Goal: Task Accomplishment & Management: Manage account settings

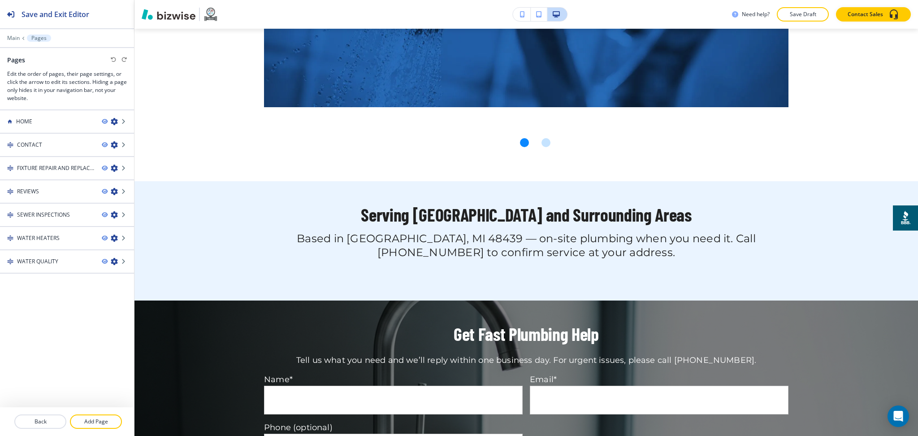
scroll to position [2316, 0]
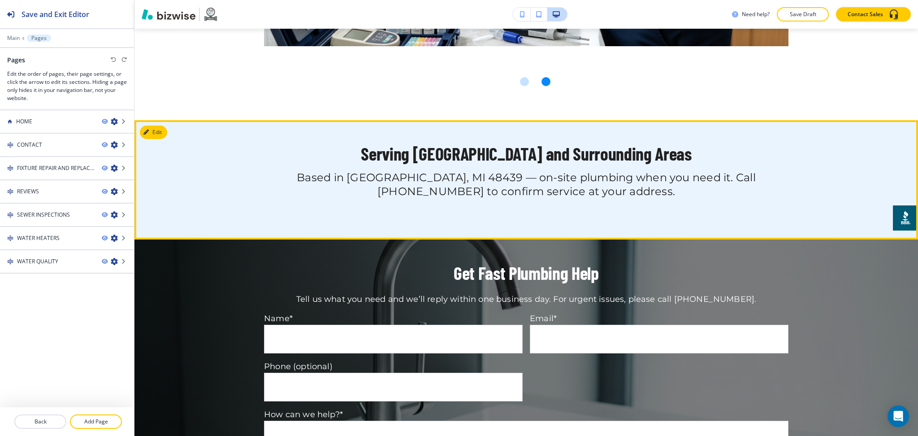
click at [148, 122] on div at bounding box center [527, 179] width 784 height 119
click at [148, 130] on icon "button" at bounding box center [147, 132] width 5 height 5
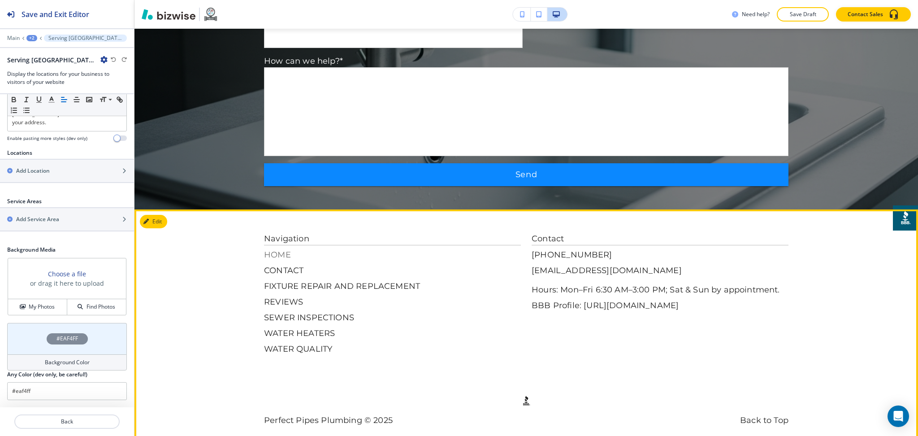
scroll to position [2670, 0]
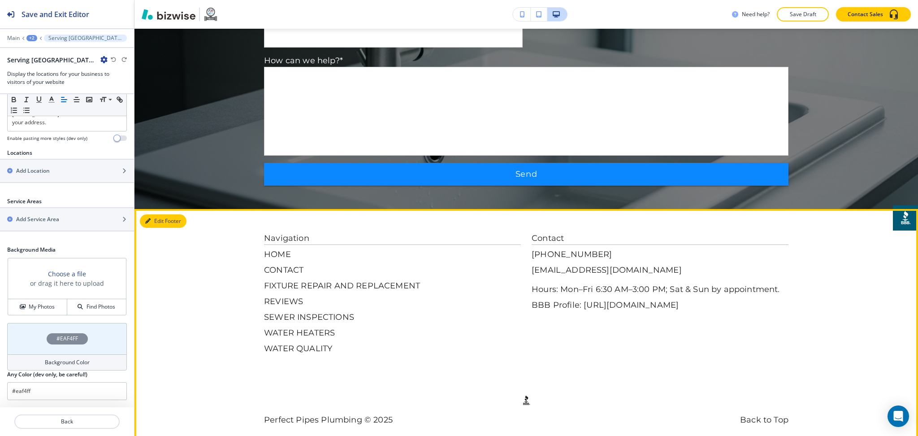
click at [152, 214] on button "Edit Footer" at bounding box center [163, 220] width 47 height 13
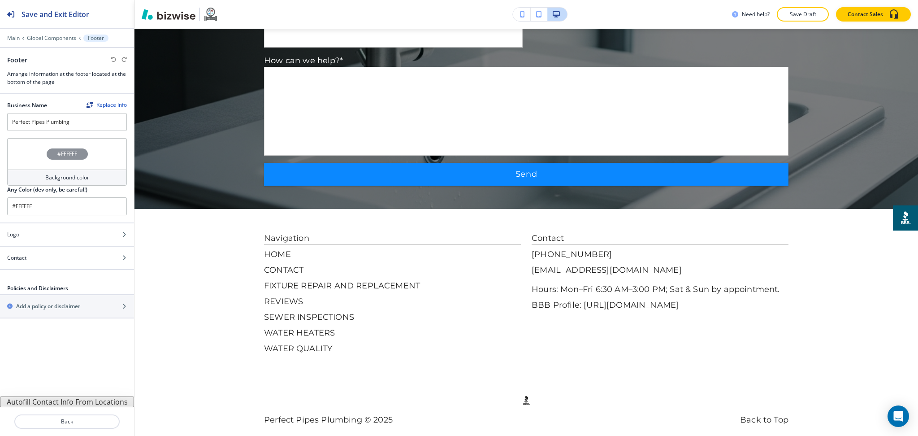
click at [96, 404] on button "Autofill Contact Info From Locations" at bounding box center [67, 401] width 134 height 11
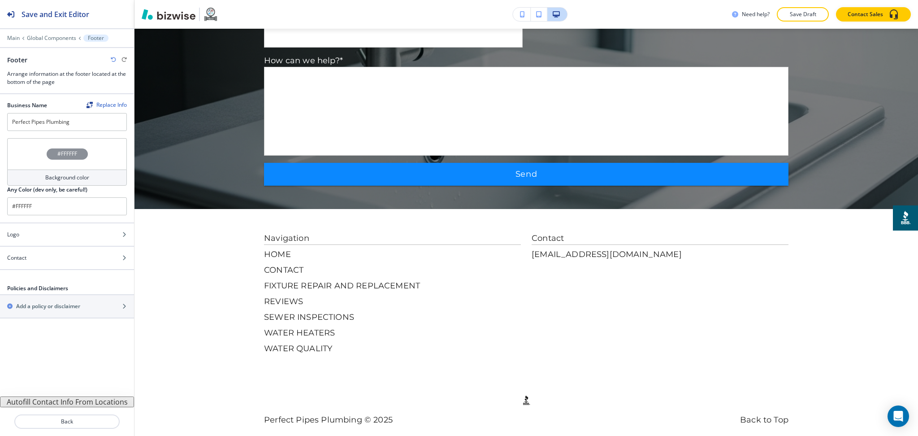
click at [113, 59] on icon "button" at bounding box center [113, 59] width 5 height 5
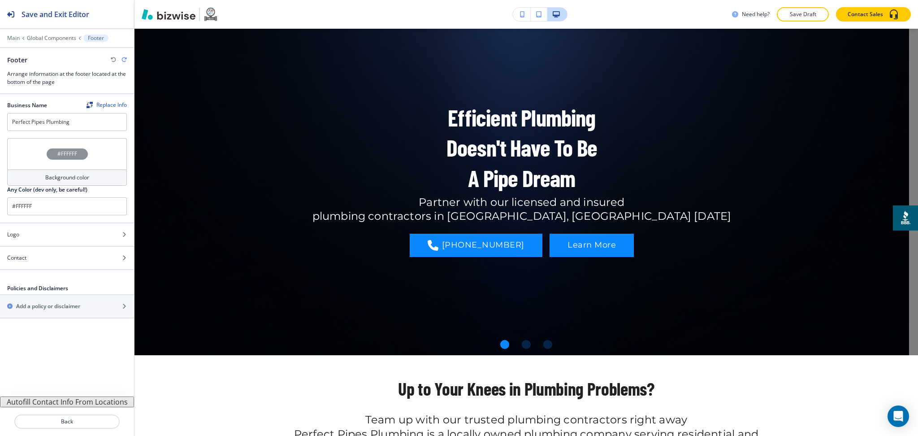
scroll to position [0, 0]
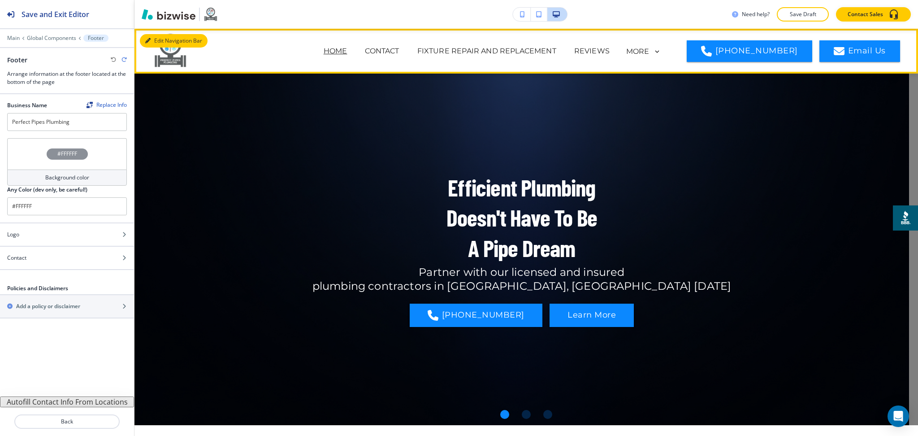
click at [155, 43] on button "Edit Navigation Bar" at bounding box center [174, 40] width 68 height 13
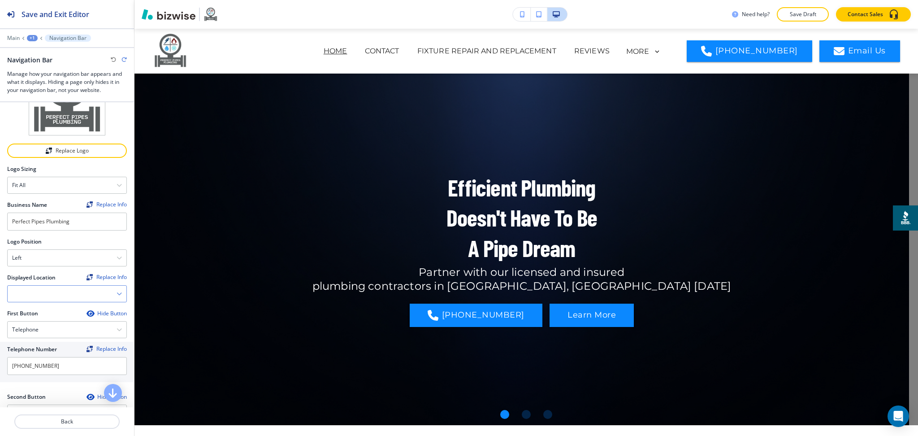
scroll to position [59, 0]
click at [117, 291] on icon "button" at bounding box center [119, 293] width 5 height 5
click at [88, 309] on h4 "None" at bounding box center [67, 308] width 110 height 8
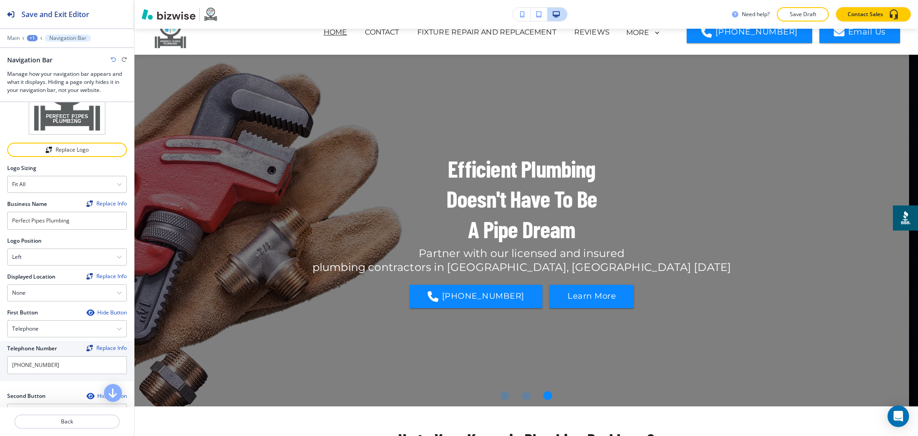
scroll to position [0, 0]
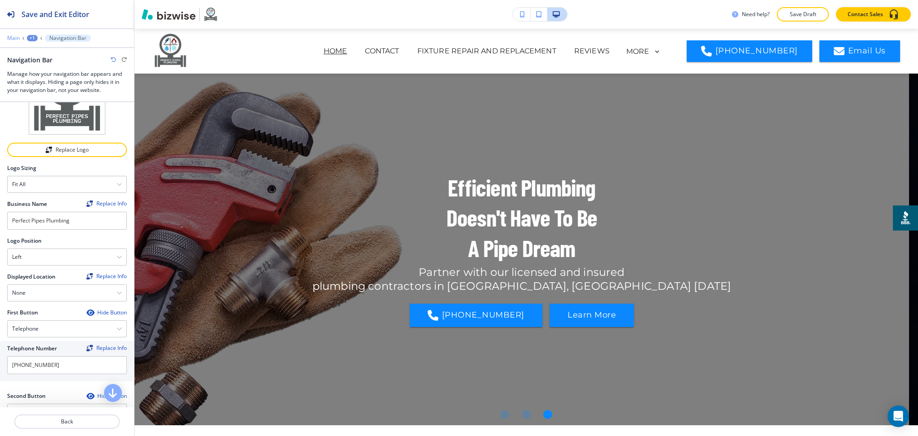
click at [12, 39] on p "Main" at bounding box center [13, 38] width 13 height 6
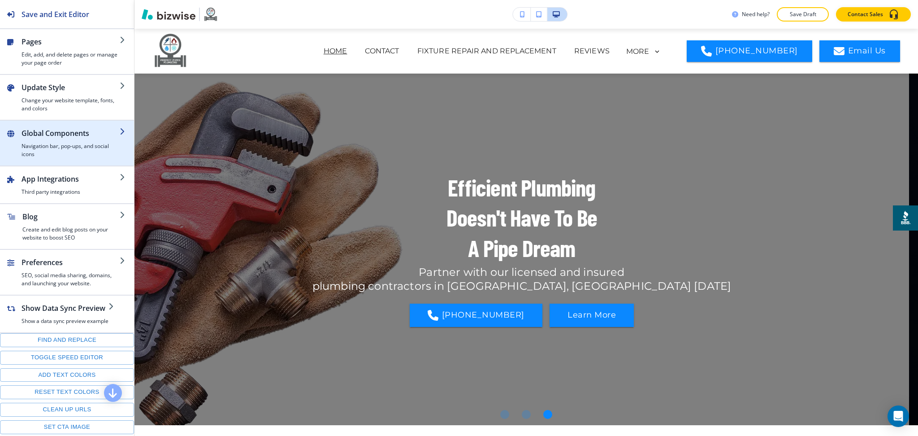
click at [62, 145] on h4 "Navigation bar, pop-ups, and social icons" at bounding box center [71, 150] width 98 height 16
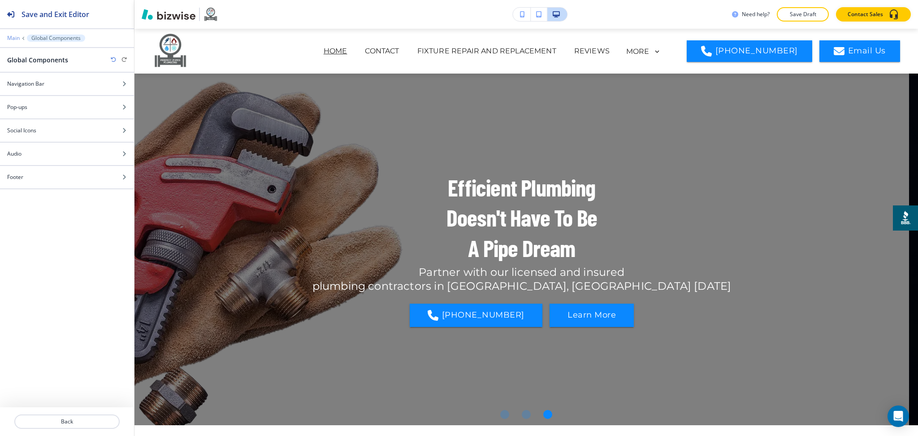
click at [13, 39] on p "Main" at bounding box center [13, 38] width 13 height 6
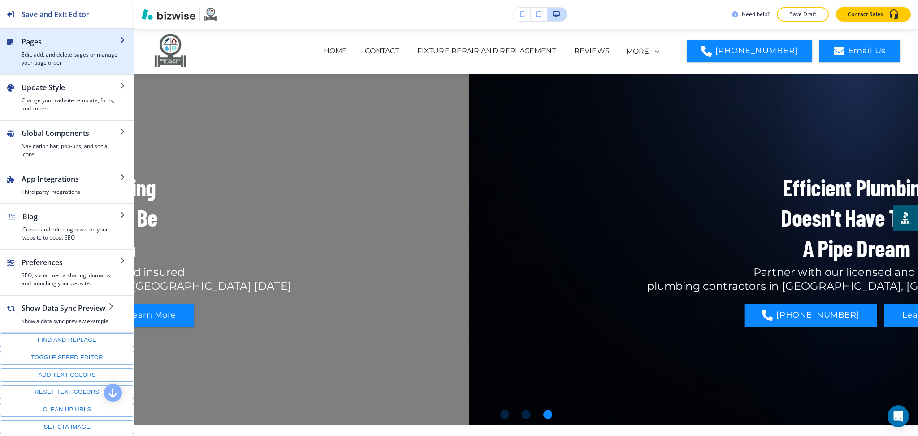
click at [45, 51] on div "Pages Edit, add, and delete pages or manage your page order" at bounding box center [71, 51] width 98 height 30
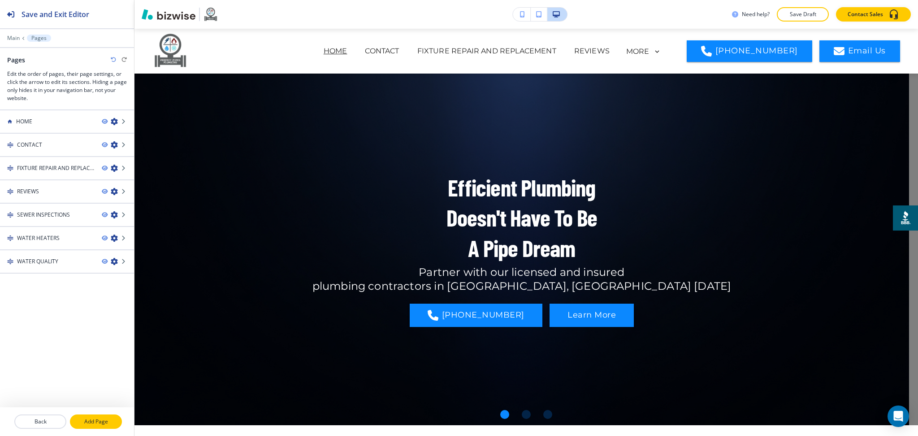
click at [108, 422] on p "Add Page" at bounding box center [96, 421] width 50 height 8
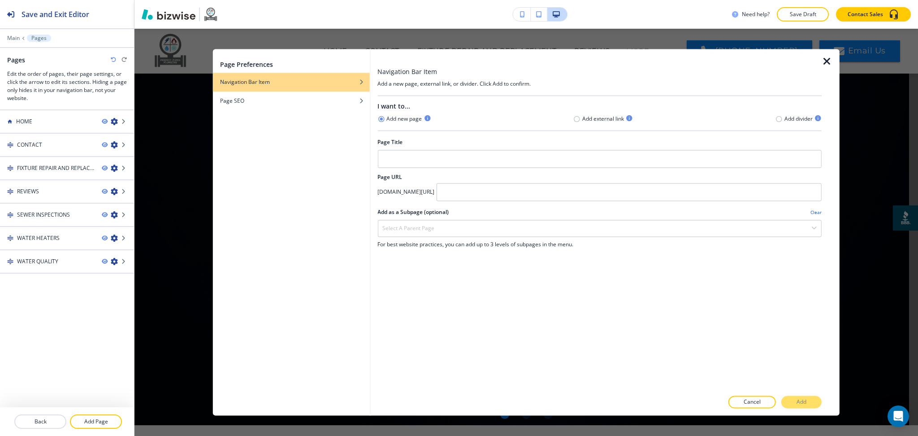
click at [825, 59] on icon "button" at bounding box center [827, 61] width 11 height 11
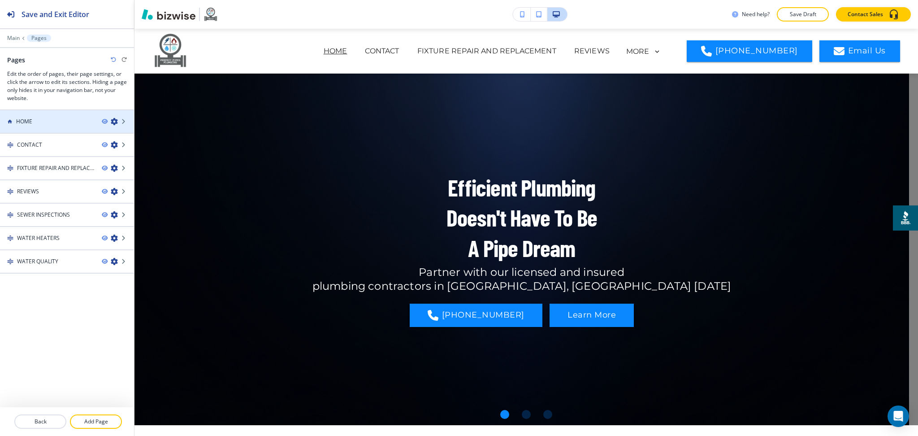
click at [55, 123] on div "HOME" at bounding box center [47, 121] width 95 height 8
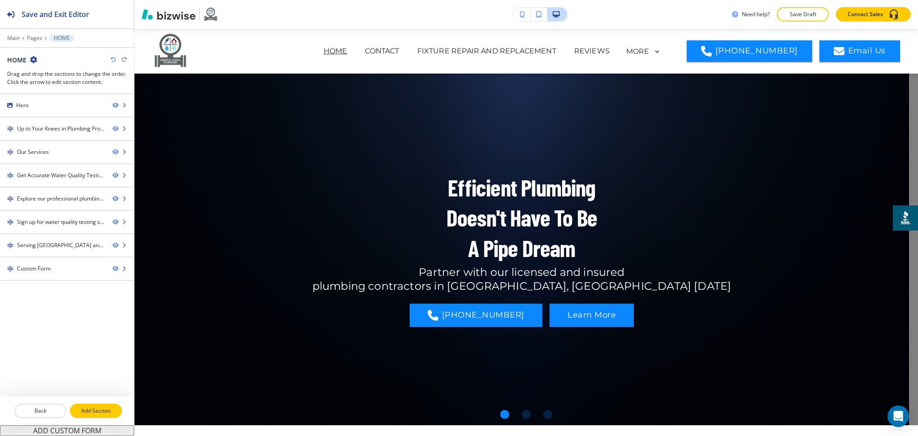
click at [101, 411] on p "Add Section" at bounding box center [96, 411] width 50 height 8
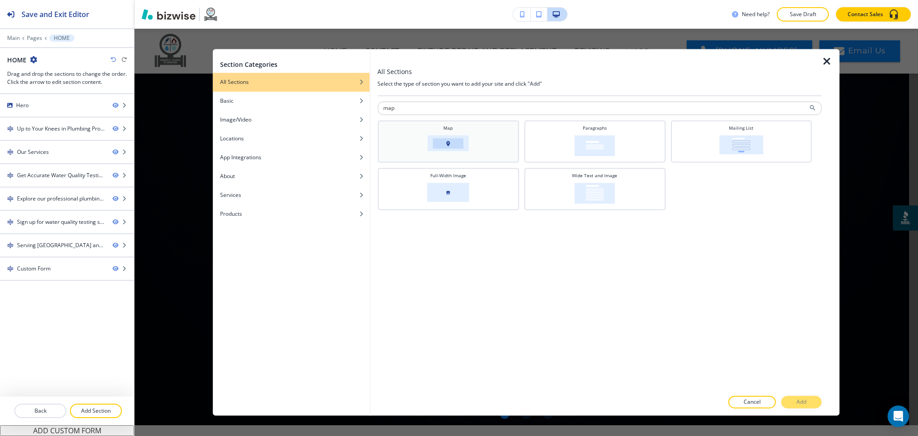
type input "map"
click at [446, 128] on h4 "Map" at bounding box center [447, 128] width 9 height 7
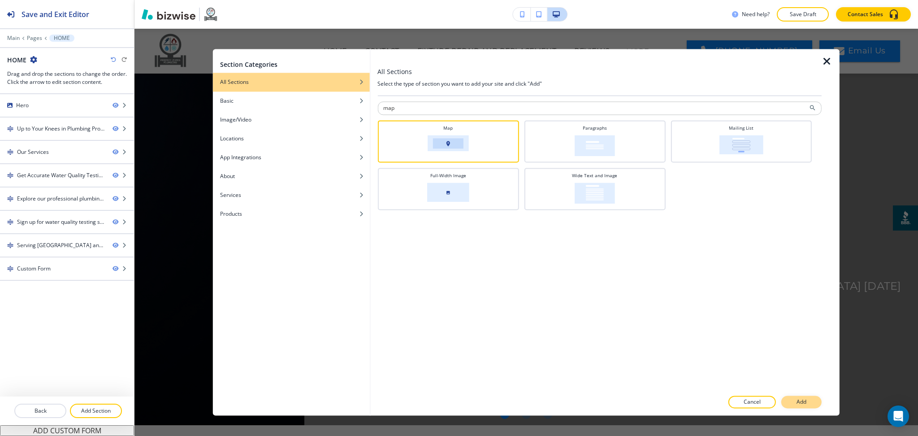
click at [805, 400] on p "Add" at bounding box center [802, 402] width 10 height 8
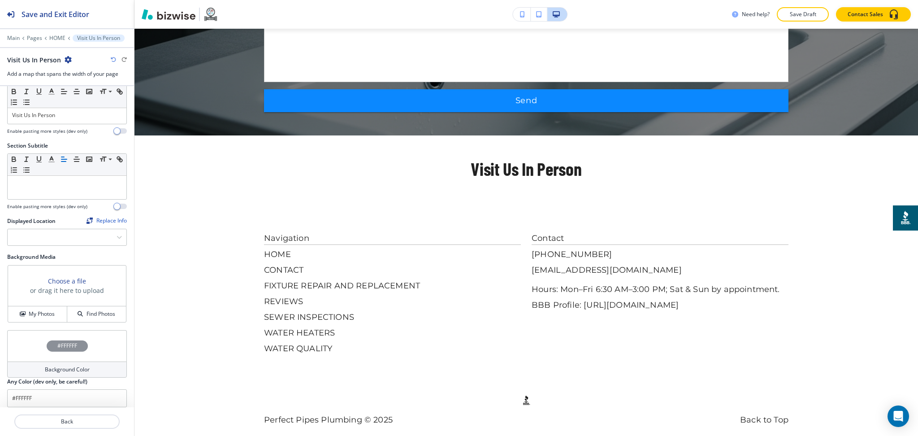
scroll to position [27, 0]
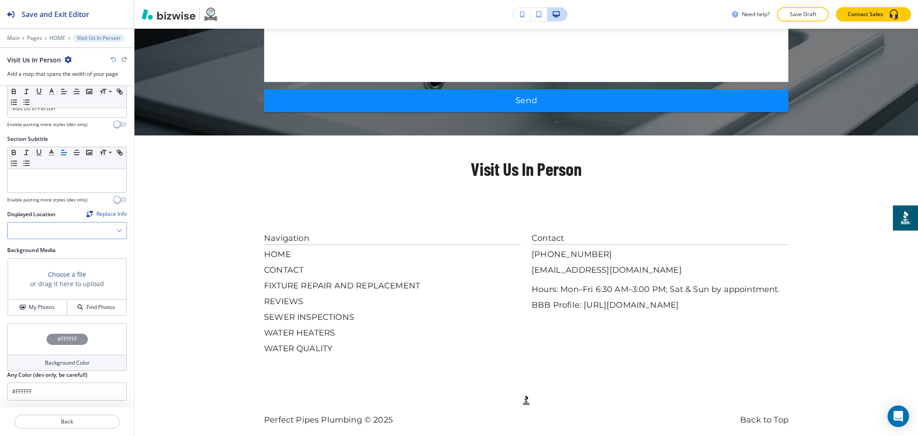
click at [117, 228] on icon "button" at bounding box center [119, 230] width 5 height 5
click at [68, 56] on icon "button" at bounding box center [68, 59] width 7 height 7
click at [91, 105] on p "Delete Section" at bounding box center [92, 107] width 46 height 8
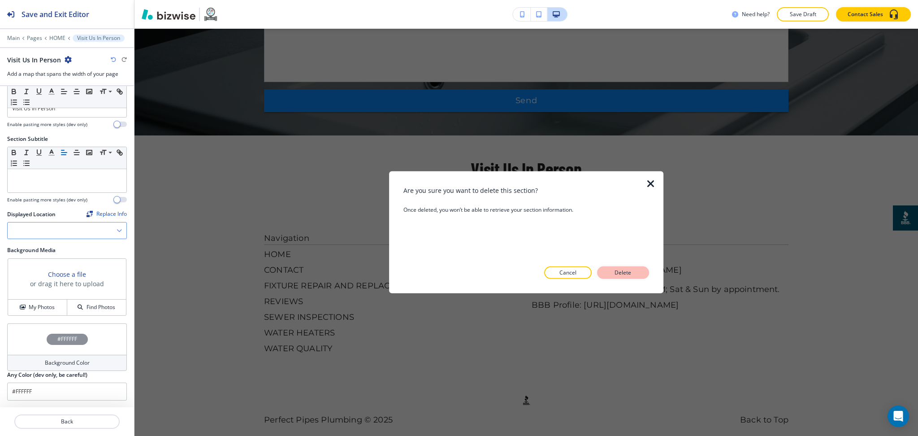
click at [633, 271] on p "Delete" at bounding box center [623, 273] width 22 height 8
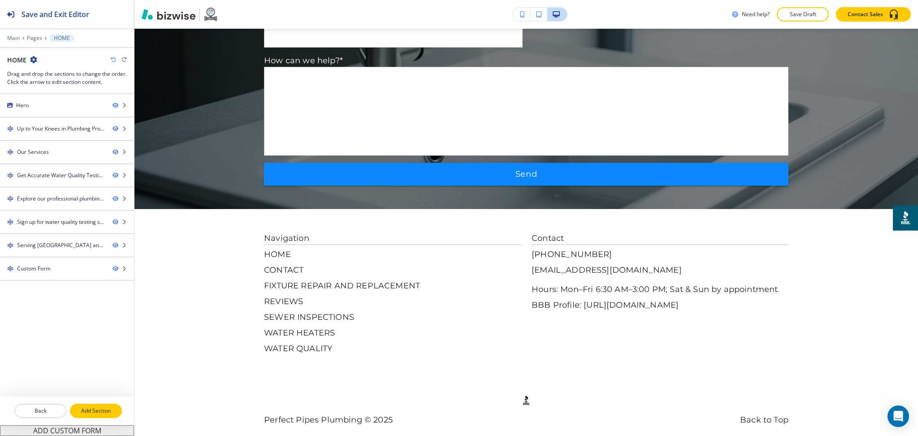
click at [95, 413] on p "Add Section" at bounding box center [96, 411] width 50 height 8
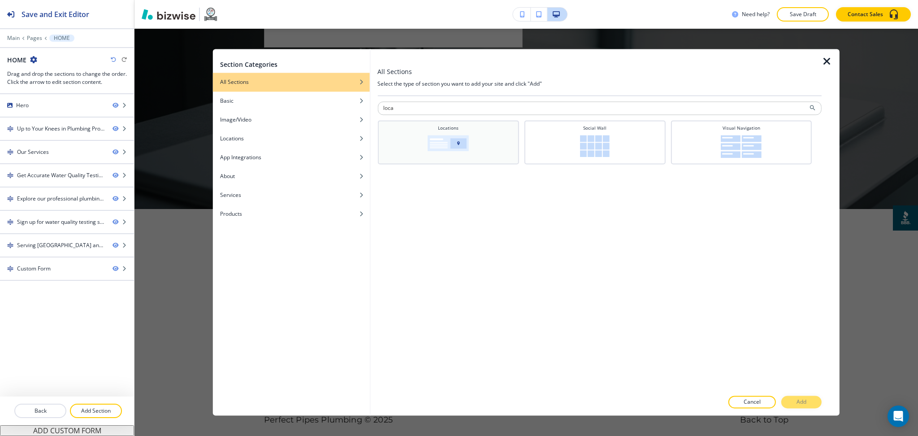
type input "loca"
click at [485, 131] on div "Locations" at bounding box center [448, 141] width 132 height 33
click at [805, 399] on button "Add" at bounding box center [801, 402] width 40 height 13
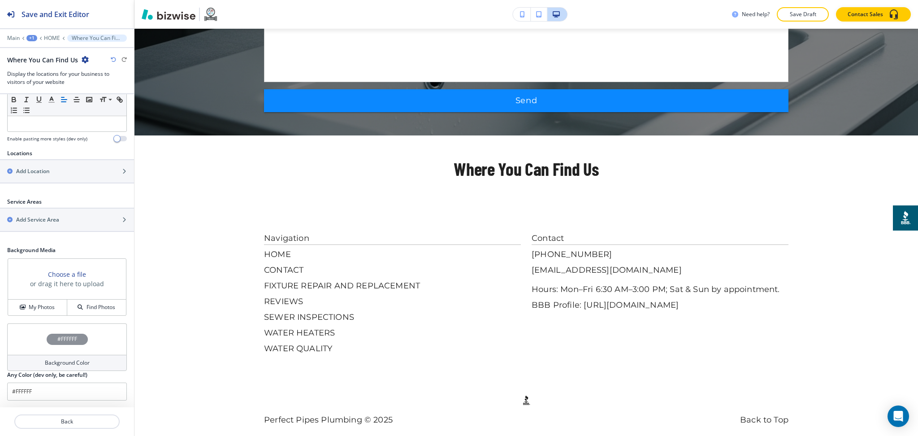
scroll to position [97, 0]
click at [34, 173] on h2 "Add Location" at bounding box center [33, 171] width 34 height 8
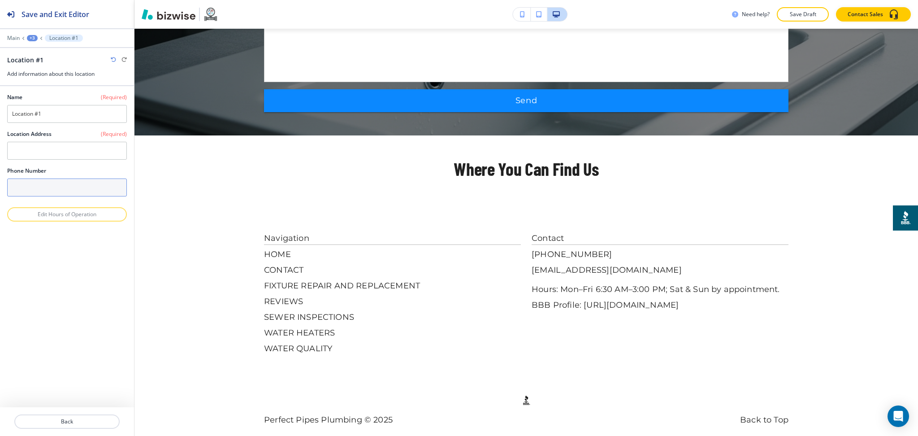
click at [53, 187] on input "text" at bounding box center [67, 187] width 120 height 18
click at [45, 154] on textarea at bounding box center [67, 151] width 120 height 18
paste textarea "[GEOGRAPHIC_DATA]"
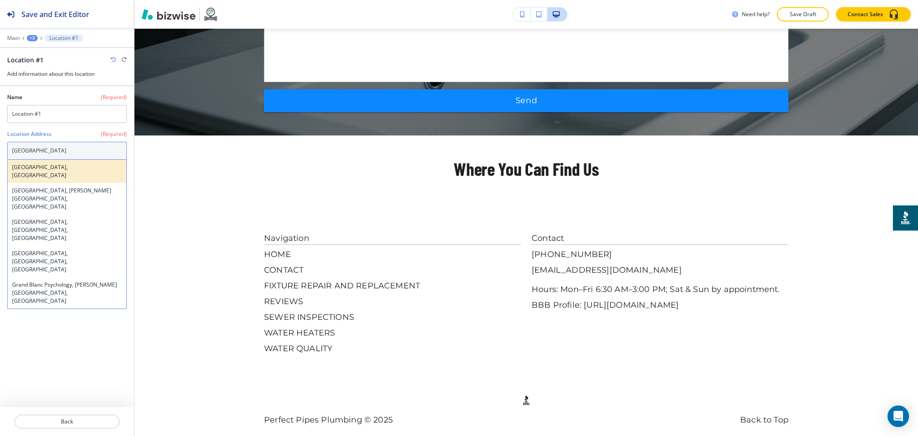
click at [74, 167] on h4 "[GEOGRAPHIC_DATA], [GEOGRAPHIC_DATA]" at bounding box center [67, 171] width 110 height 16
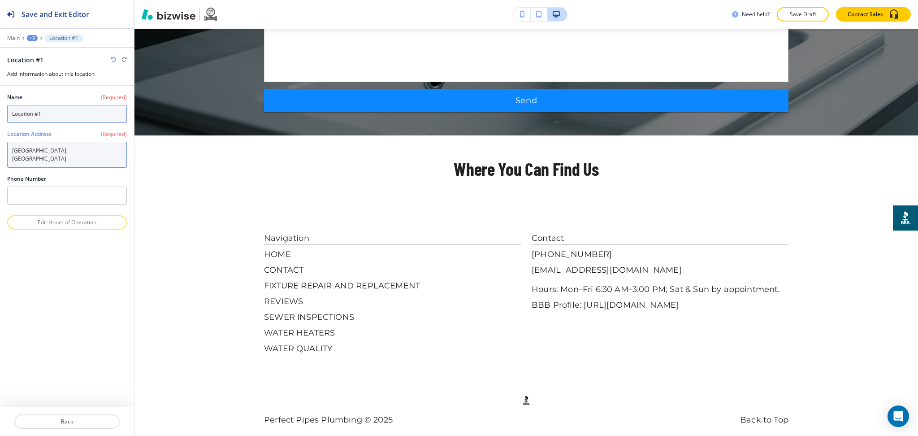
type textarea "[GEOGRAPHIC_DATA], [GEOGRAPHIC_DATA]"
drag, startPoint x: 59, startPoint y: 117, endPoint x: 0, endPoint y: 122, distance: 59.0
click at [0, 122] on div "Name (Required) Location #1 Location Address (Required) [GEOGRAPHIC_DATA] Phone…" at bounding box center [67, 150] width 134 height 129
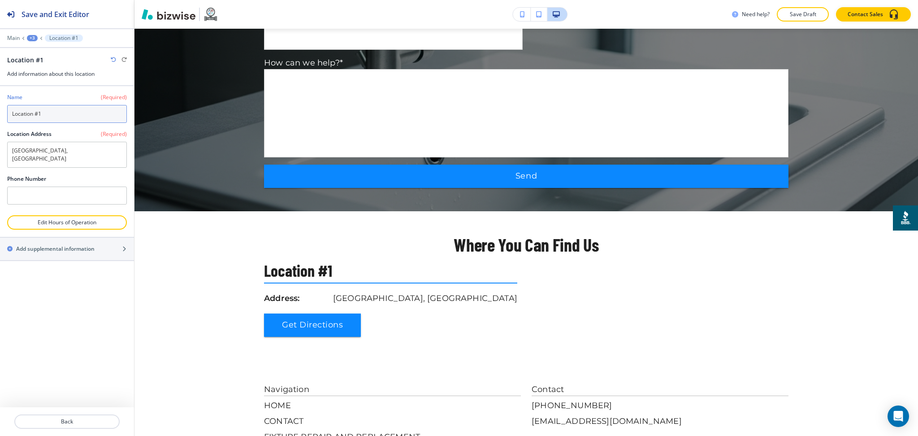
scroll to position [2818, 0]
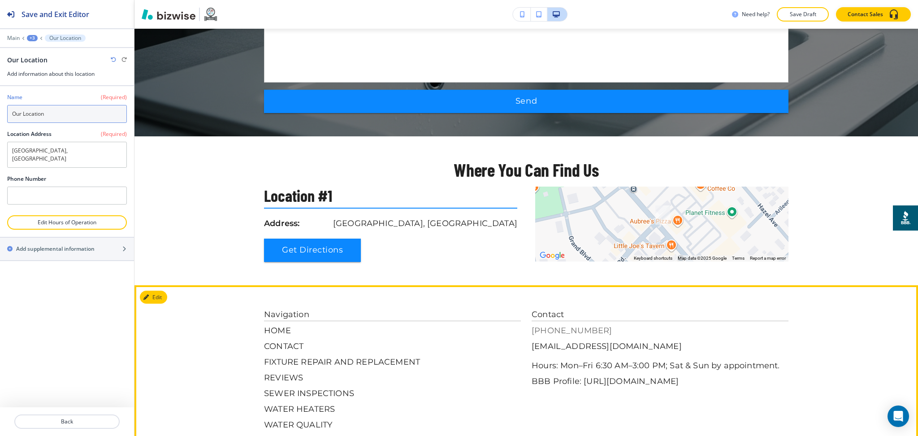
type input "Our Location"
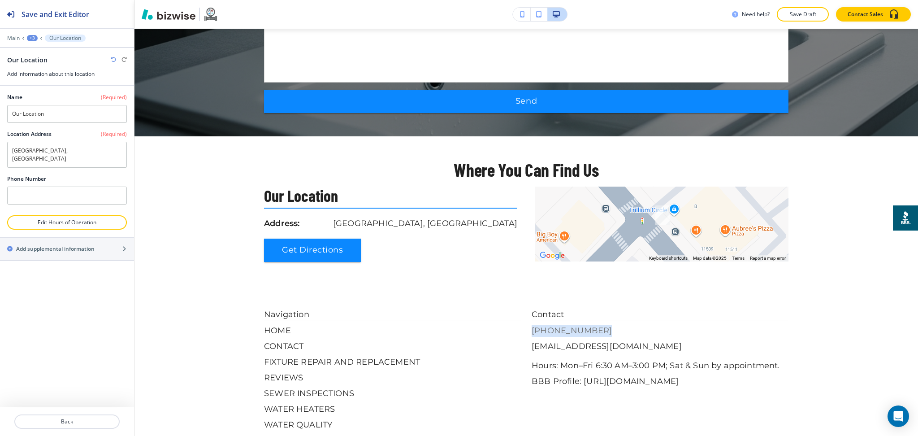
drag, startPoint x: 523, startPoint y: 312, endPoint x: 587, endPoint y: 317, distance: 64.3
click at [587, 317] on div "Navigation HOME CONTACT FIXTURE REPAIR AND REPLACEMENT REVIEWS SEWER INSPECTION…" at bounding box center [526, 369] width 525 height 122
copy p "[PHONE_NUMBER]"
click at [93, 187] on input "text" at bounding box center [67, 196] width 120 height 18
paste input "[PHONE_NUMBER]"
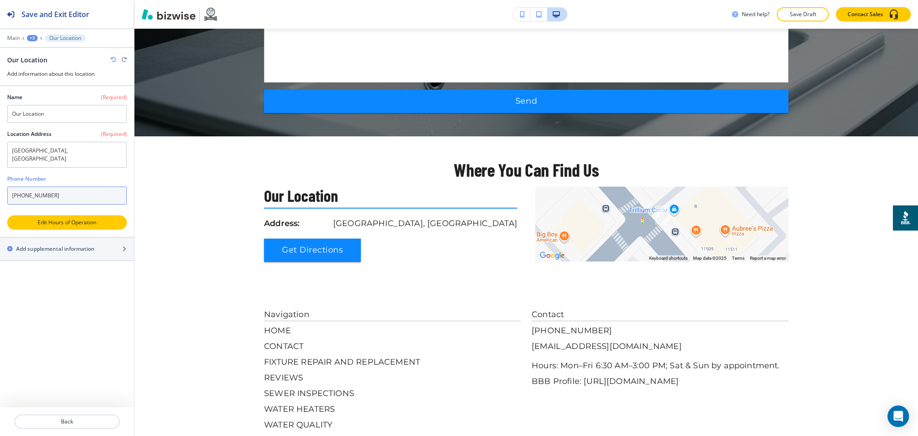
type input "[PHONE_NUMBER]"
click at [47, 218] on p "Edit Hours of Operation" at bounding box center [67, 222] width 118 height 8
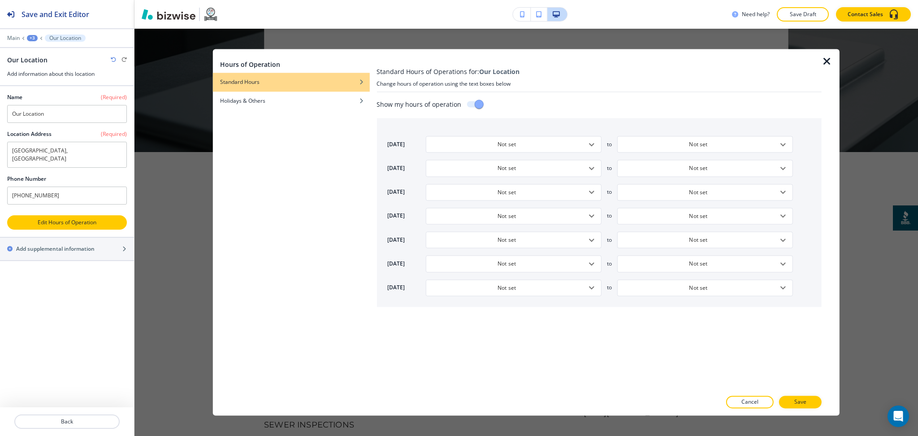
scroll to position [2834, 0]
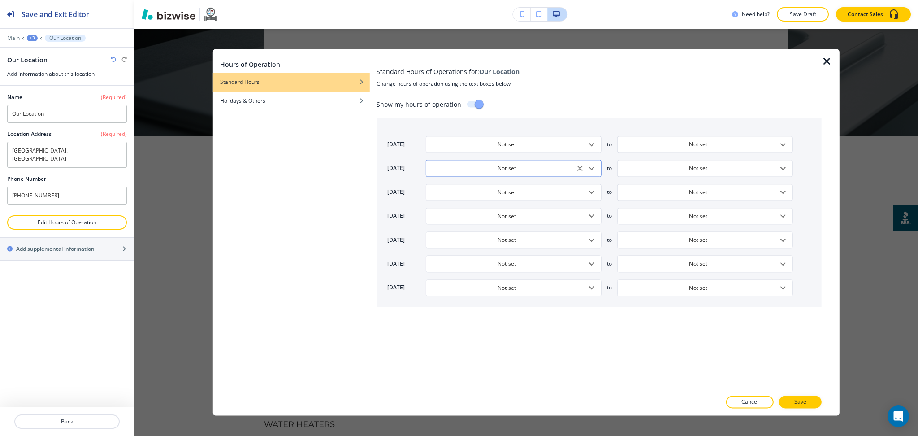
click at [592, 170] on icon "Open" at bounding box center [591, 168] width 11 height 11
click at [445, 222] on h4 "6:30 AM" at bounding box center [443, 224] width 21 height 8
type input "Closed"
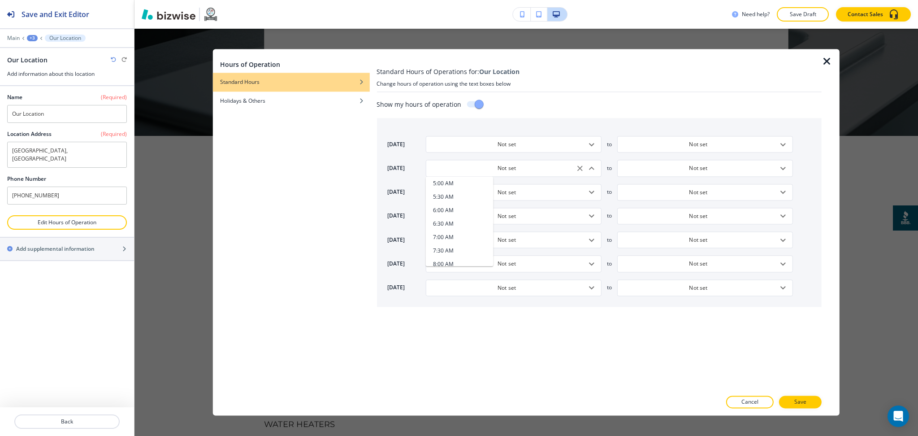
type input "6:30 AM"
type input "5:00 PM"
type input "9:00 AM"
type input "5:00 PM"
type input "9:00 AM"
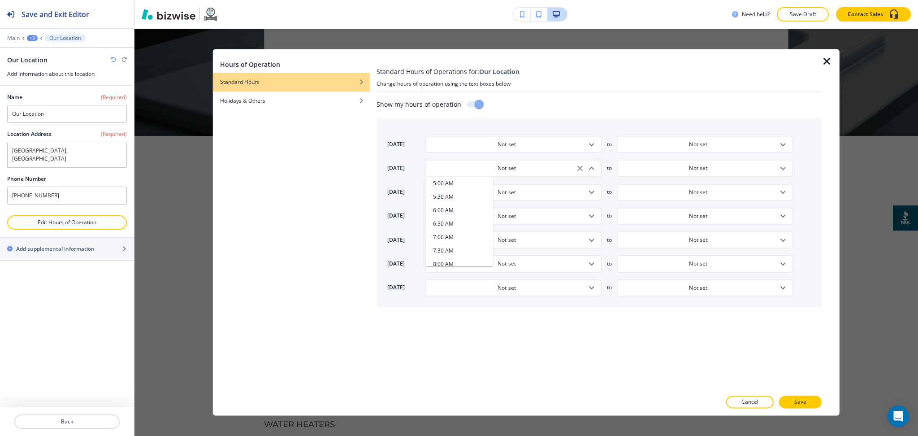
type input "5:00 PM"
type input "9:00 AM"
type input "5:00 PM"
type input "9:00 AM"
type input "5:00 PM"
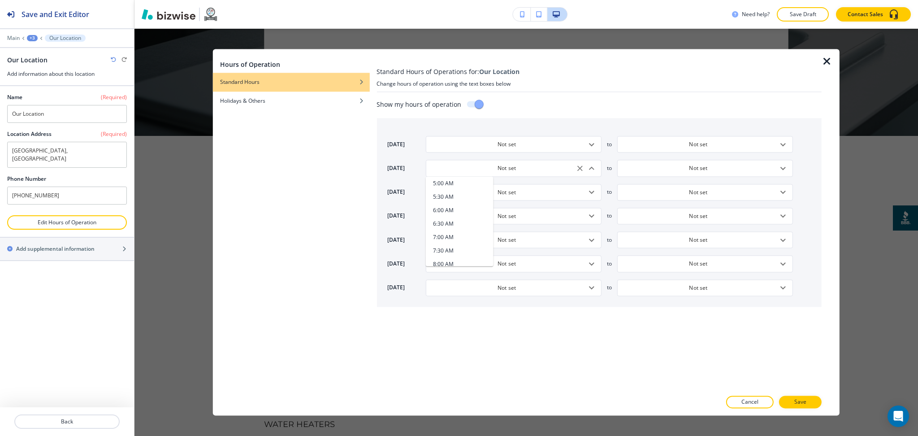
type input "Closed"
click at [590, 195] on icon "Open" at bounding box center [591, 192] width 11 height 11
click at [445, 216] on h4 "6:30 AM" at bounding box center [443, 216] width 21 height 8
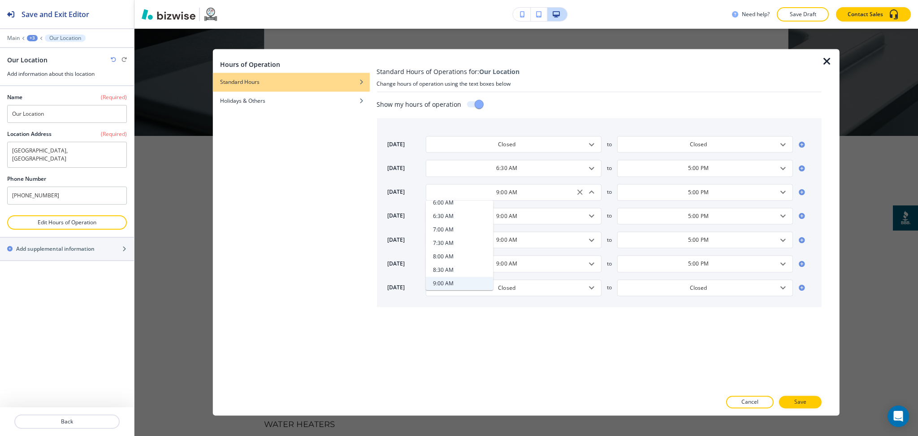
type input "6:30 AM"
click at [590, 215] on icon "Open" at bounding box center [591, 216] width 11 height 11
click at [461, 244] on li "6:30 AM" at bounding box center [459, 240] width 68 height 13
type input "6:30 AM"
click at [594, 261] on icon "Open" at bounding box center [591, 263] width 11 height 11
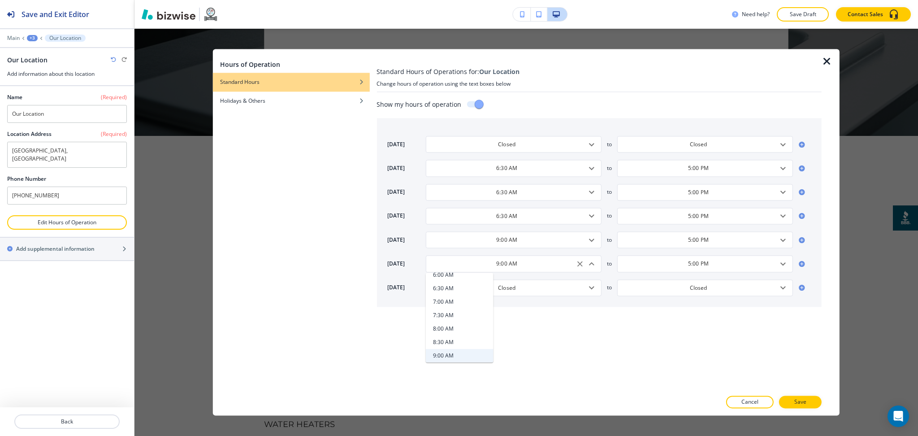
click at [473, 290] on li "6:30 AM" at bounding box center [459, 288] width 68 height 13
type input "6:30 AM"
click at [798, 402] on p "Save" at bounding box center [800, 402] width 12 height 8
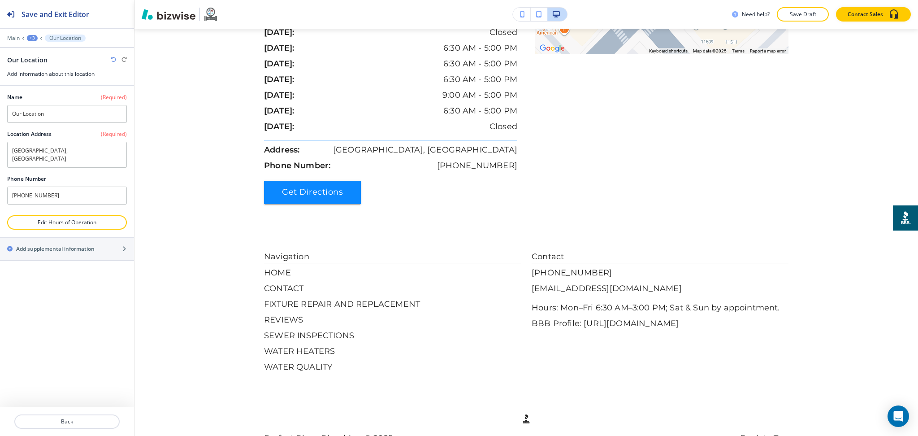
scroll to position [3192, 0]
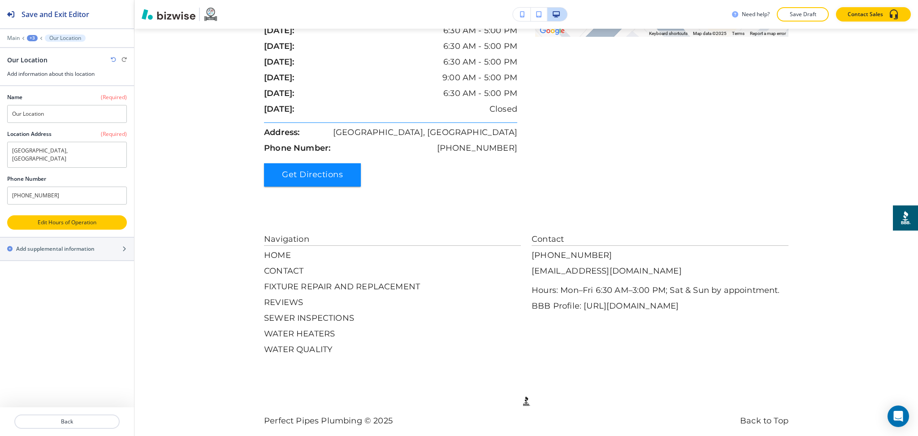
click at [105, 215] on button "Edit Hours of Operation" at bounding box center [67, 222] width 120 height 14
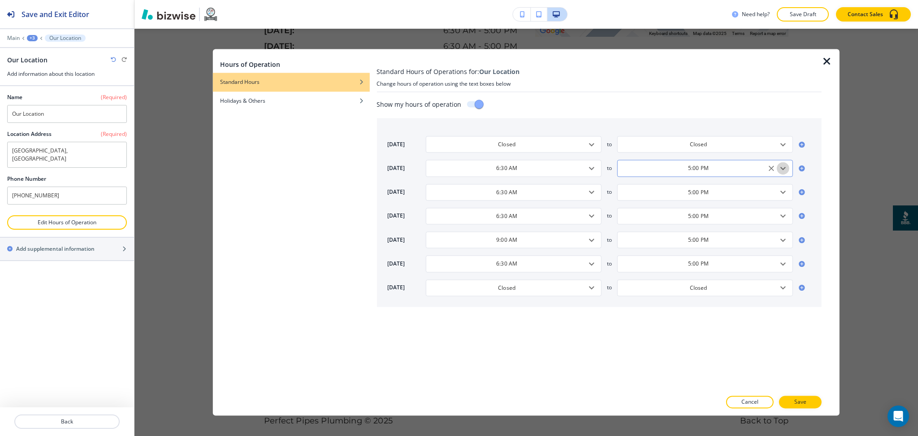
click at [784, 170] on icon "Open" at bounding box center [783, 168] width 11 height 11
click at [657, 204] on li "3:00 PM" at bounding box center [651, 205] width 68 height 13
type input "3:00 PM"
click at [785, 192] on icon "Open" at bounding box center [783, 192] width 5 height 3
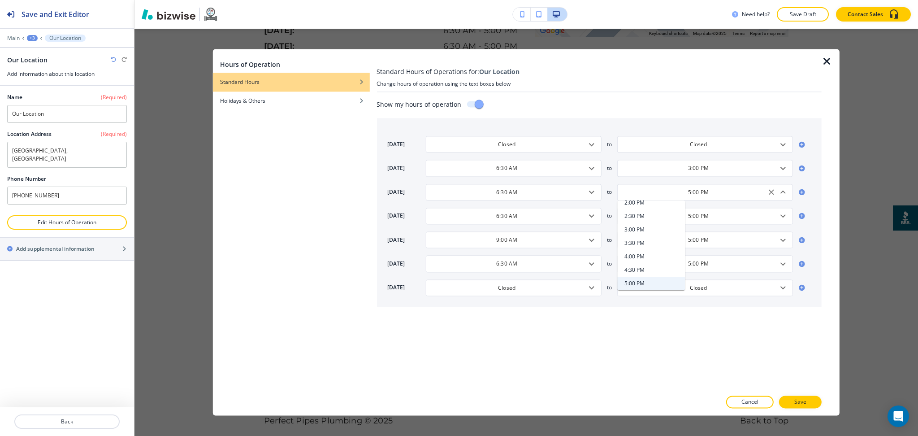
click at [643, 240] on h4 "3:30 PM" at bounding box center [635, 243] width 21 height 8
click at [784, 195] on icon "Open" at bounding box center [783, 192] width 11 height 11
click at [649, 273] on li "3:00 PM" at bounding box center [651, 270] width 68 height 13
type input "3:00 PM"
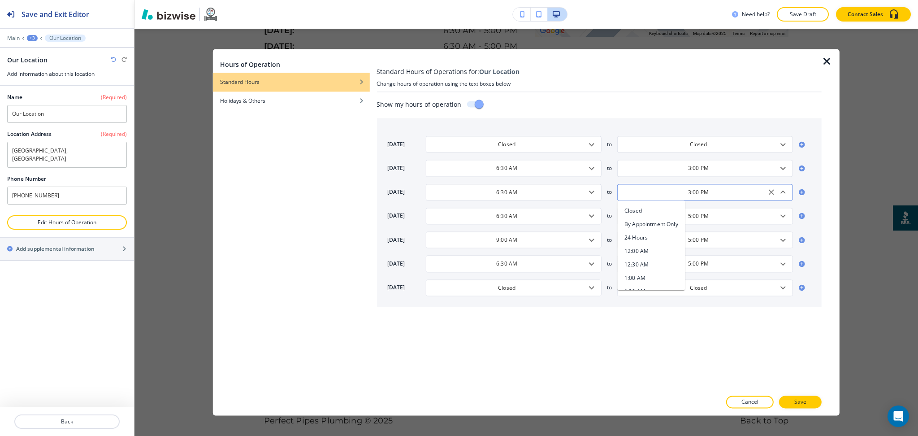
scroll to position [371, 0]
click at [720, 191] on input "3:00 PM" at bounding box center [698, 192] width 153 height 8
click at [782, 217] on icon "Open" at bounding box center [783, 216] width 11 height 11
click at [637, 251] on h4 "3:00 PM" at bounding box center [635, 254] width 21 height 8
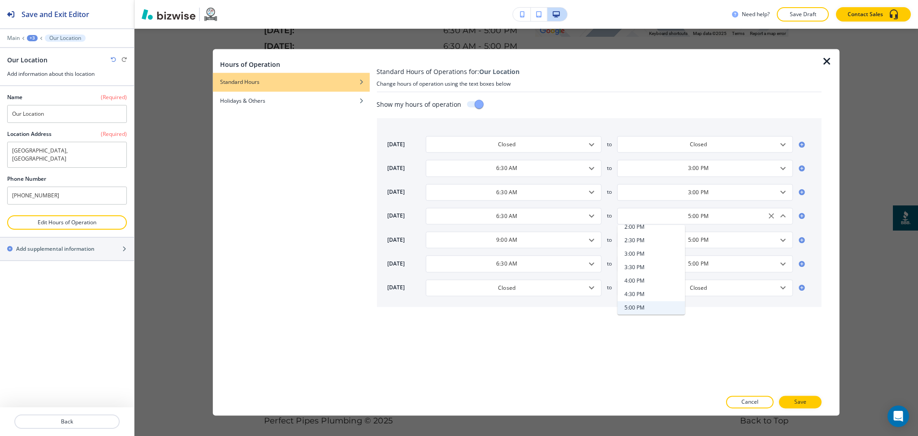
type input "3:00 PM"
click at [783, 240] on icon "Open" at bounding box center [783, 240] width 5 height 3
click at [661, 273] on li "3:00 PM" at bounding box center [651, 277] width 68 height 13
type input "3:00 PM"
click at [784, 263] on icon "Open" at bounding box center [783, 263] width 11 height 11
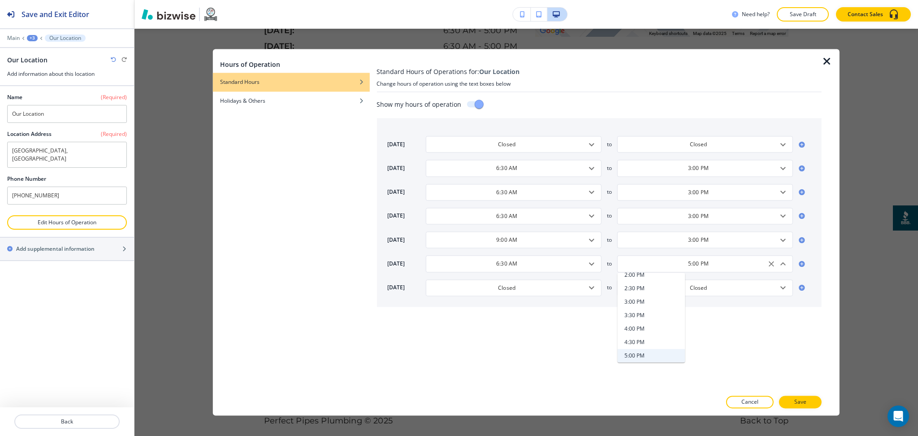
click at [656, 302] on li "3:00 PM" at bounding box center [651, 301] width 68 height 13
type input "3:00 PM"
click at [590, 139] on icon "Open" at bounding box center [591, 144] width 11 height 11
click at [483, 175] on h4 "By Appointment Only" at bounding box center [460, 176] width 54 height 8
type input "By Appointment Only"
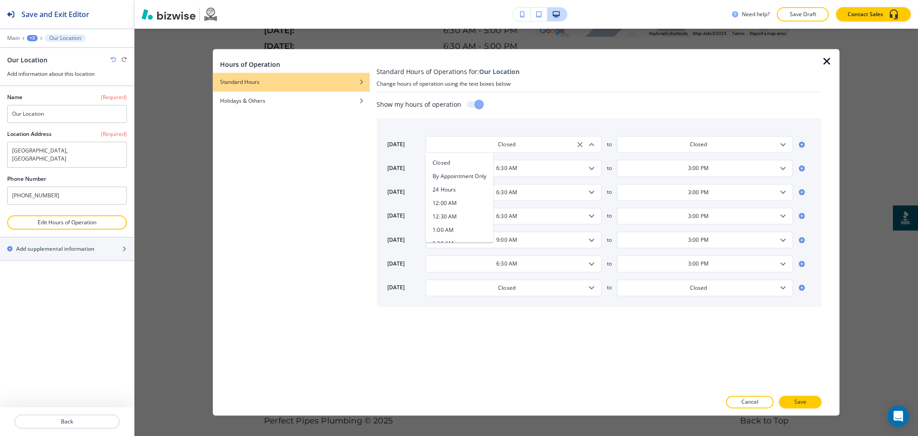
type input "By Appointment Only"
click at [591, 286] on icon "Open" at bounding box center [591, 287] width 11 height 11
click at [479, 320] on h4 "By Appointment Only" at bounding box center [460, 320] width 54 height 8
type input "By Appointment Only"
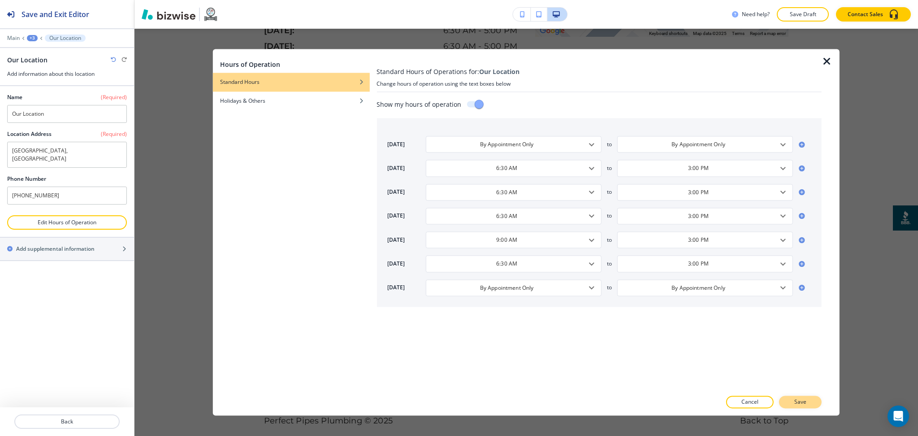
click at [805, 400] on p "Save" at bounding box center [800, 402] width 12 height 8
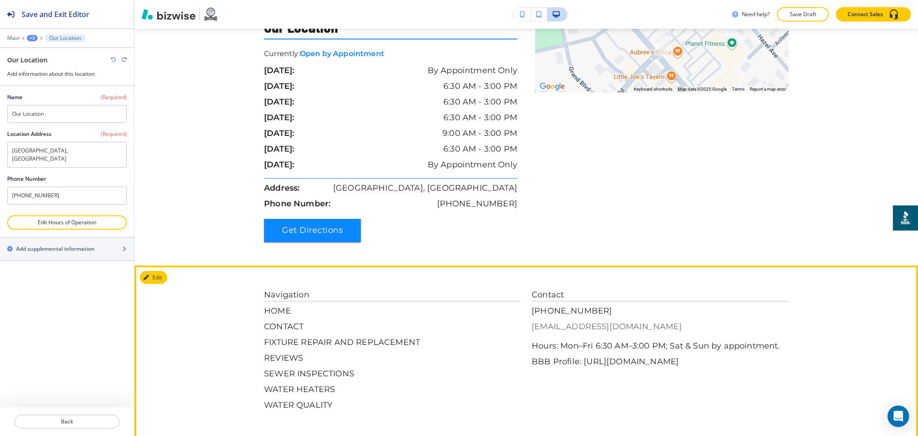
scroll to position [3136, 0]
drag, startPoint x: 529, startPoint y: 311, endPoint x: 644, endPoint y: 315, distance: 114.8
click at [644, 315] on div "Navigation HOME CONTACT FIXTURE REPAIR AND REPLACEMENT REVIEWS SEWER INSPECTION…" at bounding box center [526, 350] width 525 height 122
copy p "[EMAIL_ADDRESS][DOMAIN_NAME]"
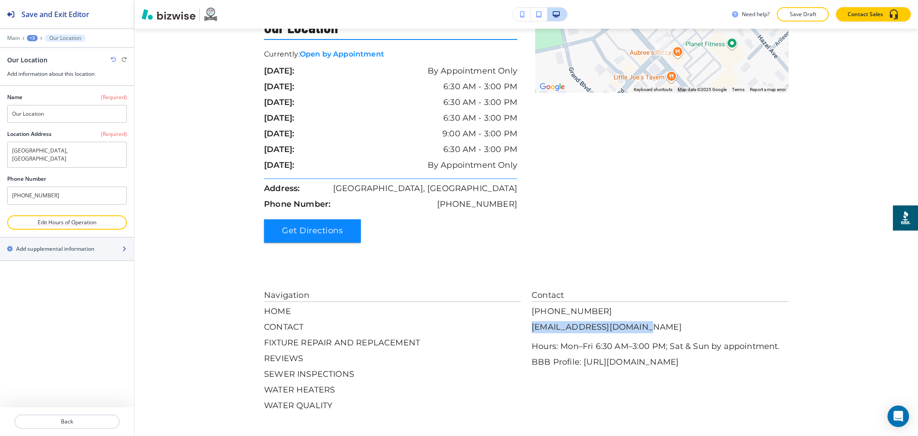
click at [44, 245] on h2 "Add supplemental information" at bounding box center [55, 249] width 78 height 8
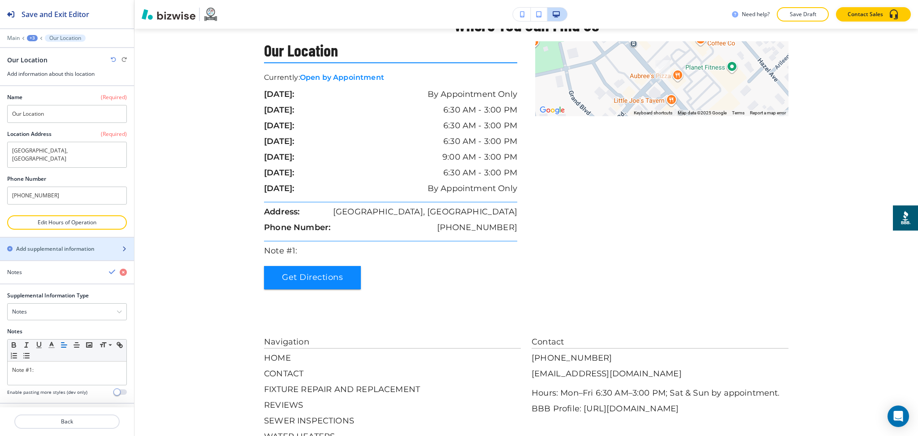
scroll to position [3159, 0]
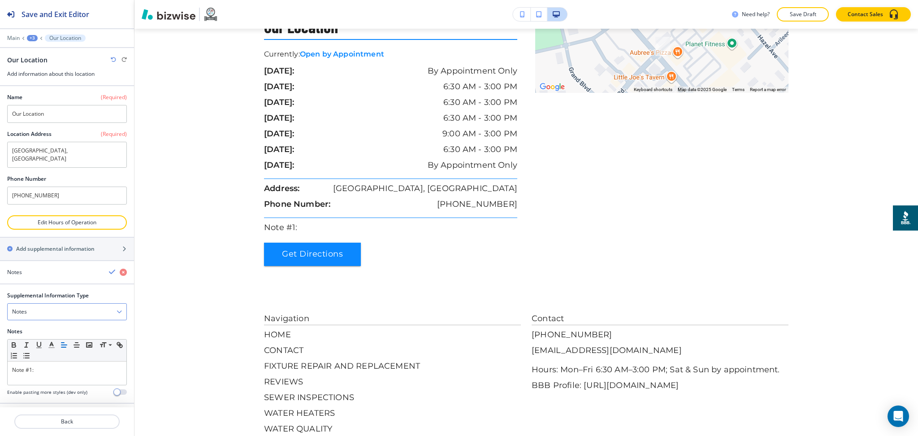
click at [38, 305] on div "Notes" at bounding box center [67, 312] width 119 height 16
click at [34, 338] on h4 "Email Address" at bounding box center [67, 342] width 110 height 8
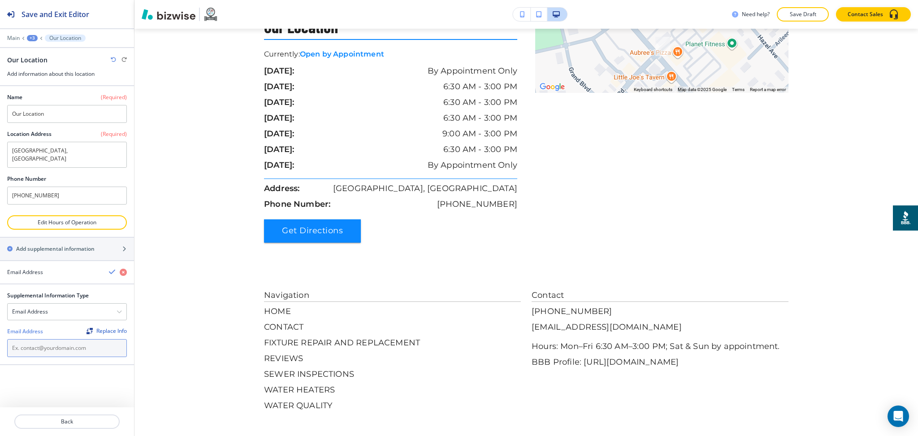
click at [47, 340] on input "text" at bounding box center [67, 348] width 120 height 18
paste input "[EMAIL_ADDRESS][DOMAIN_NAME]"
type input "[EMAIL_ADDRESS][DOMAIN_NAME]"
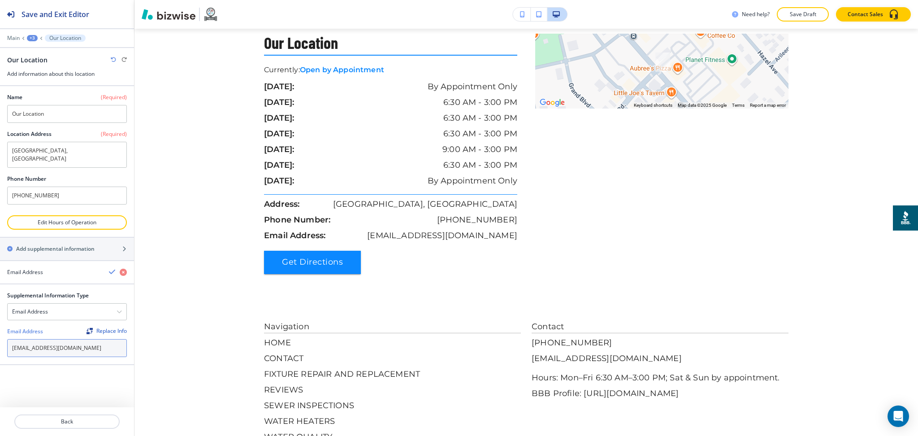
scroll to position [3152, 0]
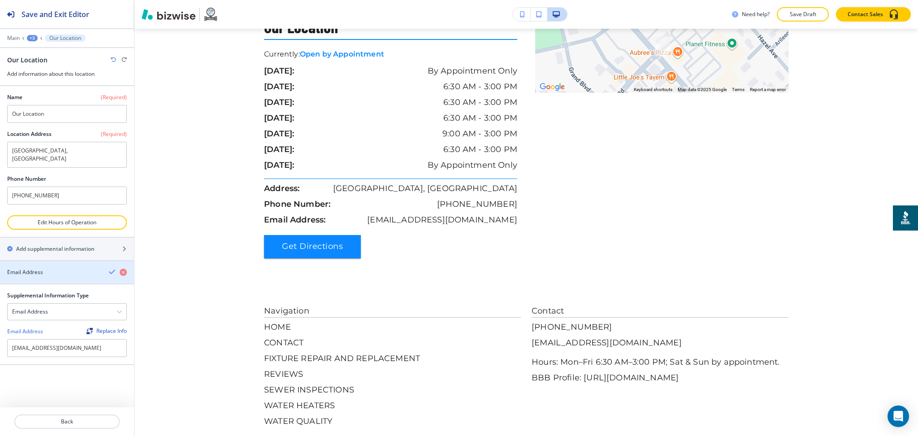
click at [110, 268] on icon "button" at bounding box center [112, 271] width 7 height 7
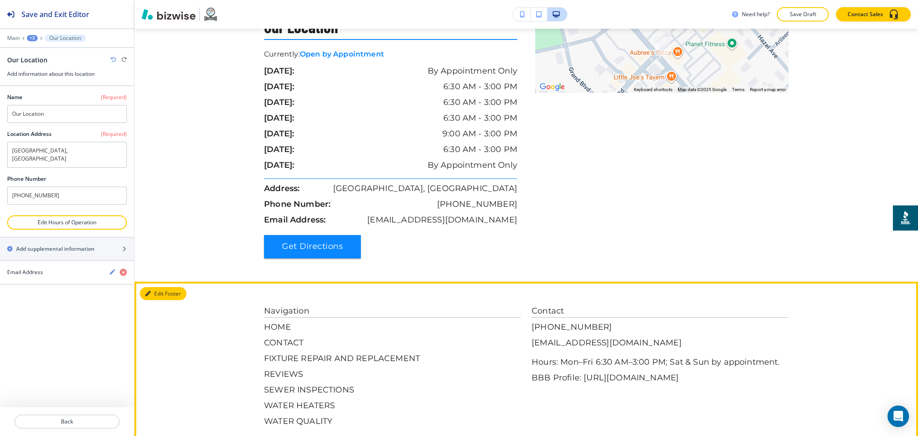
click at [155, 287] on button "Edit Footer" at bounding box center [163, 293] width 47 height 13
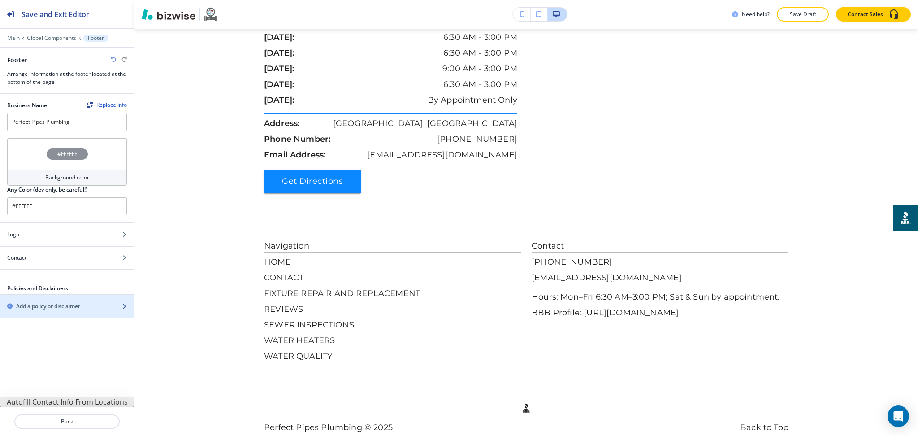
scroll to position [3224, 0]
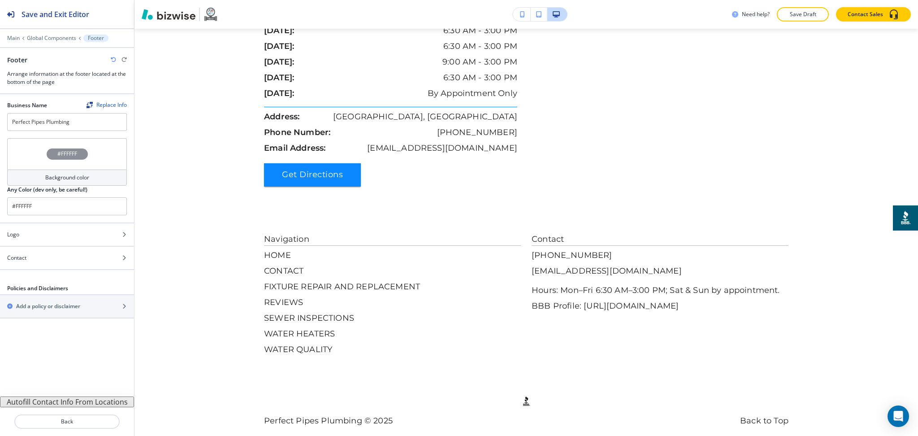
click at [70, 401] on button "Autofill Contact Info From Locations" at bounding box center [67, 401] width 134 height 11
click at [112, 61] on icon "button" at bounding box center [113, 59] width 5 height 5
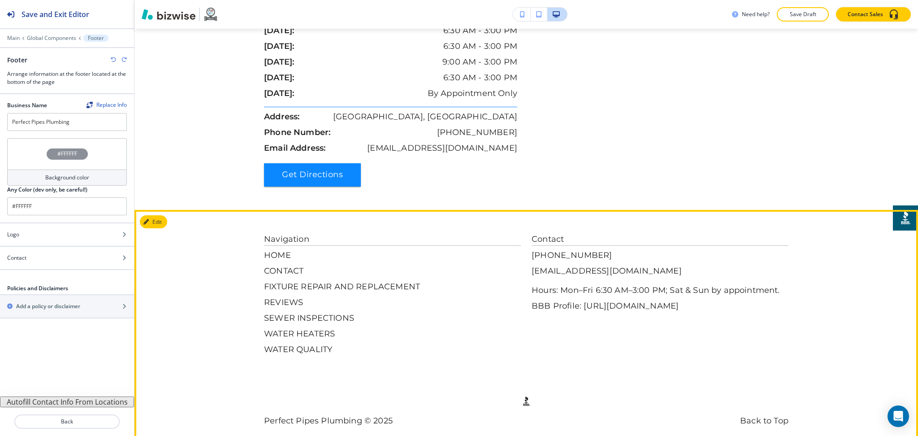
drag, startPoint x: 616, startPoint y: 310, endPoint x: 579, endPoint y: 284, distance: 45.4
click at [579, 300] on p "BBB Profile: [URL][DOMAIN_NAME]" at bounding box center [660, 306] width 257 height 12
copy p "[URL][DOMAIN_NAME]"
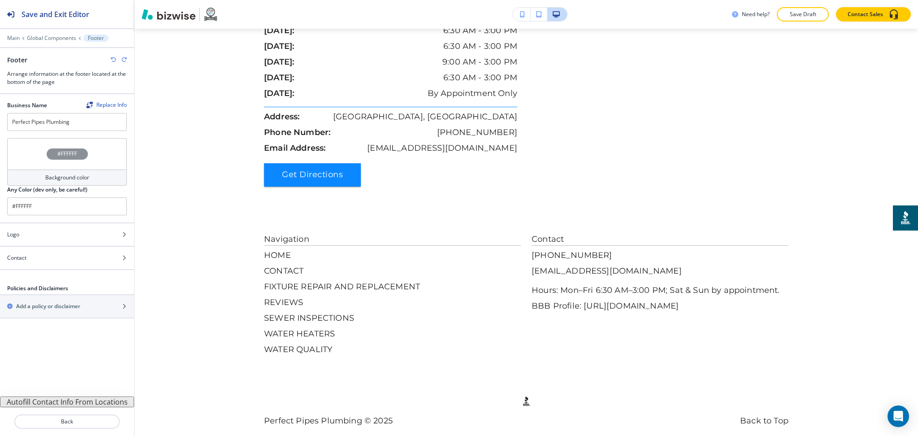
click at [73, 403] on button "Autofill Contact Info From Locations" at bounding box center [67, 401] width 134 height 11
click at [51, 39] on p "Global Components" at bounding box center [51, 38] width 49 height 6
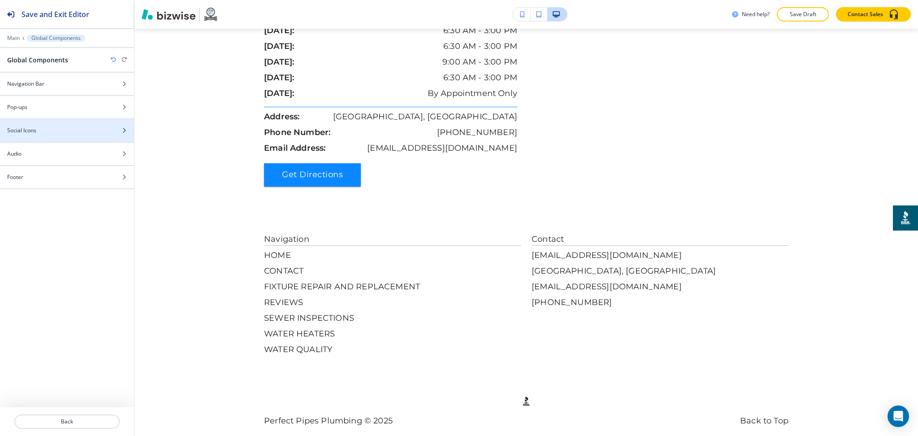
click at [48, 133] on div "Social Icons" at bounding box center [57, 130] width 114 height 8
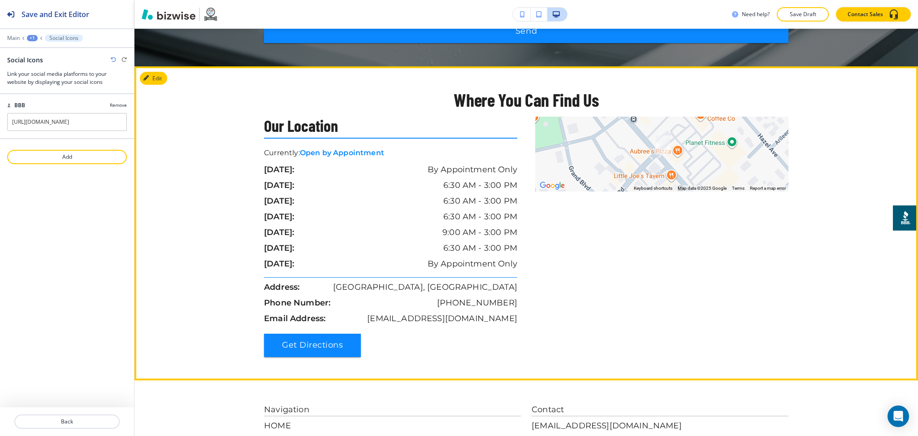
scroll to position [3053, 0]
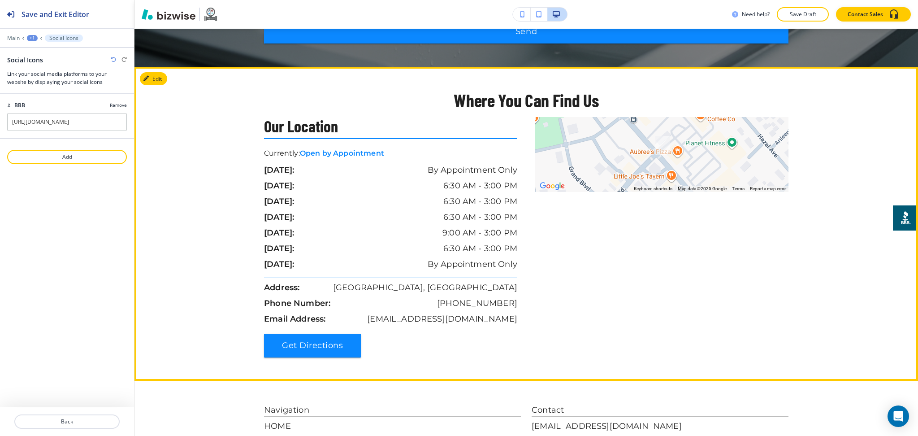
click at [607, 153] on div at bounding box center [661, 154] width 253 height 75
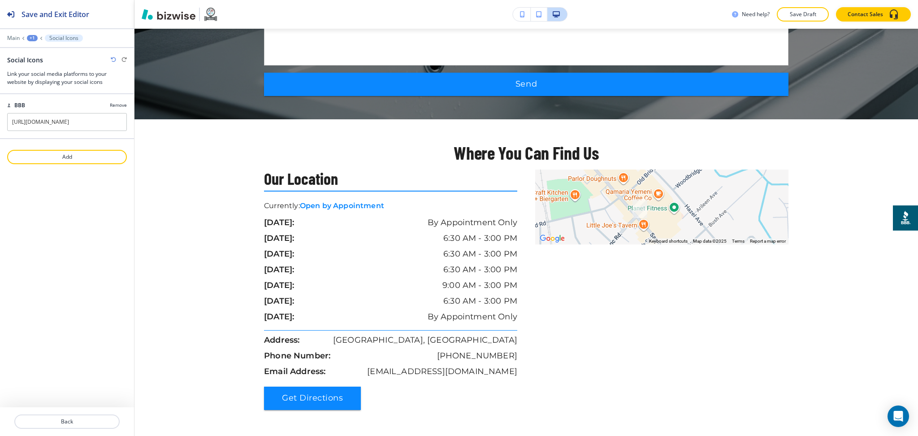
scroll to position [3001, 0]
click at [30, 37] on div "+1" at bounding box center [32, 38] width 11 height 6
click at [12, 36] on p "Main" at bounding box center [13, 38] width 13 height 6
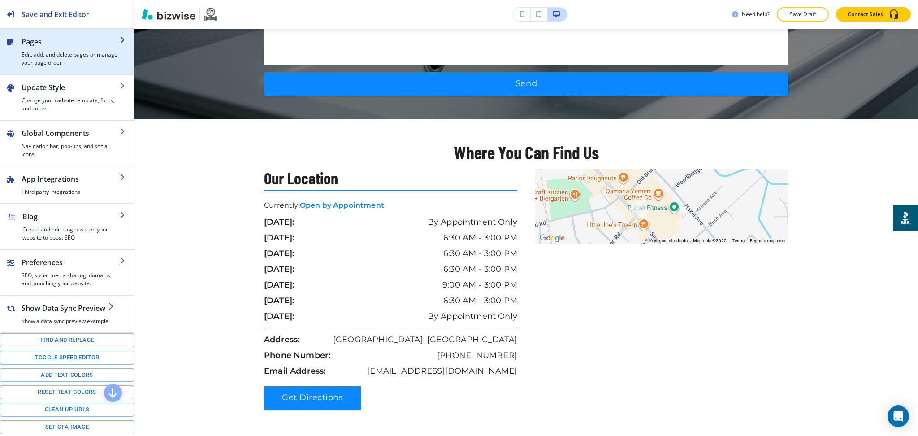
click at [26, 58] on h4 "Edit, add, and delete pages or manage your page order" at bounding box center [71, 59] width 98 height 16
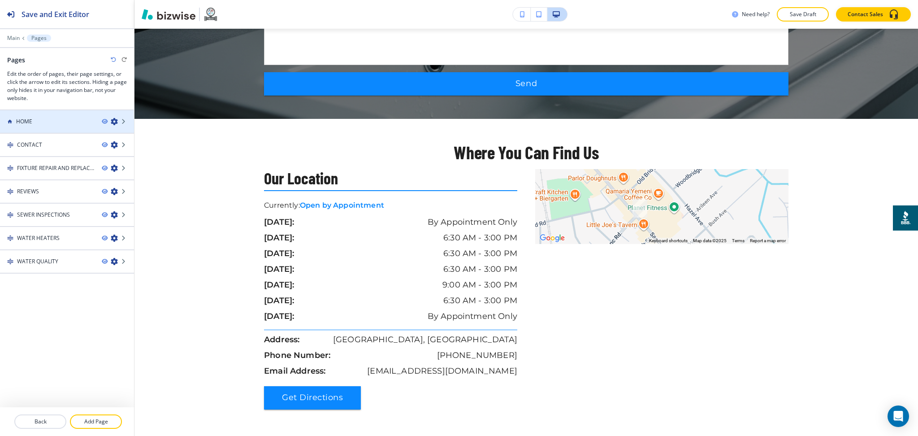
click at [48, 124] on div "HOME" at bounding box center [47, 121] width 95 height 8
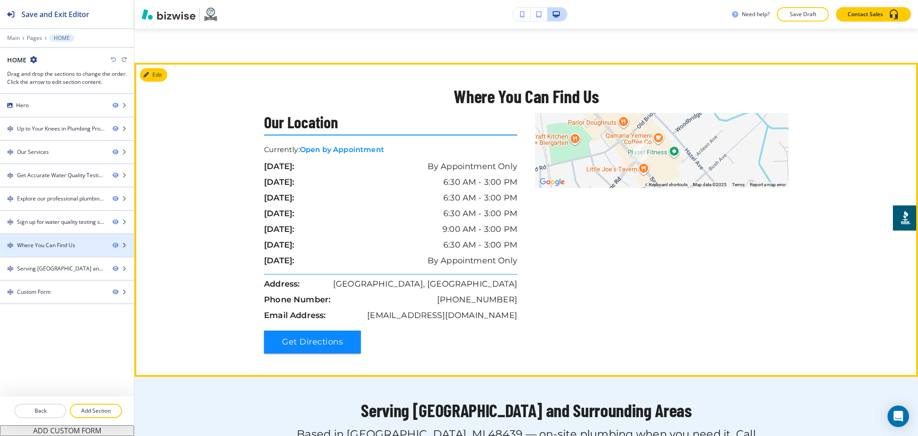
scroll to position [2391, 0]
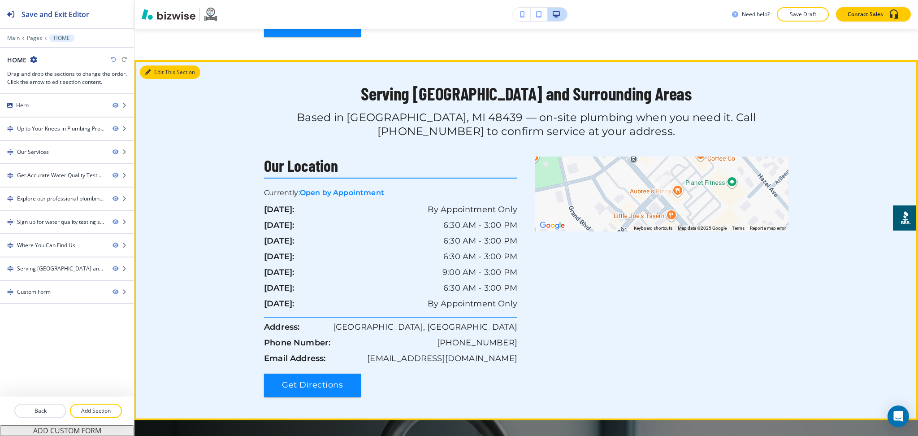
click at [156, 65] on button "Edit This Section" at bounding box center [170, 71] width 61 height 13
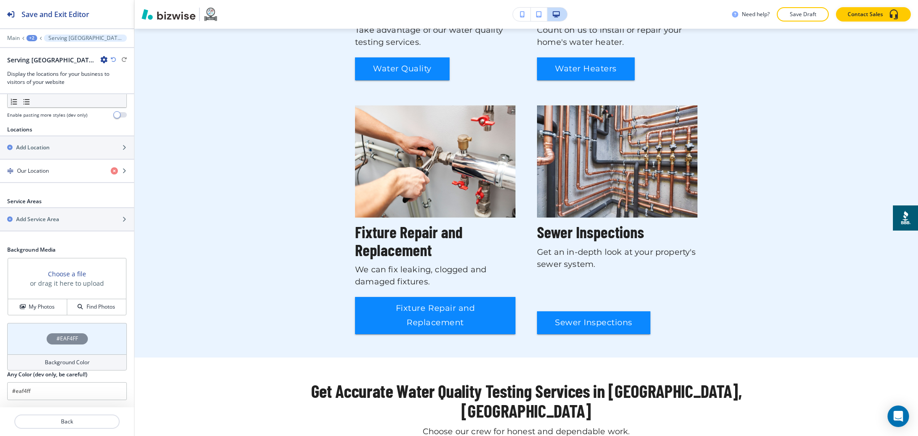
scroll to position [0, 0]
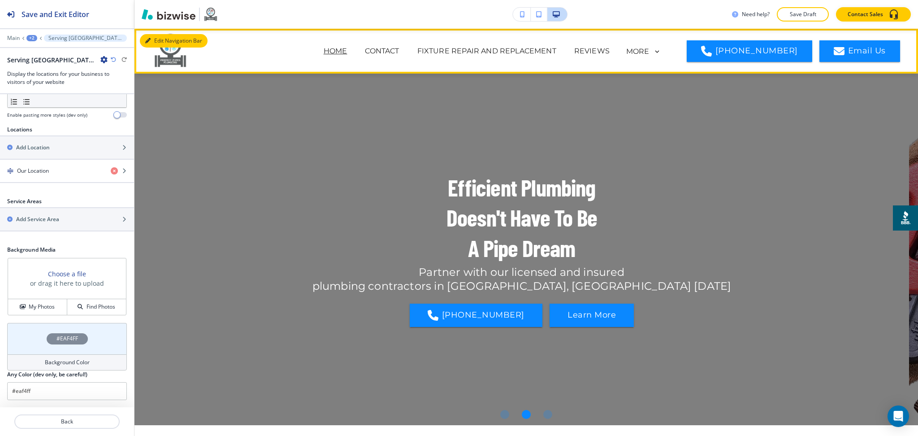
click at [147, 35] on button "Edit Navigation Bar" at bounding box center [174, 40] width 68 height 13
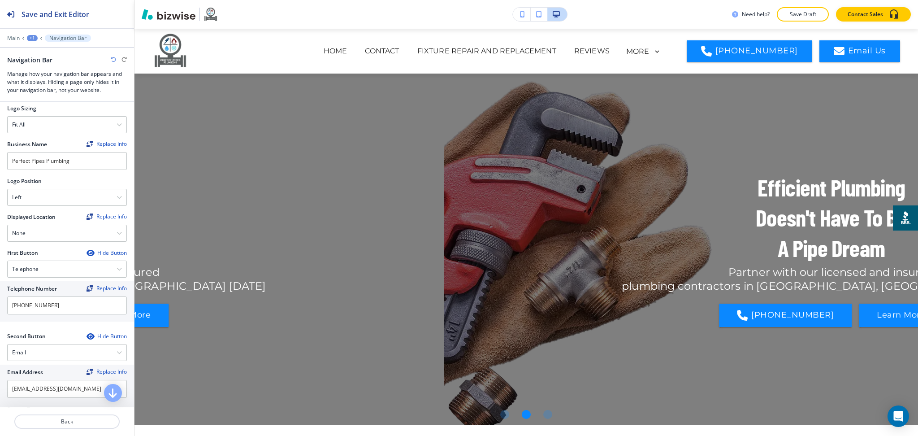
scroll to position [119, 0]
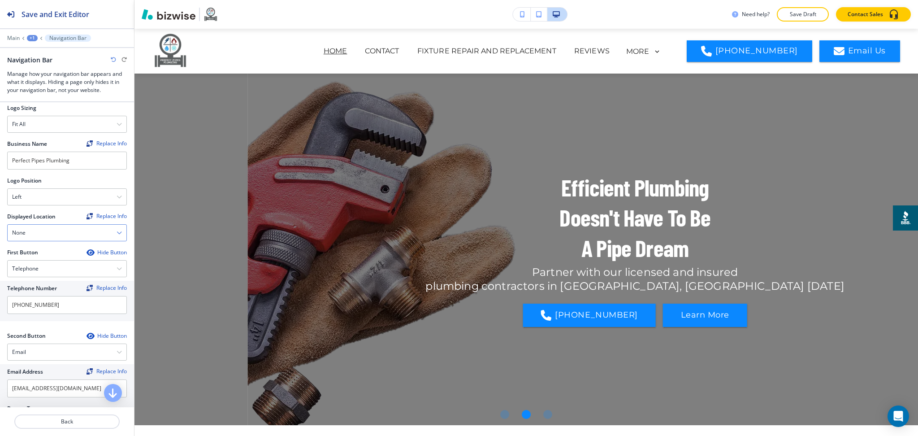
click at [117, 231] on icon "button" at bounding box center [119, 232] width 5 height 5
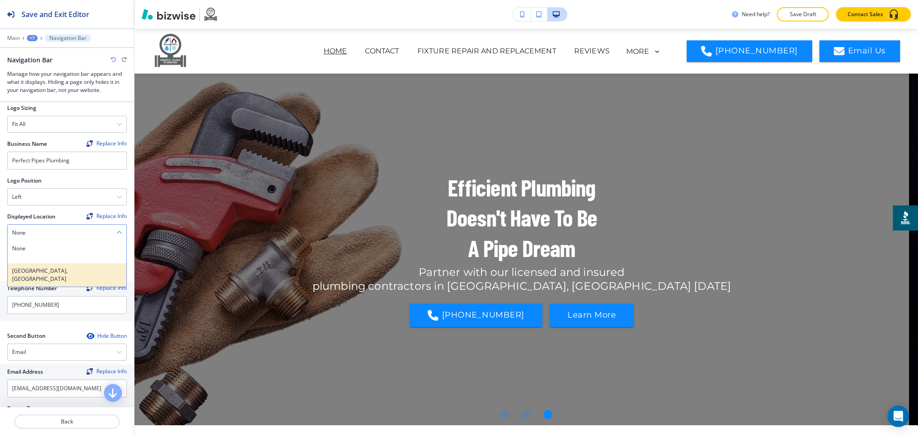
click at [67, 270] on h4 "[GEOGRAPHIC_DATA], [GEOGRAPHIC_DATA]" at bounding box center [67, 275] width 110 height 16
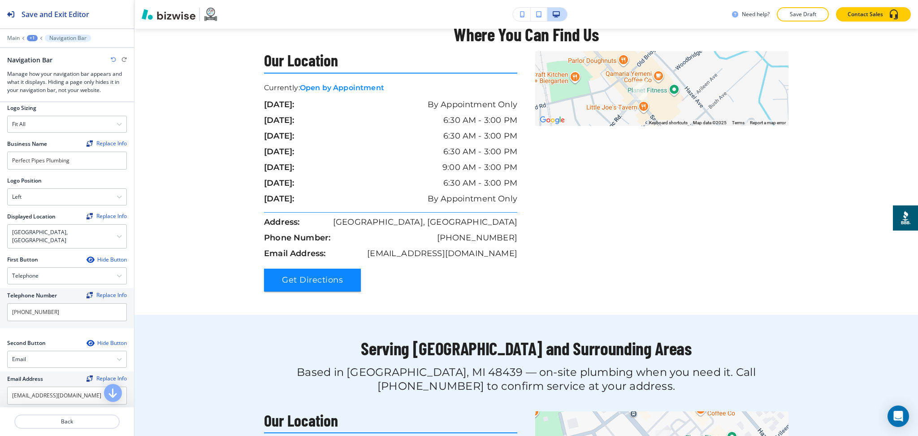
scroll to position [2566, 0]
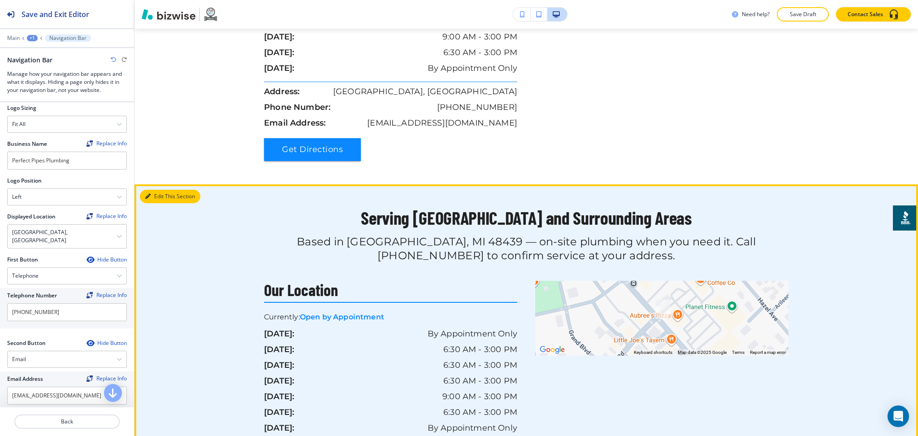
click at [160, 190] on button "Edit This Section" at bounding box center [170, 196] width 61 height 13
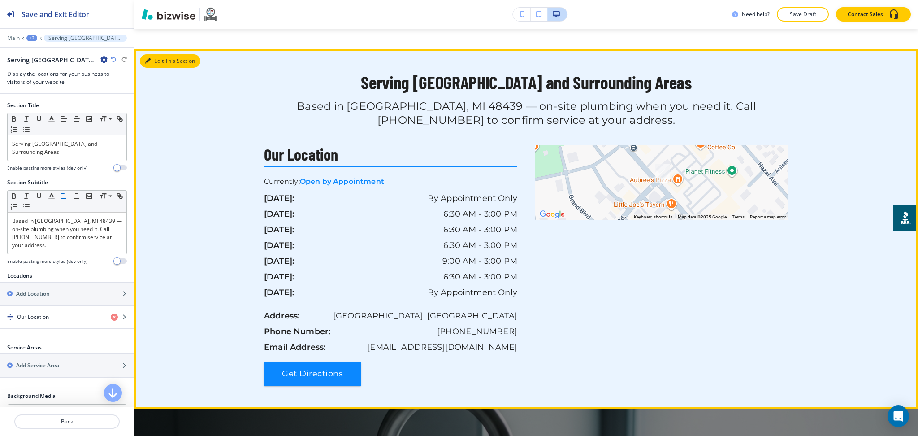
scroll to position [2704, 0]
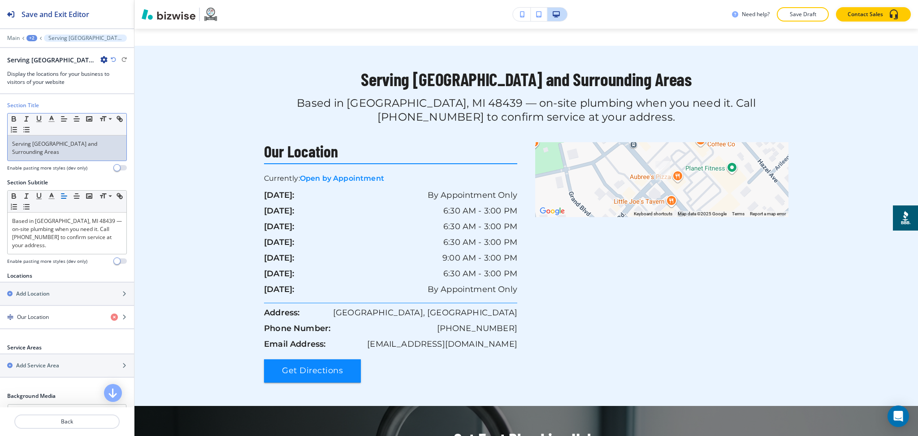
click at [79, 148] on p "Serving [GEOGRAPHIC_DATA] and Surrounding Areas" at bounding box center [67, 148] width 110 height 16
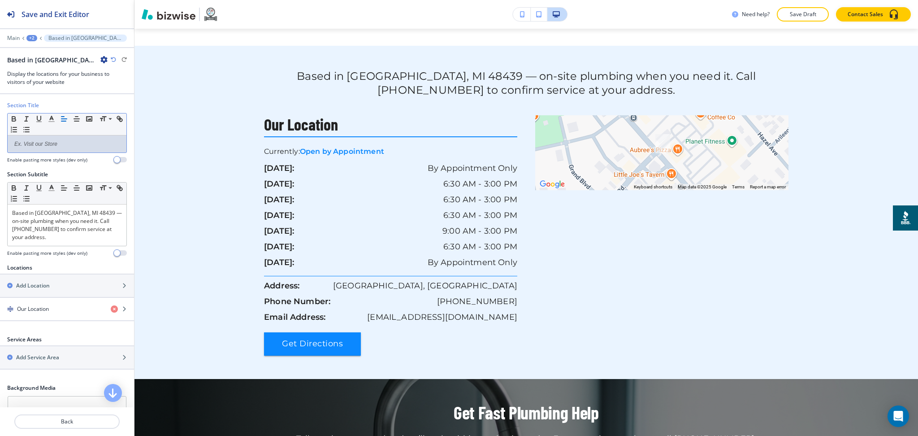
click at [104, 56] on icon "button" at bounding box center [103, 59] width 7 height 7
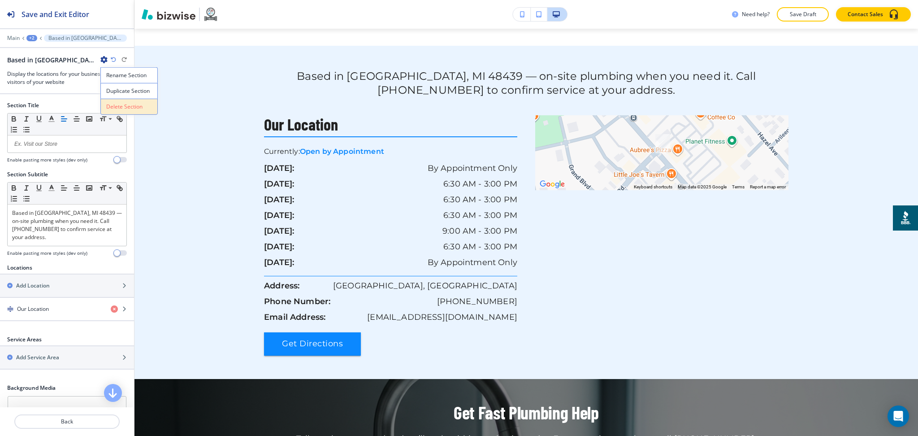
click at [109, 105] on p "Delete Section" at bounding box center [129, 107] width 46 height 8
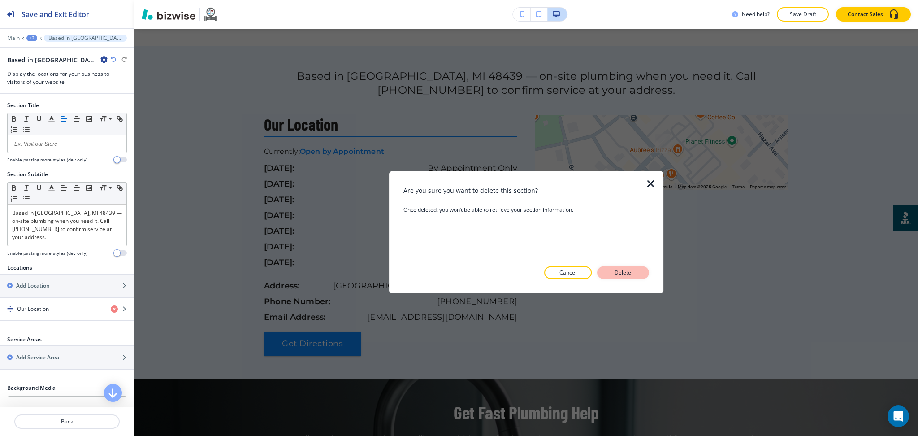
click at [622, 277] on button "Delete" at bounding box center [623, 272] width 52 height 13
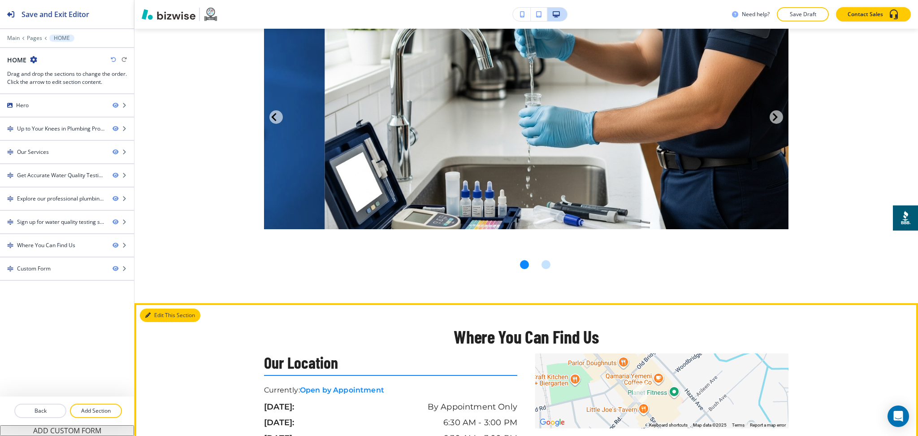
click at [151, 308] on button "Edit This Section" at bounding box center [170, 314] width 61 height 13
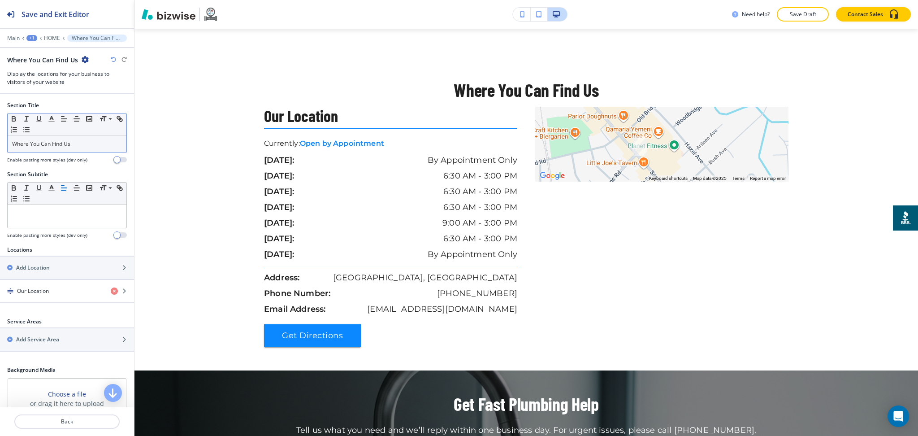
scroll to position [2391, 0]
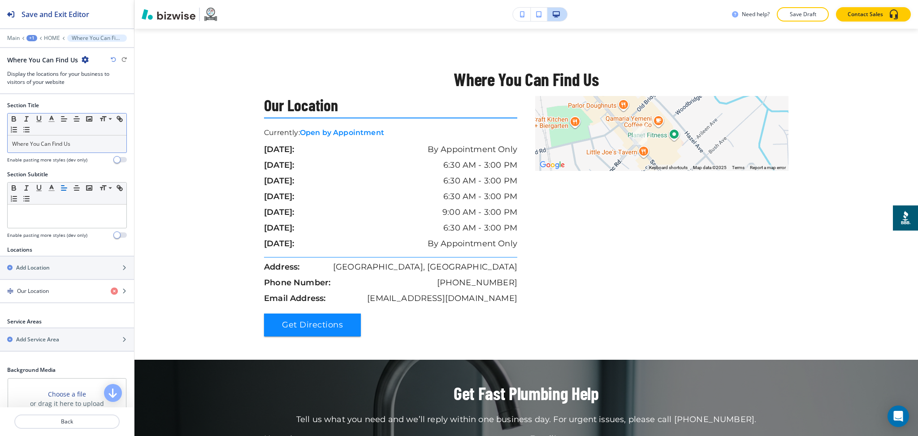
click at [82, 144] on p "Where You Can Find Us" at bounding box center [67, 144] width 110 height 8
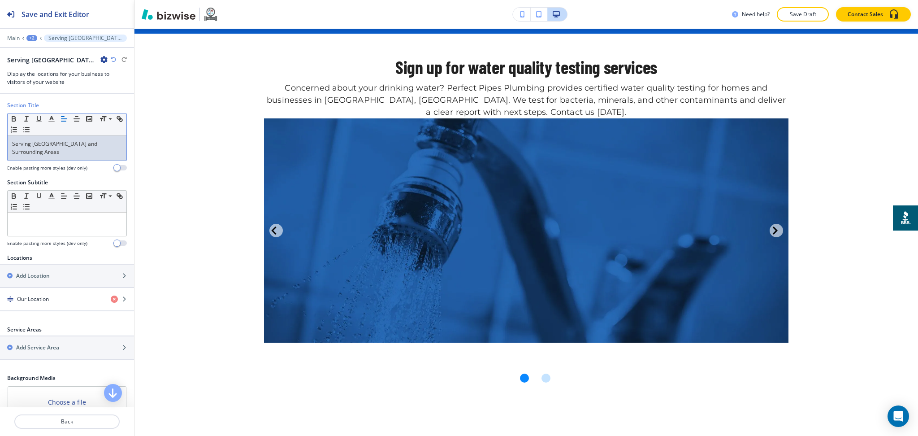
scroll to position [2040, 0]
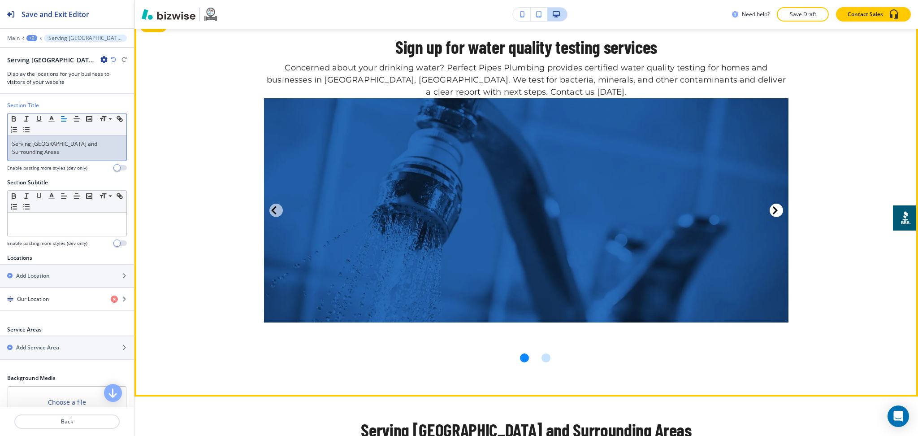
click at [773, 206] on icon "Next Slide" at bounding box center [775, 210] width 5 height 8
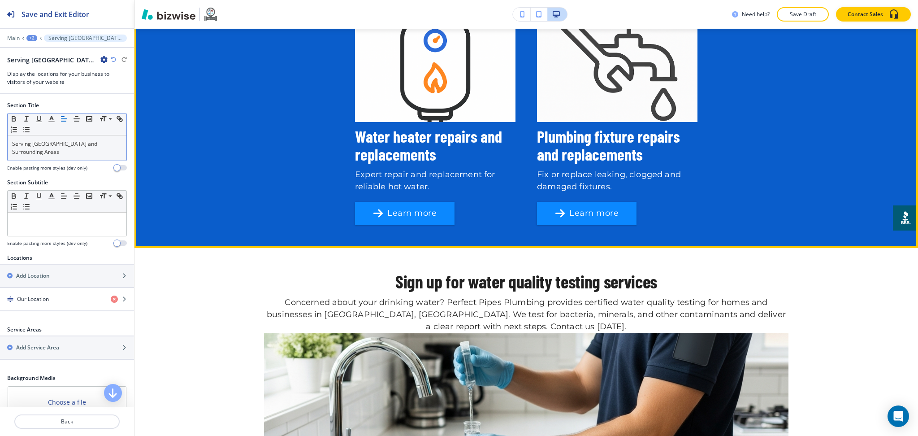
scroll to position [1802, 0]
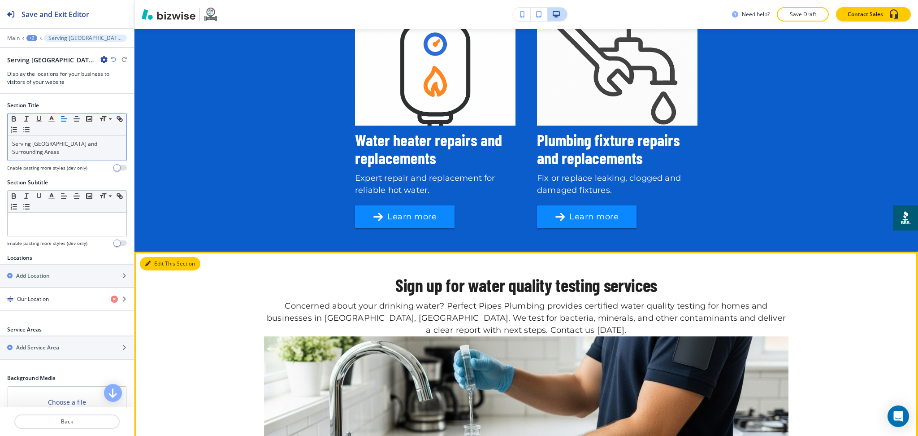
click at [143, 252] on section "Sign up for water quality testing services Concerned about your drinking water?…" at bounding box center [527, 443] width 784 height 383
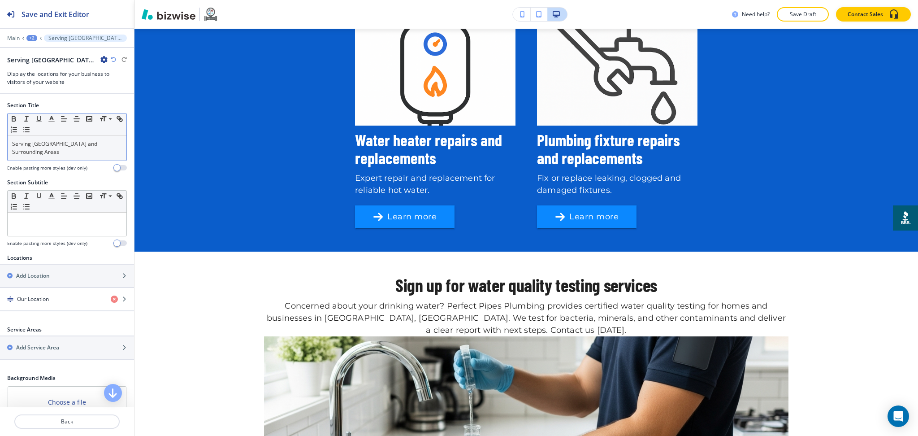
click at [154, 252] on section "Sign up for water quality testing services Concerned about your drinking water?…" at bounding box center [527, 443] width 784 height 383
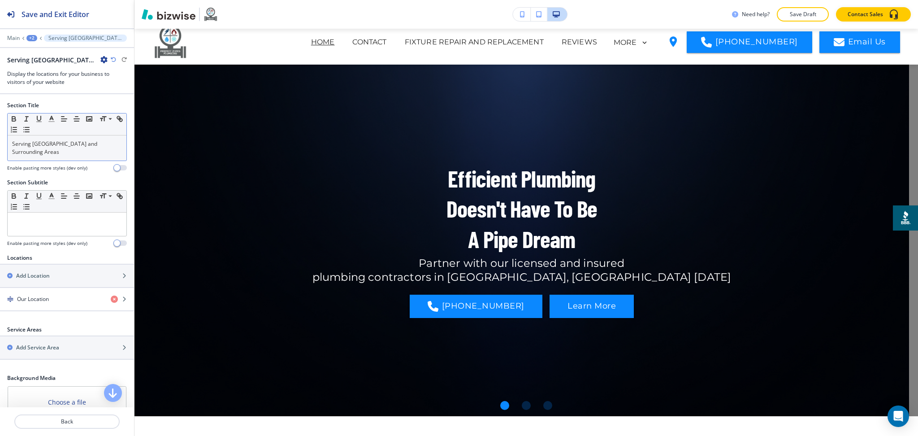
scroll to position [0, 0]
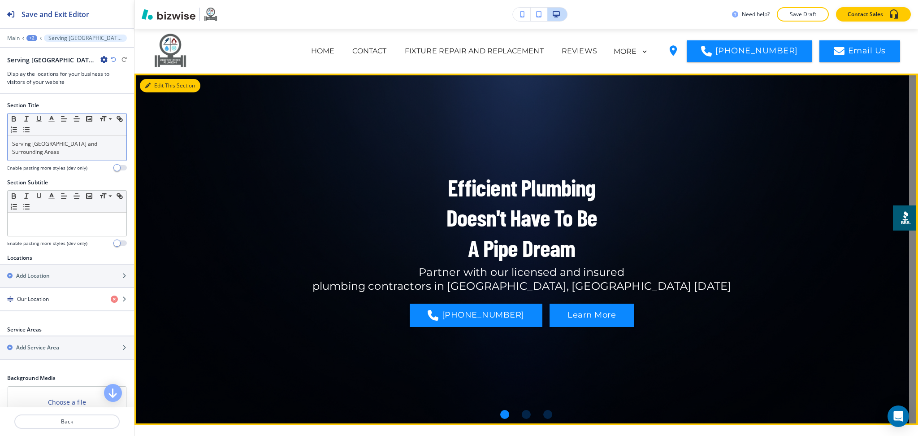
click at [164, 86] on button "Edit This Section" at bounding box center [170, 85] width 61 height 13
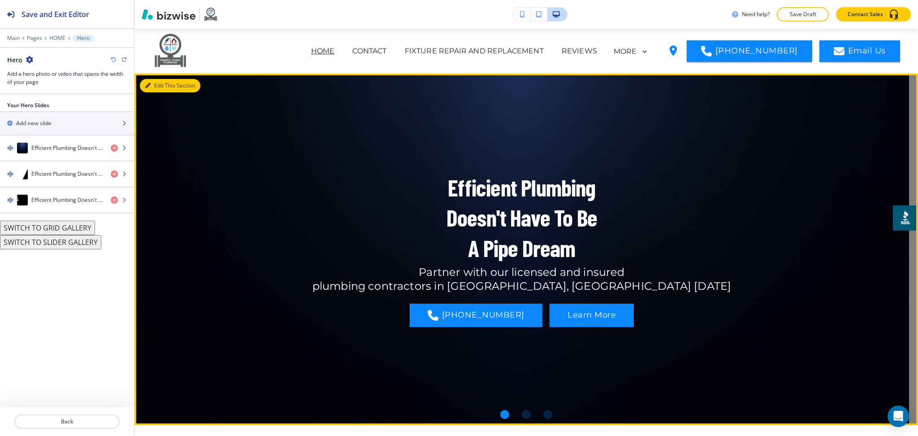
scroll to position [45, 0]
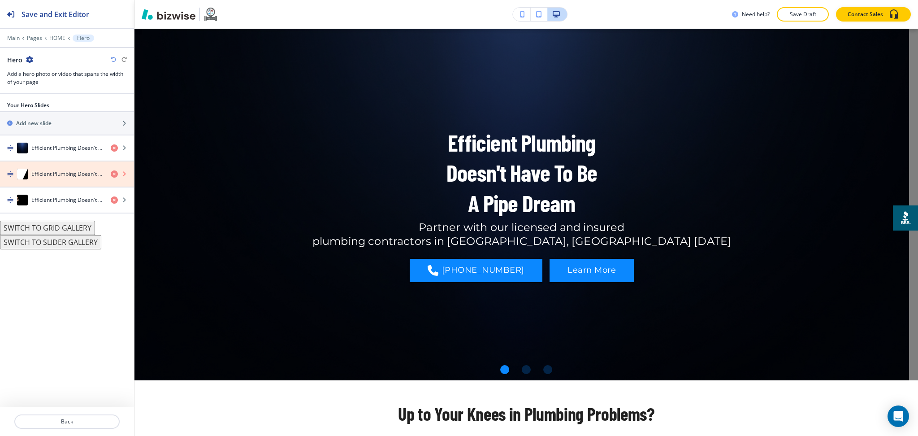
click at [115, 173] on icon "button" at bounding box center [114, 173] width 7 height 7
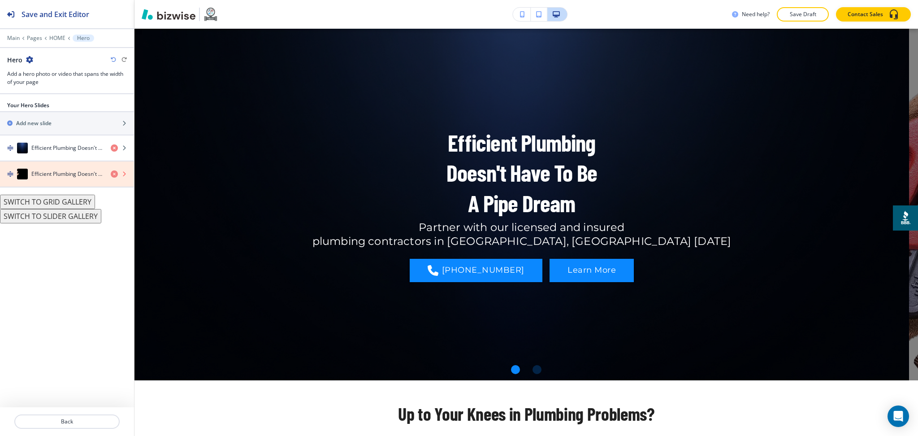
click at [115, 173] on icon "button" at bounding box center [114, 173] width 7 height 7
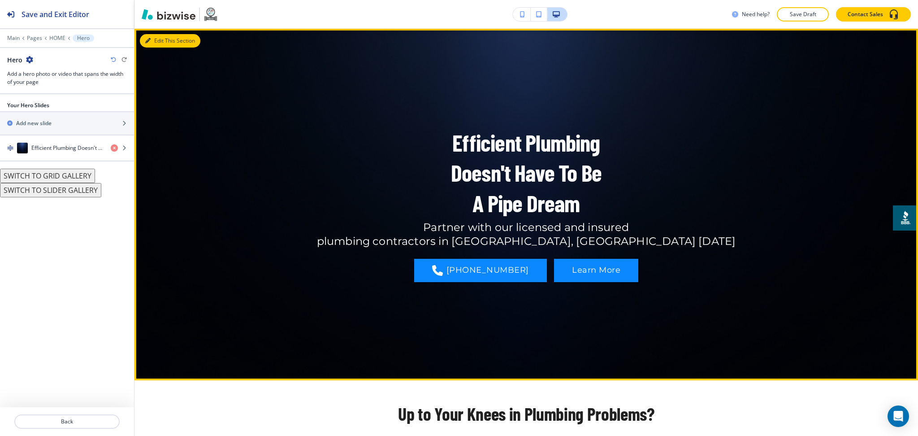
click at [160, 40] on button "Edit This Section" at bounding box center [170, 40] width 61 height 13
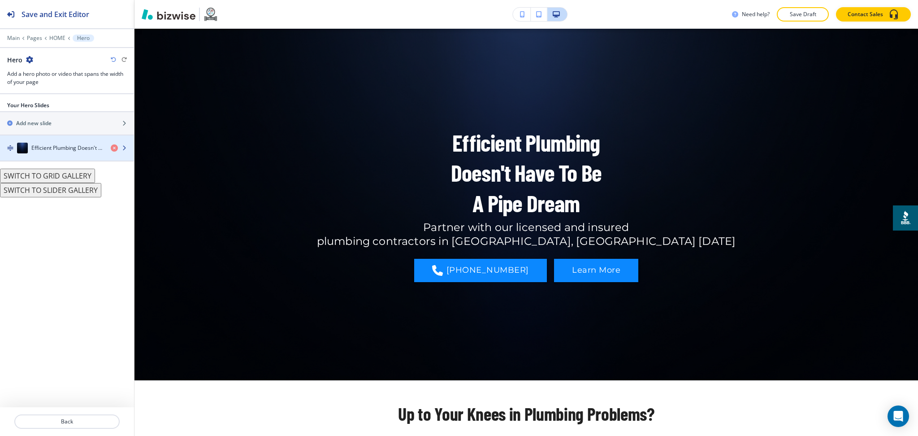
click at [56, 154] on div "button" at bounding box center [67, 156] width 134 height 7
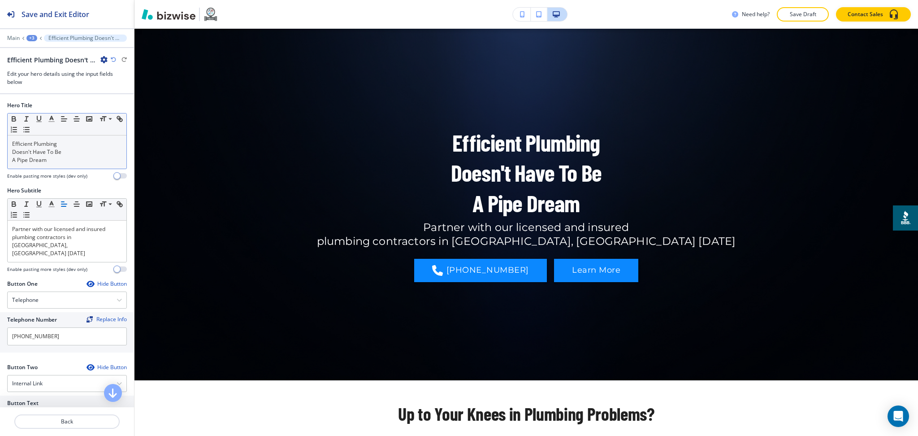
click at [12, 157] on p "A Pipe Dream" at bounding box center [67, 160] width 110 height 8
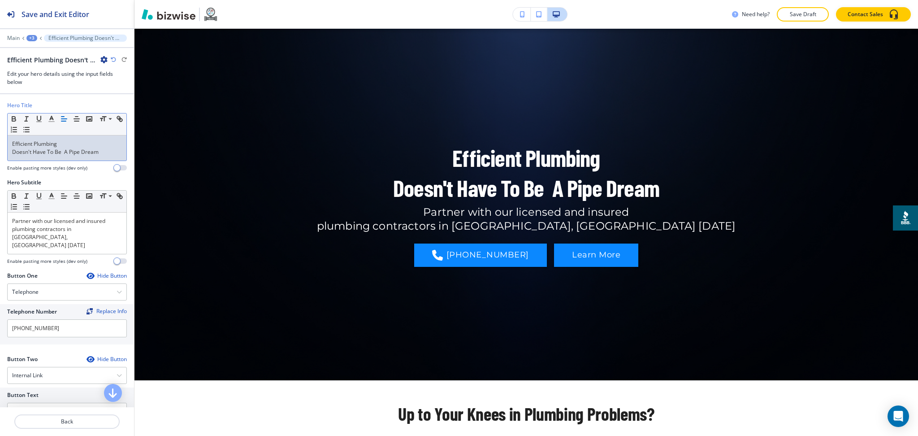
click at [10, 151] on div "Efficient Plumbing Doesn't Have To Be A Pipe Dream" at bounding box center [67, 147] width 119 height 25
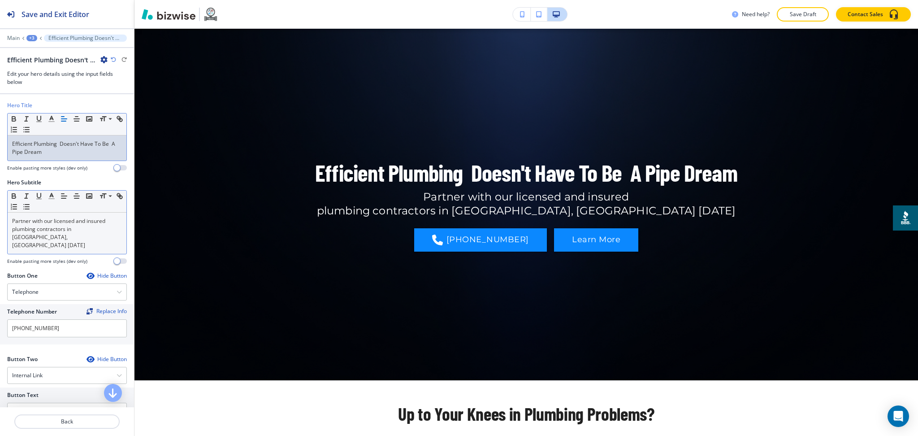
click at [11, 231] on div "Partner with our licensed and insured plumbing contractors in [GEOGRAPHIC_DATA]…" at bounding box center [67, 233] width 119 height 41
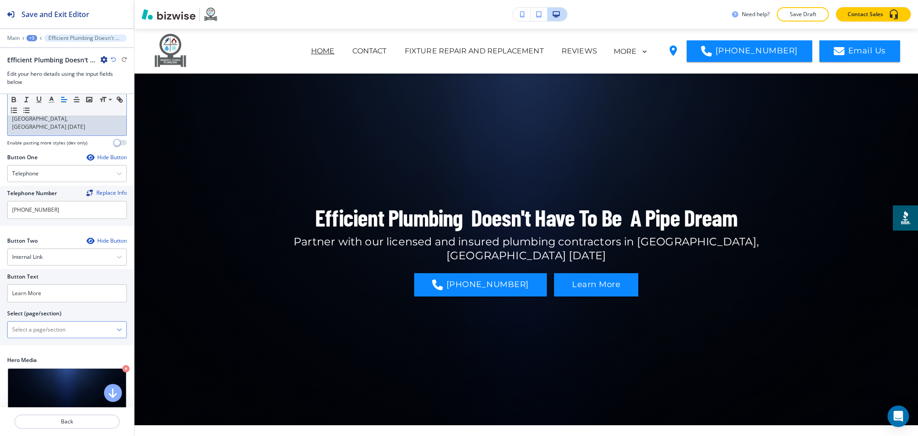
scroll to position [119, 0]
click at [62, 321] on \(page\/section\) "Manual Input" at bounding box center [62, 328] width 109 height 15
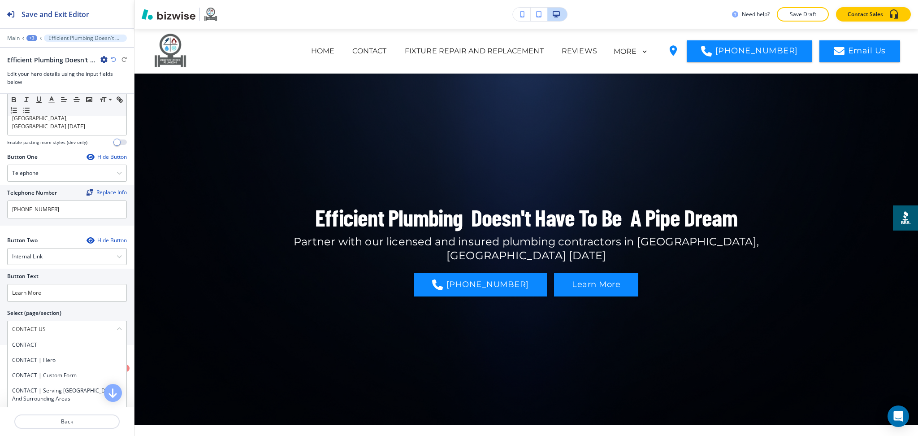
drag, startPoint x: 51, startPoint y: 324, endPoint x: 0, endPoint y: 317, distance: 51.7
click at [0, 317] on div "Button Text Learn More Select (page/section) CONTACT US CONTACT CONTACT | Hero …" at bounding box center [67, 307] width 134 height 76
drag, startPoint x: 24, startPoint y: 338, endPoint x: 30, endPoint y: 314, distance: 24.7
click at [24, 341] on h4 "CONTACT" at bounding box center [67, 345] width 110 height 8
type \(page\/section\) "CONTACT"
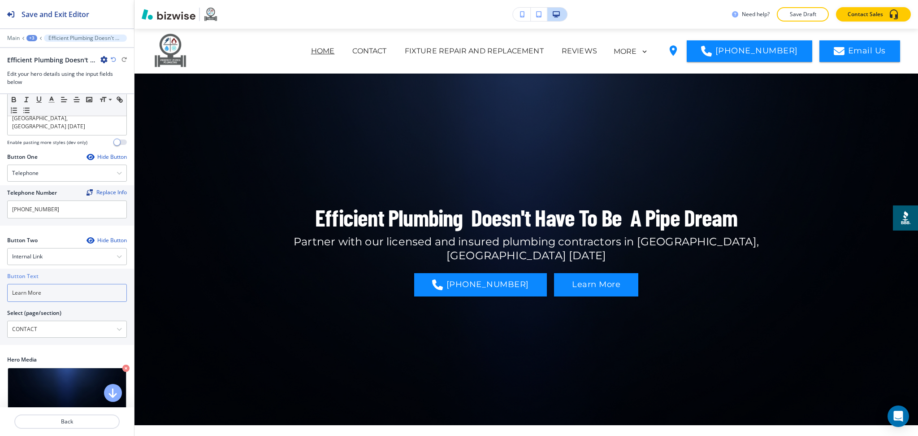
click at [59, 284] on input "Learn More" at bounding box center [67, 293] width 120 height 18
paste input "CONTACT US"
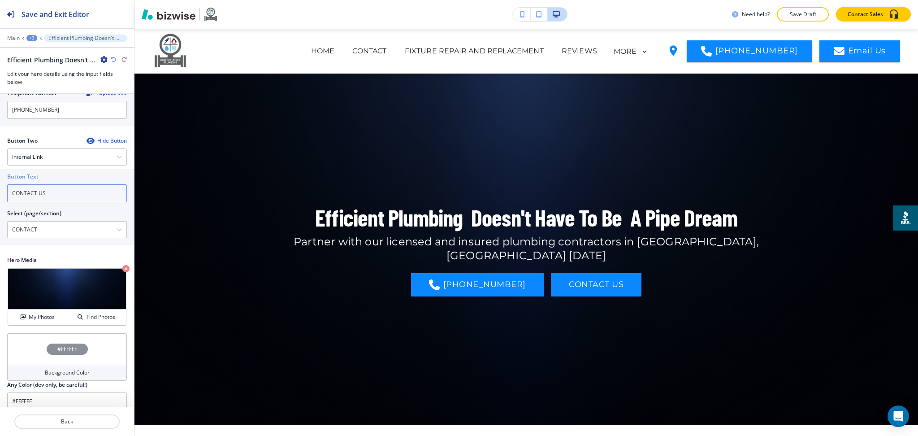
scroll to position [221, 0]
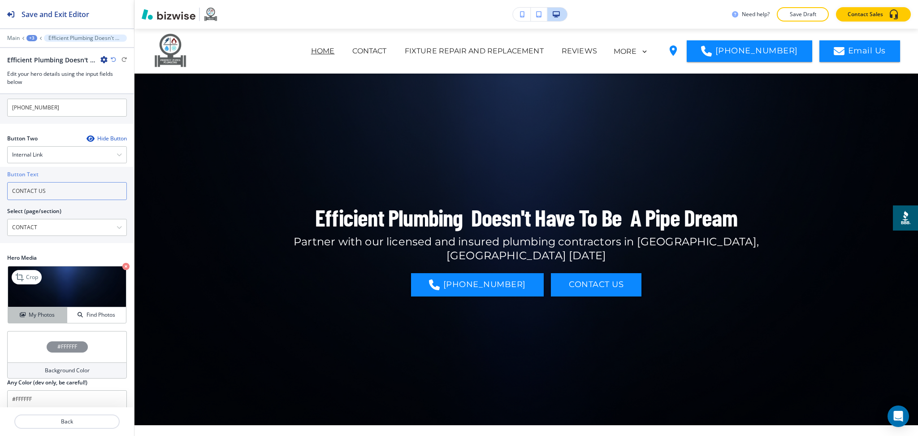
type input "CONTACT US"
click at [47, 311] on h4 "My Photos" at bounding box center [42, 315] width 26 height 8
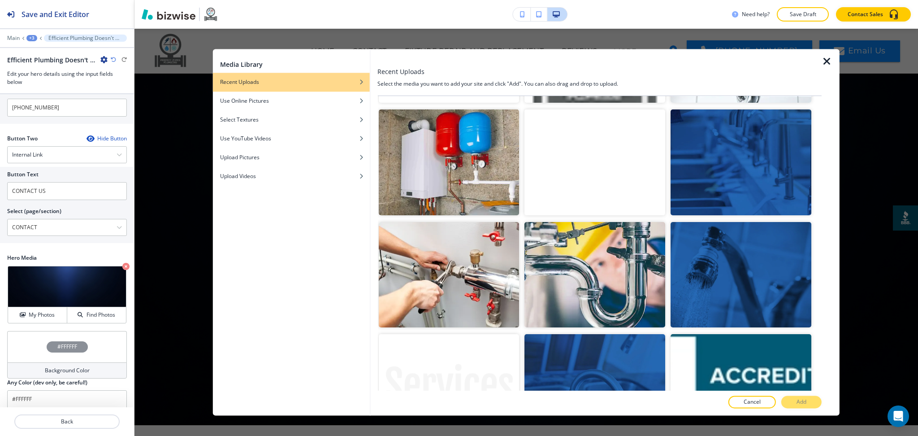
scroll to position [666, 0]
click at [716, 174] on img "button" at bounding box center [741, 161] width 141 height 105
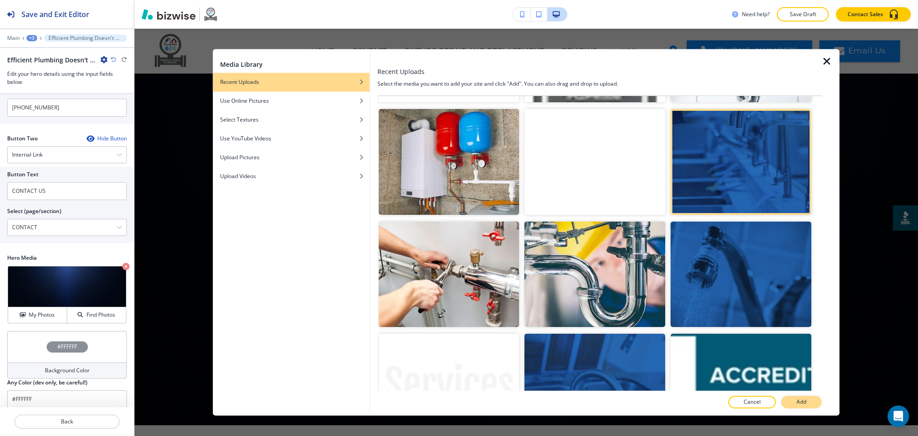
click at [797, 399] on button "Add" at bounding box center [801, 402] width 40 height 13
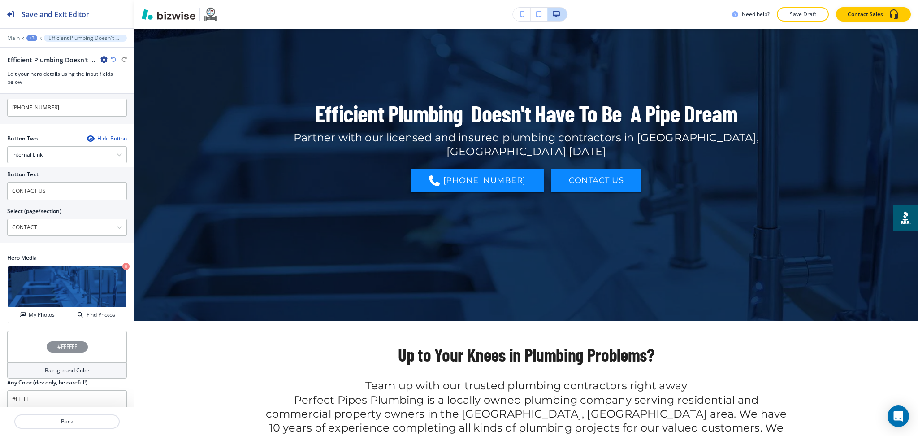
scroll to position [104, 0]
click at [38, 311] on h4 "My Photos" at bounding box center [42, 315] width 26 height 8
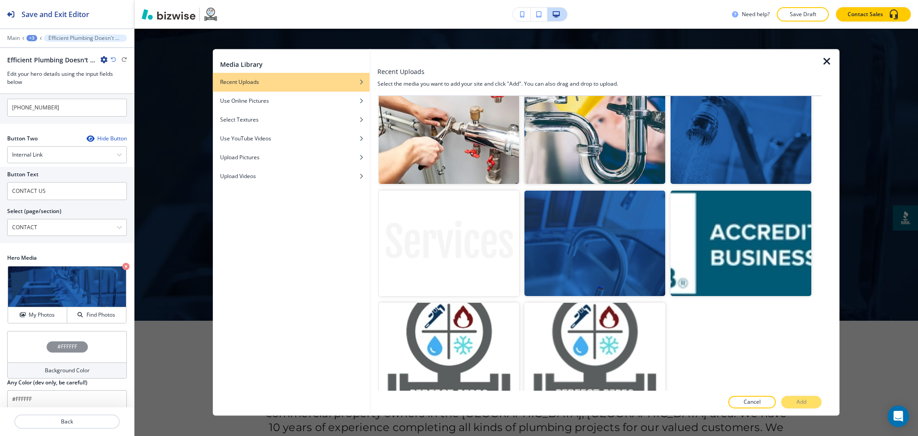
scroll to position [814, 0]
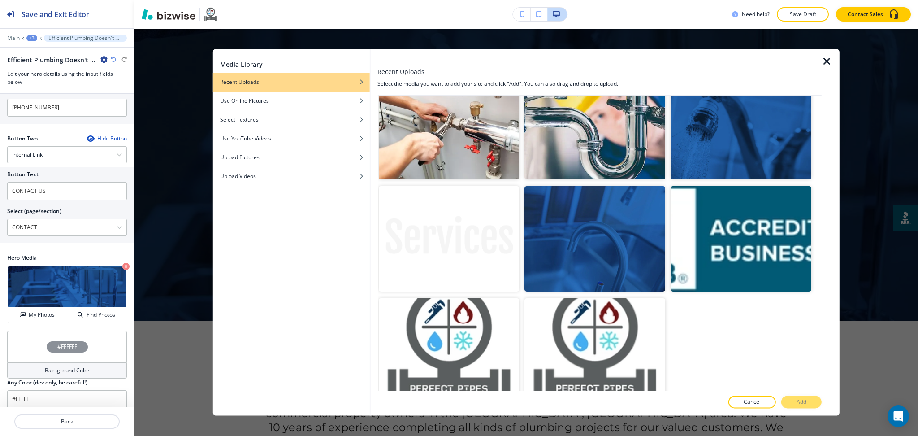
click at [829, 57] on icon "button" at bounding box center [827, 61] width 11 height 11
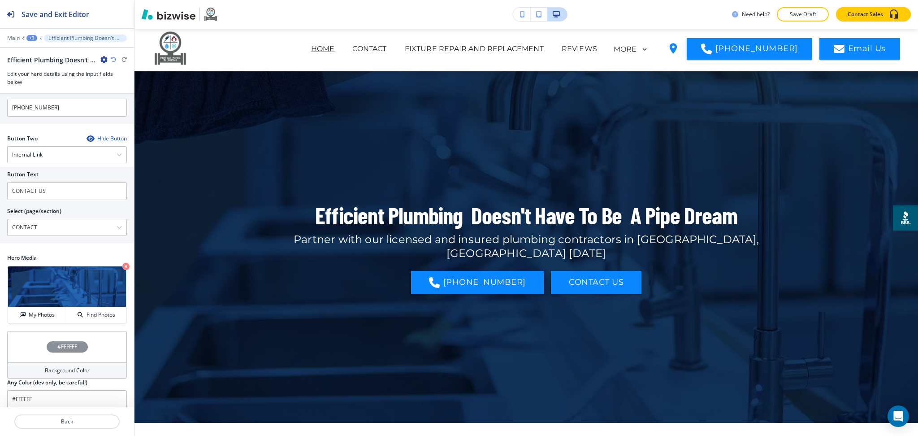
scroll to position [0, 0]
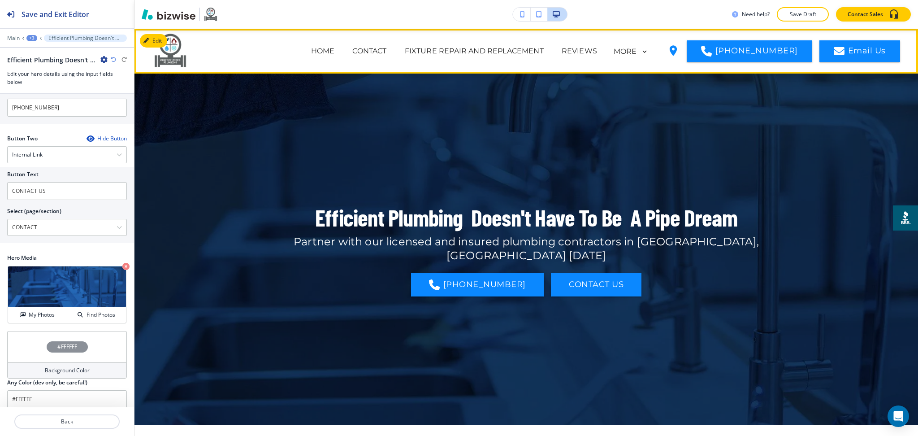
click at [324, 49] on div "HOME" at bounding box center [323, 51] width 42 height 11
click at [361, 52] on div "CONTACT" at bounding box center [369, 51] width 52 height 11
drag, startPoint x: 370, startPoint y: 47, endPoint x: 384, endPoint y: 48, distance: 13.9
click at [371, 47] on p "CONTACT" at bounding box center [369, 51] width 34 height 11
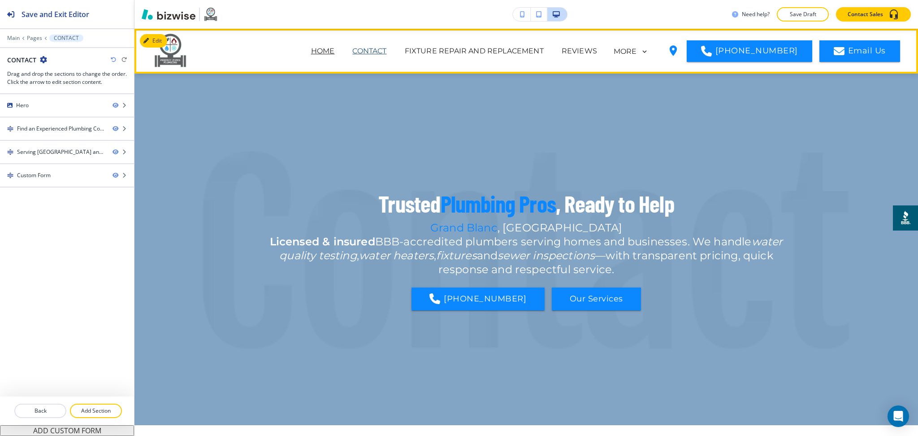
click at [384, 48] on p "CONTACT" at bounding box center [369, 51] width 34 height 11
click at [335, 49] on p "HOME" at bounding box center [323, 51] width 24 height 11
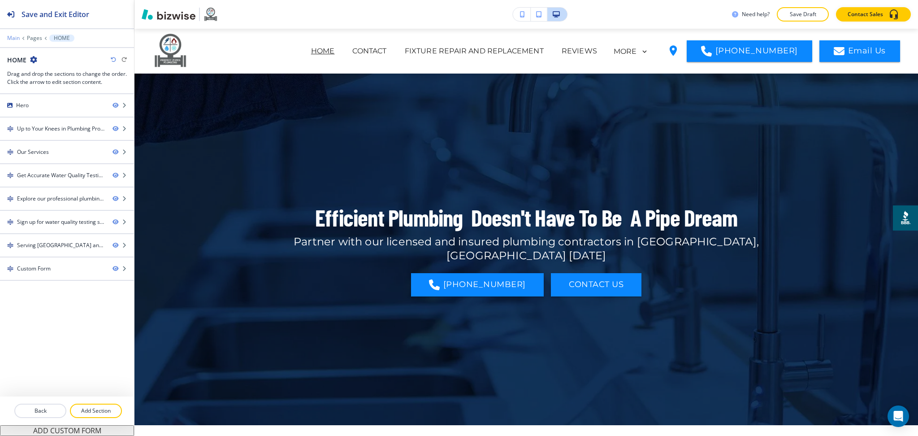
click at [10, 36] on p "Main" at bounding box center [13, 38] width 13 height 6
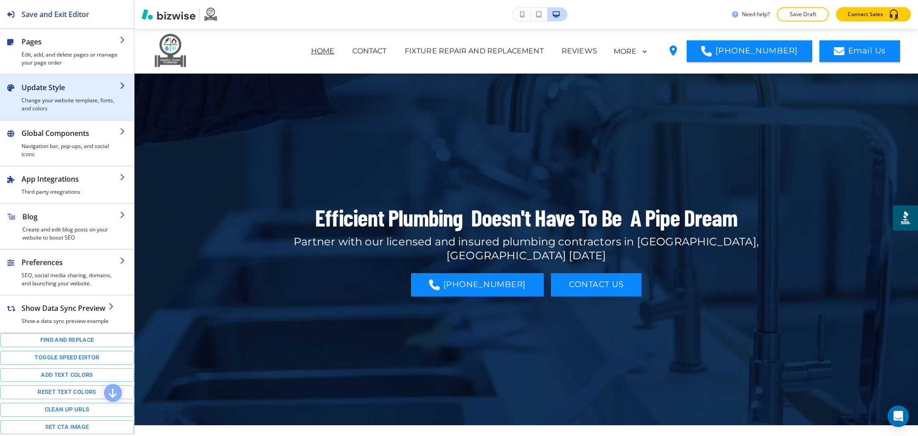
click at [43, 87] on h2 "Update Style" at bounding box center [71, 87] width 98 height 11
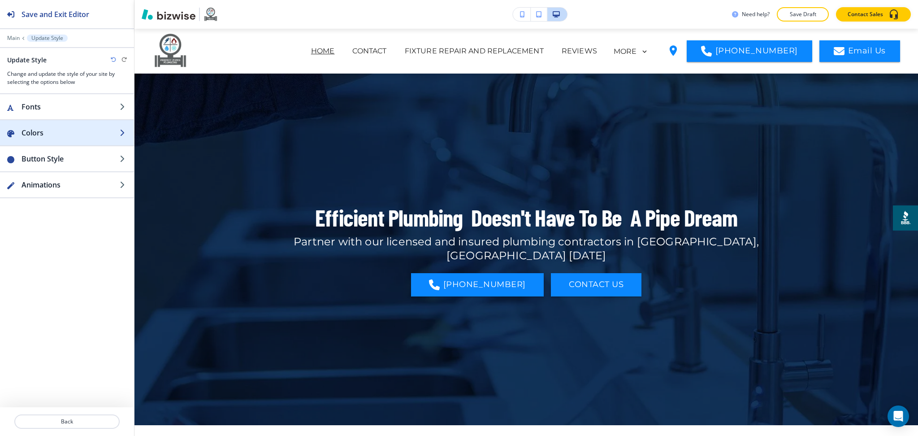
click at [41, 132] on h2 "Colors" at bounding box center [71, 132] width 98 height 11
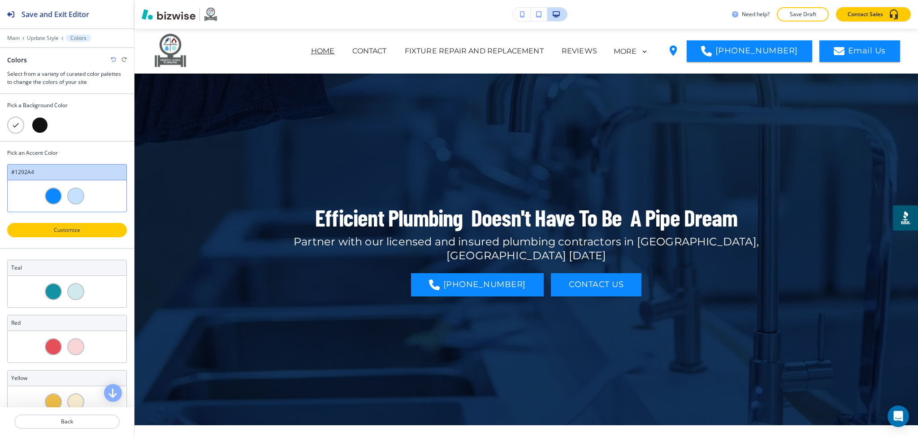
click at [72, 233] on p "Customize" at bounding box center [67, 230] width 96 height 8
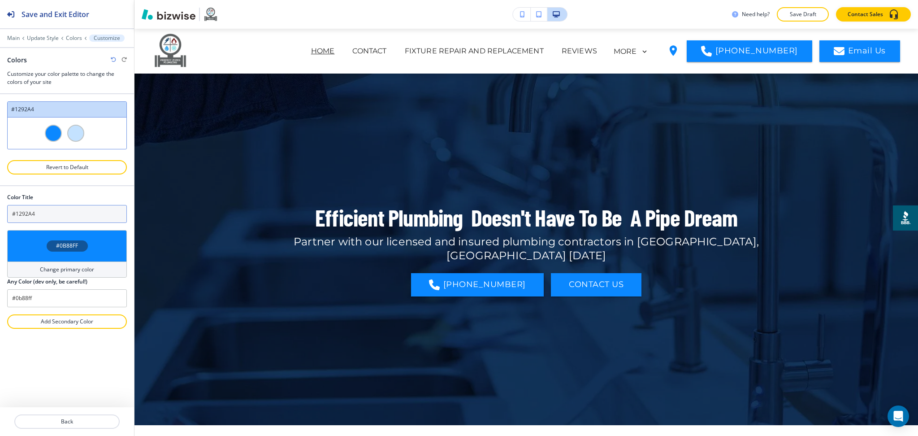
click at [61, 210] on input "#1292A4" at bounding box center [67, 214] width 120 height 18
paste input "800080"
type input "#800080"
click at [51, 300] on input "#0b88ff" at bounding box center [67, 298] width 120 height 18
paste input "800080"
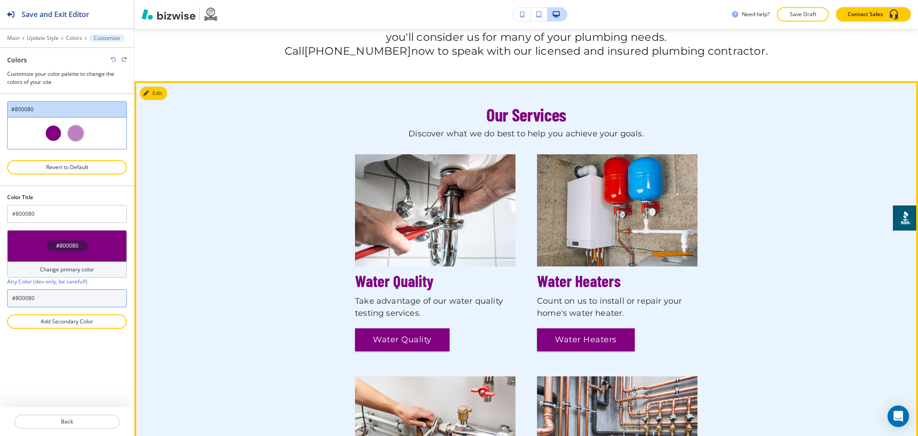
scroll to position [537, 0]
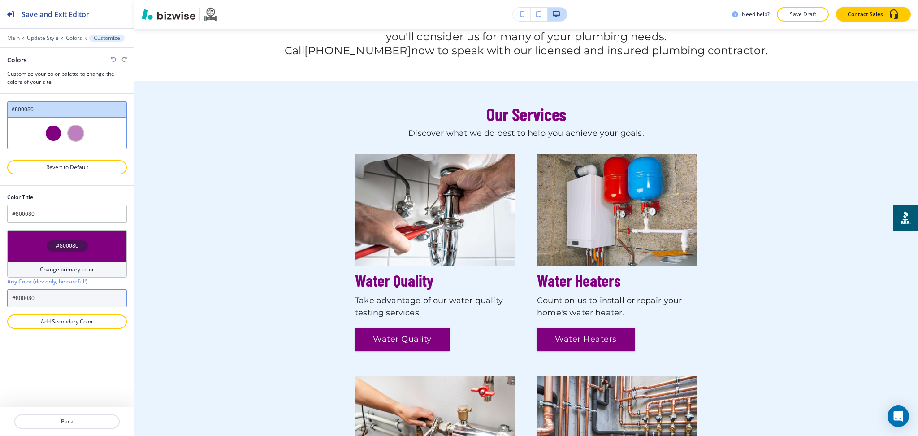
type input "#800080"
click at [65, 267] on h4 "Change primary color" at bounding box center [67, 269] width 54 height 8
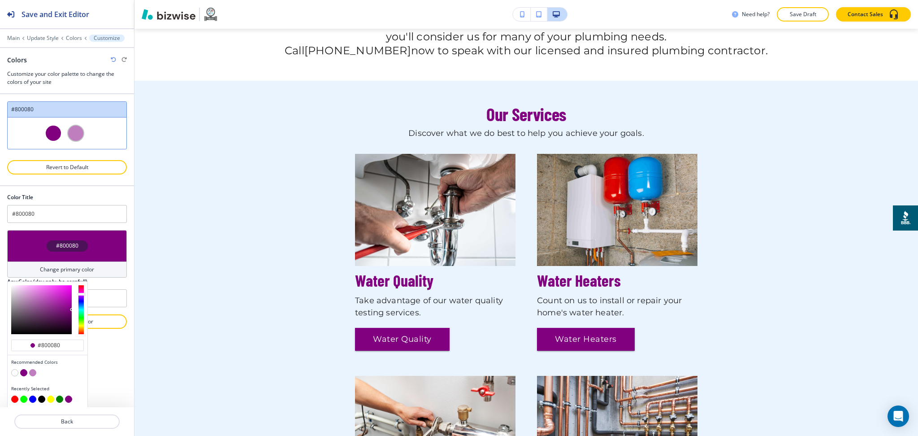
type input "#820d82"
click at [66, 309] on div at bounding box center [41, 309] width 61 height 49
type input "#820d82"
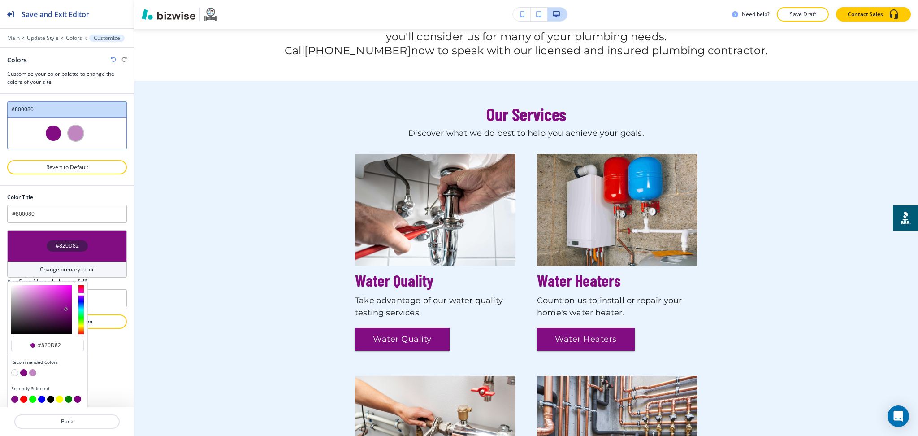
type input "#aa10aa"
click at [66, 302] on div at bounding box center [41, 309] width 61 height 49
type input "#aa10aa"
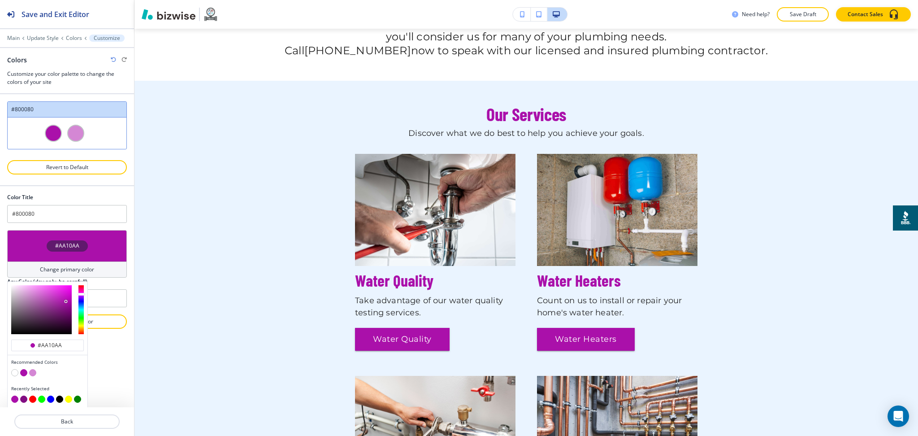
type input "#bd27bd"
click at [59, 298] on div at bounding box center [41, 309] width 61 height 49
type input "#bd27bd"
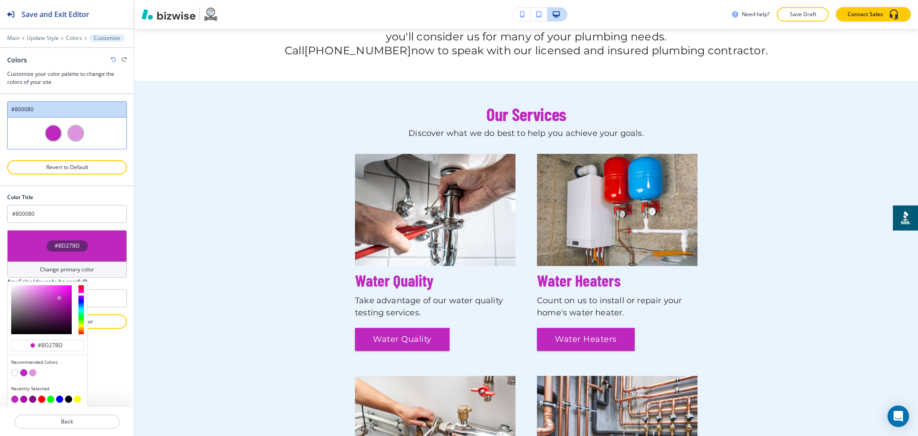
type input "#971c97"
click at [61, 305] on div at bounding box center [41, 309] width 61 height 49
type input "#971c97"
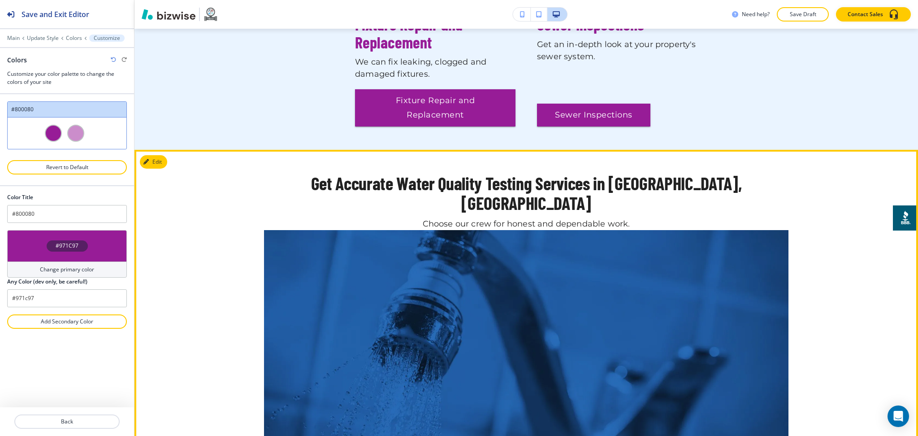
scroll to position [1016, 0]
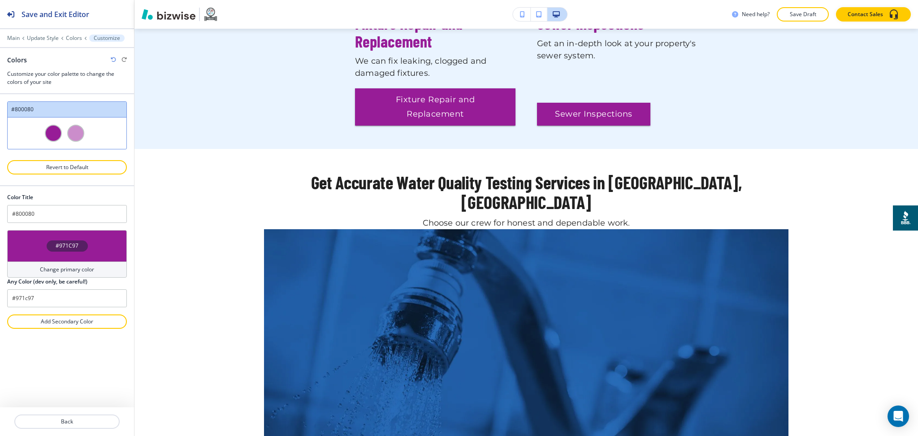
click at [70, 269] on h4 "Change primary color" at bounding box center [67, 269] width 54 height 8
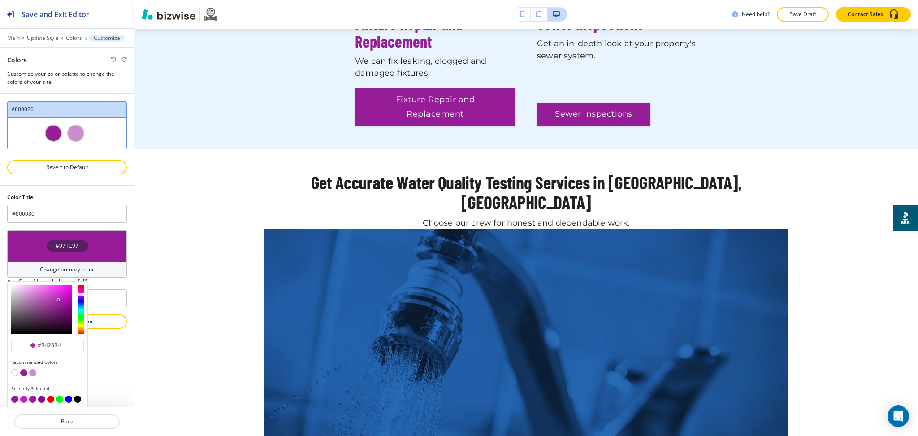
type input "#b629b6"
click at [58, 299] on div at bounding box center [41, 309] width 61 height 49
type input "#b629b6"
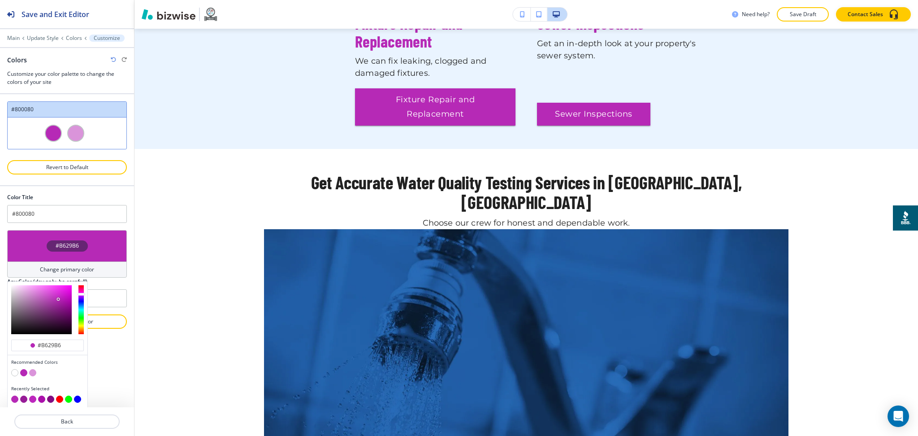
type input "#e726e7"
click at [62, 290] on div at bounding box center [41, 309] width 61 height 49
type input "#e726e7"
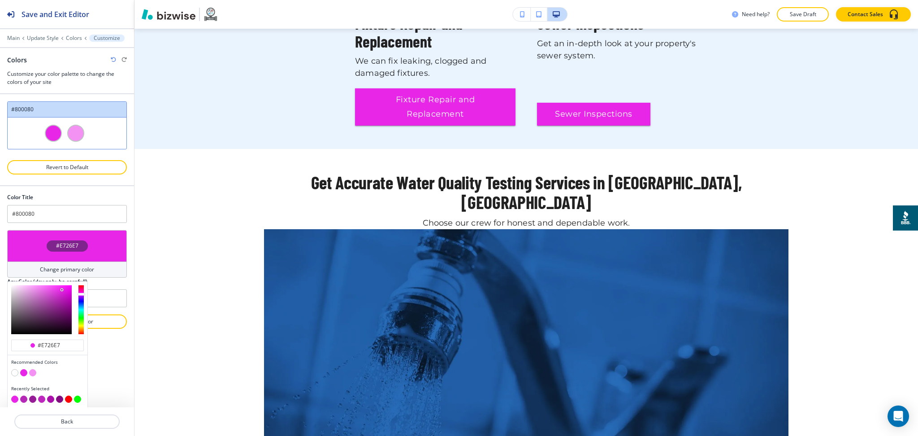
type input "#c237c2"
click at [55, 297] on div at bounding box center [41, 309] width 61 height 49
type input "#c237c2"
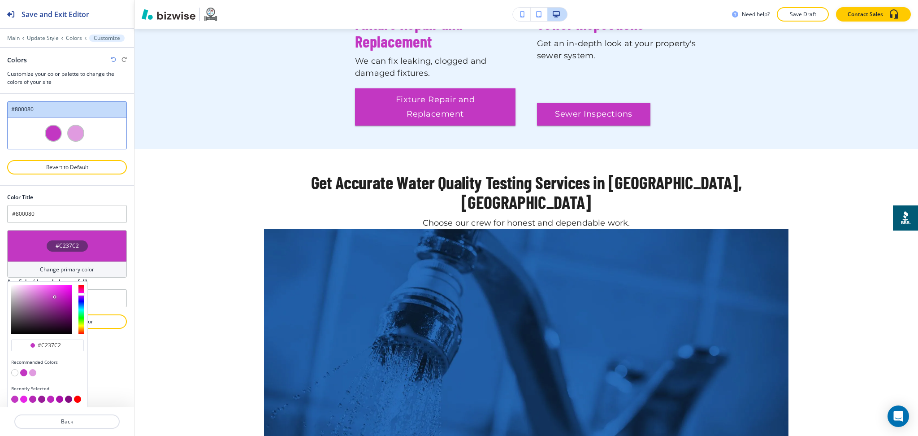
type input "#d753d7"
click at [48, 293] on div at bounding box center [41, 309] width 61 height 49
type input "#d753d7"
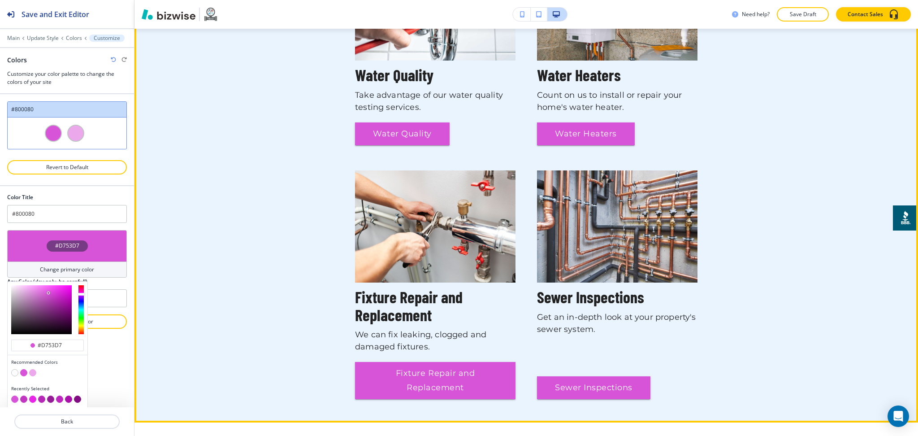
scroll to position [742, 0]
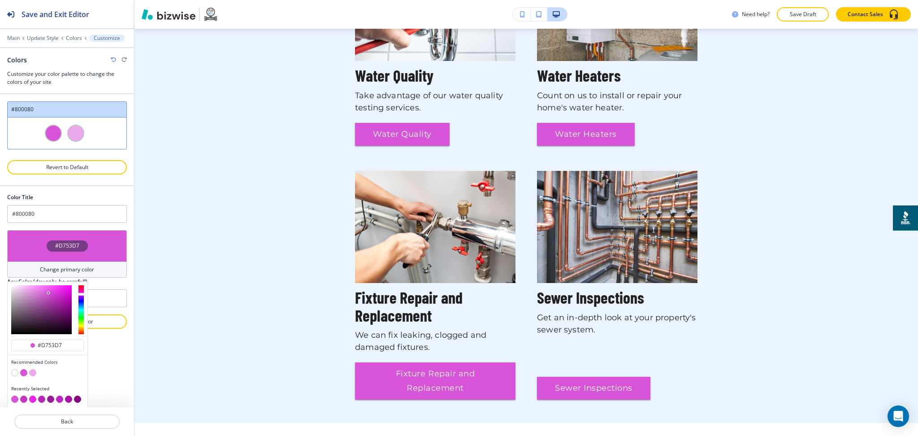
type input "#a540a5"
click at [48, 303] on div at bounding box center [41, 309] width 61 height 49
type input "#a540a5"
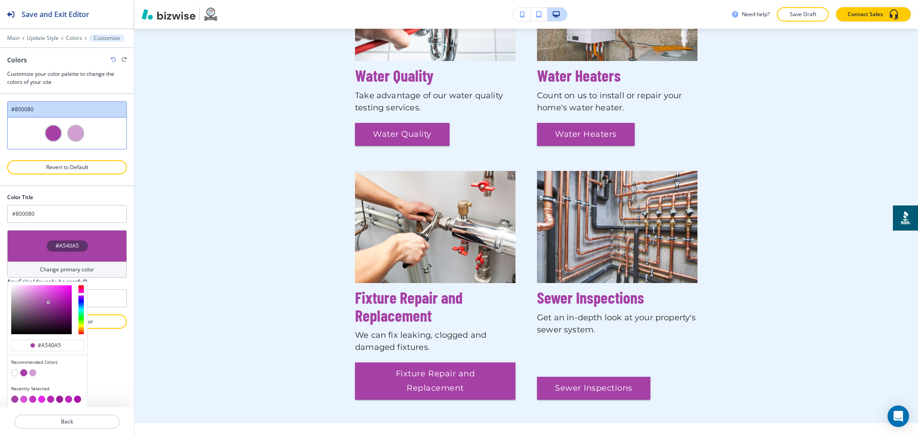
type input "#bb3cbb"
click at [52, 299] on div at bounding box center [41, 309] width 61 height 49
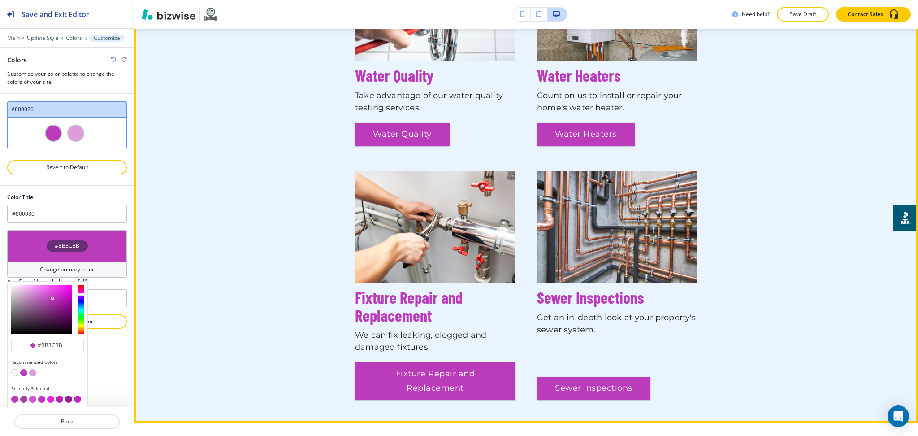
click at [146, 352] on div "Our Services Discover what we do best to help you achieve your goals. Water Qua…" at bounding box center [527, 149] width 784 height 500
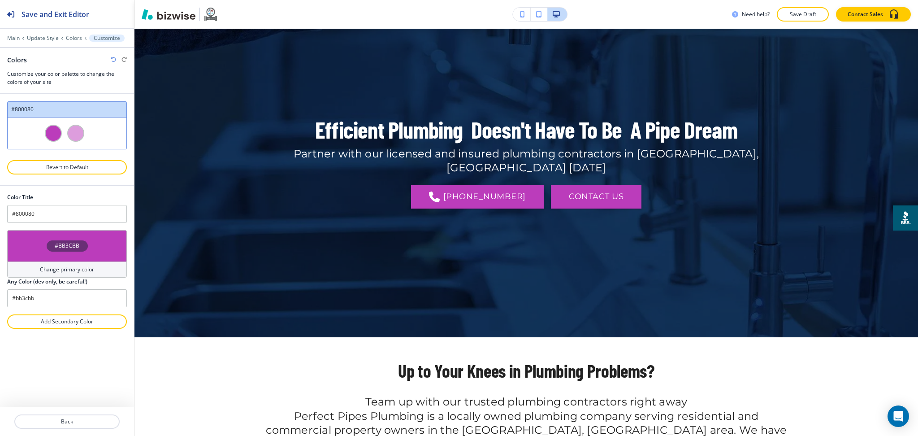
scroll to position [0, 0]
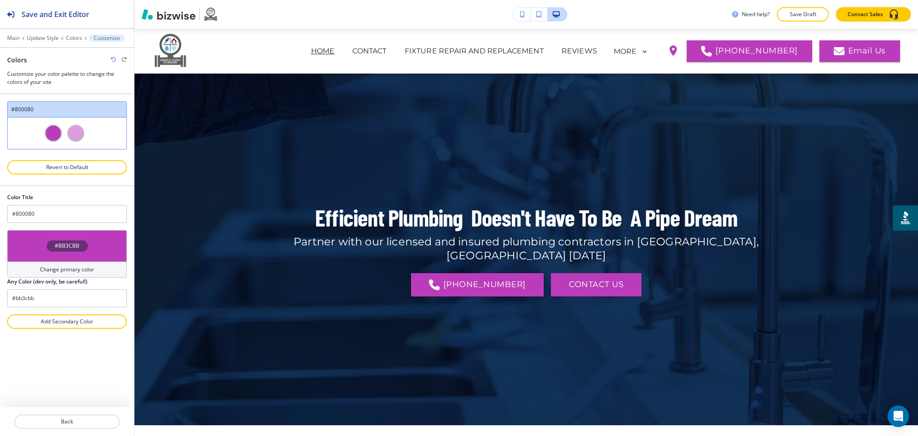
click at [58, 271] on h4 "Change primary color" at bounding box center [67, 269] width 54 height 8
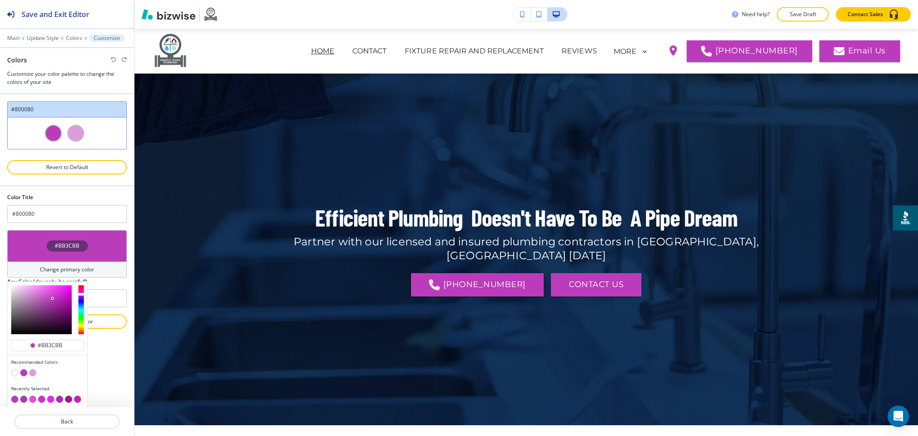
click at [69, 400] on button "button" at bounding box center [68, 398] width 7 height 7
type input "#971c97"
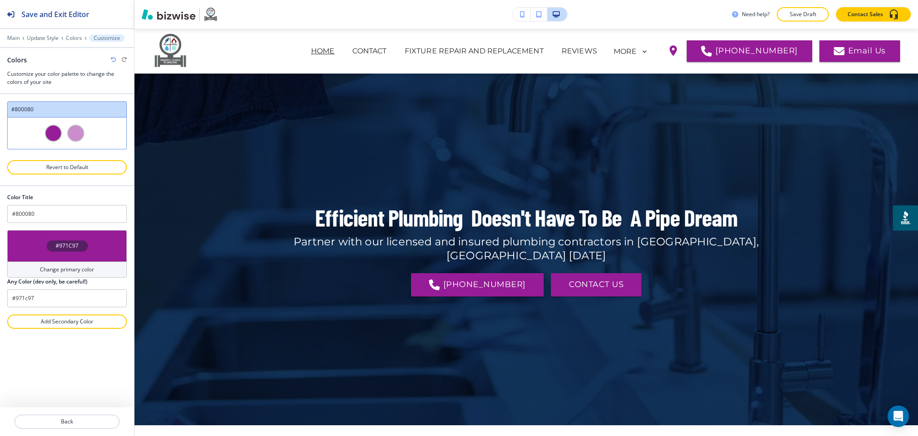
click at [87, 272] on h4 "Change primary color" at bounding box center [67, 269] width 54 height 8
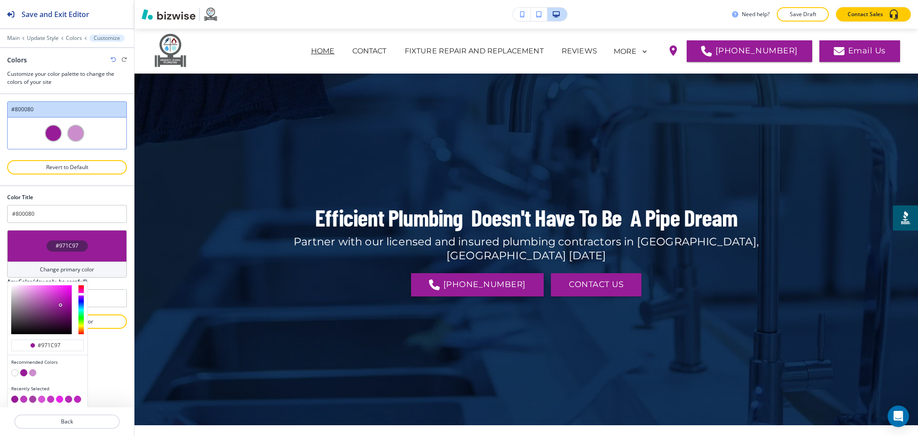
type input "#722072"
click at [55, 312] on div at bounding box center [41, 309] width 61 height 49
type input "#722072"
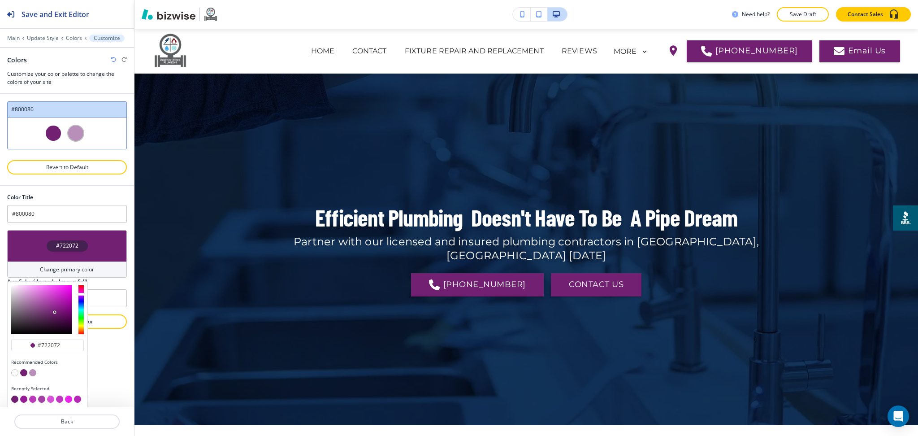
type input "#801680"
click at [61, 310] on div at bounding box center [41, 309] width 61 height 49
type input "#801680"
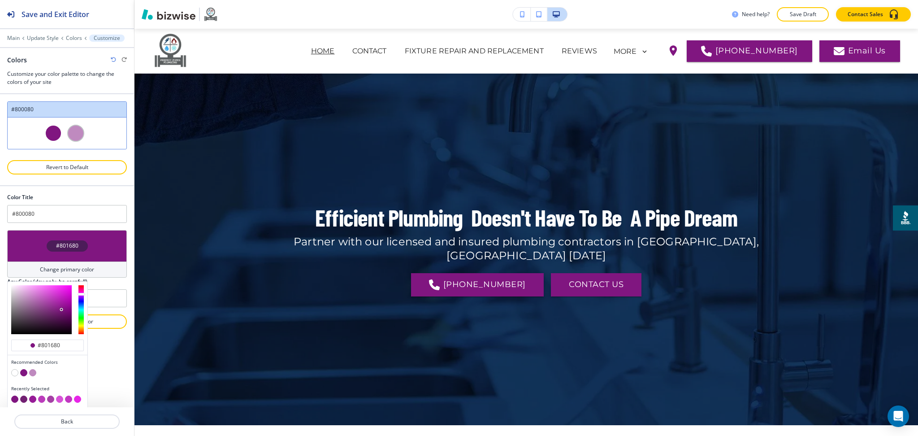
type input "#902190"
click at [58, 307] on div at bounding box center [41, 309] width 61 height 49
type input "#902190"
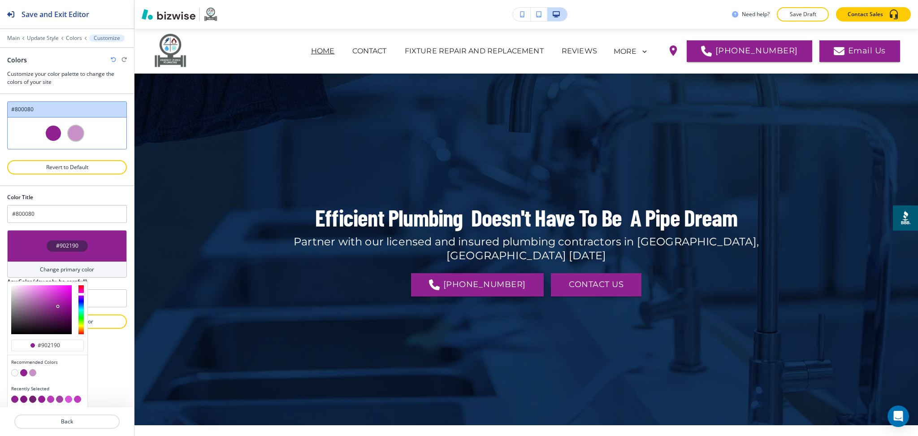
type input "#a323a3"
click at [59, 303] on div at bounding box center [41, 309] width 61 height 49
type input "#a323a3"
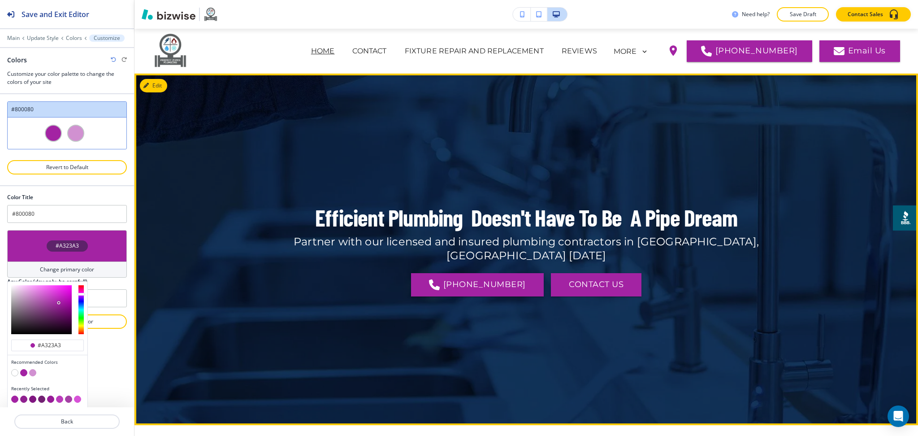
click at [200, 325] on div "Efficient Plumbing Doesn't Have To Be A Pipe Dream Partner with our licensed an…" at bounding box center [527, 249] width 784 height 305
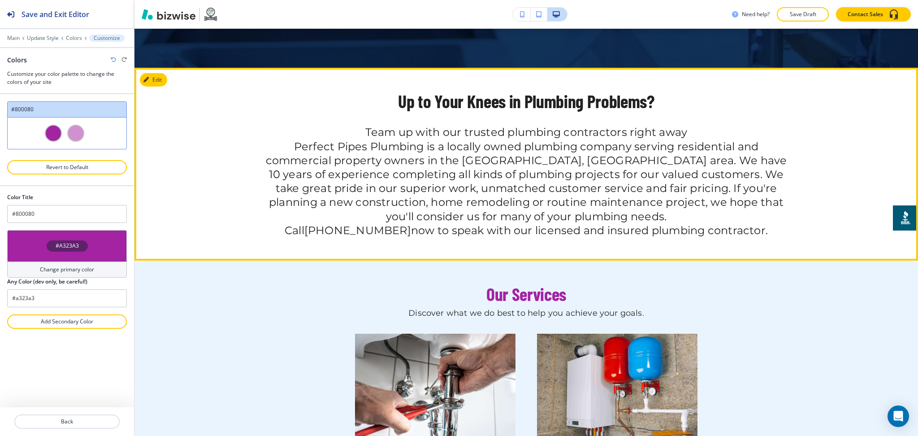
scroll to position [358, 0]
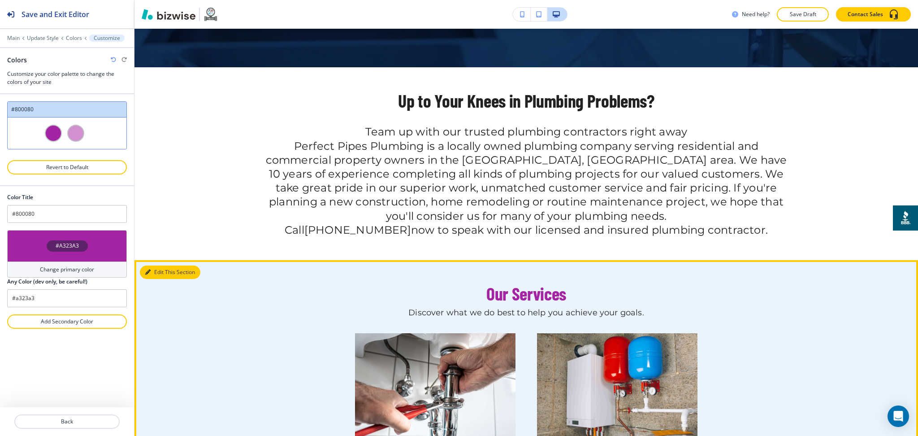
click at [164, 273] on button "Edit This Section" at bounding box center [170, 271] width 61 height 13
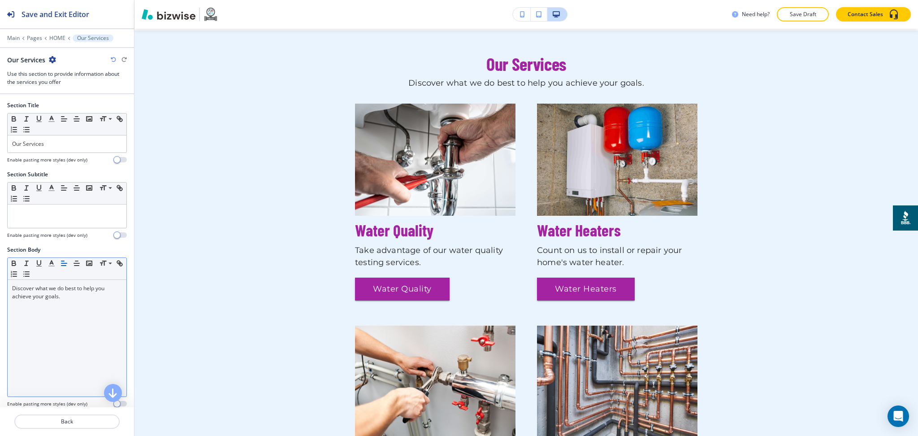
scroll to position [589, 0]
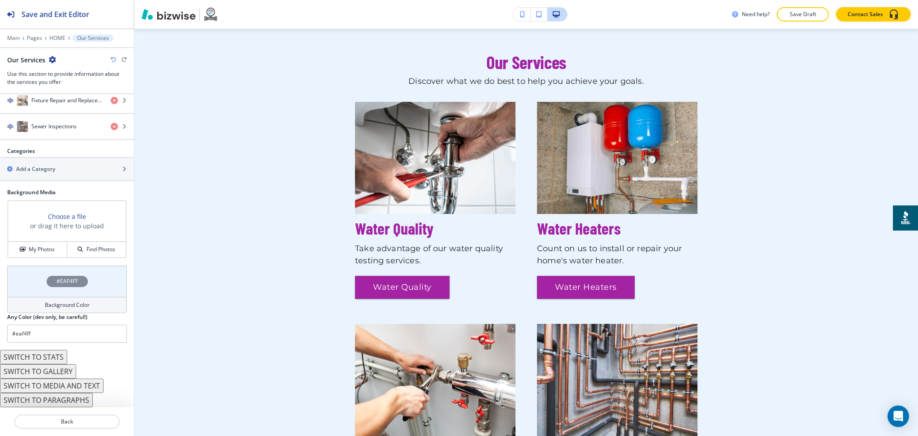
click at [56, 314] on h2 "Any Color (dev only, be careful!)" at bounding box center [47, 317] width 80 height 8
click at [56, 312] on div "Background Color" at bounding box center [67, 305] width 120 height 16
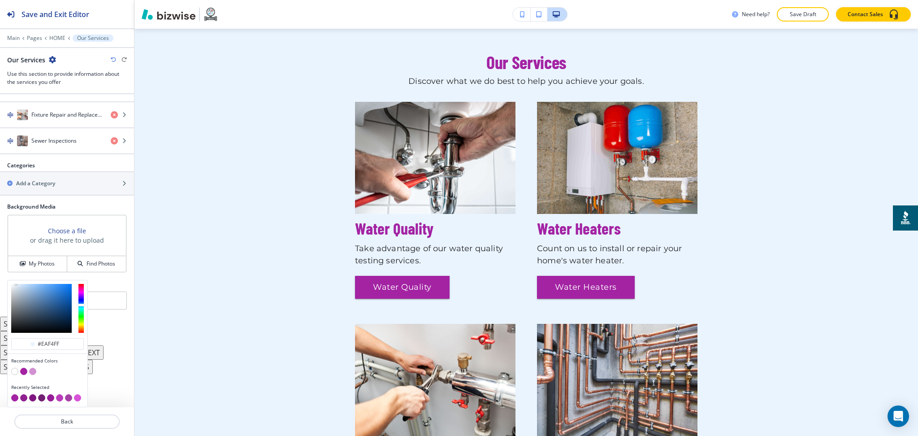
scroll to position [399, 0]
click at [33, 369] on button "button" at bounding box center [32, 371] width 7 height 7
type input "#d191d1"
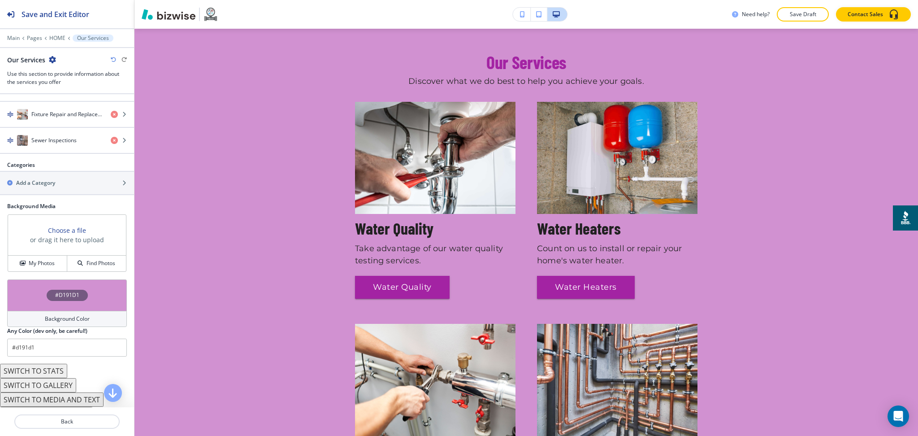
click at [61, 317] on h4 "Background Color" at bounding box center [67, 319] width 45 height 8
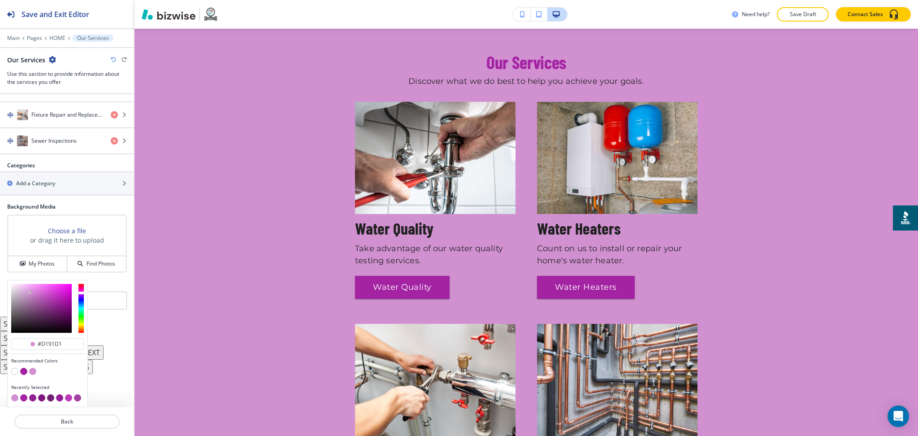
type input "#edd0ed"
click at [19, 287] on div at bounding box center [41, 308] width 61 height 49
type input "#edd0ed"
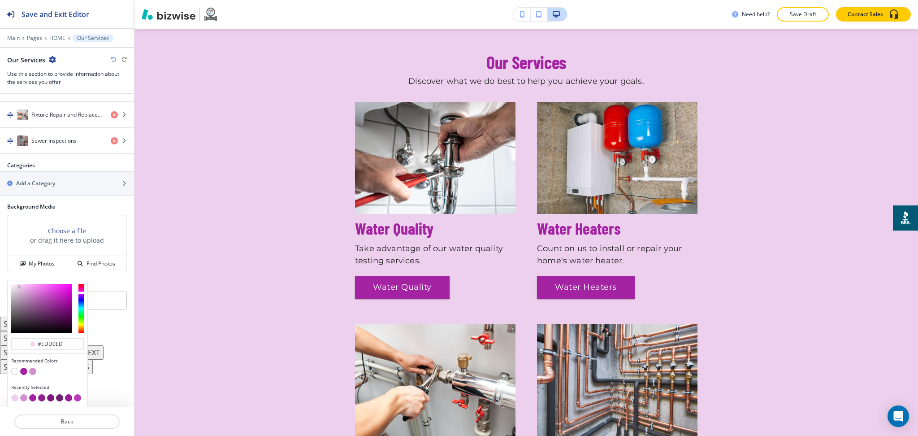
type input "#ffdfff"
click at [19, 284] on div at bounding box center [41, 308] width 61 height 49
type input "#ffdfff"
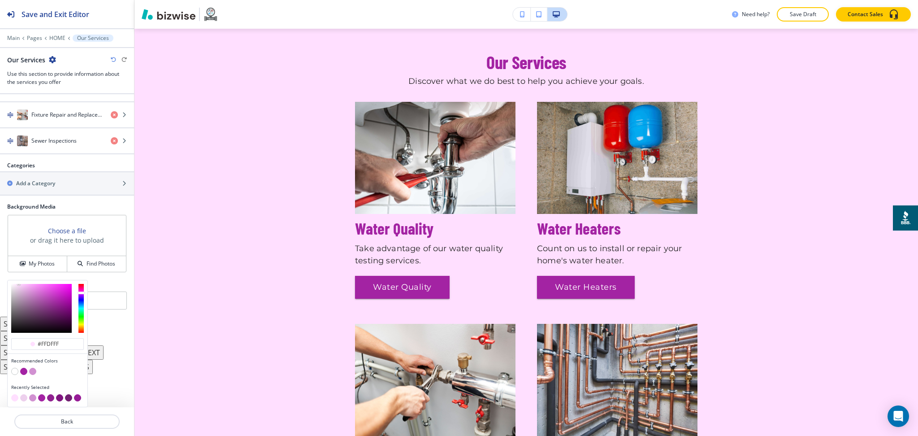
type input "#f9e9f9"
click at [15, 285] on div at bounding box center [41, 308] width 61 height 49
type input "#f9e9f9"
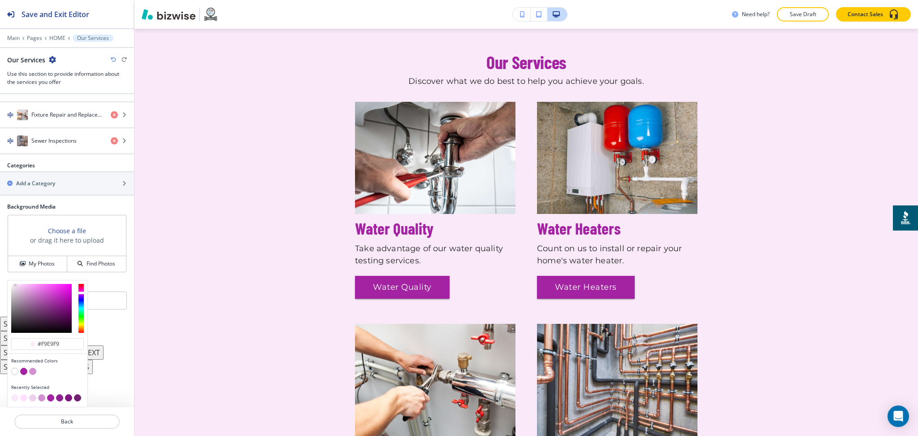
type input "#dbcfdb"
click at [14, 291] on div at bounding box center [41, 308] width 61 height 49
type input "#dbcfdb"
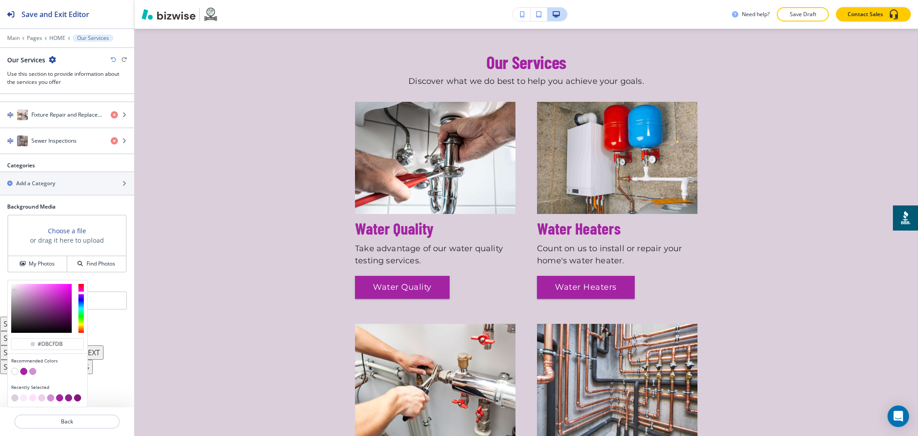
type input "#f7e8f7"
click at [15, 286] on div at bounding box center [41, 308] width 61 height 49
type input "#f7e8f7"
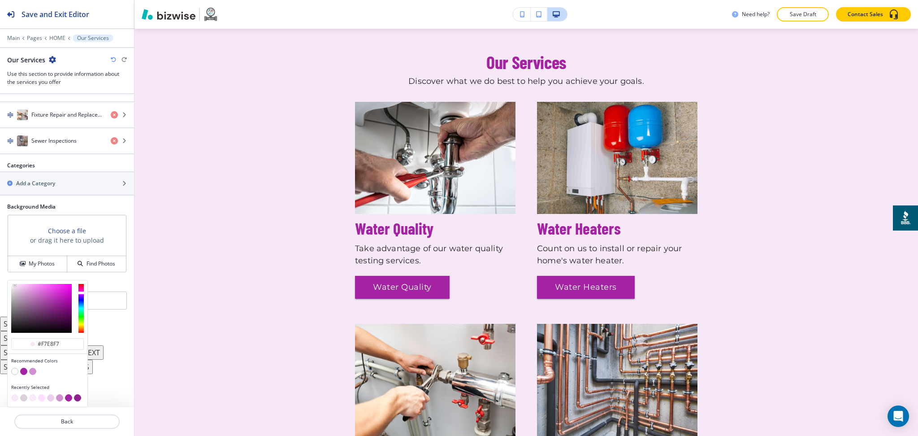
type input "#f9eaf9"
click at [15, 285] on div at bounding box center [15, 285] width 2 height 2
type input "#f9eaf9"
type input "#fefcfe"
click at [12, 284] on div at bounding box center [12, 284] width 2 height 2
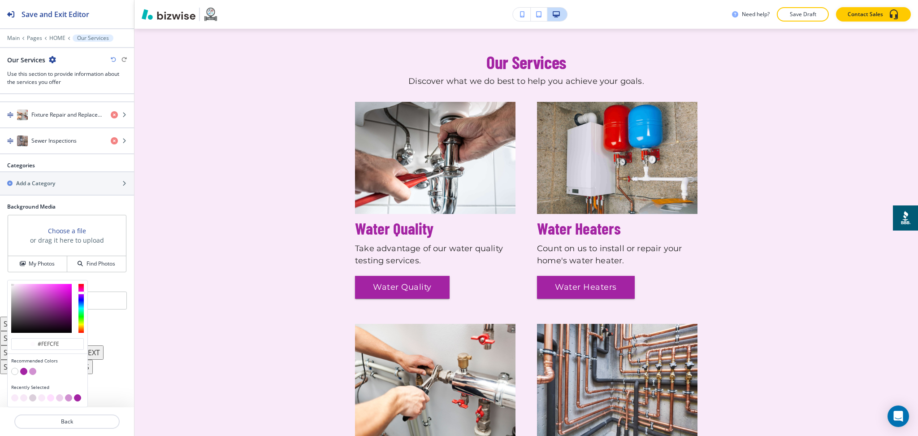
type input "#fefcfe"
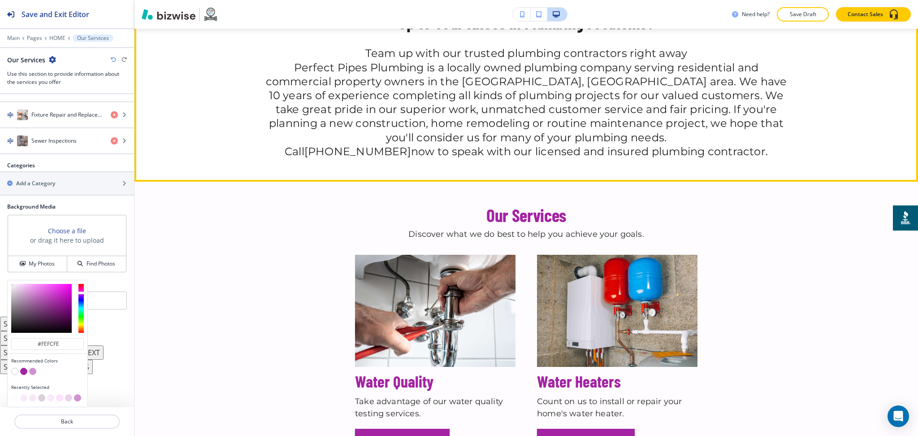
scroll to position [435, 0]
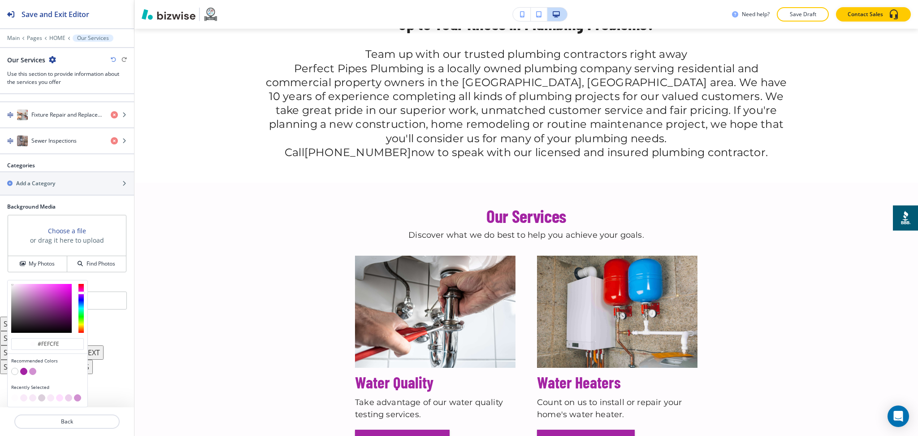
type input "#fef8fe"
click at [13, 284] on div at bounding box center [14, 285] width 2 height 2
type input "#fef8fe"
type input "#fef4fe"
click at [13, 284] on div at bounding box center [14, 285] width 2 height 2
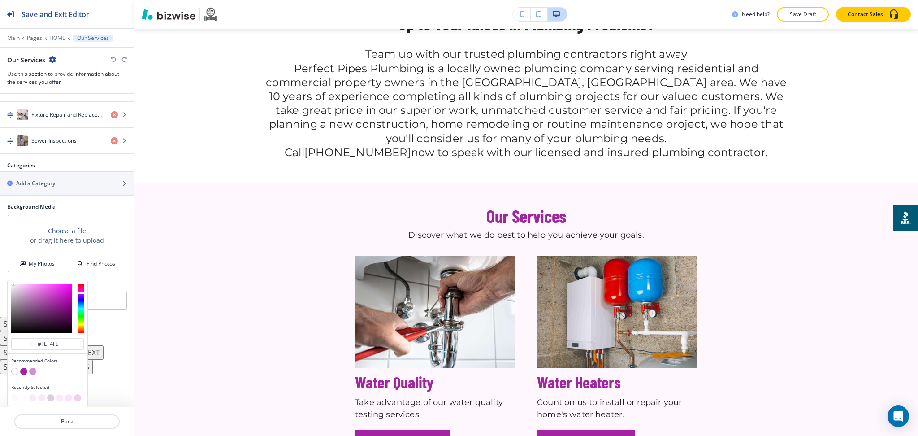
type input "#fef4fe"
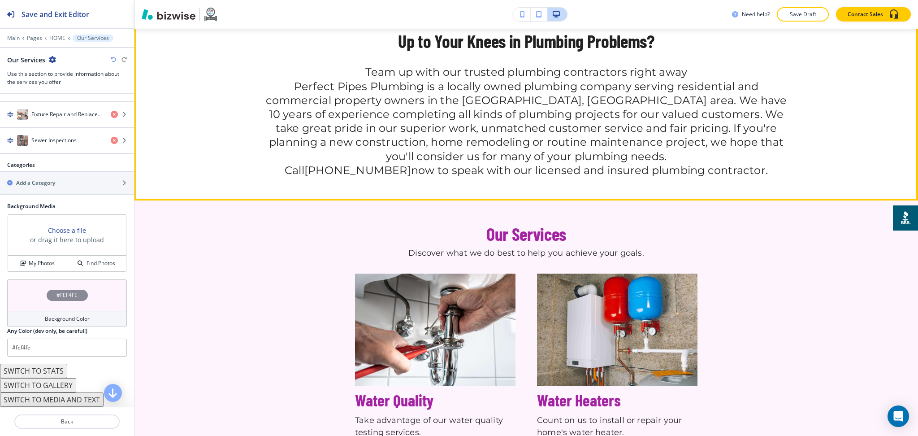
scroll to position [418, 0]
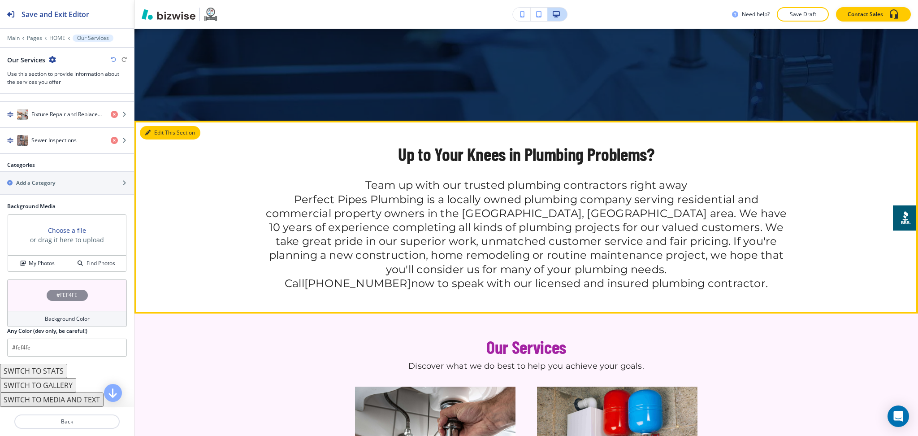
click at [149, 133] on icon "button" at bounding box center [147, 132] width 5 height 5
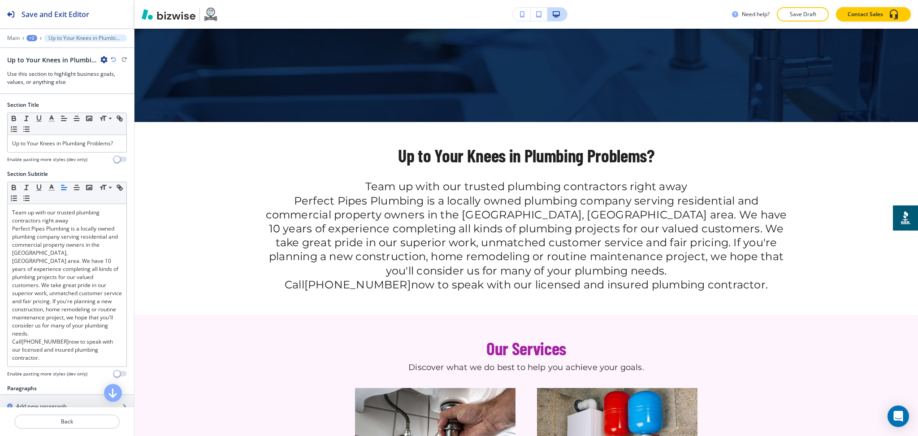
scroll to position [0, 0]
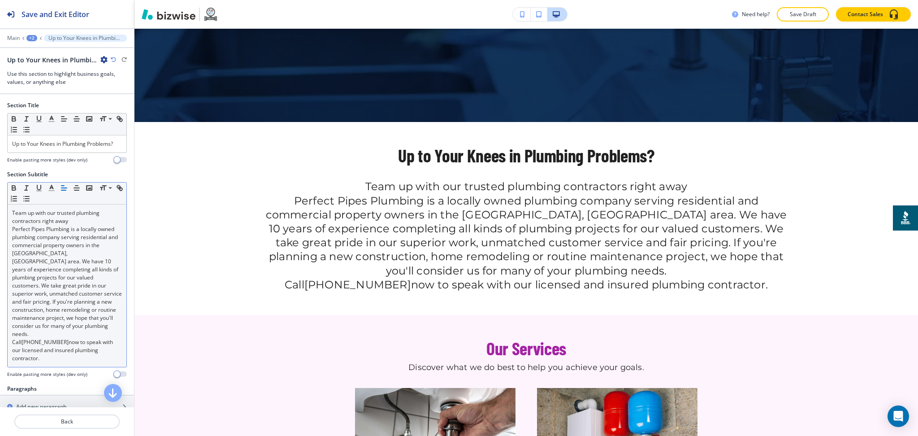
drag, startPoint x: 65, startPoint y: 262, endPoint x: 71, endPoint y: 252, distance: 10.8
click at [66, 262] on p "Perfect Pipes Plumbing is a locally owned plumbing company serving residential …" at bounding box center [67, 281] width 110 height 113
click at [66, 190] on line "button" at bounding box center [63, 190] width 4 height 0
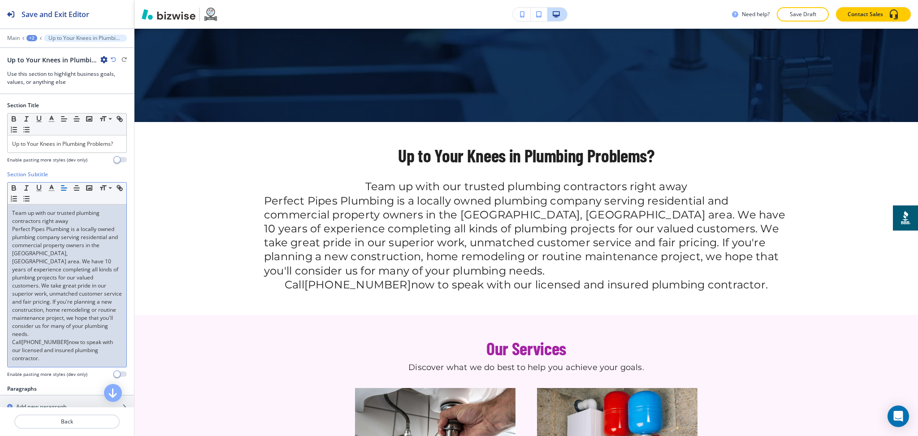
click at [54, 216] on div "Team up with our trusted plumbing contractors right away Perfect Pipes Plumbing…" at bounding box center [67, 285] width 119 height 162
click at [65, 192] on icon "button" at bounding box center [64, 188] width 8 height 8
click at [59, 323] on p "Perfect Pipes Plumbing is a locally owned plumbing company serving residential …" at bounding box center [67, 281] width 110 height 113
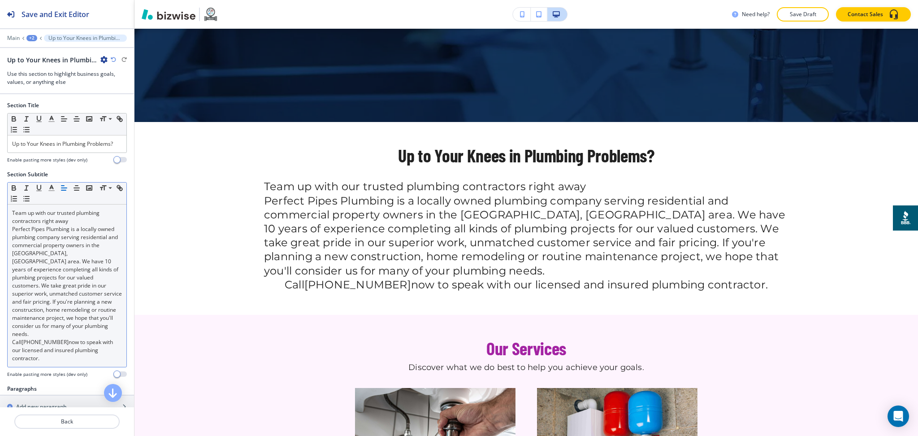
click at [64, 188] on line "button" at bounding box center [63, 188] width 5 height 0
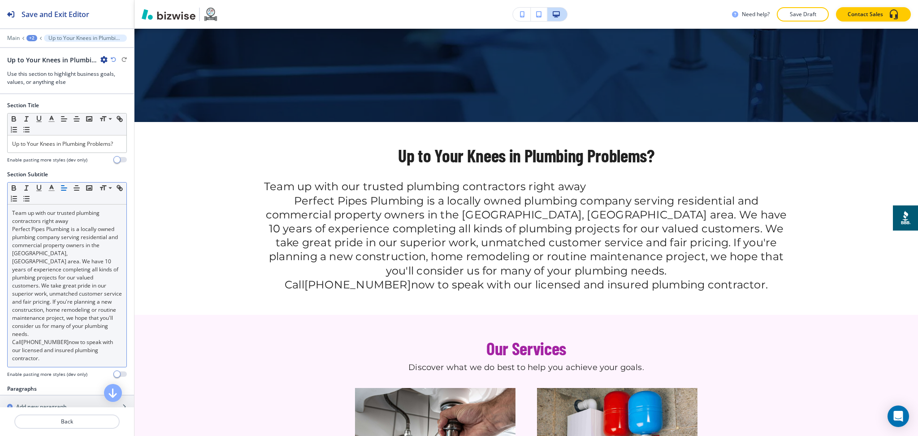
click at [65, 192] on icon "button" at bounding box center [64, 188] width 8 height 8
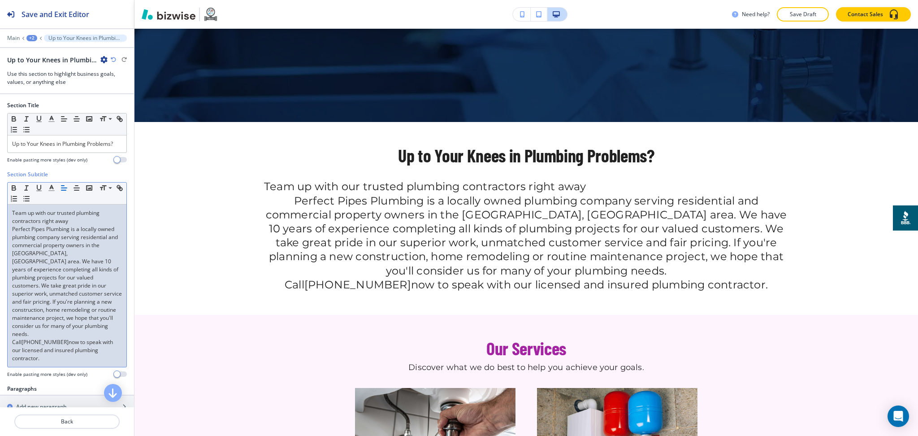
click at [65, 192] on icon "button" at bounding box center [64, 188] width 8 height 8
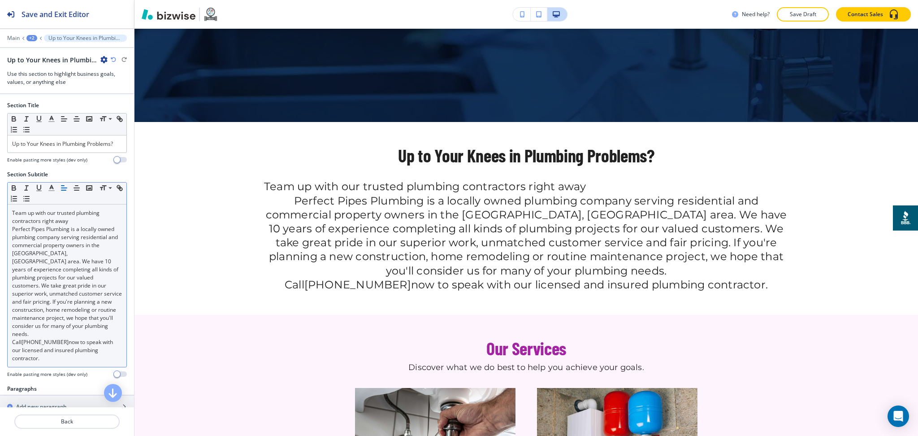
click at [65, 192] on icon "button" at bounding box center [64, 188] width 8 height 8
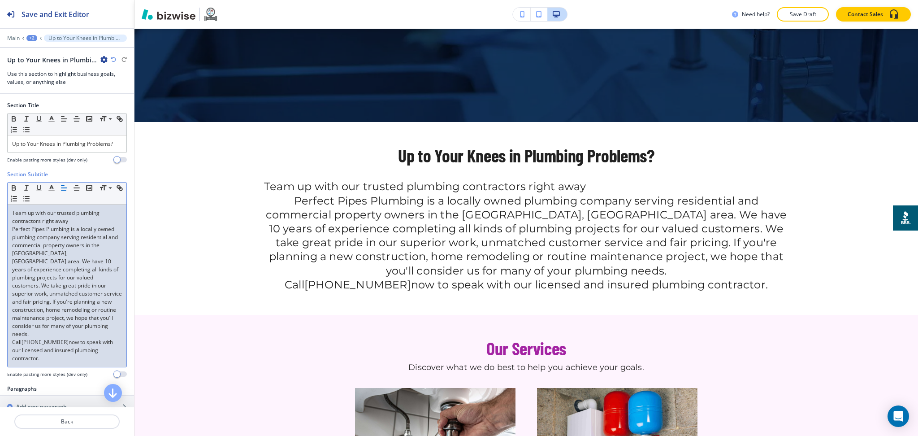
click at [60, 253] on p "Perfect Pipes Plumbing is a locally owned plumbing company serving residential …" at bounding box center [67, 281] width 110 height 113
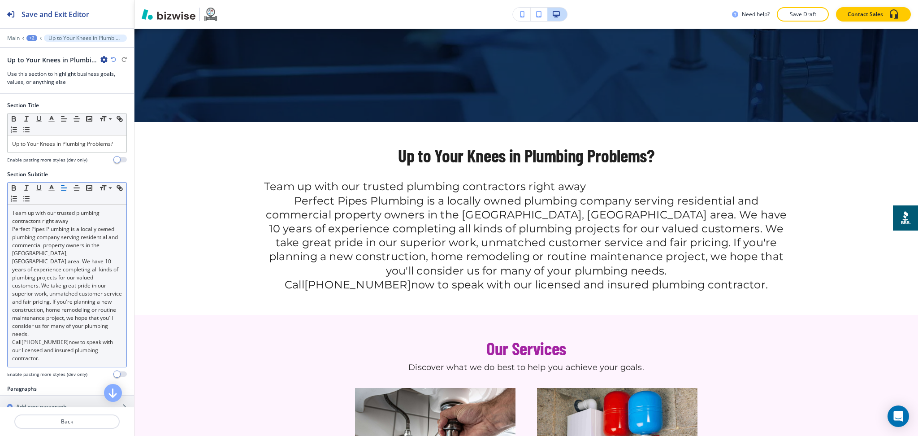
click at [64, 192] on icon "button" at bounding box center [64, 188] width 8 height 8
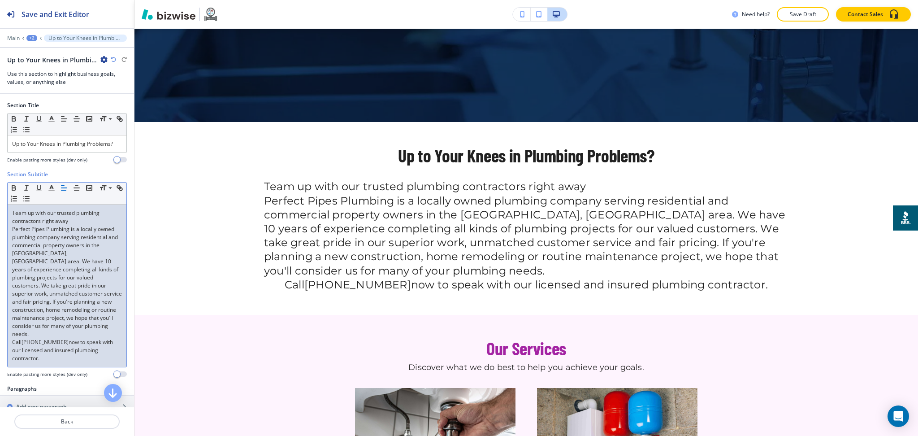
click at [54, 355] on link "now to speak with our licensed and insured plumbing contractor." at bounding box center [63, 350] width 102 height 24
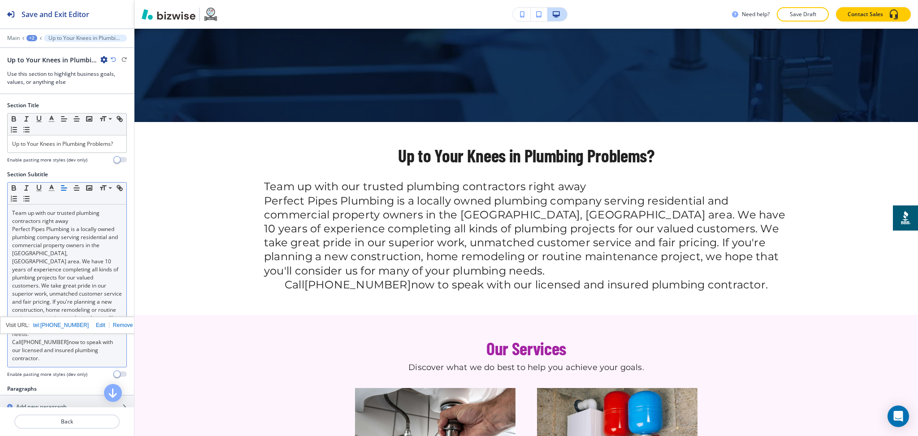
click at [60, 192] on icon "button" at bounding box center [64, 188] width 8 height 8
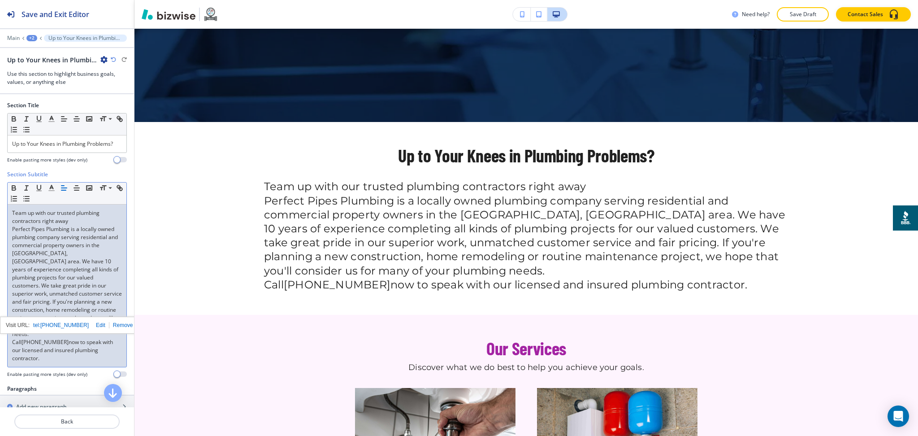
click at [73, 289] on p "Perfect Pipes Plumbing is a locally owned plumbing company serving residential …" at bounding box center [67, 281] width 110 height 113
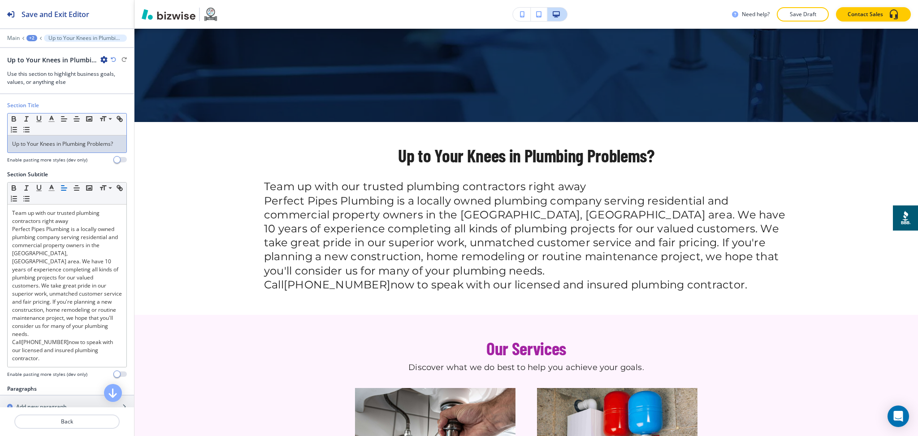
drag, startPoint x: 66, startPoint y: 157, endPoint x: 69, endPoint y: 148, distance: 10.5
click at [67, 152] on div "Up to Your Knees in Plumbing Problems?" at bounding box center [67, 143] width 119 height 17
click at [63, 120] on icon "button" at bounding box center [64, 119] width 8 height 8
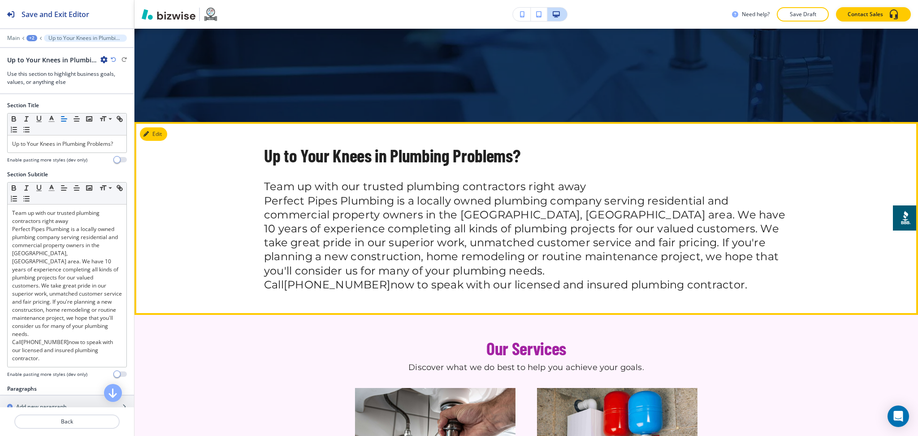
click at [638, 241] on p "Perfect Pipes Plumbing is a locally owned plumbing company serving residential …" at bounding box center [526, 236] width 525 height 84
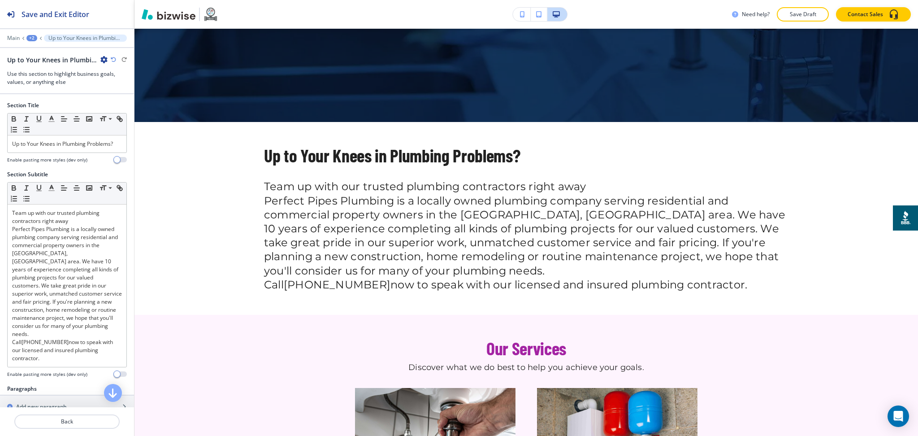
click at [115, 57] on icon "button" at bounding box center [113, 59] width 5 height 5
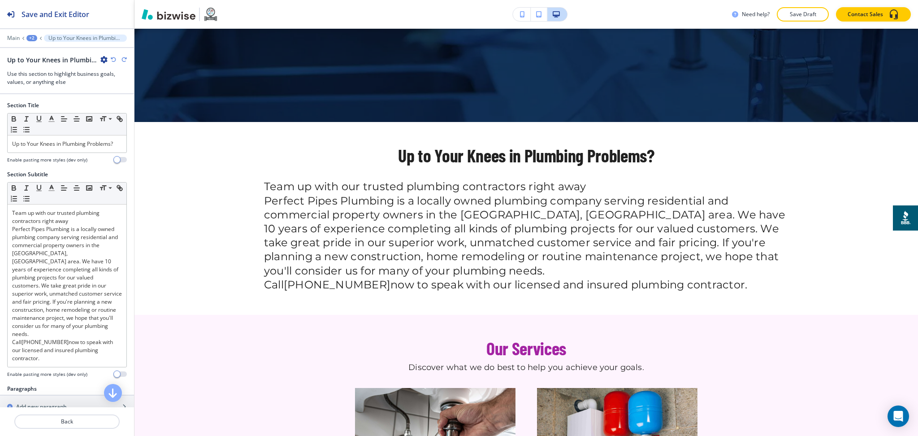
click at [115, 57] on icon "button" at bounding box center [113, 59] width 5 height 5
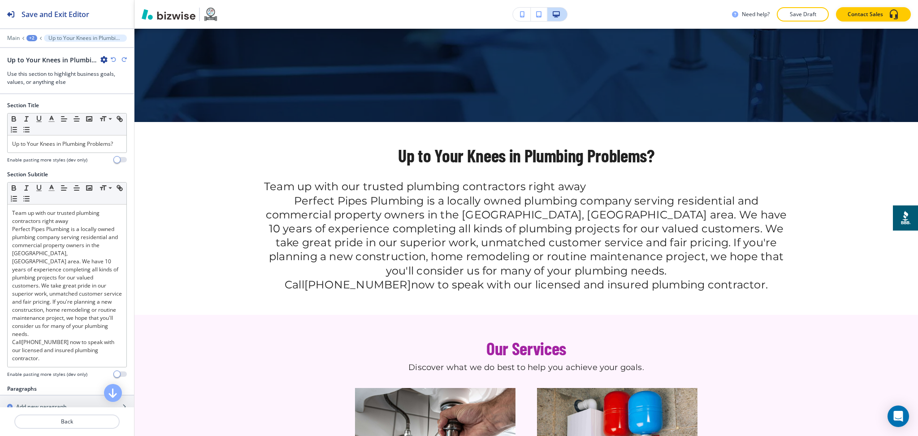
click at [115, 57] on icon "button" at bounding box center [113, 59] width 5 height 5
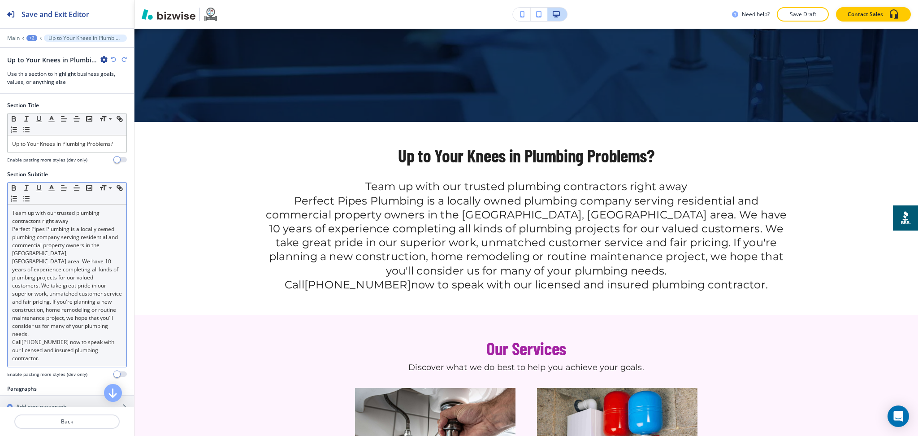
click at [70, 239] on p "Perfect Pipes Plumbing is a locally owned plumbing company serving residential …" at bounding box center [67, 281] width 110 height 113
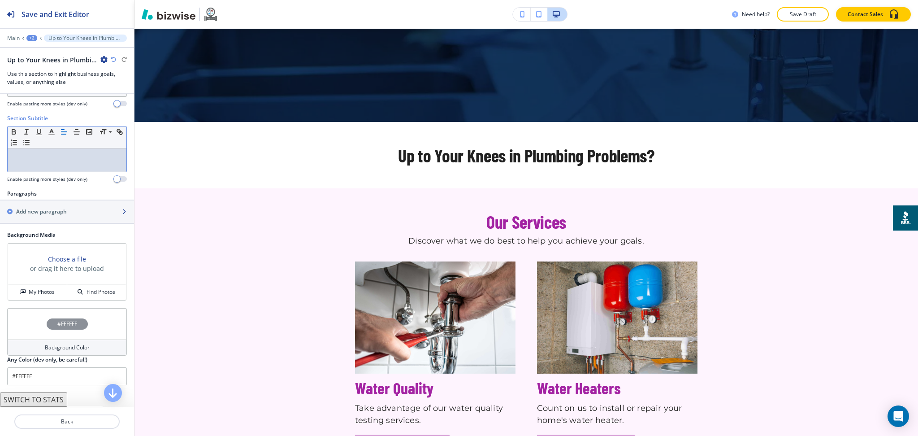
scroll to position [57, 0]
click at [40, 214] on h2 "Add new paragraph" at bounding box center [41, 210] width 51 height 8
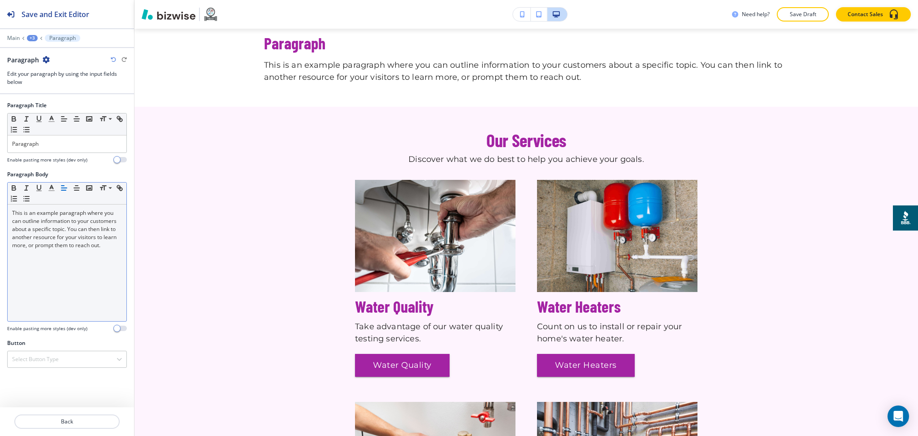
scroll to position [464, 0]
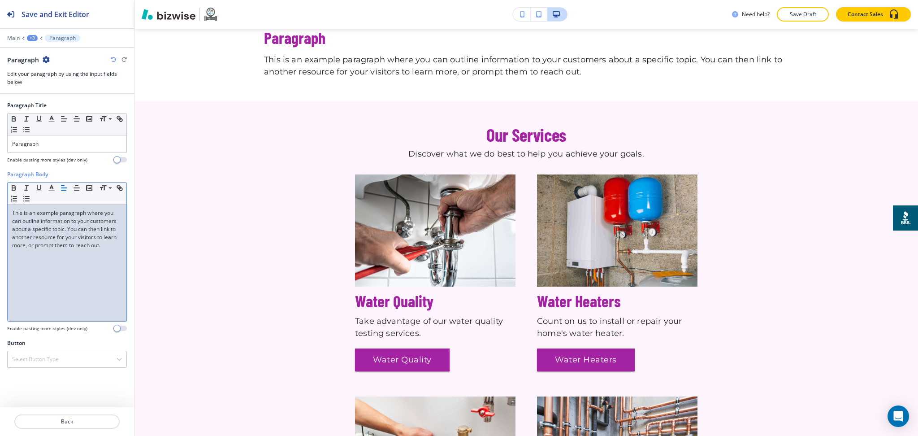
click at [69, 280] on div "This is an example paragraph where you can outline information to your customer…" at bounding box center [67, 262] width 119 height 117
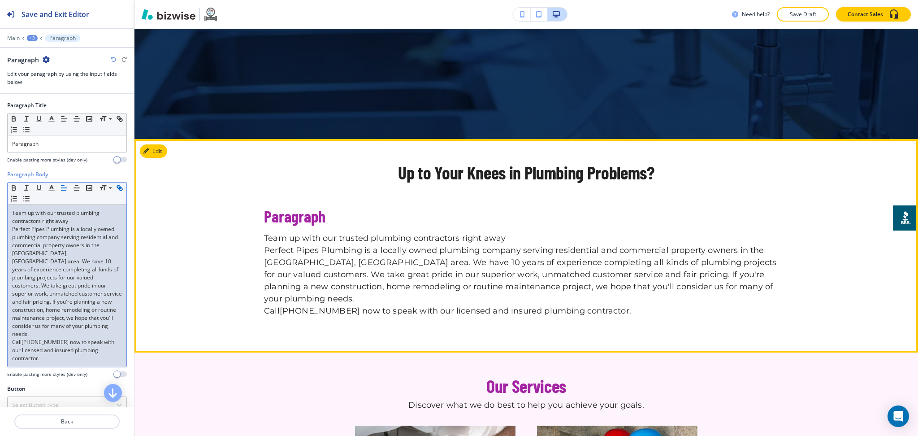
scroll to position [286, 0]
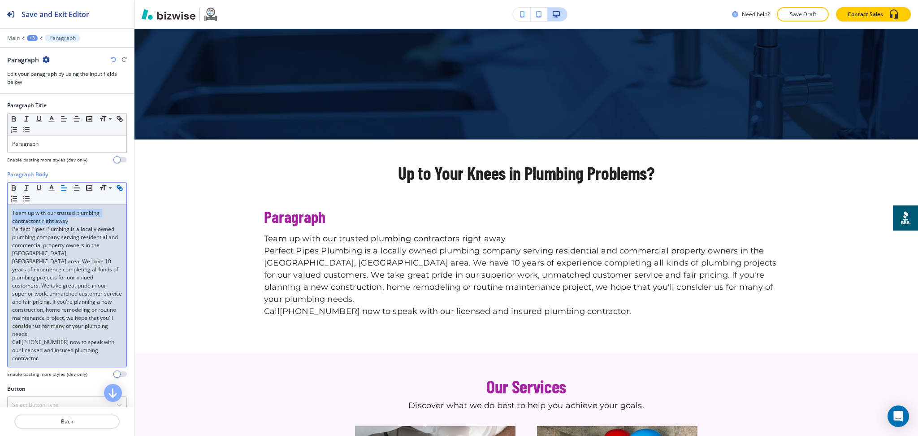
drag, startPoint x: 76, startPoint y: 219, endPoint x: 0, endPoint y: 204, distance: 77.6
click at [0, 204] on div "Paragraph Body Small Normal Large Huge Team up with our trusted plumbing contra…" at bounding box center [67, 277] width 134 height 214
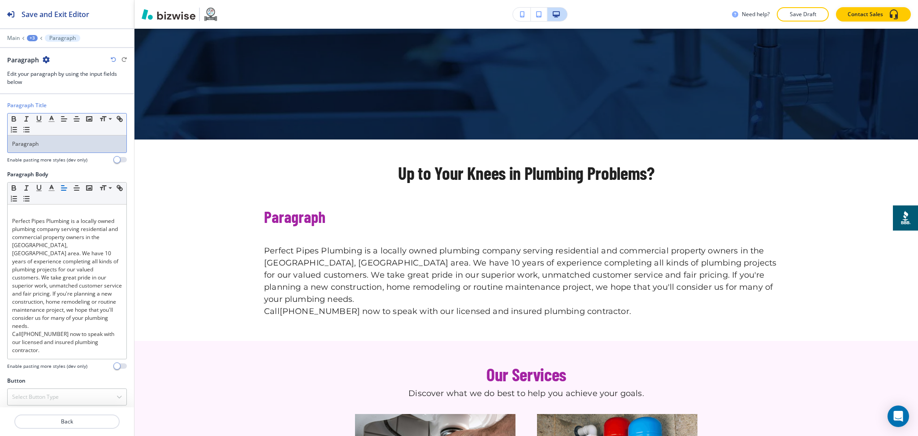
click at [54, 140] on p "Paragraph" at bounding box center [67, 144] width 110 height 8
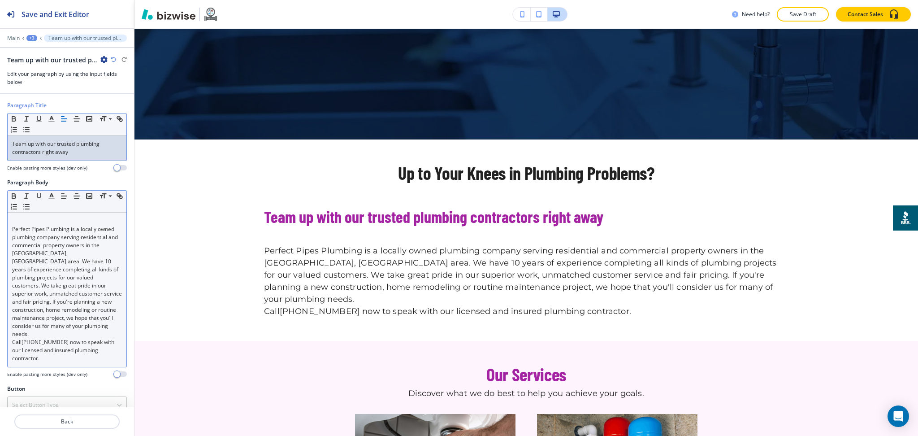
click at [11, 226] on div "Perfect Pipes Plumbing is a locally owned plumbing company serving residential …" at bounding box center [67, 290] width 119 height 154
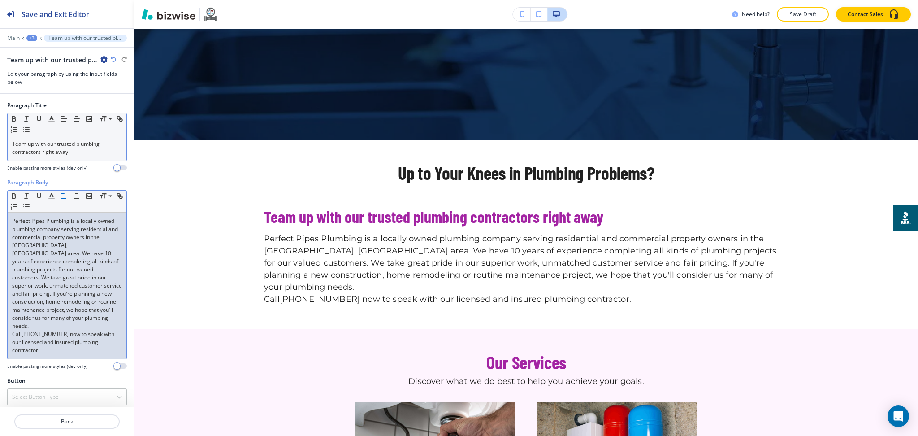
click at [65, 317] on p "Perfect Pipes Plumbing is a locally owned plumbing company serving residential …" at bounding box center [67, 273] width 110 height 113
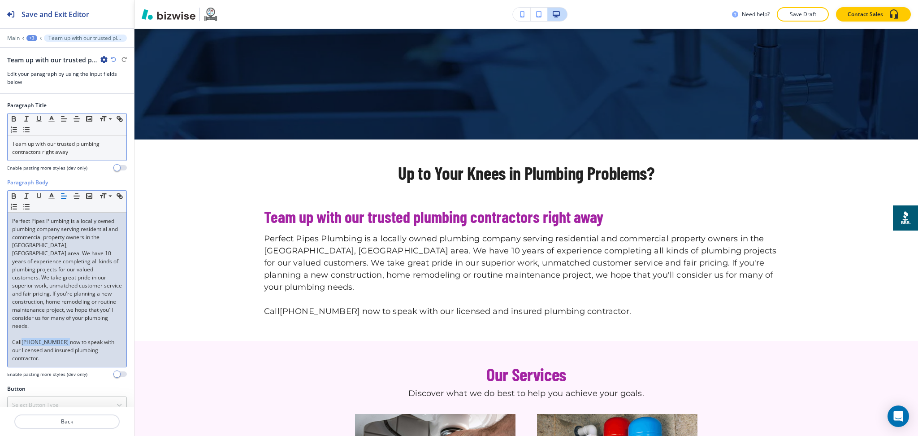
drag, startPoint x: 61, startPoint y: 336, endPoint x: 22, endPoint y: 336, distance: 38.1
click at [22, 338] on link "[PHONE_NUMBER] now to speak with our licensed and insured plumbing contractor." at bounding box center [64, 350] width 104 height 24
copy link "[PHONE_NUMBER]"
click at [36, 401] on h4 "Select Button Type" at bounding box center [35, 405] width 47 height 8
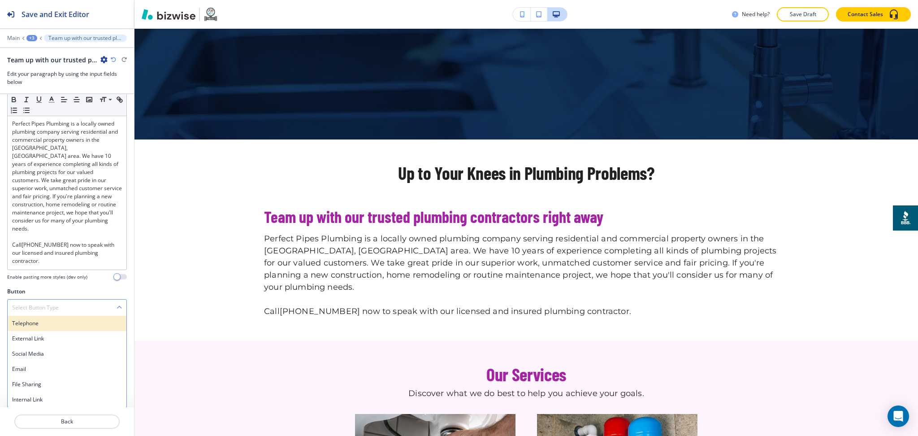
click at [39, 325] on h4 "Telephone" at bounding box center [67, 323] width 110 height 8
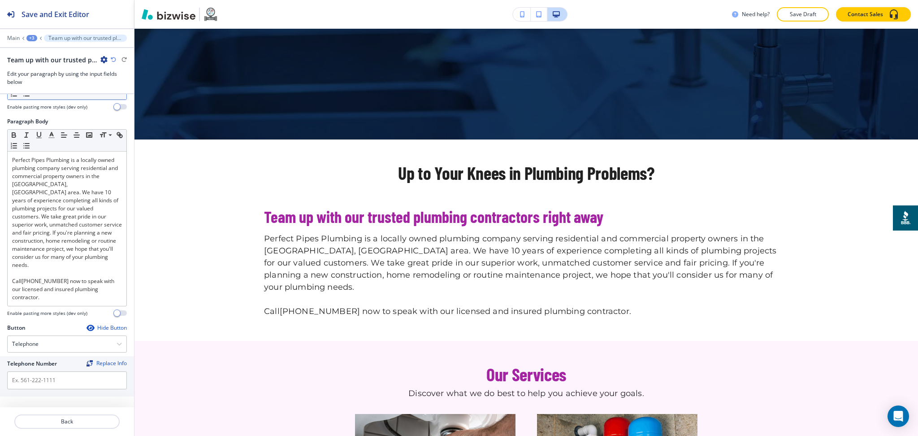
scroll to position [61, 0]
click at [41, 377] on input "text" at bounding box center [67, 380] width 120 height 18
paste input "[PHONE_NUMBER]"
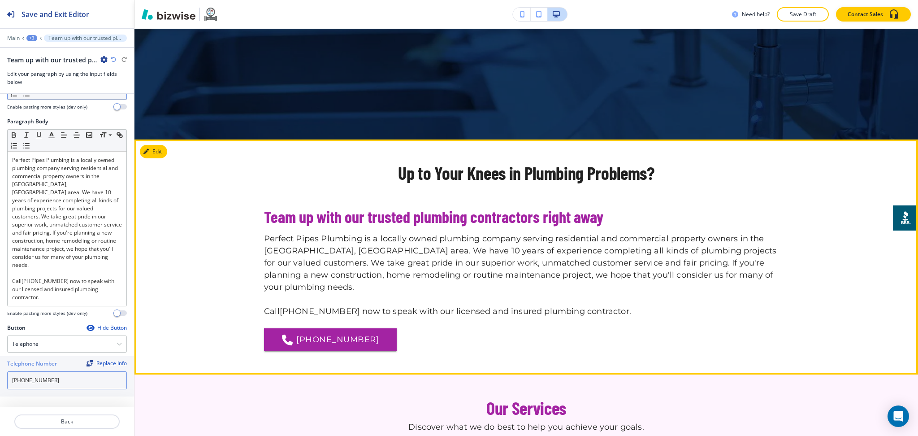
type input "[PHONE_NUMBER]"
click at [166, 145] on section "Up to Your Knees in Plumbing Problems? Team up with our trusted plumbing contra…" at bounding box center [527, 256] width 784 height 235
click at [161, 150] on button "Edit This Section" at bounding box center [170, 151] width 61 height 13
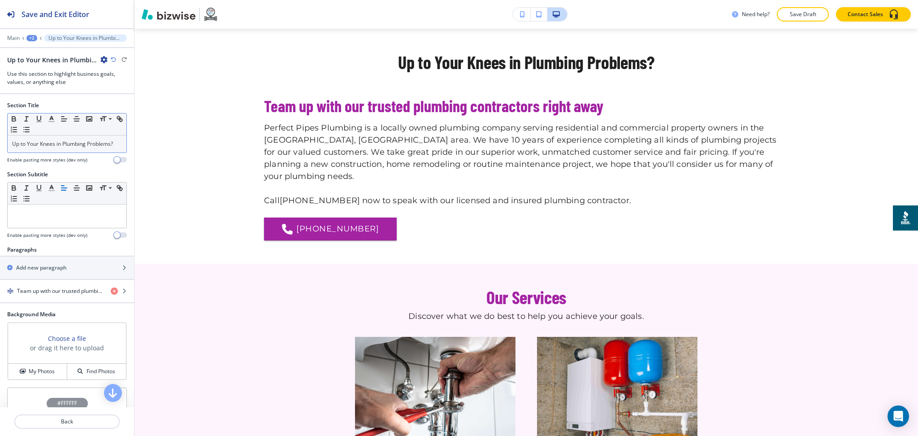
scroll to position [397, 0]
click at [91, 148] on p "Up to Your Knees in Plumbing Problems?" at bounding box center [67, 144] width 110 height 8
click at [62, 116] on icon "button" at bounding box center [64, 119] width 8 height 8
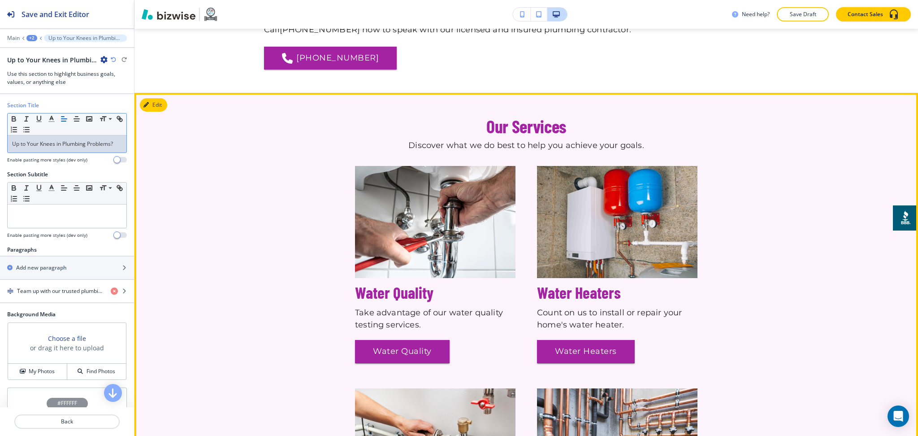
scroll to position [567, 0]
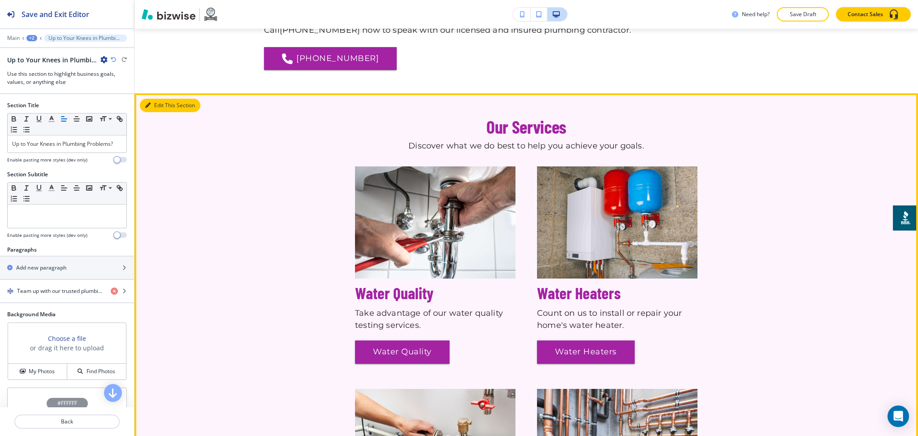
click at [154, 99] on button "Edit This Section" at bounding box center [170, 105] width 61 height 13
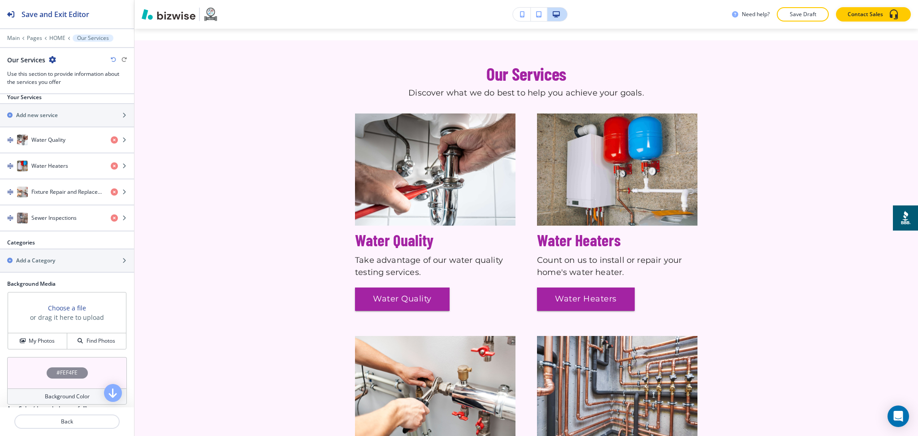
scroll to position [413, 0]
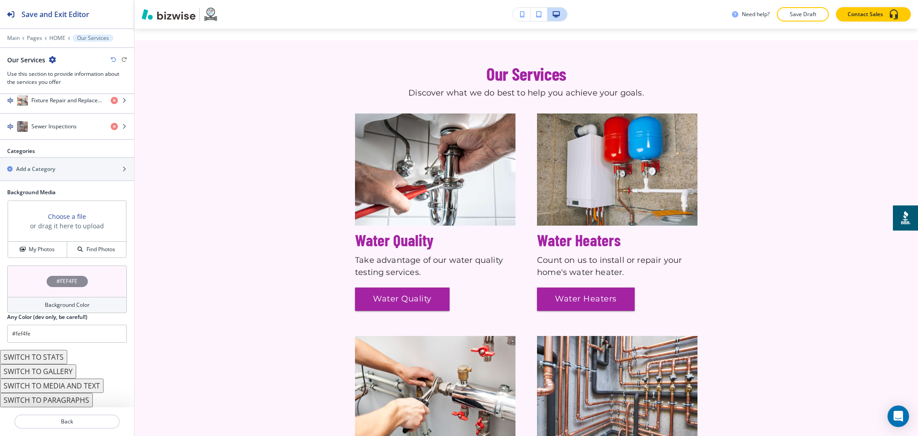
click at [52, 356] on button "SWITCH TO STATS" at bounding box center [33, 357] width 67 height 14
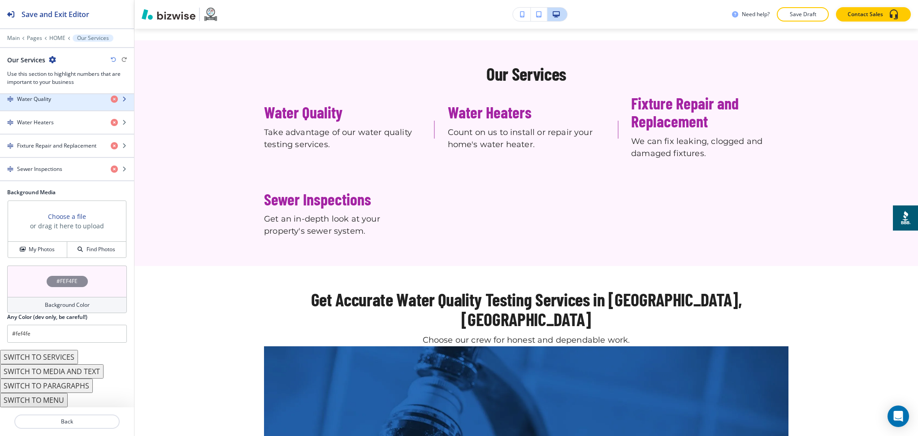
click at [42, 97] on h4 "Water Quality" at bounding box center [34, 99] width 34 height 8
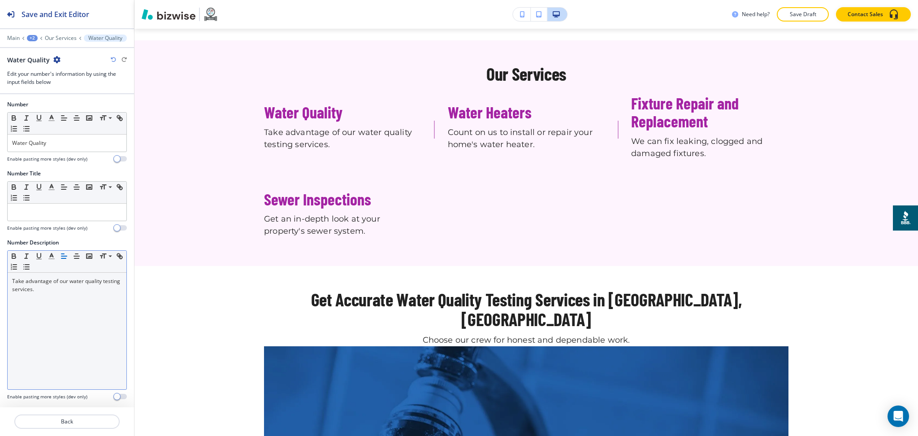
scroll to position [0, 0]
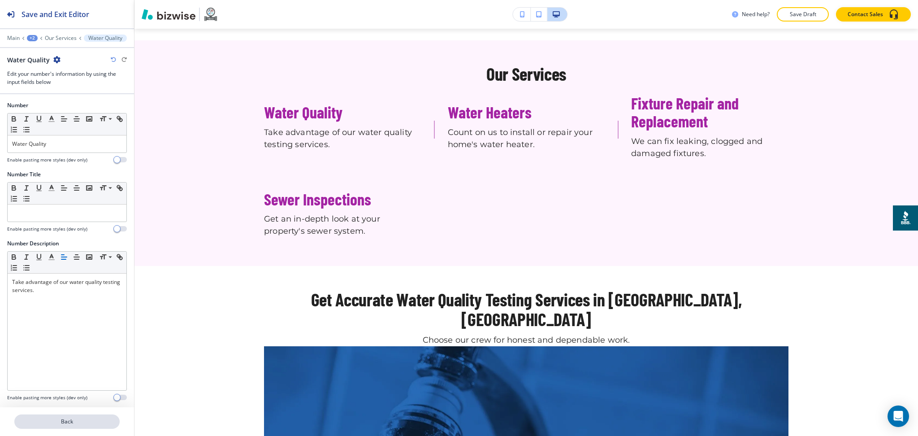
click at [74, 427] on button "Back" at bounding box center [66, 421] width 105 height 14
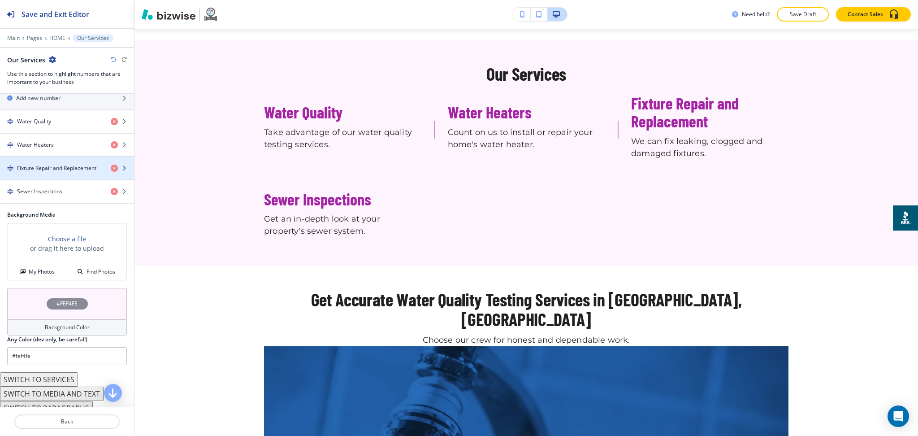
scroll to position [192, 0]
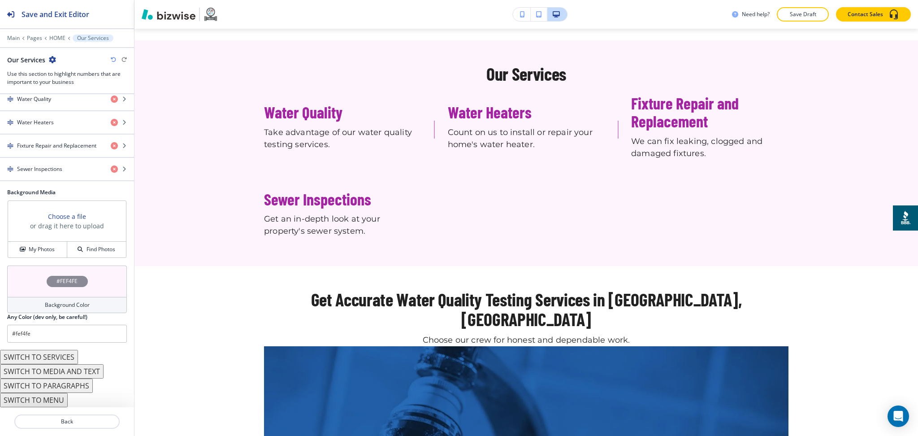
click at [63, 356] on button "SWITCH TO SERVICES" at bounding box center [39, 357] width 78 height 14
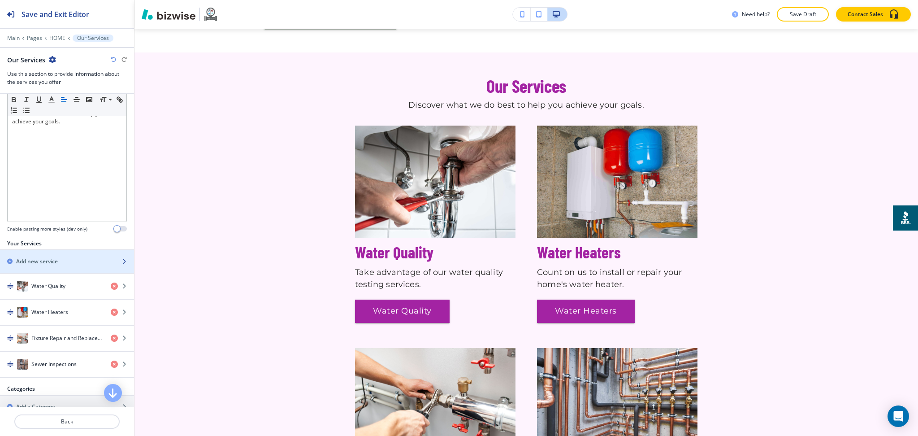
scroll to position [174, 0]
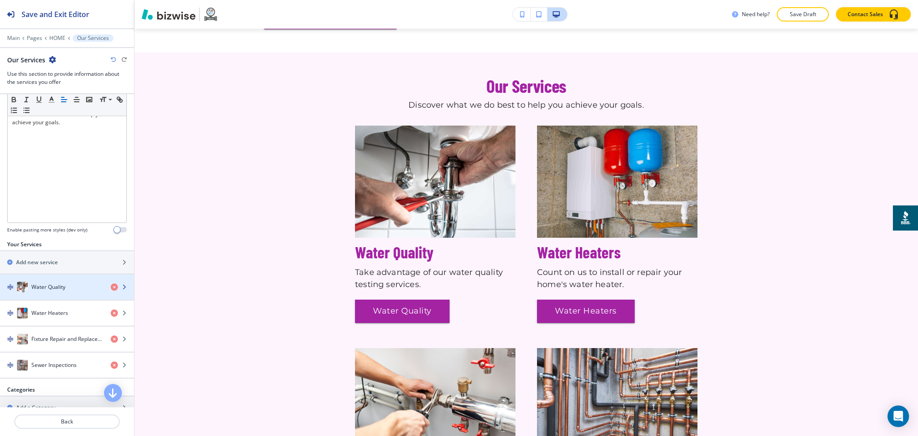
click at [53, 294] on div "button" at bounding box center [67, 295] width 134 height 7
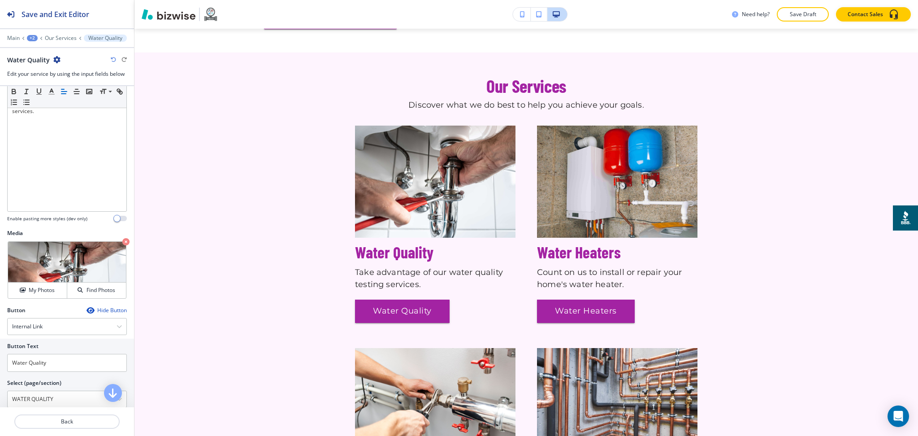
scroll to position [189, 0]
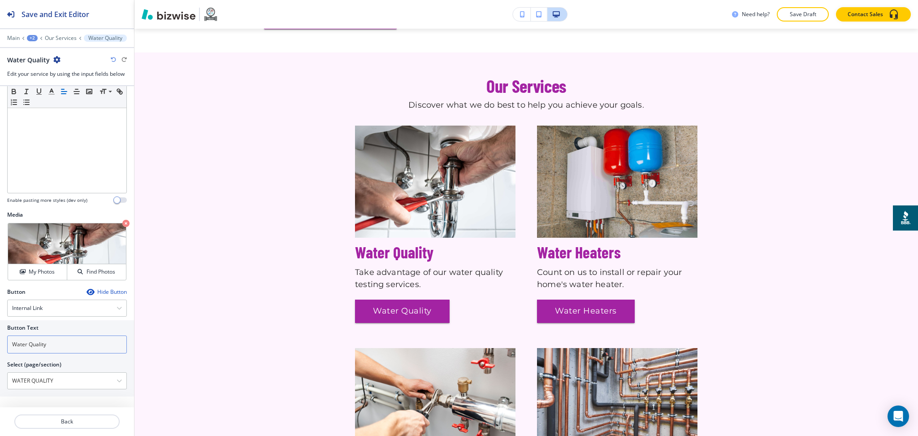
drag, startPoint x: 54, startPoint y: 339, endPoint x: 0, endPoint y: 333, distance: 54.7
click at [0, 330] on div "Button Text Water Quality Select (page/section) WATER QUALITY HOME HOME | Hero …" at bounding box center [67, 358] width 134 height 76
type input "Learn More"
click at [87, 417] on button "Back" at bounding box center [66, 421] width 105 height 14
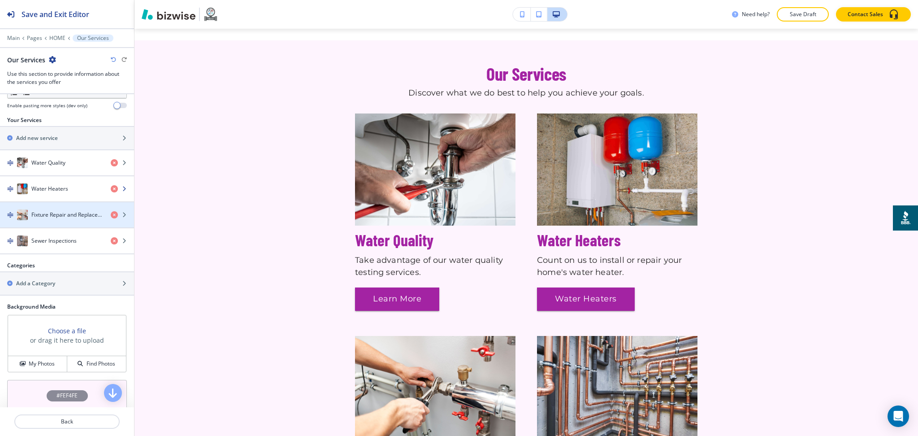
scroll to position [299, 0]
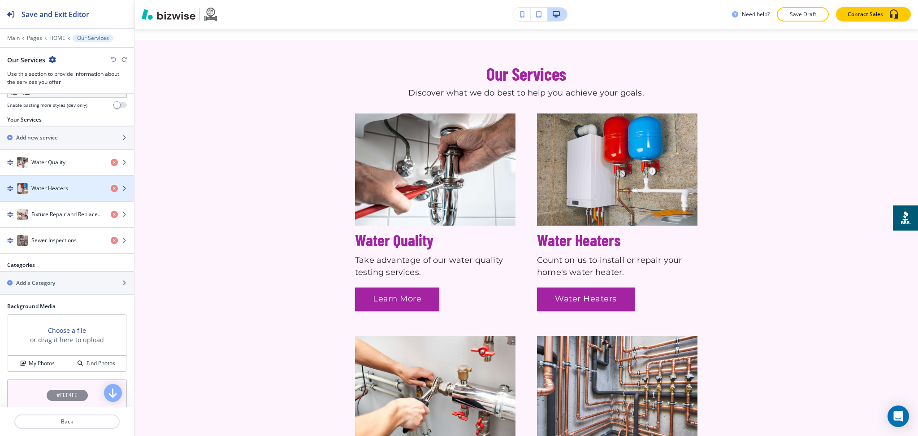
click at [61, 189] on h4 "Water Heaters" at bounding box center [49, 188] width 37 height 8
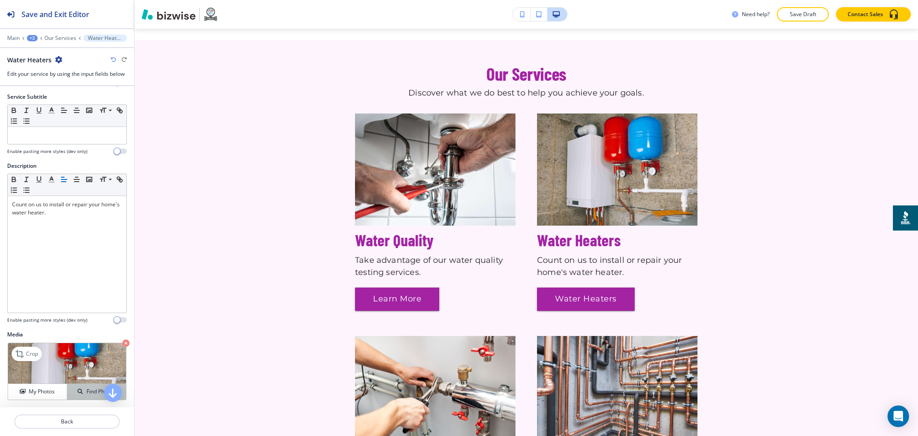
scroll to position [189, 0]
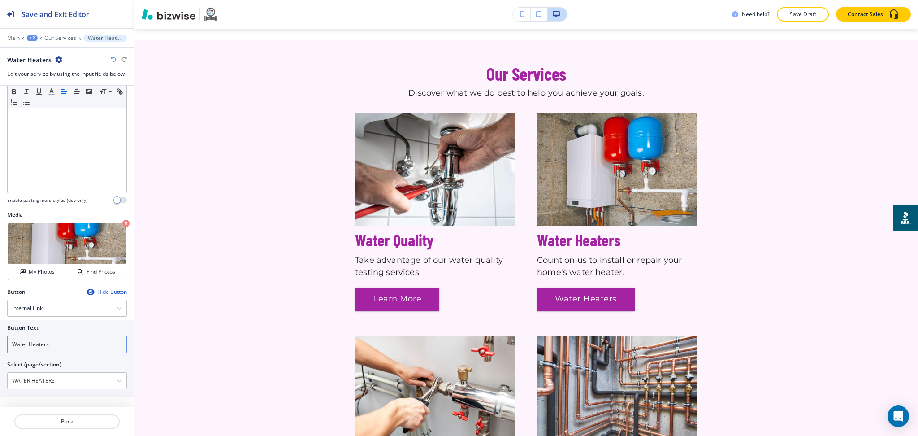
click at [62, 343] on input "Water Heaters" at bounding box center [67, 344] width 120 height 18
paste input "Learn More"
type input "Learn More"
click at [74, 425] on p "Back" at bounding box center [67, 421] width 104 height 8
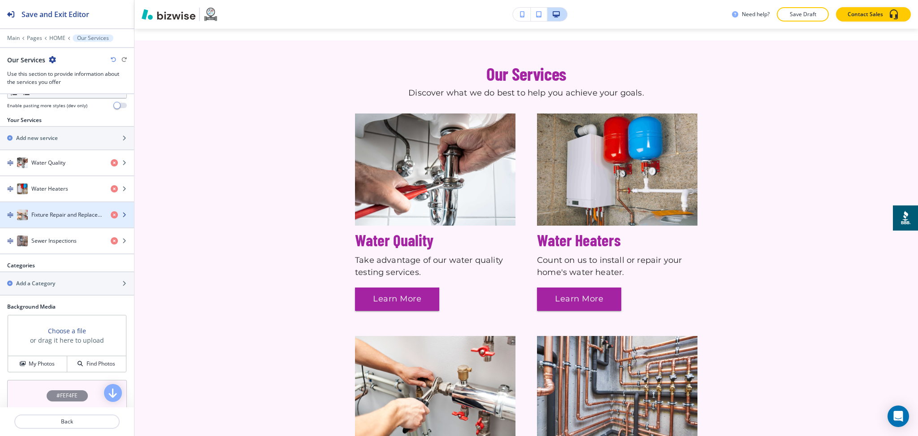
click at [53, 212] on h4 "Fixture Repair and Replacement" at bounding box center [67, 215] width 72 height 8
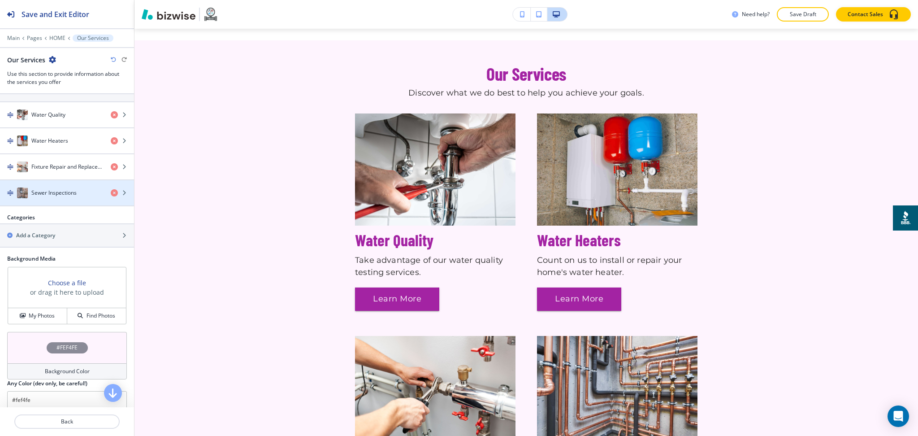
scroll to position [413, 0]
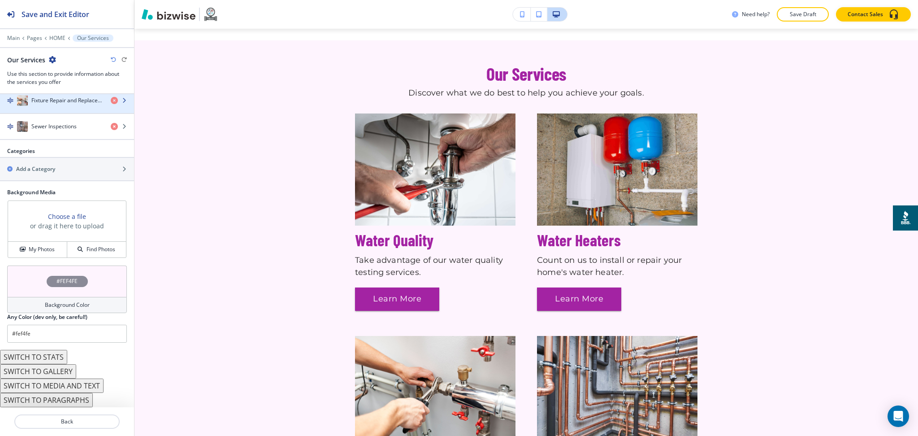
click at [61, 110] on div "button" at bounding box center [67, 109] width 134 height 7
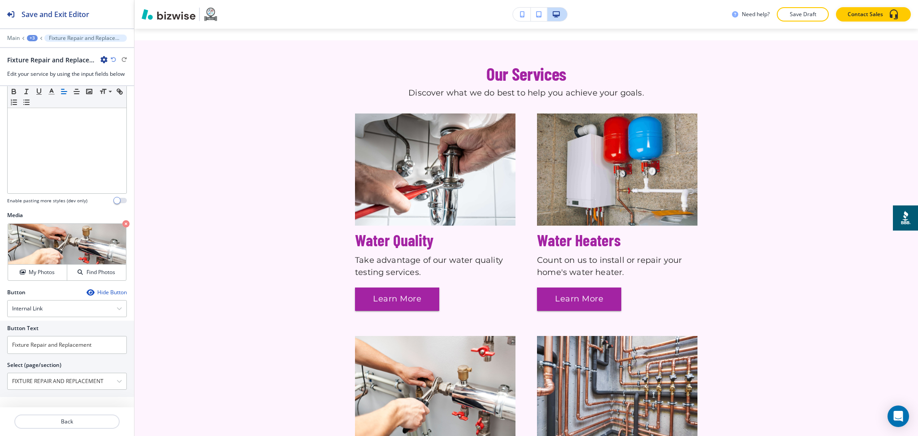
scroll to position [189, 0]
click at [82, 343] on input "Fixture Repair and Replacement" at bounding box center [67, 344] width 120 height 18
paste input "Learn More"
type input "Learn More"
click at [75, 416] on button "Back" at bounding box center [66, 421] width 105 height 14
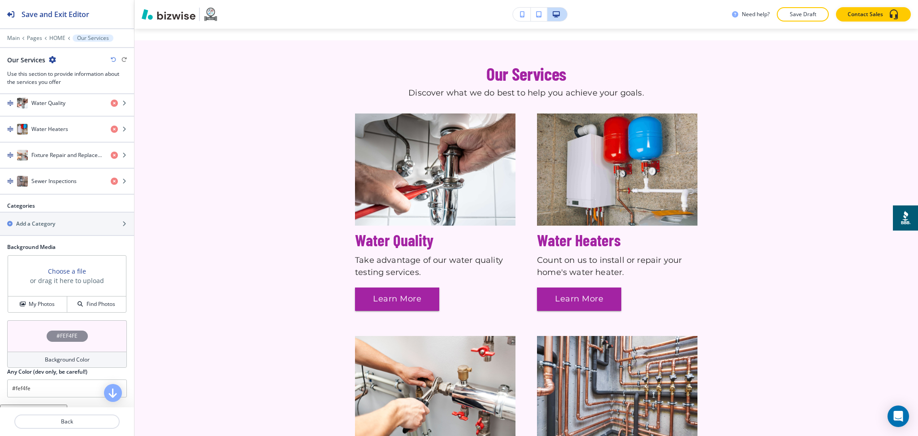
scroll to position [359, 0]
click at [37, 185] on div "Sewer Inspections" at bounding box center [52, 180] width 104 height 11
click at [56, 183] on h4 "Sewer Inspections" at bounding box center [53, 180] width 45 height 8
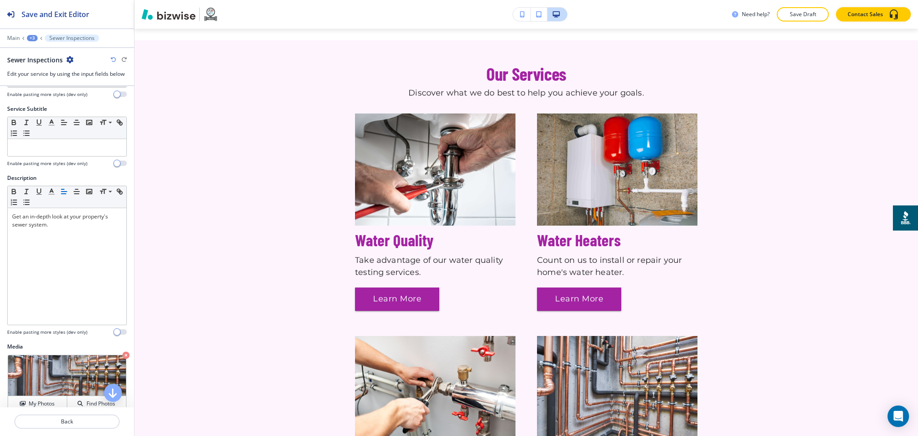
scroll to position [189, 0]
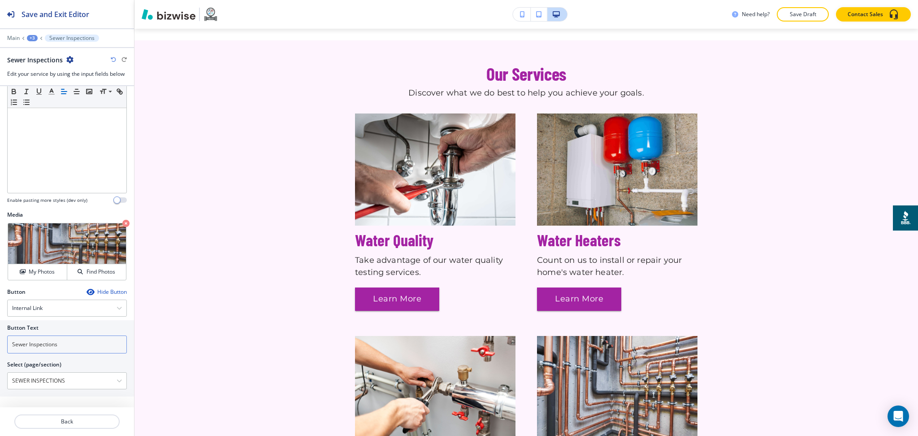
click at [73, 344] on input "Sewer Inspections" at bounding box center [67, 344] width 120 height 18
paste input "Learn More"
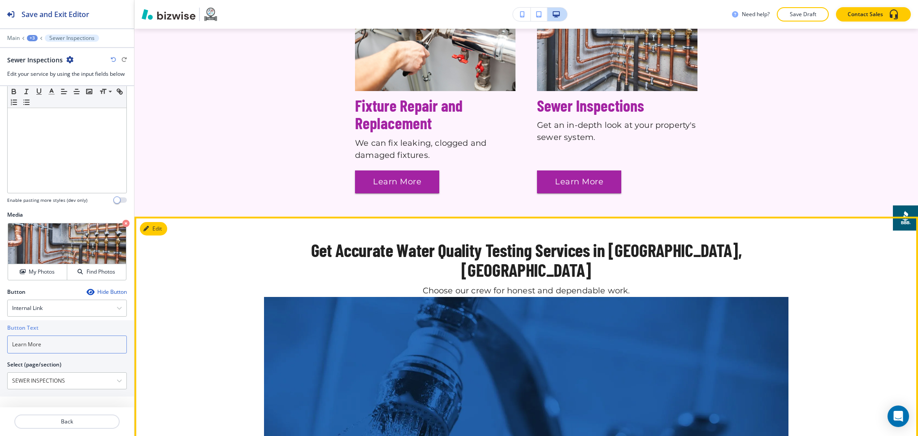
scroll to position [978, 0]
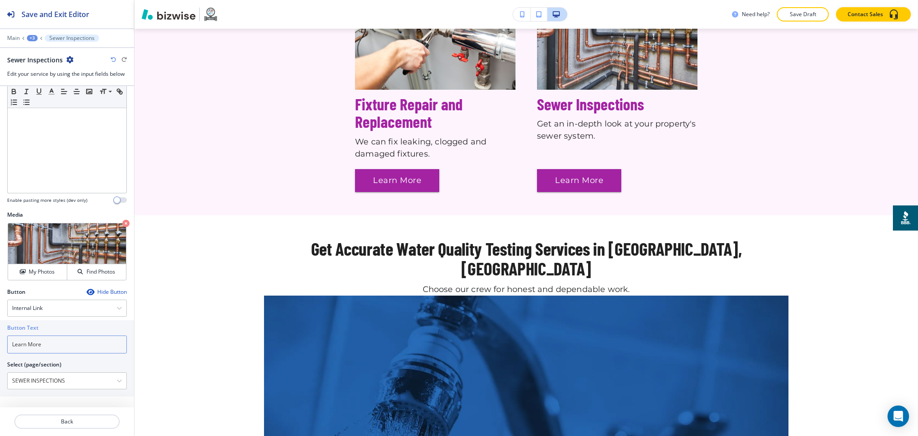
type input "Learn More"
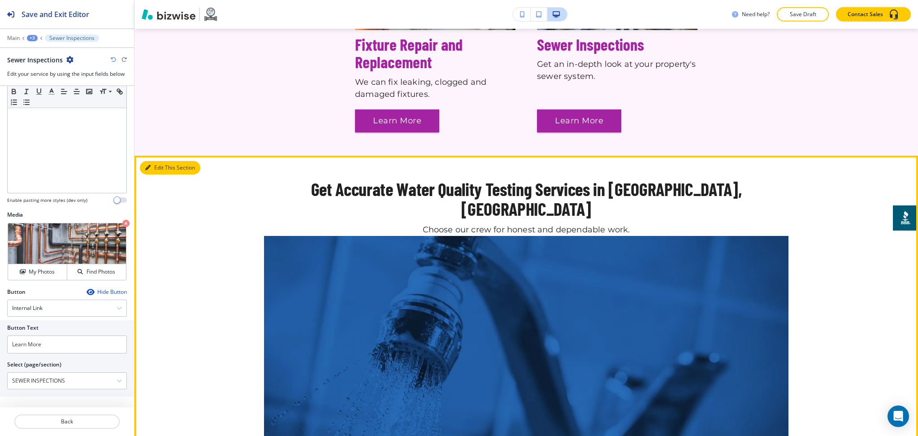
click at [159, 161] on button "Edit This Section" at bounding box center [170, 167] width 61 height 13
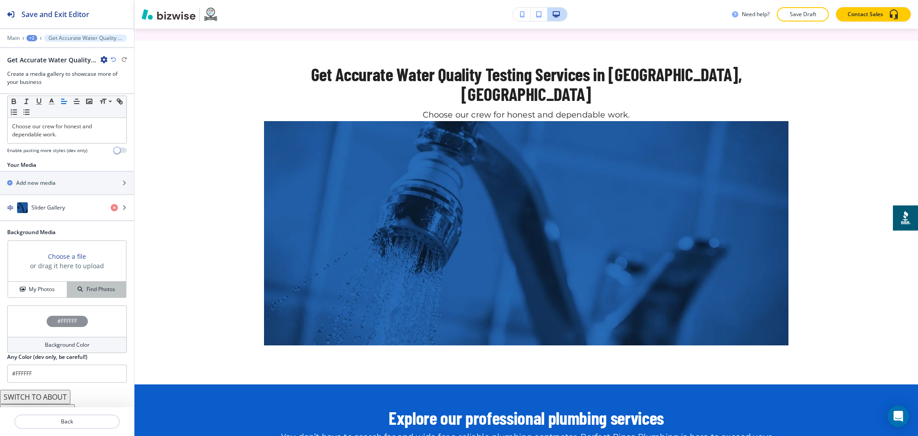
scroll to position [193, 0]
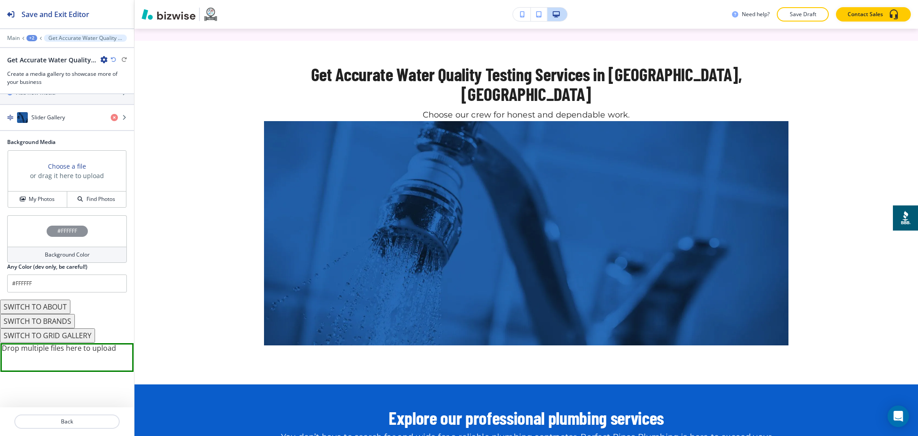
click at [56, 299] on button "SWITCH TO ABOUT" at bounding box center [35, 306] width 70 height 14
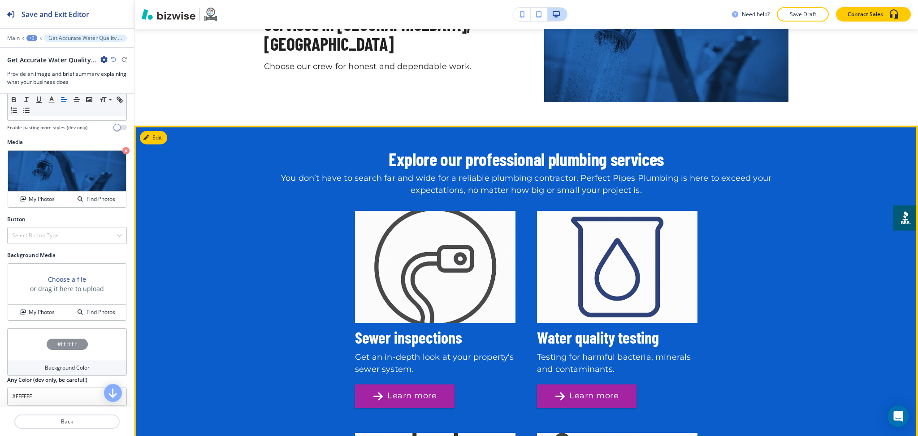
scroll to position [1252, 0]
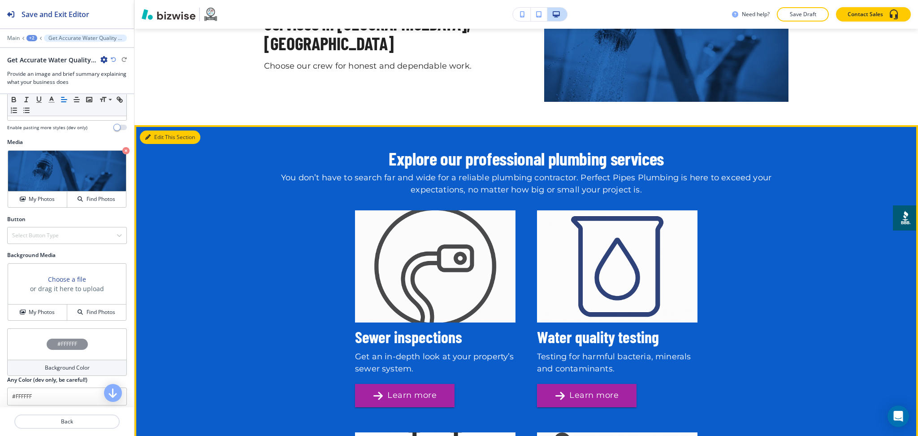
click at [153, 130] on button "Edit This Section" at bounding box center [170, 136] width 61 height 13
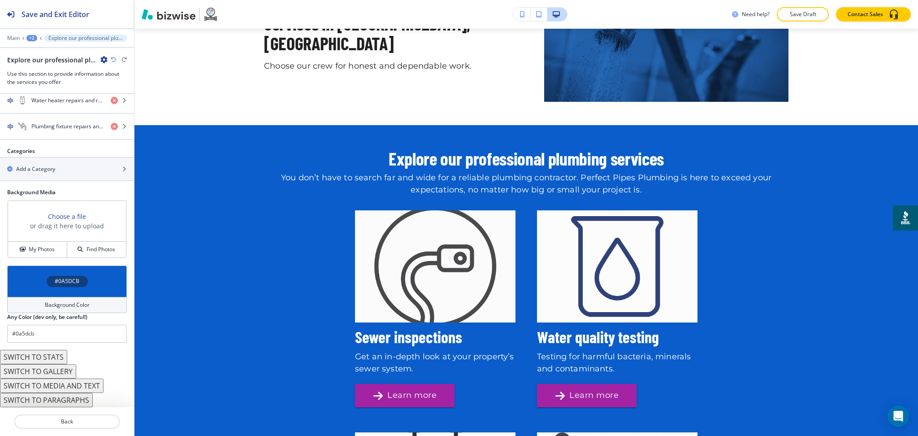
click at [54, 357] on button "SWITCH TO STATS" at bounding box center [33, 357] width 67 height 14
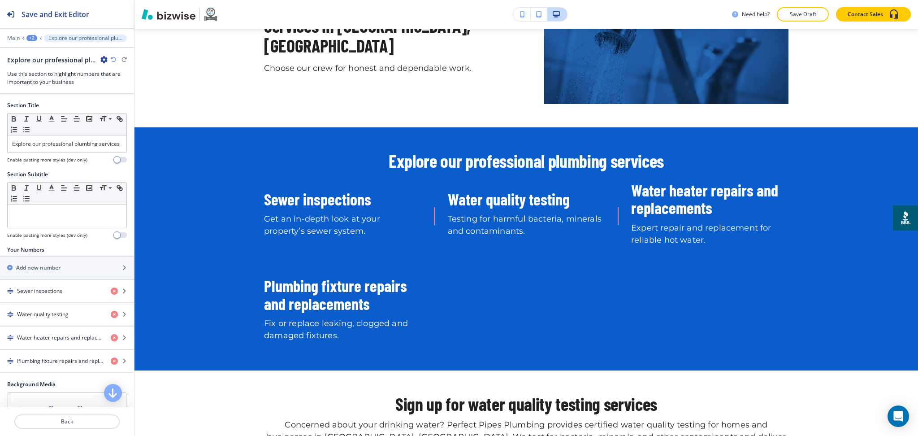
scroll to position [1245, 0]
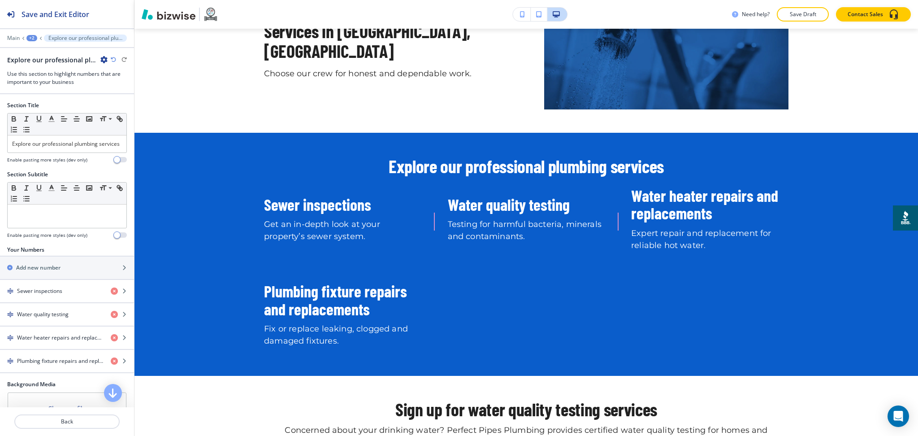
click at [62, 239] on h4 "Enable pasting more styles (dev only)" at bounding box center [47, 235] width 80 height 7
click at [56, 217] on p at bounding box center [67, 213] width 110 height 8
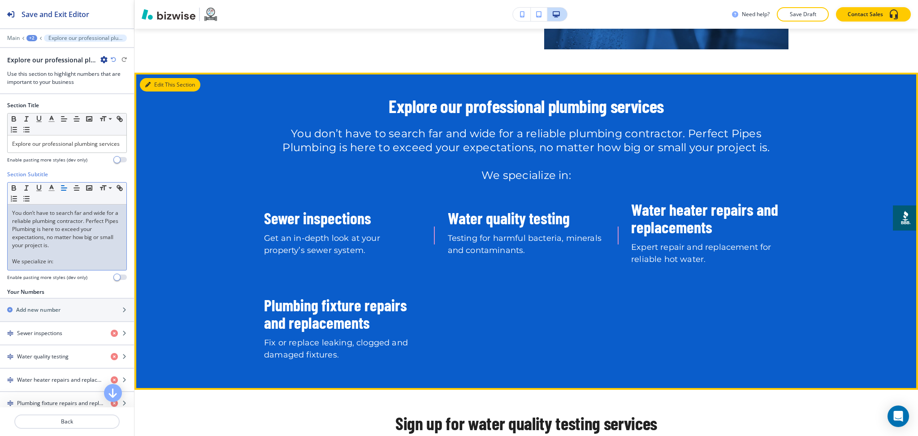
scroll to position [1304, 0]
click at [158, 78] on button "Edit This Section" at bounding box center [170, 84] width 61 height 13
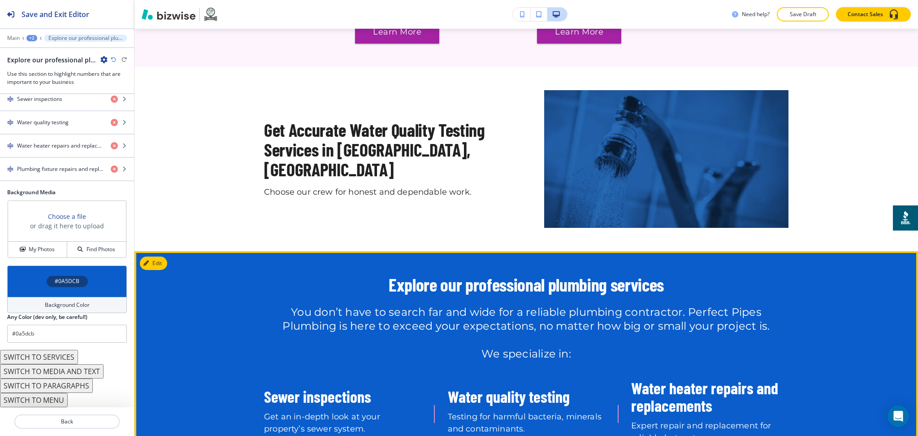
scroll to position [1125, 0]
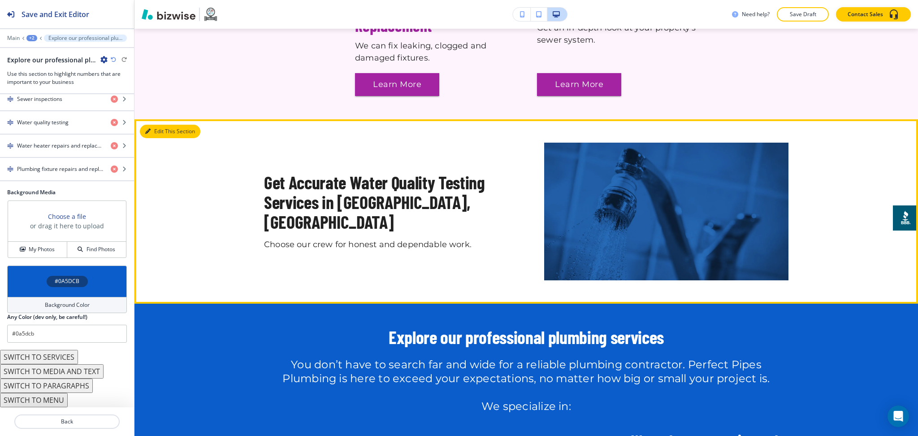
click at [161, 125] on button "Edit This Section" at bounding box center [170, 131] width 61 height 13
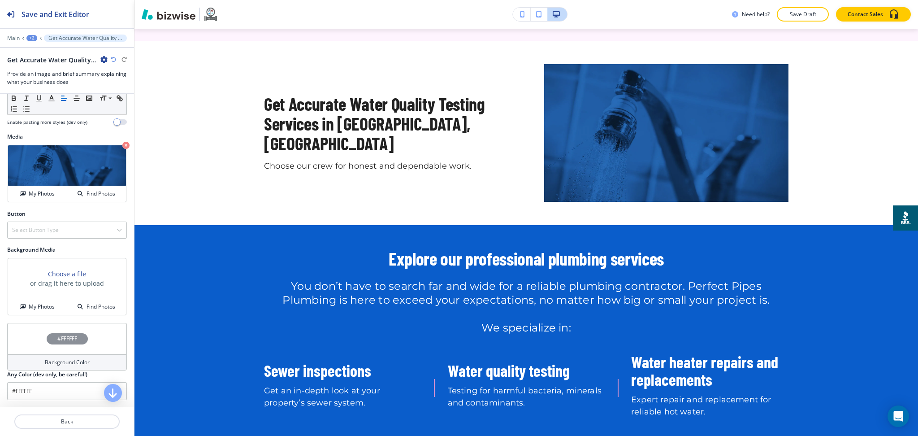
scroll to position [298, 0]
click at [41, 299] on button "My Photos" at bounding box center [37, 307] width 59 height 16
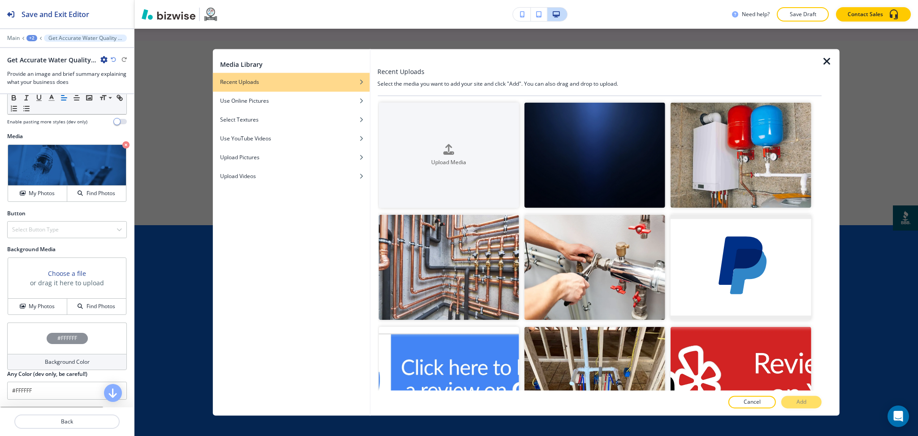
click at [142, 221] on div "Media Library Recent Uploads Use Online Pictures Select Textures Use YouTube Vi…" at bounding box center [527, 232] width 784 height 407
click at [820, 65] on div at bounding box center [599, 58] width 444 height 18
click at [825, 61] on icon "button" at bounding box center [827, 61] width 11 height 11
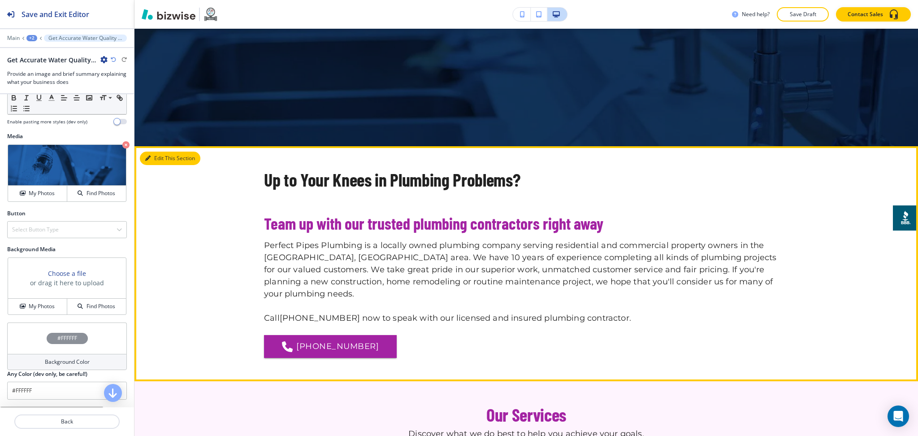
click at [165, 156] on button "Edit This Section" at bounding box center [170, 158] width 61 height 13
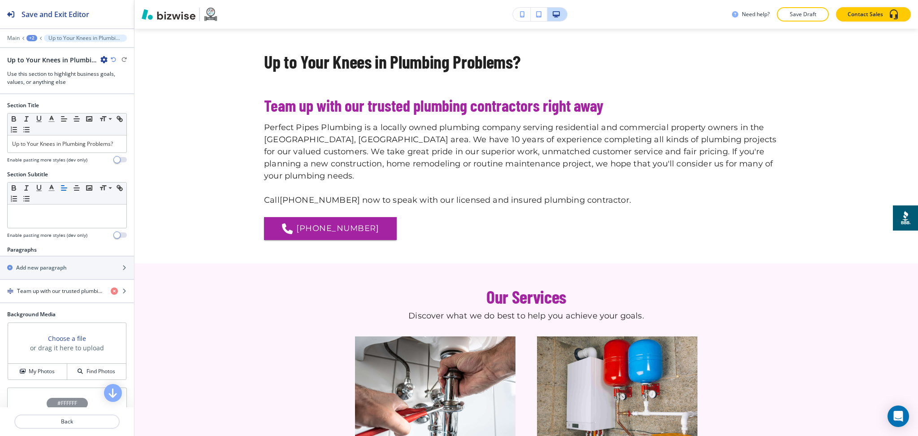
scroll to position [10, 0]
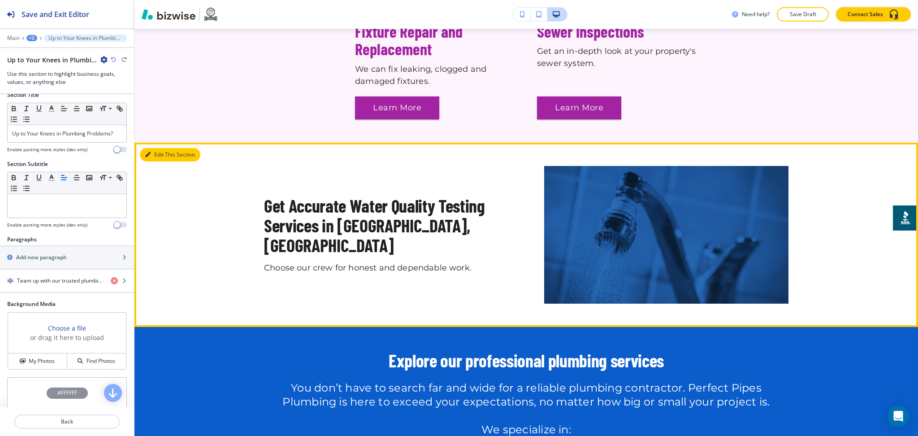
click at [154, 148] on button "Edit This Section" at bounding box center [170, 154] width 61 height 13
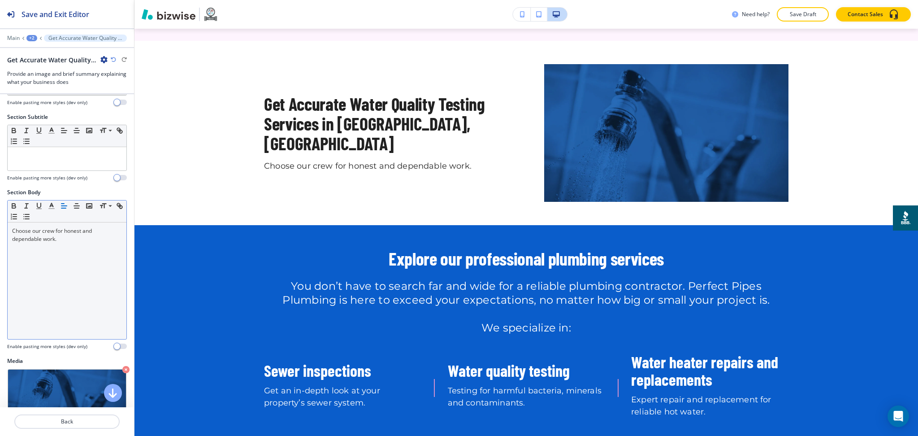
scroll to position [318, 0]
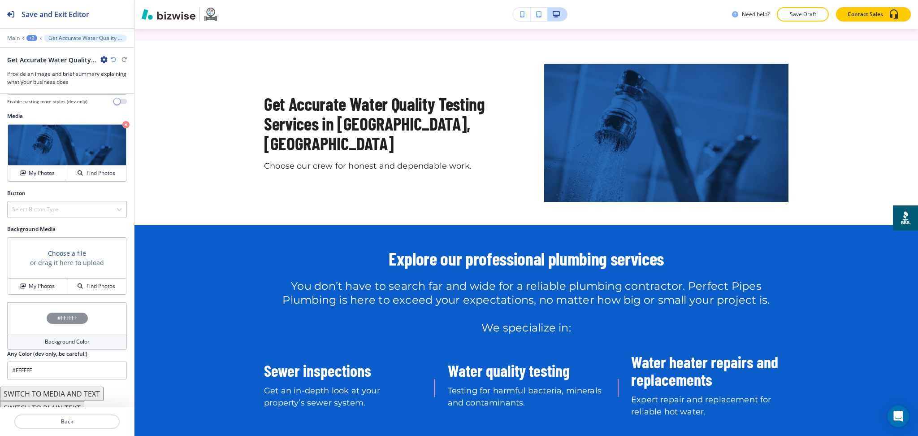
click at [69, 401] on button "SWITCH TO PLAIN TEXT" at bounding box center [42, 408] width 84 height 14
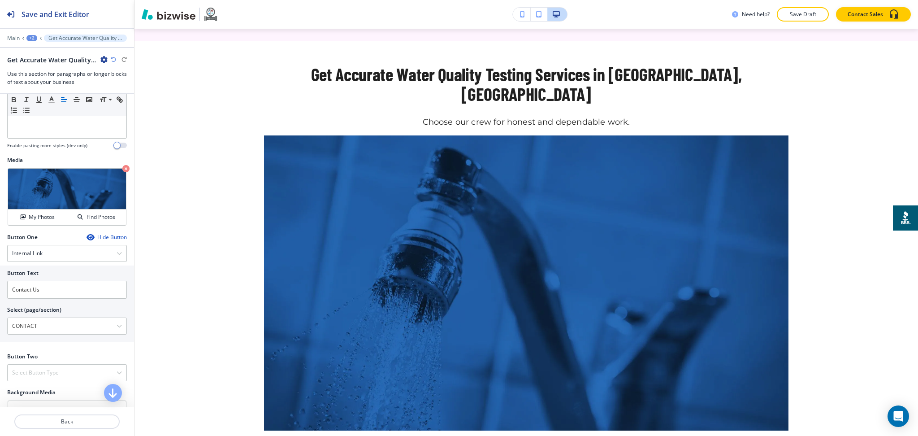
scroll to position [438, 0]
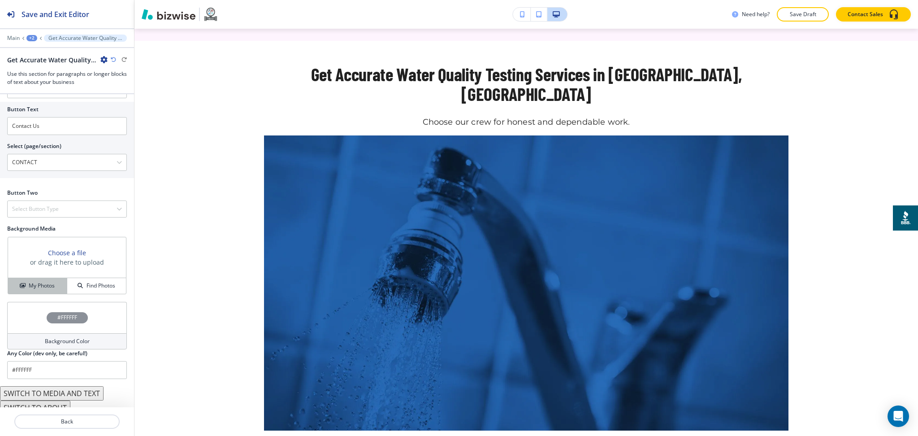
drag, startPoint x: 42, startPoint y: 278, endPoint x: 49, endPoint y: 277, distance: 6.8
click at [43, 282] on h4 "My Photos" at bounding box center [42, 286] width 26 height 8
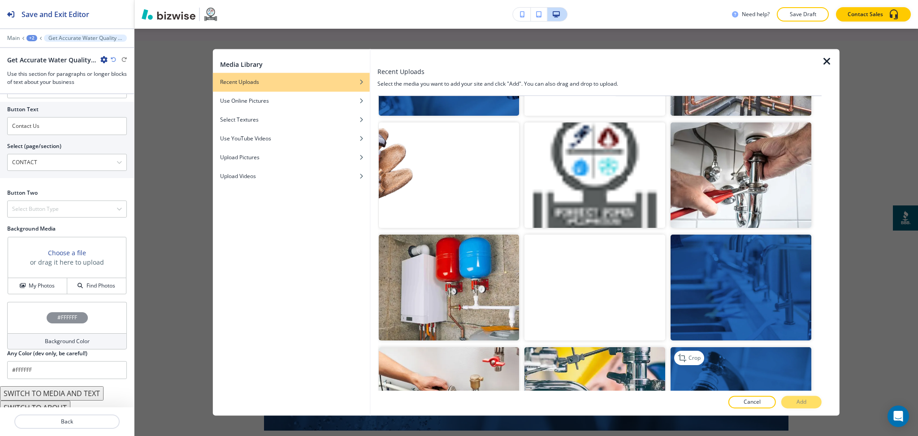
click at [736, 348] on img "button" at bounding box center [741, 399] width 141 height 105
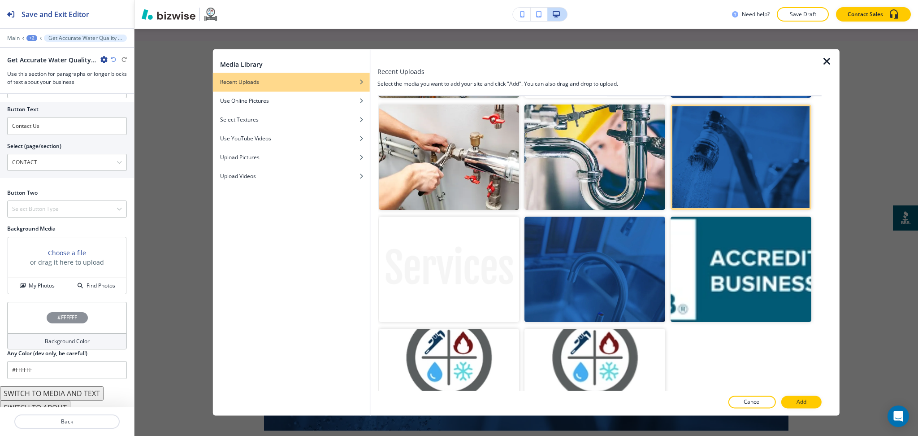
scroll to position [814, 0]
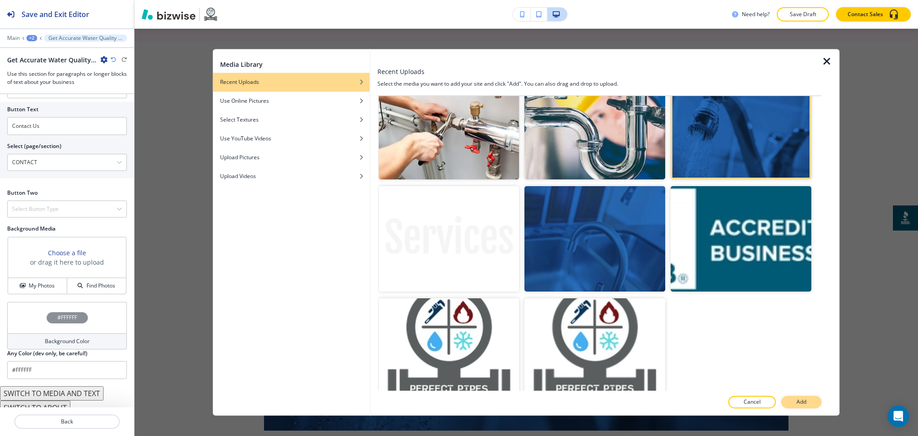
click at [794, 404] on button "Add" at bounding box center [801, 402] width 40 height 13
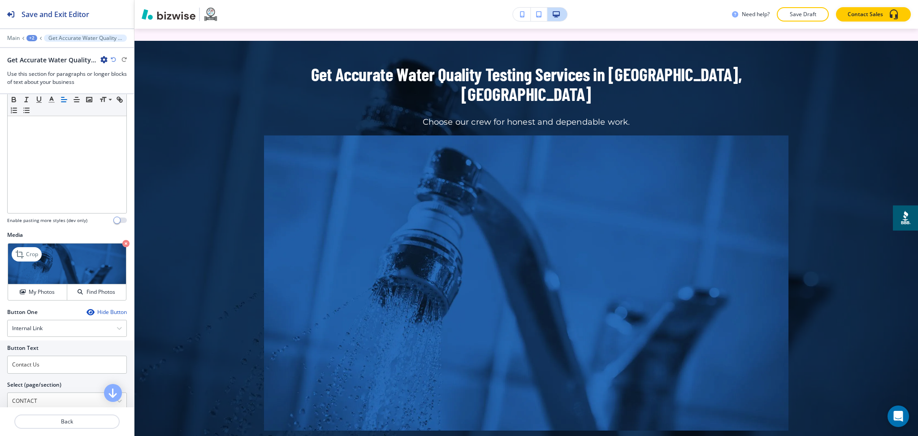
scroll to position [199, 0]
click at [122, 240] on icon "button" at bounding box center [125, 243] width 7 height 7
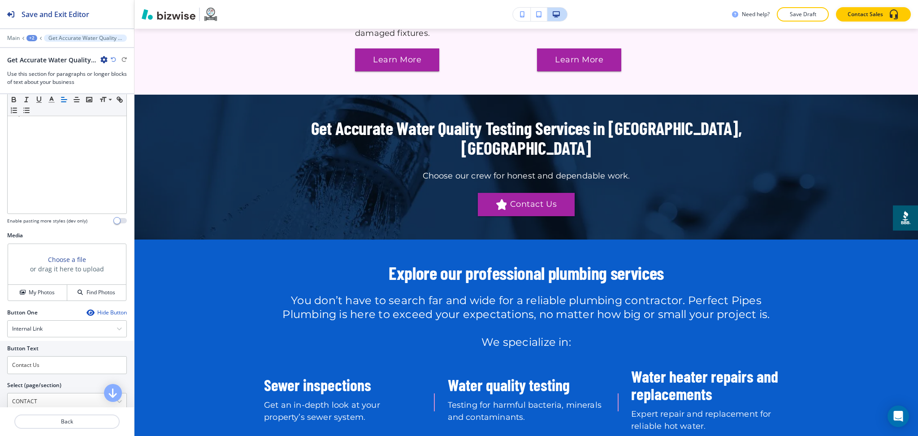
scroll to position [1098, 0]
click at [51, 356] on input "Contact Us" at bounding box center [67, 365] width 120 height 18
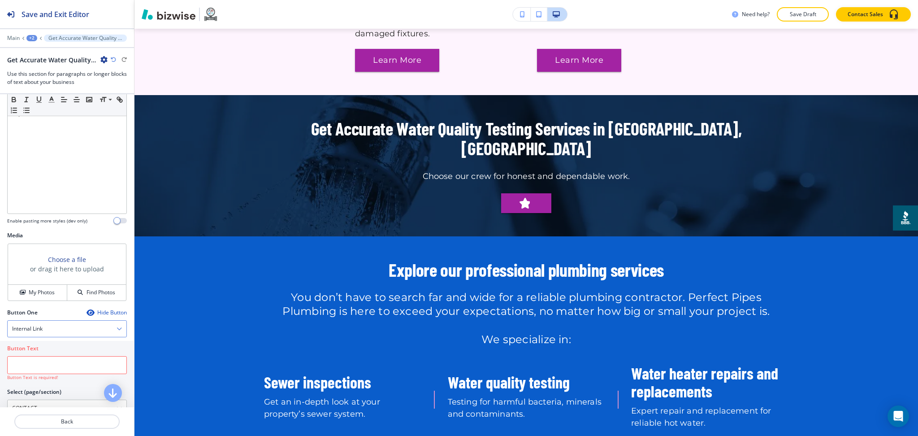
click at [48, 321] on div "Internal Link" at bounding box center [67, 329] width 119 height 16
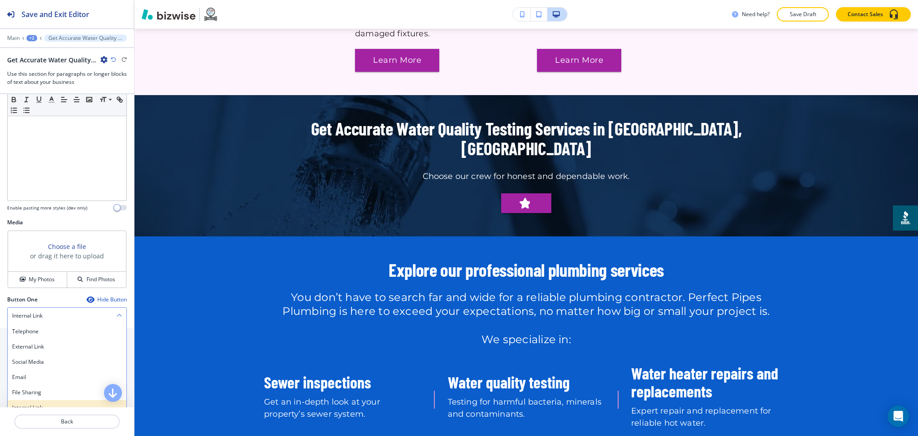
click at [47, 400] on div "Internal Link" at bounding box center [67, 407] width 119 height 15
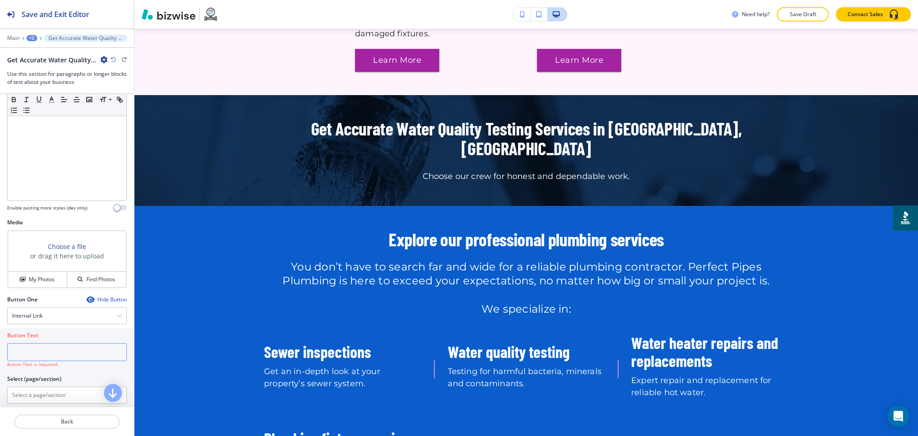
click at [44, 346] on input "text" at bounding box center [67, 352] width 120 height 18
paste input "Contact Us"
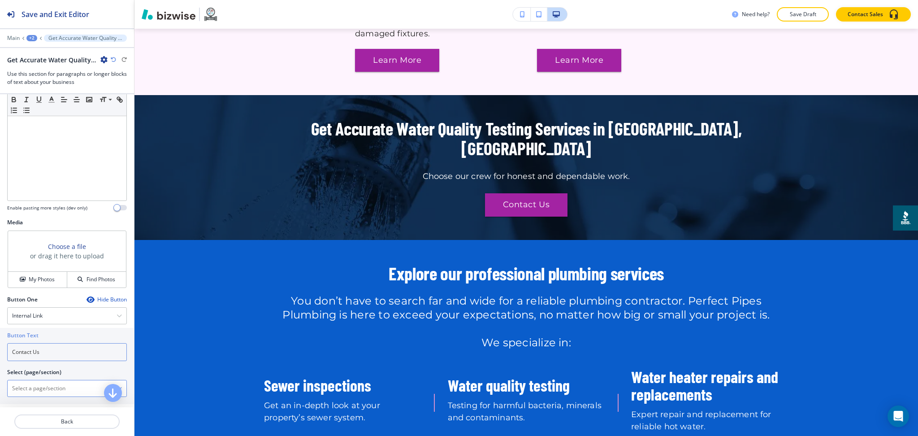
type input "Contact Us"
click at [45, 381] on \(page\/section\) "Manual Input" at bounding box center [62, 388] width 109 height 15
paste \(page\/section\) "Contact Us"
click at [39, 400] on h4 "CONTACT" at bounding box center [67, 404] width 110 height 8
type \(page\/section\) "CONTACT"
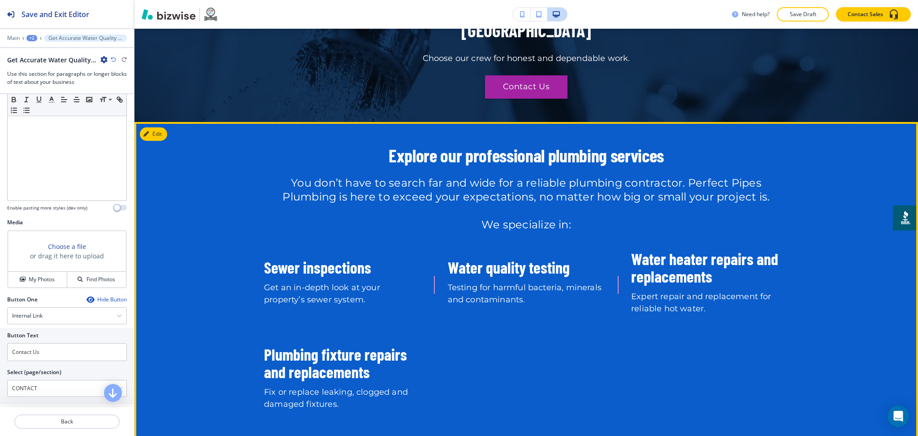
scroll to position [1217, 0]
click at [161, 126] on button "Edit" at bounding box center [153, 132] width 27 height 13
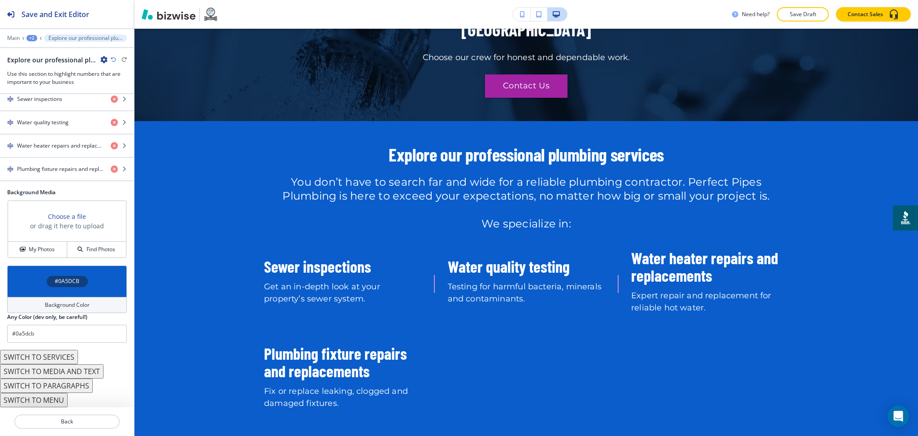
click at [65, 303] on h4 "Background Color" at bounding box center [67, 305] width 45 height 8
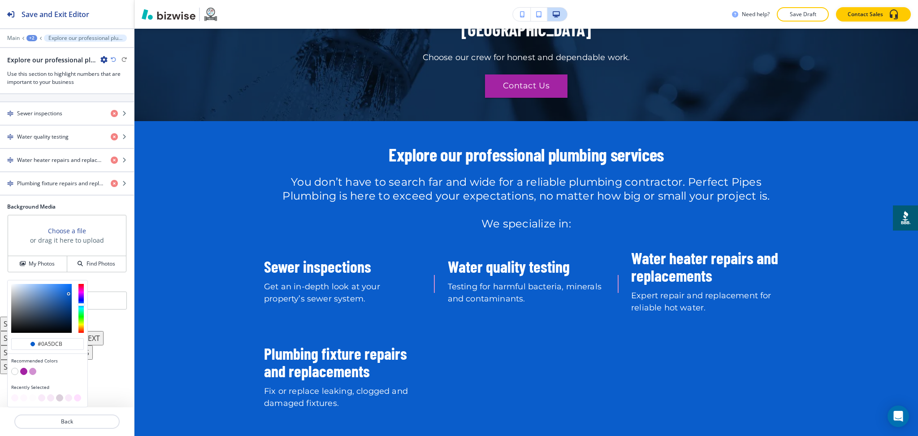
click at [13, 372] on button "button" at bounding box center [14, 371] width 7 height 7
type input "#FFFFFF"
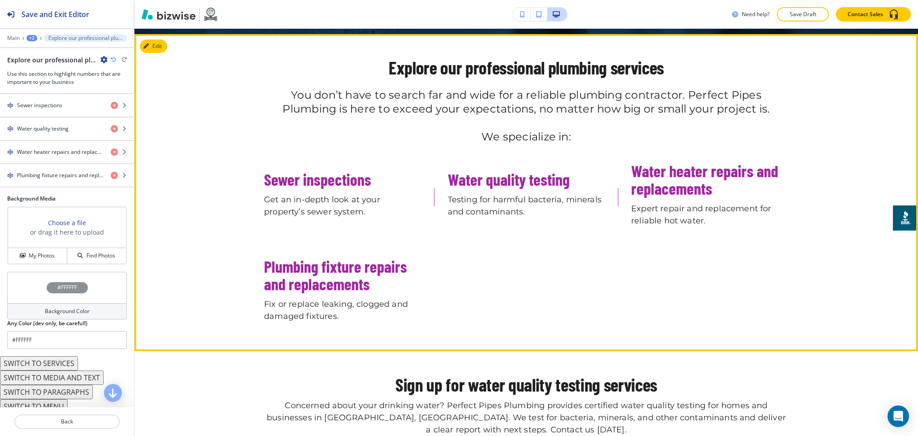
scroll to position [1305, 0]
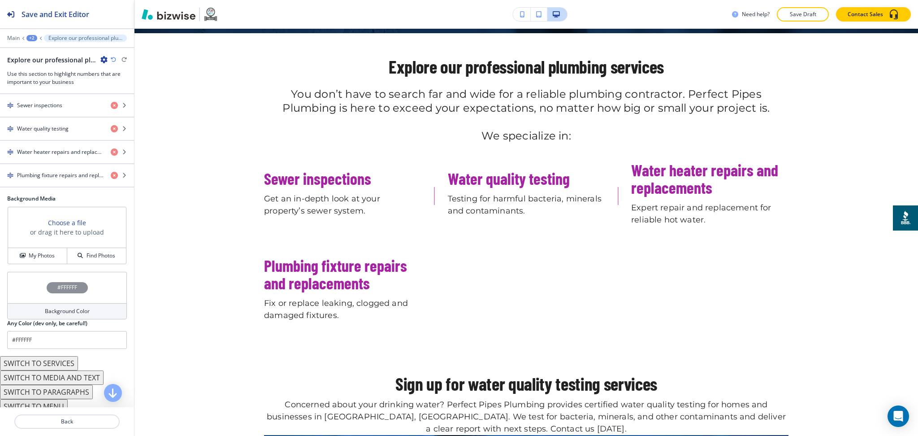
click at [26, 35] on div "Main +2 Explore our professional plumbing services" at bounding box center [67, 38] width 120 height 7
click at [35, 37] on div "+2" at bounding box center [31, 38] width 11 height 6
click at [47, 63] on button "HOME" at bounding box center [54, 69] width 57 height 16
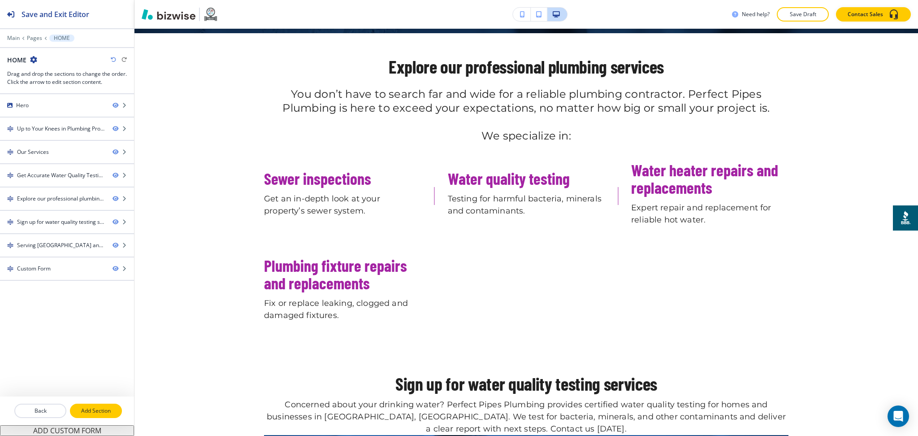
click at [104, 410] on p "Add Section" at bounding box center [96, 411] width 50 height 8
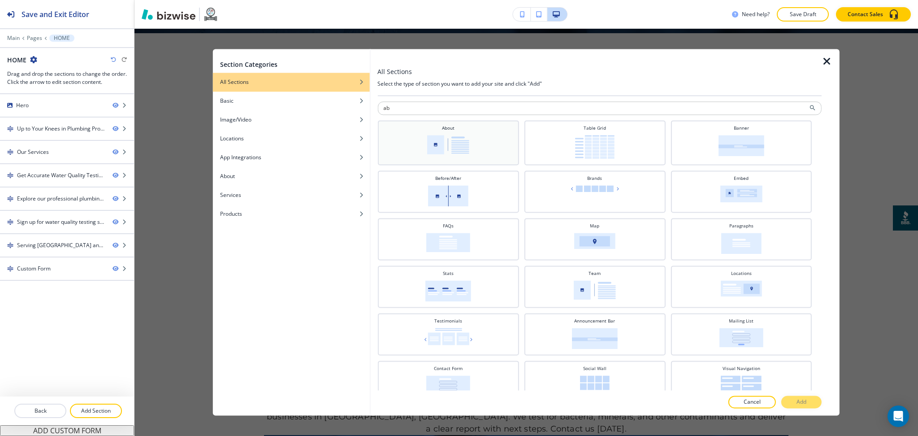
type input "ab"
click at [442, 138] on img at bounding box center [448, 144] width 42 height 19
click at [814, 402] on button "Add" at bounding box center [801, 402] width 40 height 13
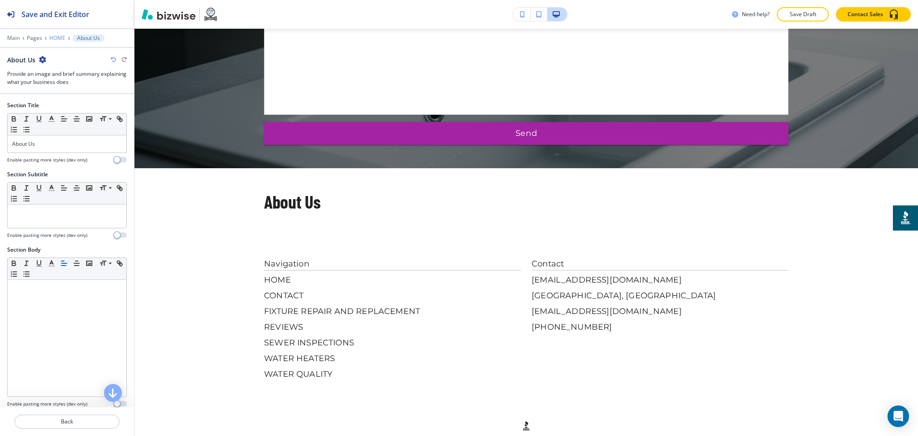
scroll to position [2520, 0]
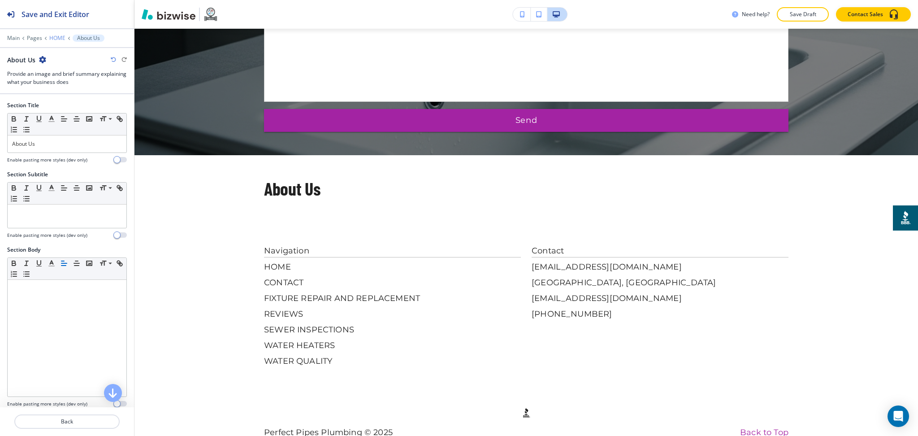
click at [57, 39] on p "HOME" at bounding box center [57, 38] width 16 height 6
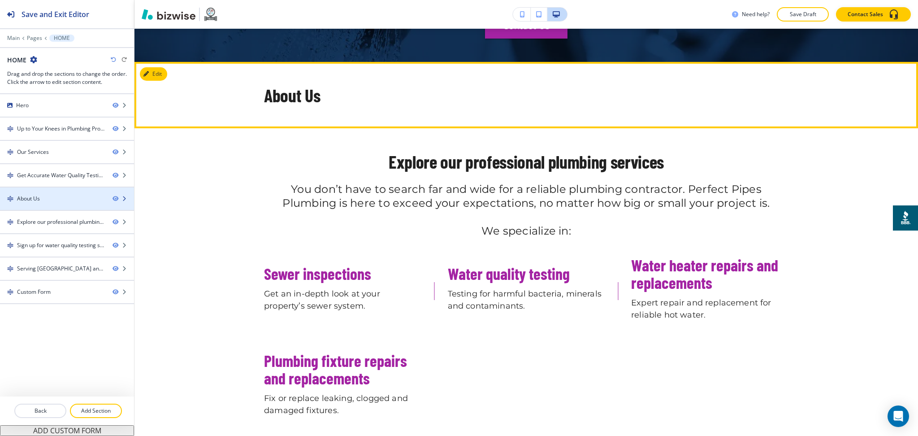
scroll to position [1277, 0]
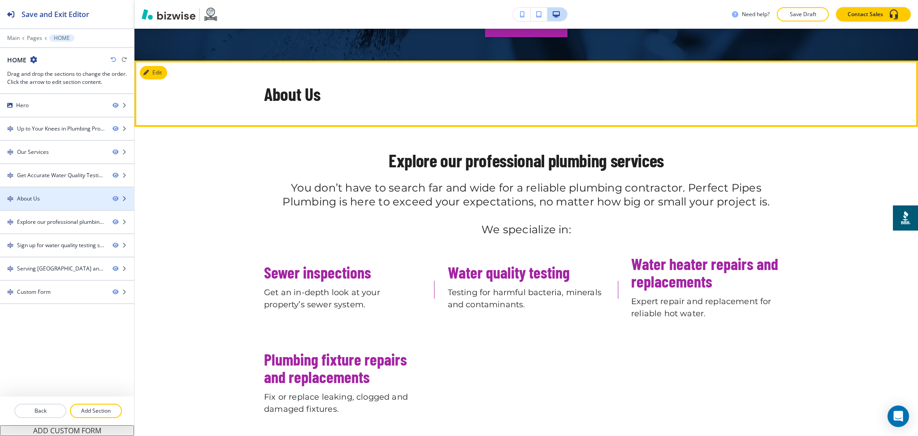
click at [43, 198] on div "About Us" at bounding box center [52, 199] width 105 height 8
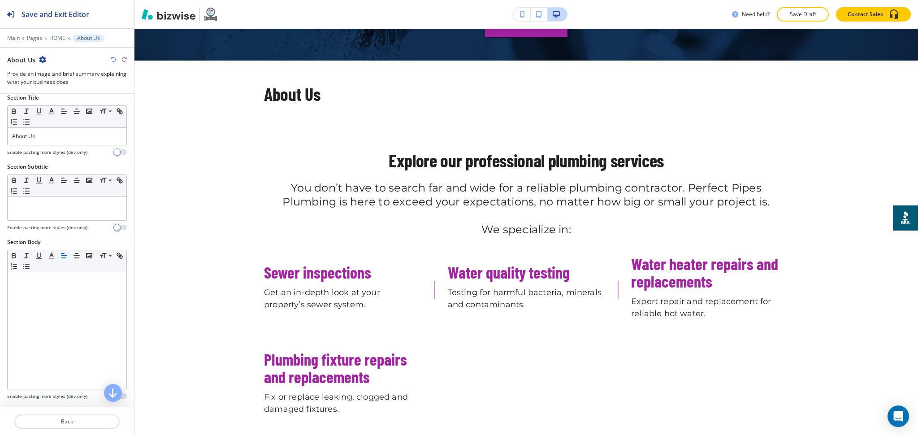
scroll to position [0, 0]
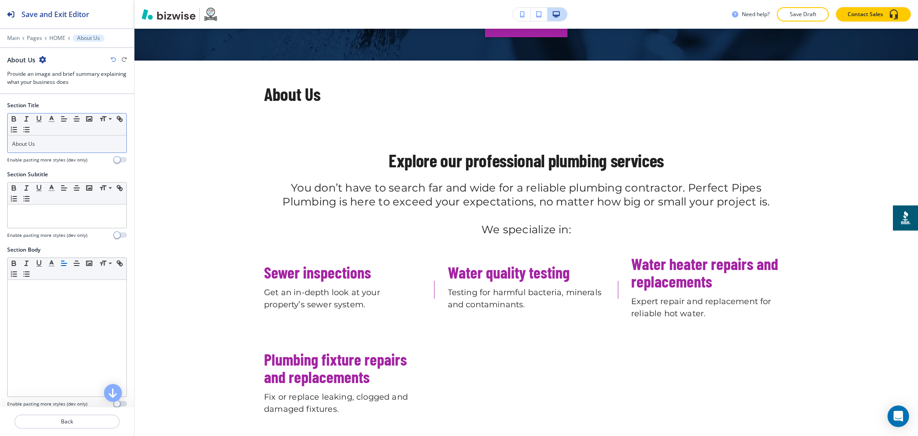
click at [45, 136] on div "About Us" at bounding box center [67, 143] width 119 height 17
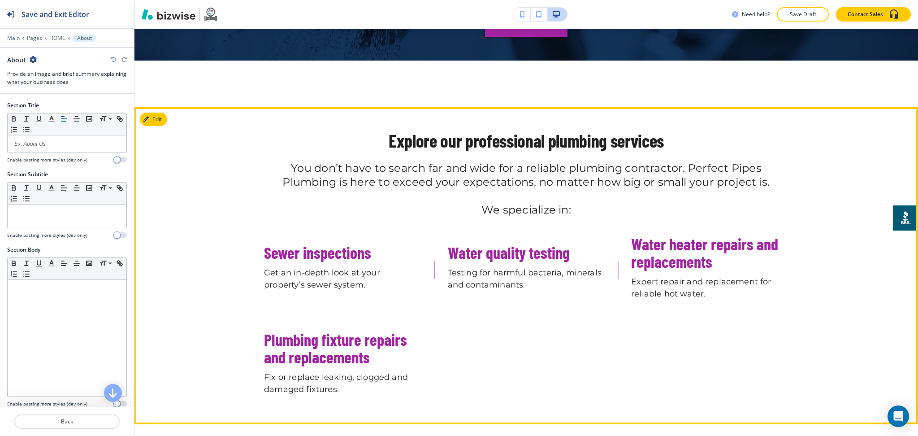
click at [468, 130] on h2 "Explore our professional plumbing services" at bounding box center [526, 145] width 525 height 30
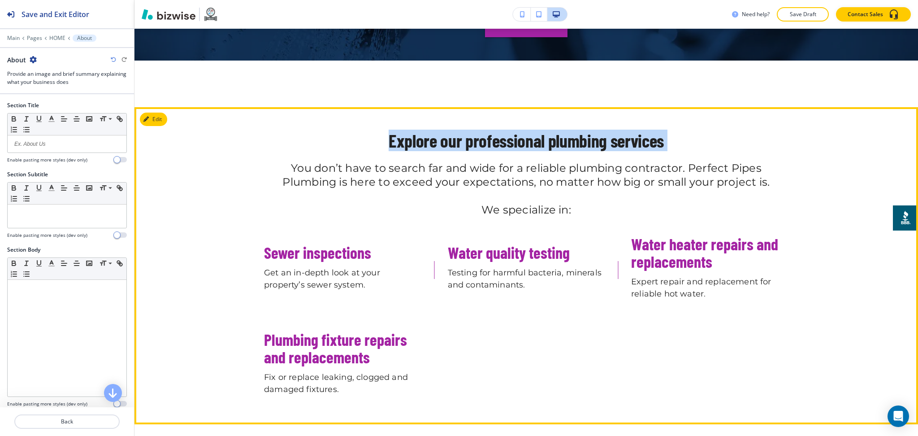
click at [468, 130] on h2 "Explore our professional plumbing services" at bounding box center [526, 145] width 525 height 30
copy h2 "Explore our professional plumbing services"
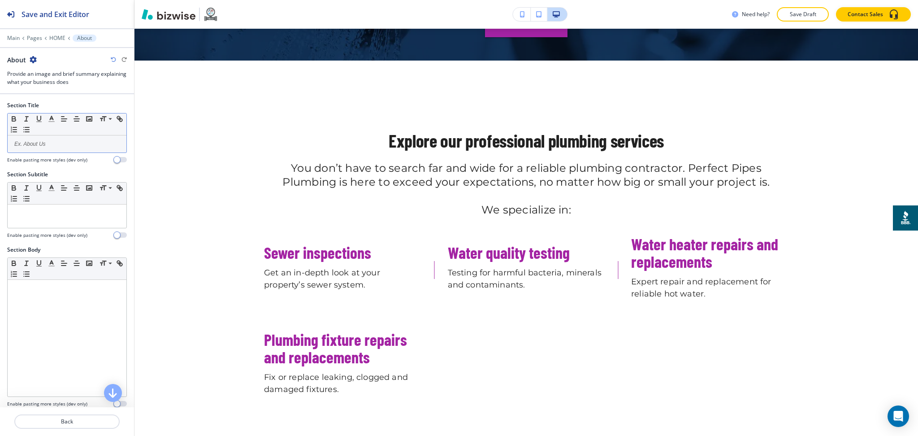
click at [30, 149] on div at bounding box center [67, 143] width 119 height 17
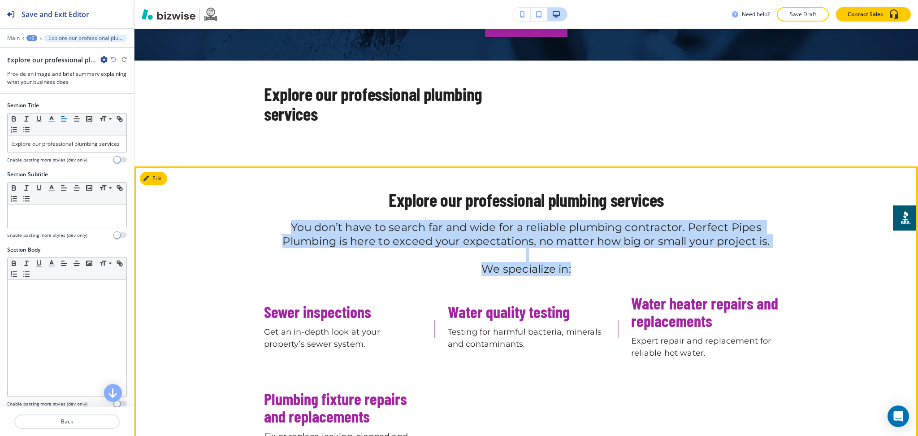
drag, startPoint x: 575, startPoint y: 239, endPoint x: 280, endPoint y: 196, distance: 298.1
click at [280, 220] on h6 "You don’t have to search far and wide for a reliable plumbing contractor. Perfe…" at bounding box center [526, 257] width 525 height 74
copy h6 "You don’t have to search far and wide for a reliable plumbing contractor. Perfe…"
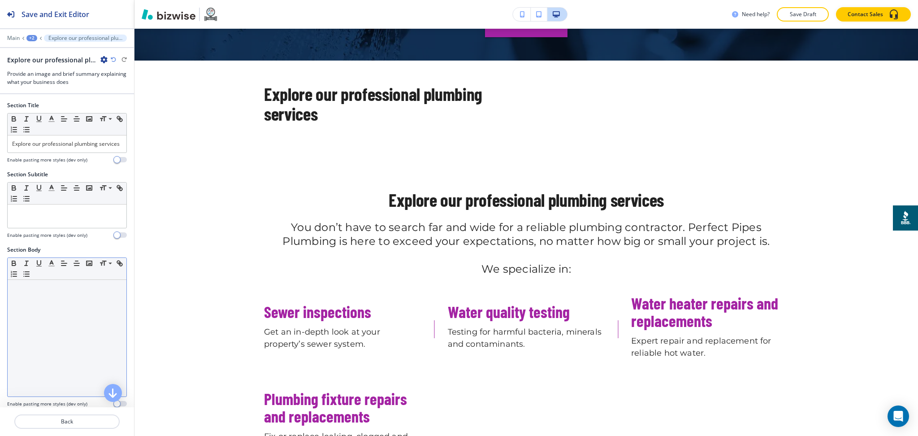
click at [62, 312] on div at bounding box center [67, 338] width 119 height 117
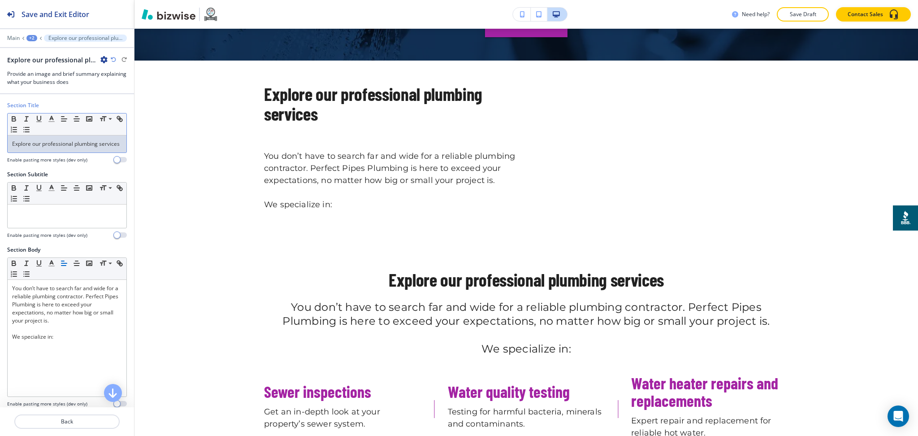
click at [78, 152] on div "Explore our professional plumbing services" at bounding box center [67, 143] width 119 height 17
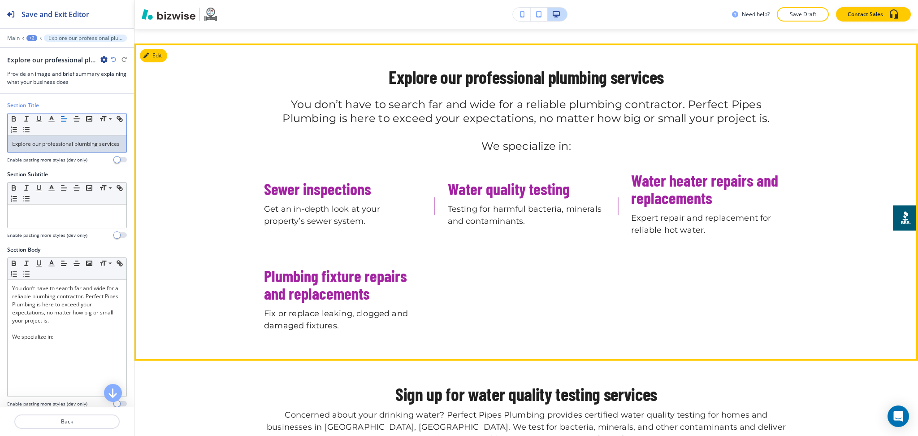
scroll to position [1461, 0]
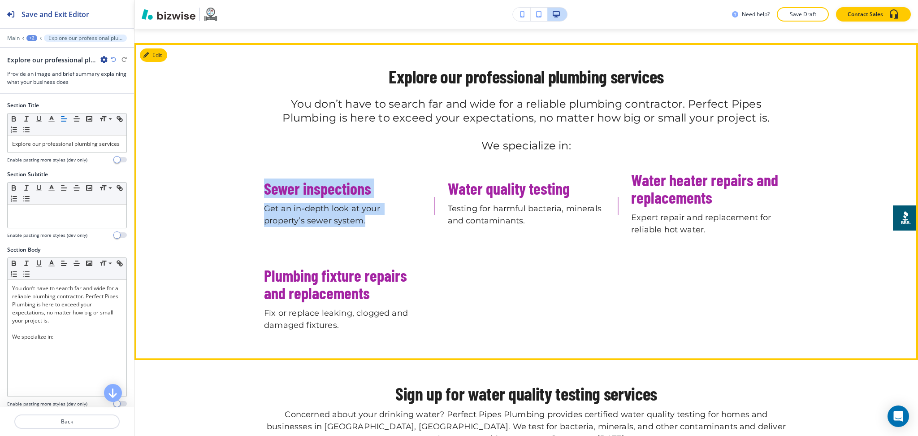
drag, startPoint x: 254, startPoint y: 159, endPoint x: 364, endPoint y: 189, distance: 113.9
click at [364, 189] on div "Explore our professional plumbing services You don’t have to search far and wid…" at bounding box center [527, 201] width 784 height 270
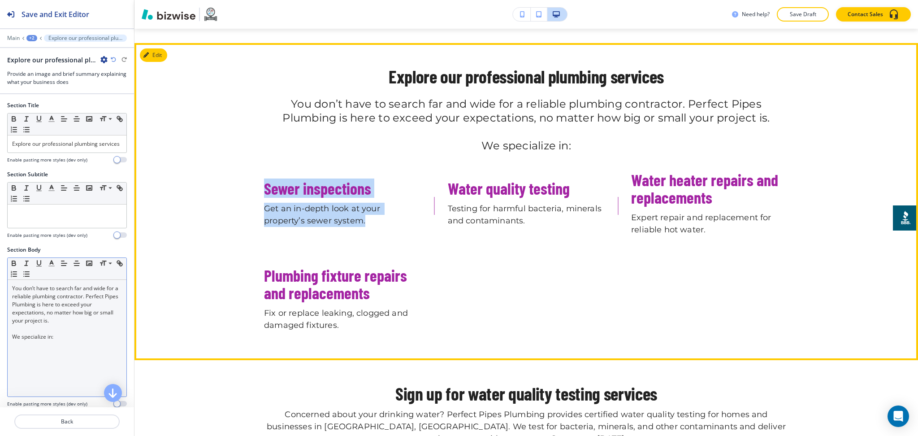
copy div "Sewer inspections Get an in‑depth look at your property’s sewer system."
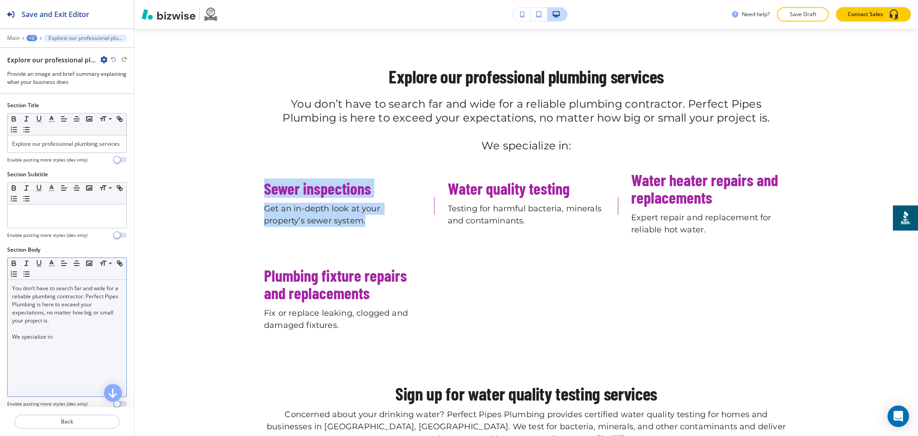
click at [62, 341] on p "We specialize in:" at bounding box center [67, 337] width 110 height 8
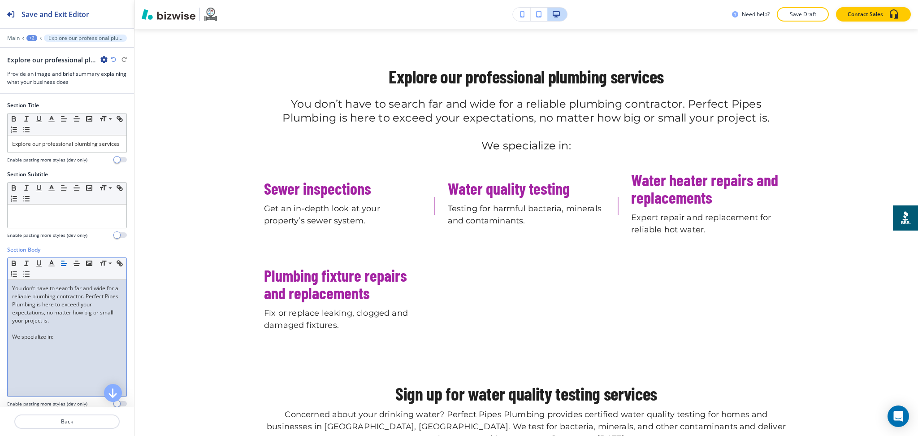
scroll to position [1473, 0]
click at [12, 360] on p "Get an in‑depth look at your property’s sewer system." at bounding box center [67, 357] width 110 height 16
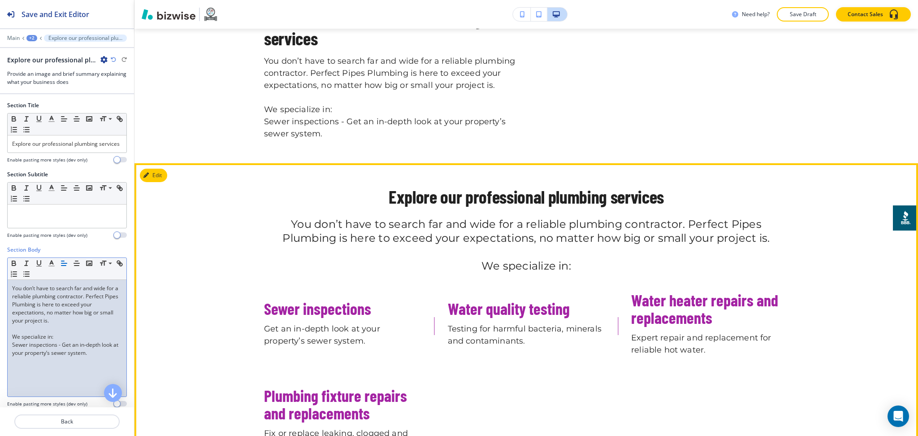
scroll to position [1354, 0]
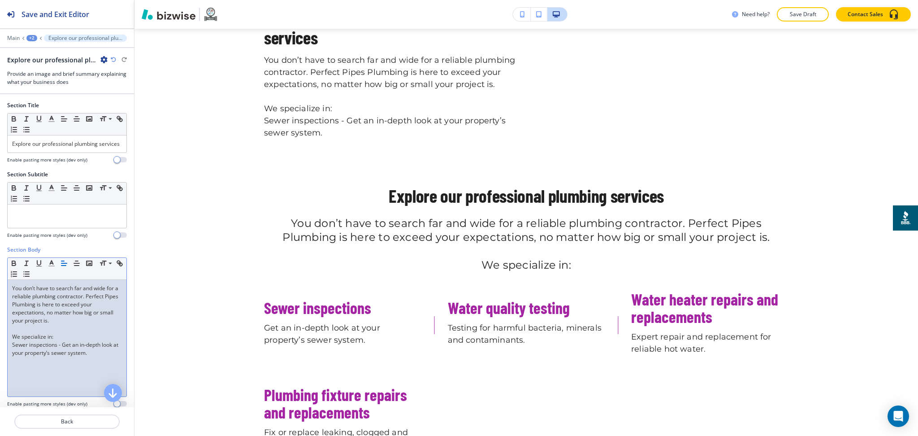
click at [9, 354] on div "You don’t have to search far and wide for a reliable plumbing contractor. Perfe…" at bounding box center [67, 338] width 119 height 117
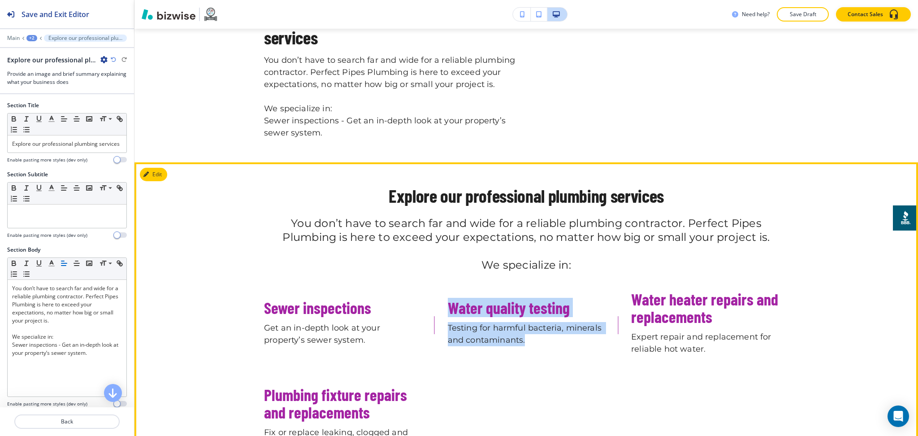
drag, startPoint x: 445, startPoint y: 273, endPoint x: 520, endPoint y: 304, distance: 80.8
click at [522, 305] on div "Water quality testing Testing for harmful bacteria, minerals and contaminants." at bounding box center [526, 323] width 157 height 48
copy div "Water quality testing Testing for harmful bacteria, minerals and contaminants."
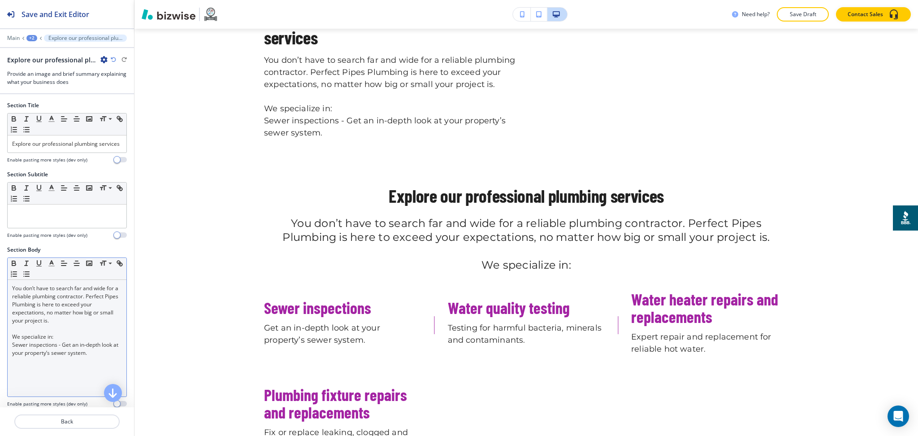
click at [113, 361] on div "You don’t have to search far and wide for a reliable plumbing contractor. Perfe…" at bounding box center [67, 338] width 119 height 117
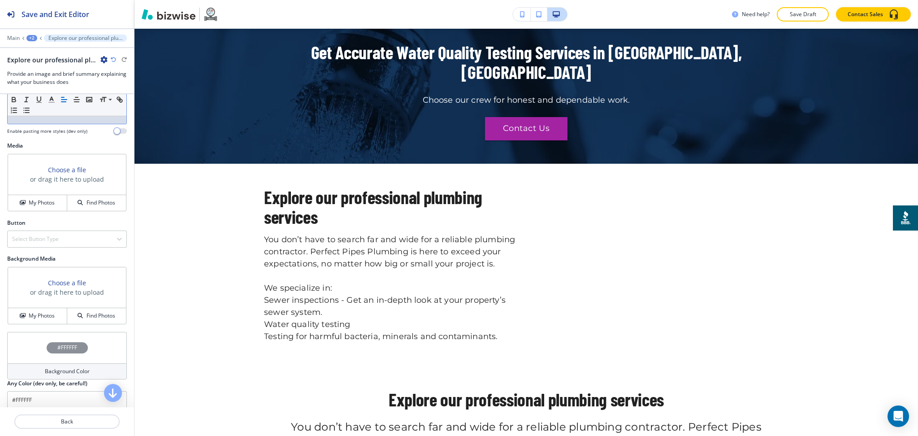
scroll to position [273, 0]
click at [48, 206] on h4 "My Photos" at bounding box center [42, 202] width 26 height 8
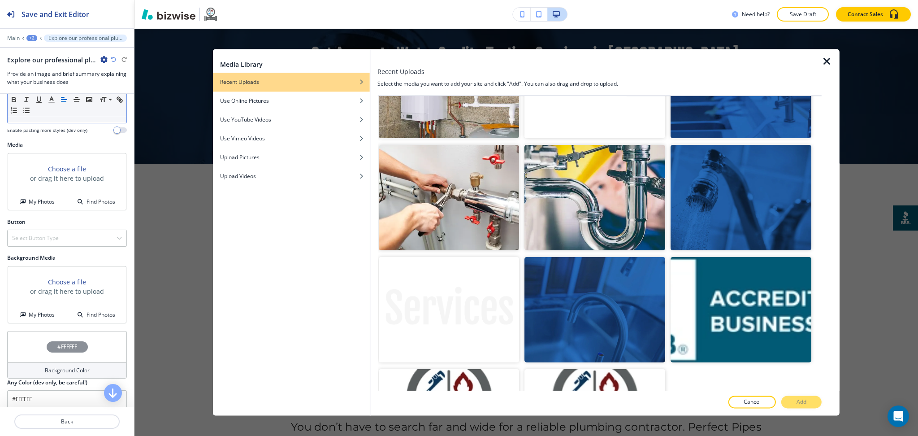
scroll to position [744, 0]
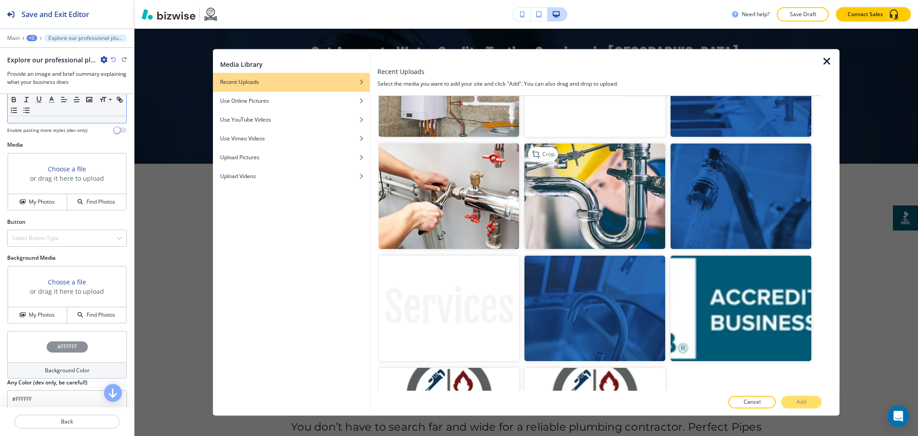
click at [562, 181] on img "button" at bounding box center [595, 195] width 141 height 105
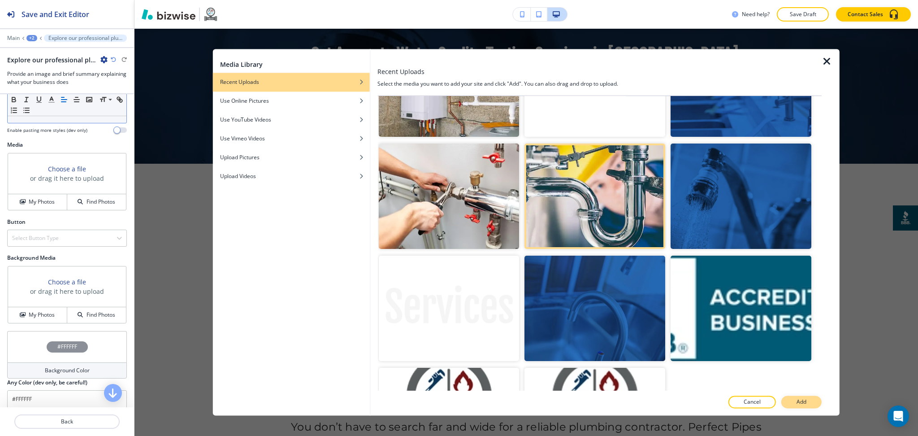
click at [812, 398] on button "Add" at bounding box center [801, 402] width 40 height 13
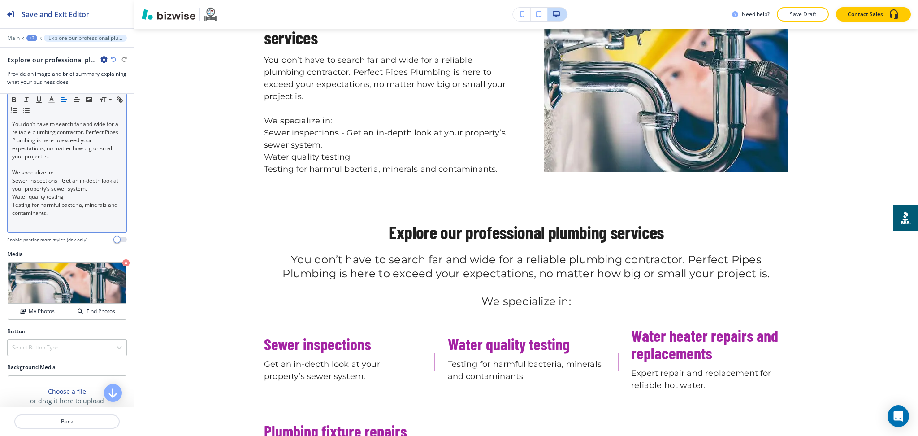
scroll to position [163, 0]
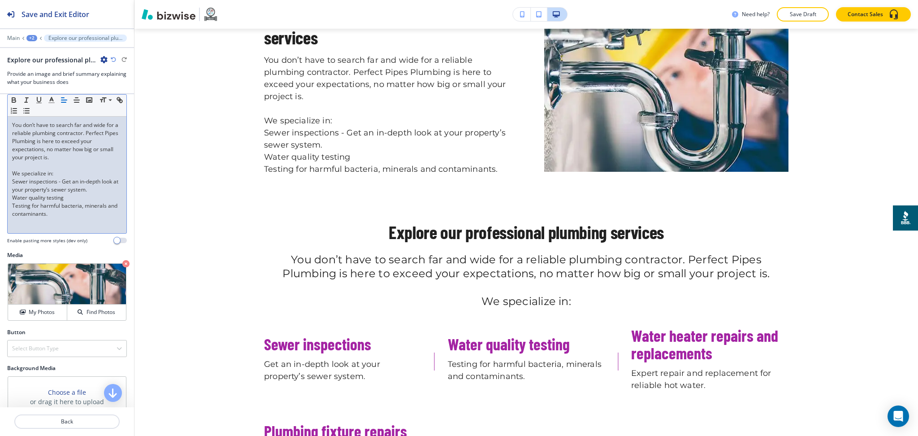
click at [9, 214] on div "You don’t have to search far and wide for a reliable plumbing contractor. Perfe…" at bounding box center [67, 175] width 119 height 117
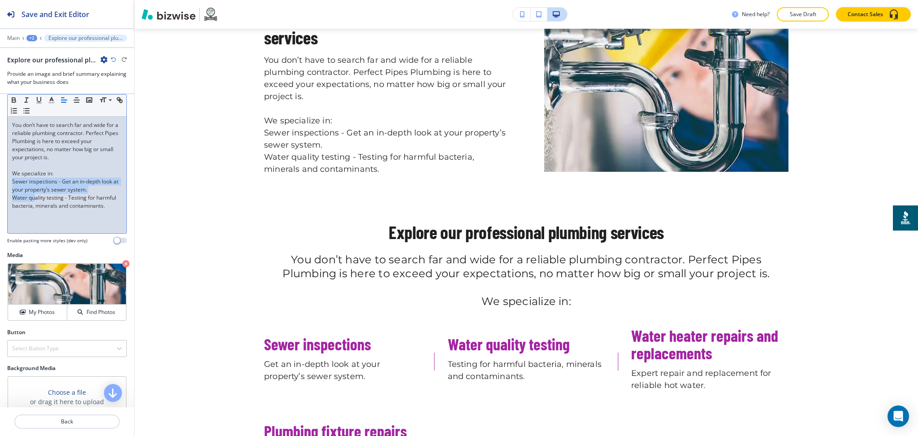
drag, startPoint x: 11, startPoint y: 187, endPoint x: 34, endPoint y: 205, distance: 28.7
click at [34, 205] on div "You don’t have to search far and wide for a reliable plumbing contractor. Perfe…" at bounding box center [67, 175] width 119 height 117
click at [51, 210] on p "Water quality testing - Testing for harmful bacteria, minerals and contaminants." at bounding box center [67, 202] width 110 height 16
drag, startPoint x: 58, startPoint y: 224, endPoint x: 8, endPoint y: 191, distance: 60.8
click at [8, 191] on div "You don’t have to search far and wide for a reliable plumbing contractor. Perfe…" at bounding box center [67, 175] width 119 height 117
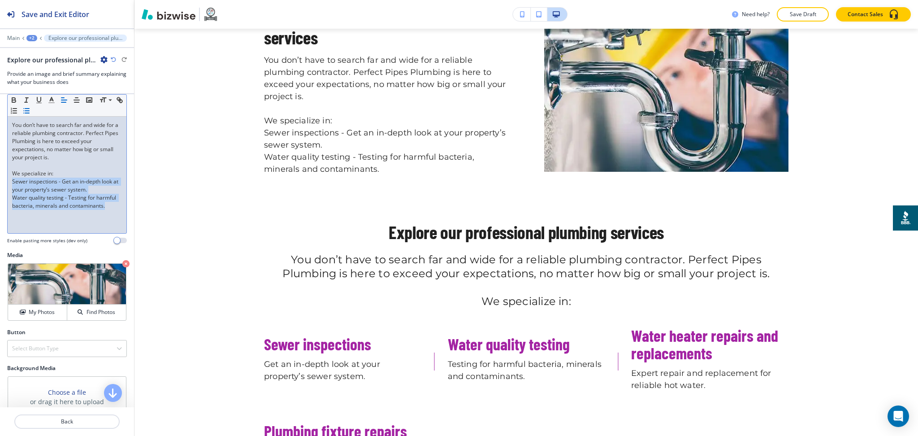
click at [30, 115] on icon "button" at bounding box center [26, 111] width 8 height 8
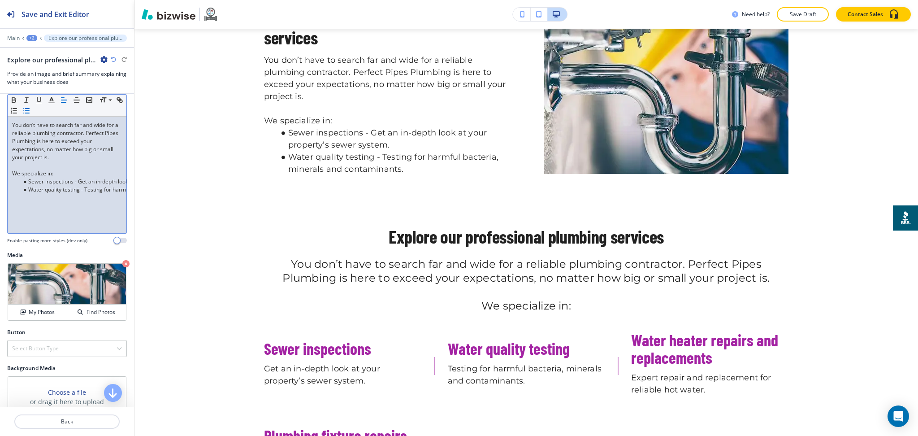
click at [89, 194] on li "Water quality testing - Testing for harmful bacteria, minerals and contaminants." at bounding box center [71, 190] width 102 height 8
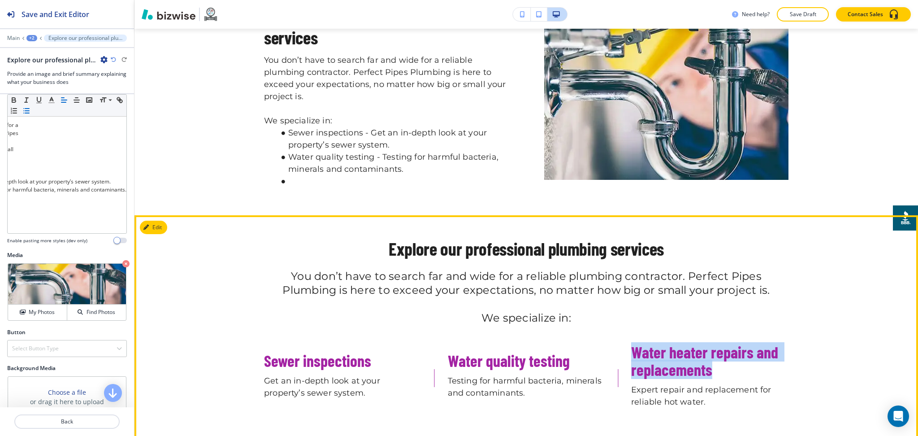
drag, startPoint x: 712, startPoint y: 351, endPoint x: 630, endPoint y: 329, distance: 84.7
click at [631, 343] on h3 "Water heater repairs and replacements" at bounding box center [709, 360] width 157 height 35
copy h3 "Water heater repairs and replacements"
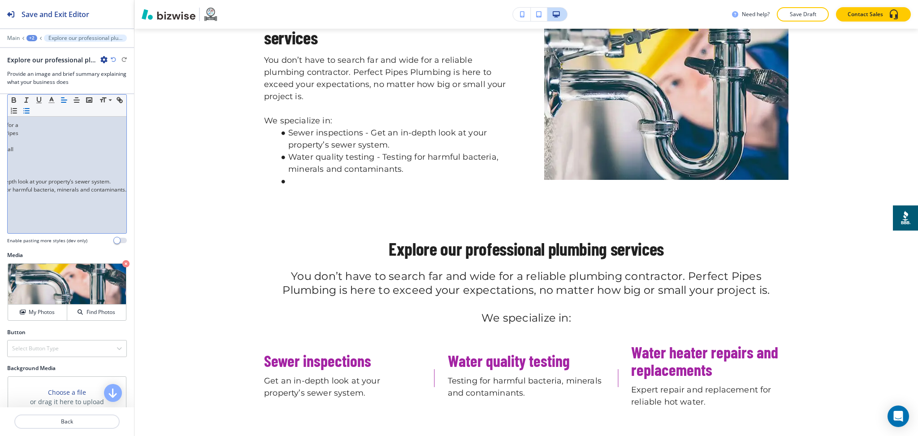
click at [91, 207] on div "You don’t have to search far and wide for a reliable plumbing contractor. Perfe…" at bounding box center [67, 175] width 119 height 117
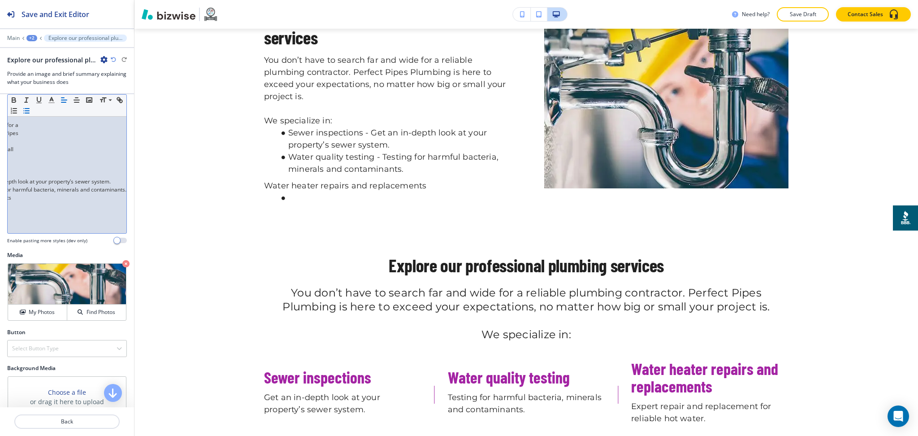
scroll to position [0, 0]
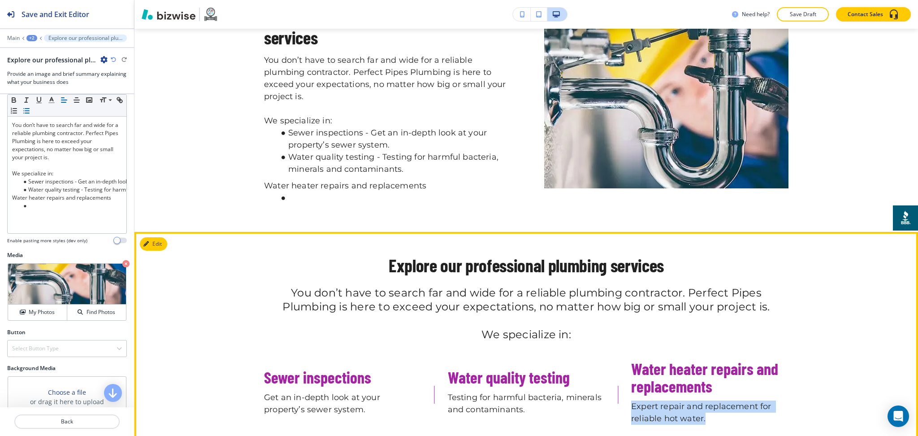
drag, startPoint x: 709, startPoint y: 412, endPoint x: 627, endPoint y: 397, distance: 83.7
click at [631, 400] on p "Expert repair and replacement for reliable hot water." at bounding box center [709, 412] width 157 height 24
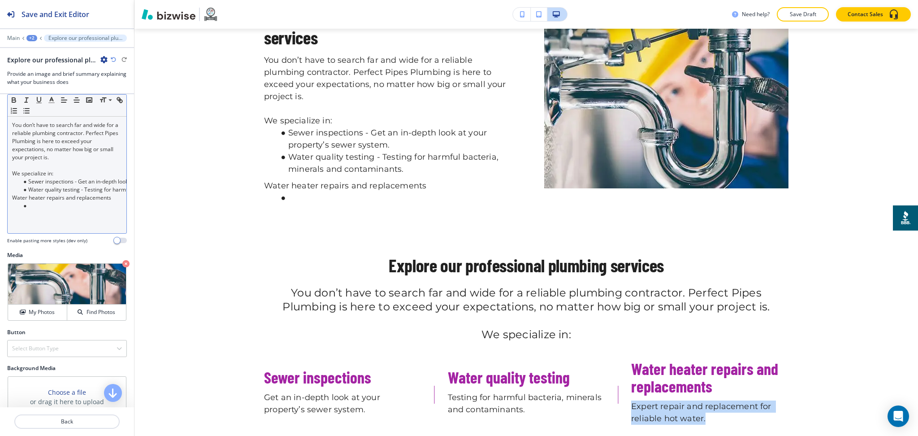
copy p "Expert repair and replacement for reliable hot water."
click at [112, 202] on p "Water heater repairs and replacements" at bounding box center [67, 198] width 110 height 8
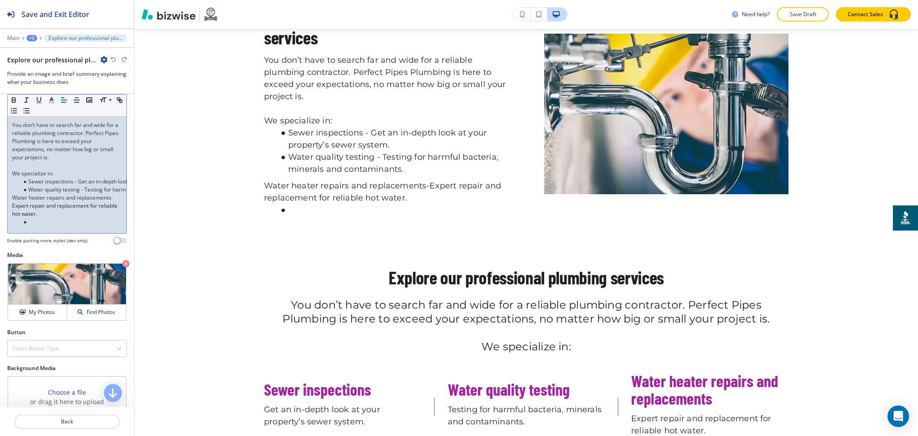
click at [68, 218] on p "Water heater repairs and replacements- Expert repair and replacement for reliab…" at bounding box center [67, 206] width 110 height 24
click at [10, 207] on div "You don’t have to search far and wide for a reliable plumbing contractor. Perfe…" at bounding box center [67, 175] width 119 height 117
click at [30, 115] on icon "button" at bounding box center [26, 111] width 8 height 8
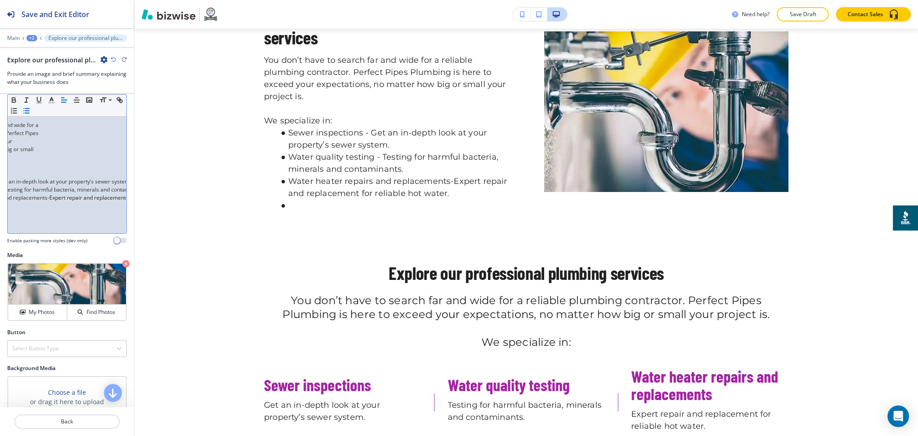
scroll to position [0, 77]
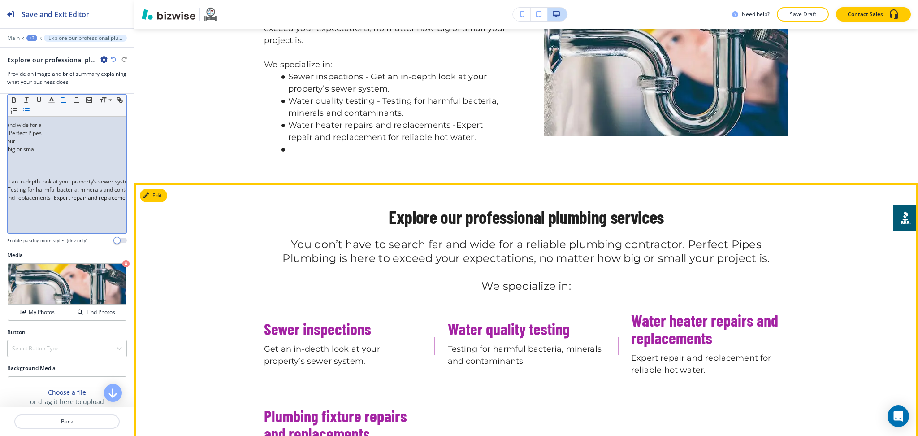
scroll to position [1410, 0]
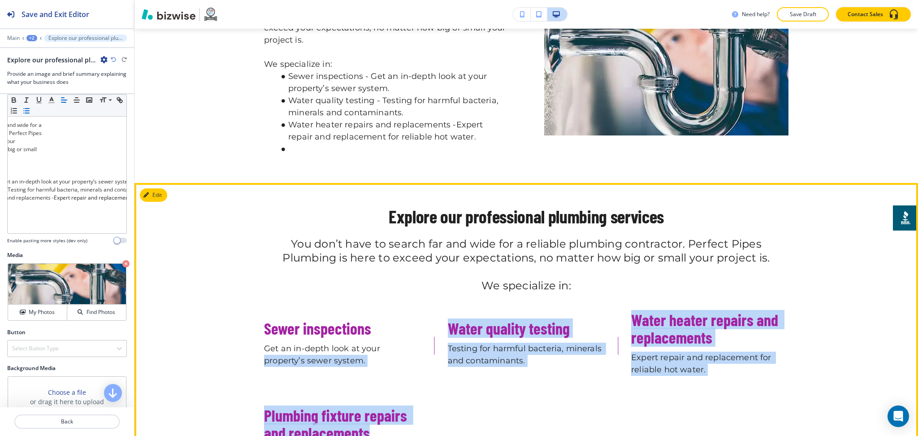
drag, startPoint x: 365, startPoint y: 414, endPoint x: 259, endPoint y: 383, distance: 110.7
click at [259, 383] on div "Explore our professional plumbing services You don’t have to search far and wid…" at bounding box center [527, 341] width 784 height 270
click at [301, 406] on h3 "Plumbing fixture repairs and replacements" at bounding box center [342, 423] width 157 height 35
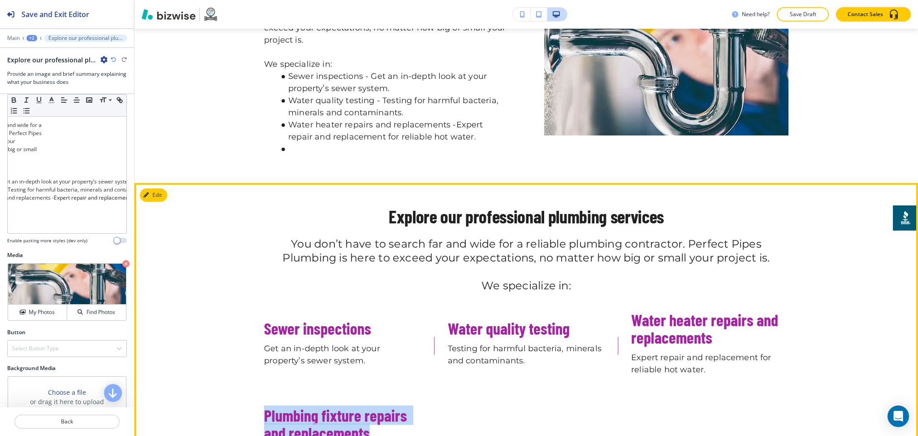
drag, startPoint x: 368, startPoint y: 417, endPoint x: 263, endPoint y: 396, distance: 107.1
click at [264, 406] on h3 "Plumbing fixture repairs and replacements" at bounding box center [342, 423] width 157 height 35
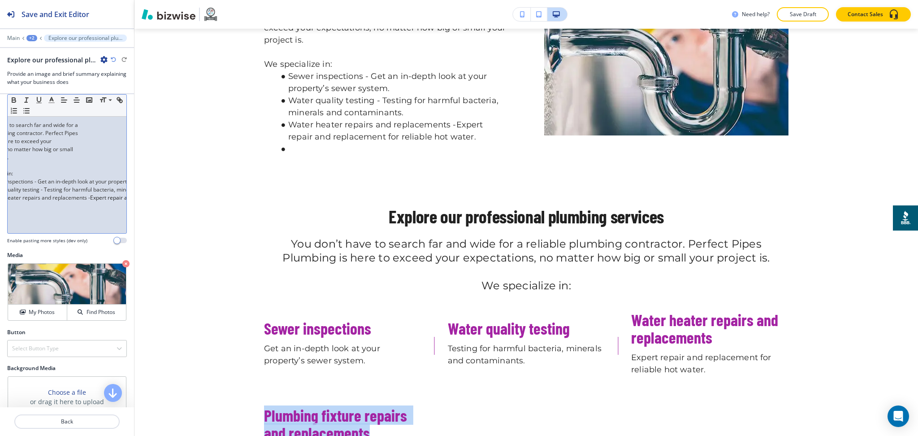
scroll to position [0, 0]
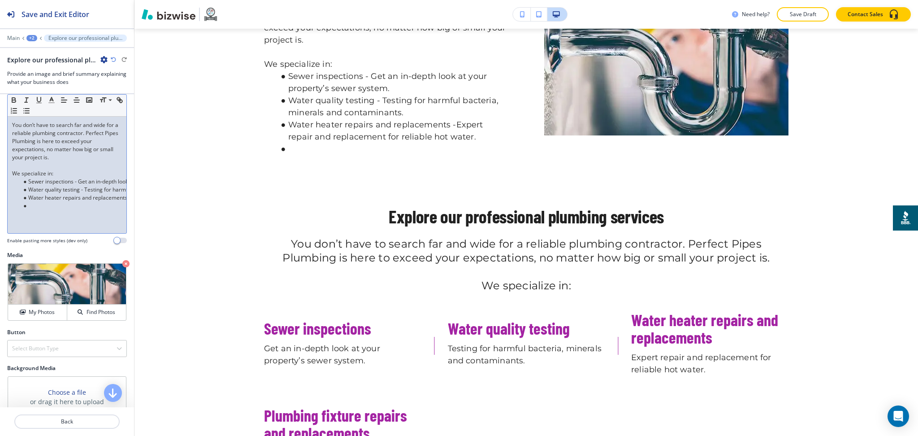
click at [30, 210] on li at bounding box center [71, 206] width 102 height 8
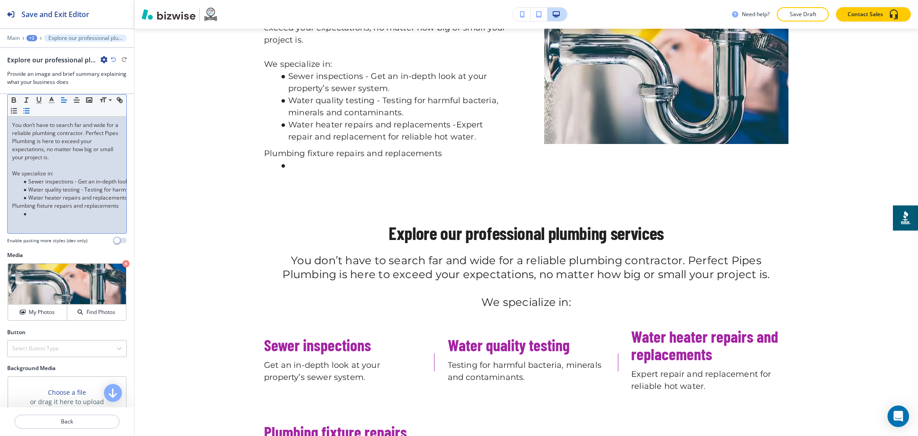
click at [54, 210] on p "Plumbing fixture repairs and replacements" at bounding box center [67, 206] width 110 height 8
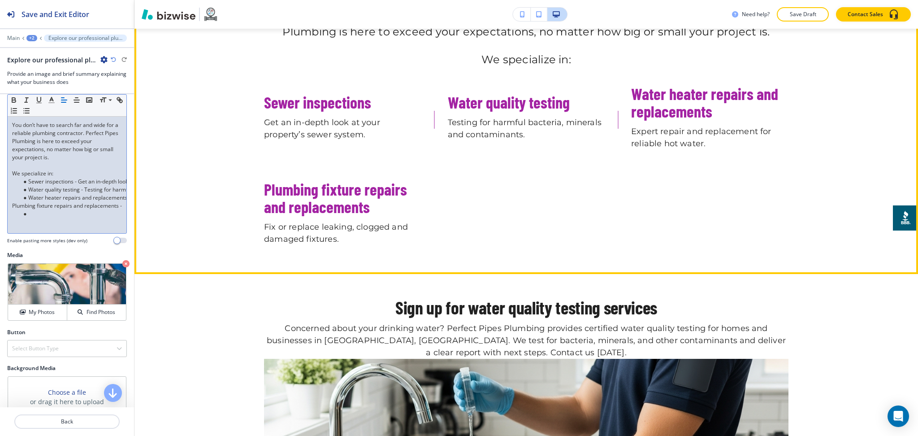
scroll to position [1653, 0]
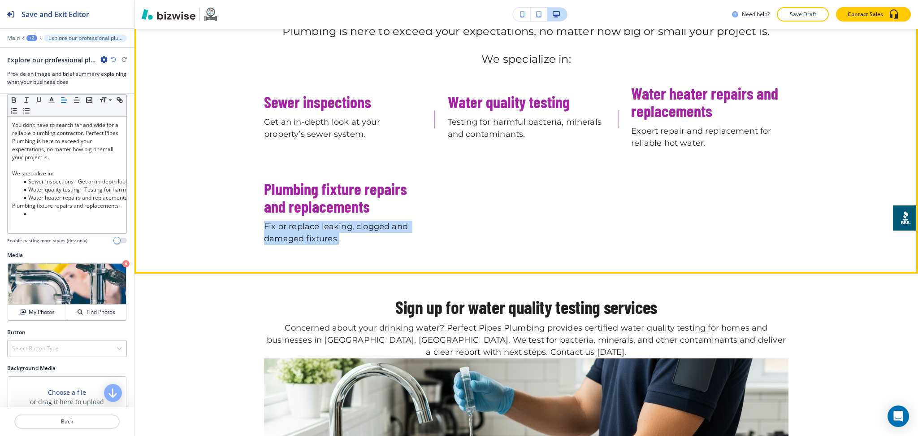
drag, startPoint x: 337, startPoint y: 237, endPoint x: 260, endPoint y: 222, distance: 79.0
click at [264, 222] on div "Plumbing fixture repairs and replacements Fix or replace leaking, clogged and d…" at bounding box center [342, 215] width 157 height 70
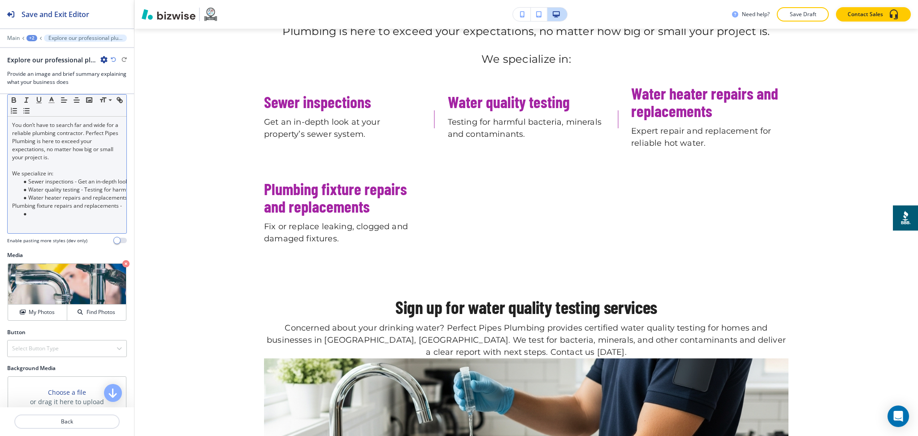
click at [89, 210] on p "Plumbing fixture repairs and replacements -" at bounding box center [67, 206] width 110 height 8
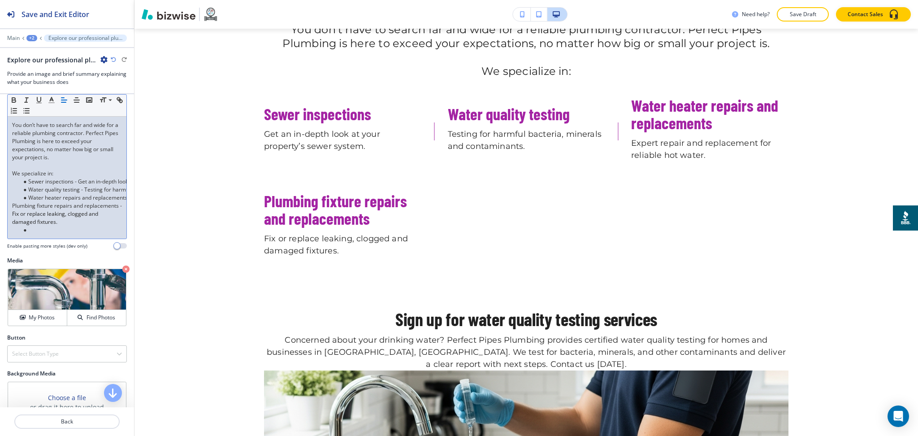
scroll to position [1665, 0]
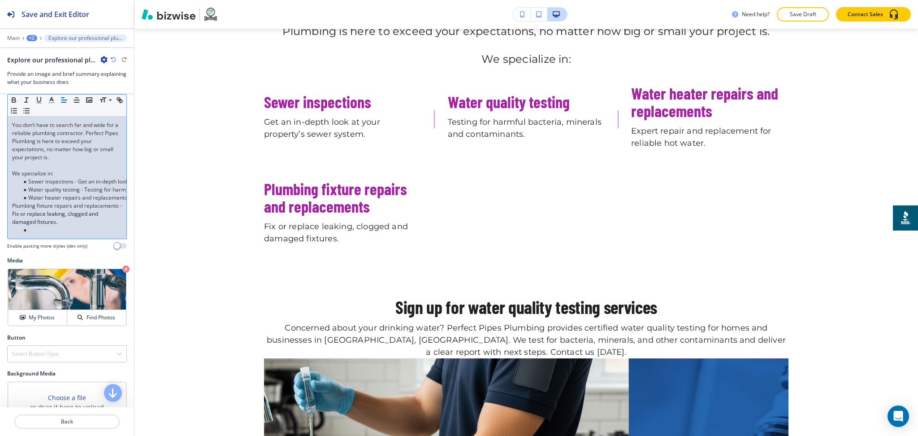
click at [9, 212] on div "You don’t have to search far and wide for a reliable plumbing contractor. Perfe…" at bounding box center [67, 178] width 119 height 122
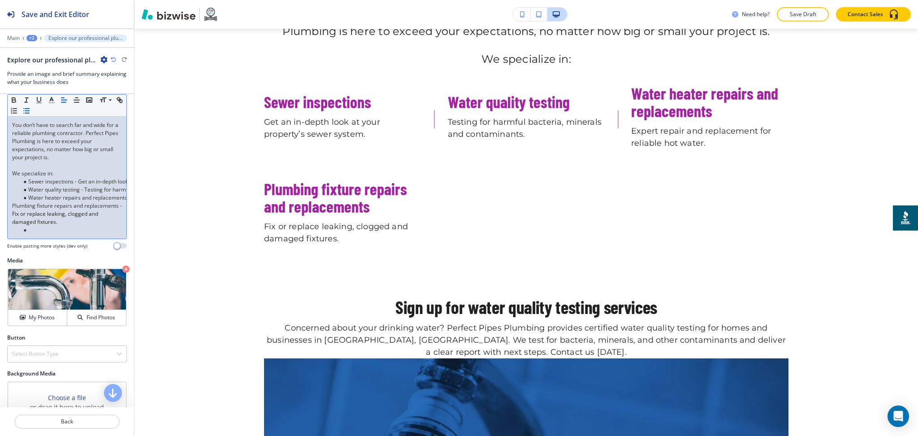
click at [30, 115] on icon "button" at bounding box center [26, 111] width 8 height 8
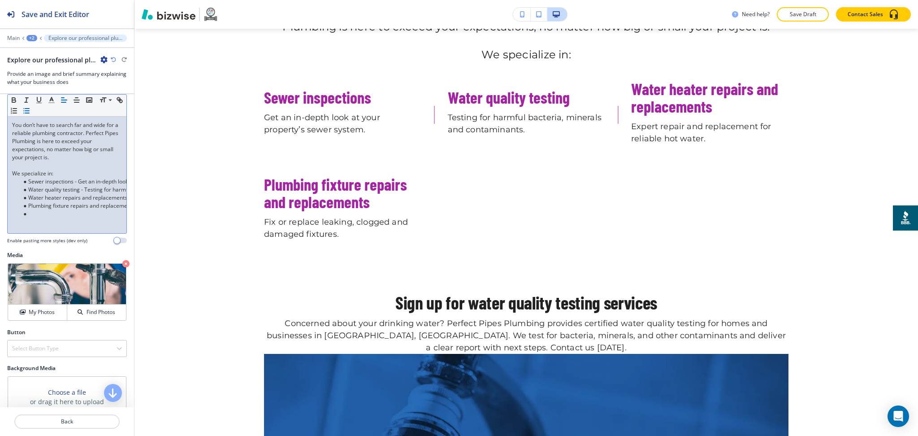
scroll to position [1649, 0]
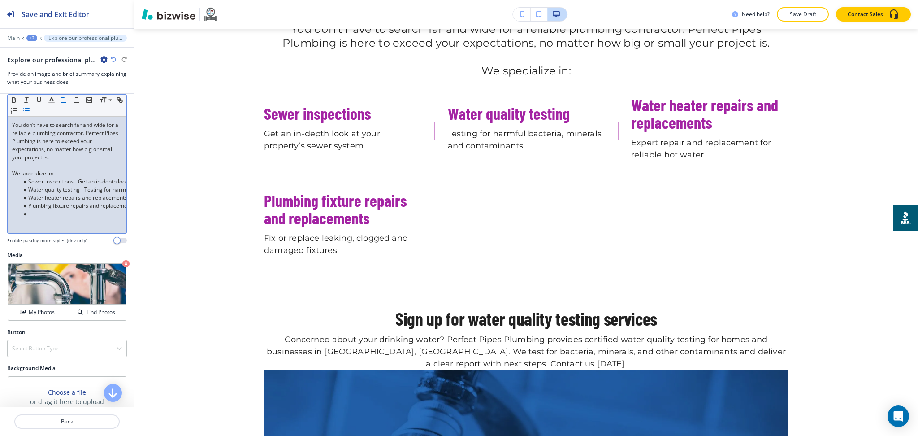
click at [45, 218] on li at bounding box center [71, 214] width 102 height 8
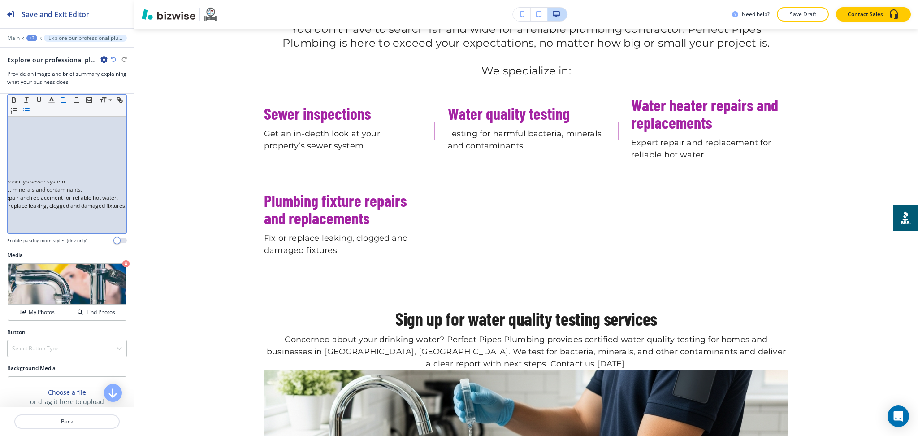
scroll to position [0, 0]
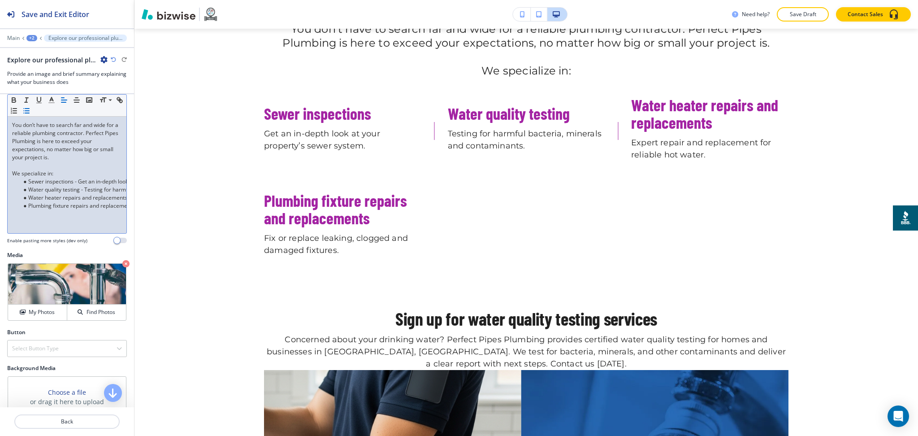
click at [36, 210] on li "Plumbing fixture repairs and replacements - Fix or replace leaking, clogged and…" at bounding box center [71, 206] width 102 height 8
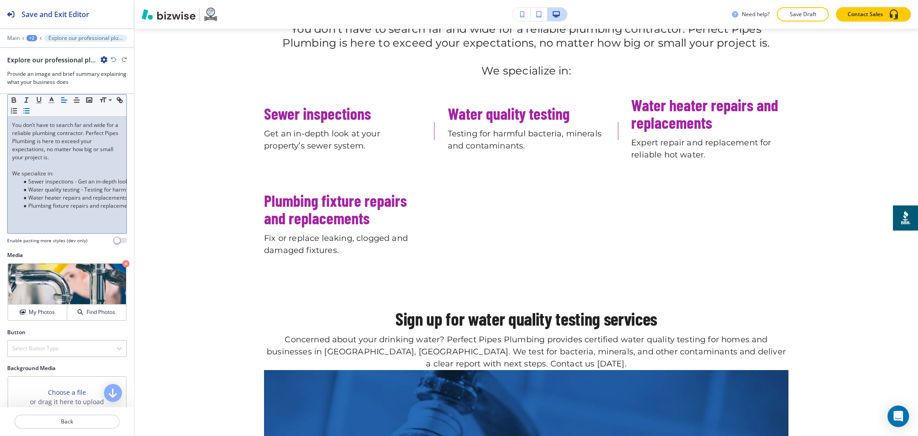
click at [48, 202] on li "Water heater repairs and replacements - Expert repair and replacement for relia…" at bounding box center [71, 198] width 102 height 8
click at [47, 194] on li "Water quality testing - Testing for harmful bacteria, minerals and contaminants." at bounding box center [71, 190] width 102 height 8
click at [47, 186] on li "Sewer inspections - Get an in‑depth look at your property’s sewer system." at bounding box center [71, 182] width 102 height 8
click at [48, 194] on li "Water quality testing - Testing for harmful bacteria, minerals and contaminants." at bounding box center [71, 190] width 102 height 8
click at [51, 209] on li "Plumbing fixture repairs and replacements - Fix or replace leaking, clogged and…" at bounding box center [71, 206] width 102 height 8
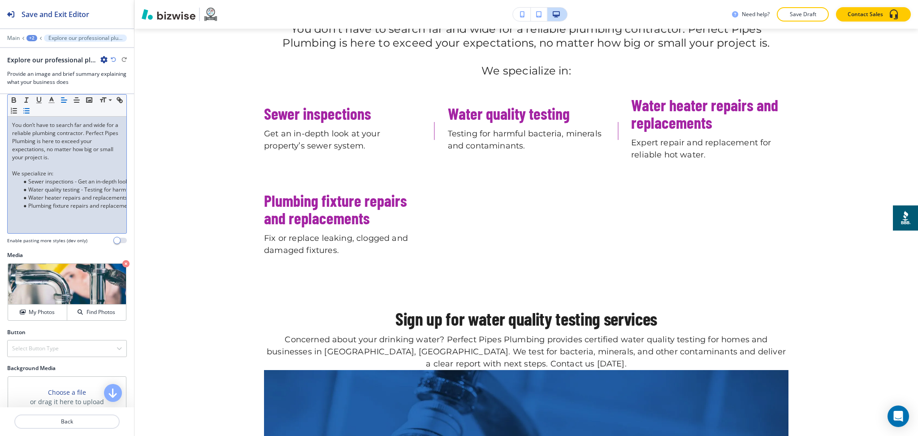
click at [52, 210] on li "Plumbing fixture repairs and replacements - Fix or replace leaking, clogged and…" at bounding box center [71, 206] width 102 height 8
click at [53, 202] on li "Water heater repairs and replacements - Expert repair and replacement for relia…" at bounding box center [71, 198] width 102 height 8
click at [52, 194] on li "Water quality testing - Testing for harmful bacteria, minerals and contaminants." at bounding box center [71, 190] width 102 height 8
click at [52, 186] on li "Sewer inspections - Get an in‑depth look at your property’s sewer system." at bounding box center [71, 182] width 102 height 8
click at [63, 210] on li "Plumbing fixture repairs and replacements - Fix or replace leaking, clogged and…" at bounding box center [71, 206] width 102 height 8
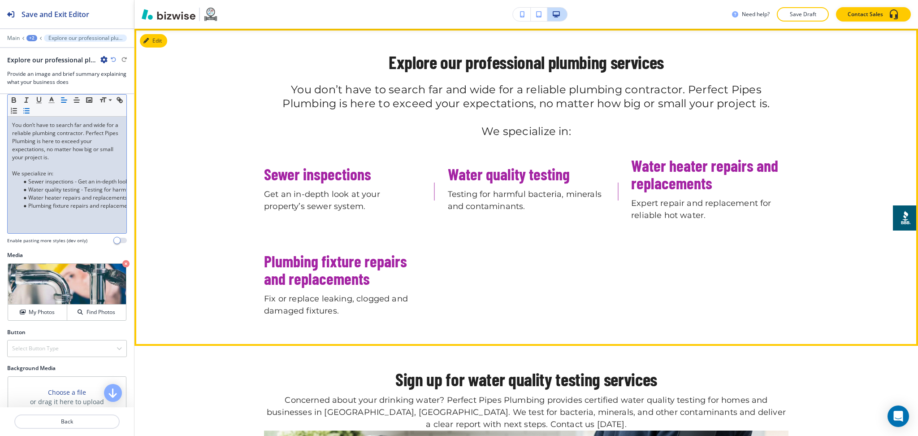
scroll to position [1577, 0]
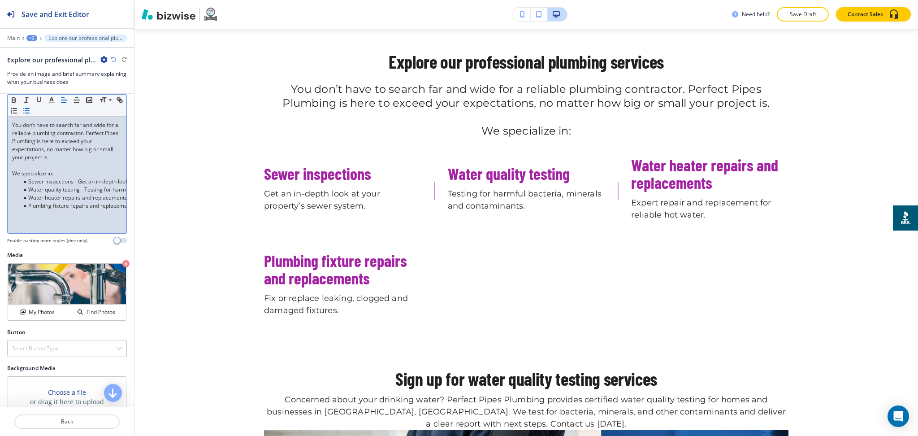
click at [74, 210] on li "Plumbing fixture repairs and replacements - Fix or replace leaking, clogged and…" at bounding box center [71, 206] width 102 height 8
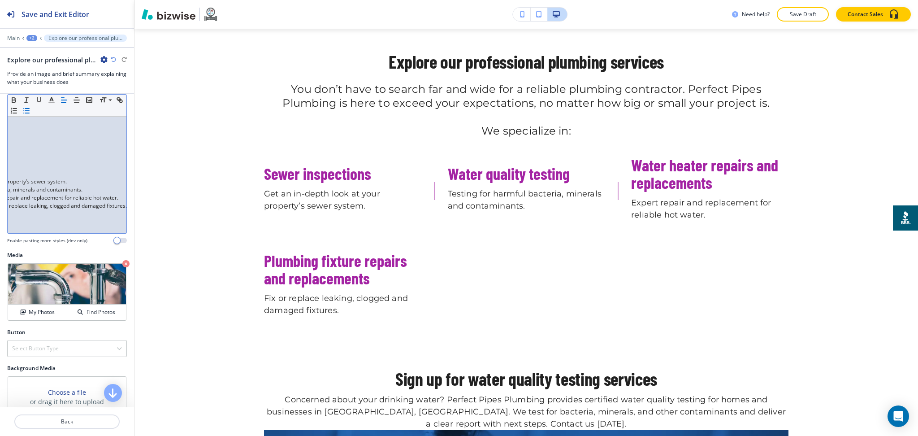
scroll to position [0, 148]
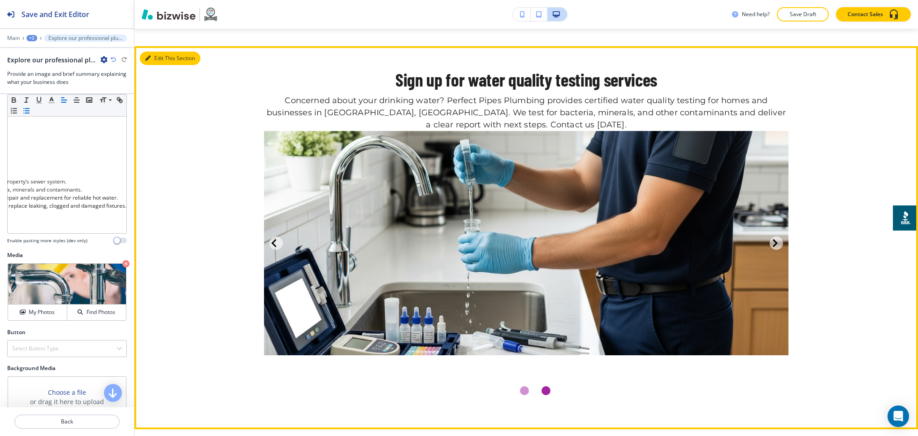
click at [152, 52] on button "Edit This Section" at bounding box center [170, 58] width 61 height 13
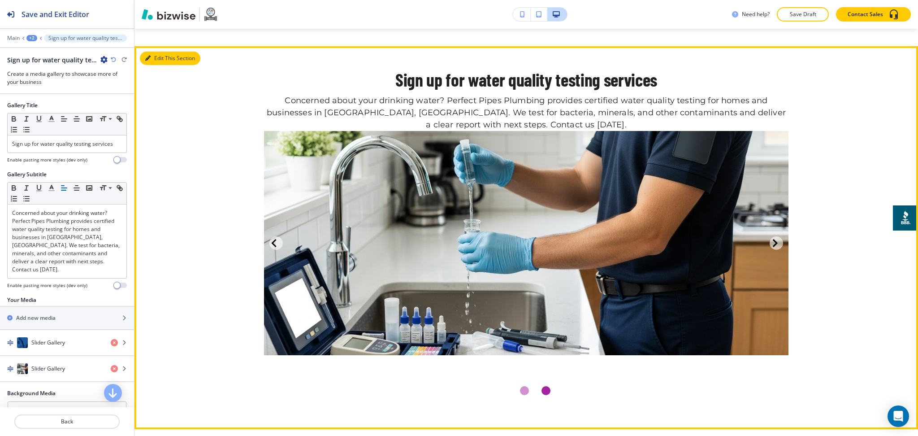
scroll to position [1873, 0]
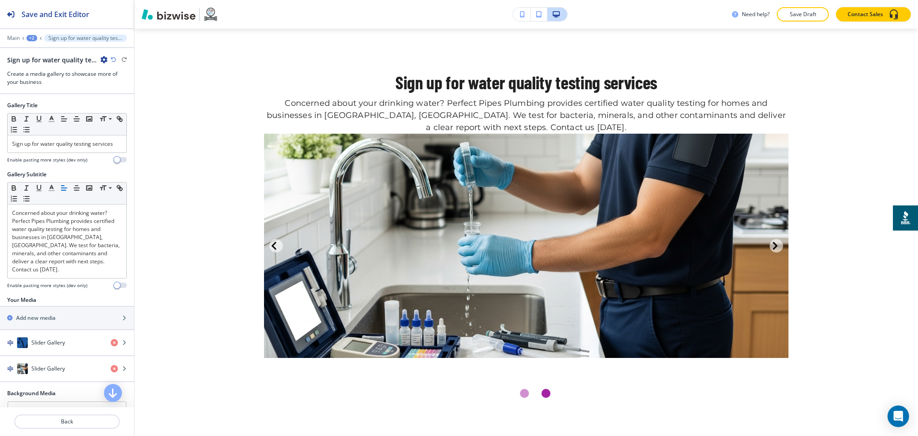
click at [32, 36] on div "+2" at bounding box center [31, 38] width 11 height 6
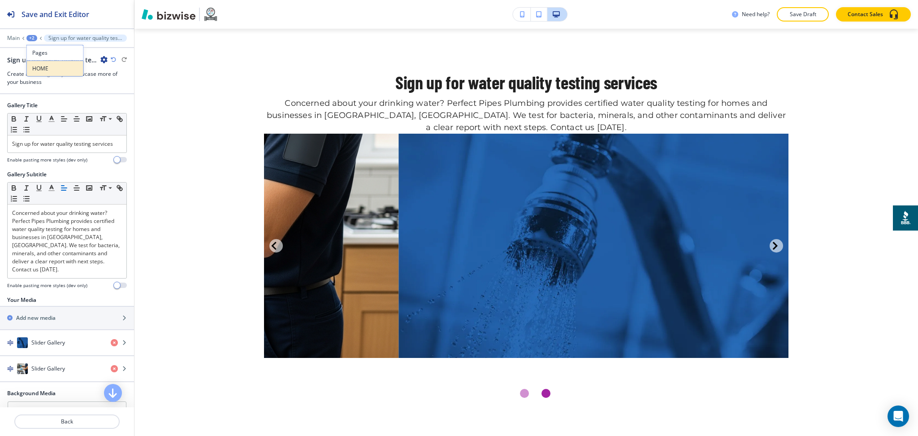
click at [46, 68] on p "HOME" at bounding box center [55, 69] width 46 height 8
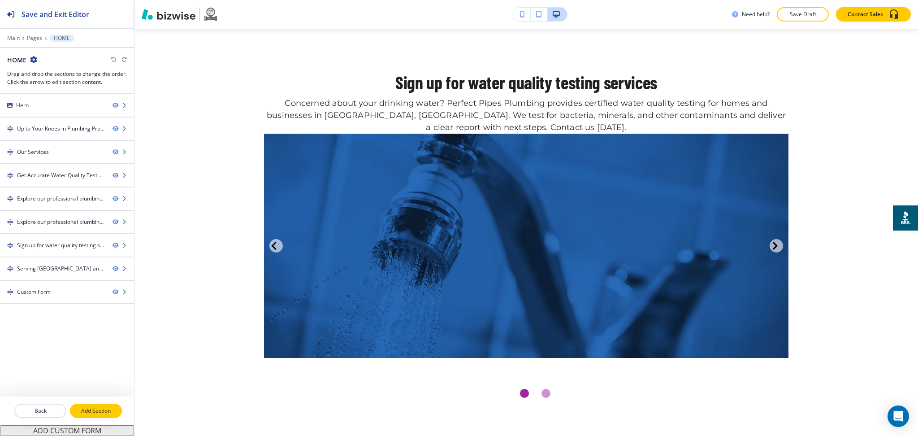
click at [100, 407] on p "Add Section" at bounding box center [96, 411] width 50 height 8
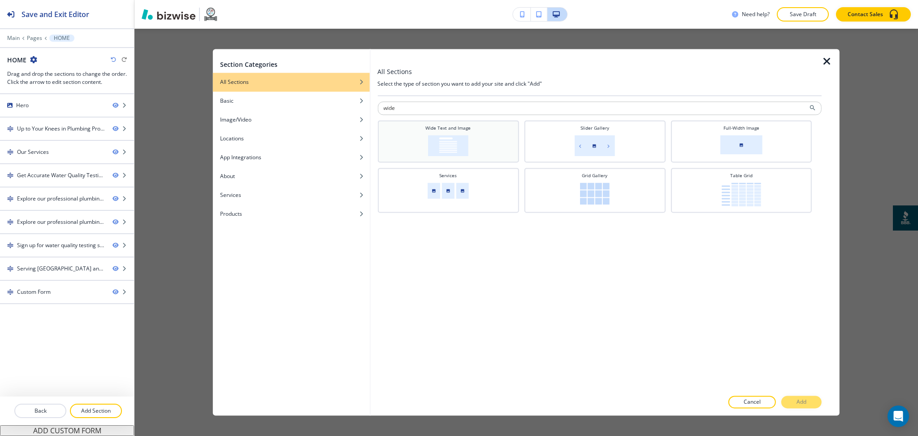
type input "wide"
click at [463, 144] on img at bounding box center [448, 145] width 40 height 21
click at [810, 404] on button "Add" at bounding box center [801, 402] width 40 height 13
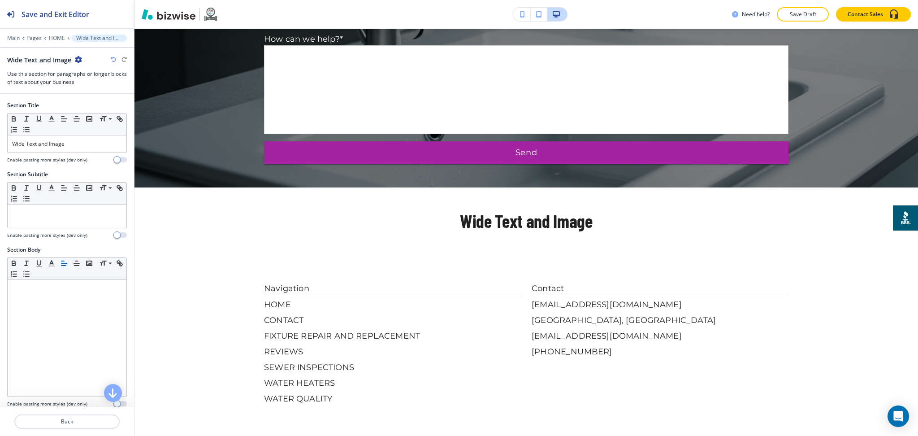
scroll to position [2803, 0]
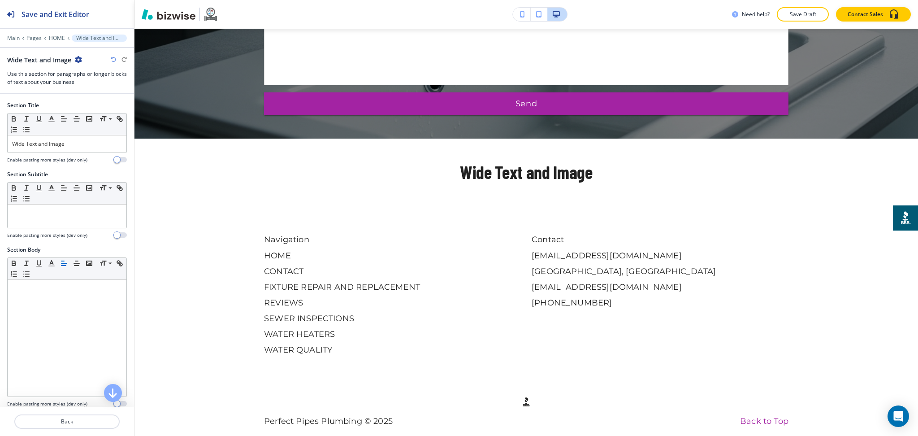
click at [56, 35] on div "Main Pages HOME Wide Text and Image" at bounding box center [67, 38] width 120 height 7
click at [57, 37] on p "HOME" at bounding box center [57, 38] width 16 height 6
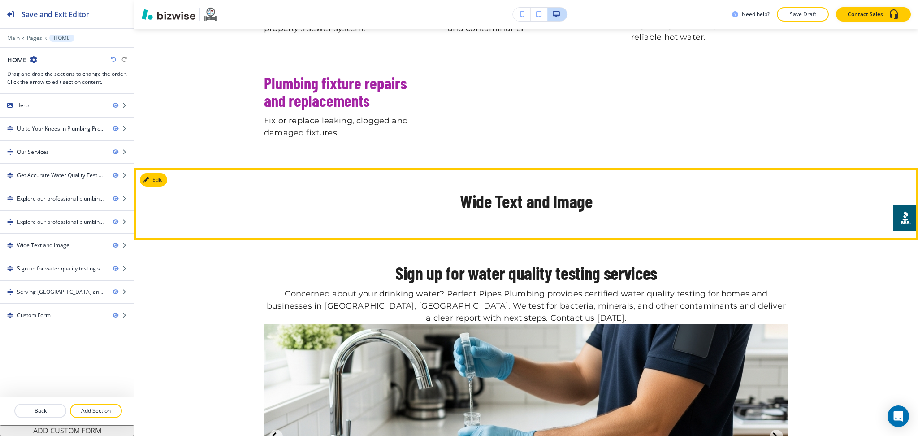
scroll to position [1754, 0]
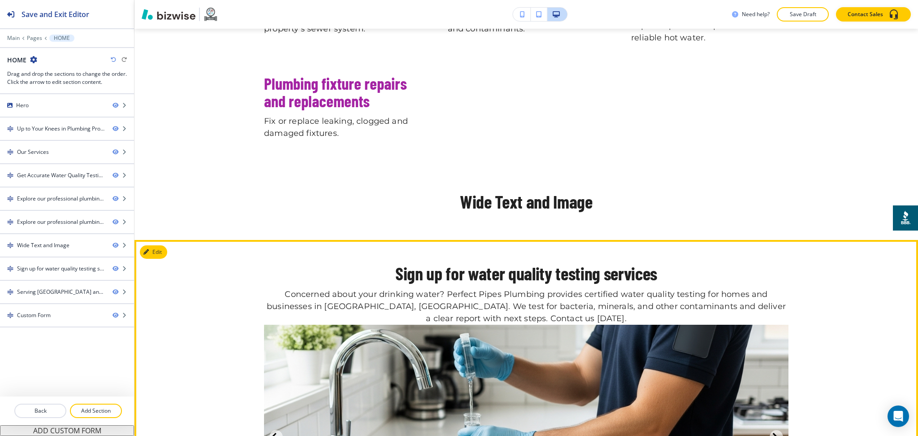
click at [487, 263] on h2 "Sign up for water quality testing services" at bounding box center [526, 273] width 525 height 20
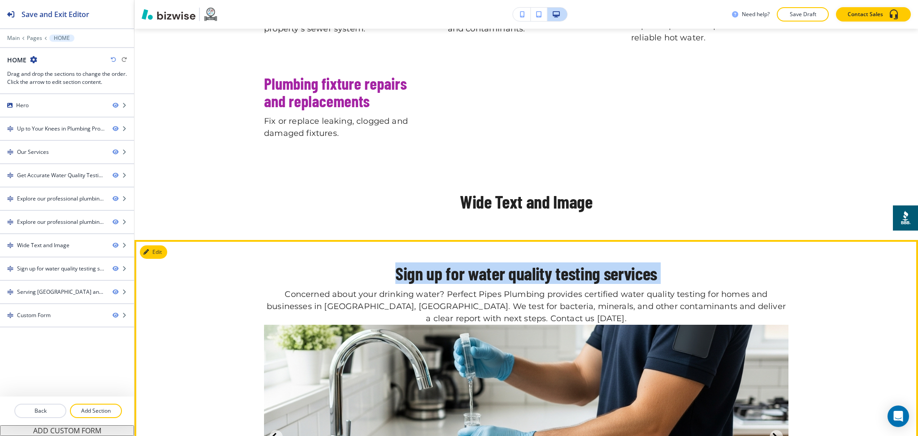
click at [487, 263] on h2 "Sign up for water quality testing services" at bounding box center [526, 273] width 525 height 20
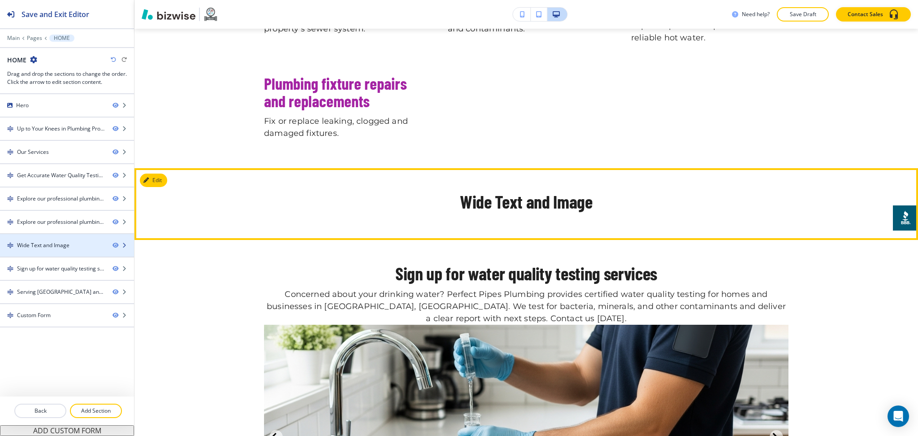
click at [47, 245] on div "Wide Text and Image" at bounding box center [43, 245] width 52 height 8
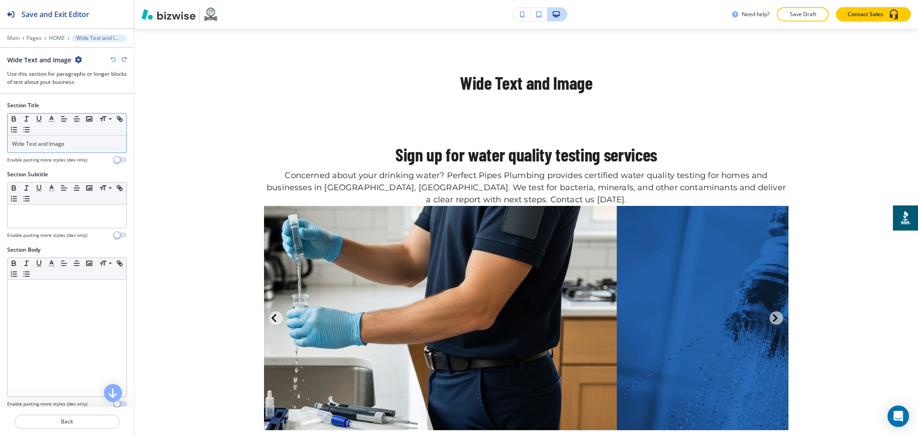
scroll to position [1873, 0]
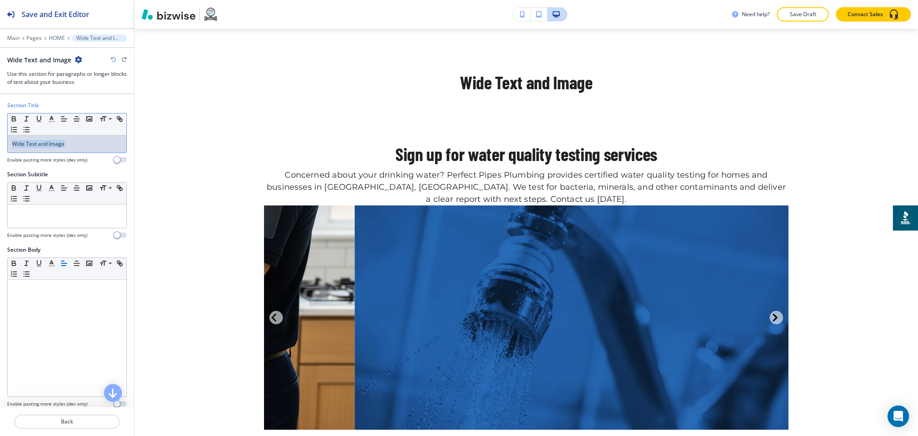
drag, startPoint x: 79, startPoint y: 143, endPoint x: 0, endPoint y: 138, distance: 79.6
click at [0, 138] on div "Section Title Small Normal Large Huge Wide Text and Image Enable pasting more s…" at bounding box center [67, 135] width 134 height 69
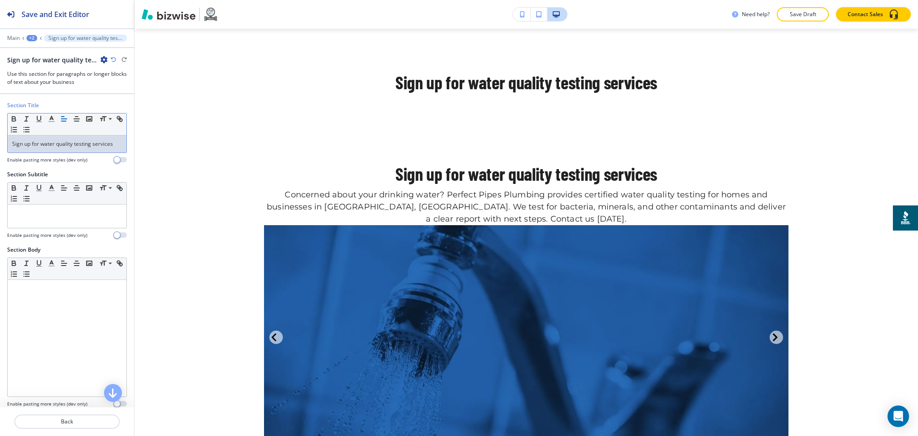
scroll to position [0, 0]
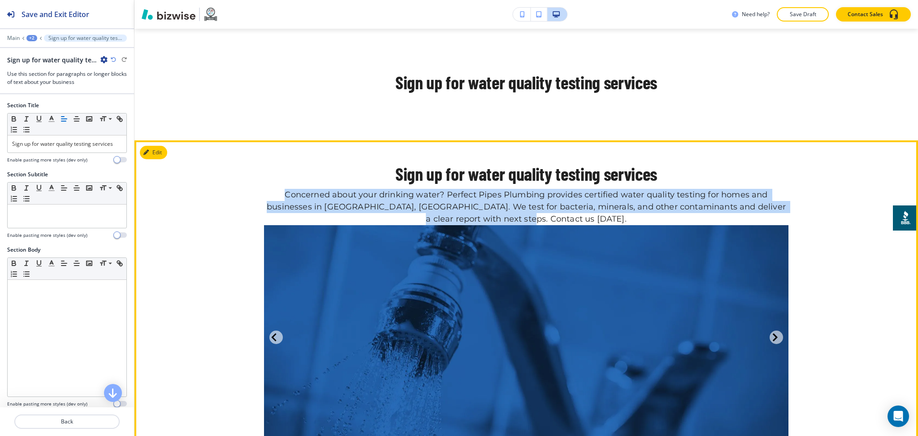
drag, startPoint x: 562, startPoint y: 200, endPoint x: 274, endPoint y: 173, distance: 288.6
click at [274, 183] on p "Concerned about your drinking water? Perfect Pipes Plumbing provides certified …" at bounding box center [526, 204] width 525 height 42
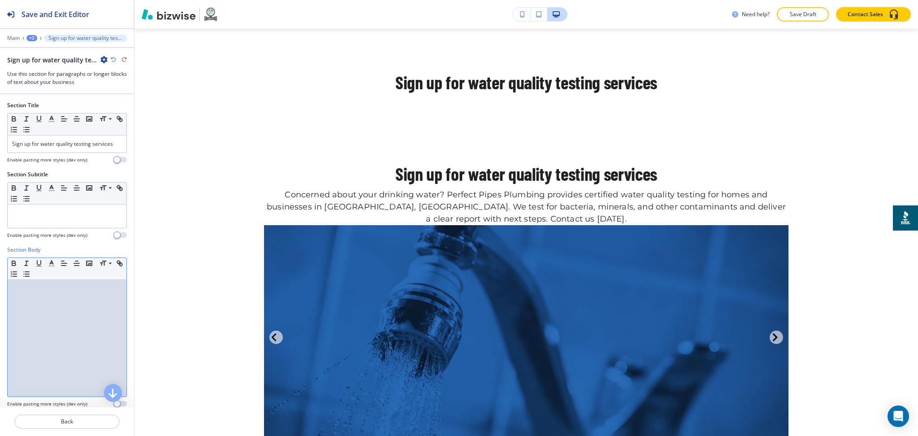
click at [61, 301] on div at bounding box center [67, 338] width 119 height 117
paste div
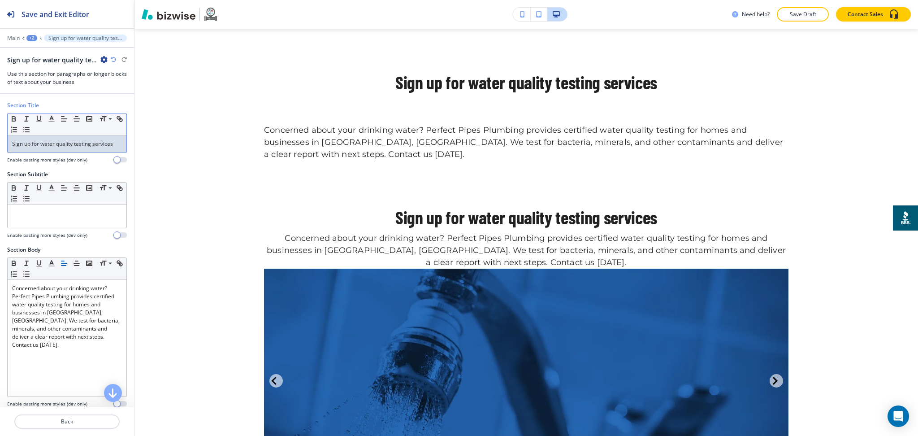
click at [103, 148] on p "Sign up for water quality testing services" at bounding box center [67, 144] width 110 height 8
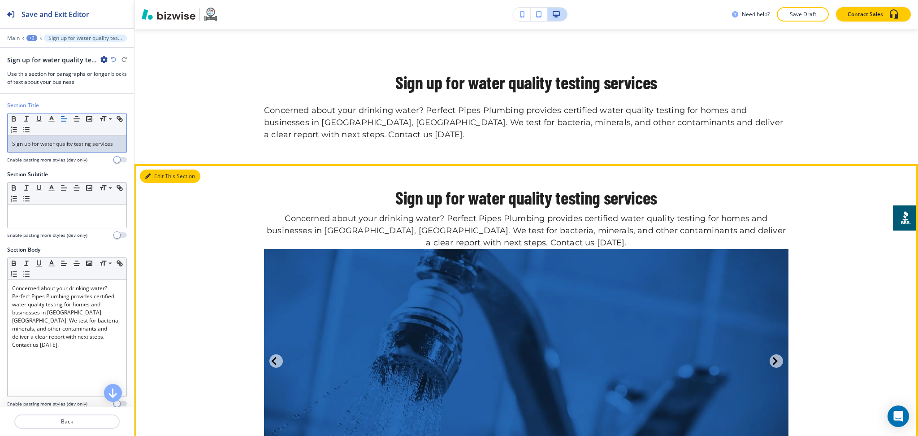
click at [159, 169] on button "Edit This Section" at bounding box center [170, 175] width 61 height 13
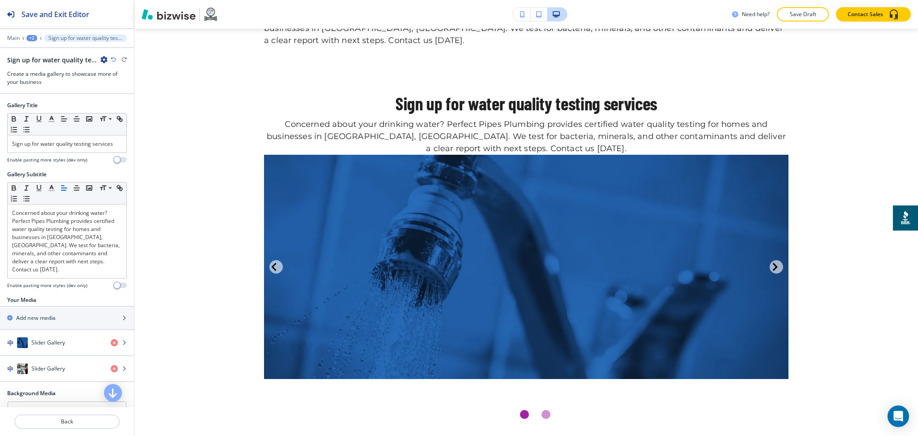
scroll to position [1988, 0]
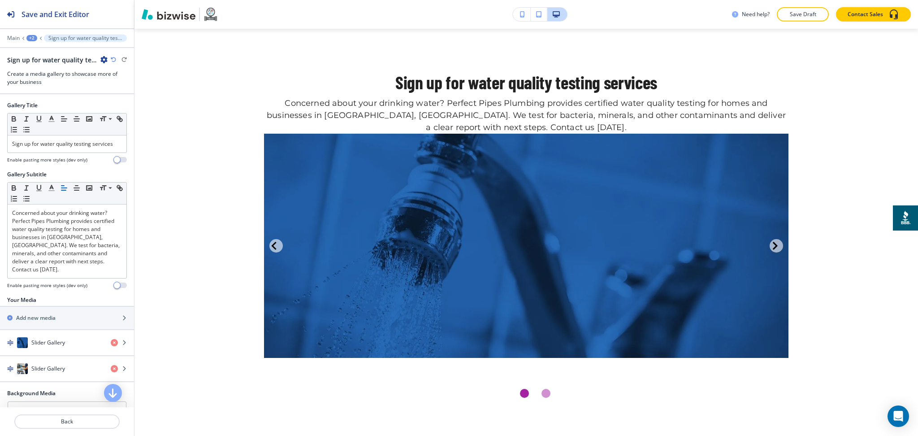
click at [104, 58] on icon "button" at bounding box center [103, 59] width 7 height 7
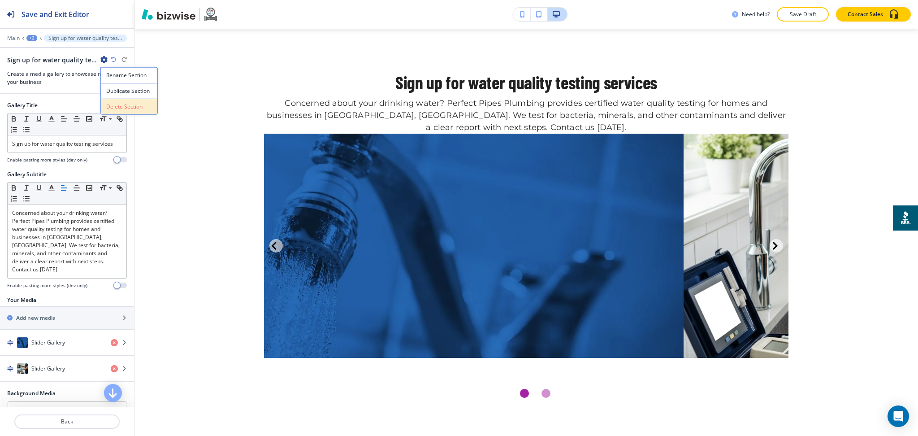
click at [114, 106] on p "Delete Section" at bounding box center [129, 107] width 46 height 8
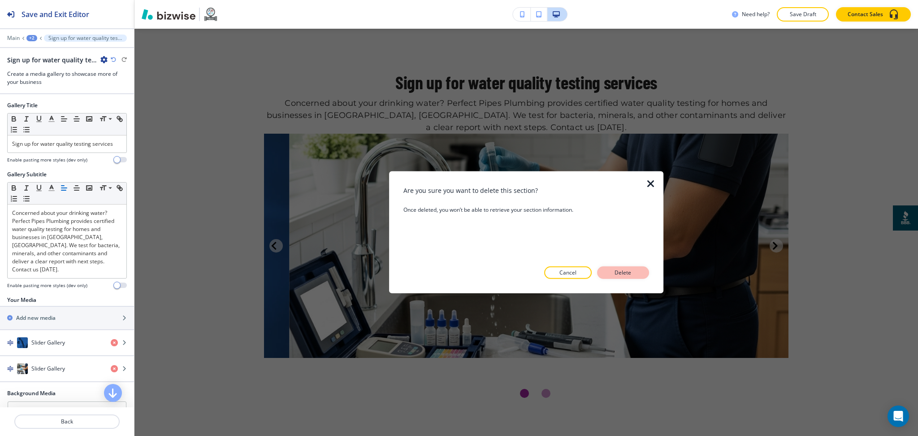
click at [616, 269] on p "Delete" at bounding box center [623, 273] width 22 height 8
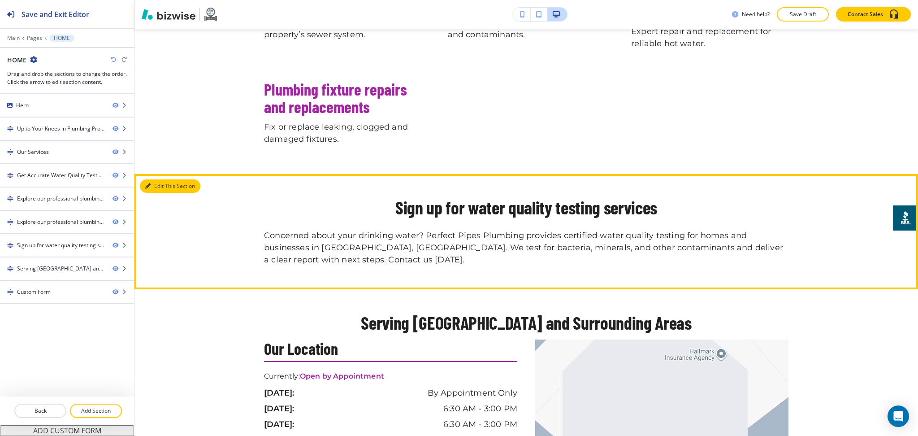
click at [161, 179] on button "Edit This Section" at bounding box center [170, 185] width 61 height 13
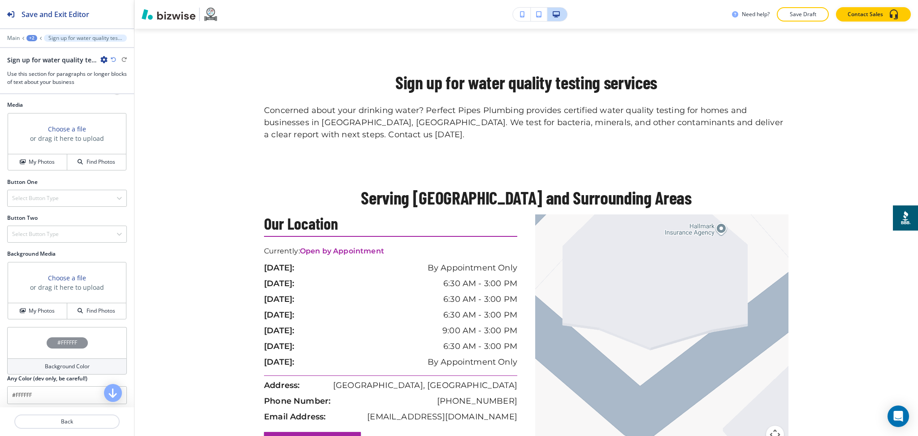
scroll to position [354, 0]
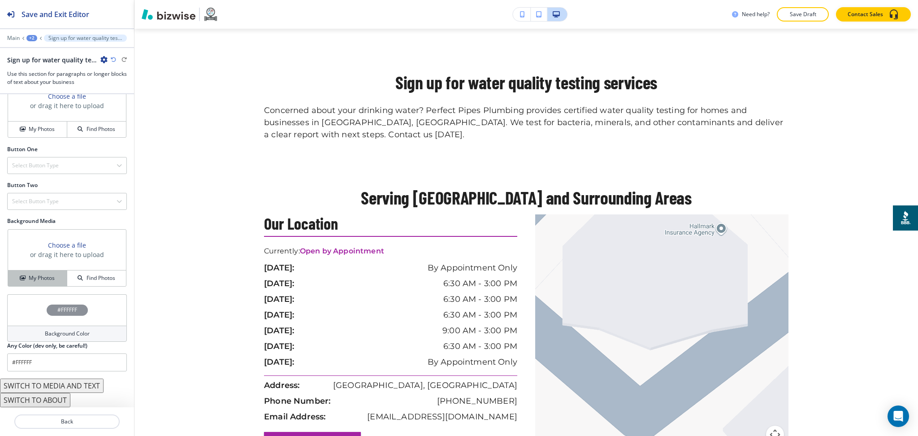
click at [35, 274] on h4 "My Photos" at bounding box center [42, 278] width 26 height 8
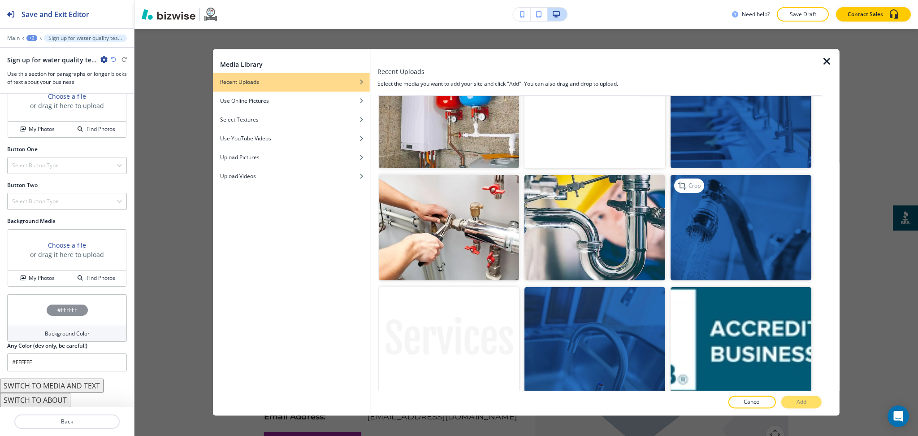
click at [741, 223] on img "button" at bounding box center [741, 227] width 141 height 105
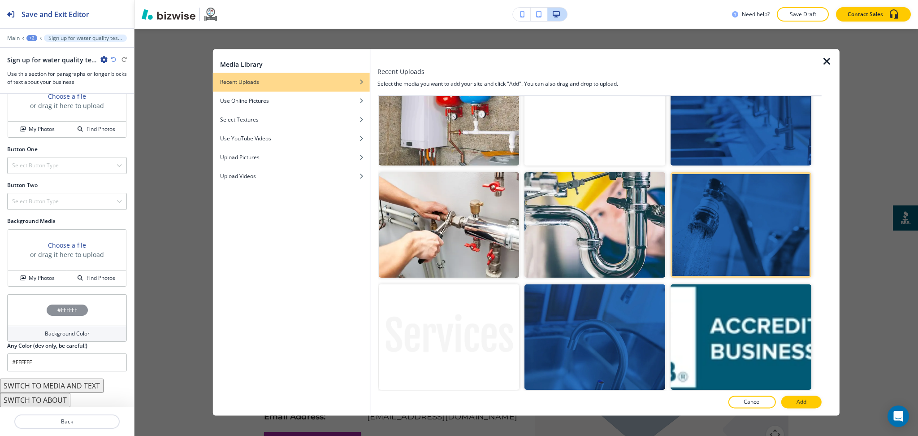
scroll to position [716, 0]
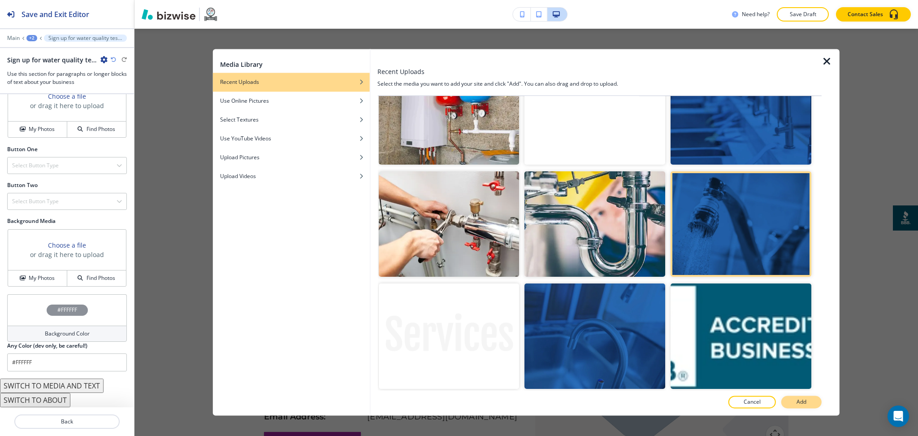
click at [813, 404] on button "Add" at bounding box center [801, 402] width 40 height 13
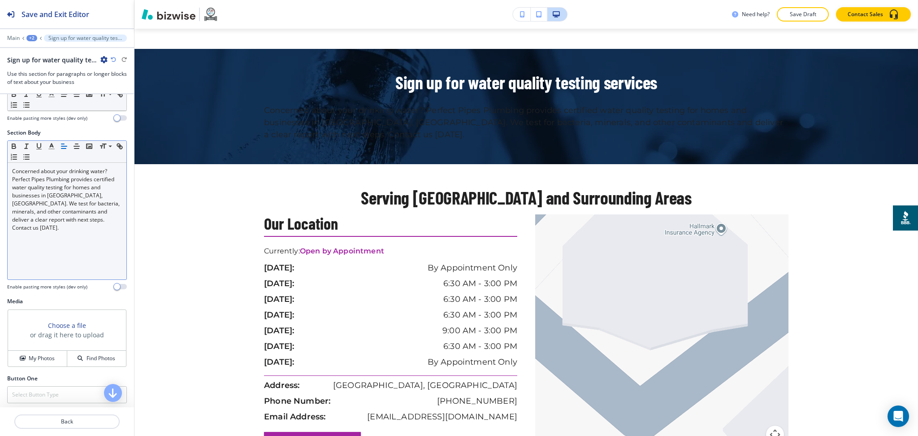
scroll to position [116, 0]
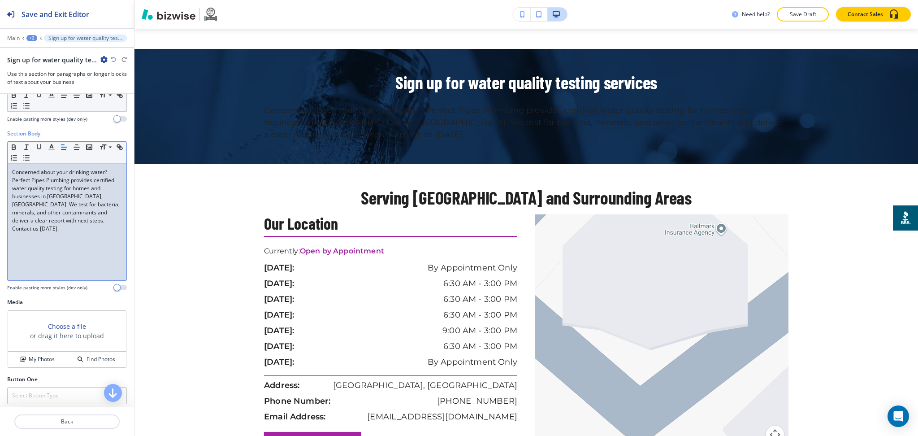
click at [91, 255] on div "Concerned about your drinking water? Perfect Pipes Plumbing provides certified …" at bounding box center [67, 222] width 119 height 117
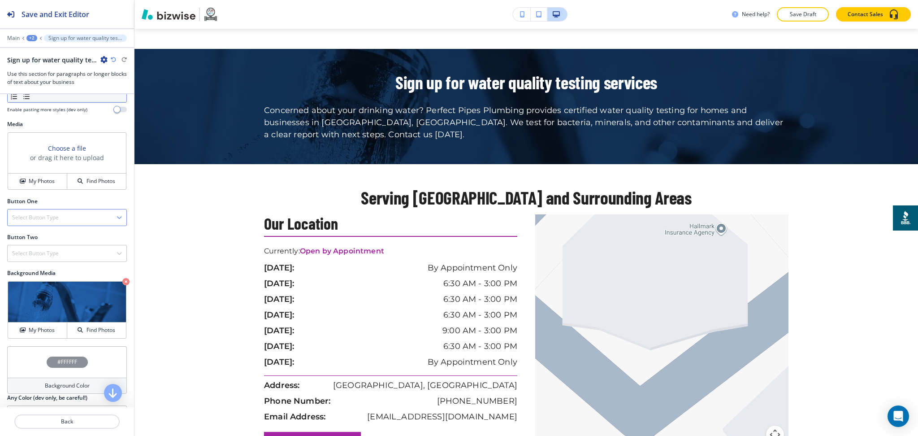
click at [49, 226] on div "Select Button Type" at bounding box center [67, 217] width 119 height 16
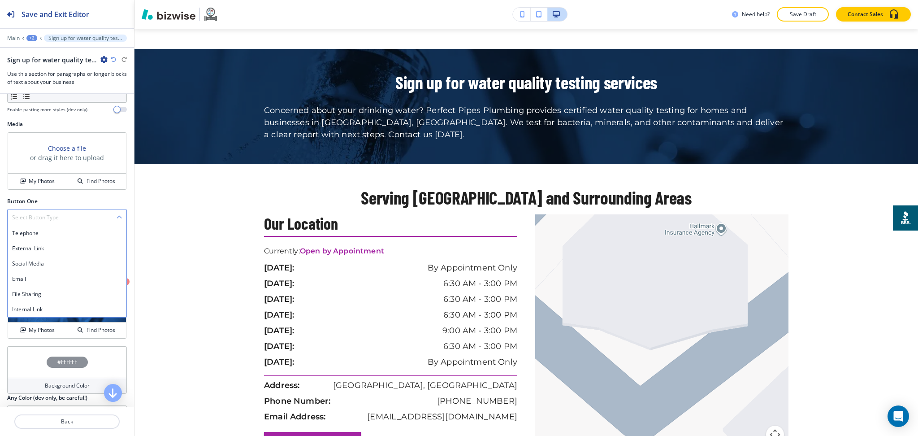
scroll to position [295, 0]
click at [48, 237] on h4 "Telephone" at bounding box center [67, 233] width 110 height 8
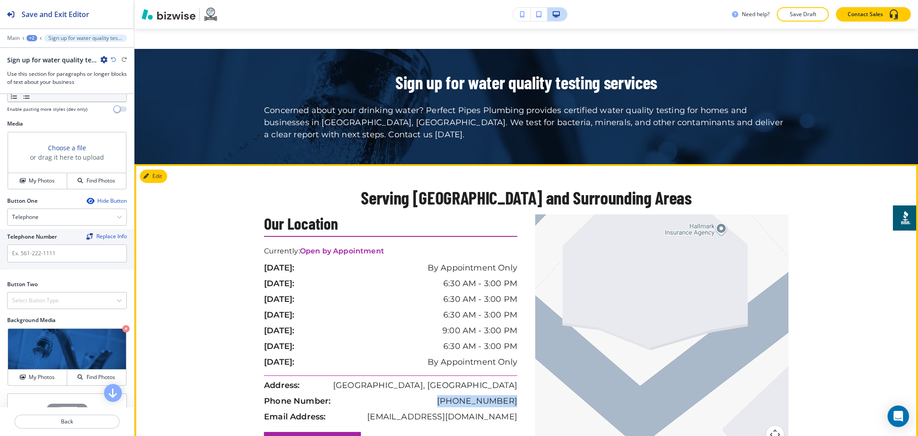
drag, startPoint x: 518, startPoint y: 382, endPoint x: 452, endPoint y: 380, distance: 65.5
click at [452, 380] on div "Our Location Currently: Open by Appointment [DATE]: By Appointment Only [DATE]:…" at bounding box center [395, 334] width 262 height 240
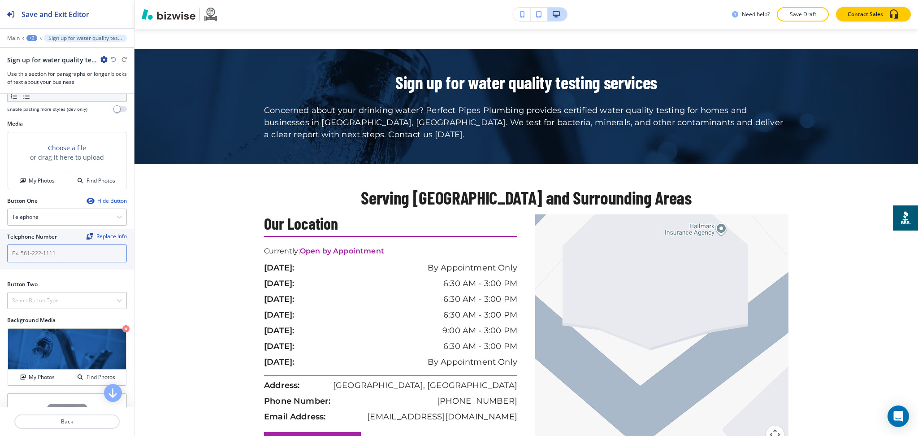
click at [44, 256] on input "text" at bounding box center [67, 253] width 120 height 18
paste input "[PHONE_NUMBER]"
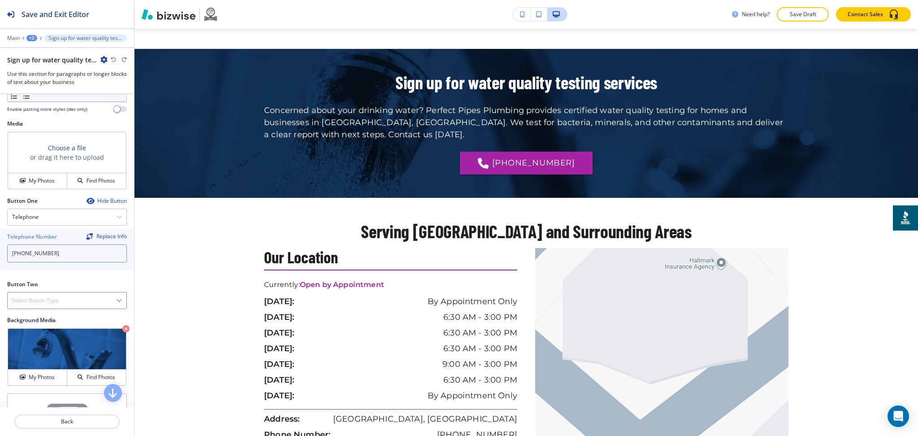
type input "[PHONE_NUMBER]"
click at [39, 304] on h4 "Select Button Type" at bounding box center [35, 300] width 47 height 8
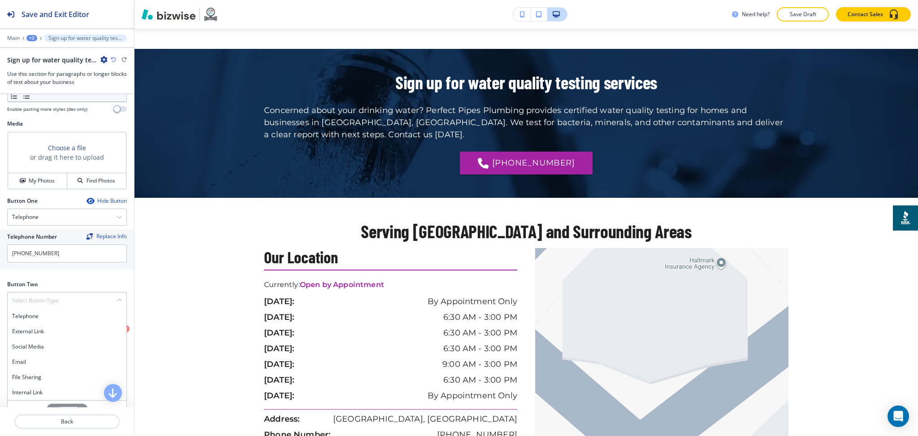
click at [35, 396] on h4 "Internal Link" at bounding box center [67, 392] width 110 height 8
drag, startPoint x: 36, startPoint y: 381, endPoint x: 40, endPoint y: 364, distance: 17.1
click at [36, 381] on \(page\/section\) "Manual Input" at bounding box center [62, 372] width 109 height 15
drag, startPoint x: 46, startPoint y: 379, endPoint x: 0, endPoint y: 372, distance: 46.8
click at [0, 372] on div "Button Text Select (page/section) CONTACT US CONTACT CONTACT | Hero CONTACT | C…" at bounding box center [67, 350] width 134 height 76
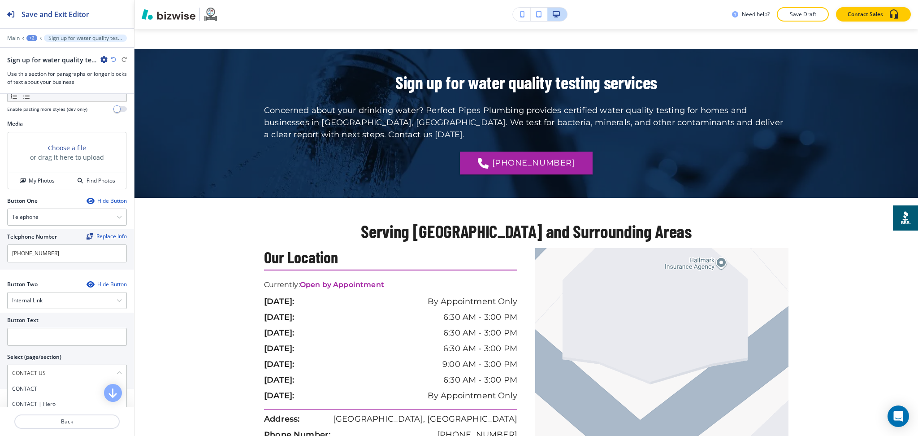
drag, startPoint x: 26, startPoint y: 402, endPoint x: 25, endPoint y: 396, distance: 6.4
click at [26, 396] on div "CONTACT" at bounding box center [67, 388] width 119 height 15
type \(page\/section\) "CONTACT"
click at [37, 346] on input "text" at bounding box center [67, 337] width 120 height 18
paste input "CONTACT US"
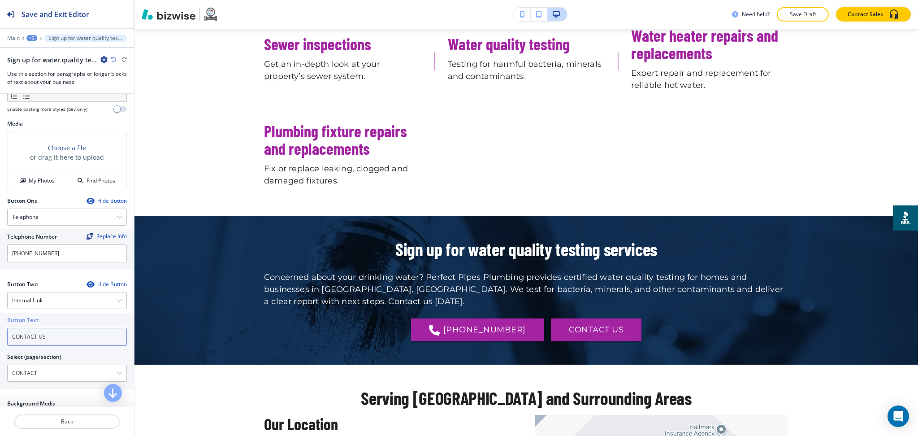
scroll to position [1619, 0]
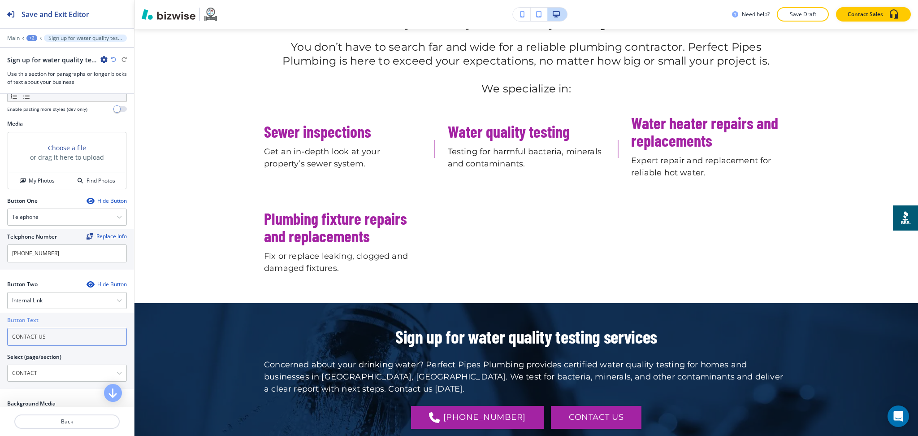
type input "CONTACT US"
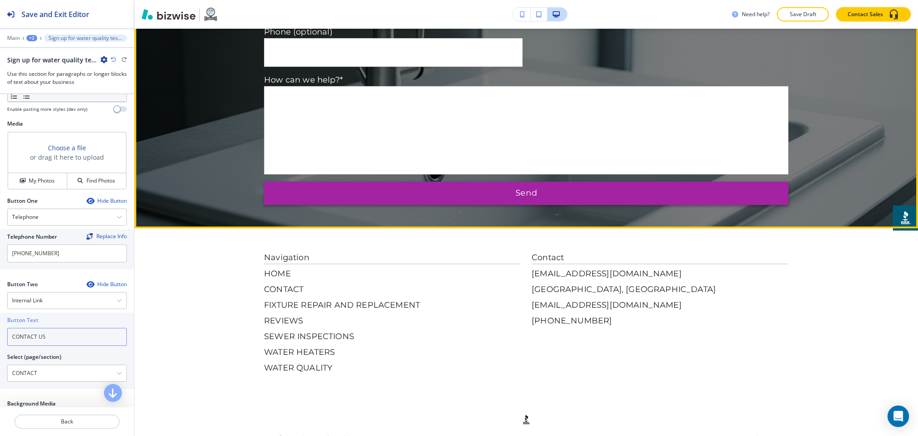
scroll to position [2495, 0]
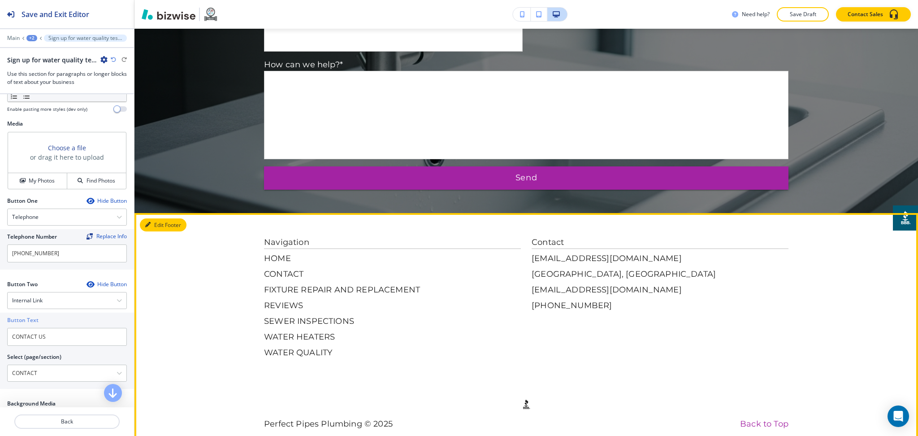
click at [154, 218] on button "Edit Footer" at bounding box center [163, 224] width 47 height 13
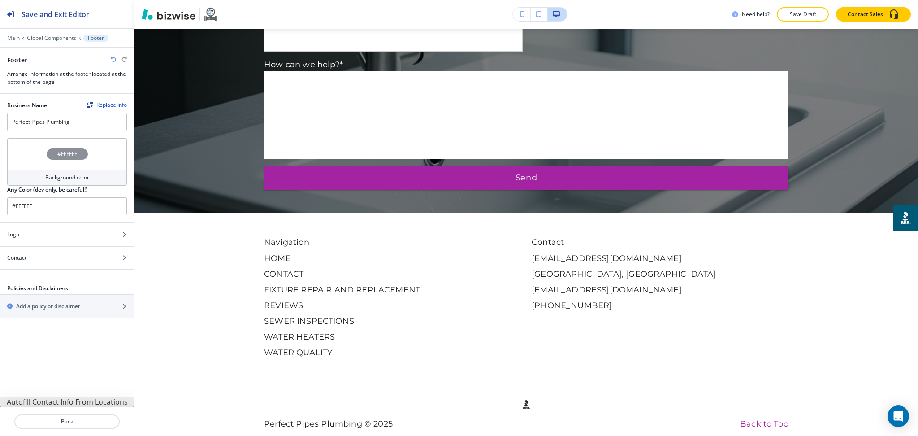
click at [72, 182] on div "Background color" at bounding box center [67, 177] width 120 height 16
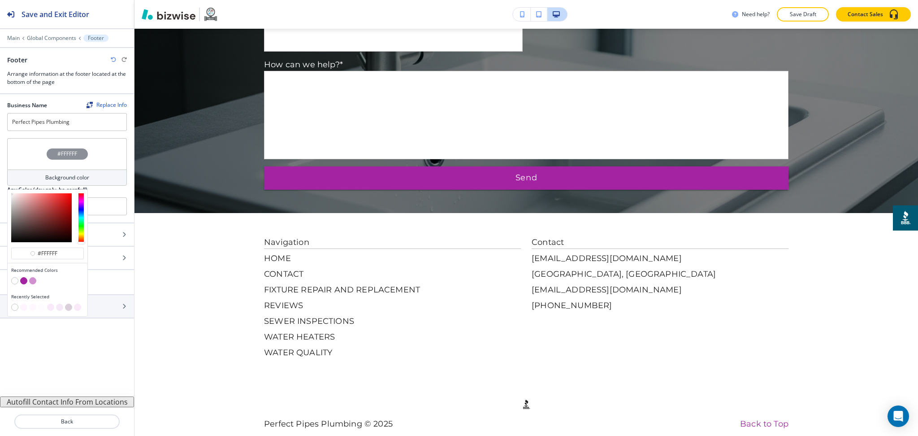
click at [32, 279] on button "button" at bounding box center [32, 280] width 7 height 7
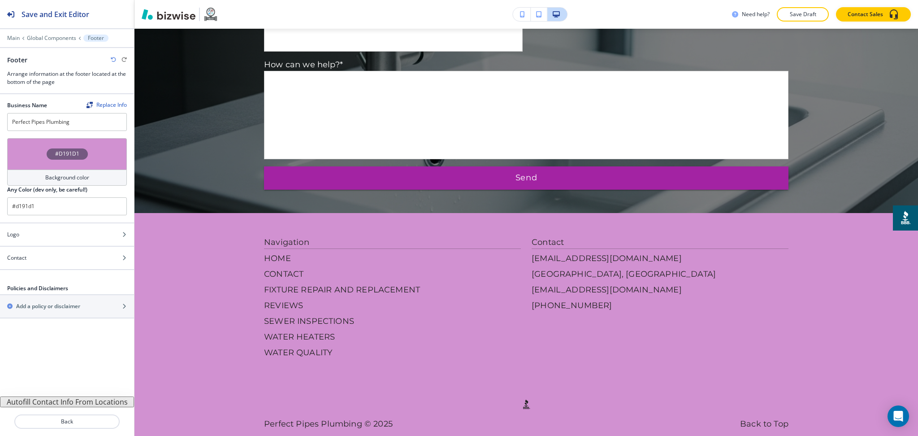
click at [62, 178] on h4 "Background color" at bounding box center [67, 178] width 44 height 8
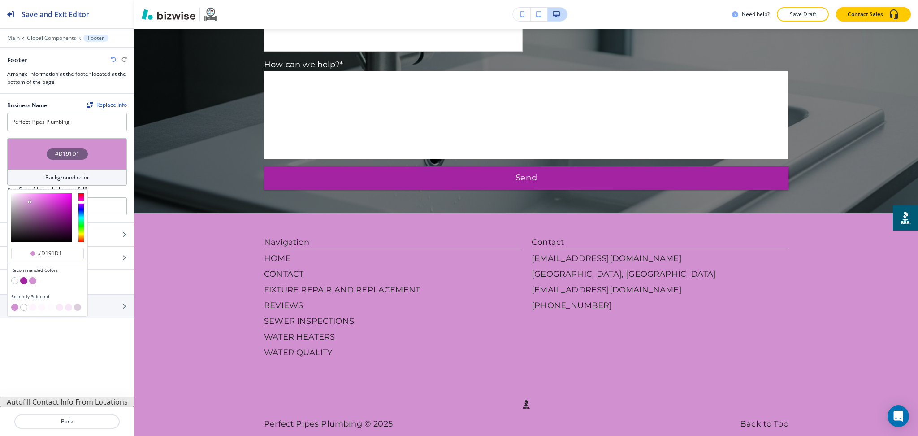
click at [31, 308] on button "button" at bounding box center [32, 307] width 7 height 7
type input "#fef4fe"
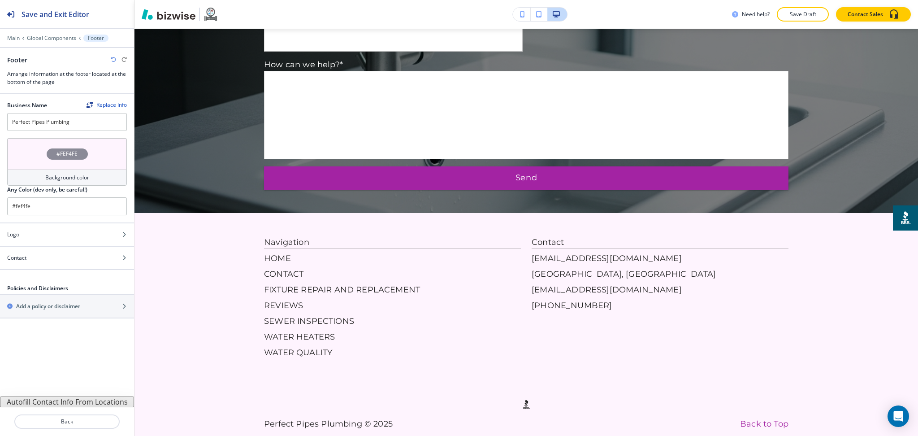
click at [63, 179] on h4 "Background color" at bounding box center [67, 178] width 44 height 8
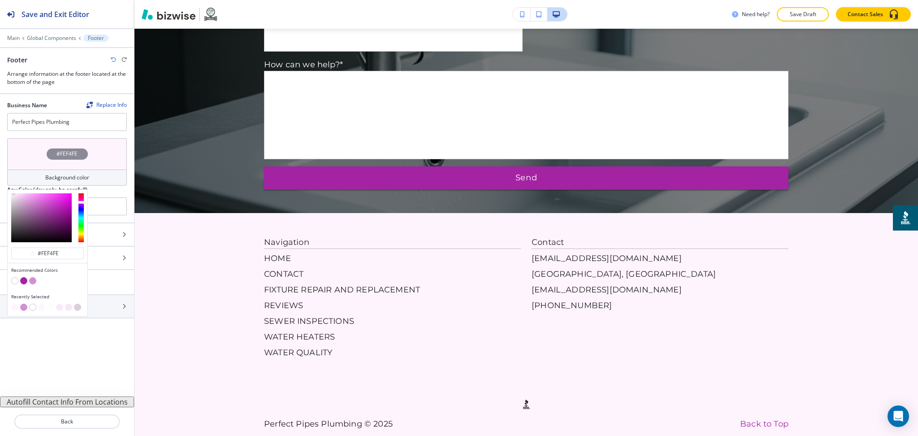
type input "#f9daf9"
click at [19, 195] on div at bounding box center [41, 217] width 61 height 49
type input "#f9daf9"
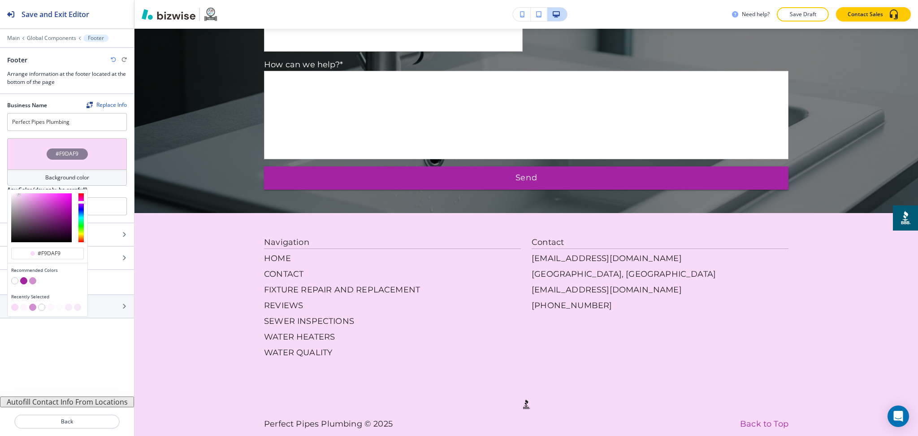
type input "#f9e7f9"
click at [16, 195] on div at bounding box center [41, 217] width 61 height 49
type input "#f9e7f9"
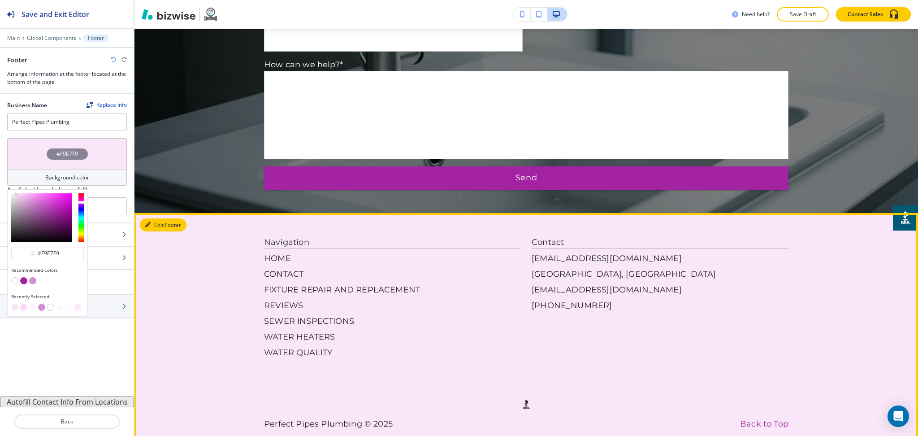
click at [160, 218] on button "Edit Footer" at bounding box center [163, 224] width 47 height 13
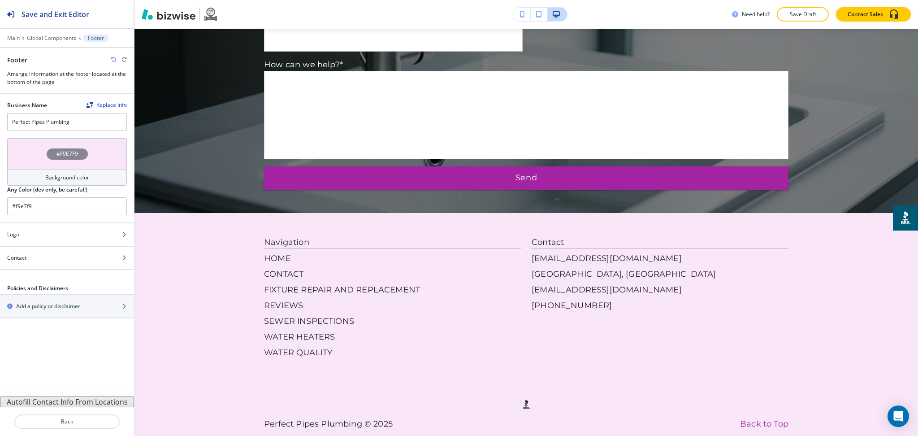
click at [96, 404] on button "Autofill Contact Info From Locations" at bounding box center [67, 401] width 134 height 11
click at [97, 404] on button "Autofill Contact Info From Locations" at bounding box center [67, 401] width 134 height 11
click at [46, 258] on div "Contact" at bounding box center [57, 258] width 114 height 8
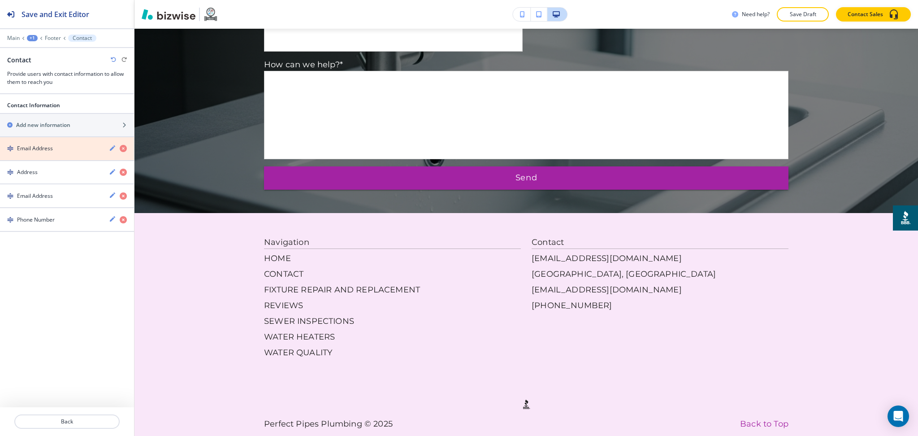
click at [122, 149] on icon "button" at bounding box center [123, 148] width 7 height 7
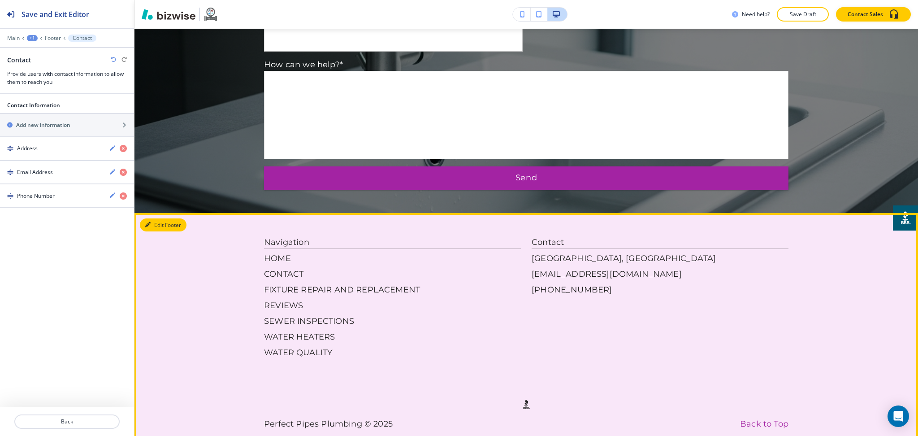
click at [165, 218] on button "Edit Footer" at bounding box center [163, 224] width 47 height 13
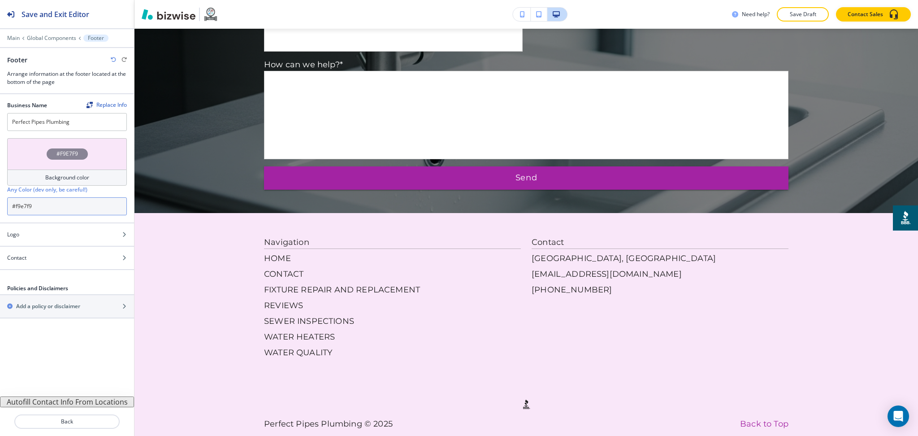
click at [45, 203] on input "#f9e7f9" at bounding box center [67, 206] width 120 height 18
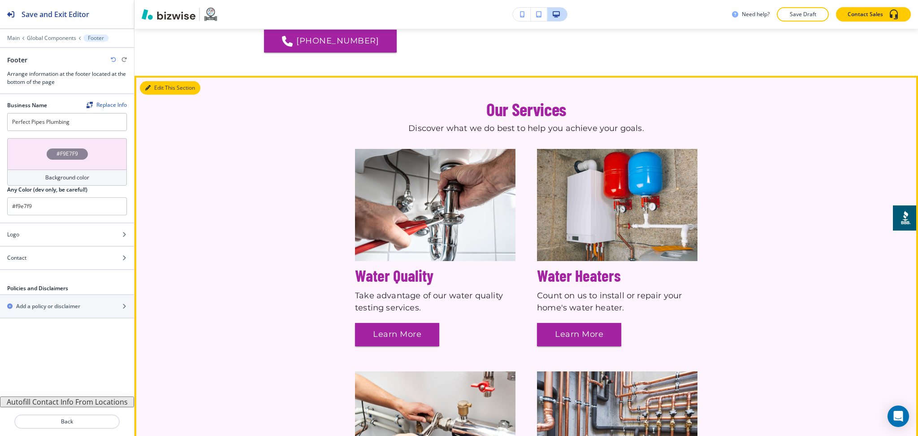
click at [151, 81] on button "Edit This Section" at bounding box center [170, 87] width 61 height 13
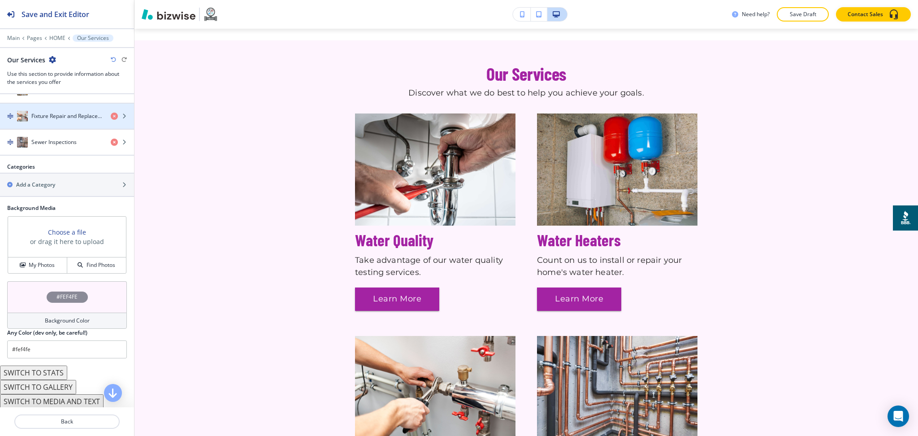
scroll to position [413, 0]
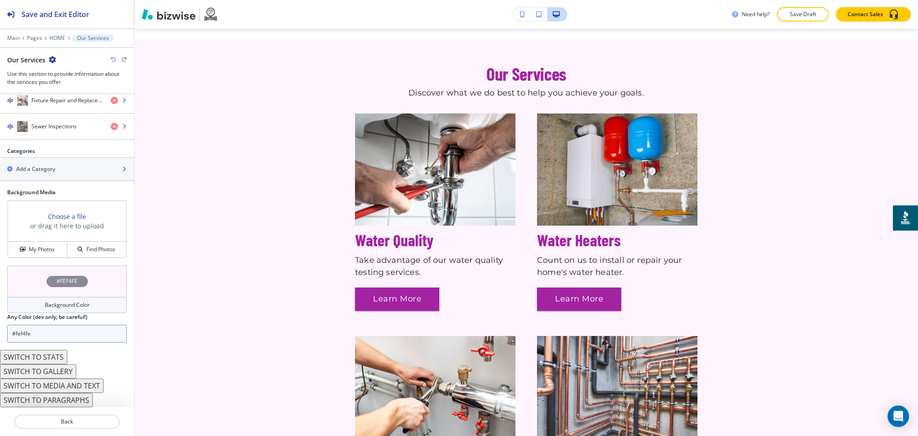
click at [60, 325] on input "#fef4fe" at bounding box center [67, 334] width 120 height 18
paste input "9e7f9"
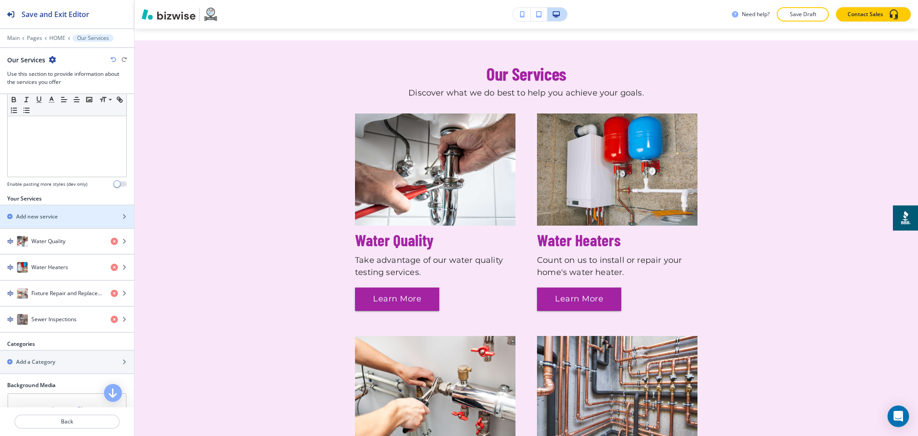
scroll to position [0, 0]
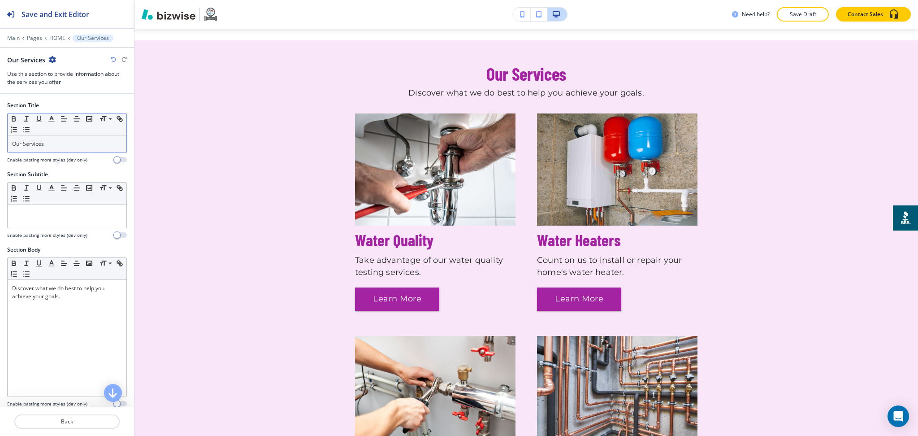
type input "#f9e7f9"
click at [87, 144] on p "Our Services" at bounding box center [67, 144] width 110 height 8
click at [52, 119] on icon "button" at bounding box center [52, 119] width 8 height 8
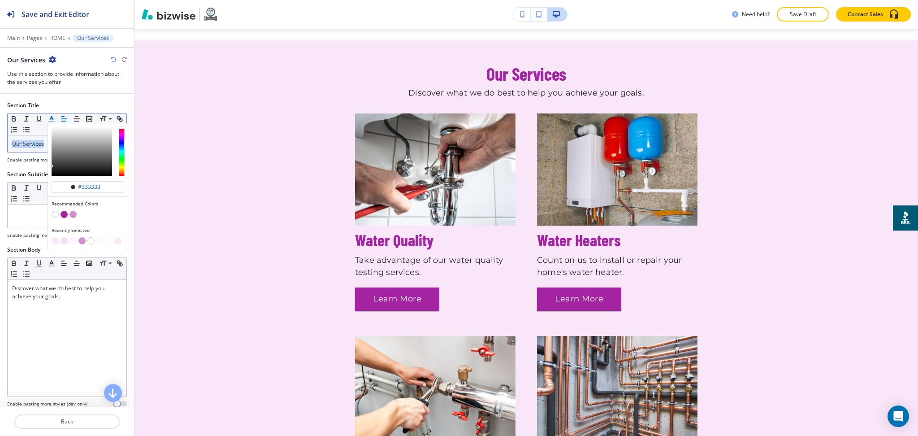
type input "#363636"
click at [52, 165] on div "button" at bounding box center [82, 151] width 61 height 49
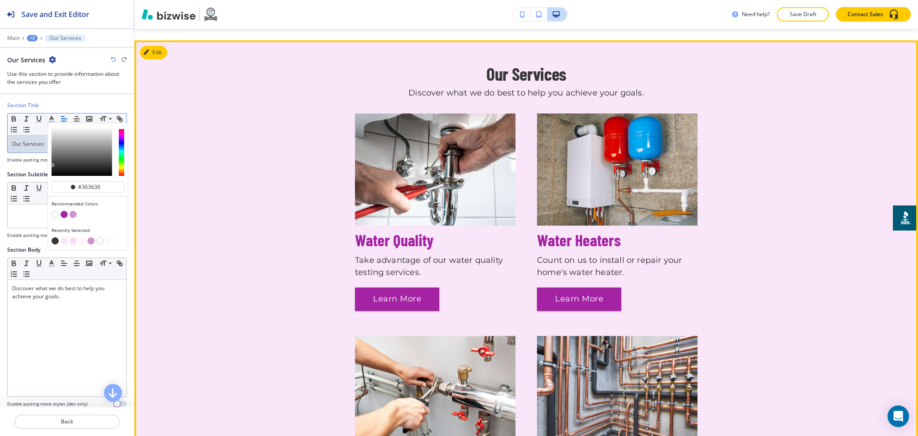
click at [821, 169] on div "Our Services Discover what we do best to help you achieve your goals. Water Qua…" at bounding box center [527, 307] width 784 height 486
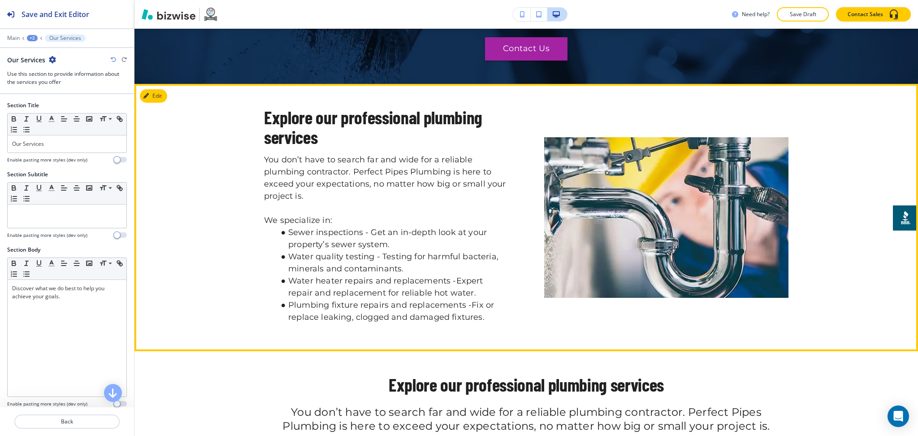
scroll to position [1254, 0]
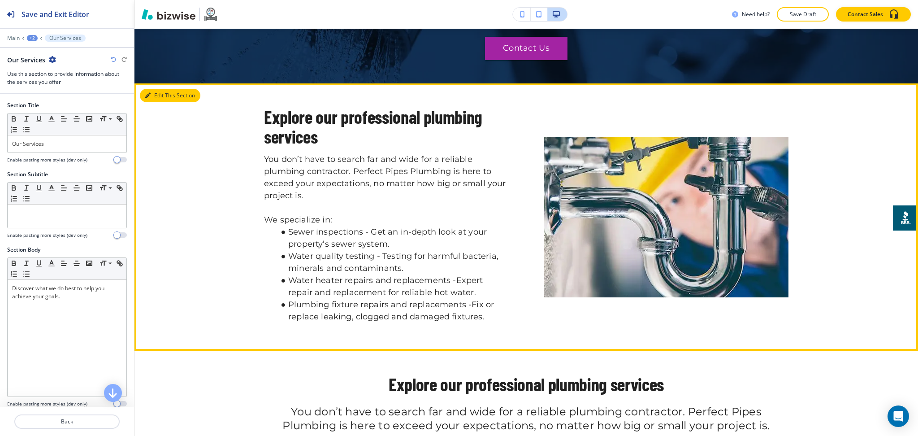
click at [162, 89] on button "Edit This Section" at bounding box center [170, 95] width 61 height 13
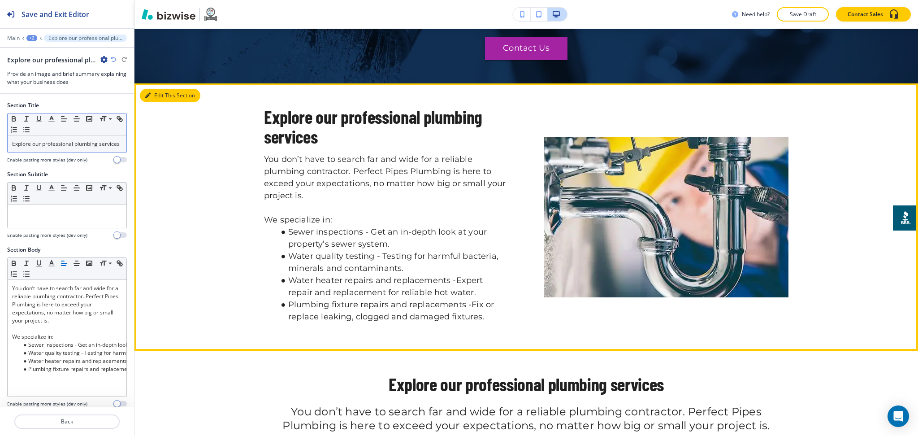
scroll to position [1277, 0]
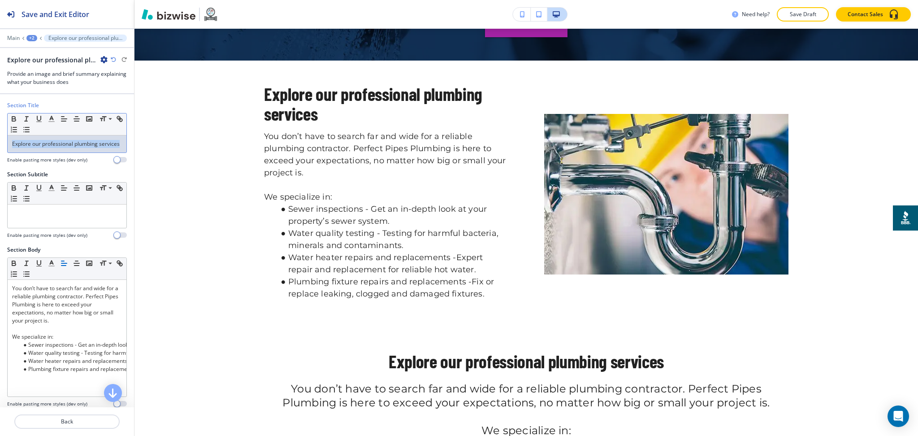
drag, startPoint x: 58, startPoint y: 156, endPoint x: 0, endPoint y: 145, distance: 59.4
click at [0, 145] on div "Section Title Small Normal Large Huge Explore our professional plumbing service…" at bounding box center [67, 135] width 134 height 69
click at [48, 121] on icon "button" at bounding box center [52, 119] width 8 height 8
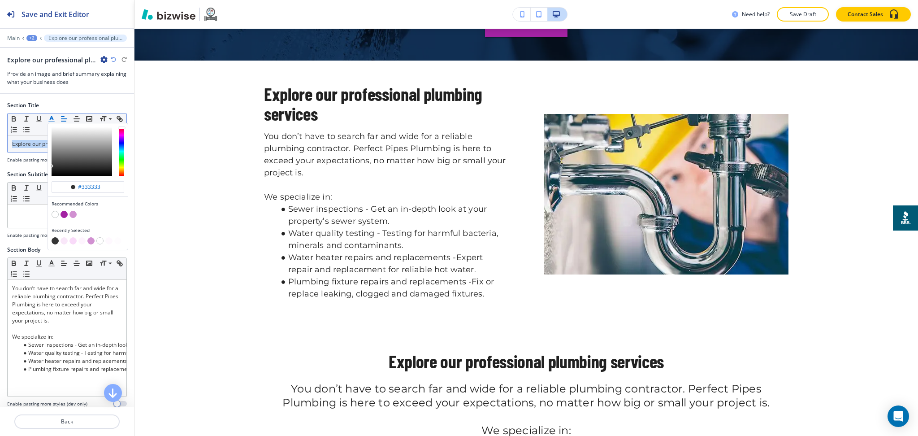
click at [63, 217] on button "button" at bounding box center [64, 214] width 7 height 7
type input "#a323a3"
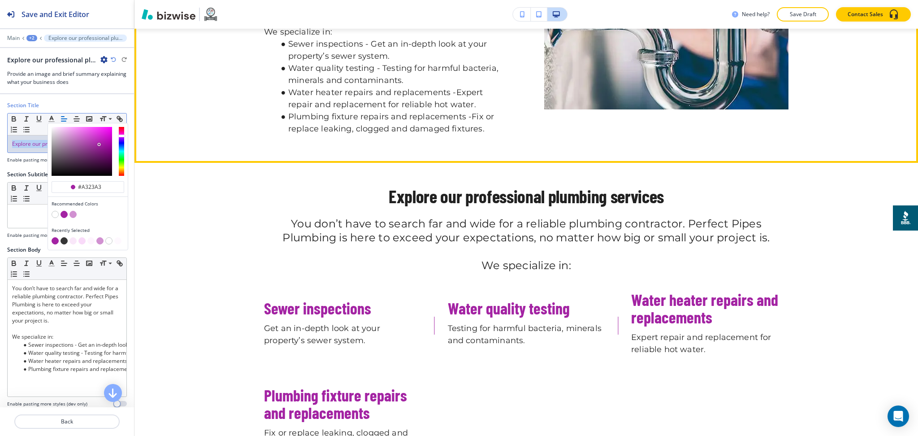
scroll to position [1441, 0]
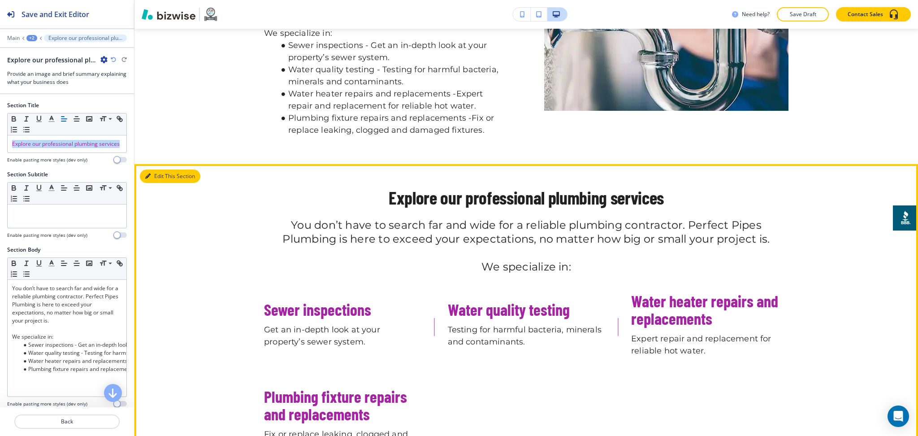
click at [160, 169] on button "Edit This Section" at bounding box center [170, 175] width 61 height 13
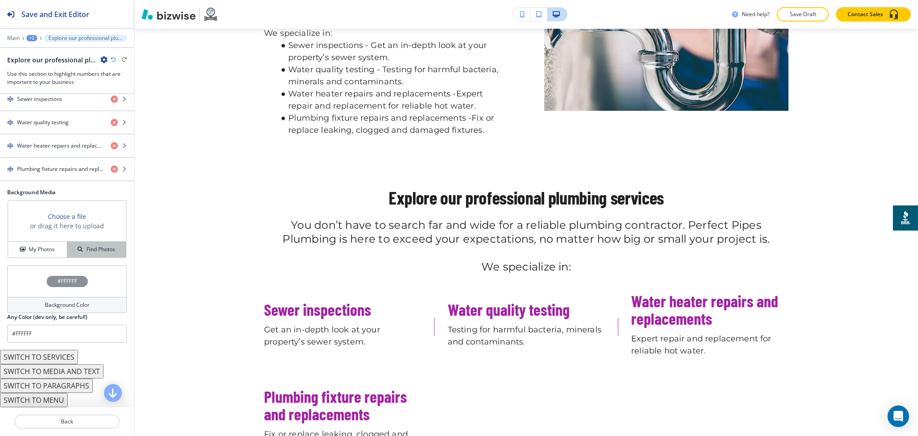
scroll to position [242, 0]
click at [63, 306] on h4 "Background Color" at bounding box center [67, 305] width 45 height 8
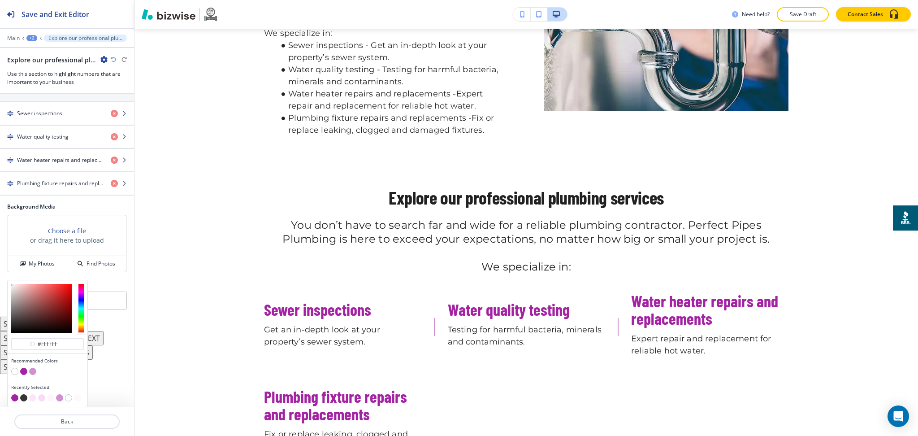
click at [33, 398] on button "button" at bounding box center [32, 397] width 7 height 7
type input "#f9e7f9"
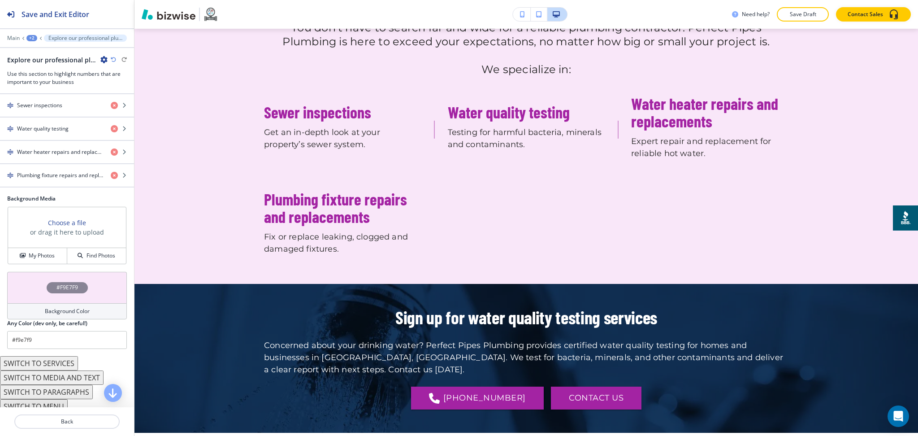
scroll to position [1548, 0]
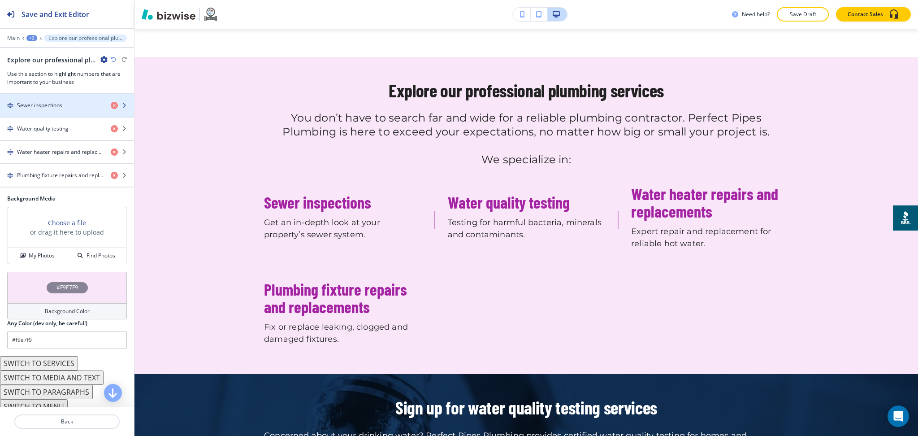
click at [34, 109] on h4 "Sewer inspections" at bounding box center [39, 105] width 45 height 8
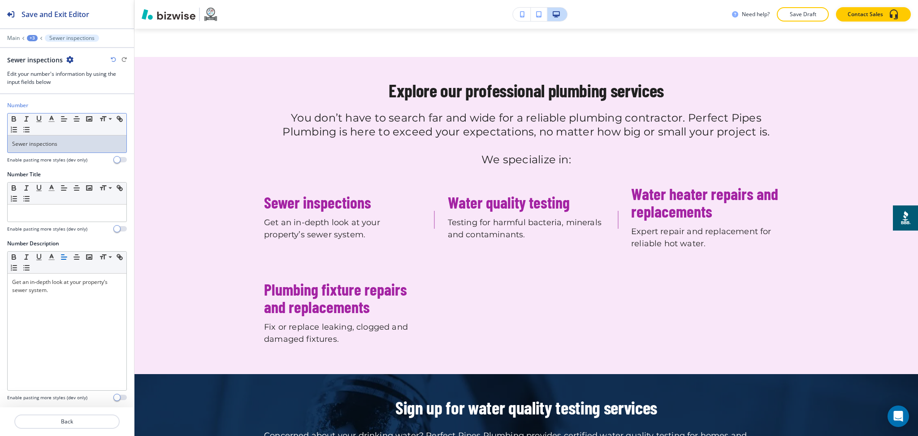
click at [65, 144] on p "Sewer inspections" at bounding box center [67, 144] width 110 height 8
click at [48, 117] on icon "button" at bounding box center [52, 119] width 8 height 8
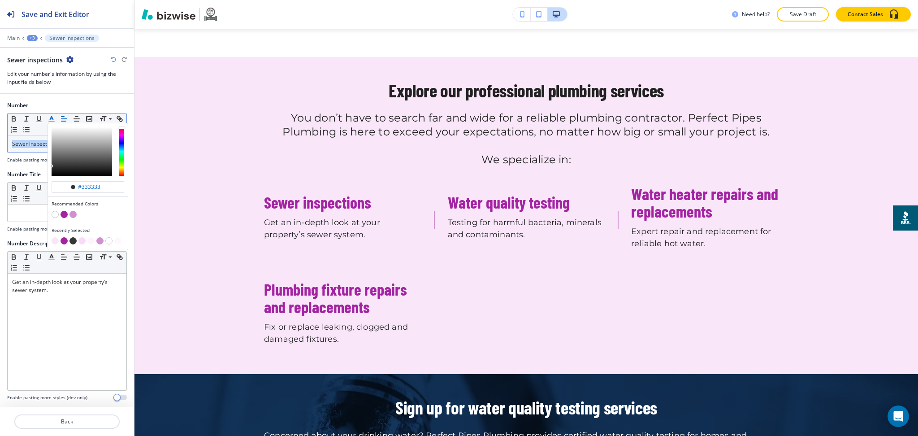
click at [72, 239] on button "button" at bounding box center [72, 240] width 7 height 7
type input "#363636"
click at [61, 421] on p "Back" at bounding box center [67, 421] width 104 height 8
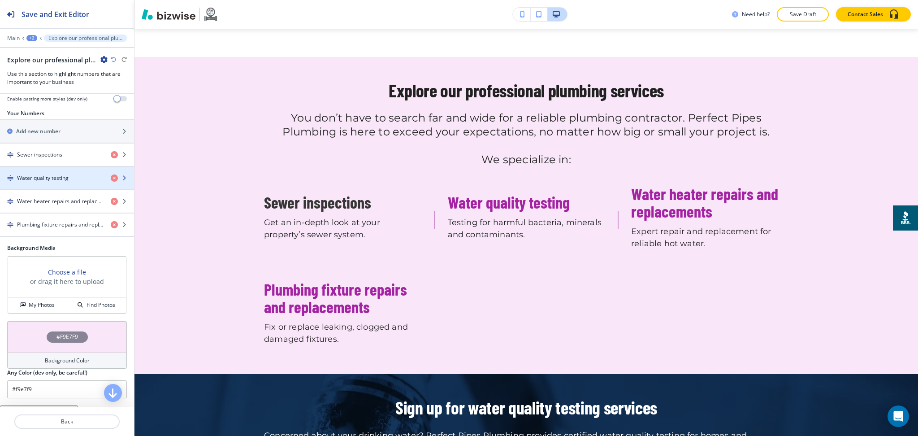
scroll to position [179, 0]
click at [49, 181] on h4 "Water quality testing" at bounding box center [43, 177] width 52 height 8
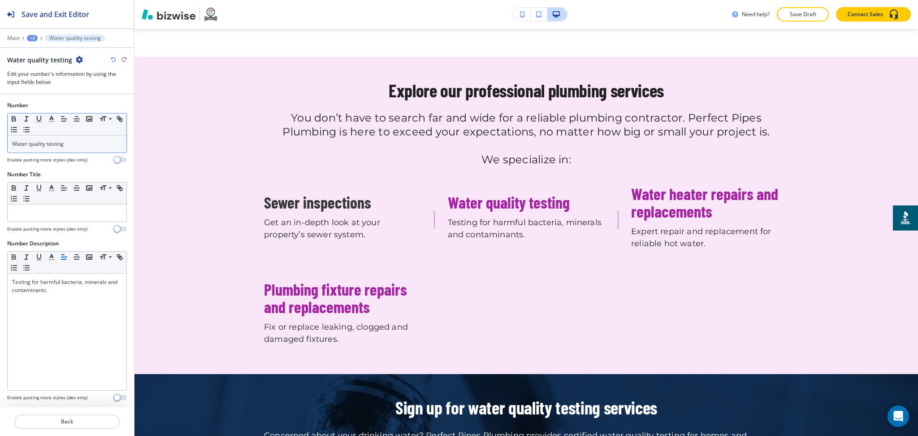
click at [68, 144] on p "Water quality testing" at bounding box center [67, 144] width 110 height 8
click at [51, 118] on polyline "button" at bounding box center [51, 118] width 3 height 4
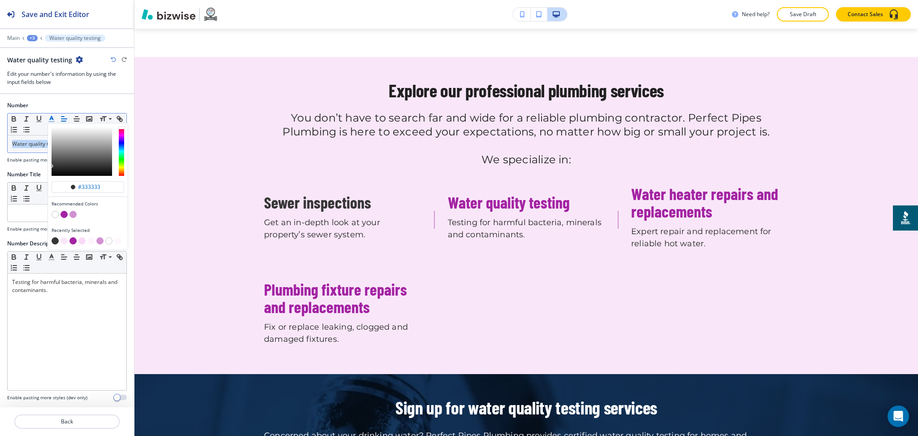
click at [52, 240] on button "button" at bounding box center [55, 240] width 7 height 7
type input "#363636"
click at [80, 429] on div "Back" at bounding box center [67, 421] width 134 height 29
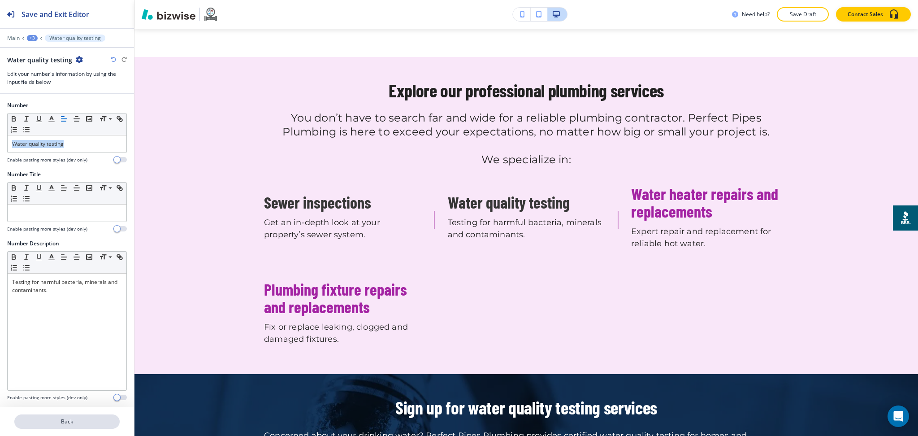
click at [74, 422] on p "Back" at bounding box center [67, 421] width 104 height 8
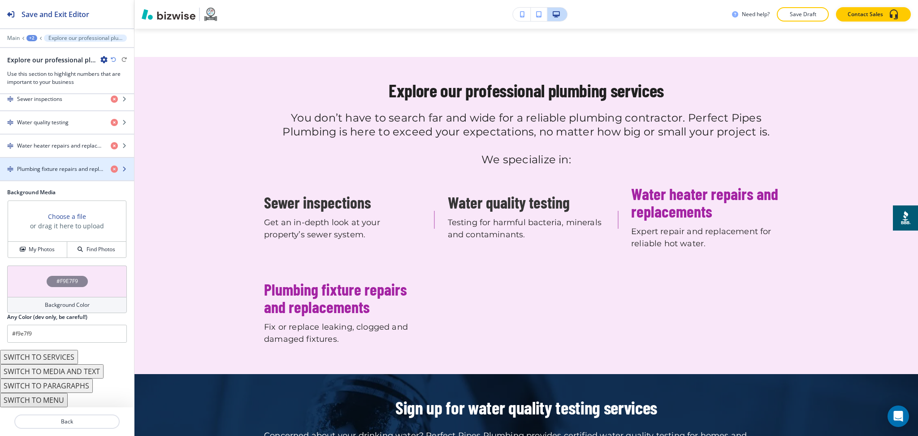
scroll to position [239, 0]
click at [56, 147] on h4 "Water heater repairs and replacements" at bounding box center [60, 146] width 87 height 8
click at [57, 150] on h4 "Water heater repairs and replacements" at bounding box center [60, 146] width 87 height 8
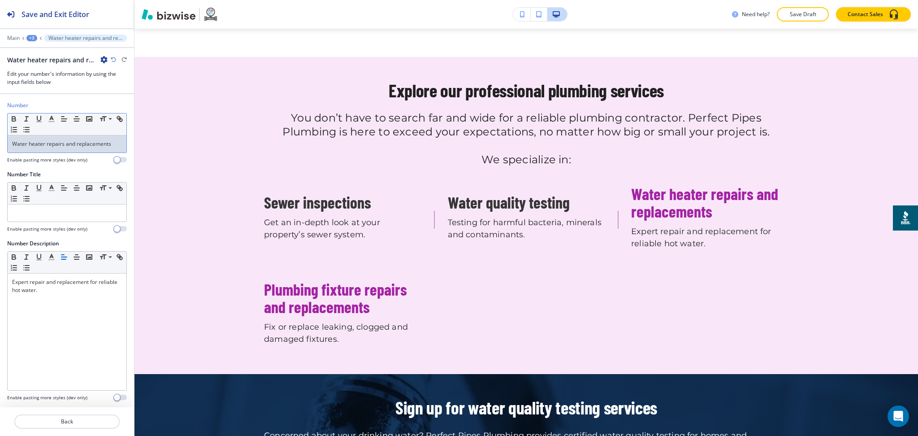
click at [65, 146] on p "Water heater repairs and replacements" at bounding box center [67, 144] width 110 height 8
click at [49, 123] on button "button" at bounding box center [51, 118] width 13 height 11
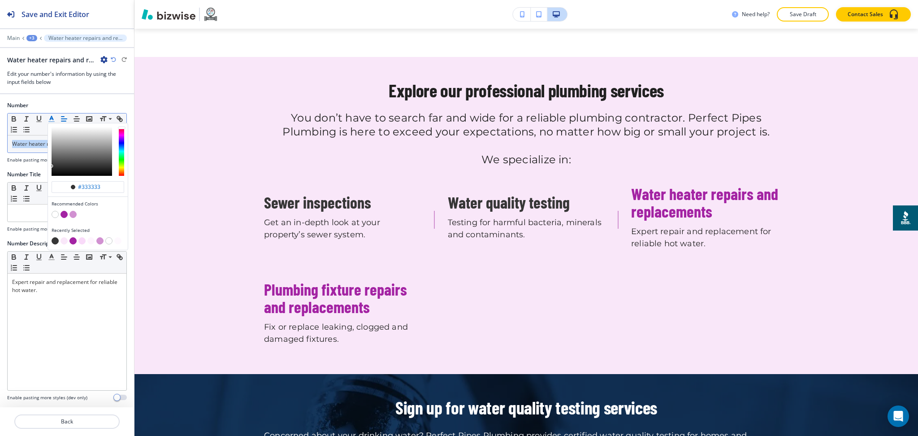
click at [54, 240] on button "button" at bounding box center [55, 240] width 7 height 7
type input "#363636"
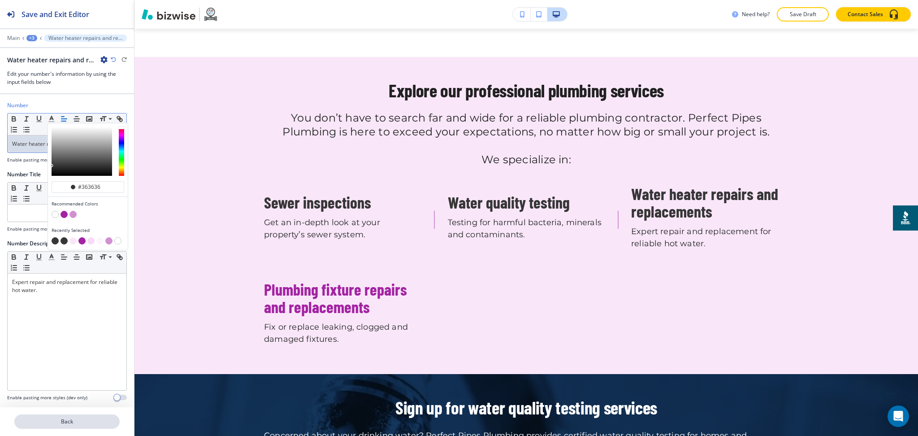
click at [68, 423] on p "Back" at bounding box center [67, 421] width 104 height 8
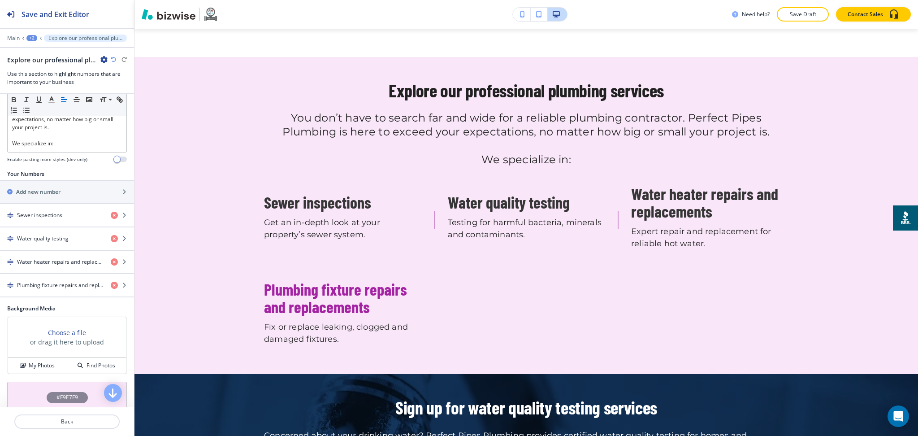
scroll to position [119, 0]
click at [41, 288] on h4 "Plumbing fixture repairs and replacements" at bounding box center [60, 284] width 87 height 8
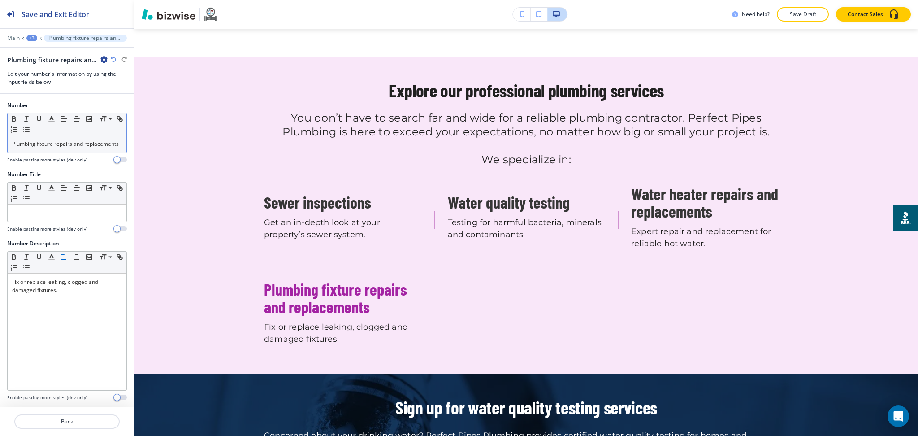
click at [59, 147] on p "Plumbing fixture repairs and replacements" at bounding box center [67, 144] width 110 height 8
click at [52, 124] on button "button" at bounding box center [51, 118] width 13 height 11
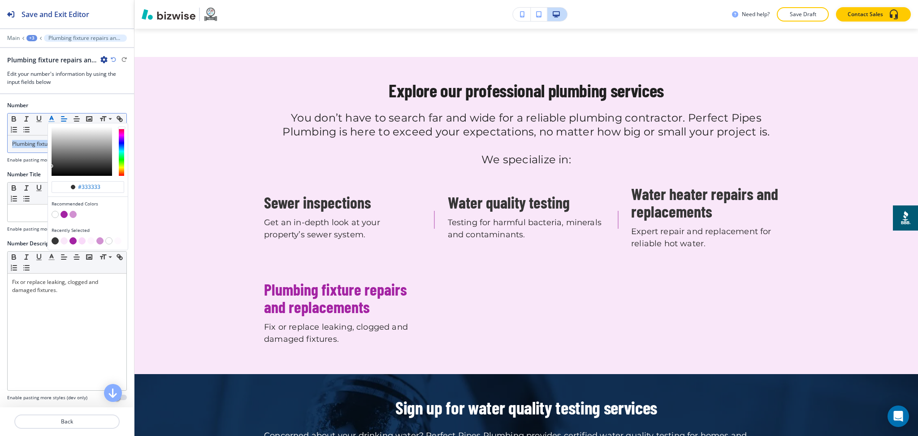
click at [54, 241] on button "button" at bounding box center [55, 240] width 7 height 7
type input "#363636"
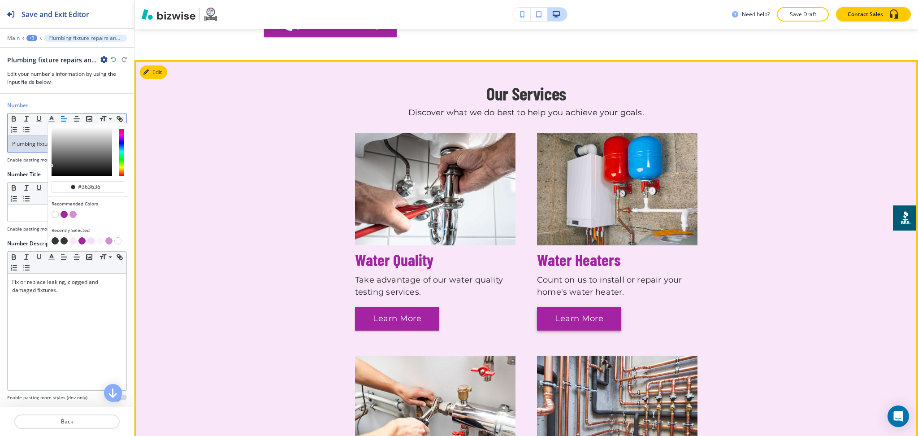
scroll to position [599, 0]
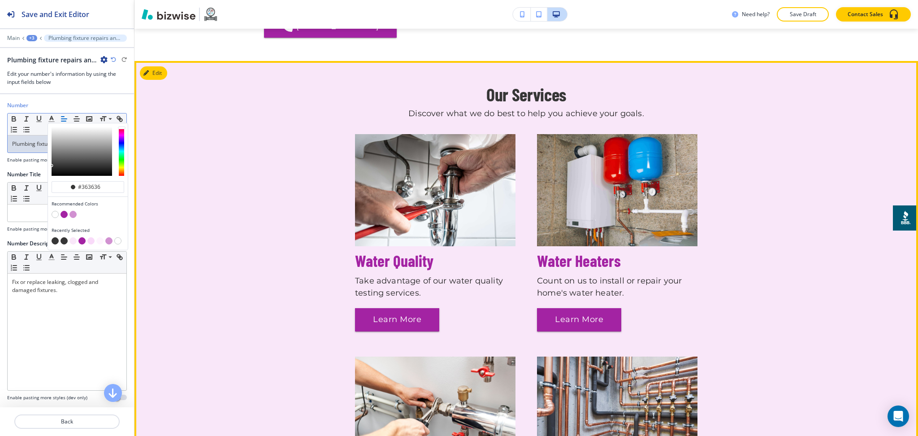
click at [161, 66] on button "Edit" at bounding box center [153, 72] width 27 height 13
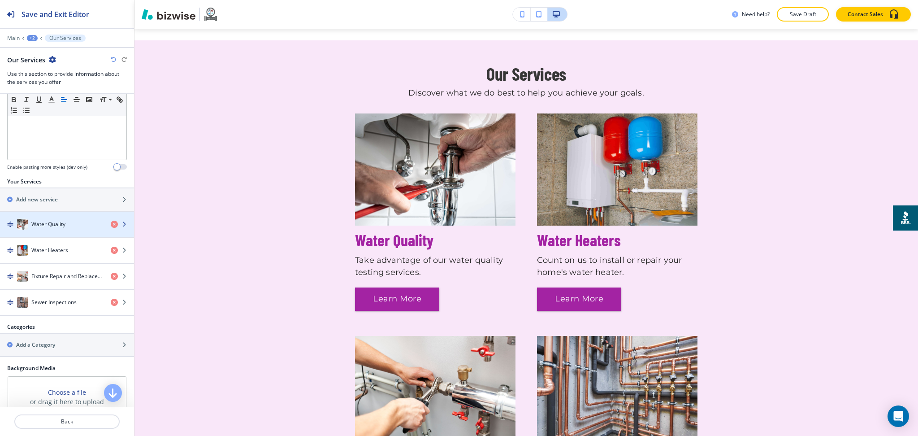
scroll to position [238, 0]
click at [77, 217] on div "button" at bounding box center [67, 213] width 134 height 7
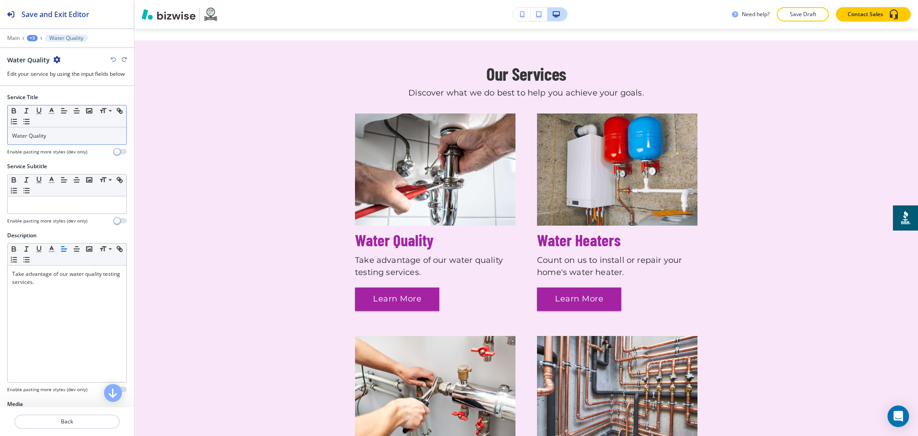
click at [54, 132] on p "Water Quality" at bounding box center [67, 136] width 110 height 8
click at [52, 116] on button "button" at bounding box center [51, 110] width 13 height 11
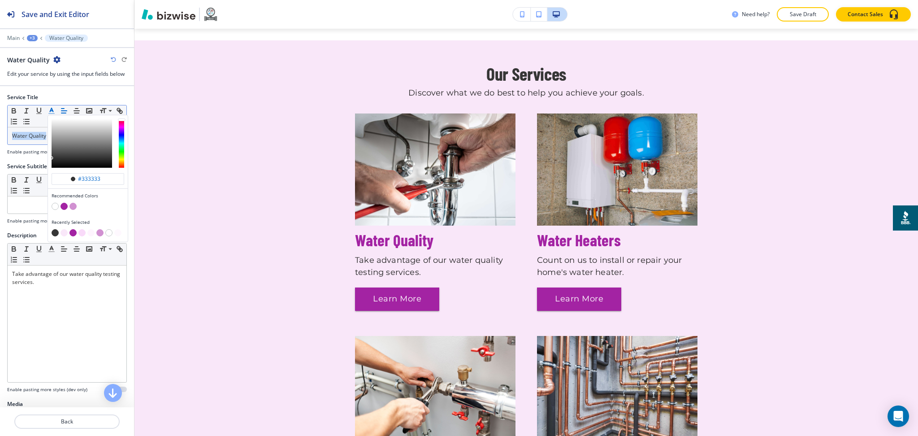
click at [53, 235] on button "button" at bounding box center [55, 232] width 7 height 7
type input "#363636"
click at [68, 424] on p "Back" at bounding box center [67, 421] width 104 height 8
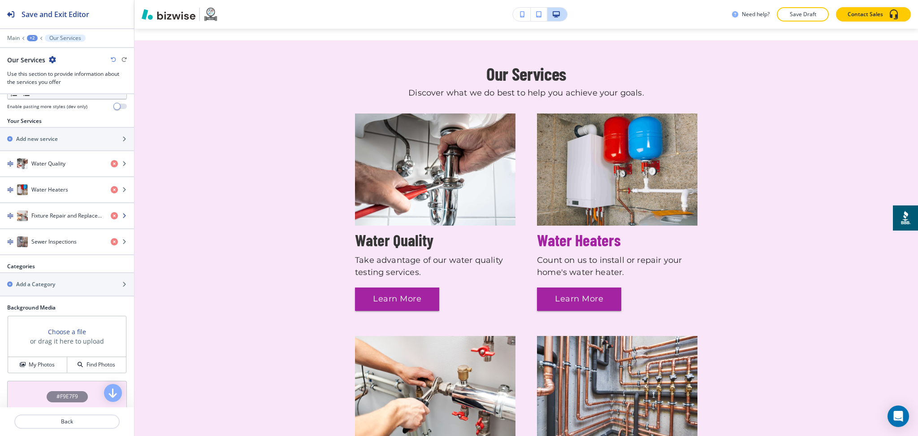
scroll to position [299, 0]
click at [42, 202] on div "button" at bounding box center [67, 205] width 134 height 7
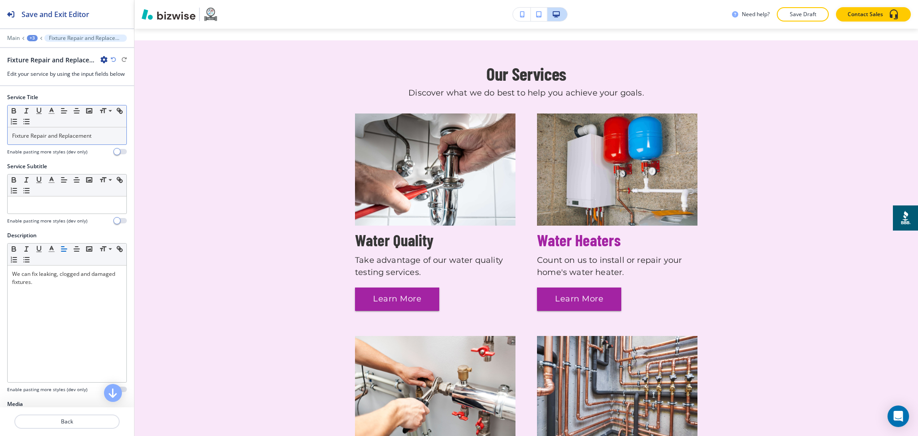
click at [48, 134] on p "Fixture Repair and Replacement" at bounding box center [67, 136] width 110 height 8
click at [49, 110] on icon "button" at bounding box center [52, 111] width 8 height 8
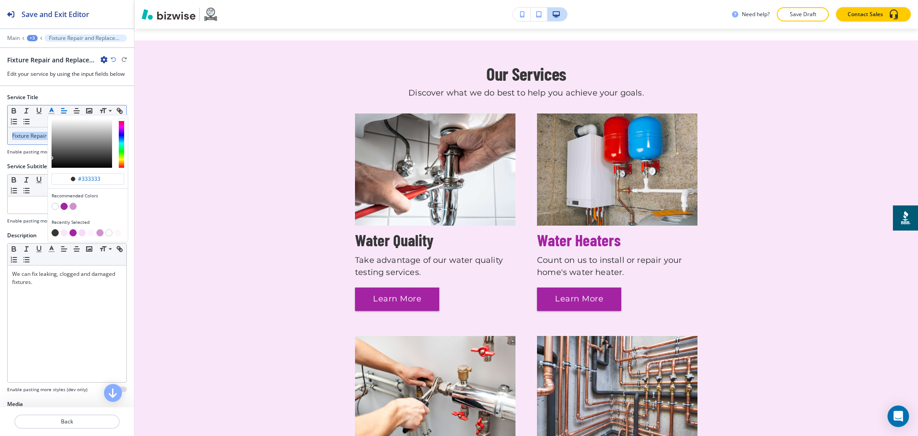
click at [54, 230] on button "button" at bounding box center [55, 232] width 7 height 7
type input "#363636"
click at [68, 420] on p "Back" at bounding box center [67, 421] width 104 height 8
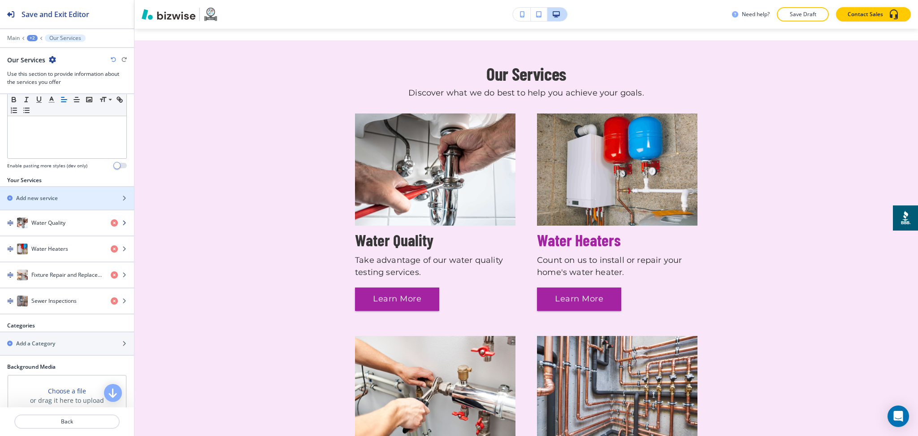
scroll to position [239, 0]
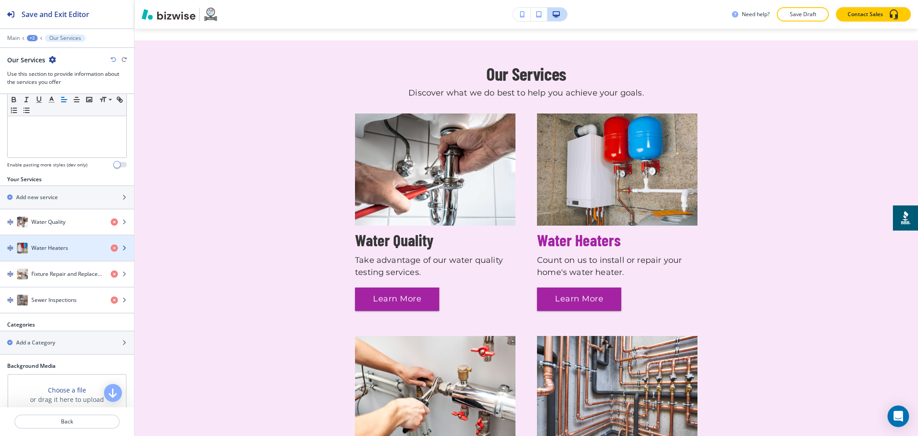
click at [53, 246] on h4 "Water Heaters" at bounding box center [49, 248] width 37 height 8
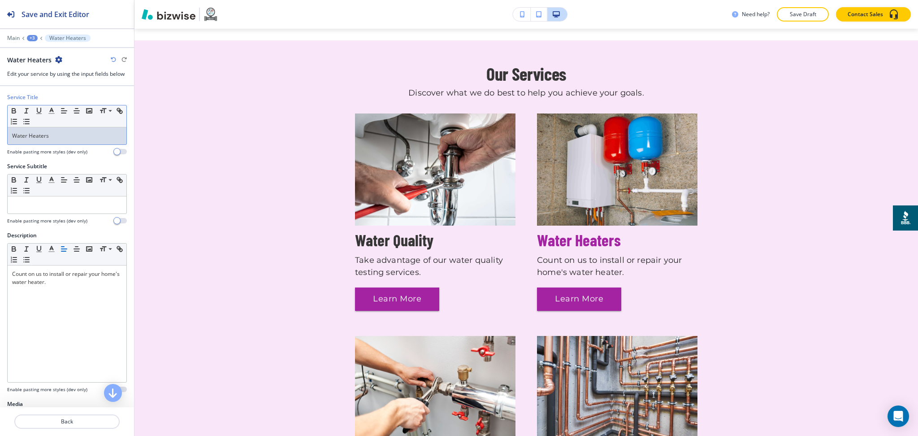
click at [56, 130] on div "Water Heaters" at bounding box center [67, 135] width 119 height 17
click at [51, 112] on icon "button" at bounding box center [52, 111] width 8 height 8
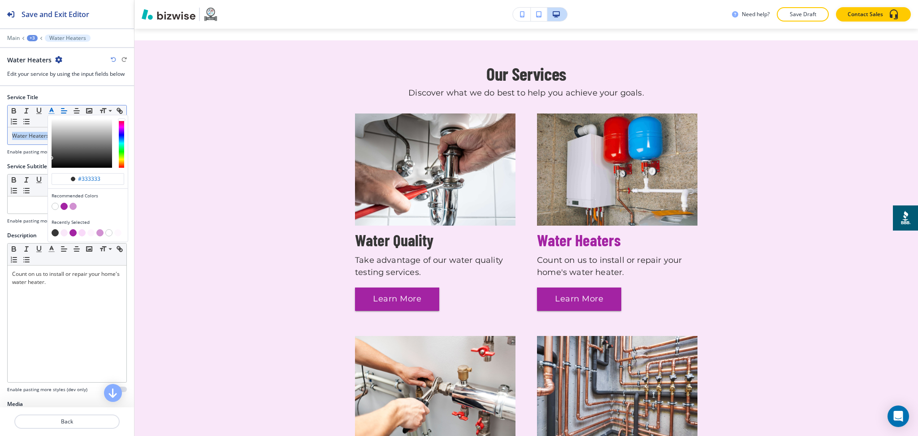
click at [53, 232] on button "button" at bounding box center [55, 232] width 7 height 7
type input "#363636"
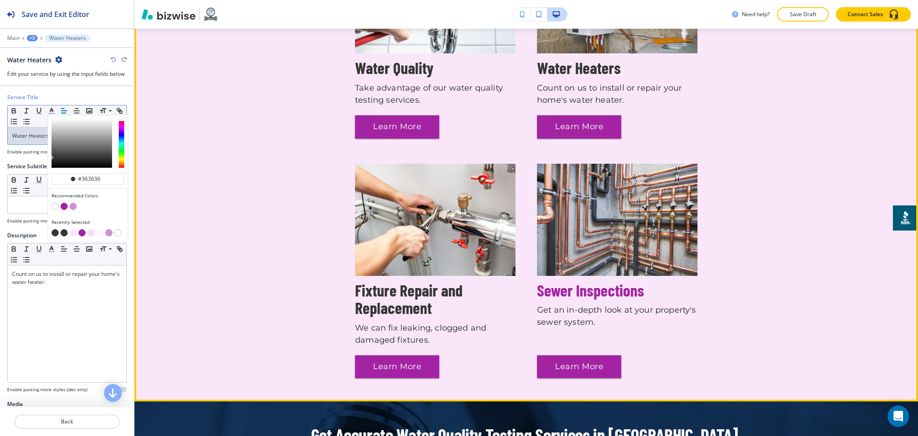
scroll to position [793, 0]
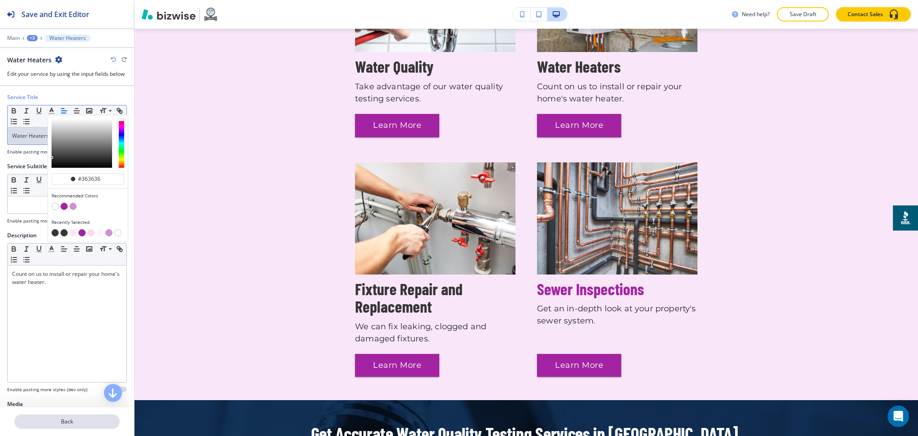
click at [48, 425] on p "Back" at bounding box center [67, 421] width 104 height 8
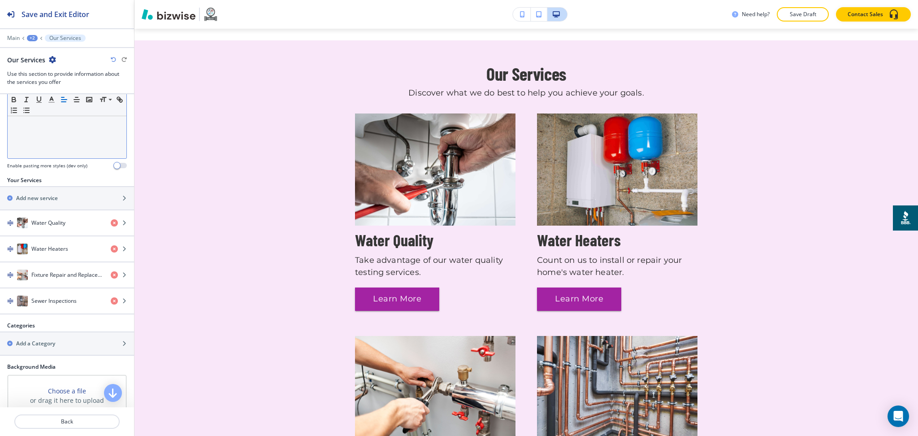
scroll to position [239, 0]
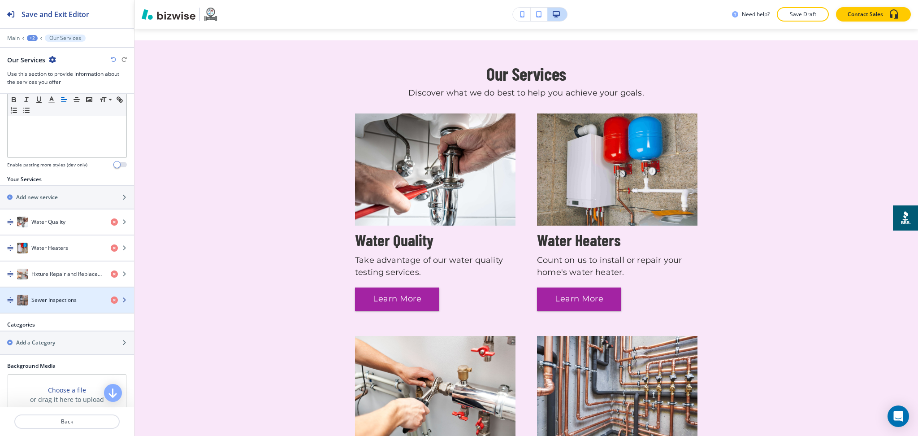
click at [66, 304] on div "Sewer Inspections" at bounding box center [52, 300] width 104 height 11
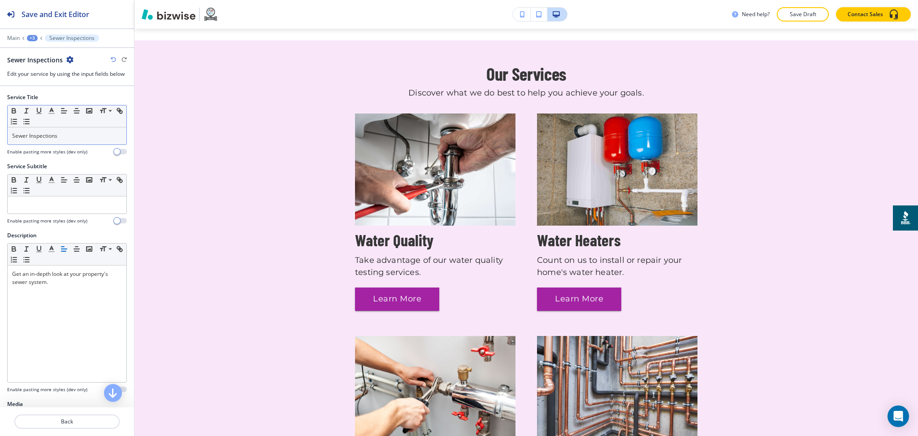
click at [65, 135] on p "Sewer Inspections" at bounding box center [67, 136] width 110 height 8
click at [47, 113] on button "button" at bounding box center [51, 110] width 13 height 11
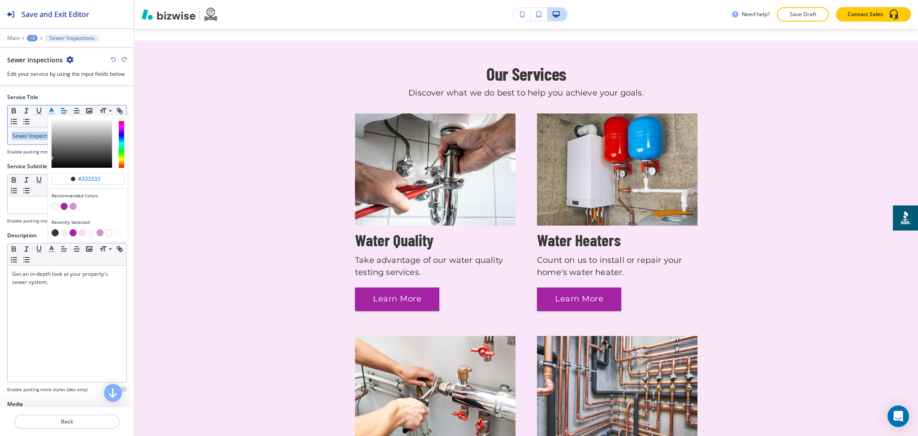
click at [56, 231] on button "button" at bounding box center [55, 232] width 7 height 7
type input "#363636"
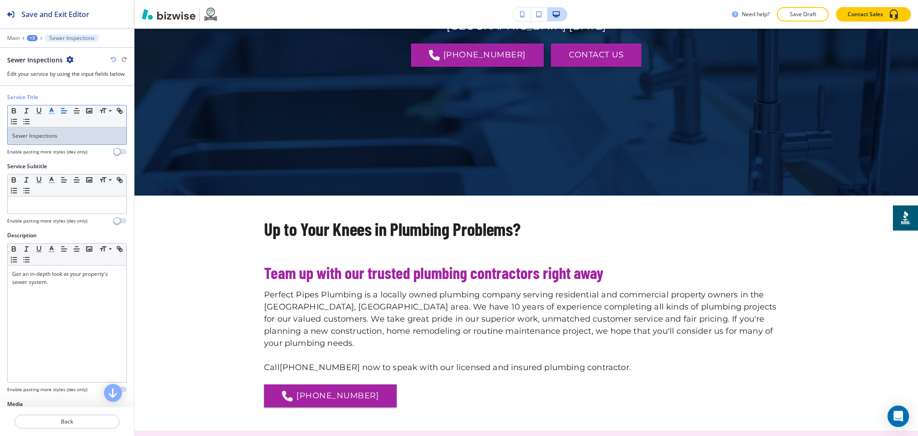
scroll to position [0, 0]
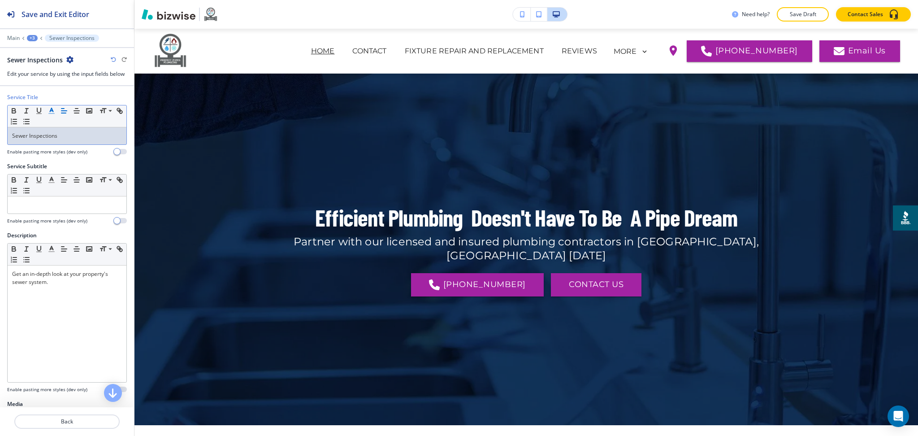
click at [27, 38] on div "+3" at bounding box center [32, 38] width 11 height 6
click at [41, 66] on p "HOME" at bounding box center [56, 69] width 46 height 8
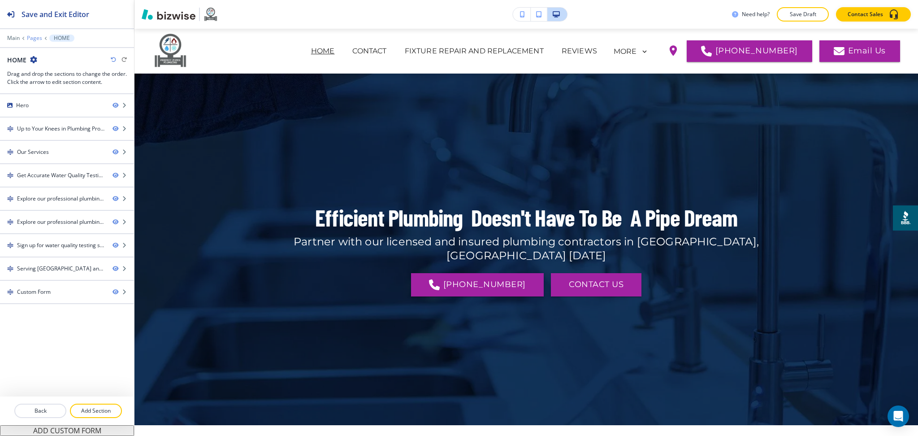
click at [31, 38] on p "Pages" at bounding box center [34, 38] width 15 height 6
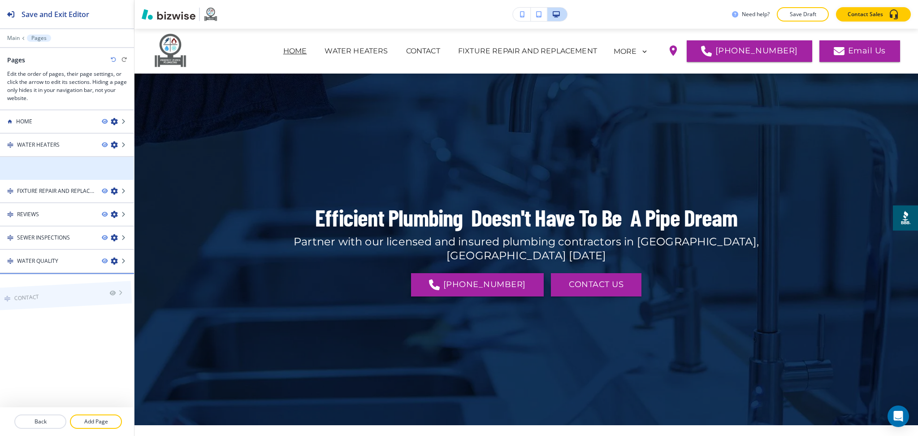
drag, startPoint x: 47, startPoint y: 165, endPoint x: 45, endPoint y: 279, distance: 113.9
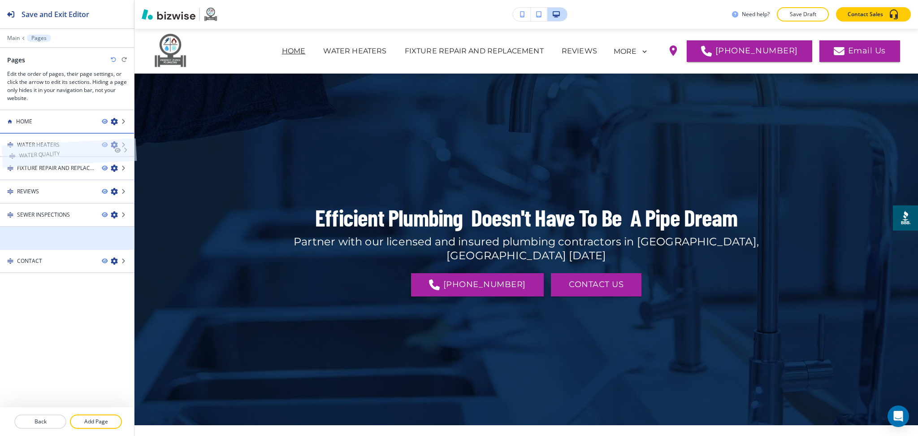
drag, startPoint x: 52, startPoint y: 234, endPoint x: 53, endPoint y: 130, distance: 103.6
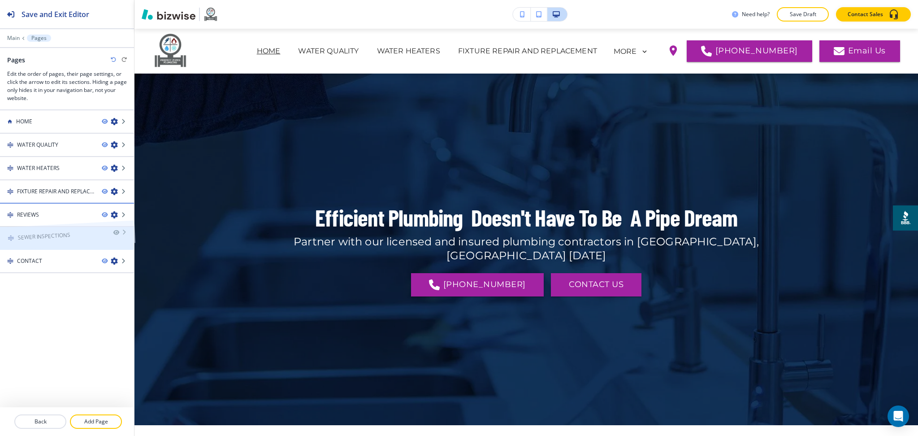
drag, startPoint x: 63, startPoint y: 232, endPoint x: 63, endPoint y: 210, distance: 21.5
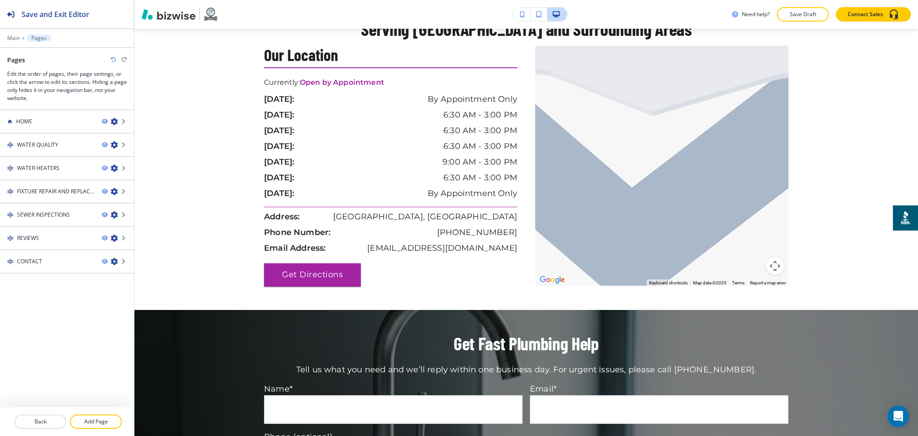
scroll to position [1978, 0]
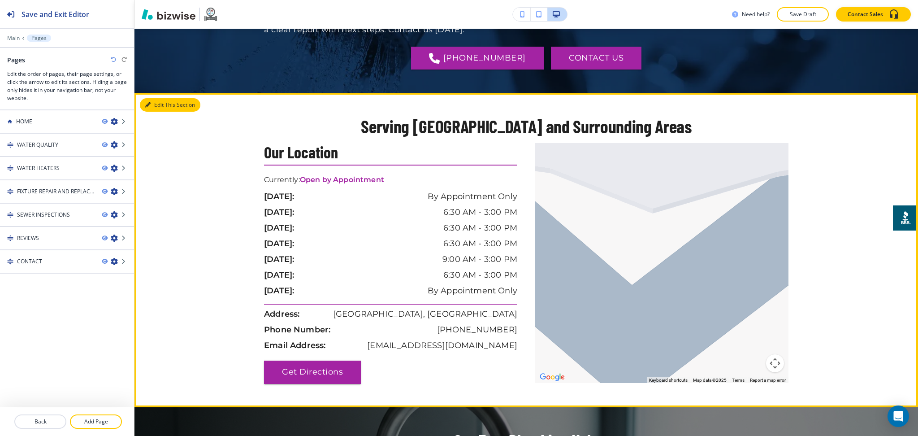
click at [159, 98] on button "Edit This Section" at bounding box center [170, 104] width 61 height 13
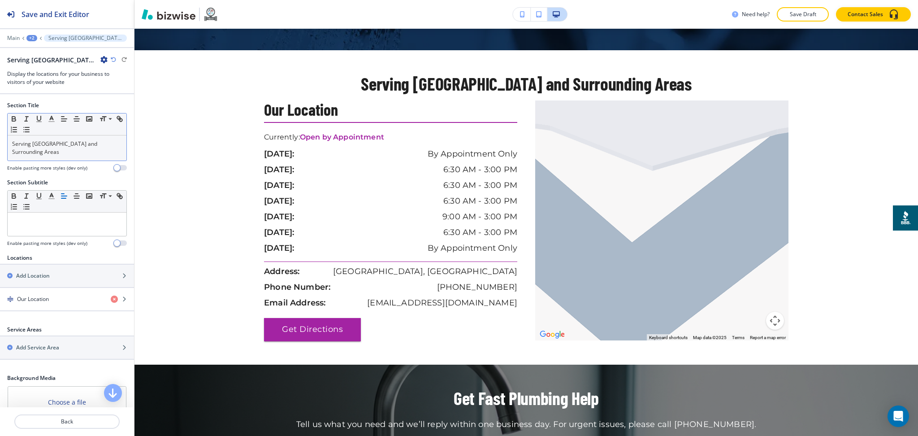
scroll to position [2022, 0]
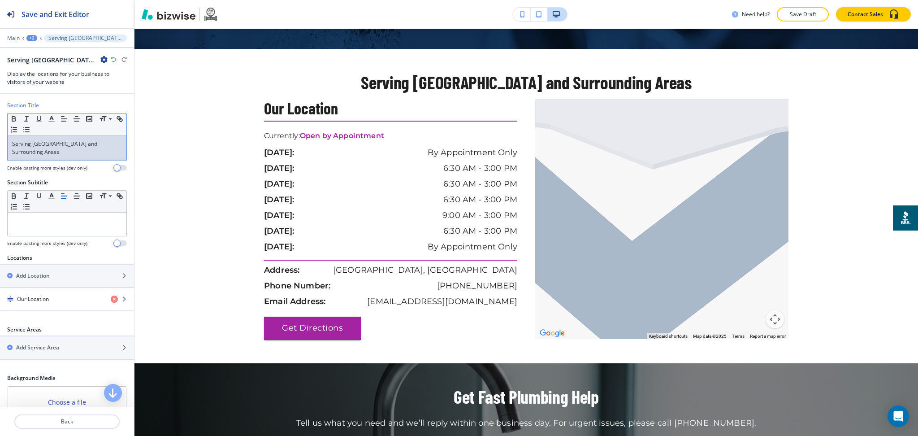
click at [56, 150] on p "Serving [GEOGRAPHIC_DATA] and Surrounding Areas" at bounding box center [67, 148] width 110 height 16
click at [53, 120] on icon "button" at bounding box center [52, 119] width 8 height 8
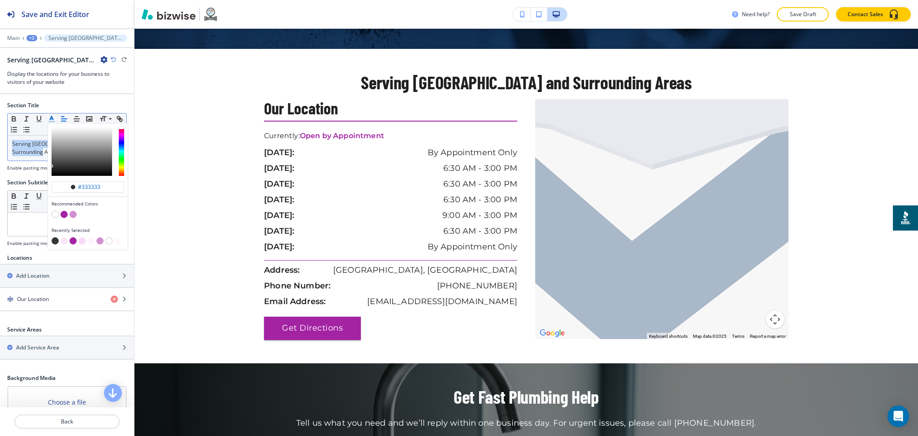
click at [60, 215] on div "button" at bounding box center [88, 215] width 73 height 9
click at [62, 215] on button "button" at bounding box center [64, 214] width 7 height 7
type input "#a323a3"
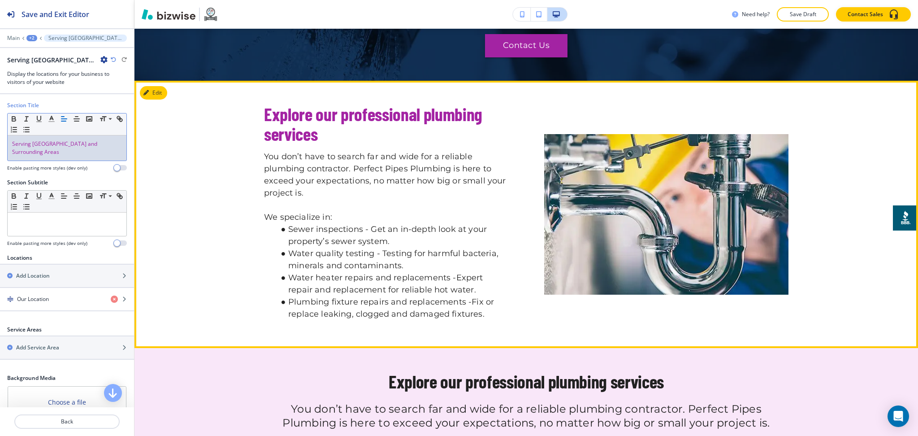
scroll to position [1256, 0]
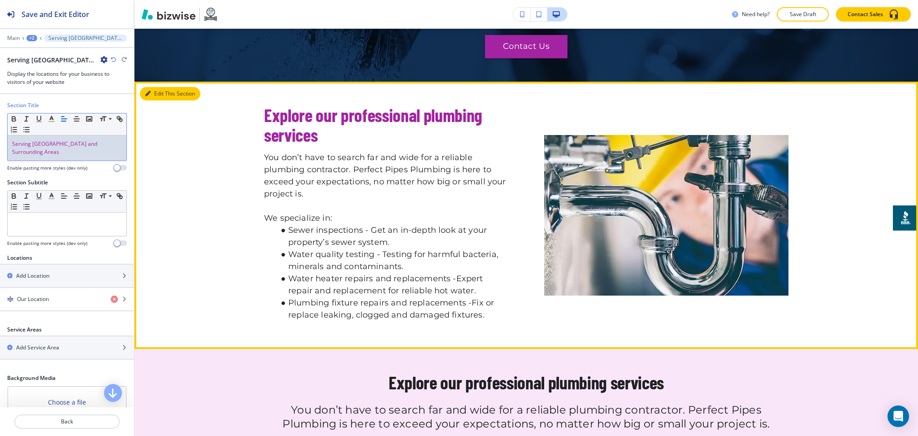
click at [146, 91] on icon "button" at bounding box center [147, 93] width 5 height 5
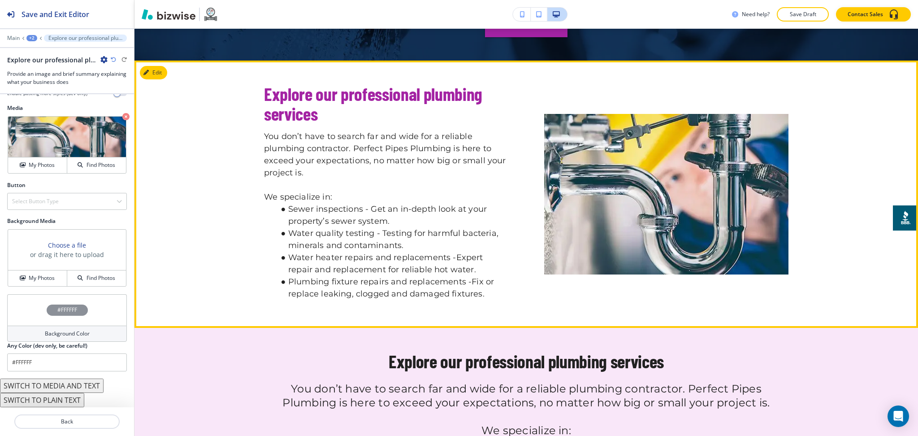
scroll to position [1278, 0]
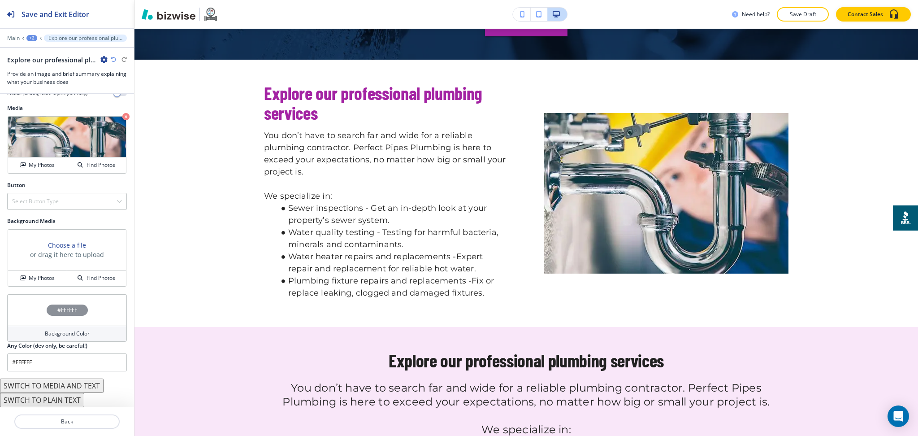
click at [80, 387] on button "SWITCH TO MEDIA AND TEXT" at bounding box center [52, 385] width 104 height 14
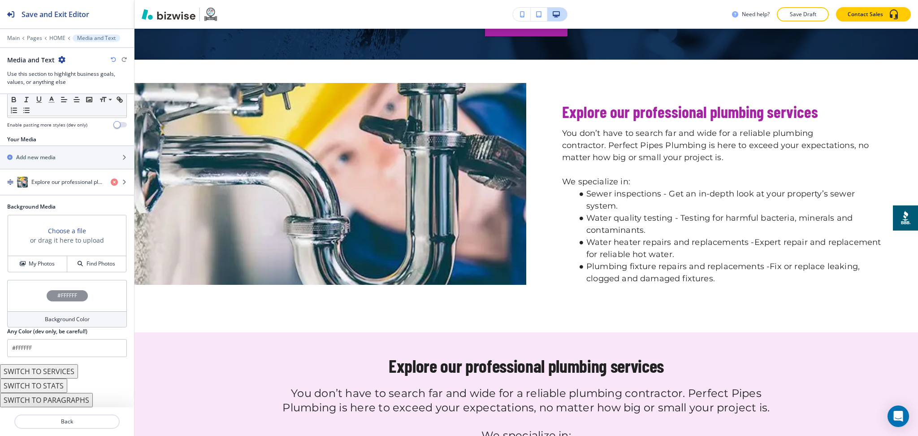
scroll to position [1277, 0]
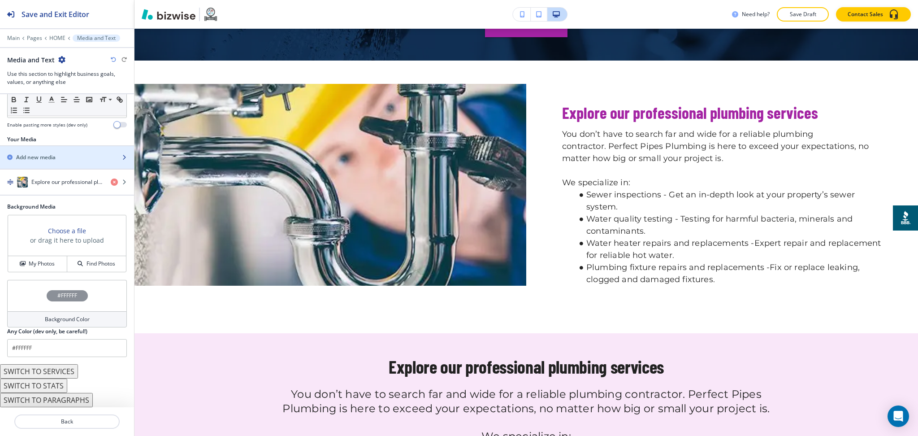
click at [33, 161] on div "button" at bounding box center [67, 164] width 134 height 7
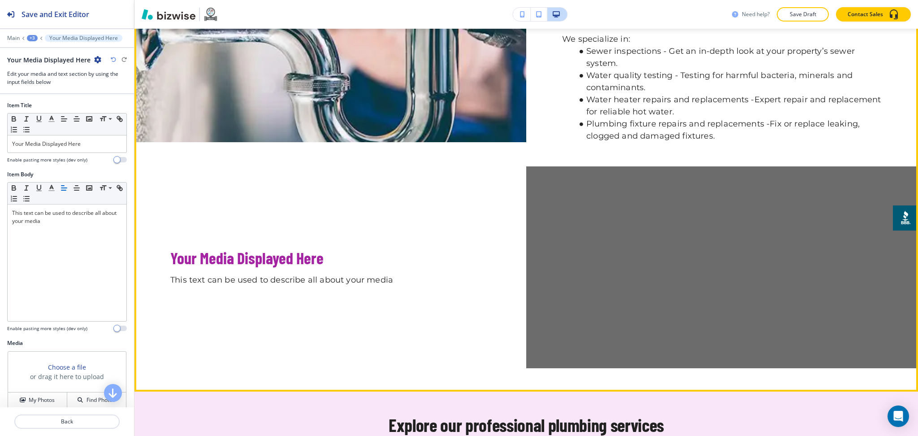
scroll to position [1419, 0]
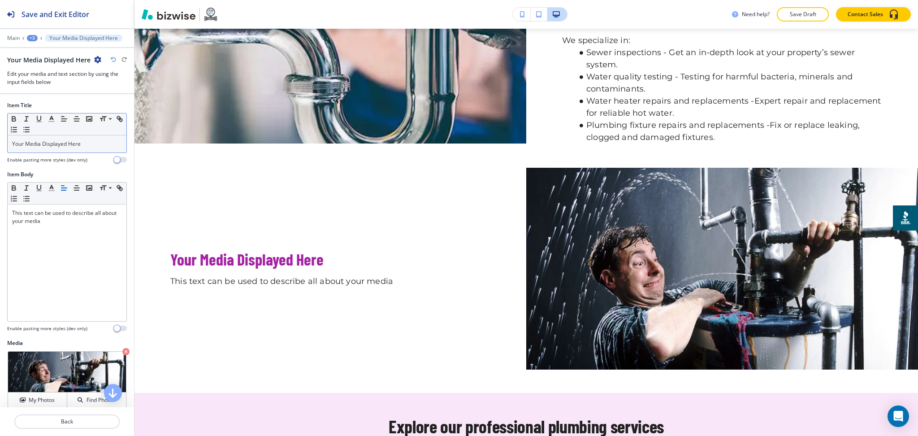
click at [92, 143] on p "Your Media Displayed Here" at bounding box center [67, 144] width 110 height 8
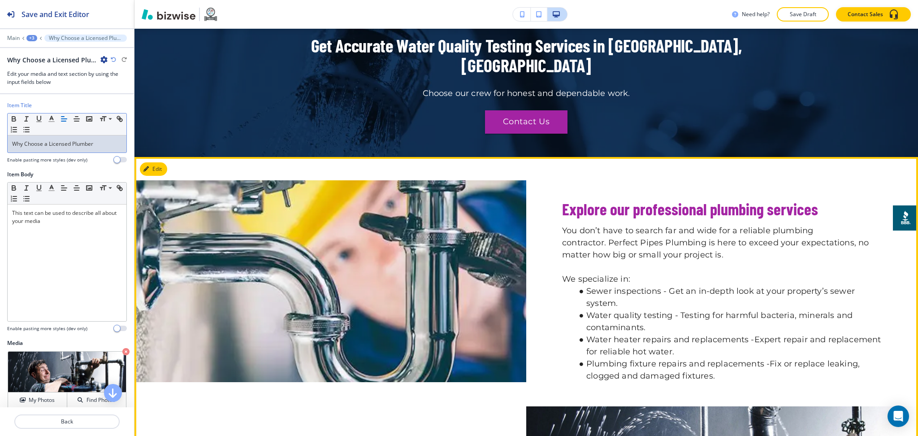
scroll to position [1180, 0]
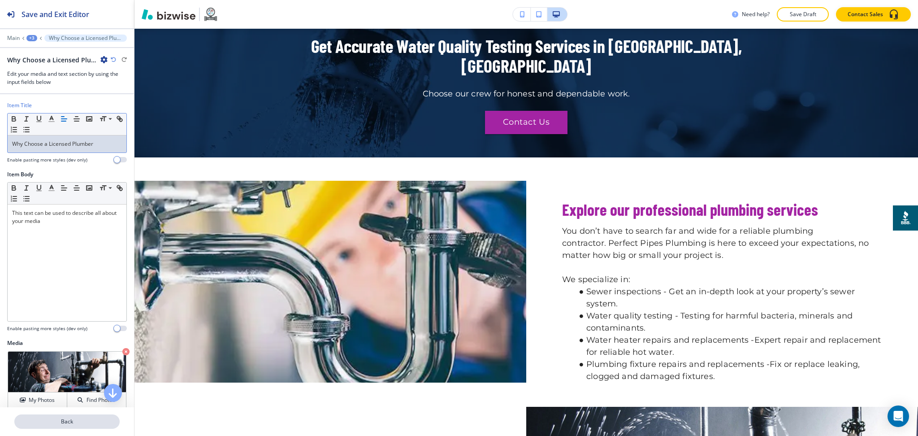
click at [85, 418] on p "Back" at bounding box center [67, 421] width 104 height 8
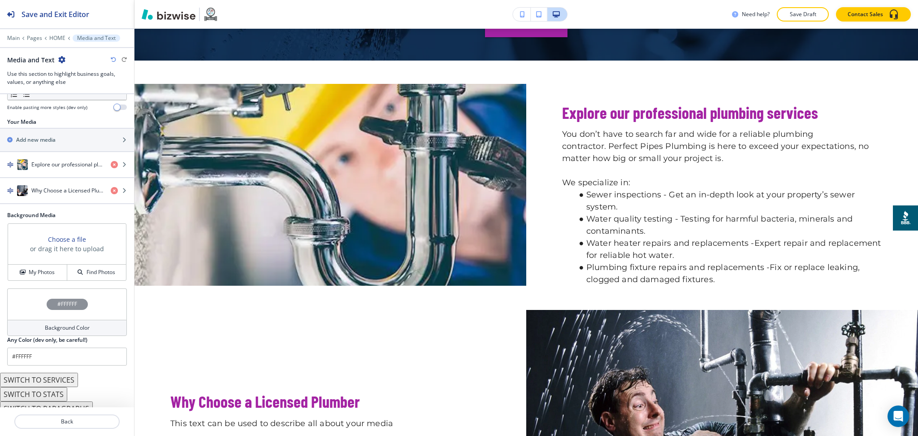
scroll to position [137, 0]
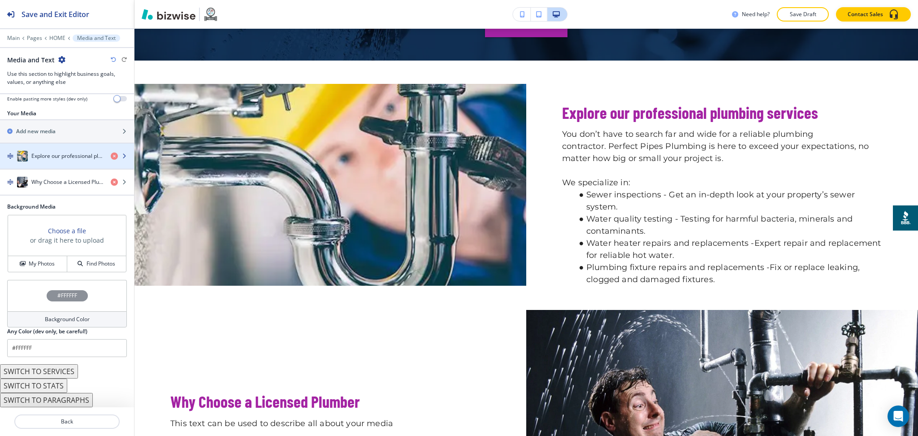
click at [51, 155] on h4 "Explore our professional plumbing services" at bounding box center [67, 156] width 72 height 8
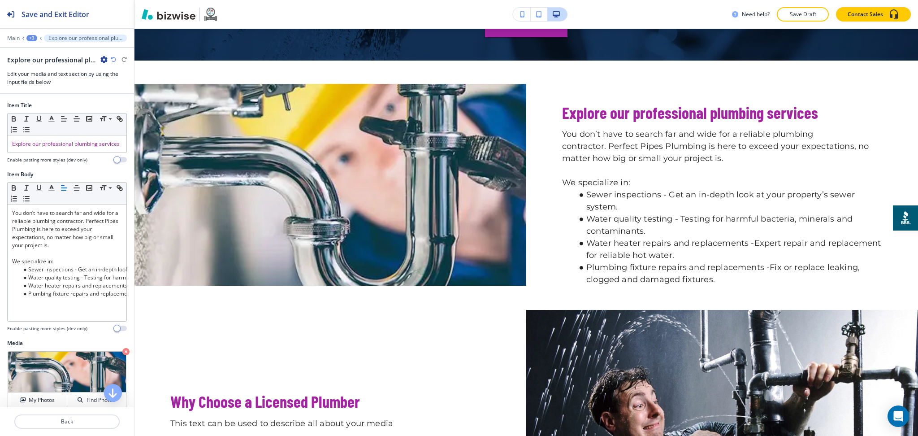
scroll to position [1301, 0]
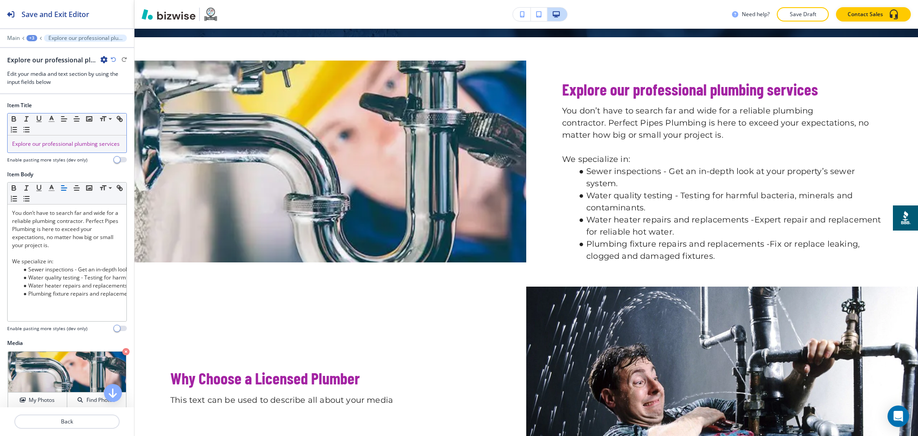
click at [35, 143] on span "Explore our professional plumbing services" at bounding box center [66, 144] width 108 height 8
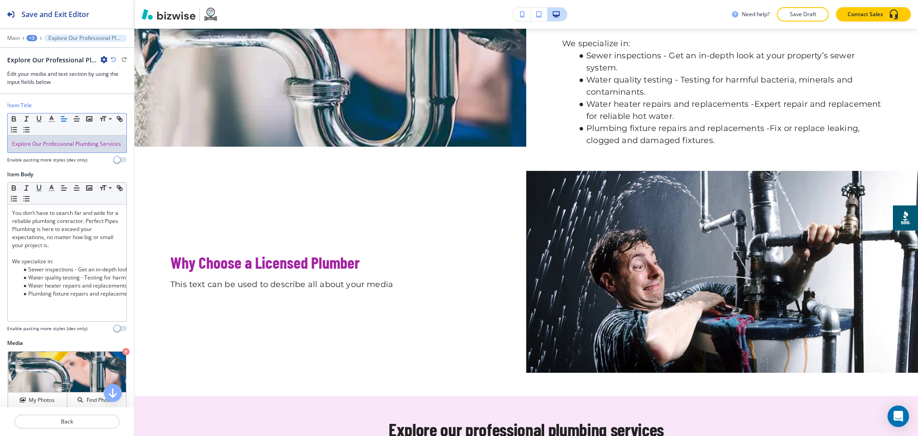
scroll to position [1418, 0]
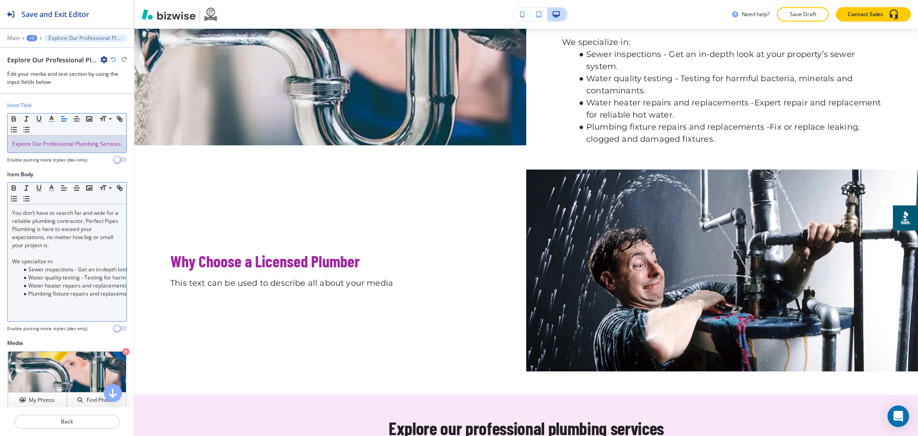
click at [106, 257] on p at bounding box center [67, 253] width 110 height 8
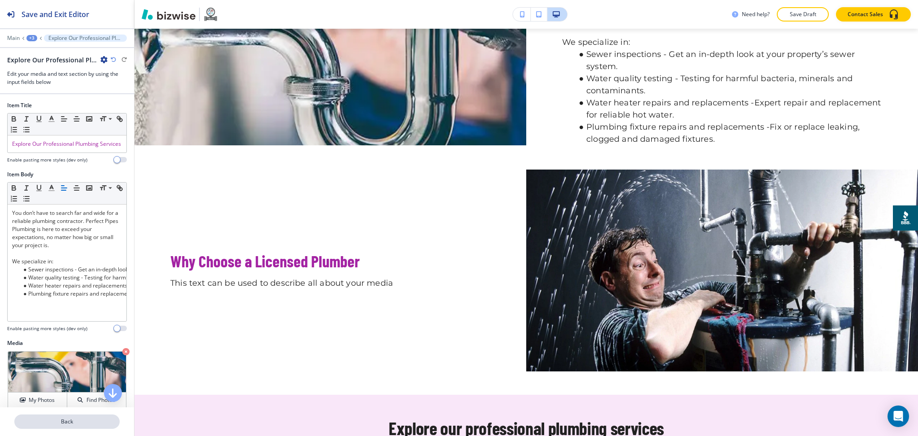
click at [75, 417] on button "Back" at bounding box center [66, 421] width 105 height 14
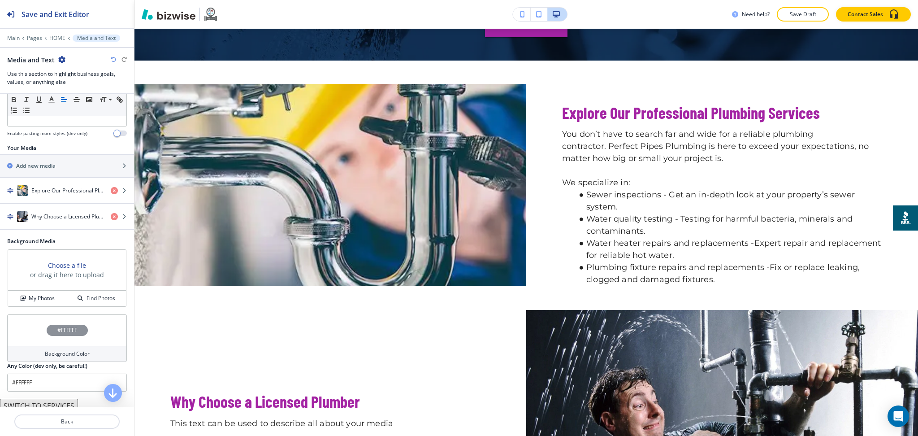
scroll to position [137, 0]
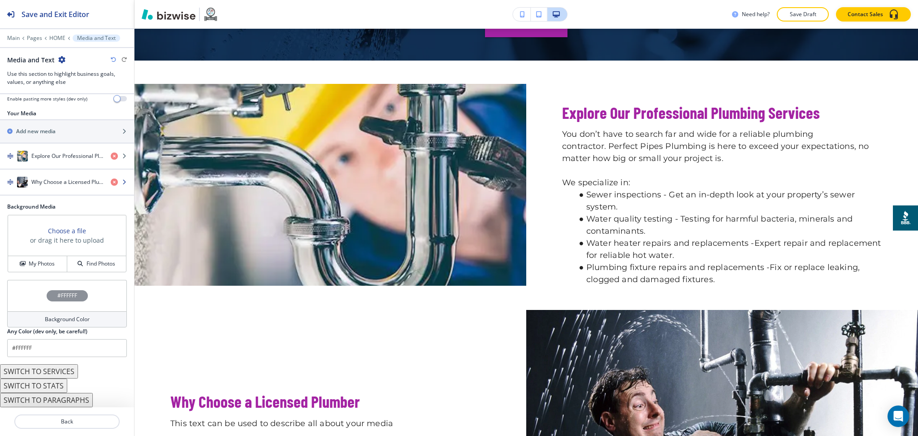
click at [51, 189] on div "button" at bounding box center [67, 190] width 134 height 7
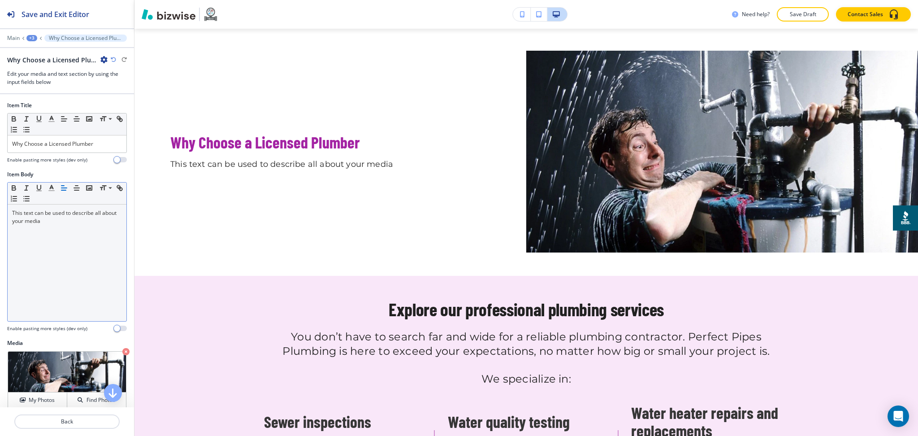
click at [55, 286] on div "This text can be used to describe all about your media" at bounding box center [67, 262] width 119 height 117
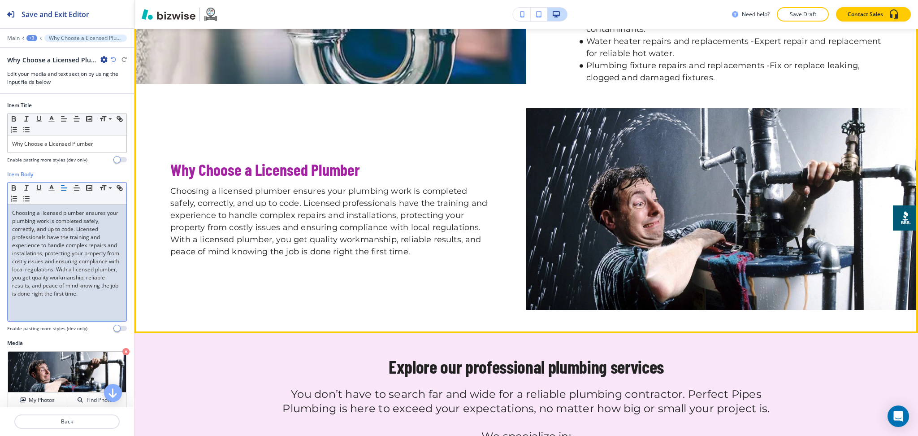
scroll to position [1480, 0]
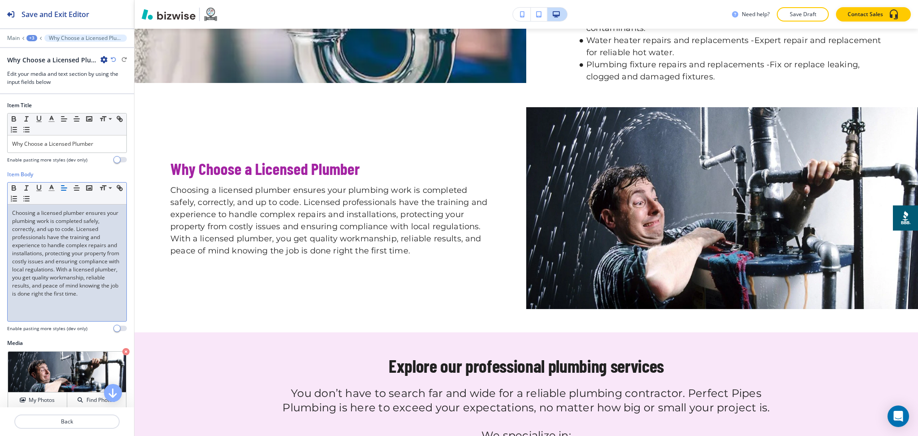
click at [104, 276] on p "Choosing a licensed plumber ensures your plumbing work is completed safely, cor…" at bounding box center [67, 253] width 110 height 89
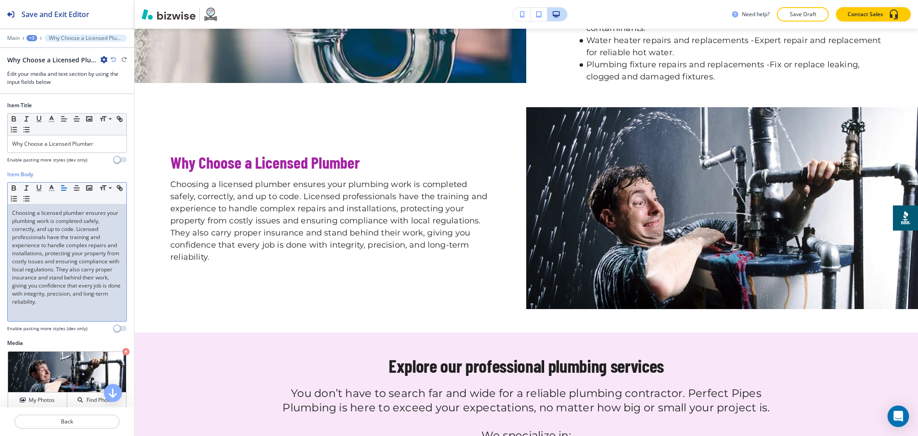
click at [42, 278] on p "Choosing a licensed plumber ensures your plumbing work is completed safely, cor…" at bounding box center [67, 257] width 110 height 97
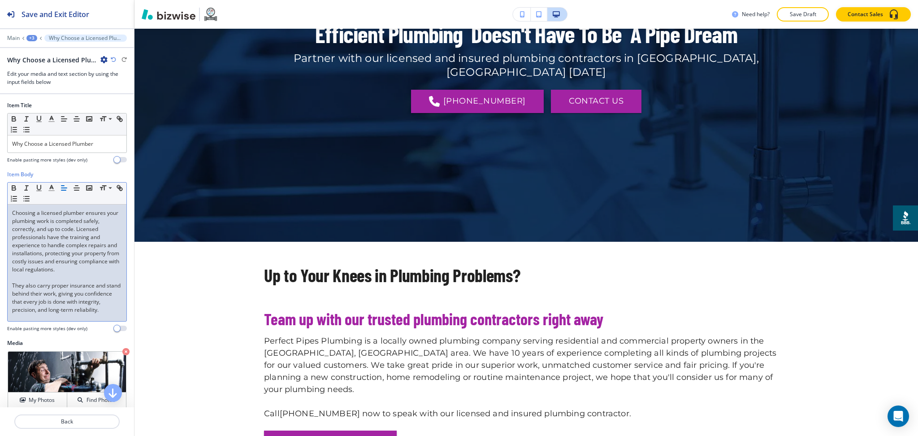
scroll to position [0, 0]
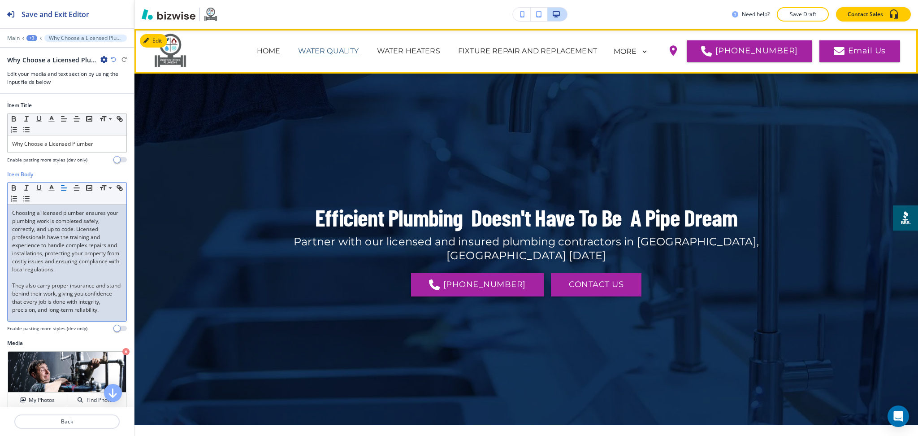
click at [350, 48] on p "WATER QUALITY" at bounding box center [328, 51] width 61 height 11
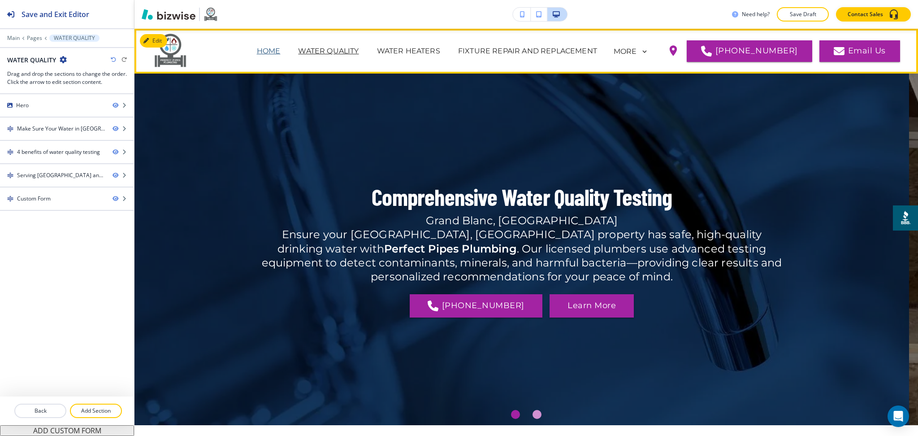
click at [277, 47] on p "HOME" at bounding box center [269, 51] width 24 height 11
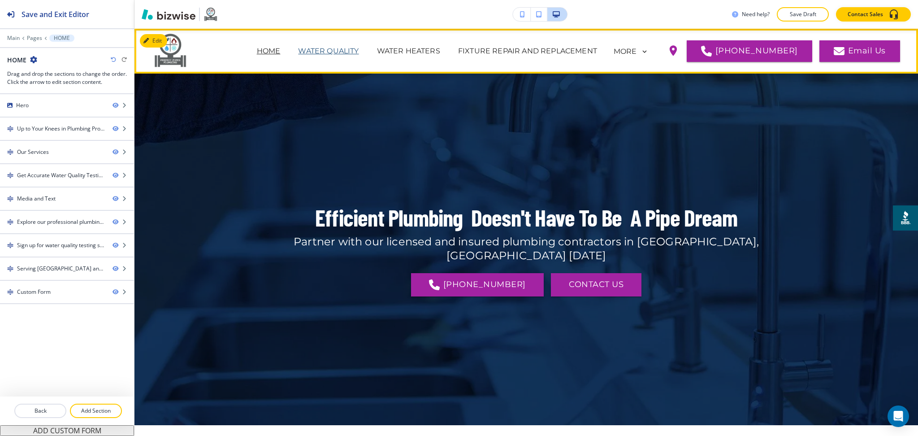
click at [334, 53] on p "WATER QUALITY" at bounding box center [328, 51] width 61 height 11
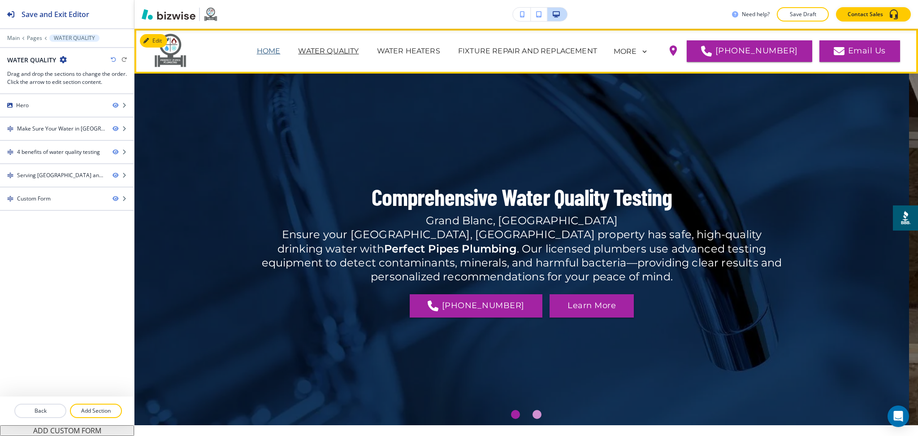
click at [281, 51] on p "HOME" at bounding box center [269, 51] width 24 height 11
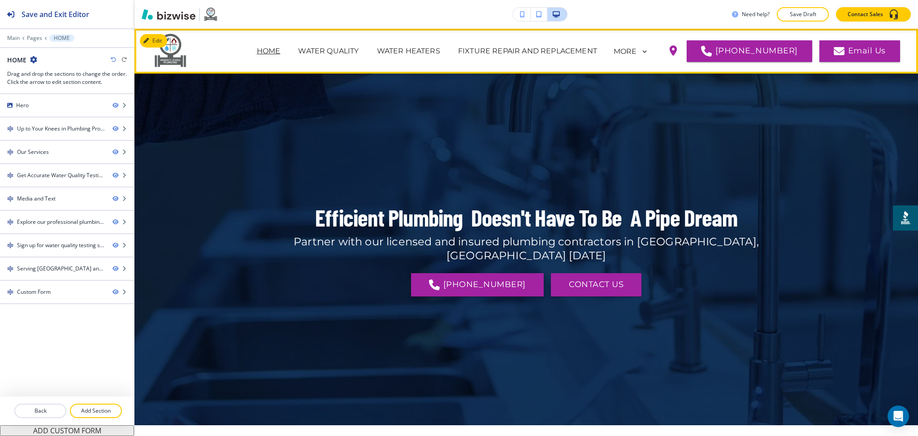
click at [348, 44] on span "WATER QUALITY" at bounding box center [328, 51] width 78 height 36
click at [351, 48] on p "WATER QUALITY" at bounding box center [328, 51] width 61 height 11
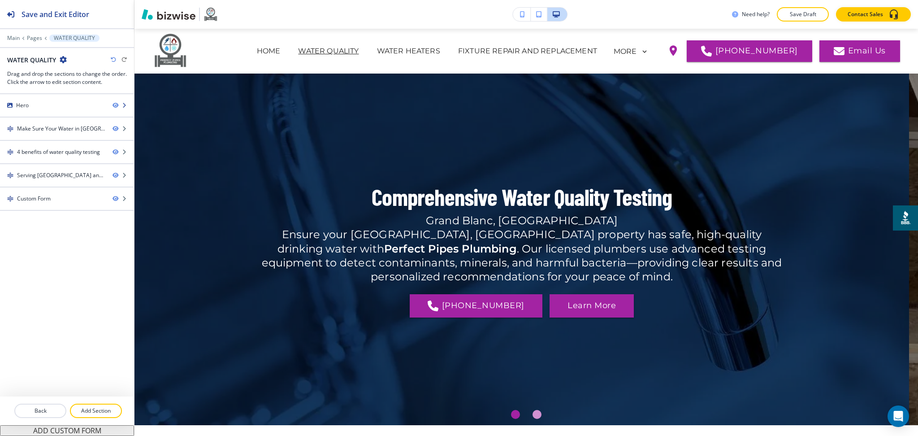
click at [67, 101] on div "Hero" at bounding box center [52, 105] width 105 height 8
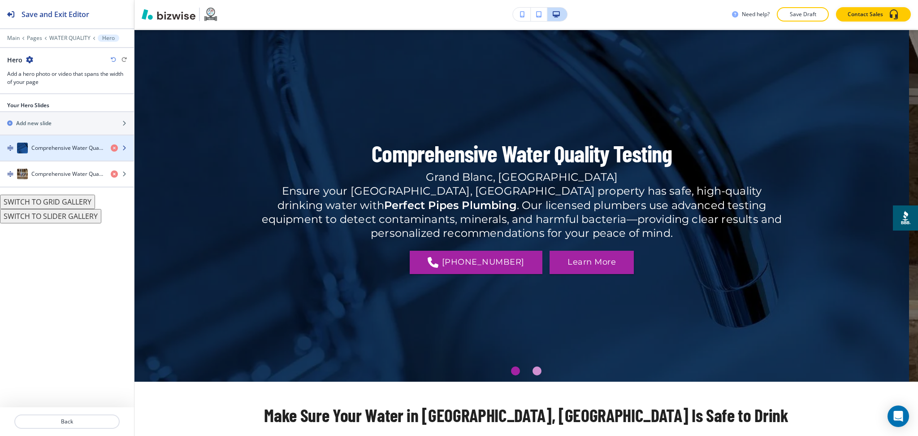
scroll to position [45, 0]
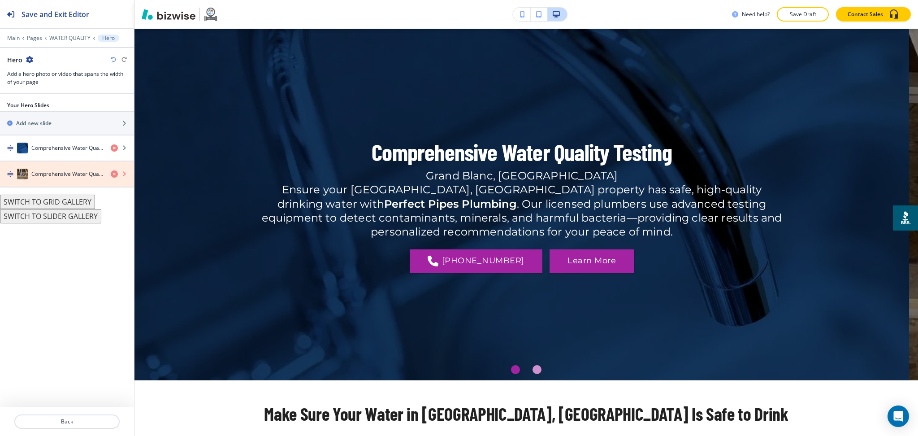
click at [113, 171] on icon "button" at bounding box center [114, 173] width 7 height 7
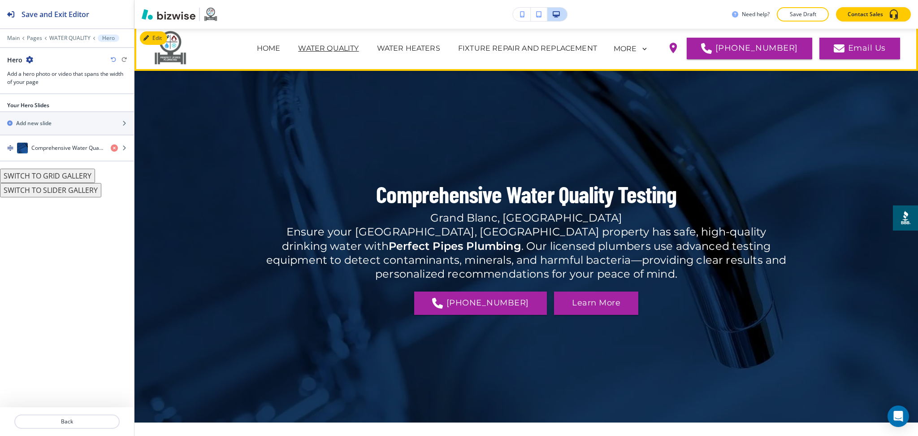
scroll to position [0, 0]
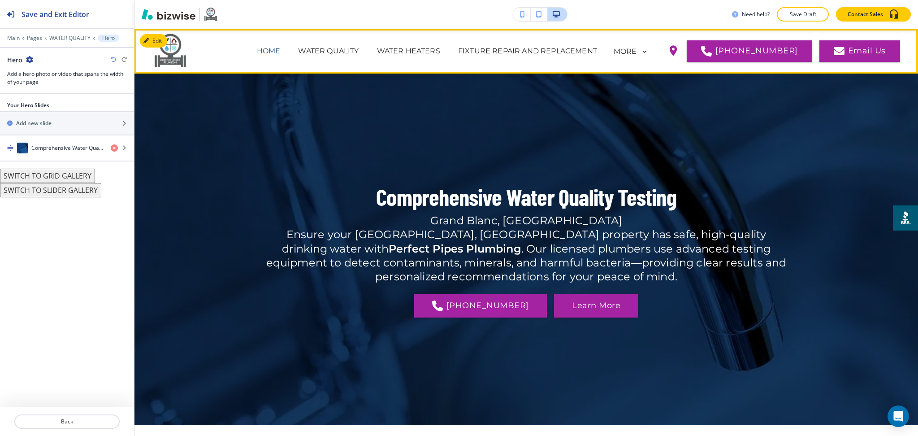
click at [281, 52] on p "HOME" at bounding box center [269, 51] width 24 height 11
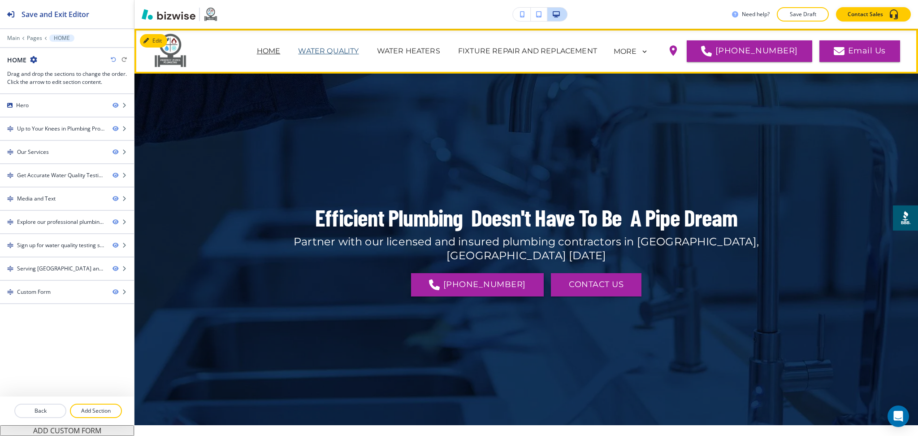
click at [346, 52] on p "WATER QUALITY" at bounding box center [328, 51] width 61 height 11
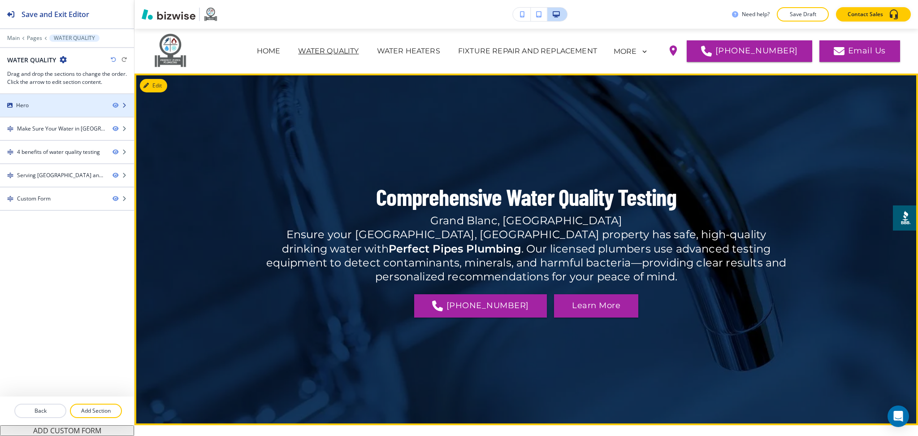
click at [67, 104] on div "Hero" at bounding box center [52, 105] width 105 height 8
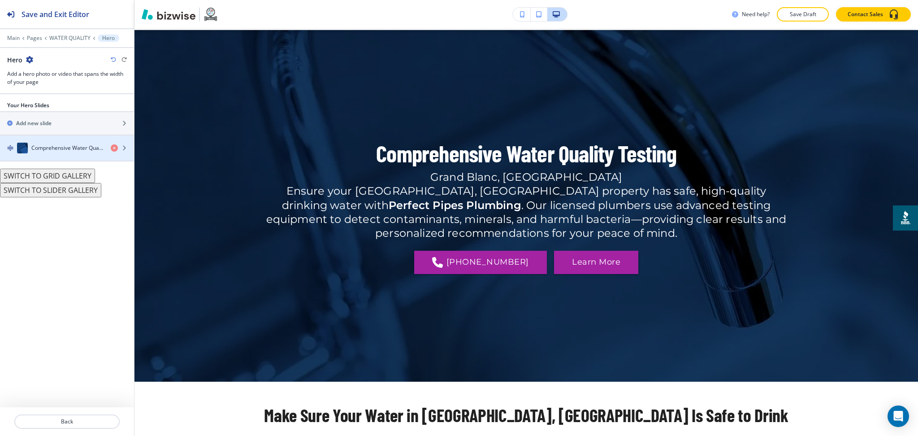
scroll to position [45, 0]
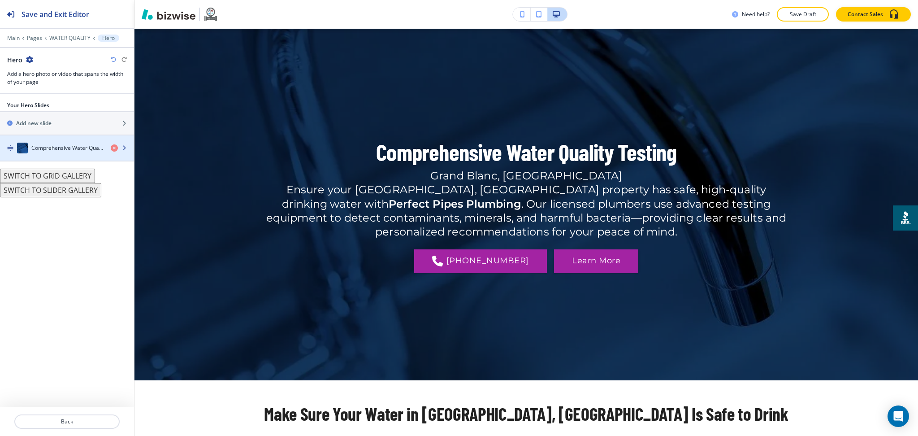
click at [69, 148] on h4 "Comprehensive Water Quality Testing" at bounding box center [67, 148] width 72 height 8
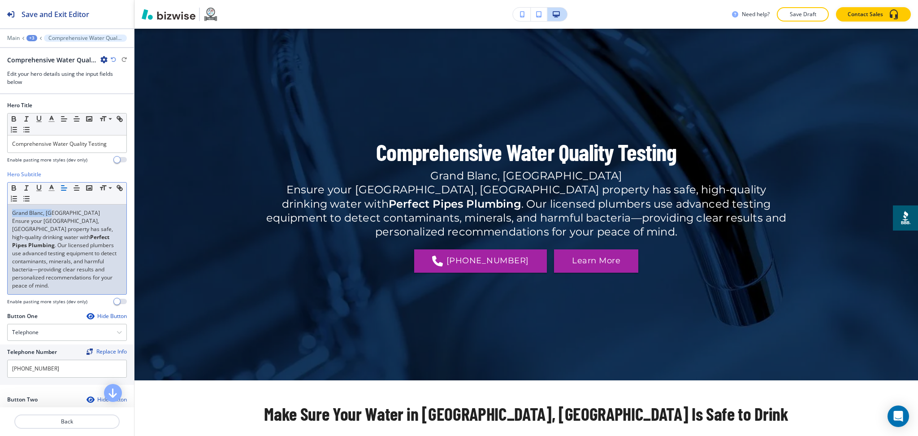
drag, startPoint x: 58, startPoint y: 213, endPoint x: 0, endPoint y: 203, distance: 59.0
click at [0, 208] on div "Hero Subtitle Small Normal Large Huge Grand Blanc, MI Ensure your Grand Blanc, …" at bounding box center [67, 241] width 134 height 142
drag, startPoint x: 85, startPoint y: 221, endPoint x: 43, endPoint y: 223, distance: 41.3
click at [43, 223] on p "Ensure your Grand Blanc, MI property has safe, high-quality drinking water with…" at bounding box center [67, 253] width 110 height 73
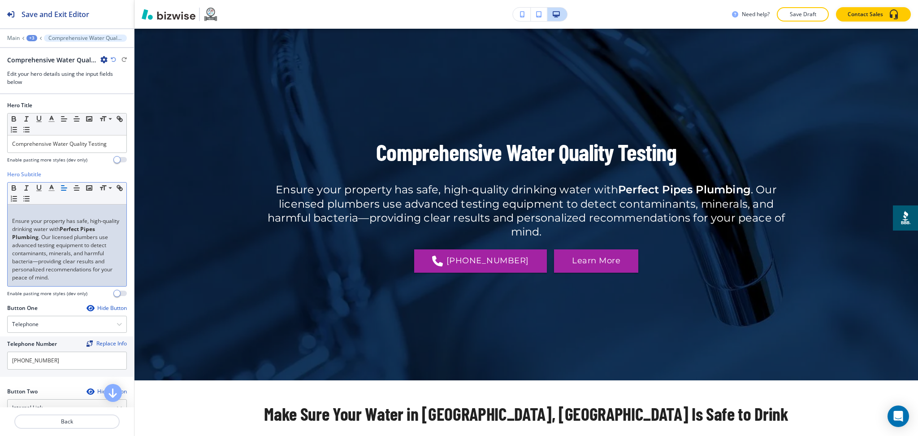
click at [11, 221] on div "Ensure your property has safe, high-quality drinking water with Perfect Pipes P…" at bounding box center [67, 245] width 119 height 82
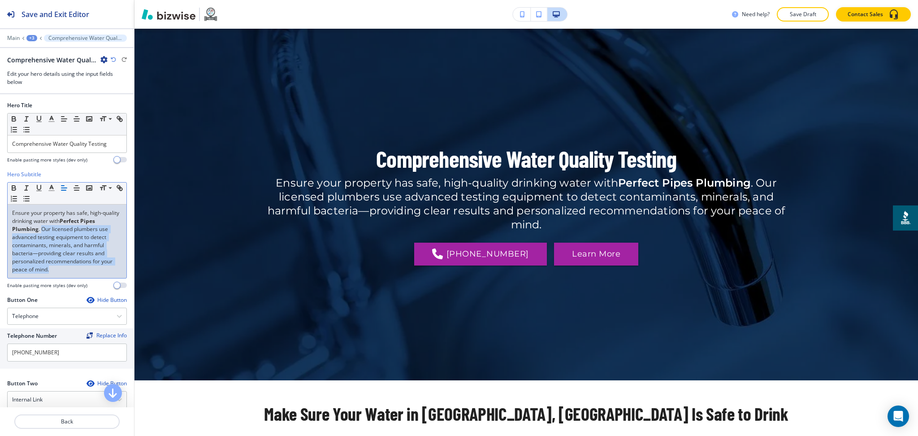
drag, startPoint x: 87, startPoint y: 281, endPoint x: 56, endPoint y: 230, distance: 60.1
click at [56, 230] on p "Ensure your property has safe, high-quality drinking water with Perfect Pipes P…" at bounding box center [67, 241] width 110 height 65
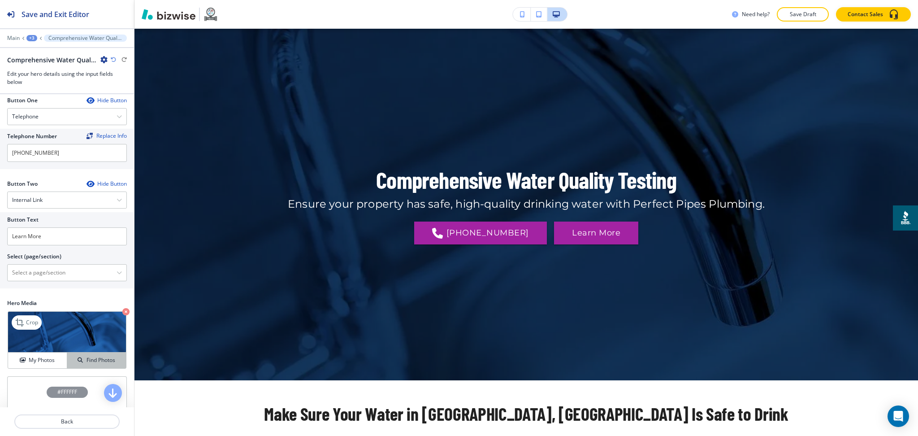
scroll to position [213, 0]
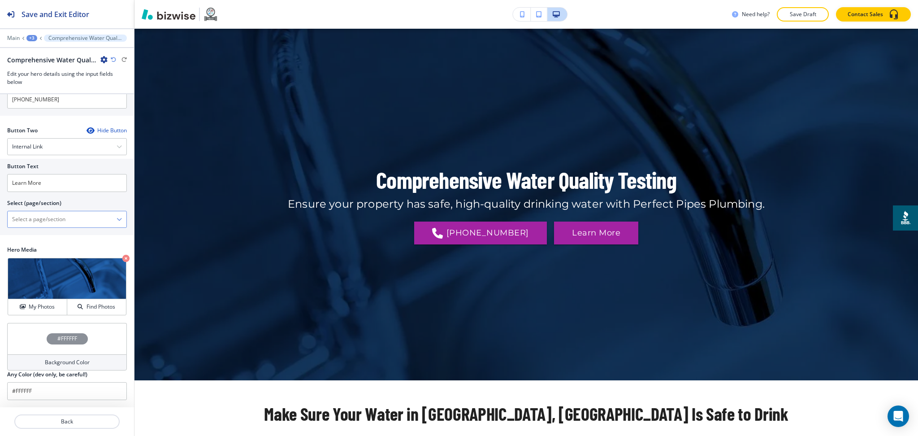
click at [48, 226] on \(page\/section\) "Manual Input" at bounding box center [62, 219] width 109 height 15
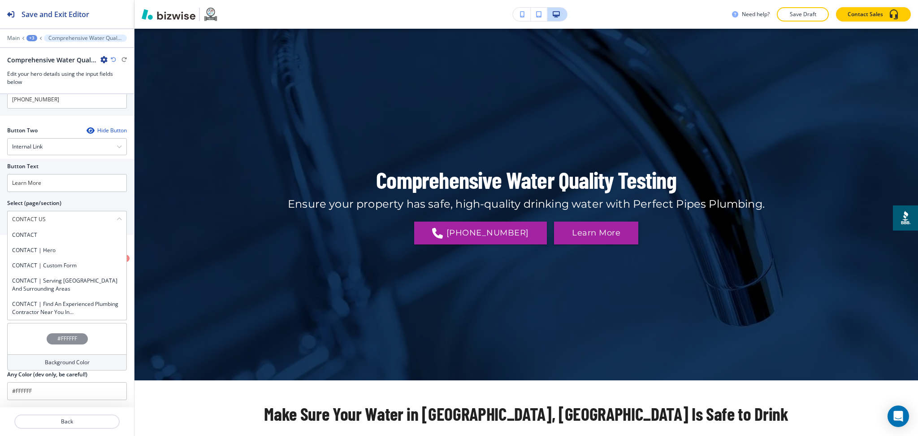
drag, startPoint x: 58, startPoint y: 219, endPoint x: 0, endPoint y: 218, distance: 58.3
click at [0, 218] on div "Button Text Learn More Select (page/section) CONTACT US CONTACT CONTACT | Hero …" at bounding box center [67, 197] width 134 height 76
click at [37, 230] on div "CONTACT" at bounding box center [67, 234] width 119 height 15
type \(page\/section\) "CONTACT"
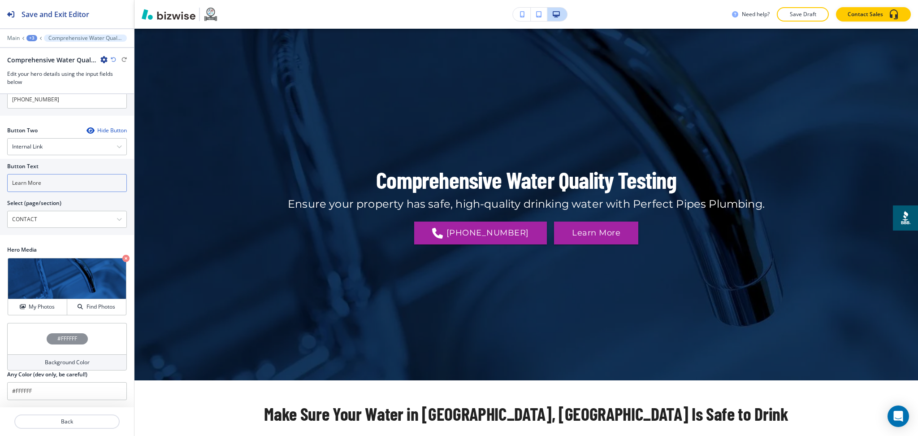
click at [56, 189] on input "Learn More" at bounding box center [67, 183] width 120 height 18
paste input "CONTACT US"
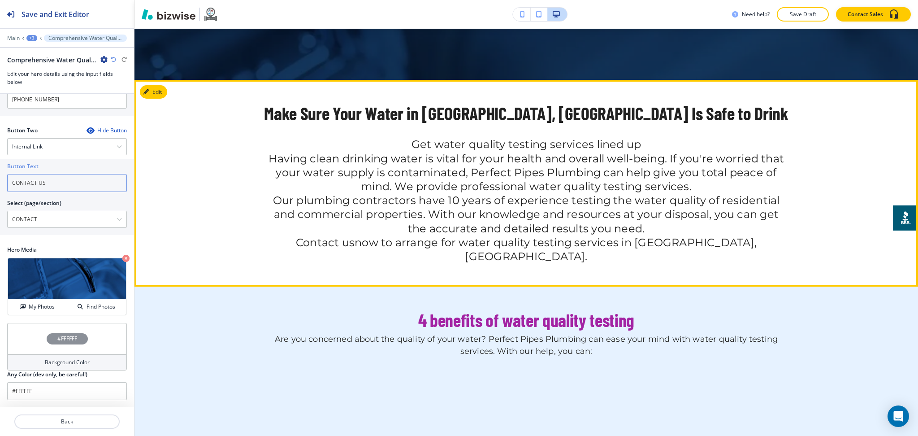
scroll to position [346, 0]
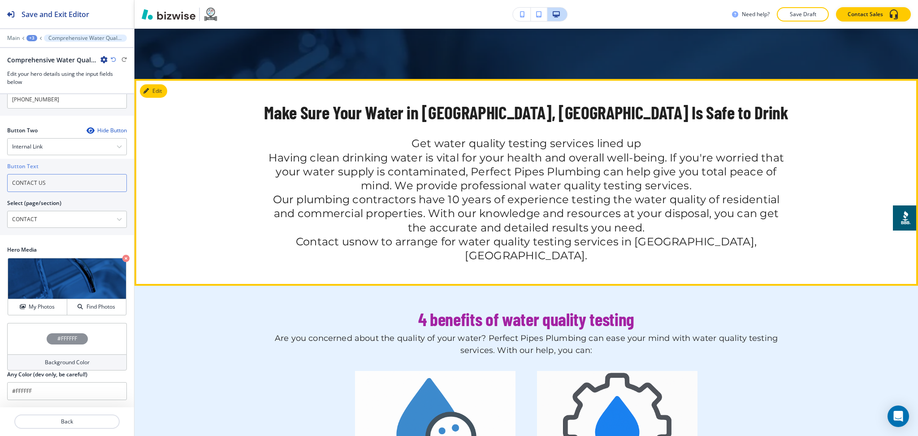
type input "CONTACT US"
click at [156, 90] on button "Edit" at bounding box center [153, 90] width 27 height 13
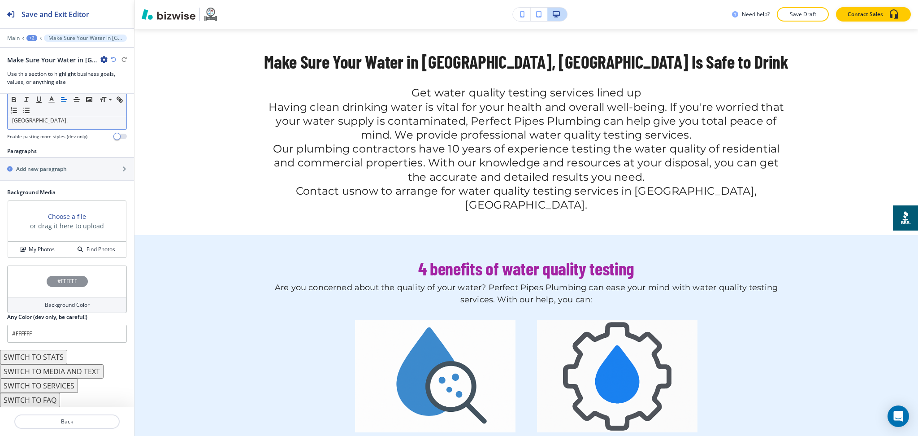
scroll to position [246, 0]
click at [43, 174] on div "button" at bounding box center [67, 176] width 134 height 7
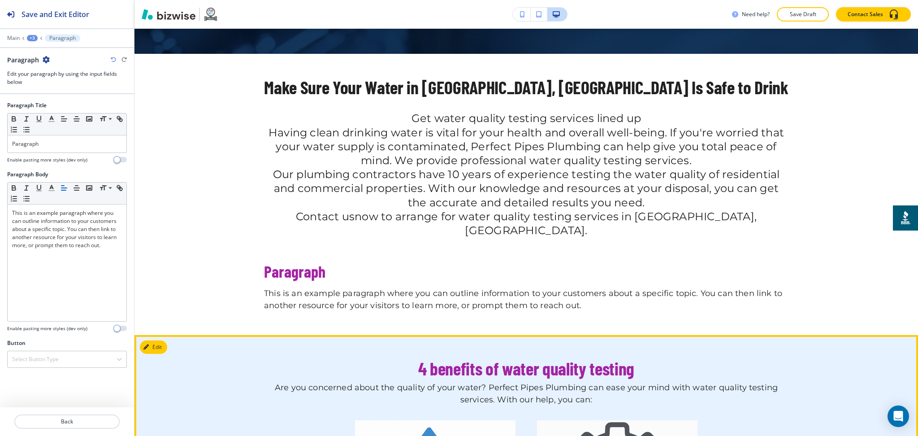
scroll to position [371, 0]
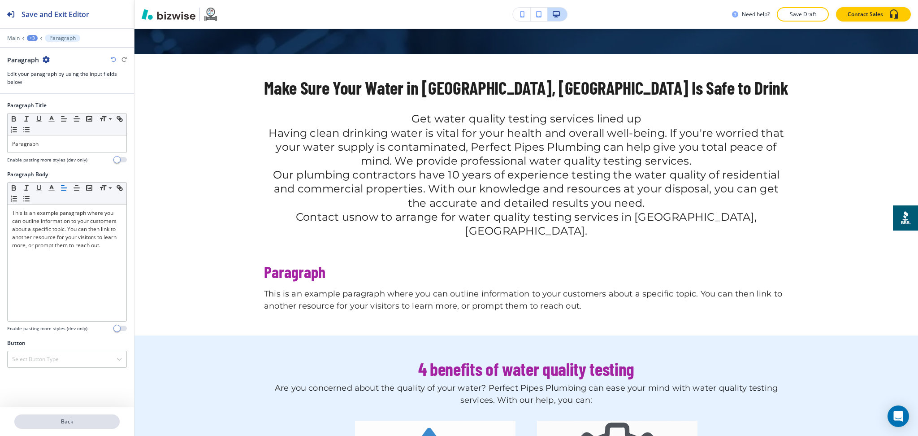
click at [75, 421] on p "Back" at bounding box center [67, 421] width 104 height 8
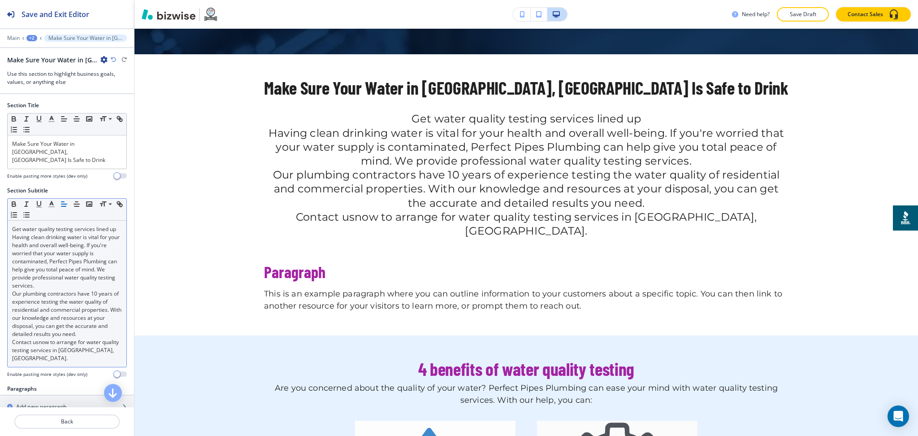
scroll to position [397, 0]
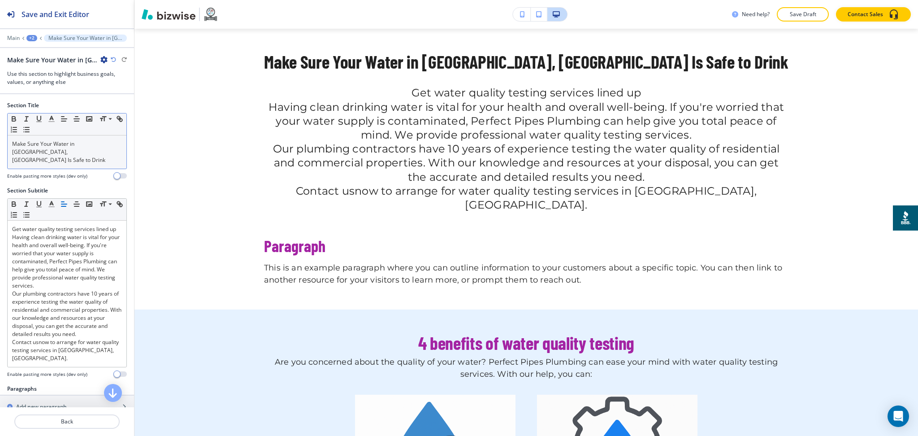
click at [75, 154] on p "Make Sure Your Water in Grand Blanc, MI Is Safe to Drink" at bounding box center [67, 152] width 110 height 24
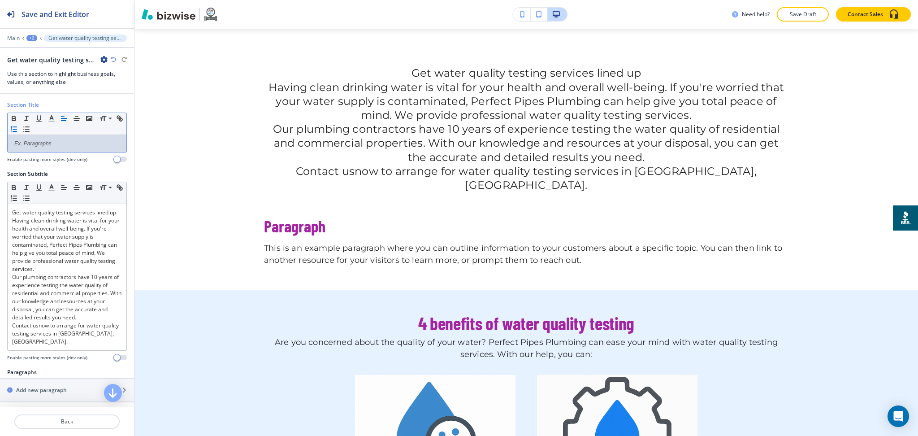
scroll to position [0, 0]
click at [44, 146] on p at bounding box center [67, 144] width 110 height 8
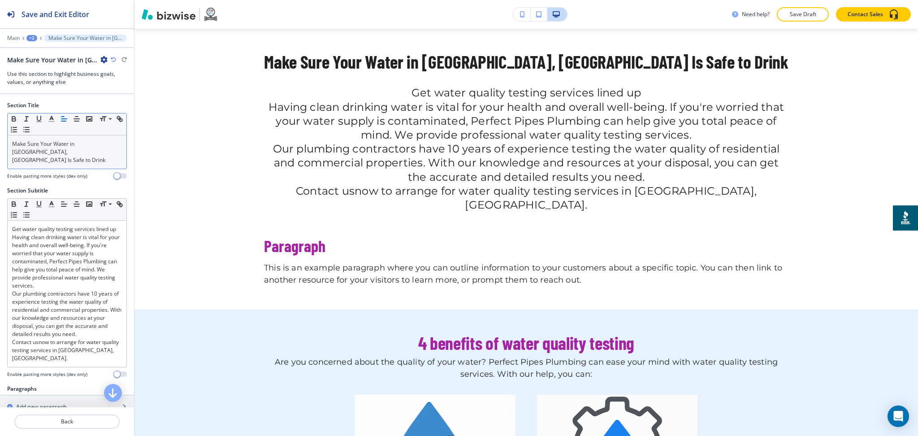
click at [64, 118] on icon "button" at bounding box center [64, 119] width 8 height 8
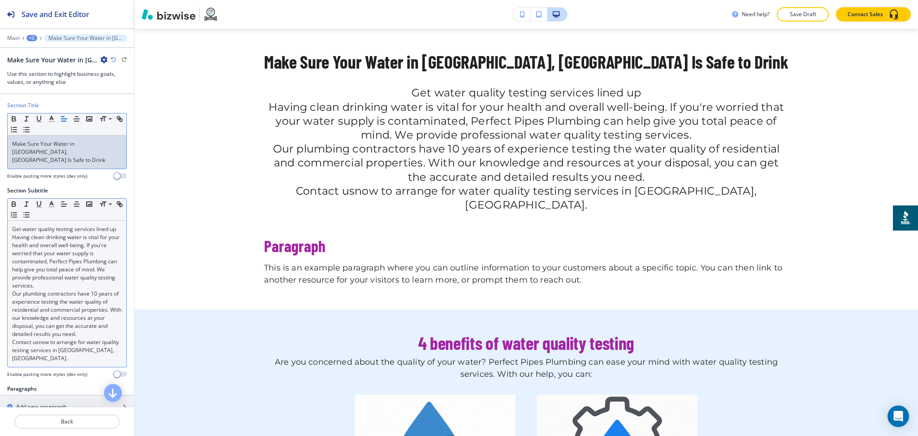
click at [50, 241] on p "Having clean drinking water is vital for your health and overall well-being. If…" at bounding box center [67, 261] width 110 height 56
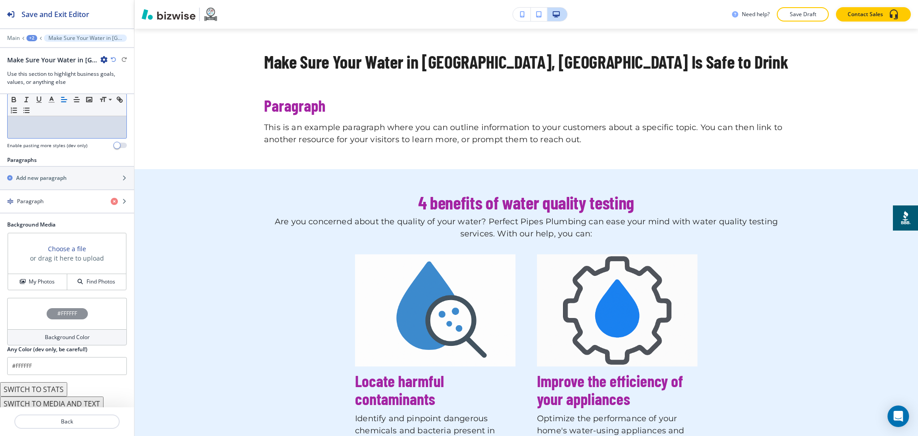
scroll to position [130, 0]
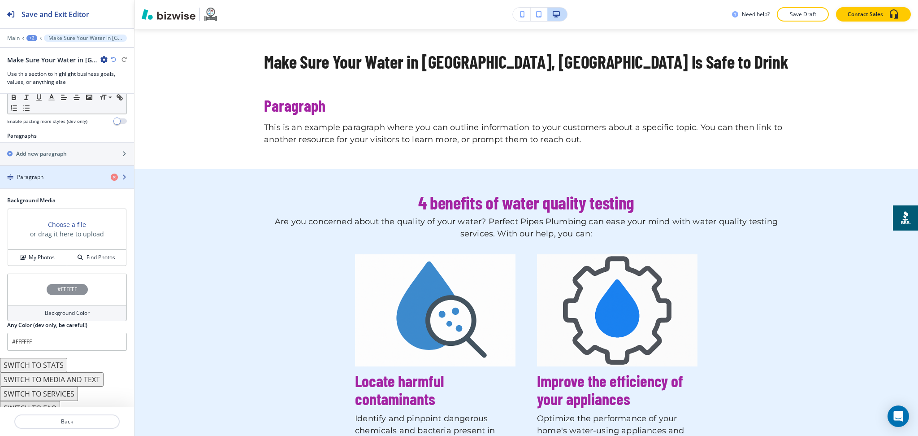
click at [44, 173] on div "Paragraph" at bounding box center [52, 177] width 104 height 8
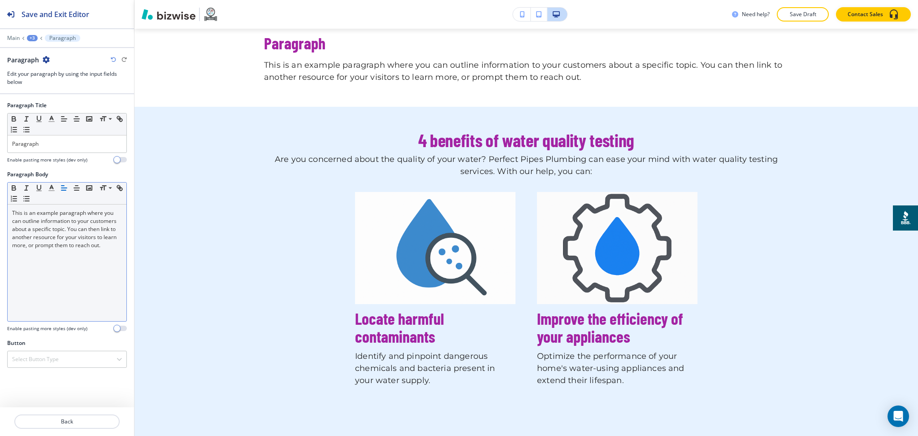
scroll to position [464, 0]
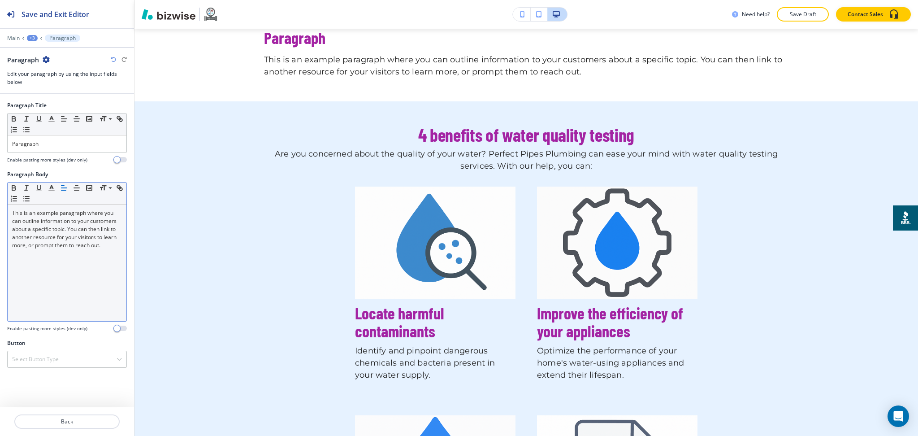
click at [66, 261] on div "This is an example paragraph where you can outline information to your customer…" at bounding box center [67, 262] width 119 height 117
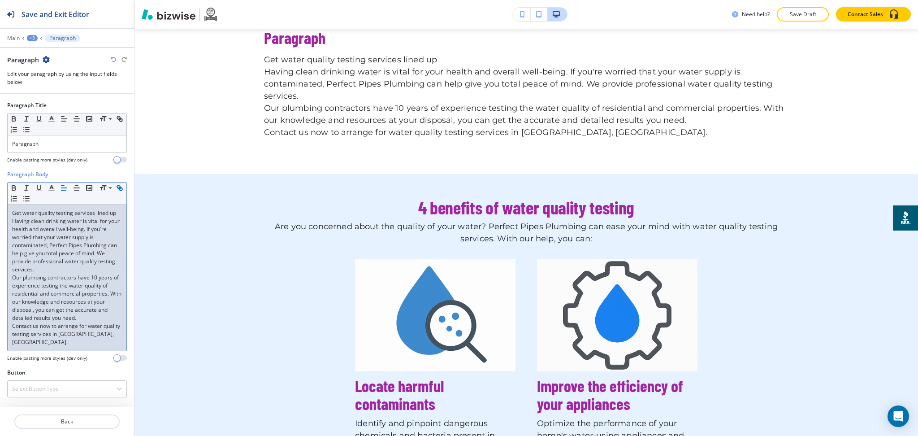
scroll to position [0, 0]
click at [44, 269] on p "Having clean drinking water is vital for your health and overall well-being. If…" at bounding box center [67, 245] width 110 height 56
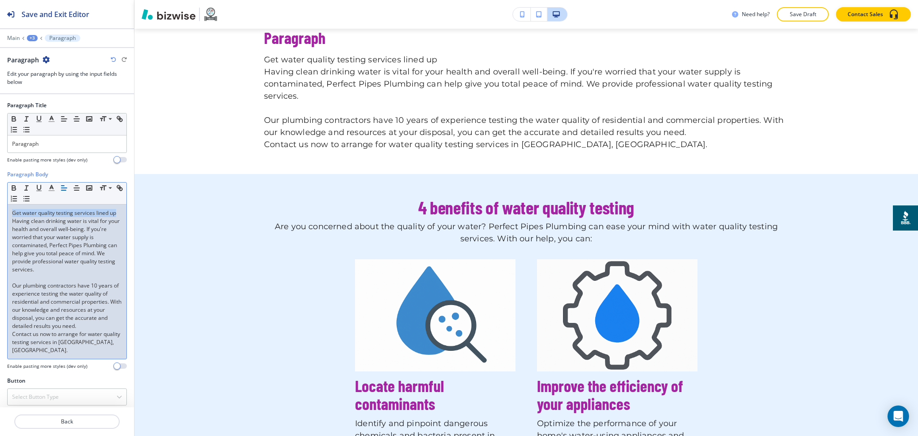
drag, startPoint x: 120, startPoint y: 214, endPoint x: 0, endPoint y: 209, distance: 120.2
click at [0, 209] on div "Paragraph Body Small Normal Large Huge Get water quality testing services lined…" at bounding box center [67, 273] width 134 height 206
click at [56, 143] on p "Paragraph" at bounding box center [67, 144] width 110 height 8
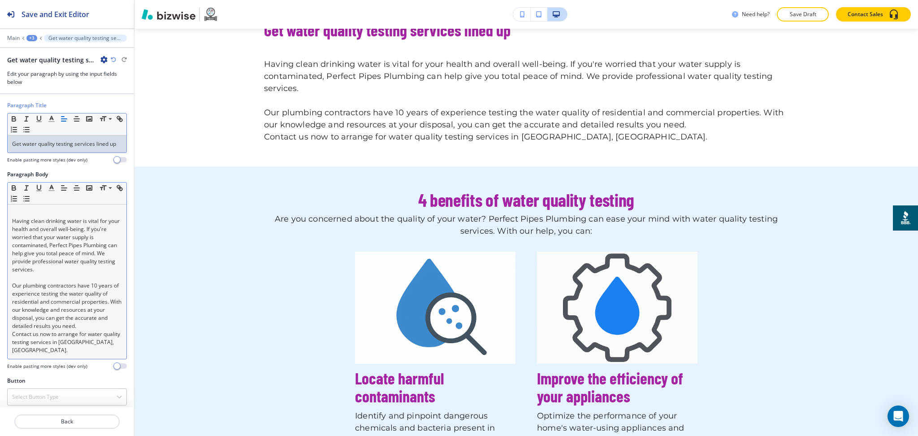
scroll to position [473, 0]
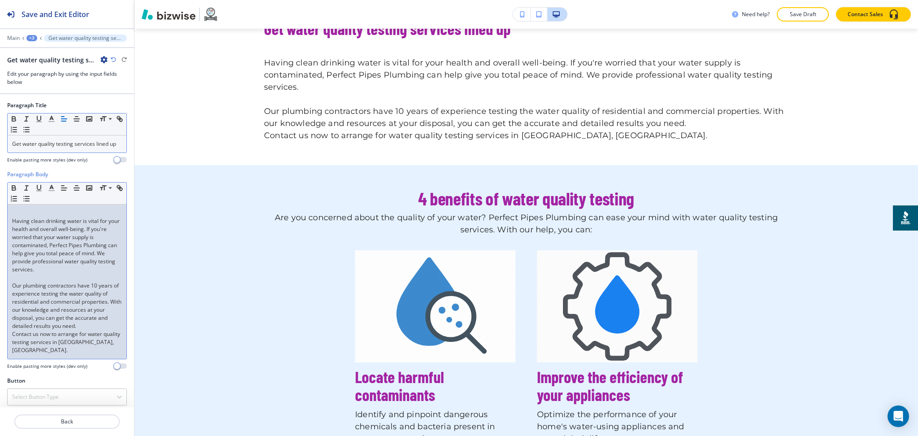
click at [12, 219] on p "Having clean drinking water is vital for your health and overall well-being. If…" at bounding box center [67, 245] width 110 height 56
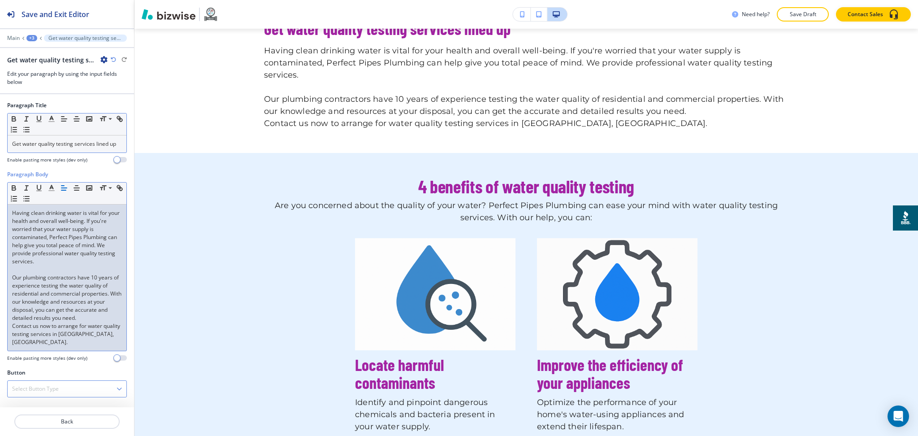
click at [51, 381] on div "Select Button Type" at bounding box center [67, 389] width 119 height 16
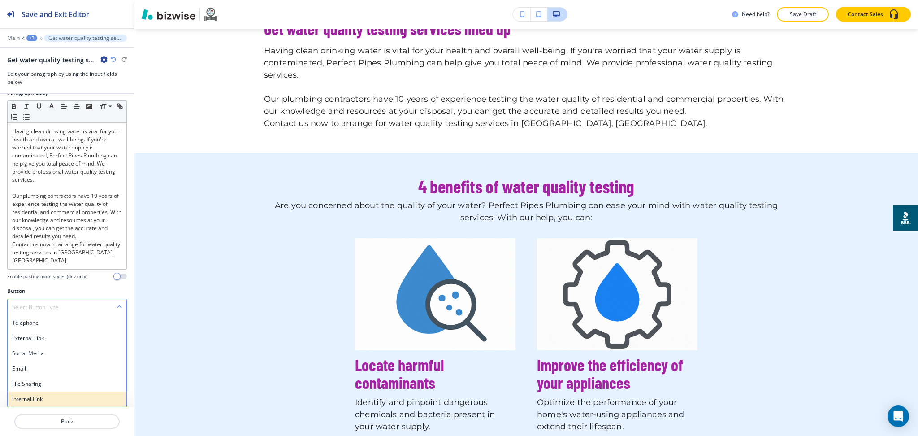
click at [36, 404] on div "Internal Link" at bounding box center [67, 398] width 119 height 15
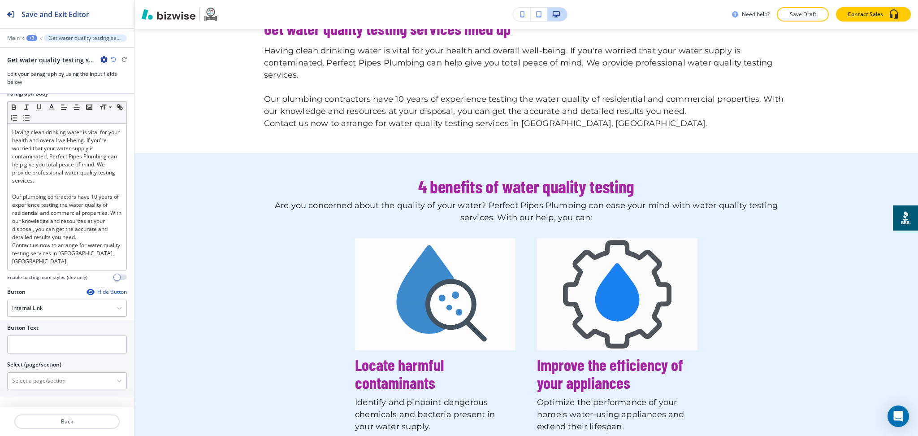
scroll to position [97, 0]
click at [39, 379] on \(page\/section\) "Manual Input" at bounding box center [62, 380] width 109 height 15
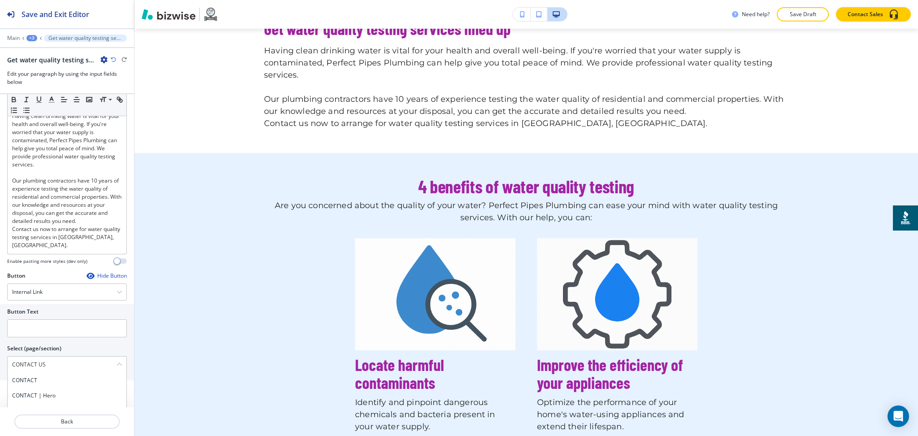
drag, startPoint x: 49, startPoint y: 383, endPoint x: 0, endPoint y: 374, distance: 49.6
click at [0, 374] on div "Button Text Select (page/section) CONTACT US CONTACT CONTACT | Hero CONTACT | C…" at bounding box center [67, 342] width 134 height 76
click at [28, 384] on h4 "CONTACT" at bounding box center [67, 380] width 110 height 8
type \(page\/section\) "CONTACT"
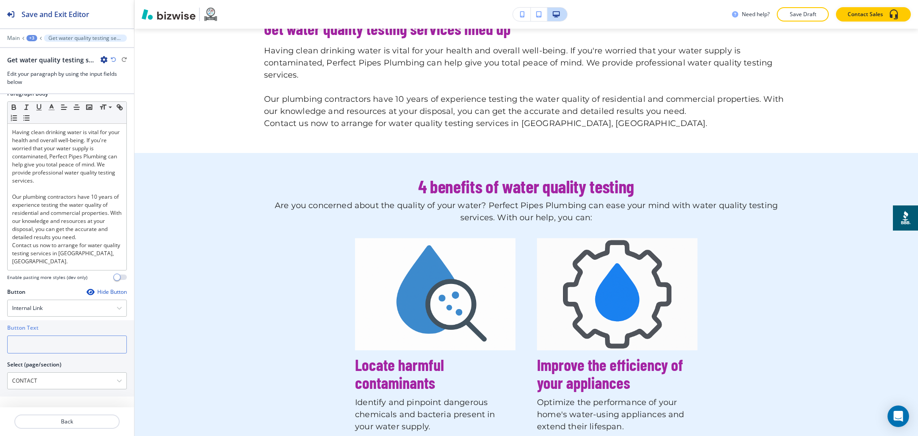
click at [29, 352] on input "text" at bounding box center [67, 344] width 120 height 18
paste input "CONTACT US"
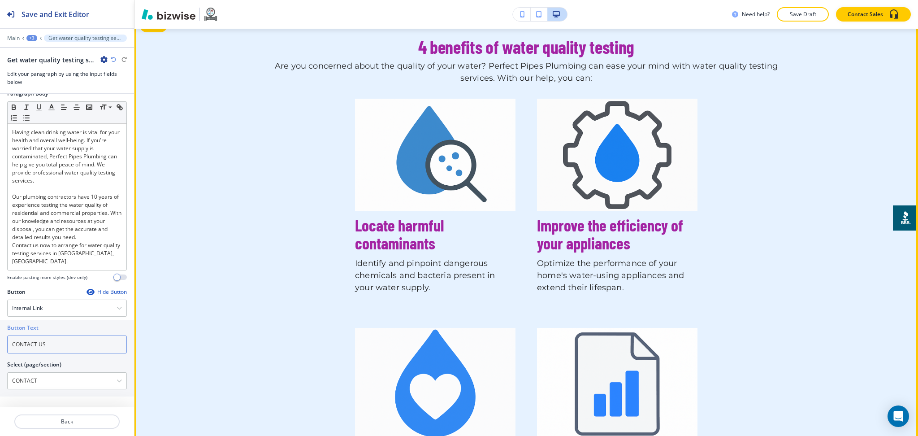
scroll to position [647, 0]
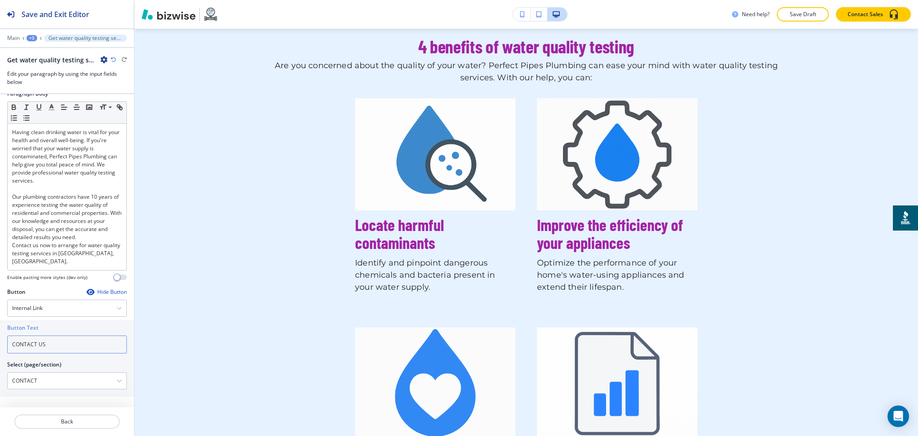
type input "CONTACT US"
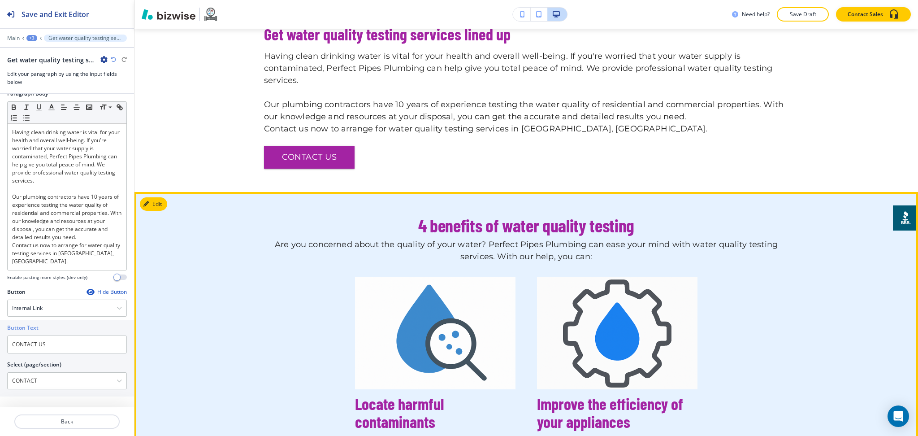
click at [160, 208] on button "Edit" at bounding box center [153, 203] width 27 height 13
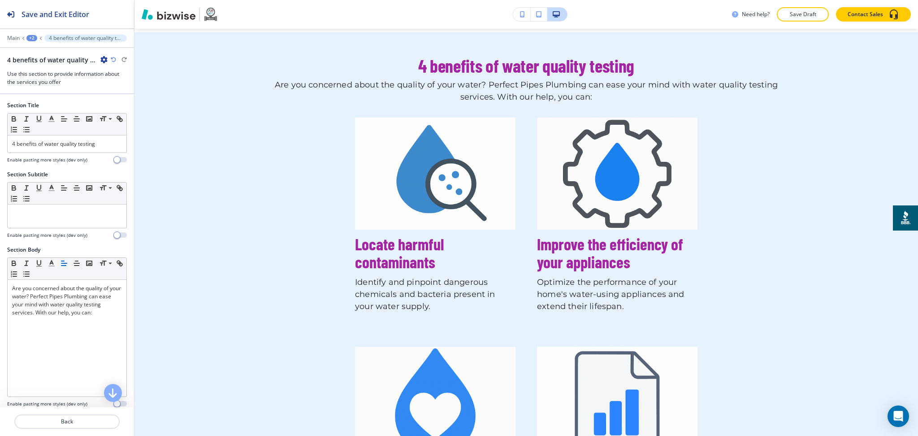
scroll to position [632, 0]
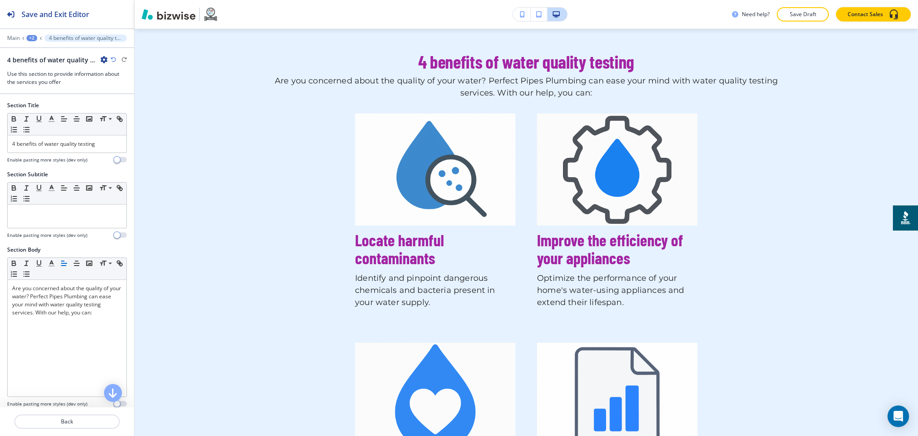
click at [104, 60] on icon "button" at bounding box center [103, 59] width 7 height 7
click at [119, 117] on div "Section Title Small Normal Large Huge 4 benefits of water quality testing Enabl…" at bounding box center [67, 135] width 134 height 69
click at [104, 56] on icon "button" at bounding box center [103, 59] width 7 height 7
click at [116, 106] on p "Delete Section" at bounding box center [129, 107] width 46 height 8
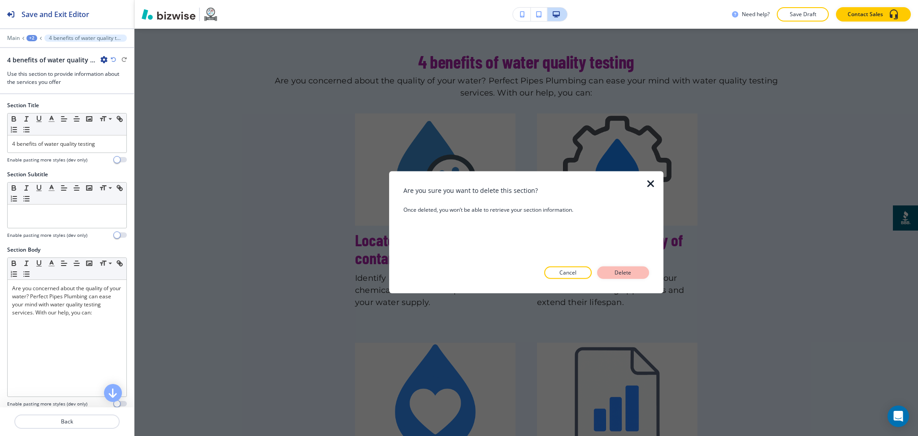
click at [625, 269] on p "Delete" at bounding box center [623, 273] width 22 height 8
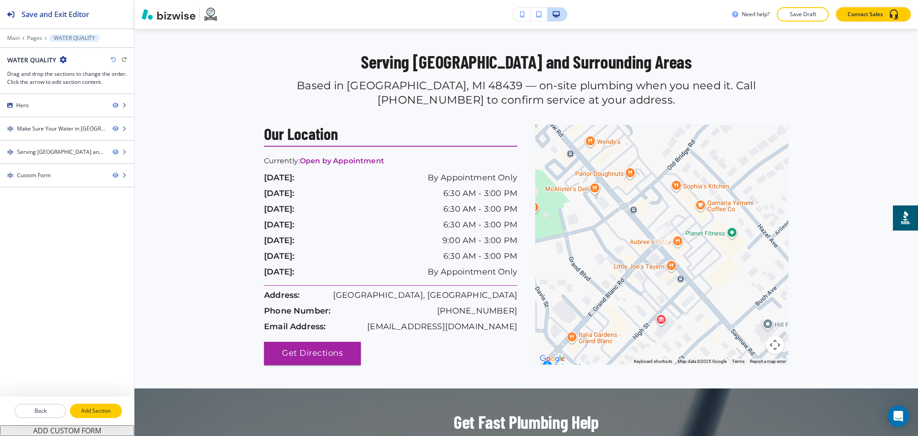
click at [95, 408] on p "Add Section" at bounding box center [96, 411] width 50 height 8
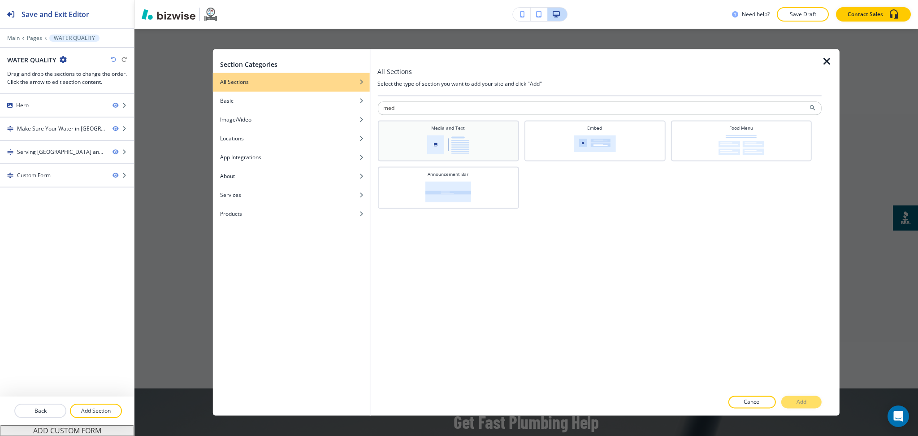
type input "med"
click at [493, 141] on div "Media and Text" at bounding box center [448, 140] width 132 height 30
click at [801, 403] on p "Add" at bounding box center [802, 402] width 10 height 8
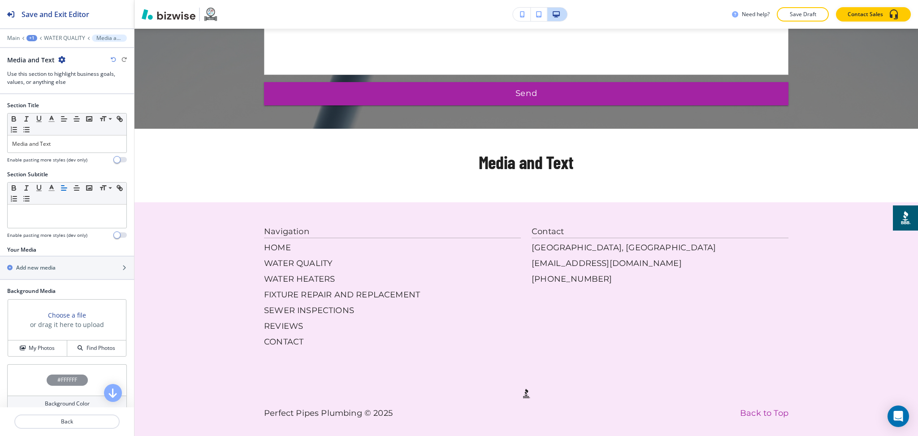
scroll to position [1224, 0]
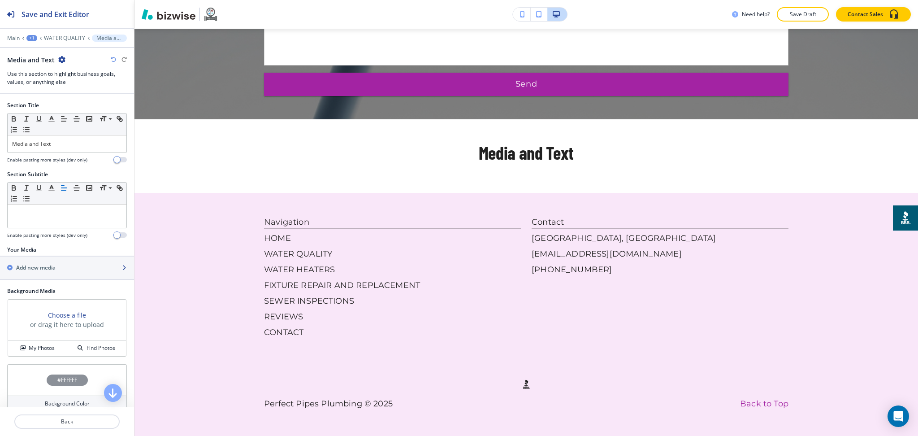
click at [35, 265] on h2 "Add new media" at bounding box center [35, 268] width 39 height 8
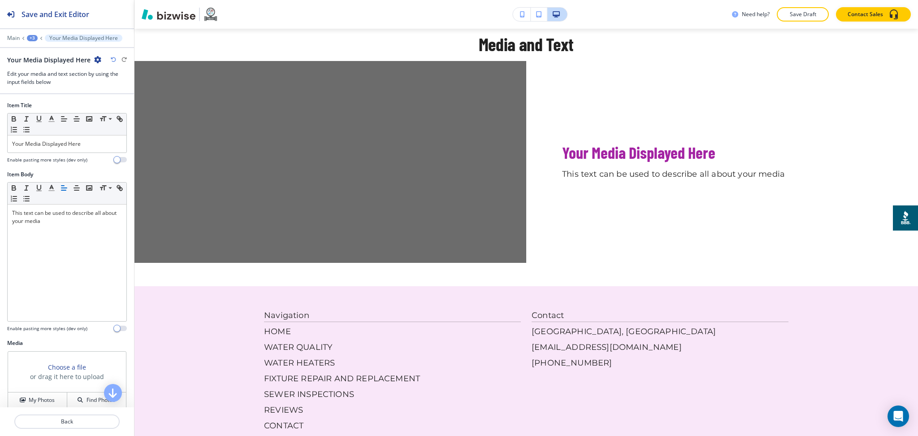
scroll to position [1365, 0]
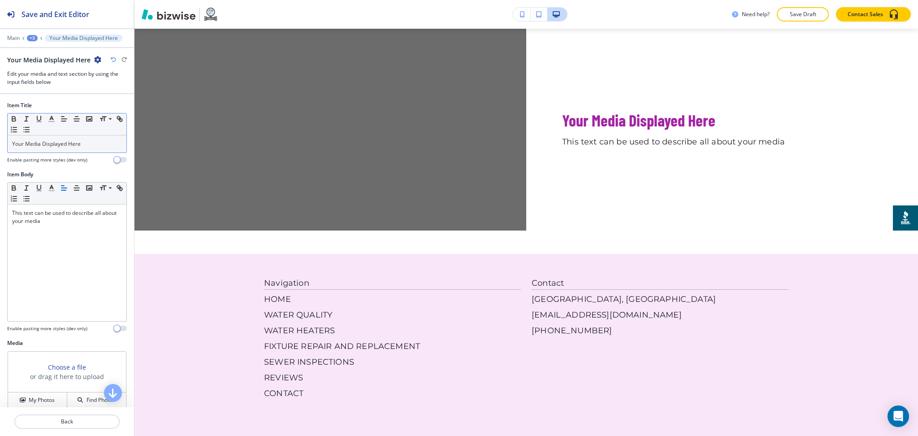
click at [92, 144] on p "Your Media Displayed Here" at bounding box center [67, 144] width 110 height 8
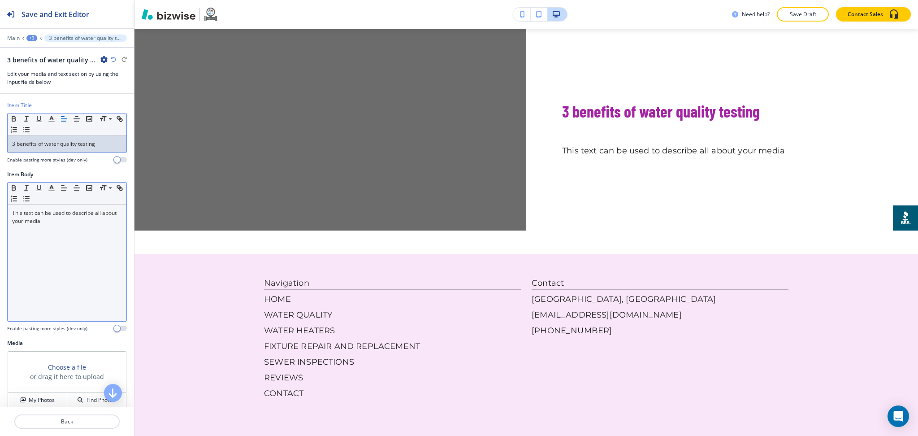
click at [61, 240] on div "This text can be used to describe all about your media" at bounding box center [67, 262] width 119 height 117
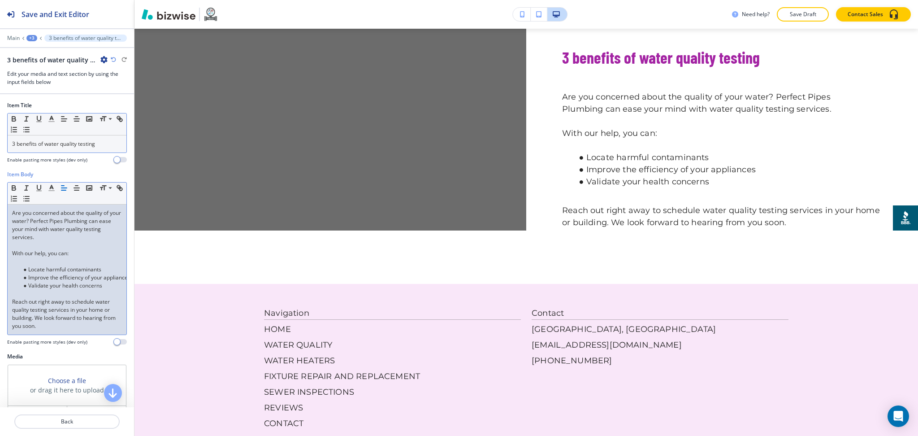
click at [36, 249] on p "With our help, you can:" at bounding box center [67, 253] width 110 height 8
click at [38, 260] on p at bounding box center [67, 261] width 110 height 8
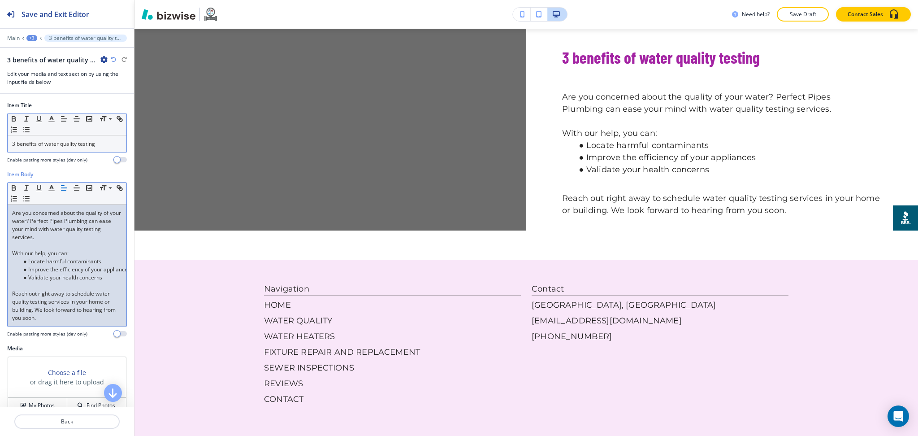
click at [32, 286] on p at bounding box center [67, 286] width 110 height 8
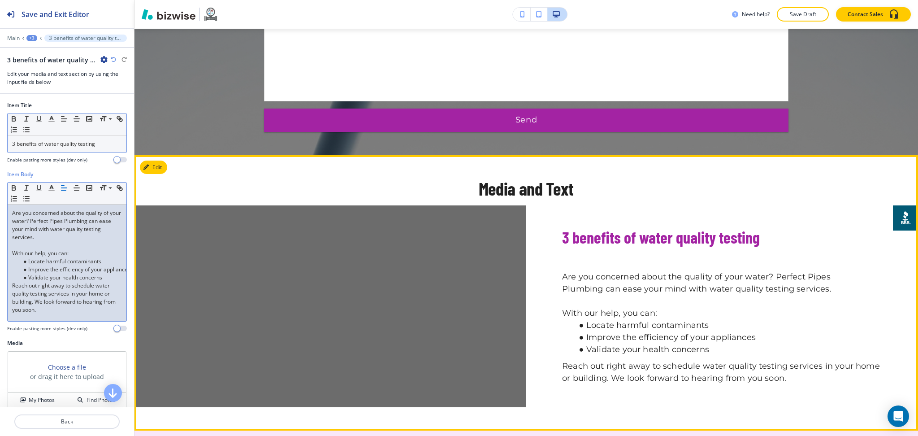
scroll to position [1188, 0]
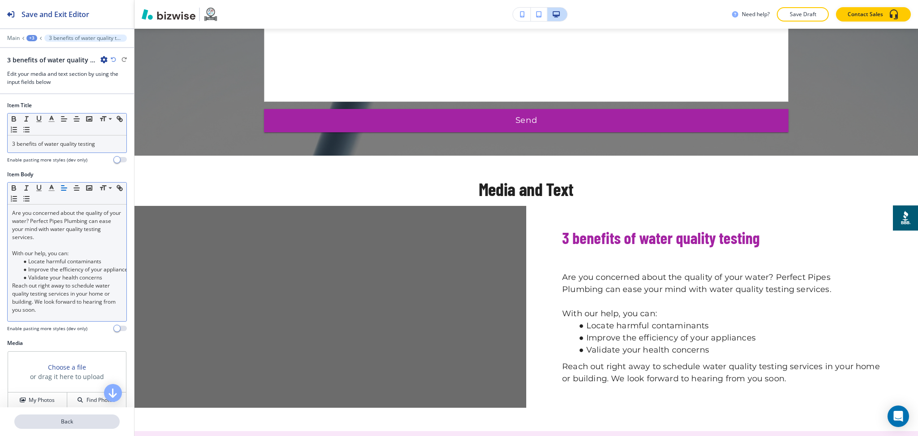
click at [58, 425] on p "Back" at bounding box center [67, 421] width 104 height 8
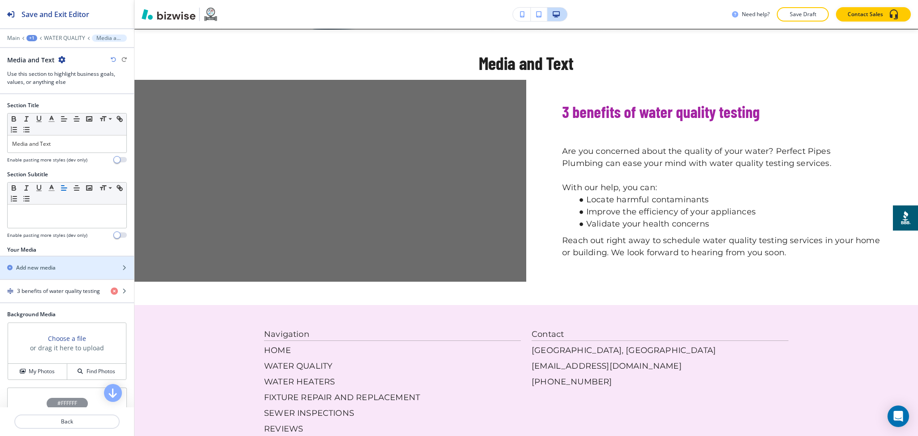
scroll to position [1315, 0]
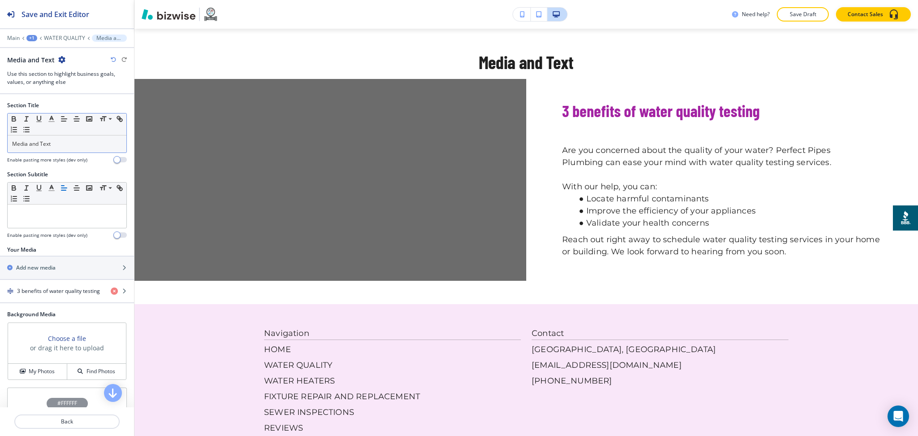
click at [84, 146] on p "Media and Text" at bounding box center [67, 144] width 110 height 8
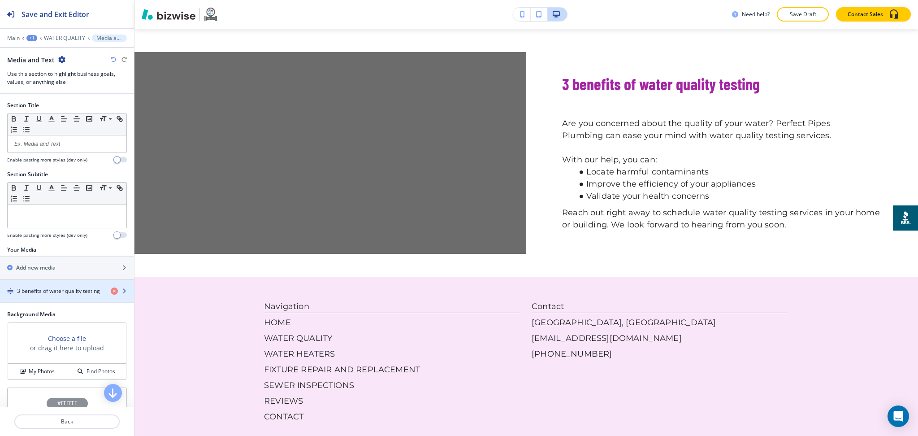
click at [62, 291] on h4 "3 benefits of water quality testing" at bounding box center [58, 291] width 83 height 8
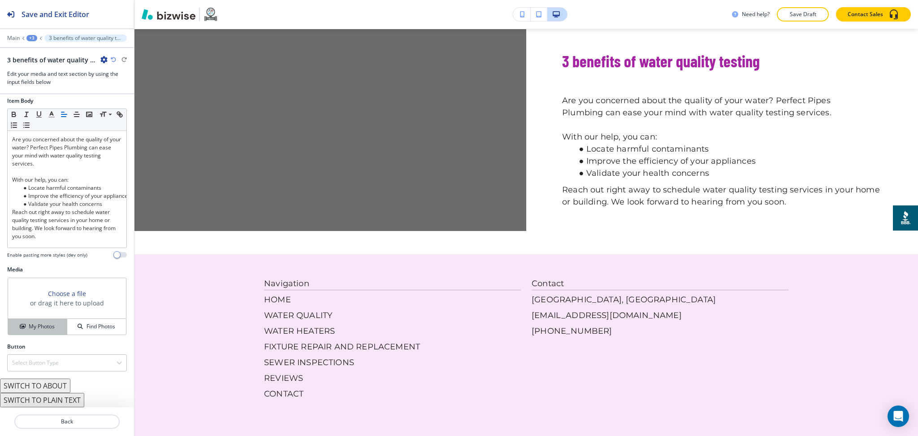
scroll to position [80, 0]
click at [47, 325] on h4 "My Photos" at bounding box center [42, 326] width 26 height 8
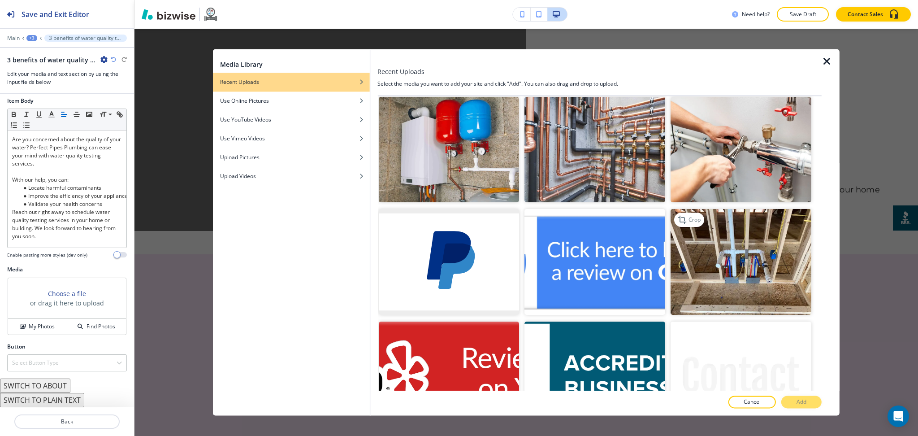
click at [735, 247] on img "button" at bounding box center [741, 261] width 141 height 105
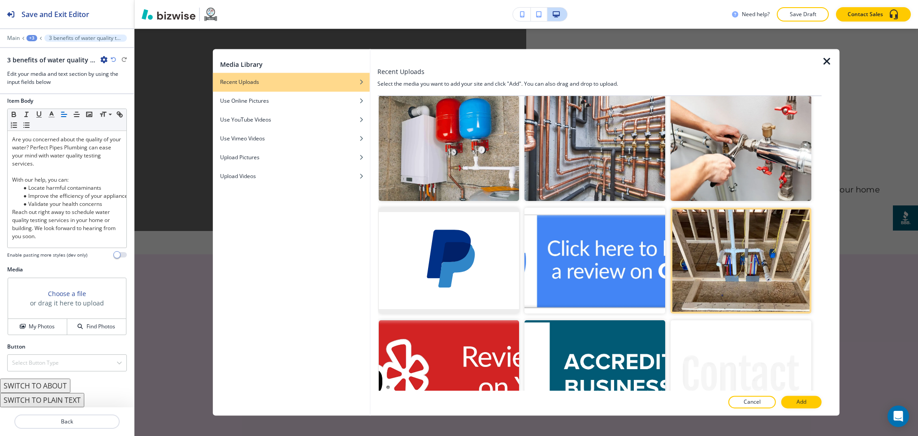
scroll to position [119, 0]
click at [809, 402] on button "Add" at bounding box center [801, 402] width 40 height 13
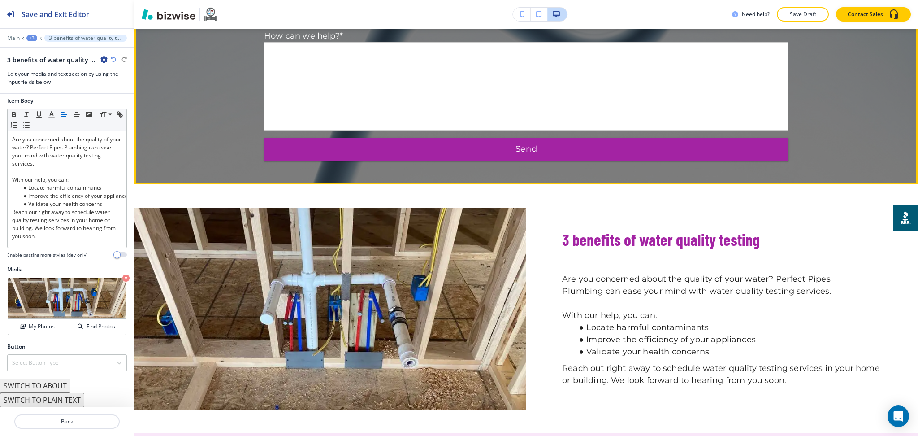
scroll to position [1158, 0]
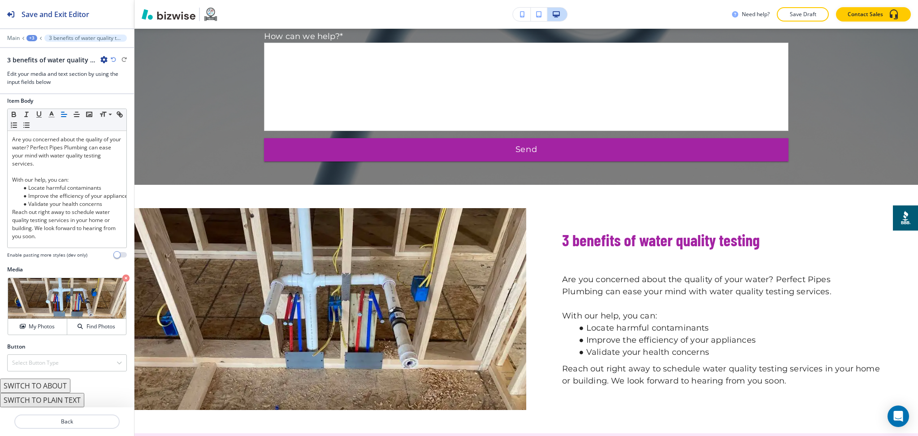
click at [33, 37] on div "+3" at bounding box center [31, 38] width 11 height 6
click at [42, 70] on p "WATER QUALITY" at bounding box center [55, 69] width 46 height 8
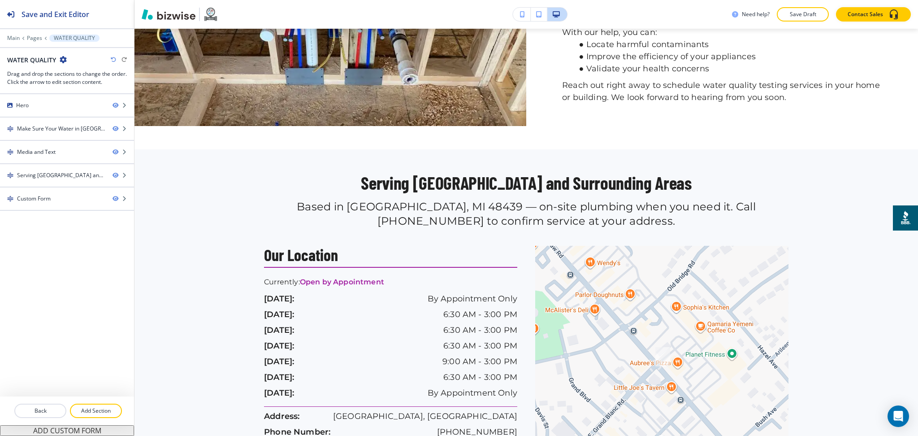
scroll to position [759, 0]
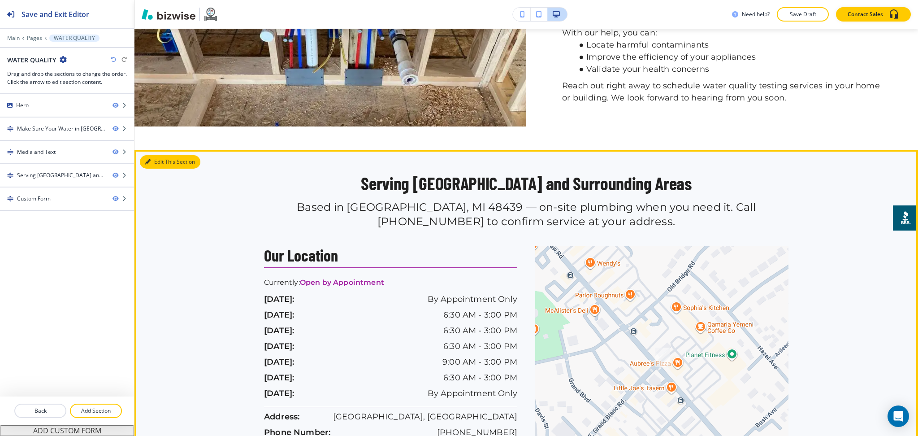
click at [164, 167] on button "Edit This Section" at bounding box center [170, 161] width 61 height 13
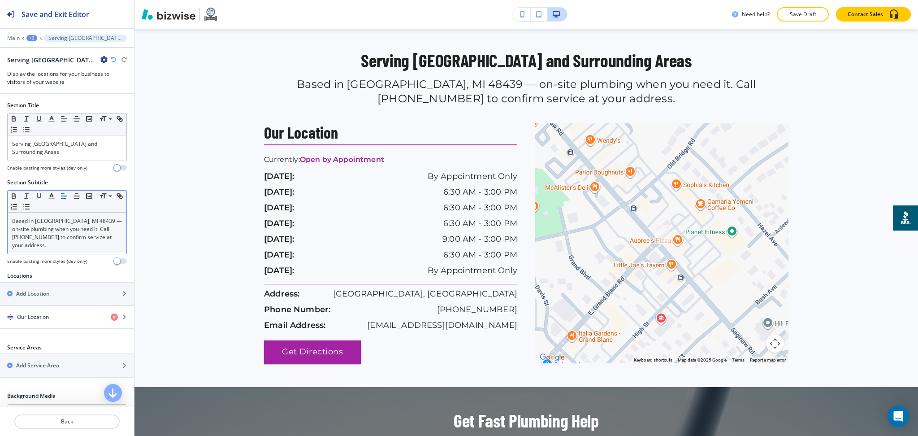
scroll to position [885, 0]
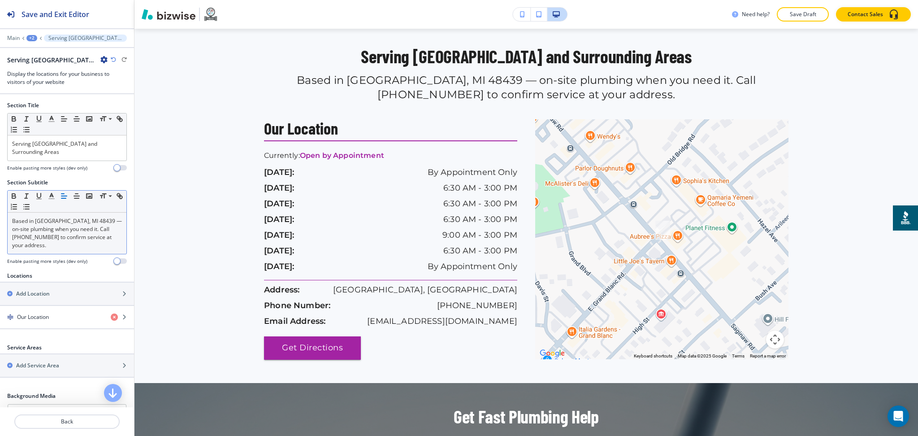
click at [68, 219] on p "Based in [GEOGRAPHIC_DATA], MI 48439 — on-site plumbing when you need it. Call …" at bounding box center [67, 233] width 110 height 32
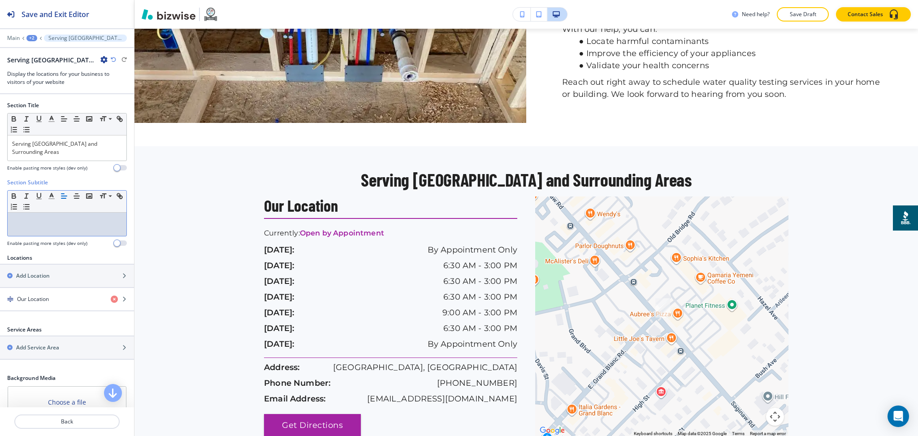
scroll to position [699, 0]
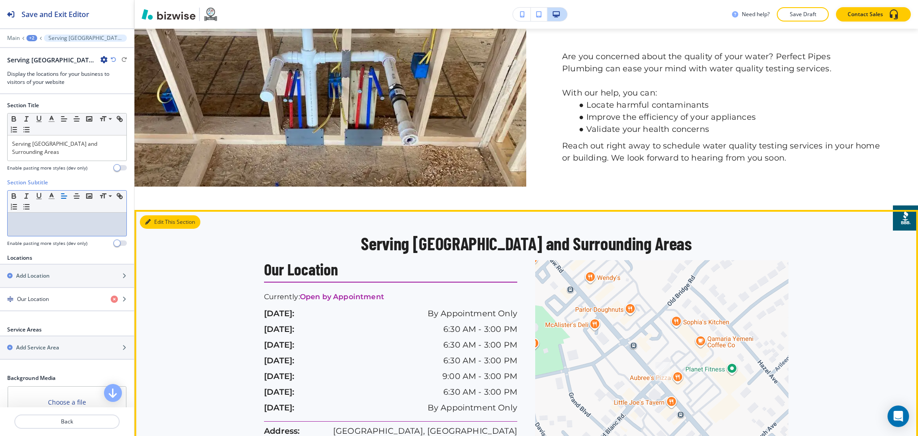
click at [162, 229] on button "Edit This Section" at bounding box center [170, 221] width 61 height 13
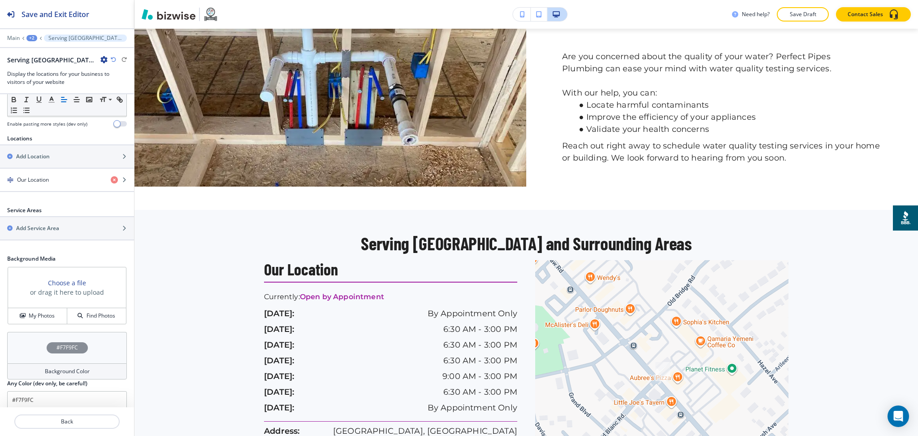
scroll to position [128, 0]
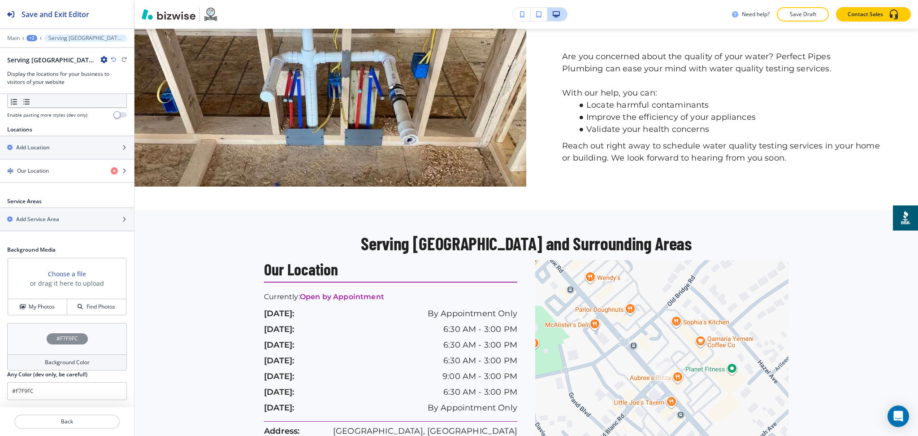
click at [63, 363] on h4 "Background Color" at bounding box center [67, 362] width 45 height 8
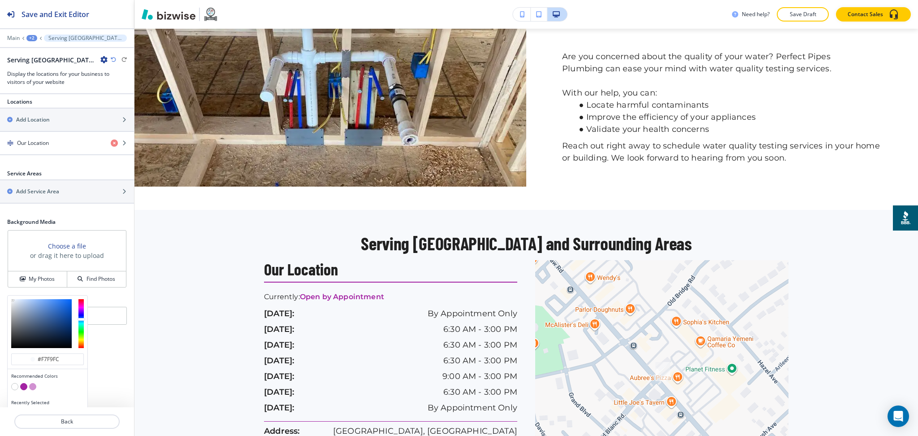
scroll to position [171, 0]
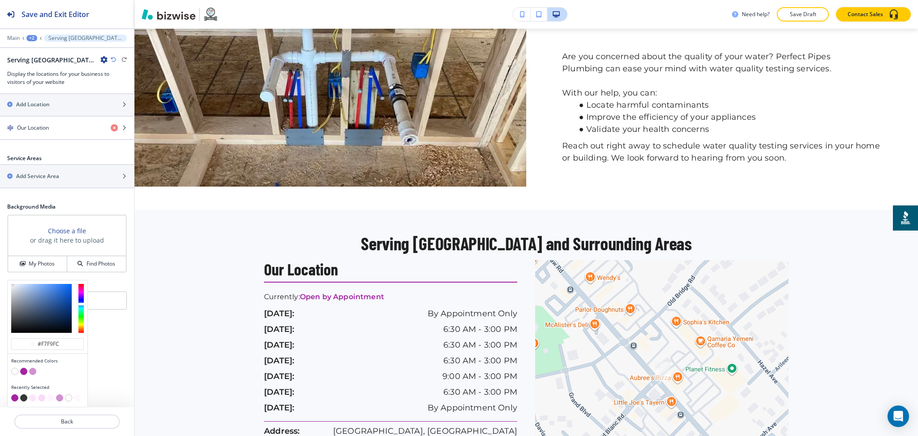
click at [34, 396] on button "button" at bounding box center [32, 397] width 7 height 7
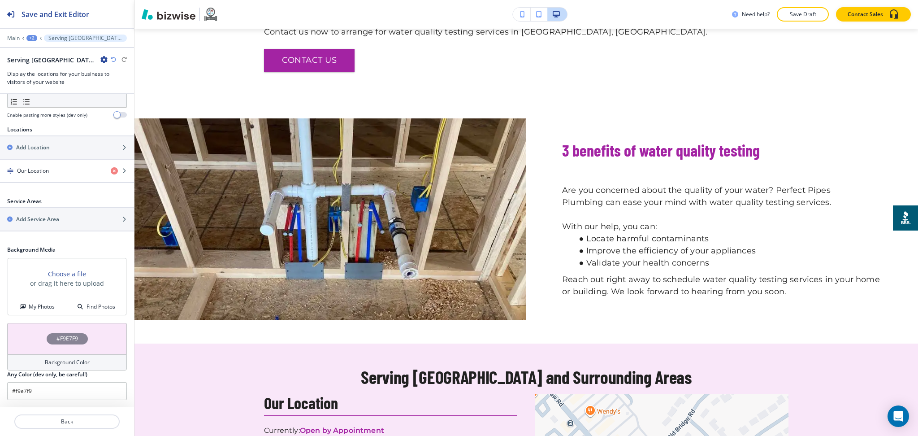
scroll to position [565, 0]
click at [113, 56] on div "Serving [GEOGRAPHIC_DATA] and Surrounding Areas" at bounding box center [67, 59] width 120 height 9
click at [113, 57] on icon "button" at bounding box center [113, 59] width 5 height 5
type input "#F7F9FC"
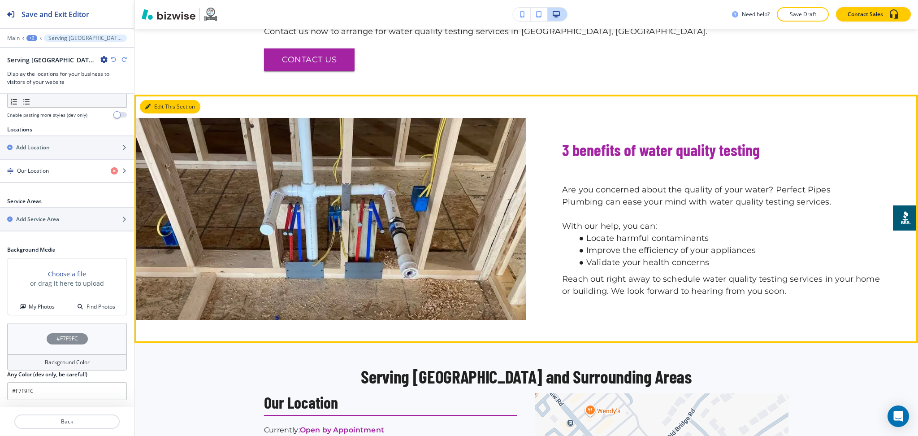
drag, startPoint x: 147, startPoint y: 104, endPoint x: 141, endPoint y: 114, distance: 11.5
click at [148, 104] on icon "button" at bounding box center [147, 106] width 5 height 5
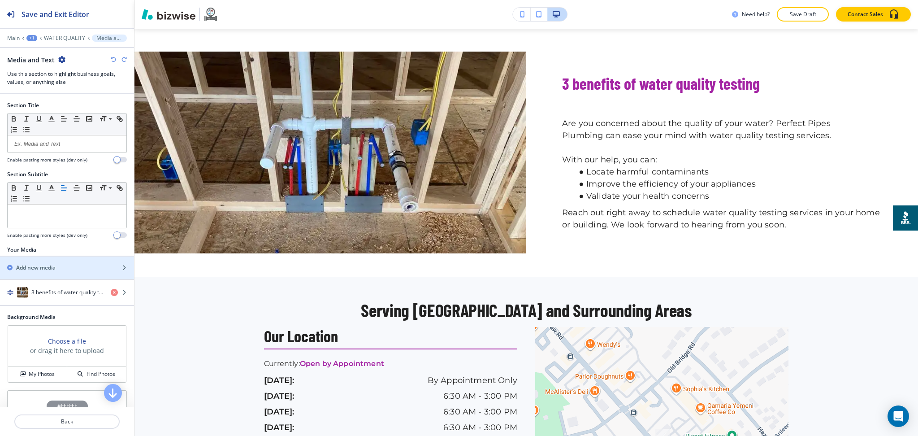
scroll to position [110, 0]
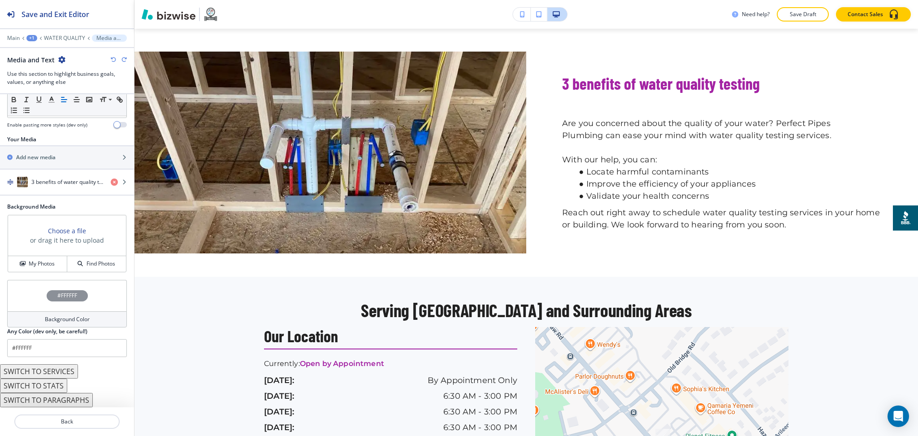
click at [62, 318] on h4 "Background Color" at bounding box center [67, 319] width 45 height 8
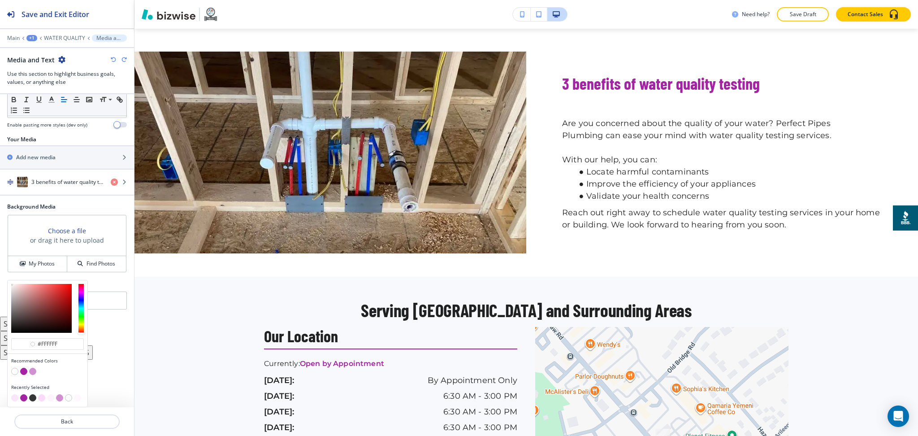
click at [15, 396] on button "button" at bounding box center [14, 397] width 7 height 7
type input "#f9e7f9"
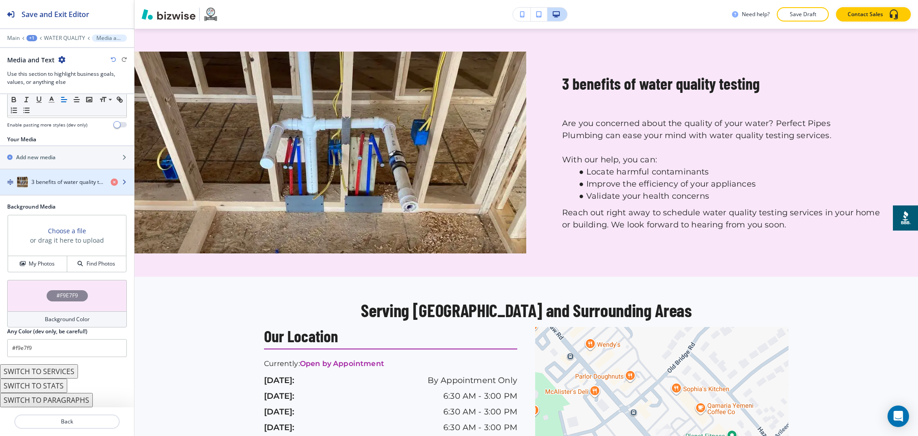
click at [39, 180] on h4 "3 benefits of water quality testing" at bounding box center [67, 182] width 72 height 8
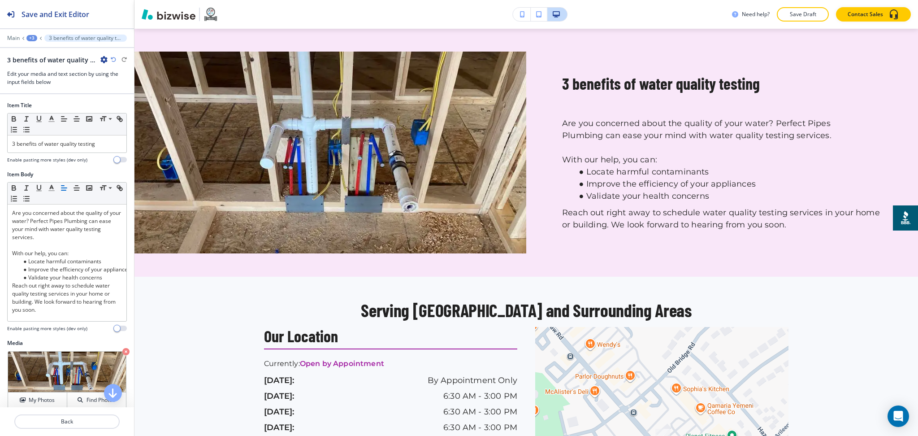
scroll to position [655, 0]
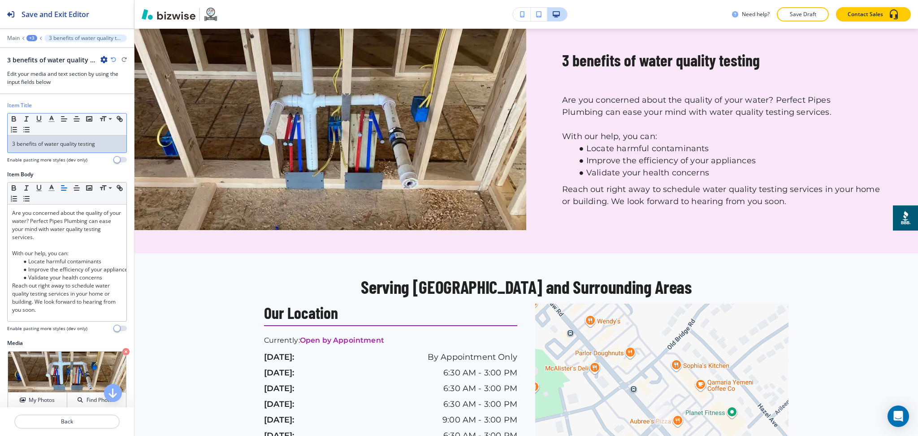
click at [102, 141] on p "3 benefits of water quality testing" at bounding box center [67, 144] width 110 height 8
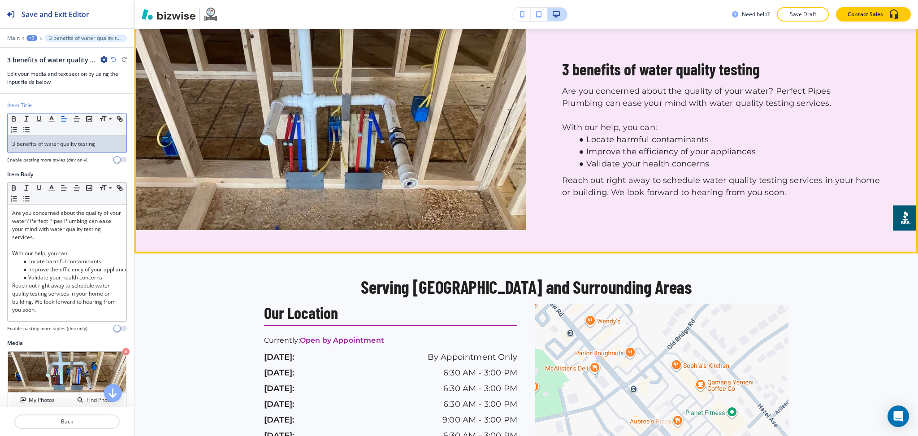
click at [682, 186] on p "Reach out right away to schedule water quality testing services in your home or…" at bounding box center [722, 186] width 320 height 24
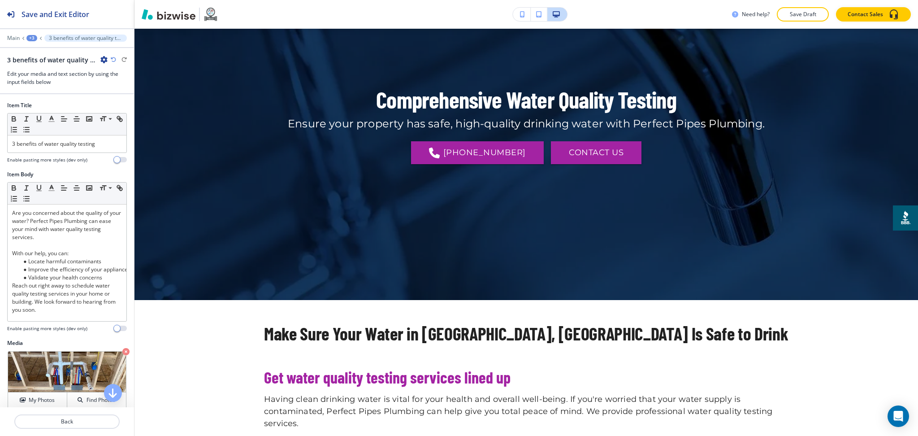
scroll to position [0, 0]
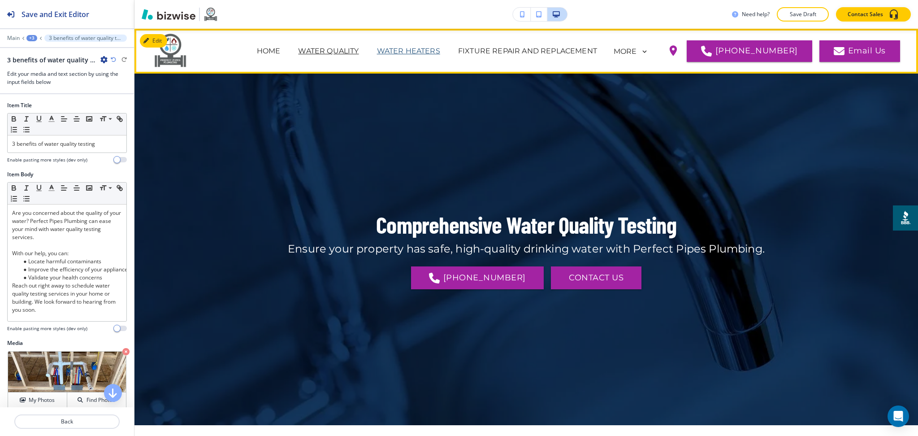
click at [421, 50] on p "WATER HEATERS" at bounding box center [408, 51] width 63 height 11
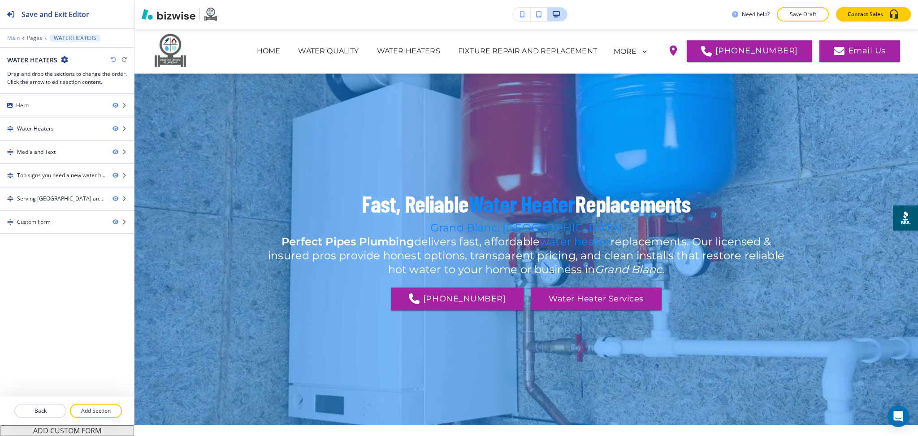
click at [17, 35] on p "Main" at bounding box center [13, 38] width 13 height 6
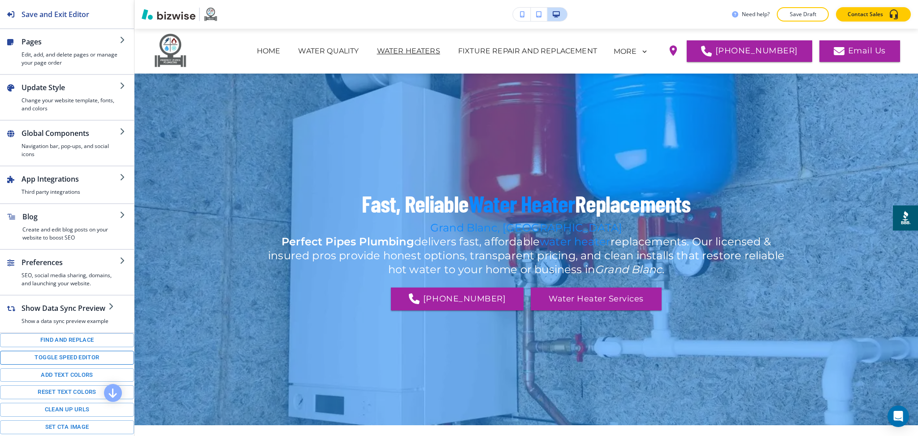
click at [77, 364] on button "Toggle speed editor" at bounding box center [67, 358] width 134 height 14
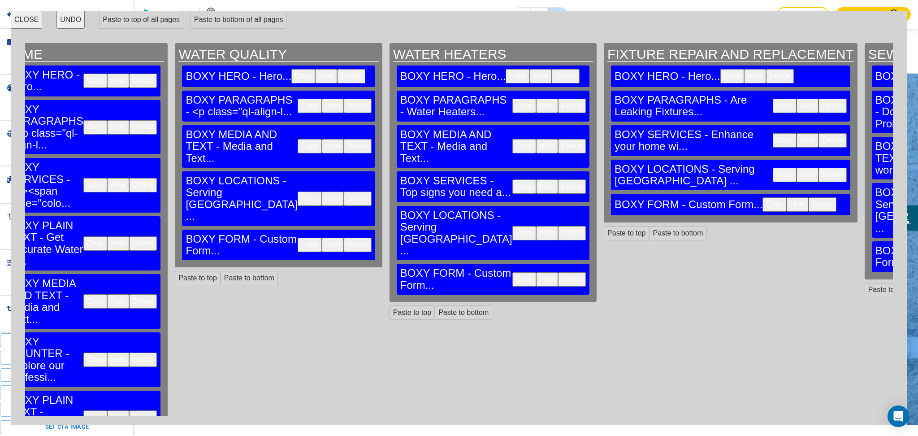
scroll to position [0, 35]
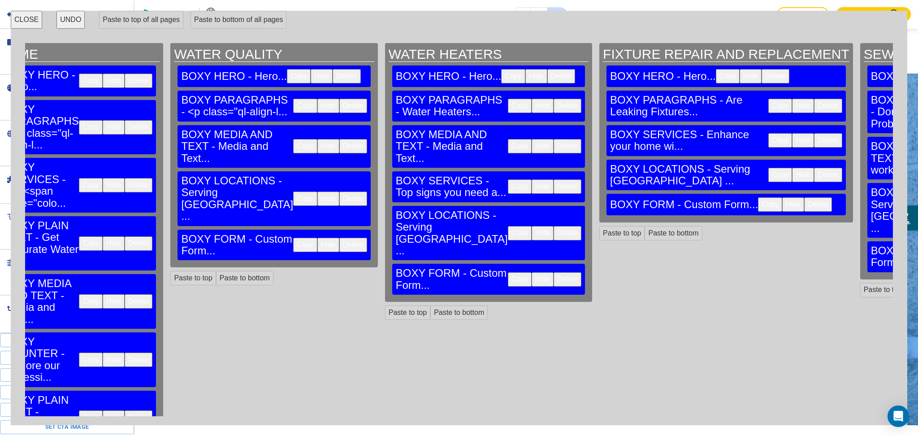
click at [26, 23] on button "CLOSE" at bounding box center [26, 20] width 31 height 18
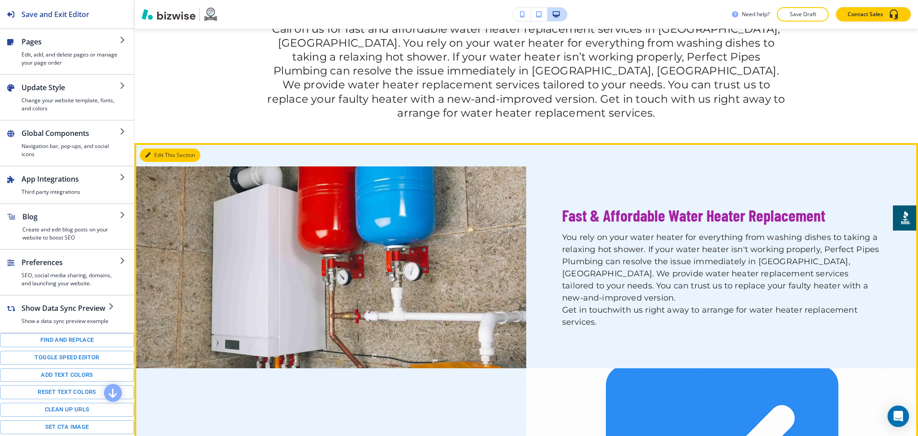
click at [154, 148] on button "Edit This Section" at bounding box center [170, 154] width 61 height 13
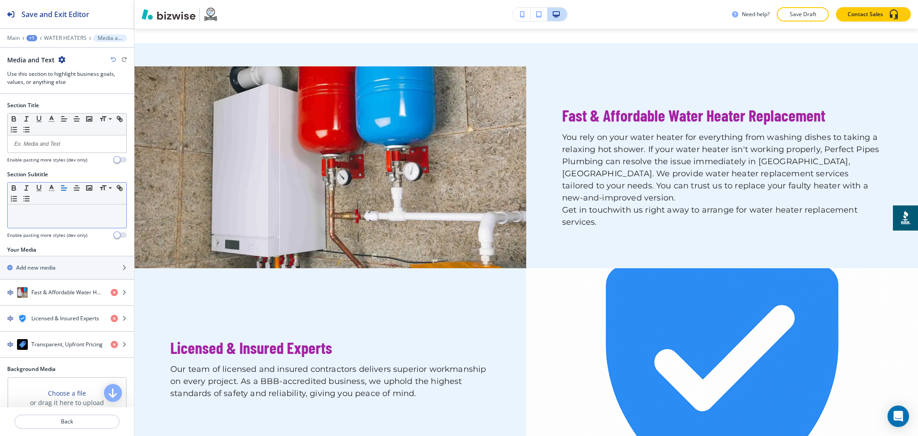
scroll to position [575, 0]
click at [111, 320] on icon "button" at bounding box center [114, 318] width 7 height 7
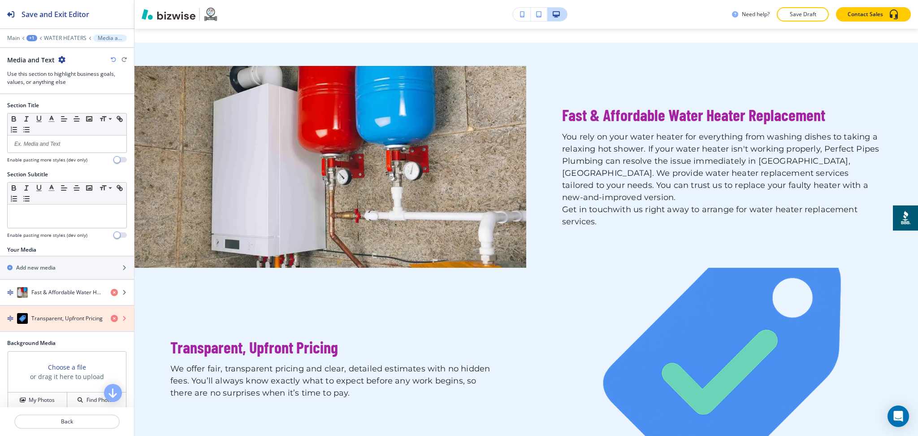
click at [111, 320] on icon "button" at bounding box center [114, 318] width 7 height 7
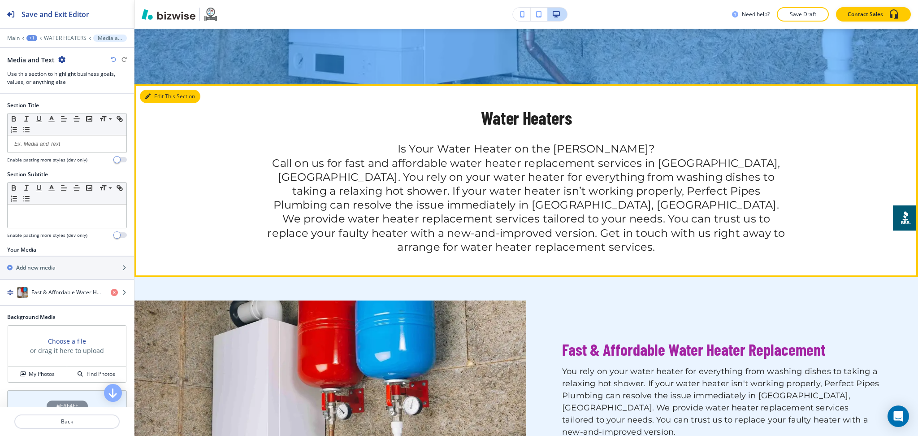
click at [153, 98] on button "Edit This Section" at bounding box center [170, 96] width 61 height 13
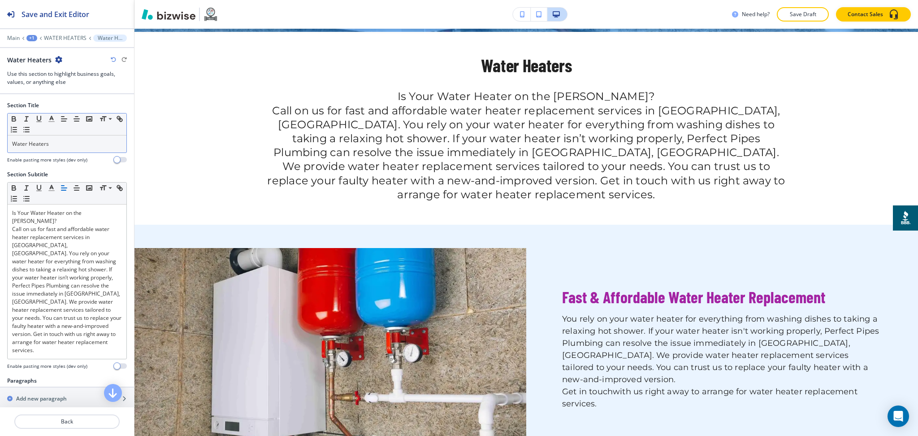
scroll to position [397, 0]
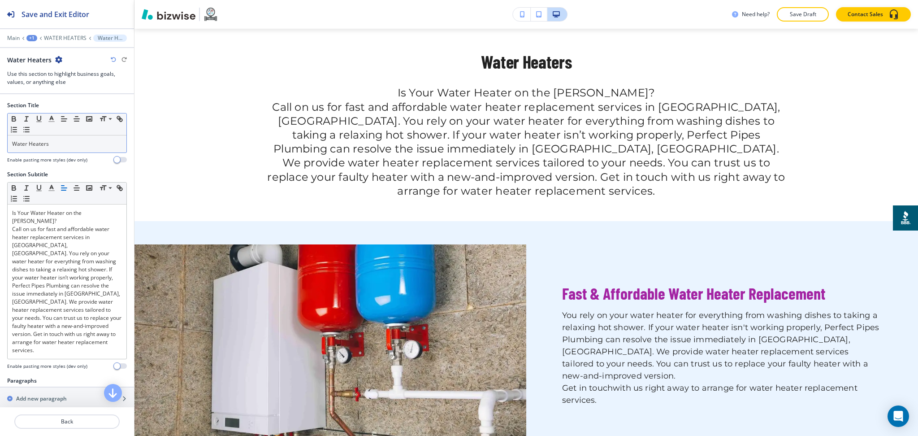
click at [83, 151] on div "Water Heaters" at bounding box center [67, 143] width 119 height 17
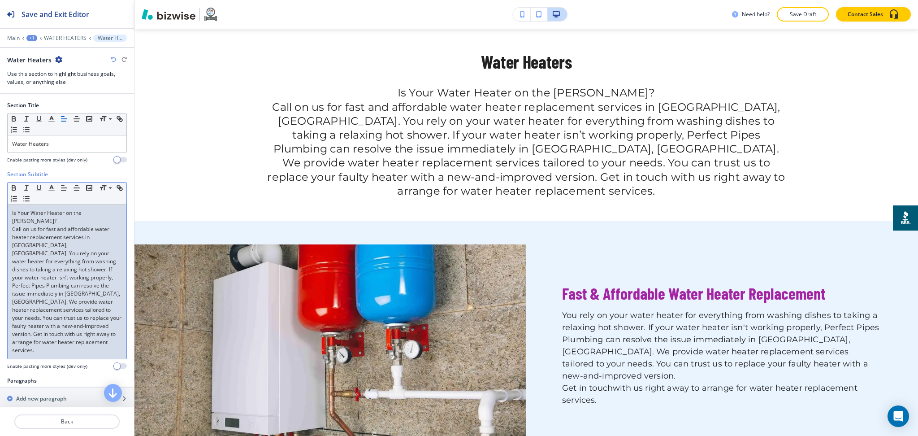
click at [85, 230] on p "Call on us for fast and affordable water heater replacement services in Grand B…" at bounding box center [67, 289] width 110 height 129
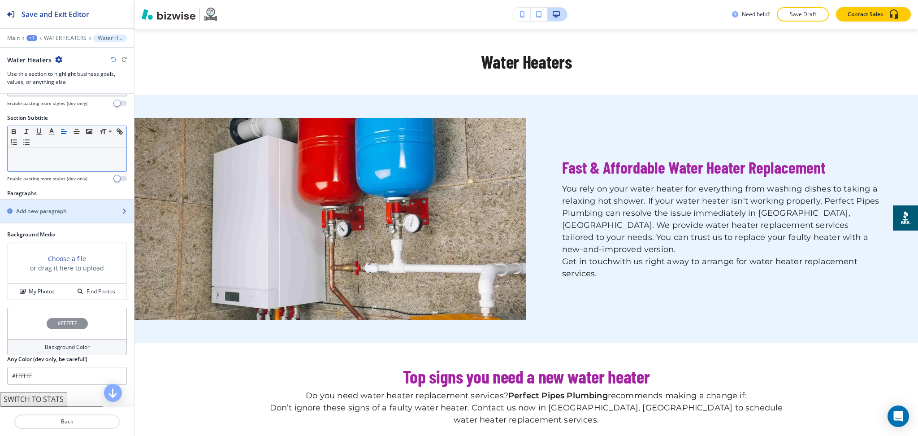
scroll to position [0, 0]
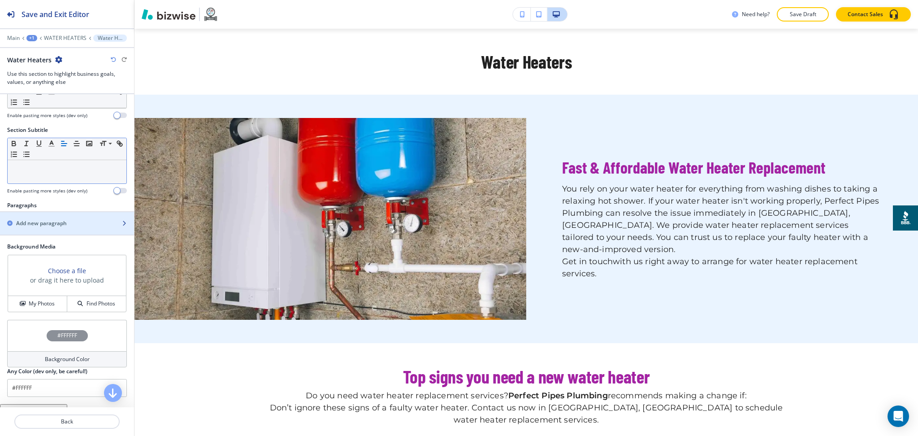
click at [61, 219] on h2 "Add new paragraph" at bounding box center [41, 223] width 51 height 8
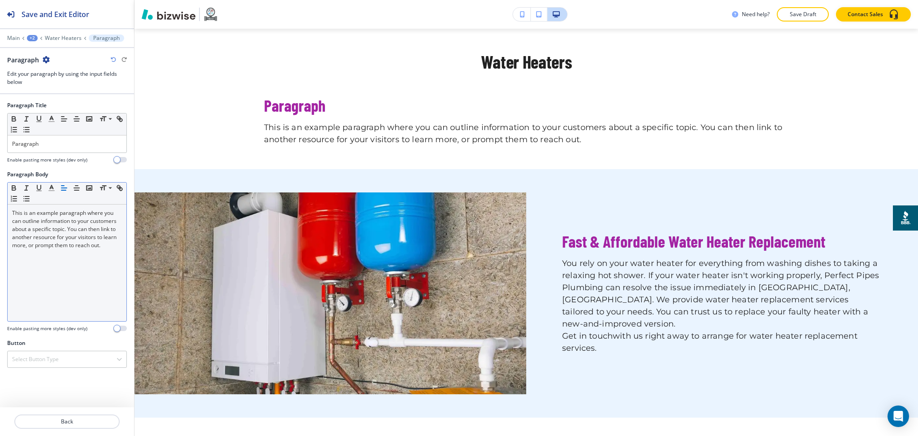
scroll to position [464, 0]
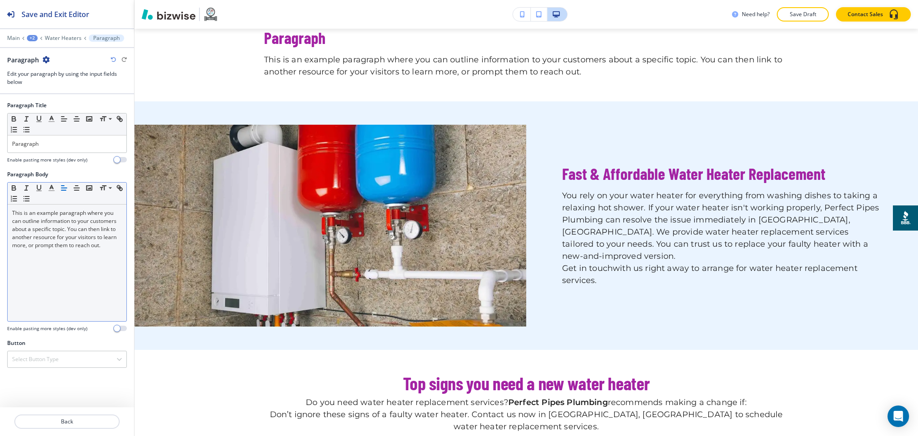
click at [69, 246] on p "This is an example paragraph where you can outline information to your customer…" at bounding box center [67, 229] width 110 height 40
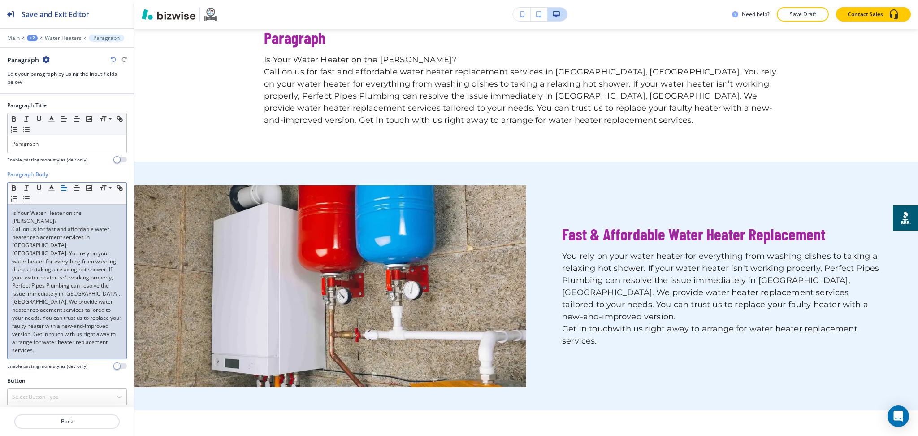
scroll to position [0, 0]
drag, startPoint x: 31, startPoint y: 213, endPoint x: 0, endPoint y: 212, distance: 31.4
click at [0, 212] on div "Paragraph Body Small Normal Large Huge Is Your Water Heater on the Fritz? Call …" at bounding box center [67, 273] width 134 height 206
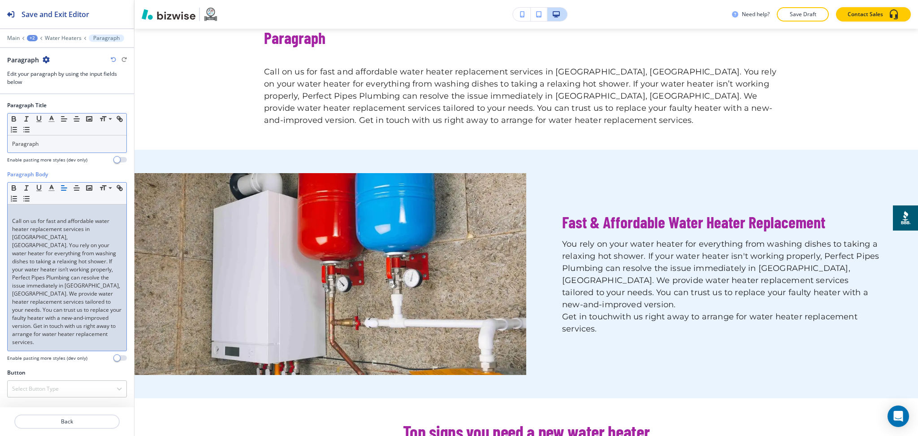
click at [65, 136] on div "Paragraph" at bounding box center [67, 143] width 119 height 17
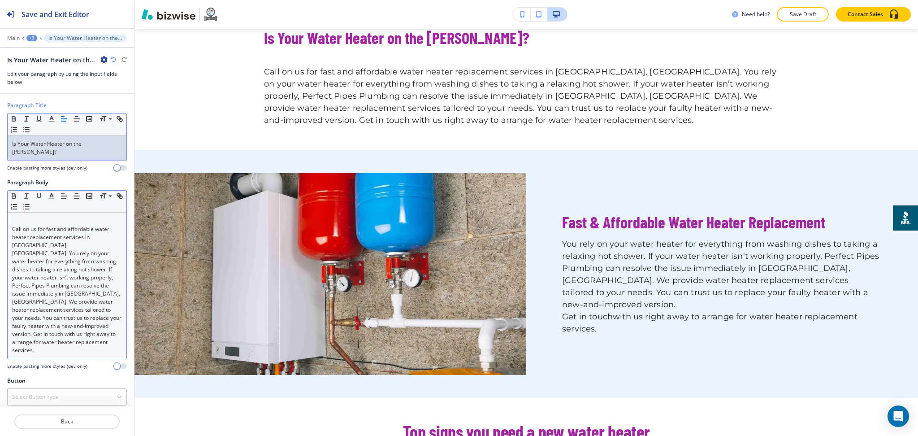
click at [8, 219] on div "Call on us for fast and affordable water heater replacement services in Grand B…" at bounding box center [67, 286] width 119 height 146
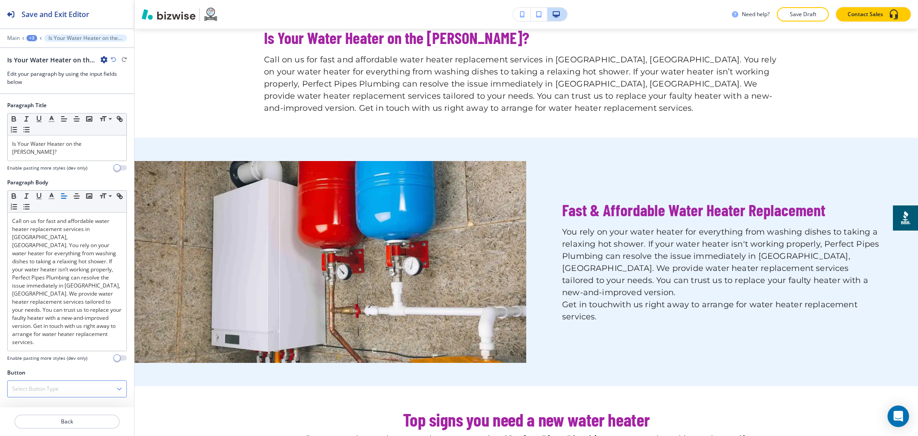
click at [53, 381] on div "Select Button Type" at bounding box center [67, 389] width 119 height 16
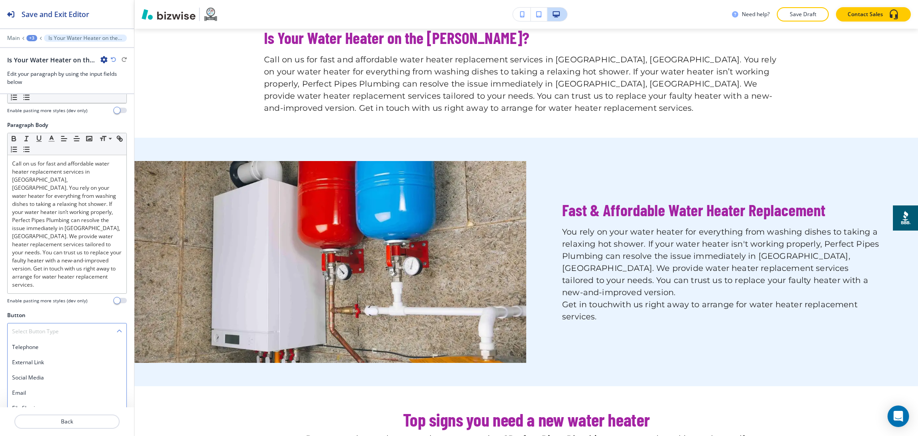
click at [47, 419] on h4 "Internal Link" at bounding box center [67, 423] width 110 height 8
click at [45, 398] on \(page\/section\) "Manual Input" at bounding box center [62, 405] width 109 height 15
drag, startPoint x: 54, startPoint y: 382, endPoint x: 0, endPoint y: 375, distance: 54.2
click at [0, 375] on div "Button Text Select (page/section) CONTACT US CONTACT CONTACT | Hero CONTACT | C…" at bounding box center [67, 383] width 134 height 76
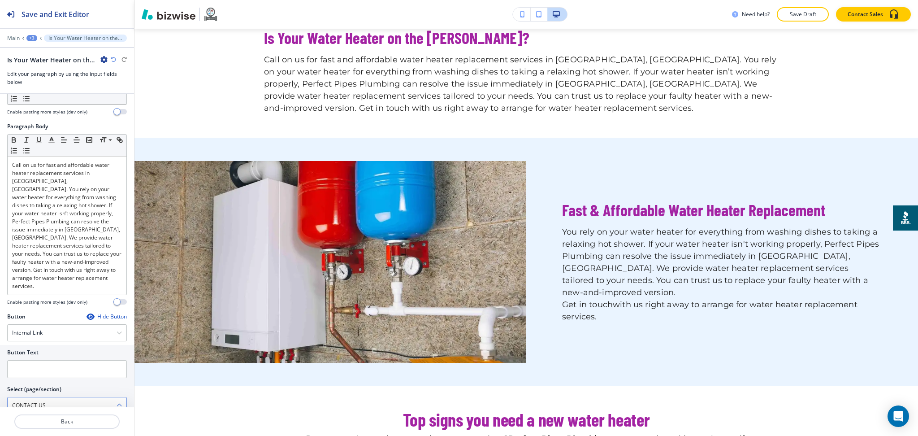
click at [30, 417] on h4 "CONTACT" at bounding box center [67, 421] width 110 height 8
type \(page\/section\) "CONTACT"
click at [30, 360] on input "text" at bounding box center [67, 369] width 120 height 18
paste input "CONTACT US"
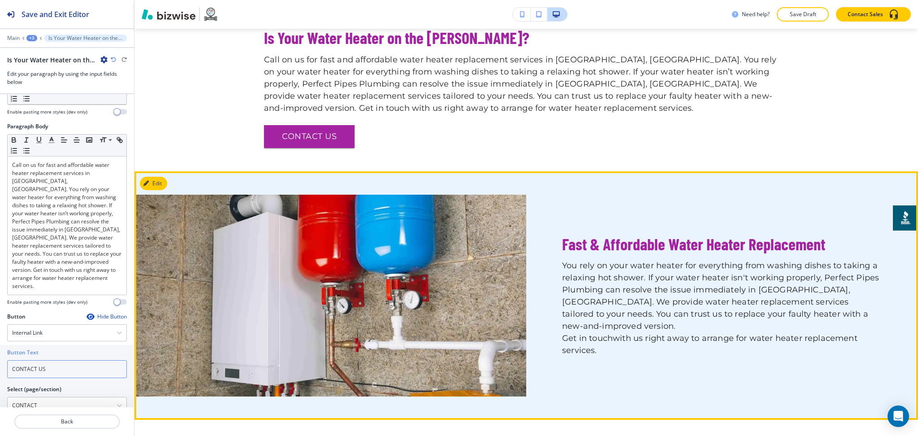
type input "CONTACT US"
click at [160, 178] on button "Edit" at bounding box center [153, 183] width 27 height 13
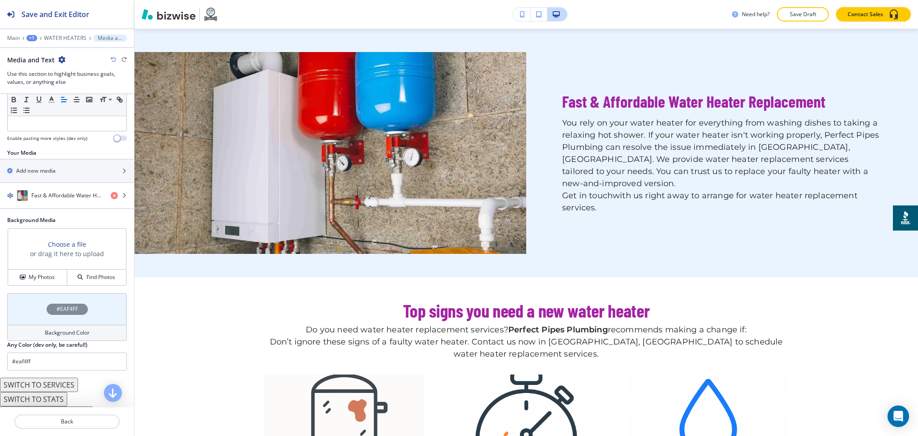
scroll to position [110, 0]
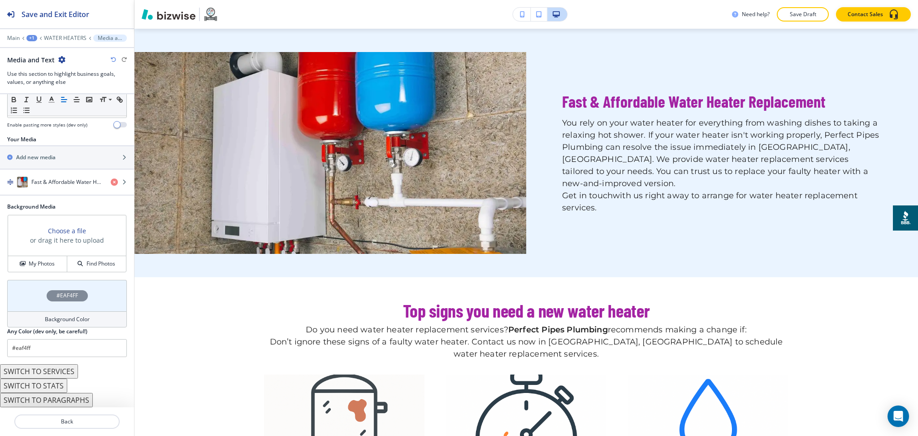
click at [78, 324] on div "Background Color" at bounding box center [67, 319] width 120 height 16
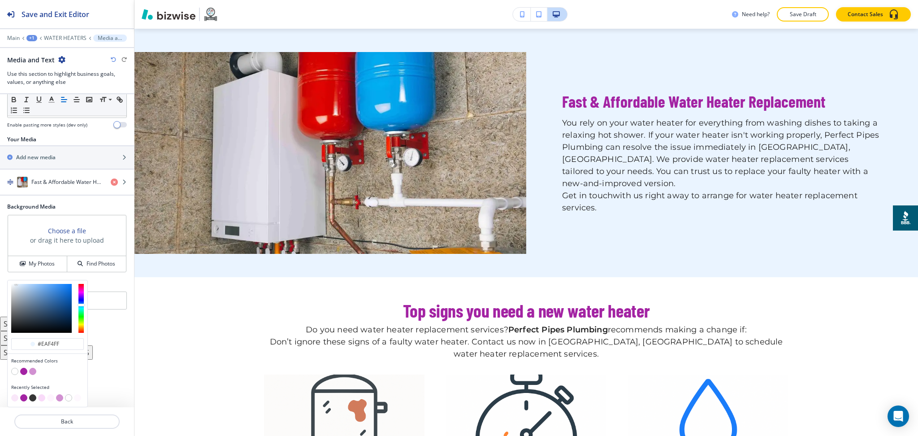
click at [13, 399] on button "button" at bounding box center [14, 397] width 7 height 7
type input "#f9e7f9"
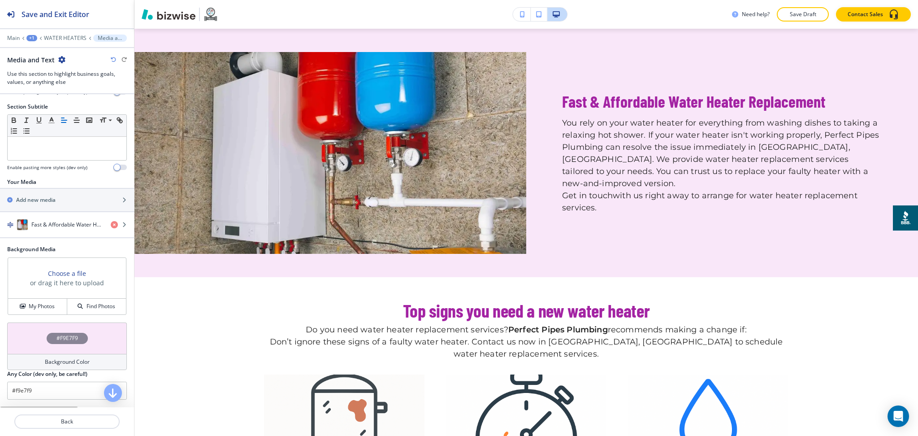
scroll to position [0, 0]
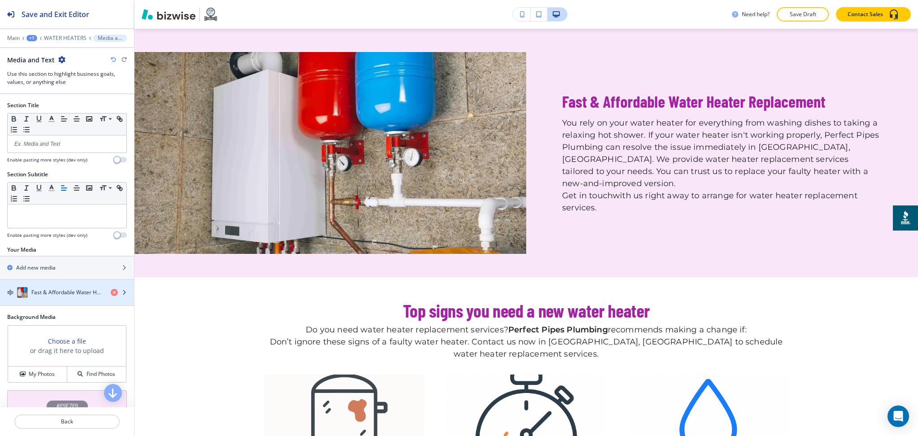
click at [64, 292] on h4 "Fast & Affordable Water Heater Replacement" at bounding box center [67, 292] width 72 height 8
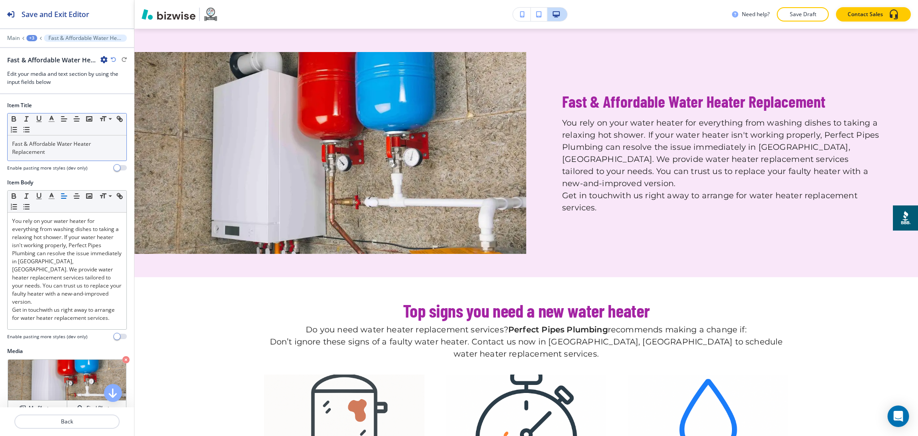
click at [61, 155] on p "Fast & Affordable Water Heater Replacement" at bounding box center [67, 148] width 110 height 16
click at [52, 117] on polyline "button" at bounding box center [51, 118] width 3 height 4
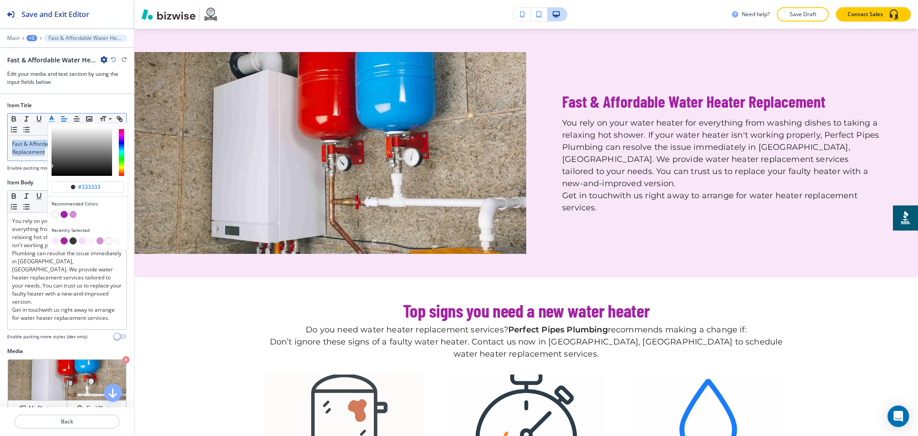
click at [72, 239] on button "button" at bounding box center [72, 240] width 7 height 7
type input "#363636"
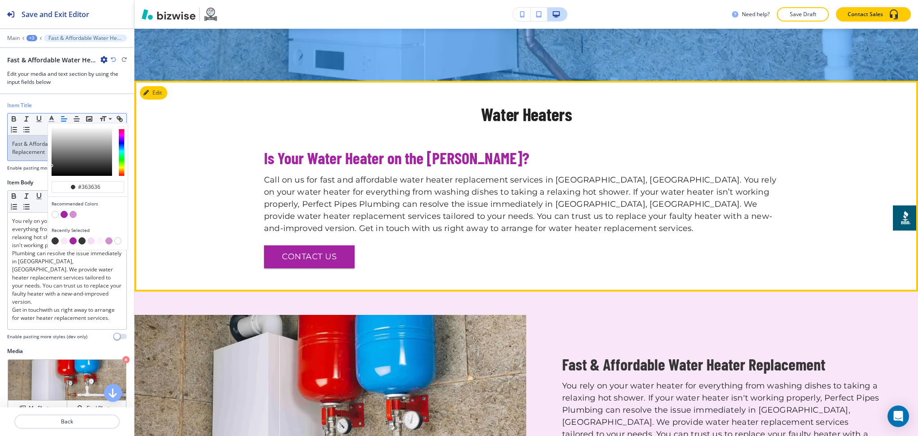
scroll to position [343, 0]
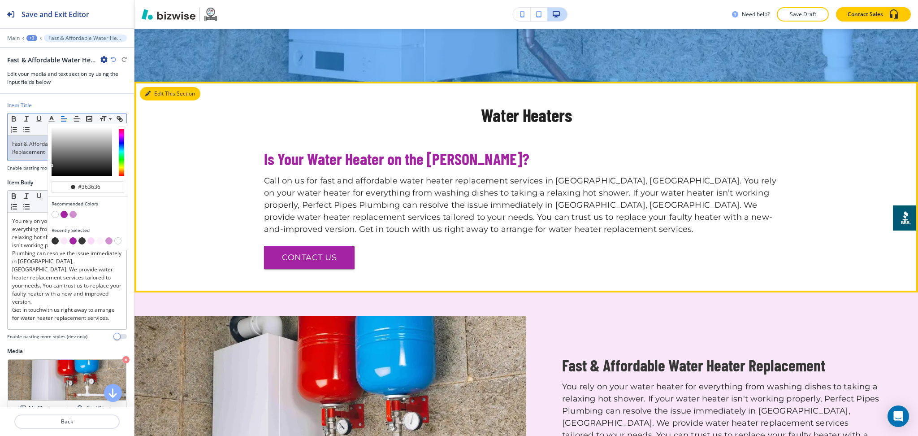
click at [161, 93] on button "Edit This Section" at bounding box center [170, 93] width 61 height 13
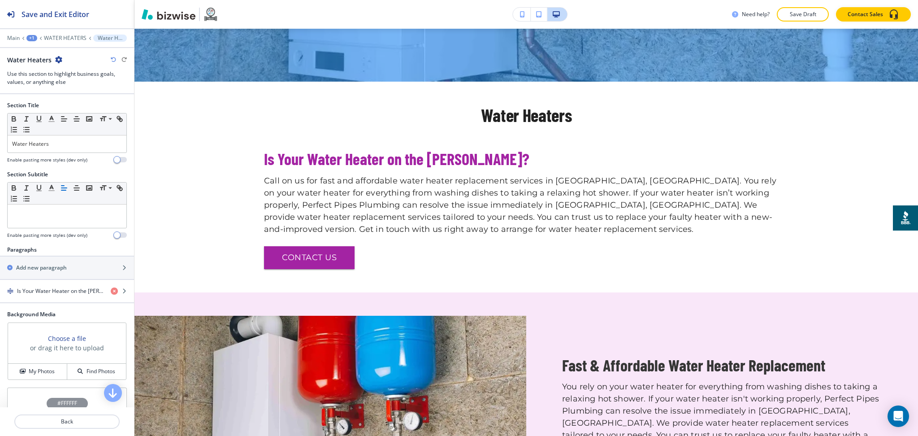
scroll to position [397, 0]
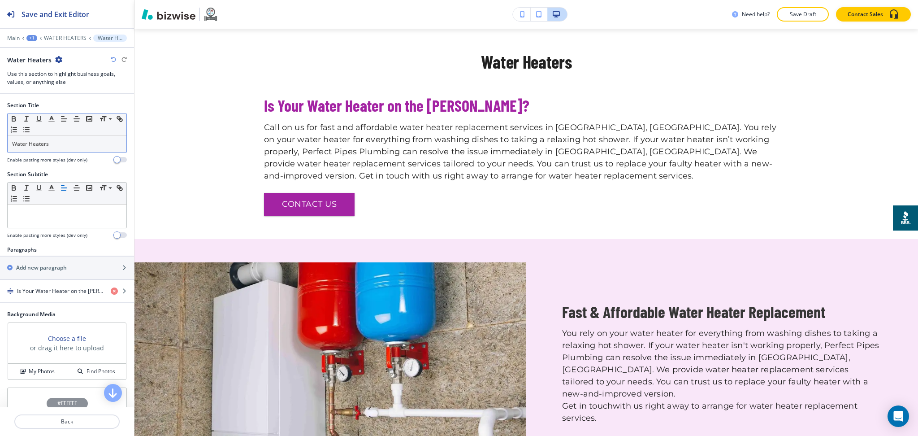
click at [78, 147] on p "Water Heaters" at bounding box center [67, 144] width 110 height 8
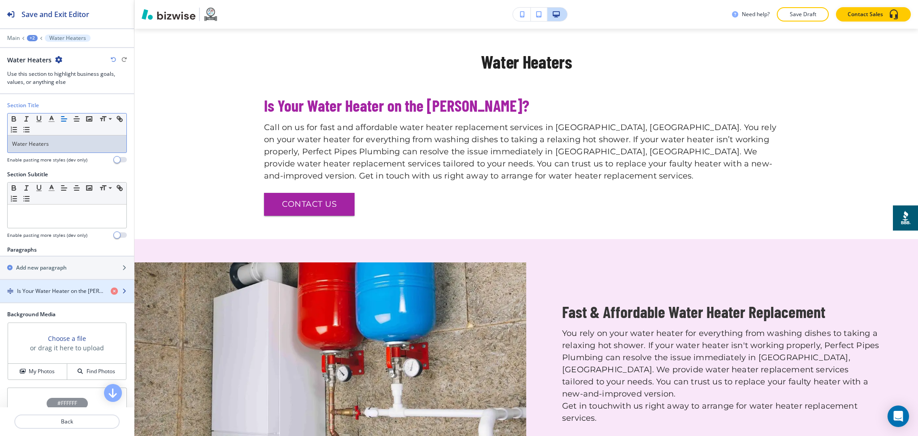
click at [59, 291] on h4 "Is Your Water Heater on the Fritz?" at bounding box center [60, 291] width 87 height 8
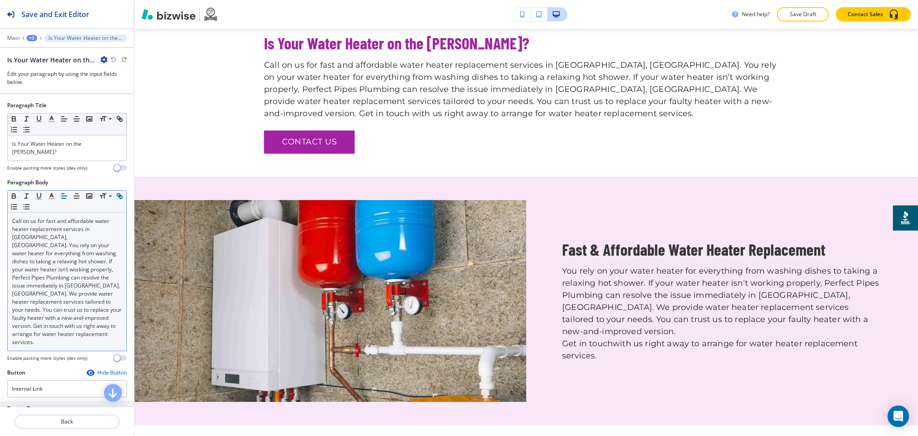
scroll to position [464, 0]
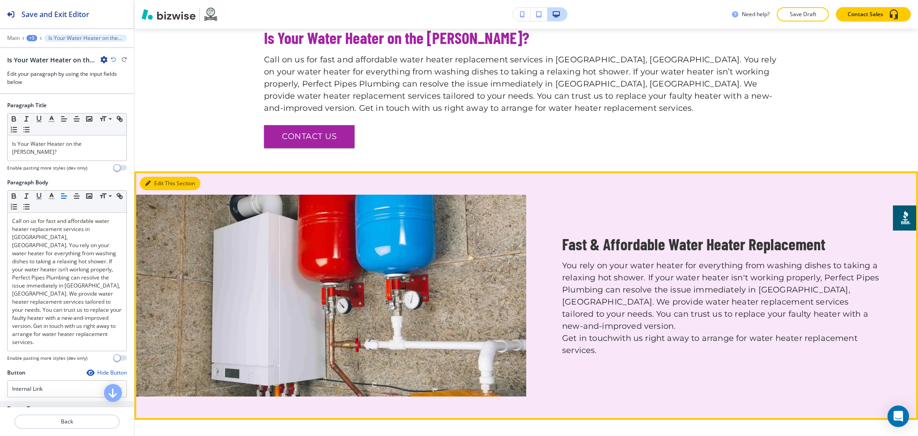
click at [148, 181] on icon "button" at bounding box center [147, 183] width 5 height 5
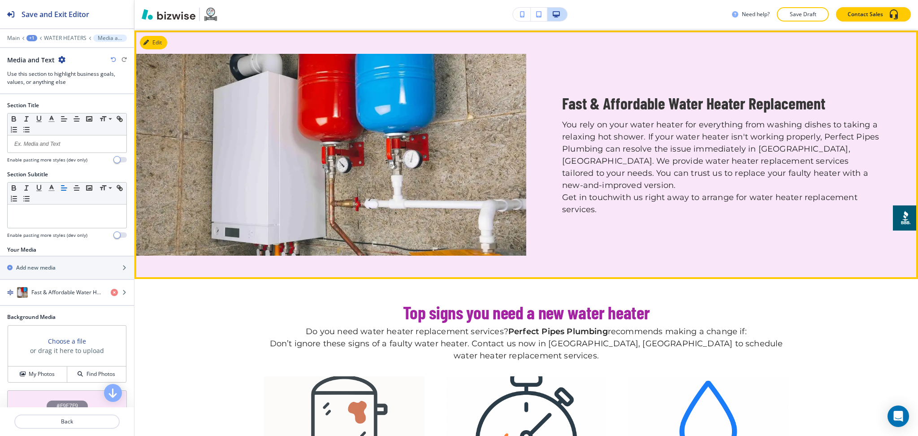
scroll to position [607, 0]
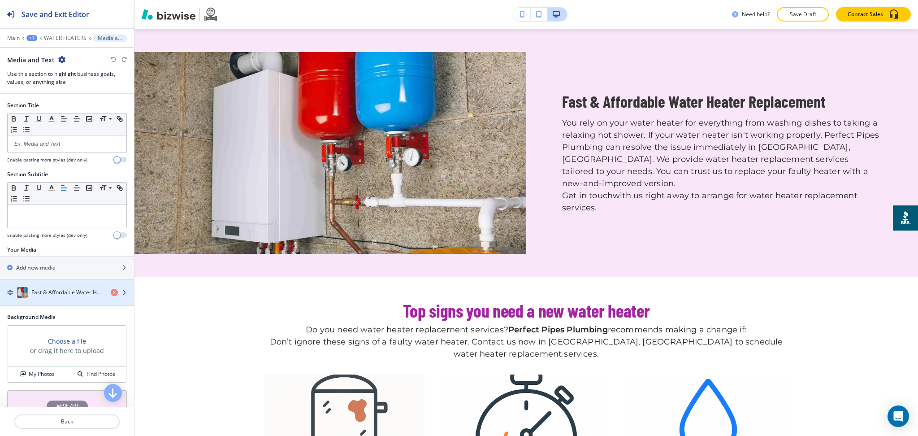
click at [58, 300] on div "button" at bounding box center [67, 301] width 134 height 7
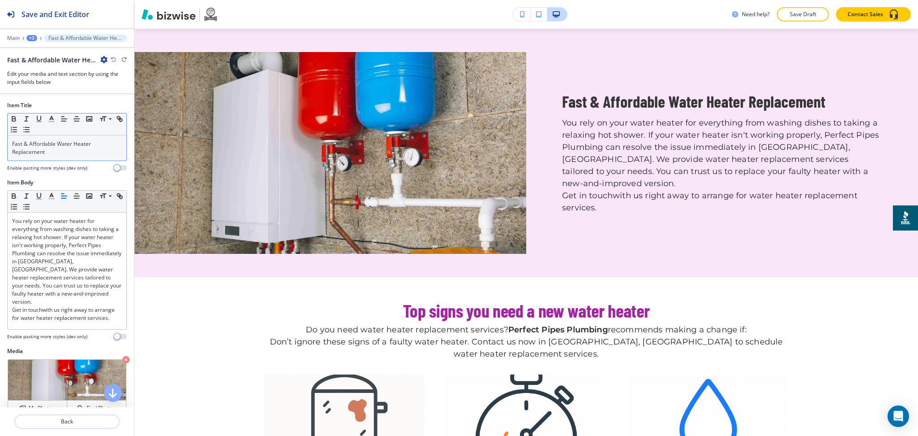
click at [91, 152] on p "Fast & Affordable Water Heater Replacement" at bounding box center [67, 148] width 110 height 16
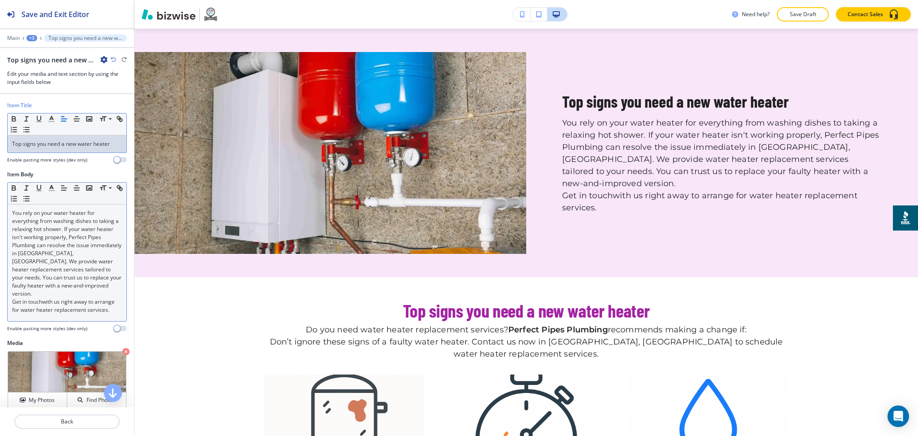
click at [60, 260] on p "You rely on your water heater for everything from washing dishes to taking a re…" at bounding box center [67, 253] width 110 height 89
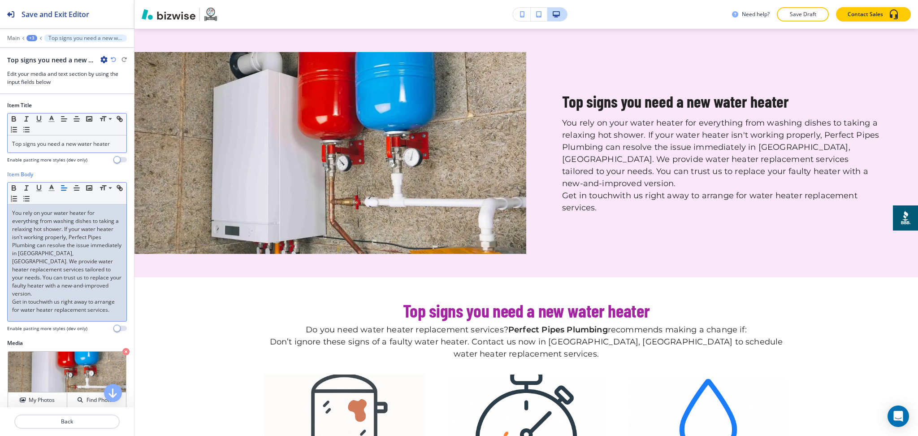
scroll to position [0, 0]
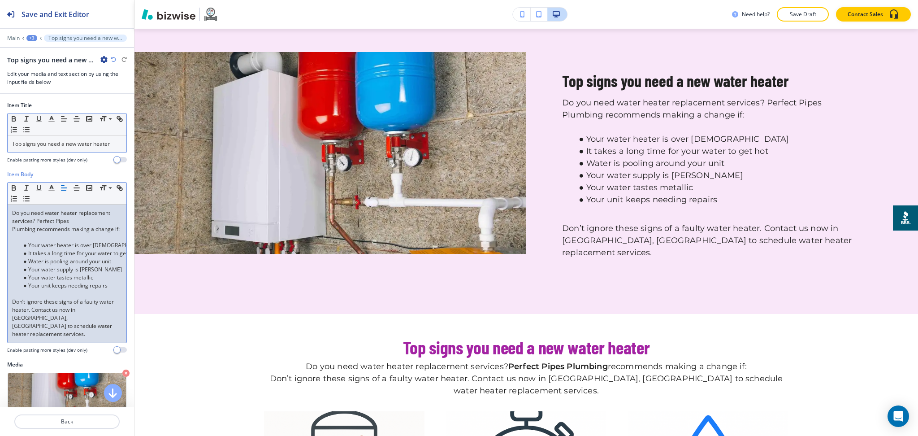
click at [33, 241] on p at bounding box center [67, 237] width 110 height 8
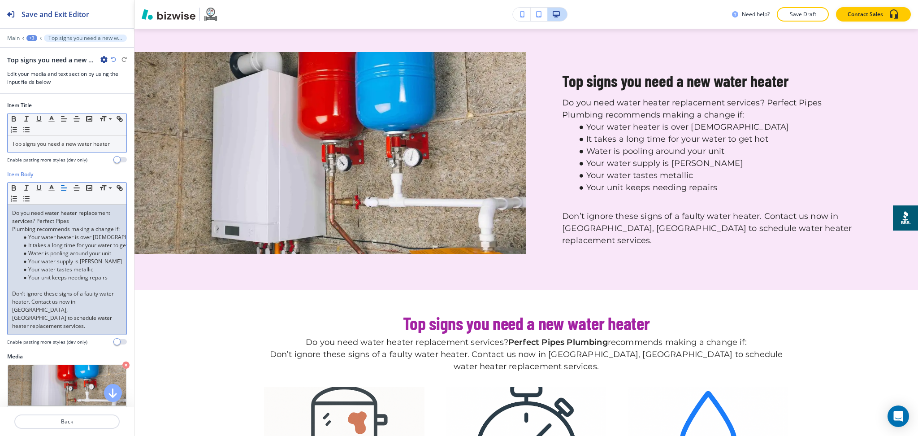
click at [67, 290] on p at bounding box center [67, 286] width 110 height 8
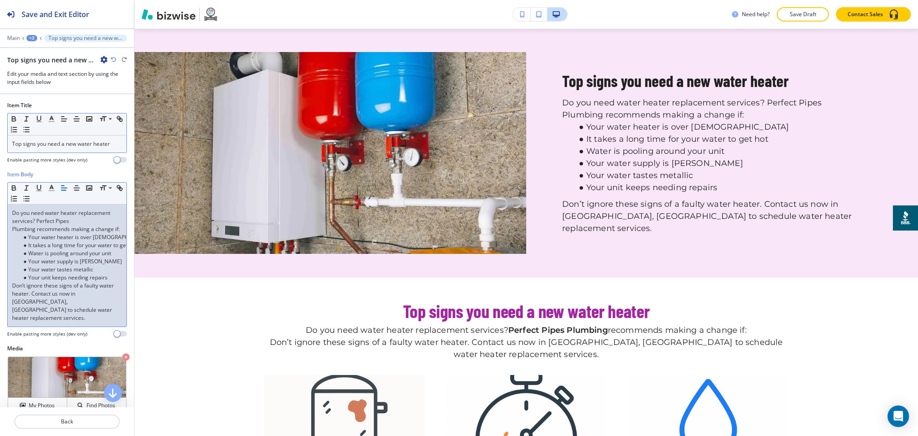
drag, startPoint x: 67, startPoint y: 290, endPoint x: 41, endPoint y: 304, distance: 29.7
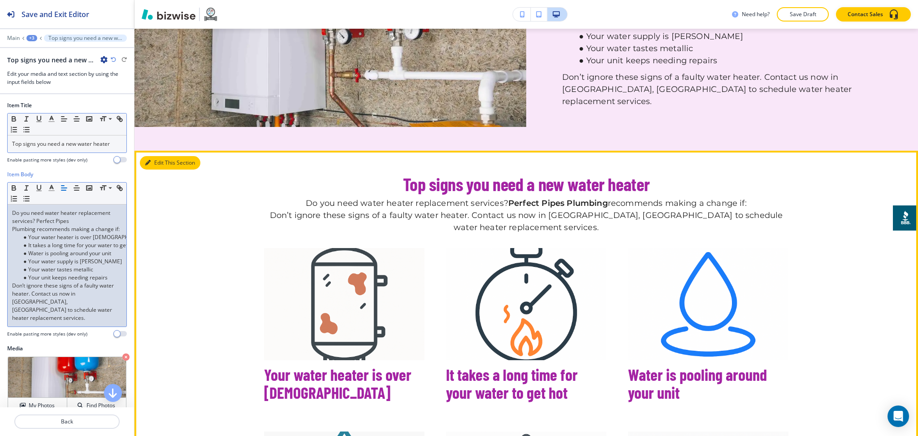
click at [159, 161] on button "Edit This Section" at bounding box center [170, 162] width 61 height 13
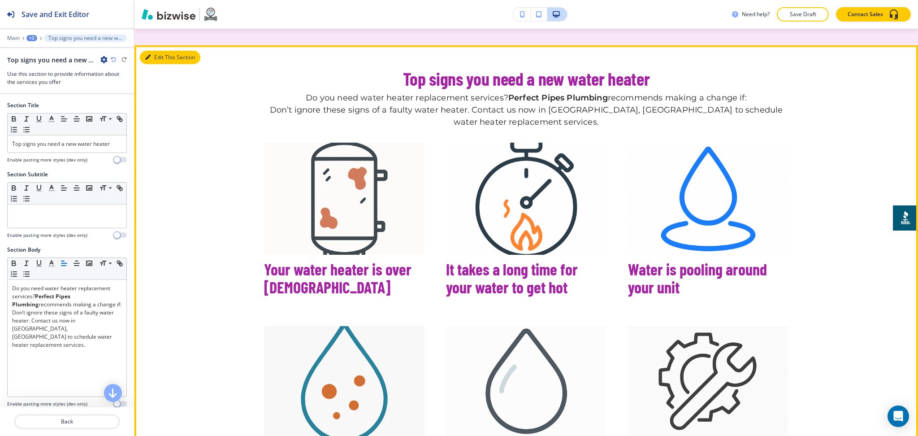
scroll to position [856, 0]
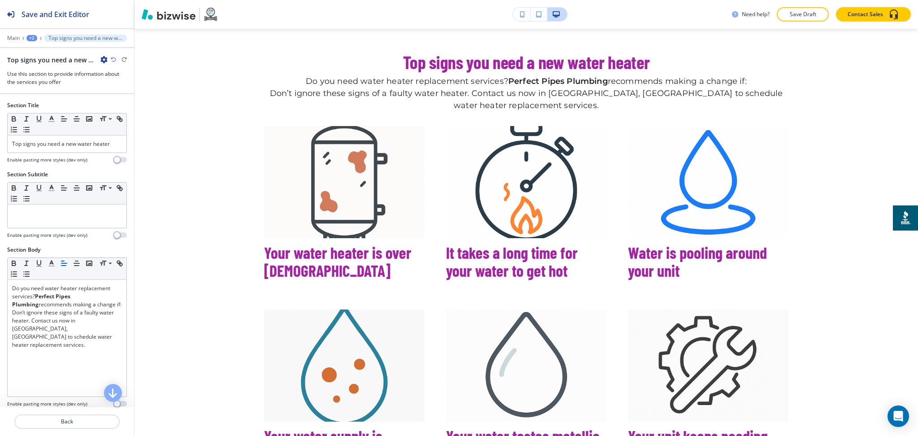
click at [104, 58] on icon "button" at bounding box center [103, 59] width 7 height 7
click at [126, 104] on p "Delete Section" at bounding box center [129, 107] width 46 height 8
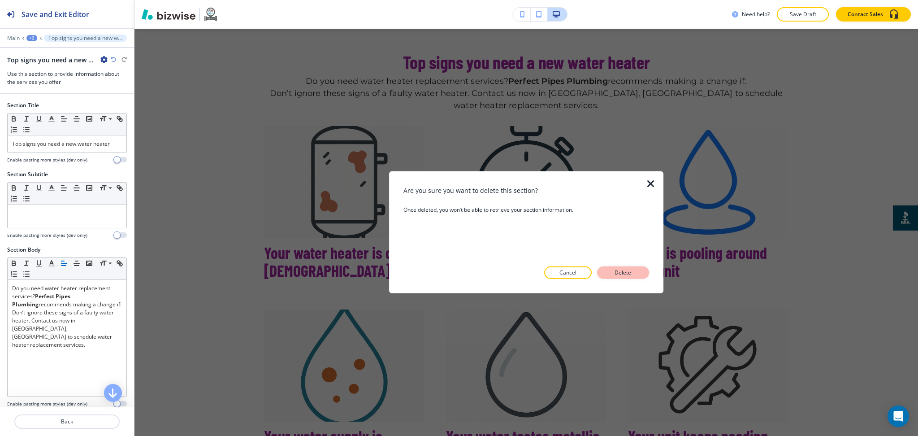
click at [613, 271] on div "Are you sure you want to delete this section? Once deleted, you won’t be able t…" at bounding box center [527, 232] width 246 height 93
click at [614, 272] on p "Delete" at bounding box center [623, 273] width 22 height 8
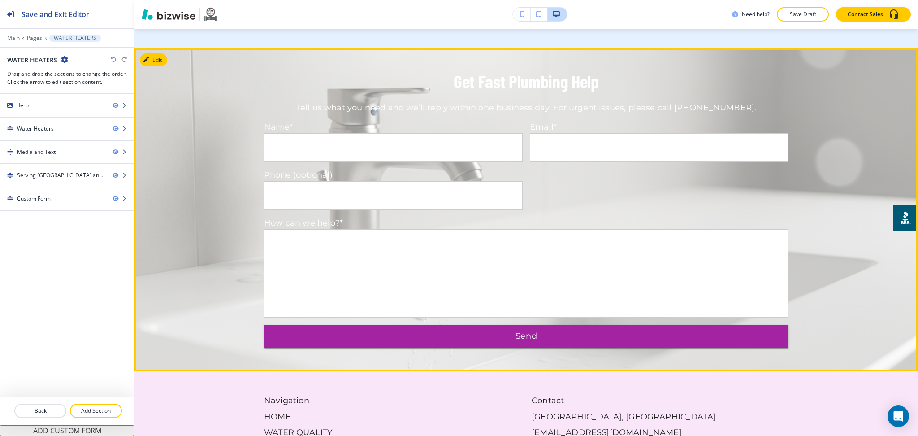
scroll to position [1197, 0]
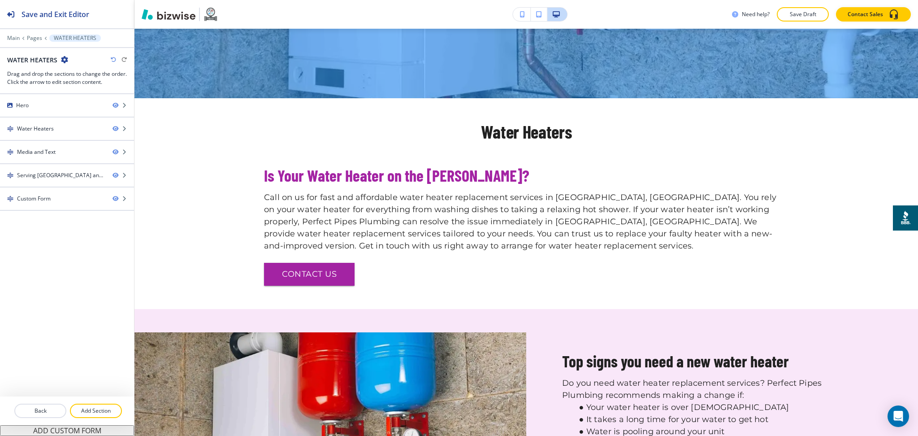
click at [11, 35] on div "Main Pages WATER HEATERS" at bounding box center [67, 38] width 120 height 7
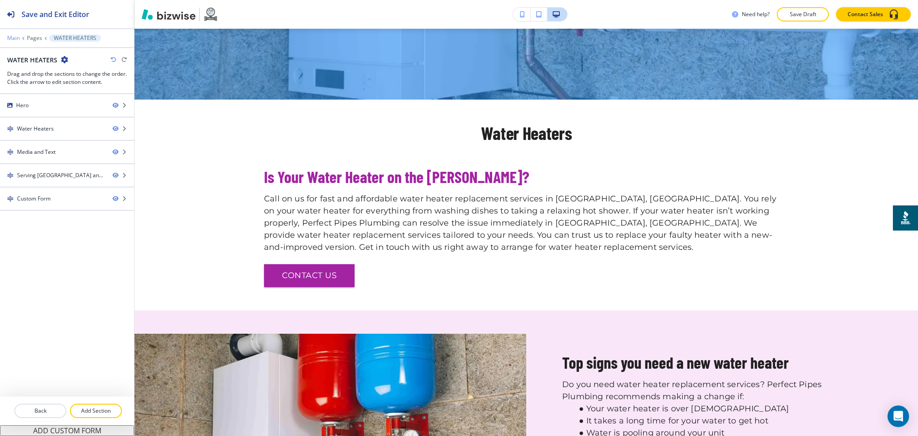
scroll to position [325, 0]
click at [12, 35] on p "Main" at bounding box center [13, 38] width 13 height 6
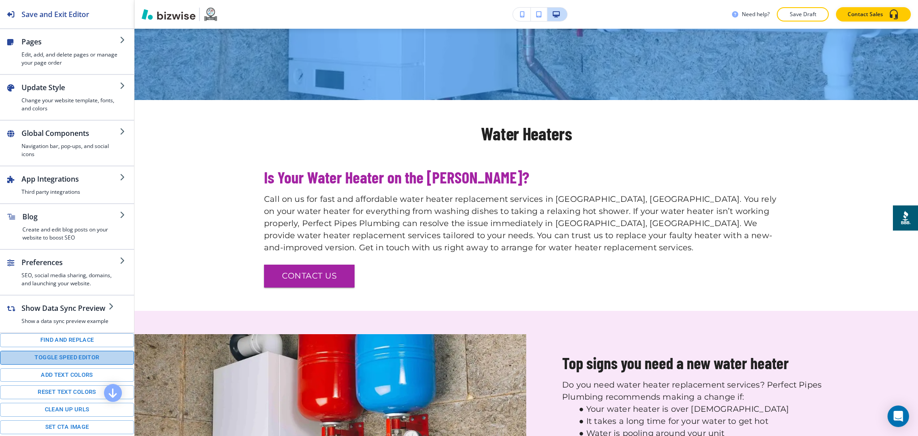
click at [71, 364] on button "Toggle speed editor" at bounding box center [67, 358] width 134 height 14
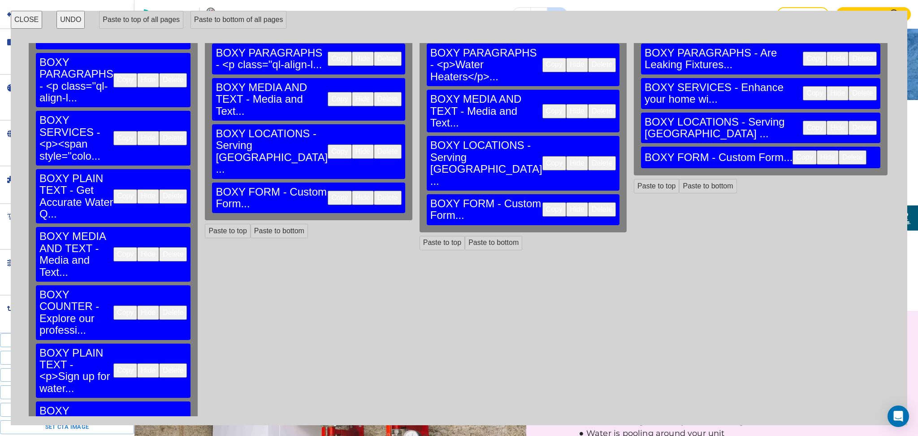
scroll to position [49, 0]
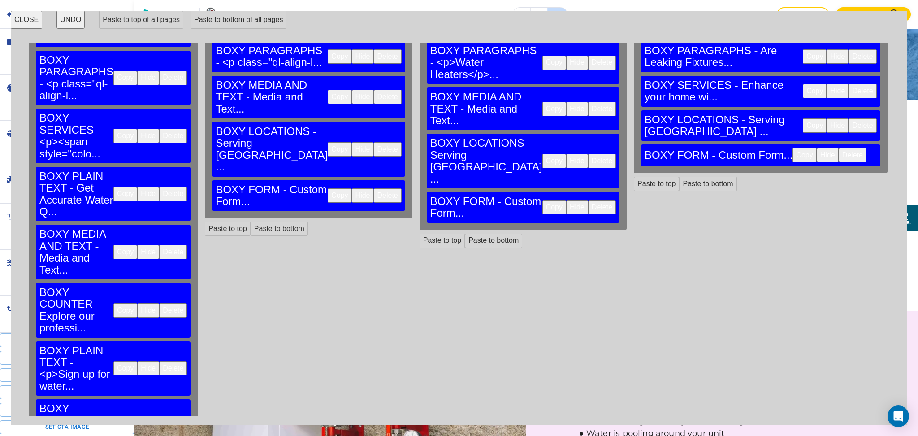
click at [374, 146] on button "Delete" at bounding box center [388, 149] width 28 height 14
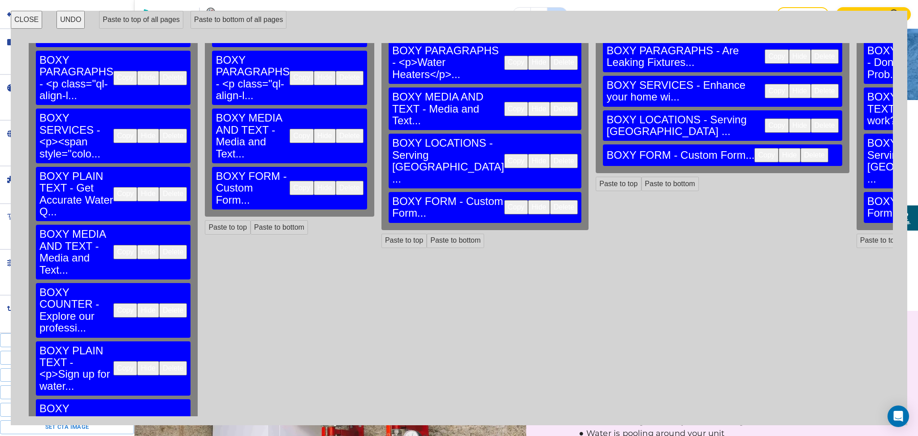
click at [336, 181] on button "Delete" at bounding box center [350, 188] width 28 height 14
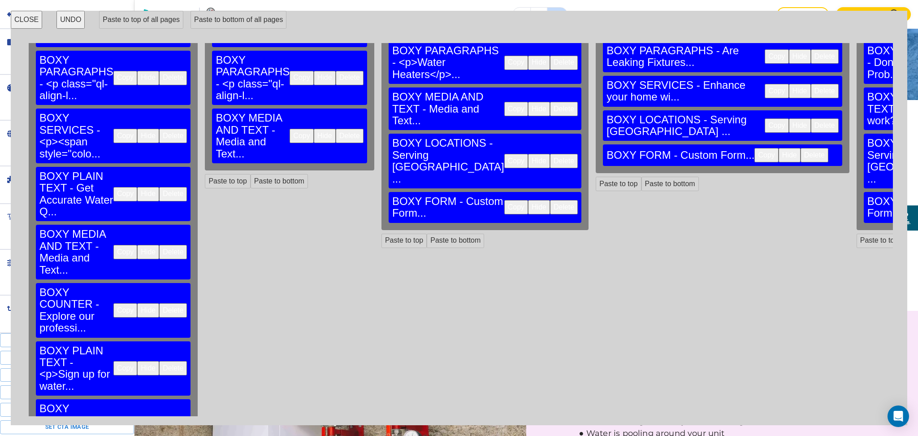
click at [550, 154] on button "Delete" at bounding box center [564, 161] width 28 height 14
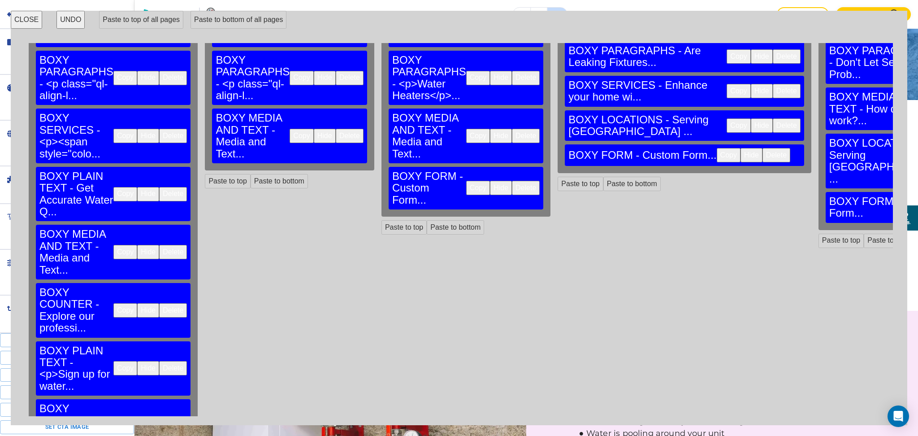
click at [512, 181] on button "Delete" at bounding box center [526, 188] width 28 height 14
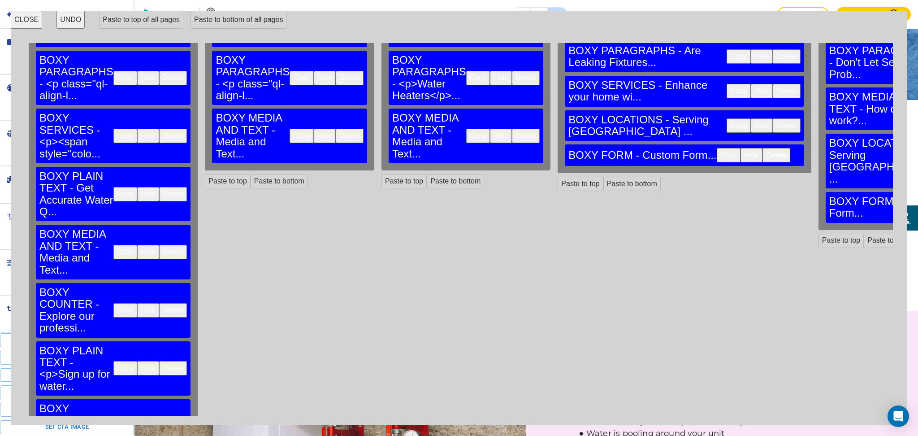
click at [773, 118] on button "Delete" at bounding box center [787, 125] width 28 height 14
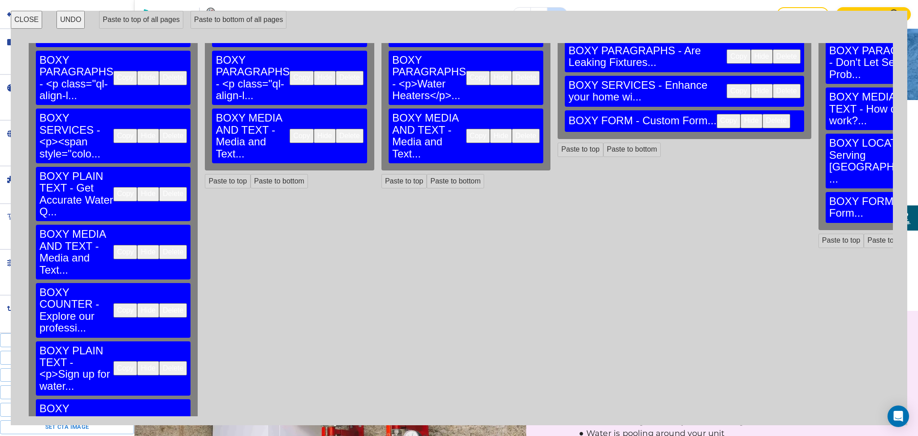
click at [763, 114] on button "Delete" at bounding box center [777, 121] width 28 height 14
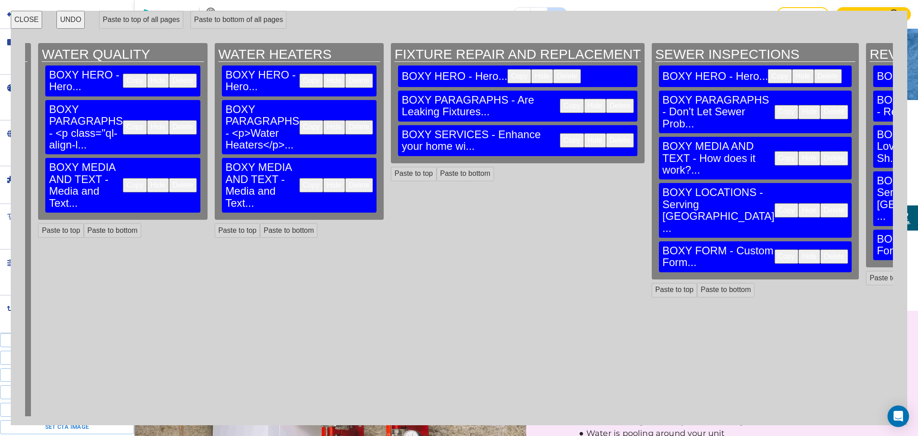
scroll to position [0, 181]
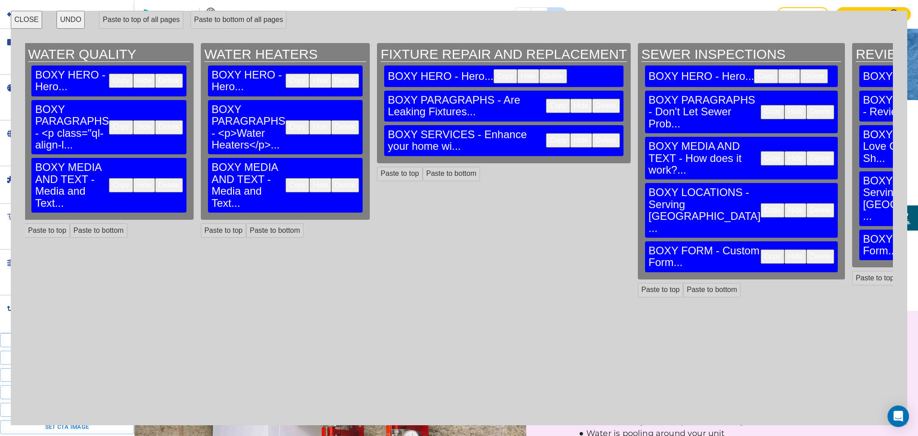
click at [807, 203] on button "Delete" at bounding box center [821, 210] width 28 height 14
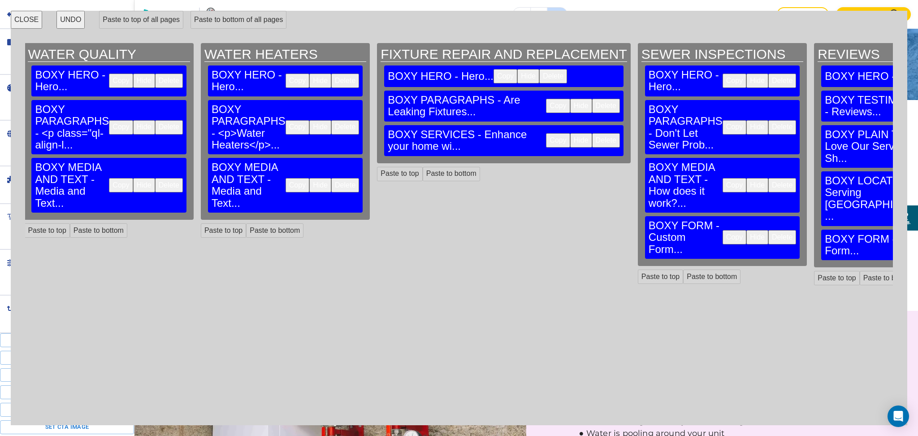
click at [768, 230] on button "Delete" at bounding box center [782, 237] width 28 height 14
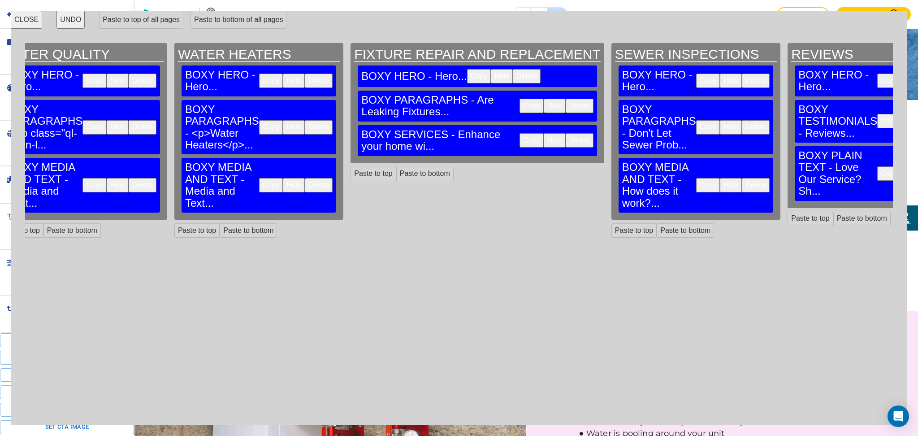
scroll to position [0, 288]
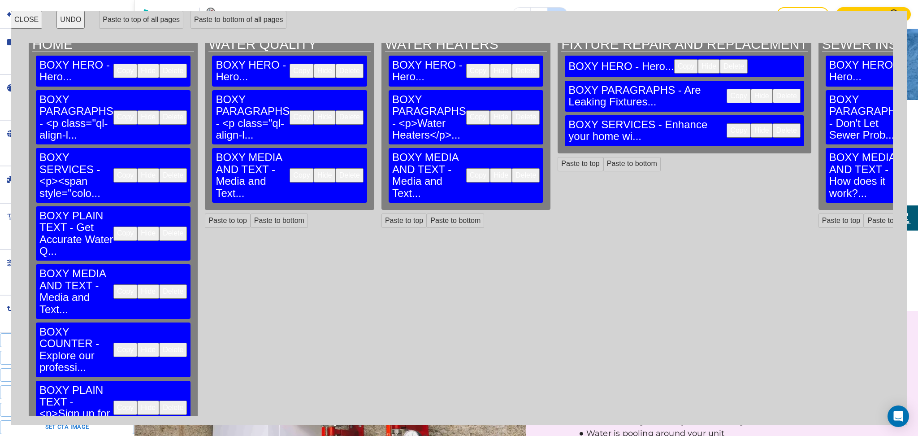
scroll to position [0, 0]
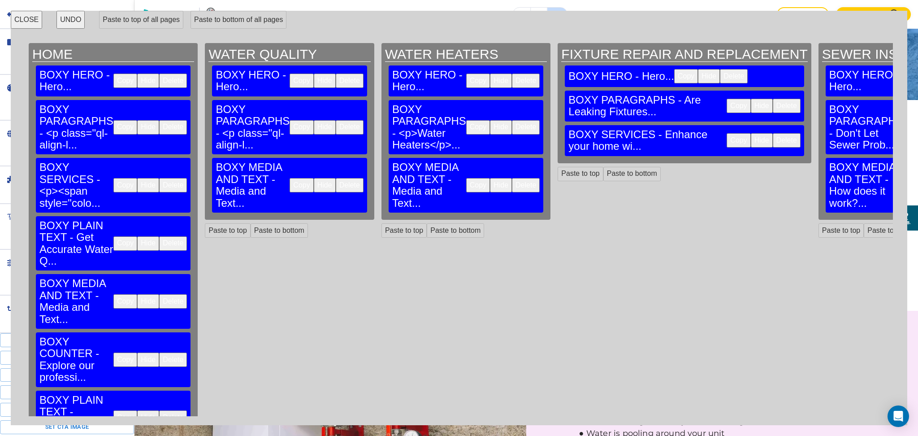
click at [17, 19] on button "CLOSE" at bounding box center [26, 20] width 31 height 18
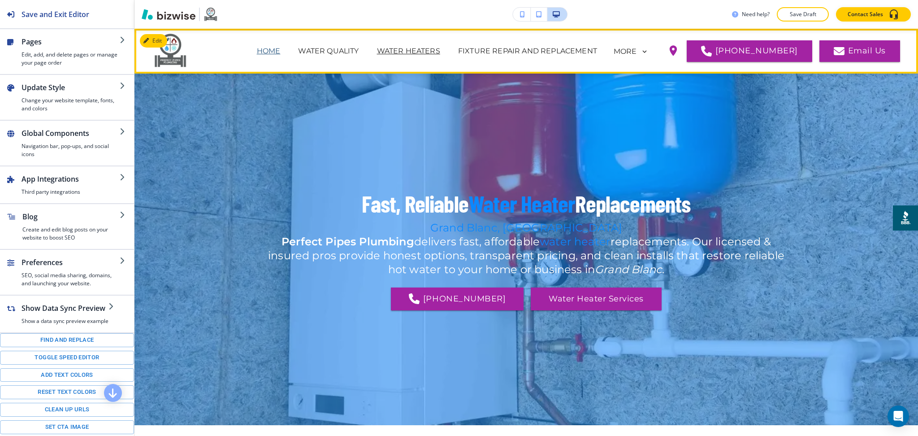
click at [275, 49] on p "HOME" at bounding box center [269, 51] width 24 height 11
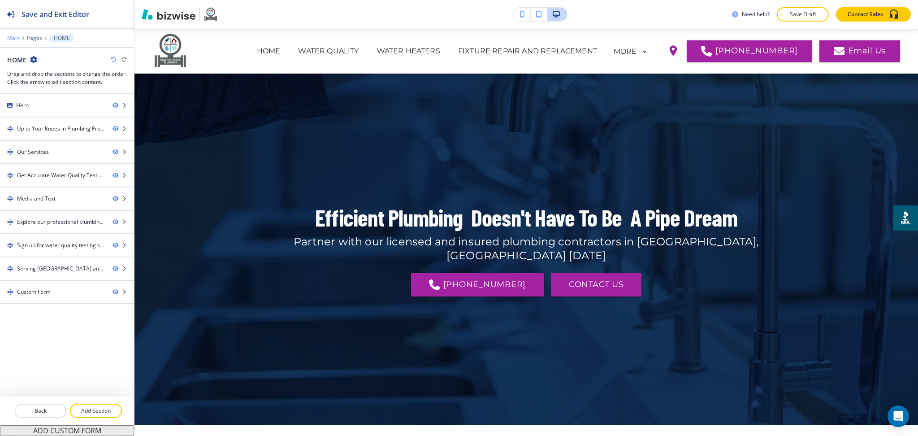
click at [10, 38] on p "Main" at bounding box center [13, 38] width 13 height 6
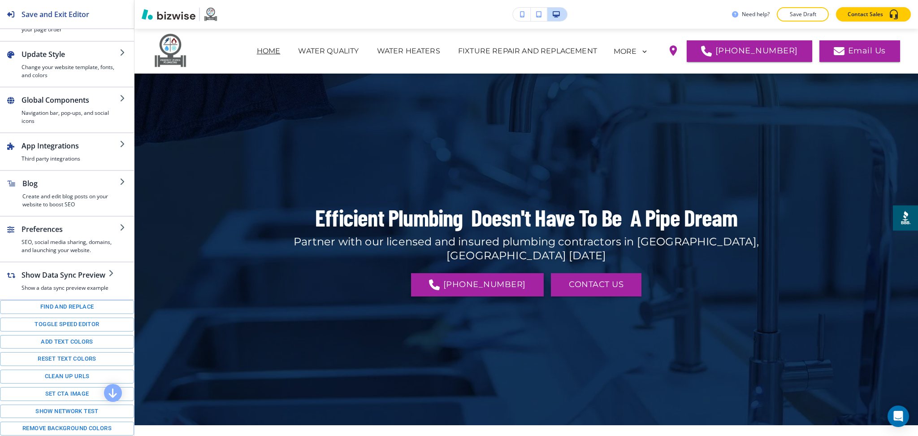
scroll to position [76, 0]
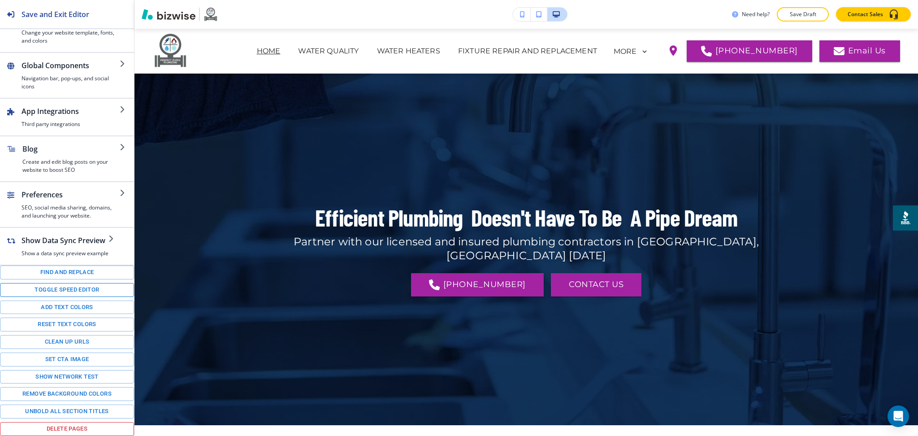
click at [54, 291] on button "Toggle speed editor" at bounding box center [67, 290] width 134 height 14
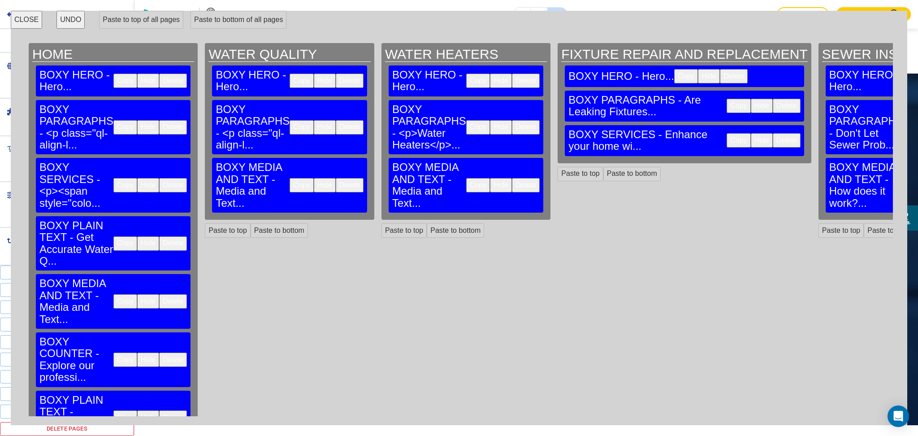
scroll to position [49, 0]
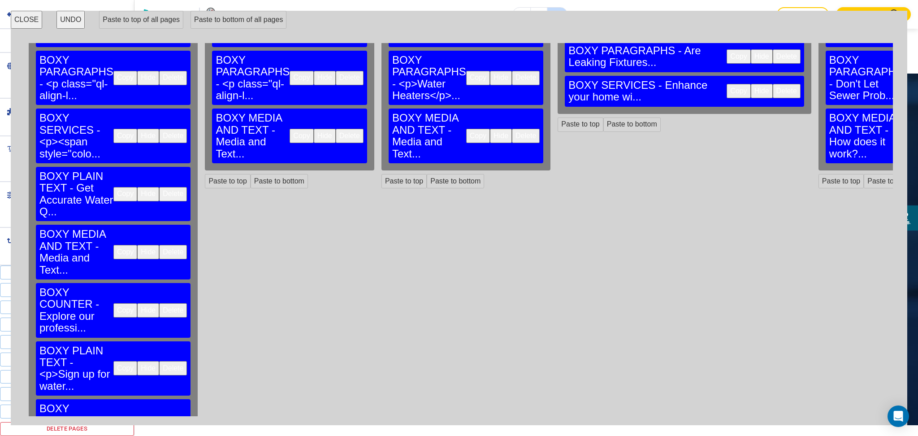
click at [113, 361] on button "Copy" at bounding box center [125, 368] width 24 height 14
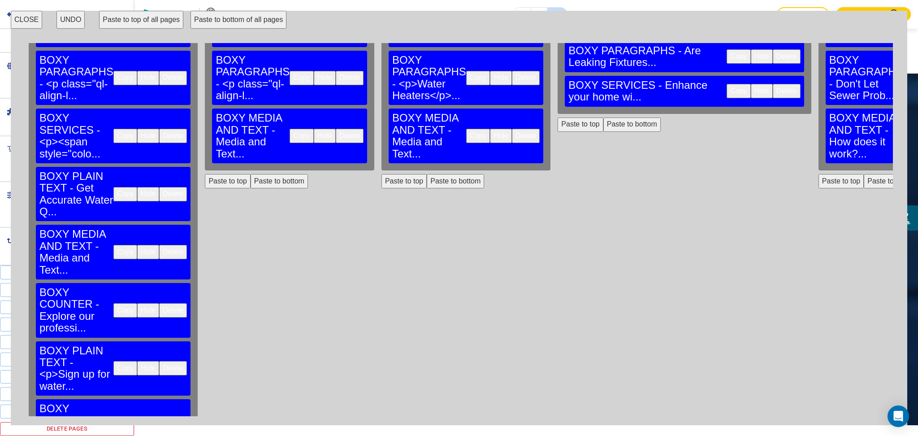
click at [203, 22] on button "Paste to bottom of all pages" at bounding box center [239, 20] width 96 height 18
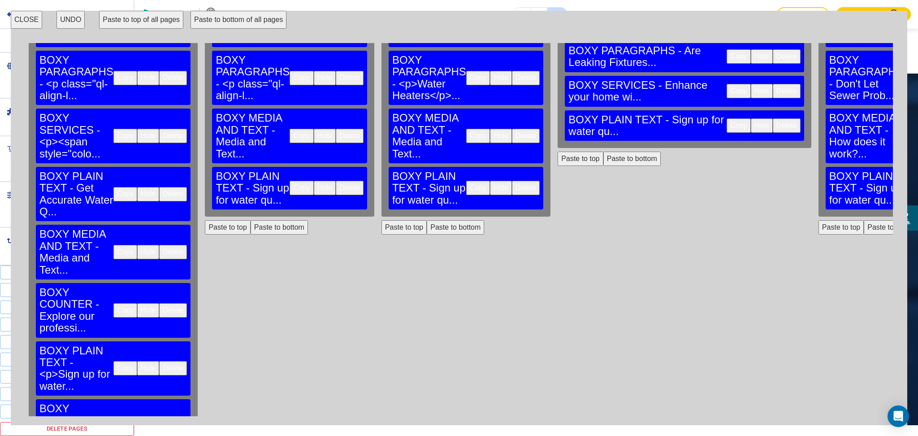
click at [113, 419] on button "Copy" at bounding box center [125, 426] width 24 height 14
click at [199, 17] on button "Paste to bottom of all pages" at bounding box center [239, 20] width 96 height 18
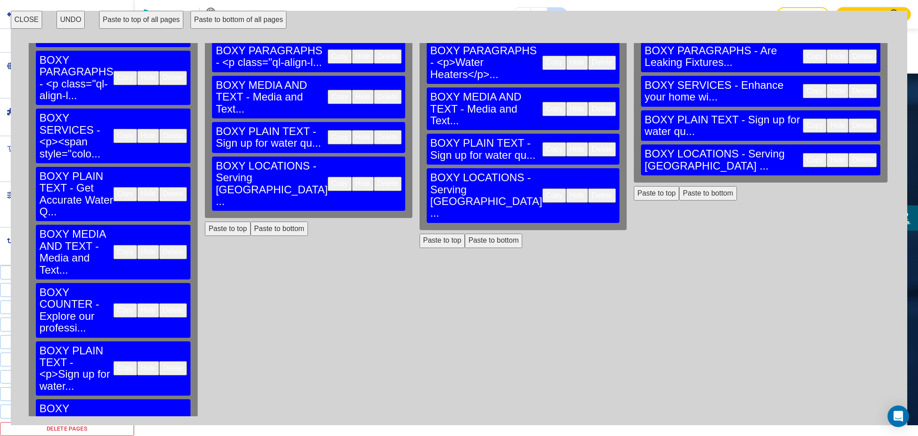
click at [232, 26] on button "Paste to bottom of all pages" at bounding box center [239, 20] width 96 height 18
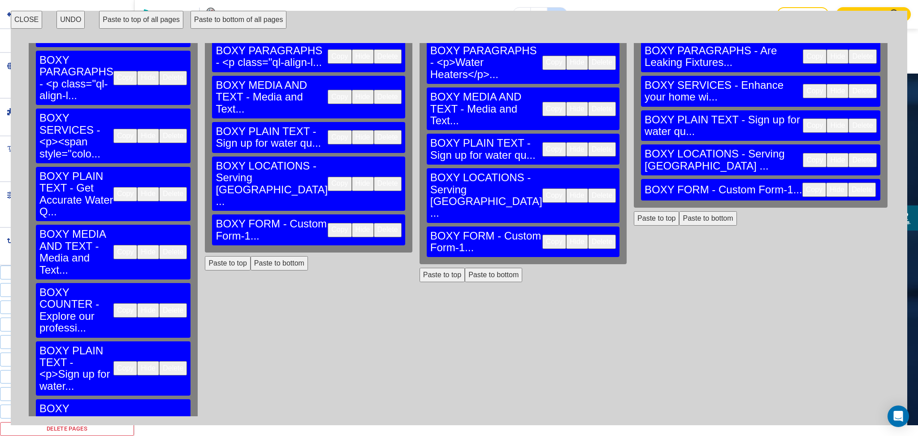
click at [18, 20] on button "CLOSE" at bounding box center [26, 20] width 31 height 18
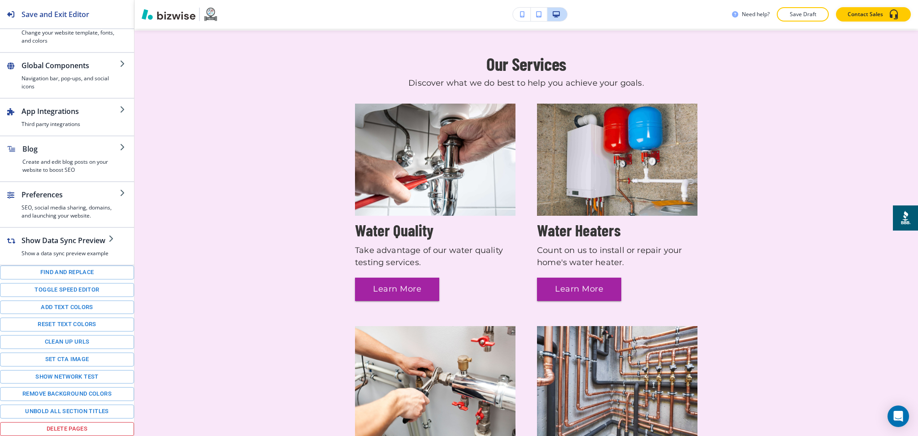
click at [801, 13] on p "Save Draft" at bounding box center [803, 14] width 29 height 8
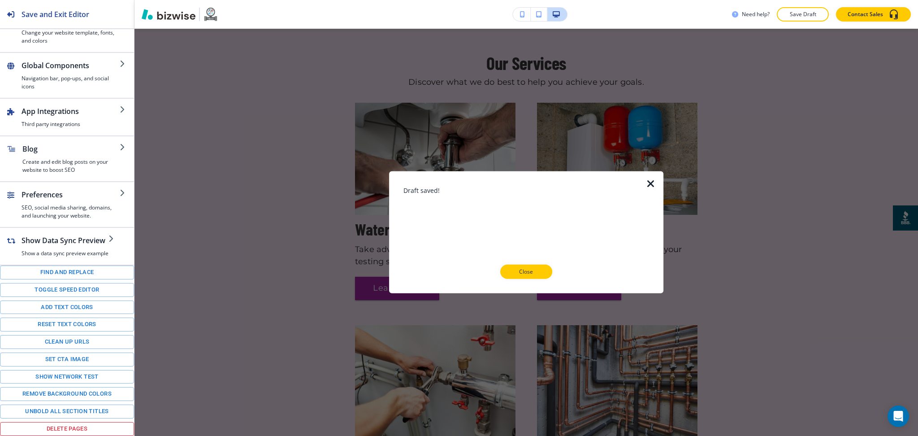
click at [648, 179] on icon "button" at bounding box center [651, 183] width 11 height 11
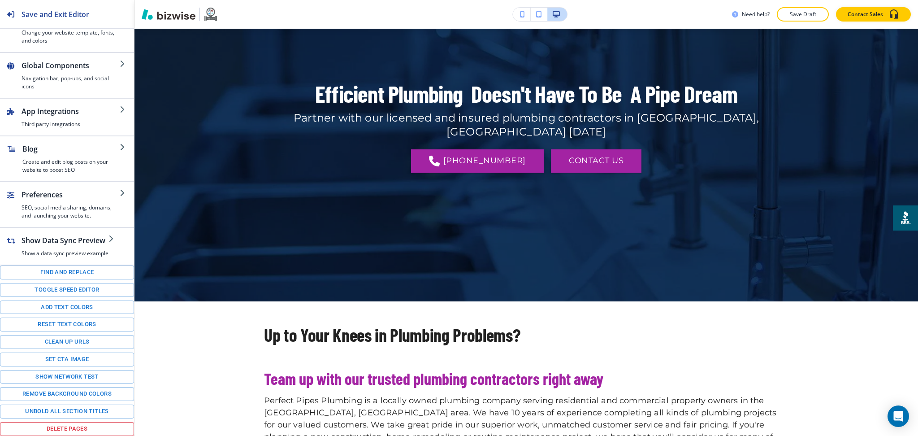
scroll to position [0, 0]
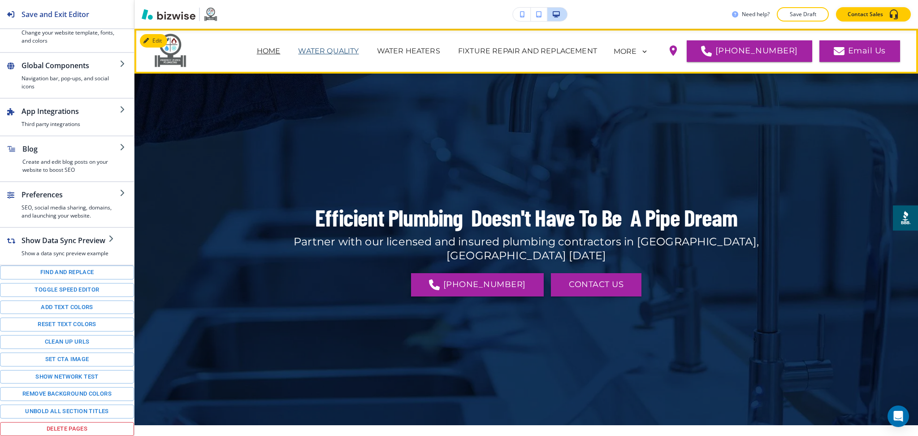
click at [359, 48] on p "WATER QUALITY" at bounding box center [328, 51] width 61 height 11
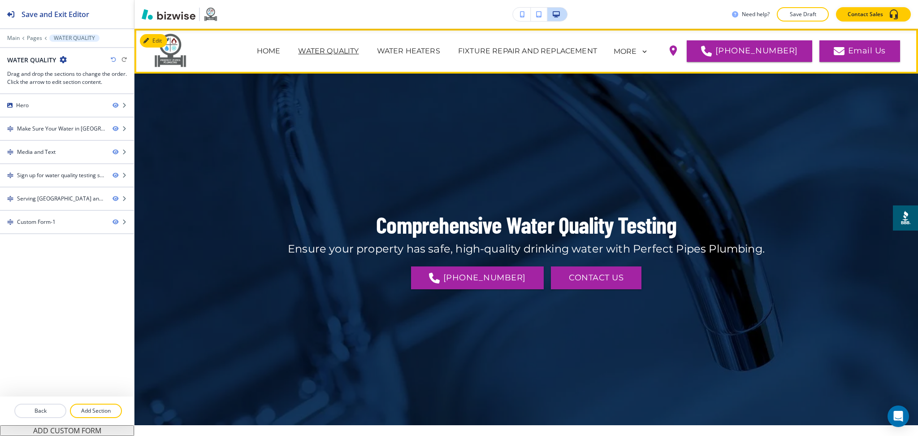
click at [416, 45] on span "WATER HEATERS" at bounding box center [408, 51] width 81 height 36
click at [431, 51] on p "WATER HEATERS" at bounding box center [408, 51] width 63 height 11
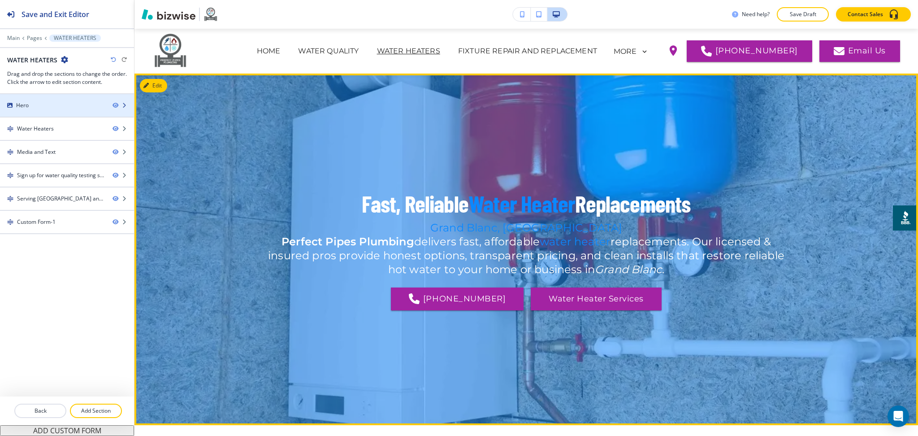
click at [39, 104] on div "Hero" at bounding box center [52, 105] width 105 height 8
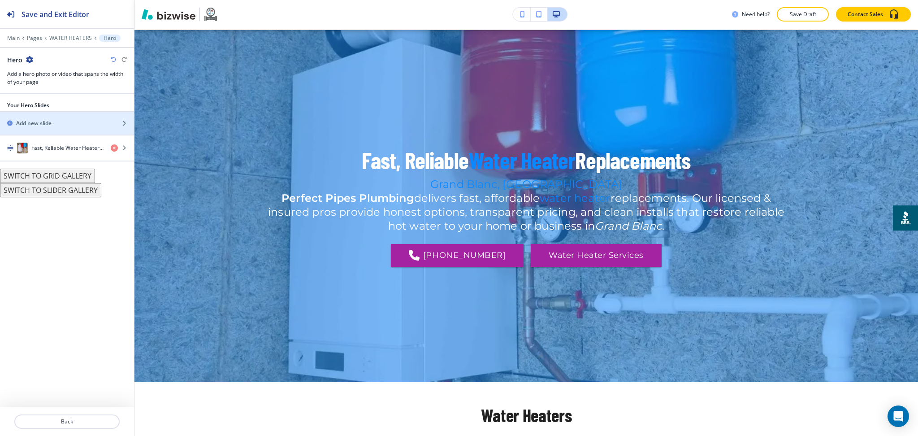
scroll to position [45, 0]
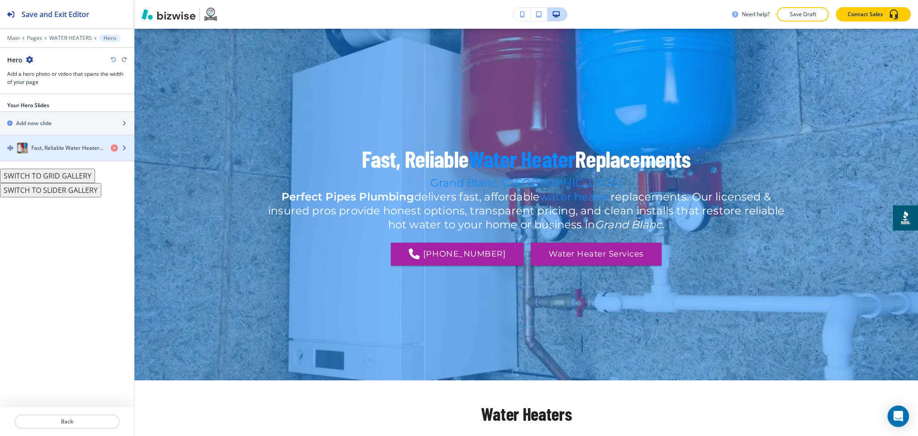
click at [78, 150] on h4 "Fast, Reliable Water Heater Replacements" at bounding box center [67, 148] width 72 height 8
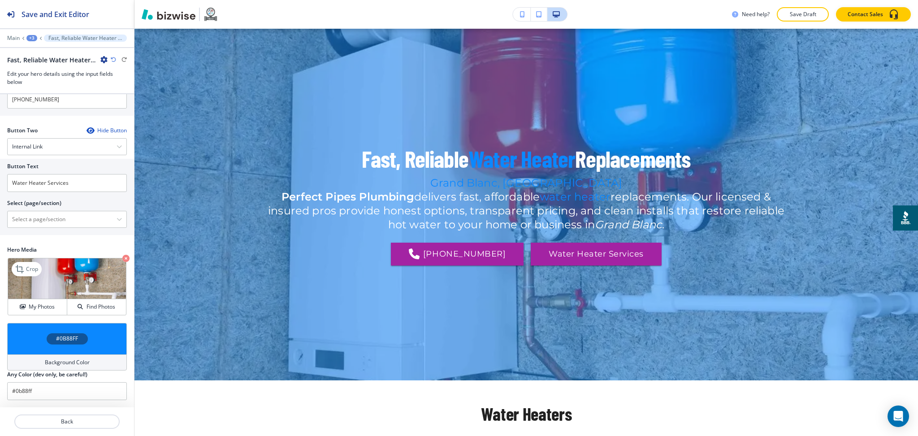
scroll to position [261, 0]
click at [42, 308] on h4 "My Photos" at bounding box center [42, 307] width 26 height 8
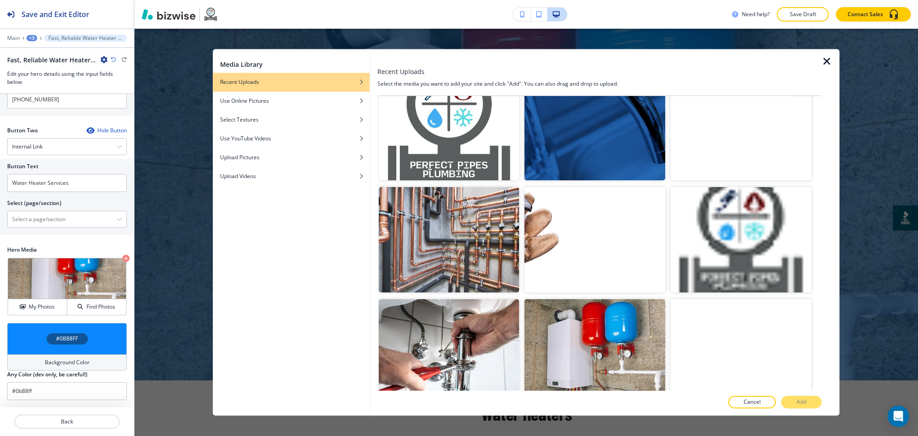
scroll to position [477, 0]
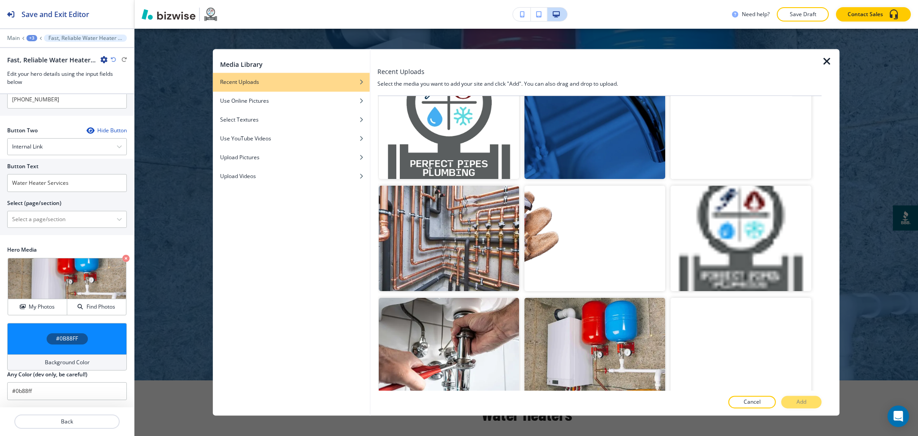
click at [585, 131] on img "button" at bounding box center [595, 126] width 141 height 105
click at [797, 408] on button "Add" at bounding box center [801, 402] width 40 height 13
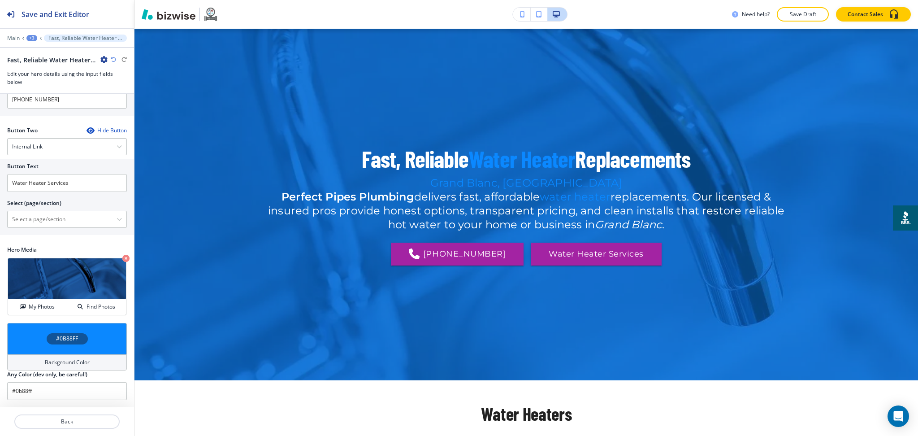
click at [84, 359] on h4 "Background Color" at bounding box center [67, 362] width 45 height 8
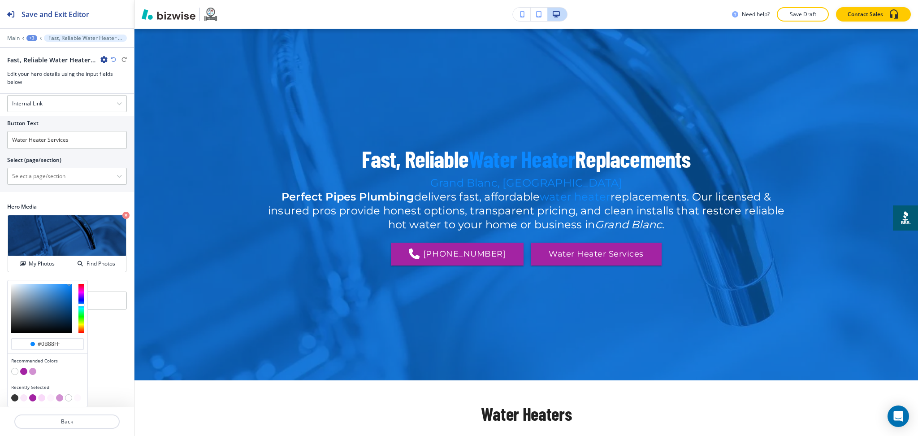
scroll to position [304, 0]
click at [13, 397] on button "button" at bounding box center [14, 397] width 7 height 7
type input "#363636"
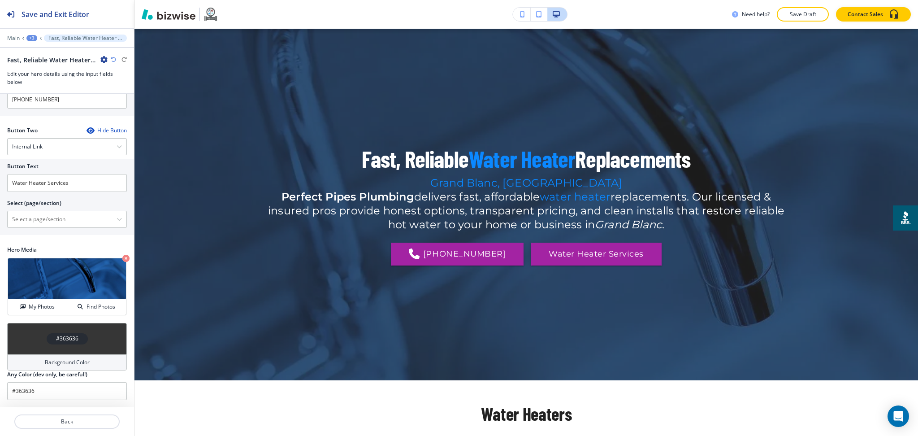
scroll to position [261, 0]
click at [82, 367] on div "Background Color" at bounding box center [67, 362] width 120 height 16
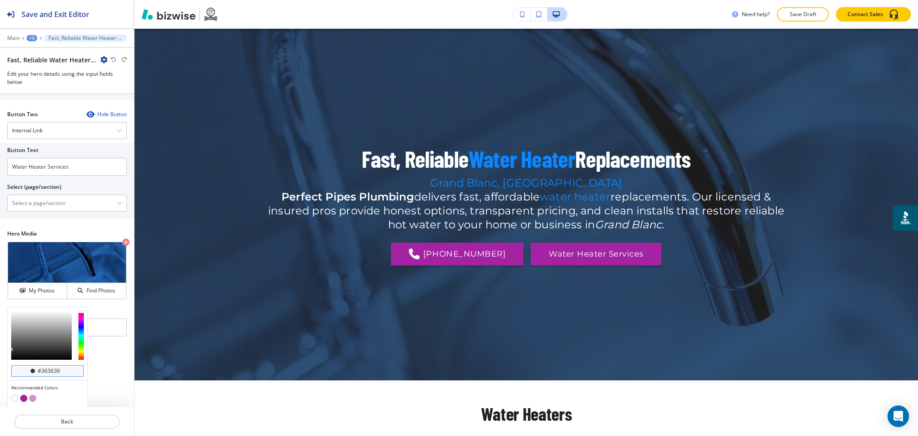
drag, startPoint x: 60, startPoint y: 388, endPoint x: 41, endPoint y: 388, distance: 19.3
click at [41, 374] on input "#363636" at bounding box center [52, 370] width 31 height 7
type input "#00000"
type input "#000000"
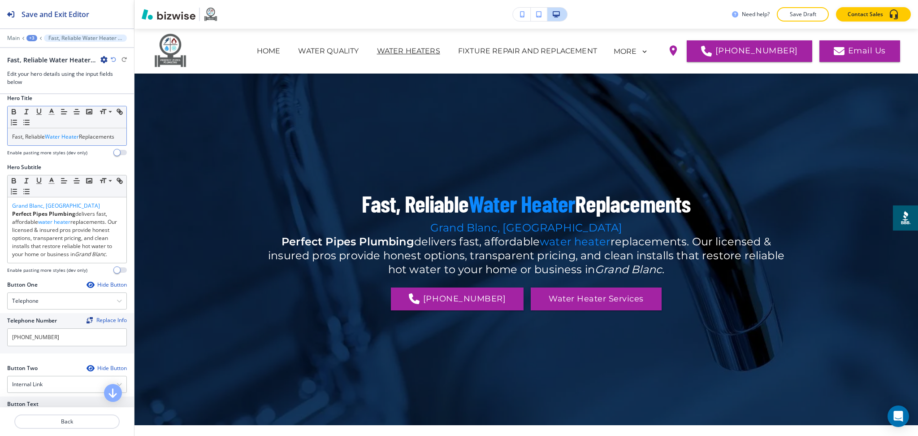
scroll to position [0, 0]
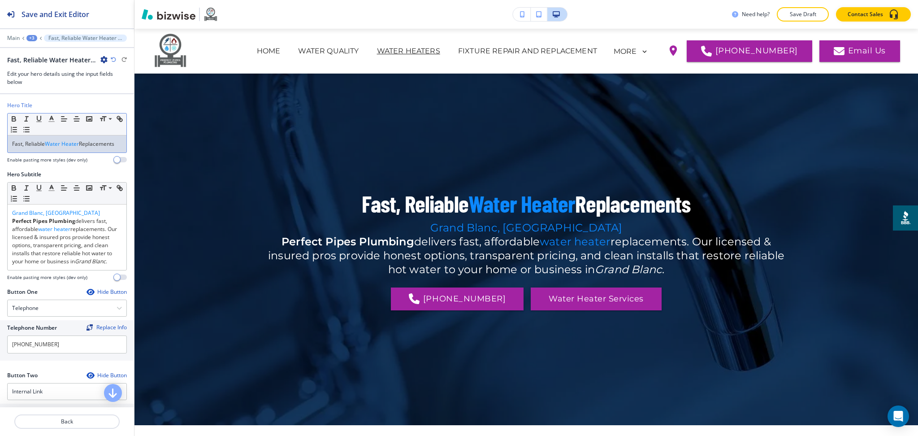
click at [52, 148] on p "Fast, Reliable Water Heater Replacements" at bounding box center [67, 144] width 110 height 8
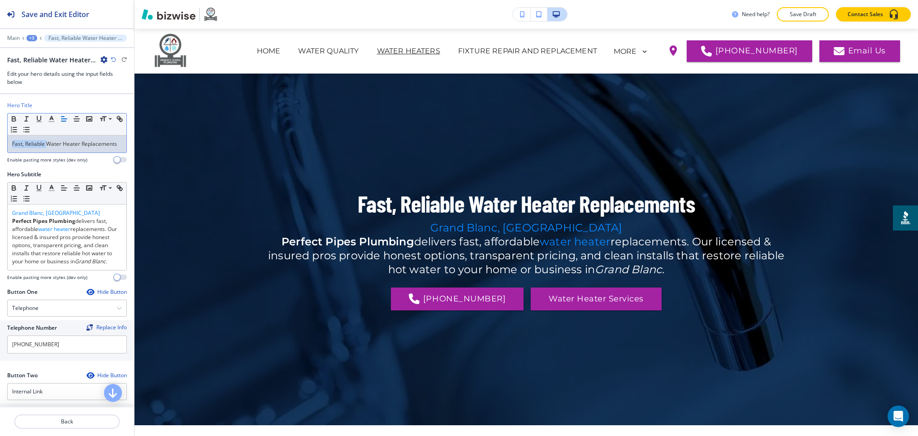
drag, startPoint x: 47, startPoint y: 145, endPoint x: 0, endPoint y: 123, distance: 51.5
click at [0, 136] on div "Hero Title Small Normal Large Huge Fast, Reliable Water Heater Replacements Ena…" at bounding box center [67, 135] width 134 height 69
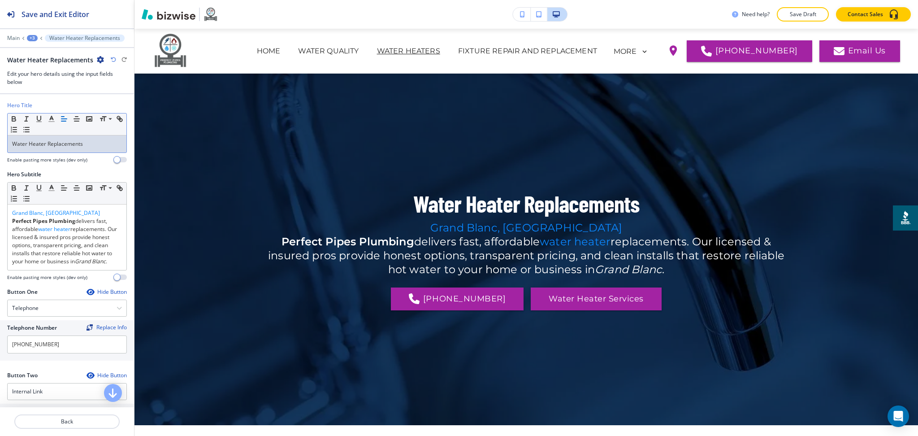
click at [69, 146] on p "Water Heater Replacements" at bounding box center [67, 144] width 110 height 8
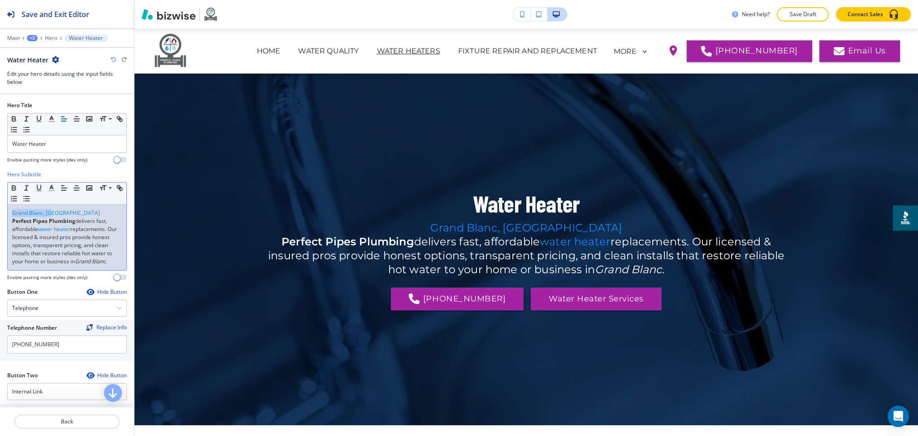
drag, startPoint x: 63, startPoint y: 208, endPoint x: 0, endPoint y: 181, distance: 68.1
click at [0, 194] on div "Hero Subtitle Small Normal Large Huge Grand Blanc, MI Perfect Pipes Plumbing de…" at bounding box center [67, 228] width 134 height 117
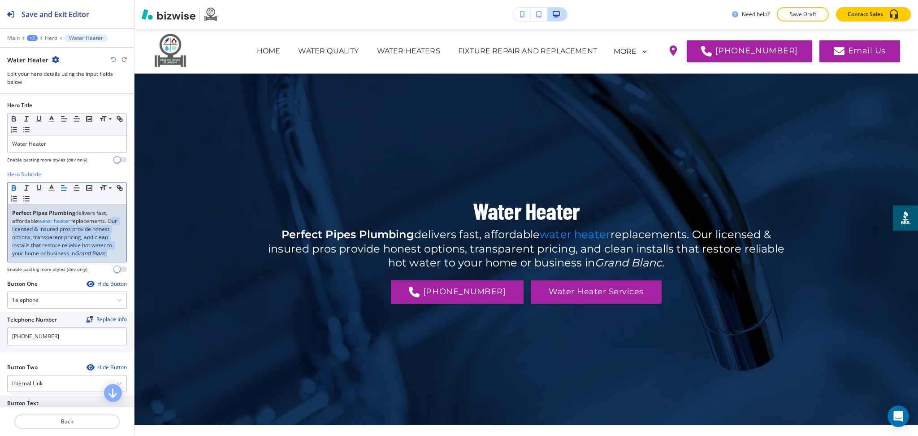
drag, startPoint x: 52, startPoint y: 265, endPoint x: 11, endPoint y: 227, distance: 56.1
click at [10, 228] on div "Perfect Pipes Plumbing delivers fast, affordable water heater replacements. Our…" at bounding box center [67, 232] width 119 height 57
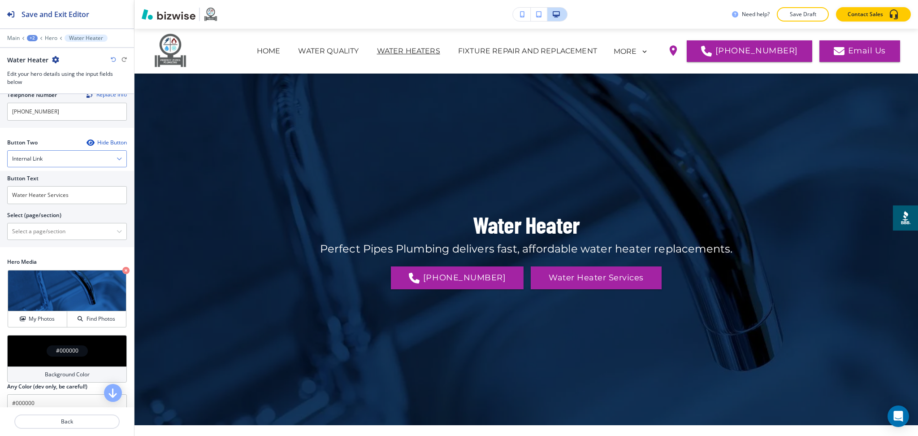
scroll to position [204, 0]
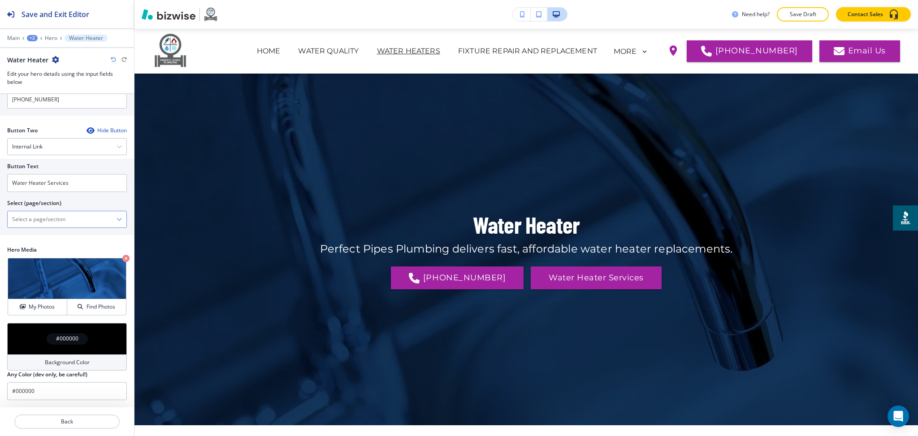
click at [55, 220] on \(page\/section\) "Manual Input" at bounding box center [62, 219] width 109 height 15
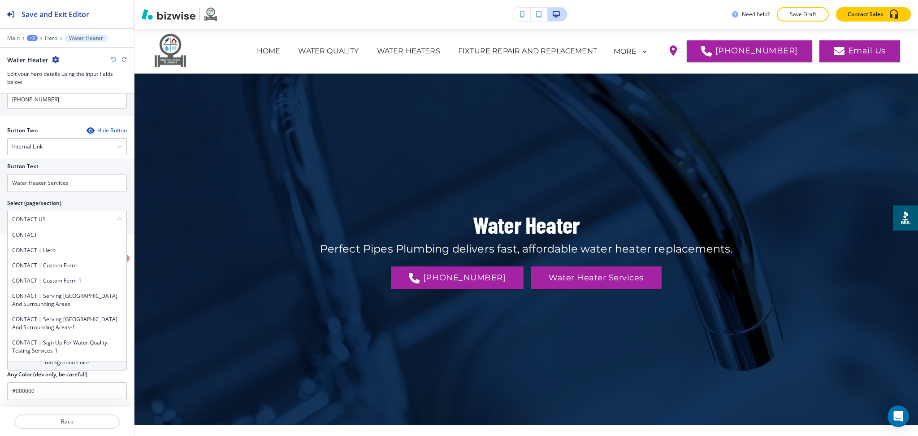
drag, startPoint x: 61, startPoint y: 224, endPoint x: 0, endPoint y: 221, distance: 61.1
click at [0, 221] on div "Button Text Water Heater Services Select (page/section) CONTACT US CONTACT CONT…" at bounding box center [67, 197] width 134 height 76
click at [22, 236] on h4 "CONTACT" at bounding box center [67, 235] width 110 height 8
type \(page\/section\) "CONTACT"
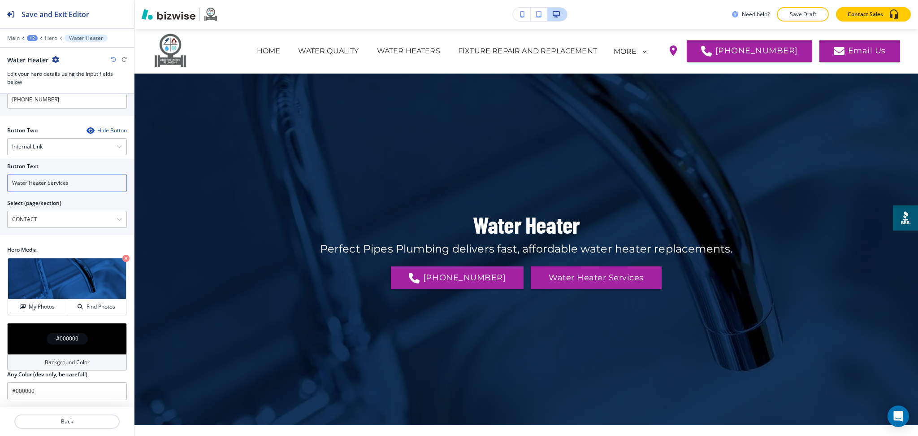
click at [65, 182] on input "Water Heater Services" at bounding box center [67, 183] width 120 height 18
paste input "CONTACT US"
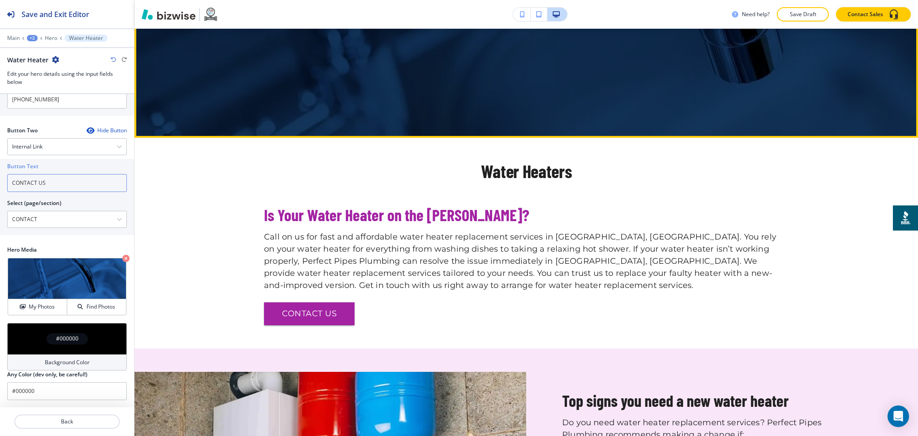
scroll to position [288, 0]
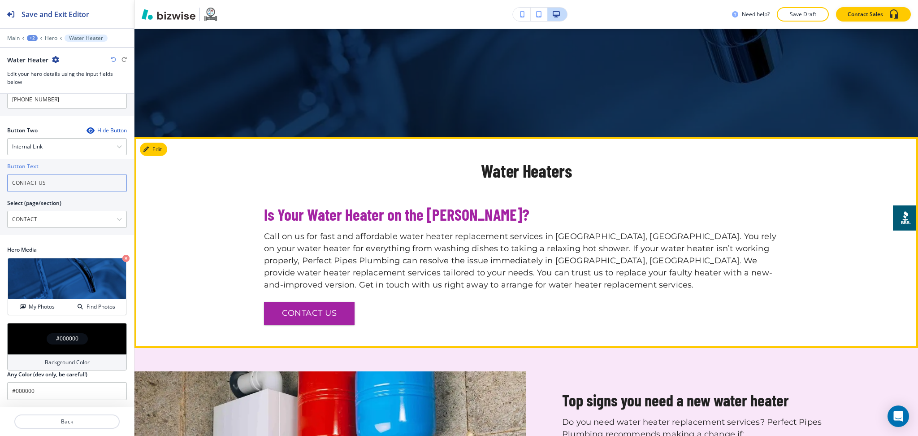
type input "CONTACT US"
click at [162, 150] on button "Edit This Section" at bounding box center [170, 149] width 61 height 13
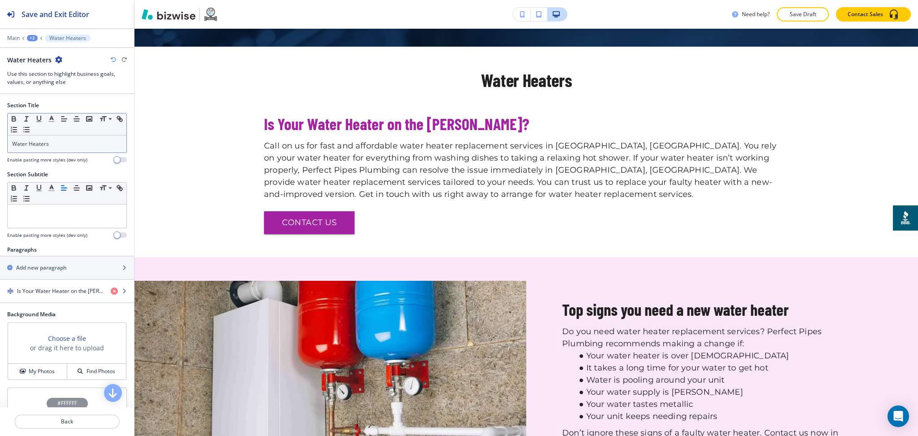
scroll to position [397, 0]
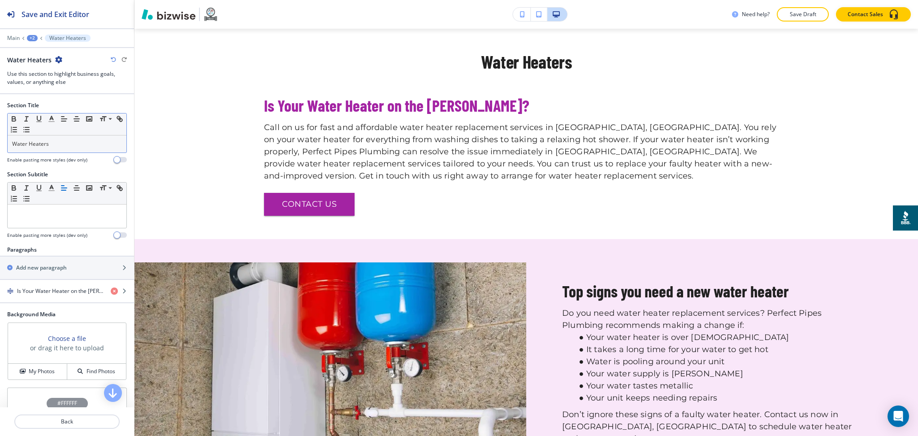
click at [72, 141] on p "Water Heaters" at bounding box center [67, 144] width 110 height 8
click at [62, 117] on line "button" at bounding box center [62, 117] width 3 height 0
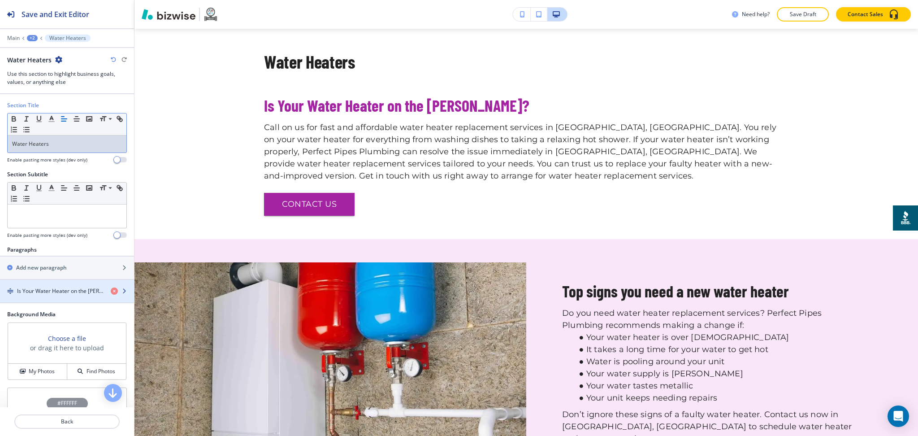
click at [75, 287] on h4 "Is Your Water Heater on the Fritz?" at bounding box center [60, 291] width 87 height 8
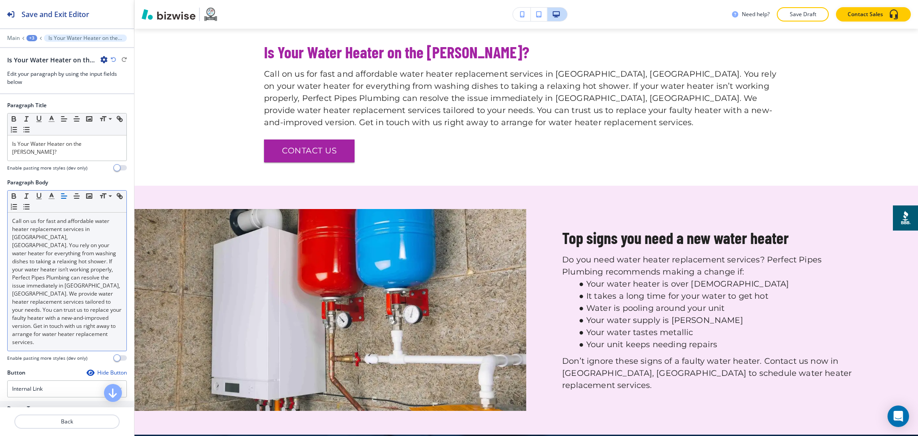
scroll to position [464, 0]
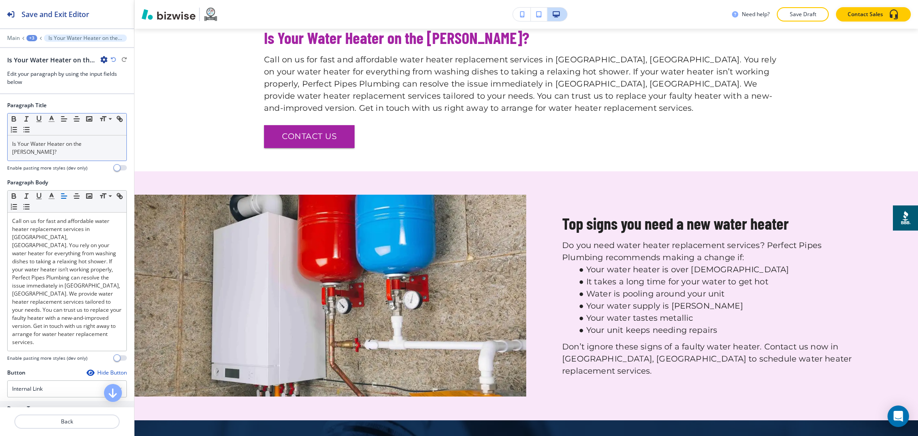
click at [100, 148] on div "Is Your Water Heater on the Fritz?" at bounding box center [67, 147] width 119 height 25
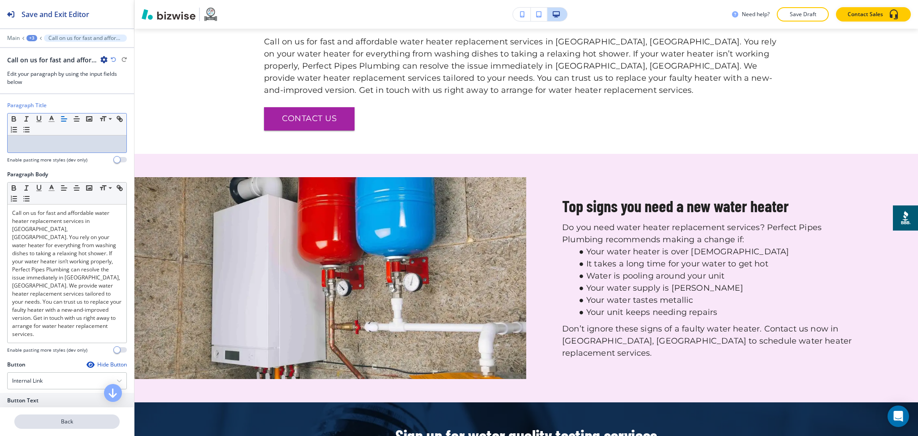
click at [70, 420] on p "Back" at bounding box center [67, 421] width 104 height 8
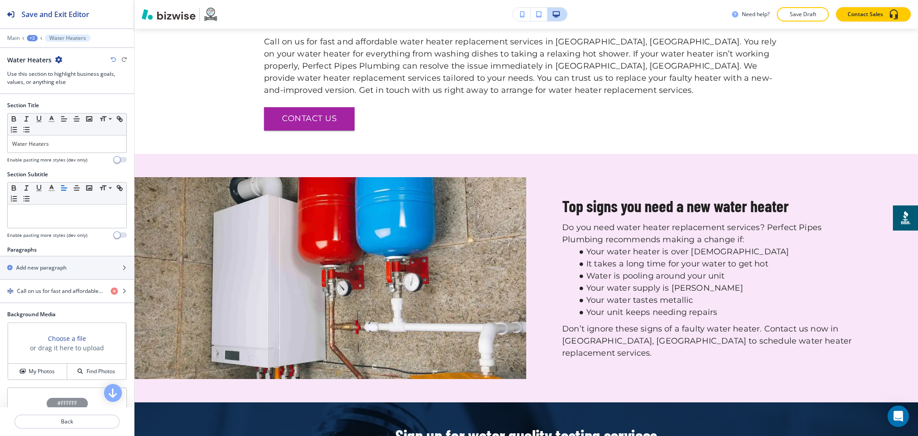
scroll to position [397, 0]
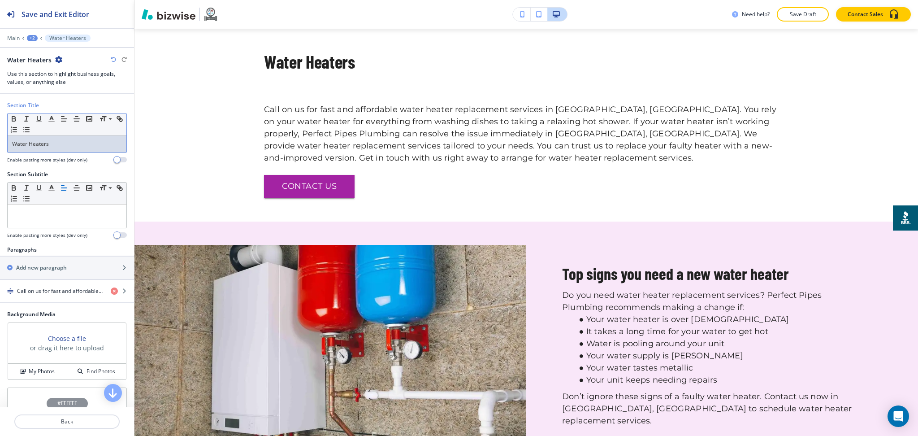
click at [56, 146] on p "Water Heaters" at bounding box center [67, 144] width 110 height 8
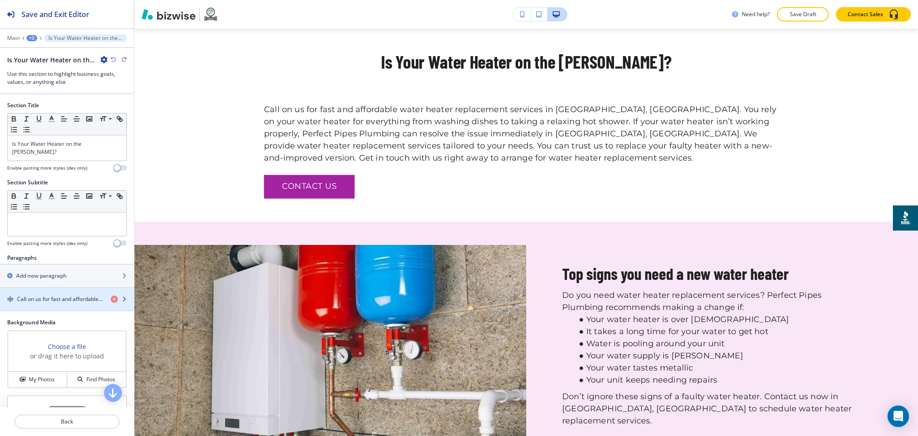
click at [53, 295] on h4 "Call on us for fast and affordable water heater replacement services in Grand B…" at bounding box center [60, 299] width 87 height 8
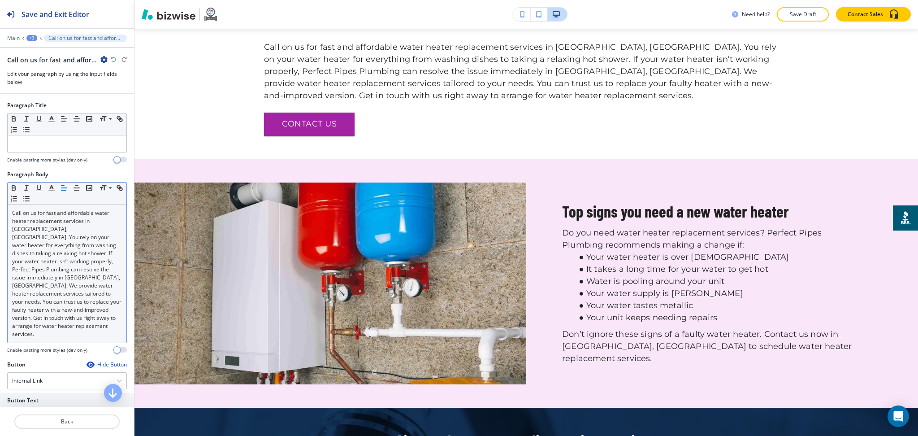
scroll to position [464, 0]
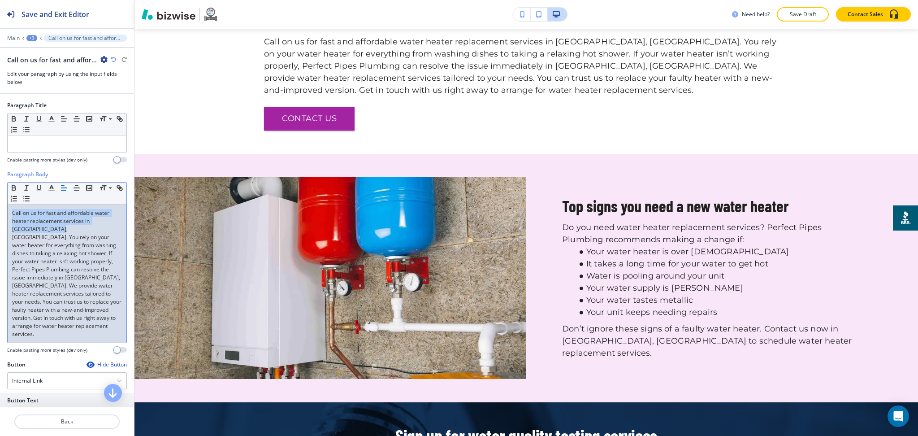
drag, startPoint x: 38, startPoint y: 230, endPoint x: 0, endPoint y: 208, distance: 43.6
click at [0, 208] on div "Paragraph Body Small Normal Large Huge Call on us for fast and affordable water…" at bounding box center [67, 265] width 134 height 190
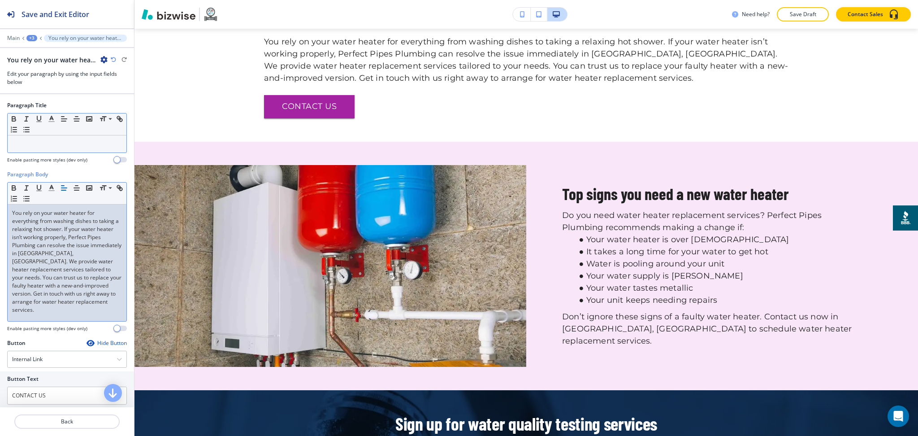
click at [44, 143] on p at bounding box center [67, 144] width 110 height 8
paste div
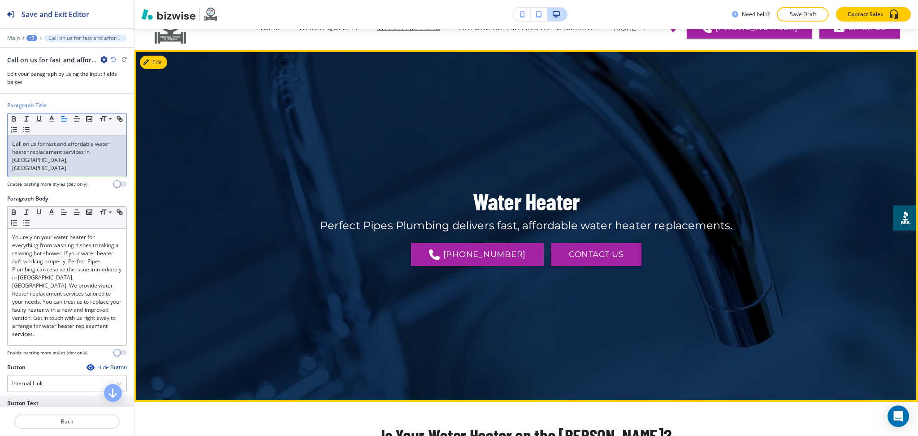
scroll to position [0, 0]
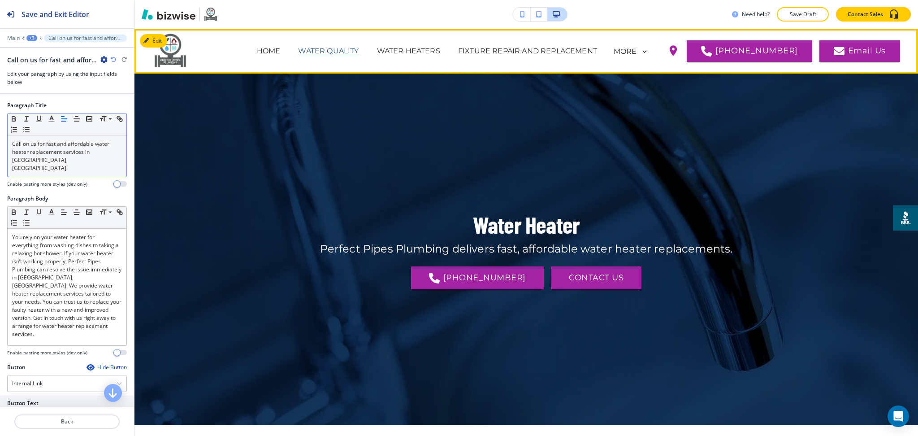
click at [356, 50] on p "WATER QUALITY" at bounding box center [328, 51] width 61 height 11
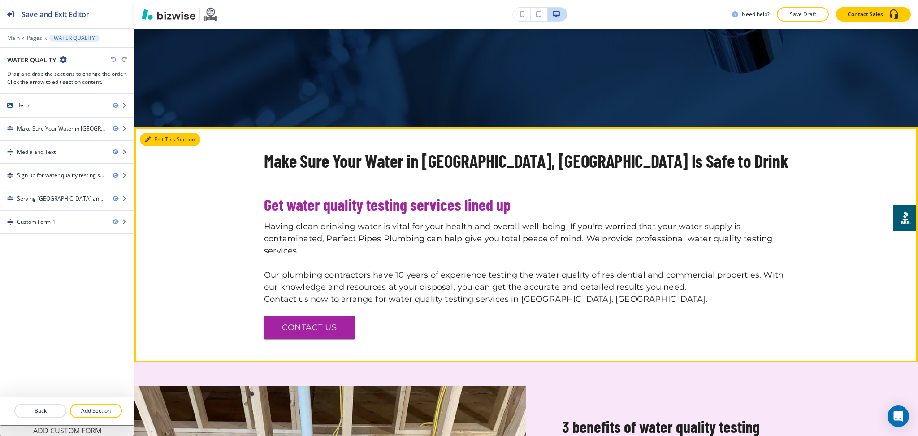
click at [136, 136] on section "Make Sure Your Water in Grand Blanc, MI Is Safe to Drink Get water quality test…" at bounding box center [527, 244] width 784 height 235
click at [152, 143] on button "Edit This Section" at bounding box center [170, 139] width 61 height 13
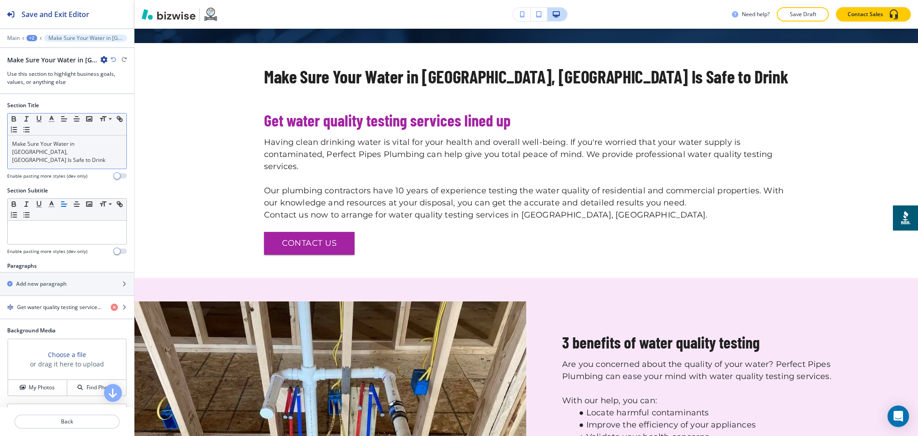
scroll to position [397, 0]
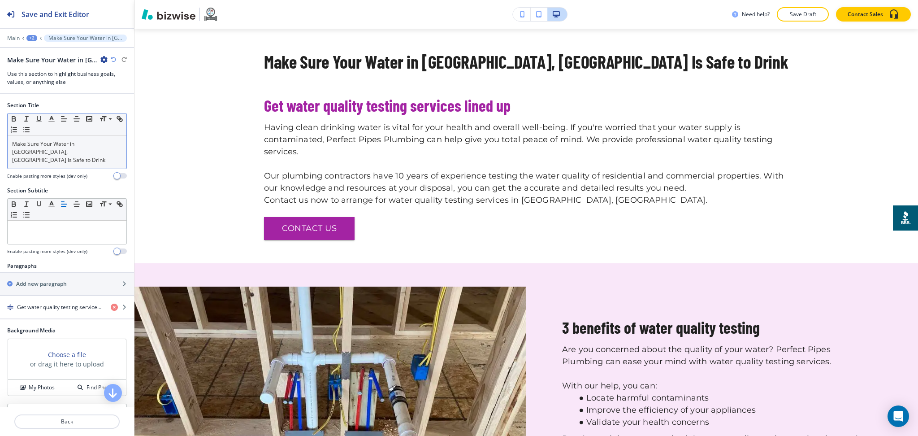
click at [77, 146] on p "Make Sure Your Water in Grand Blanc, MI Is Safe to Drink" at bounding box center [67, 152] width 110 height 24
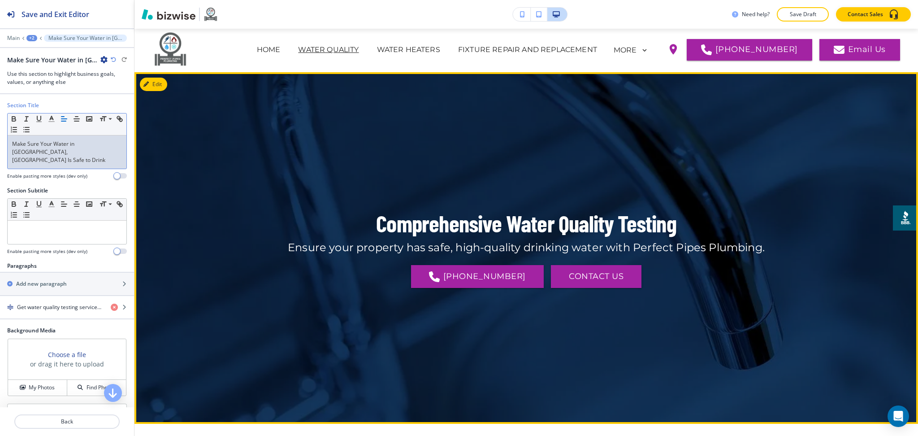
scroll to position [0, 0]
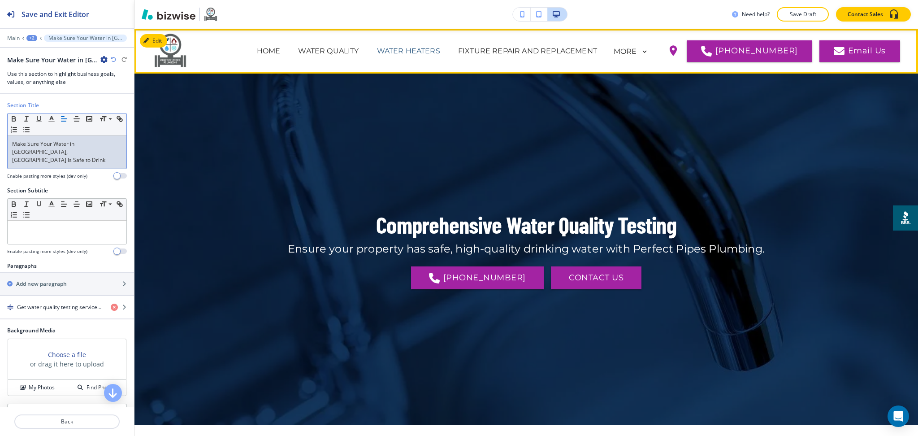
click at [425, 47] on p "WATER HEATERS" at bounding box center [408, 51] width 63 height 11
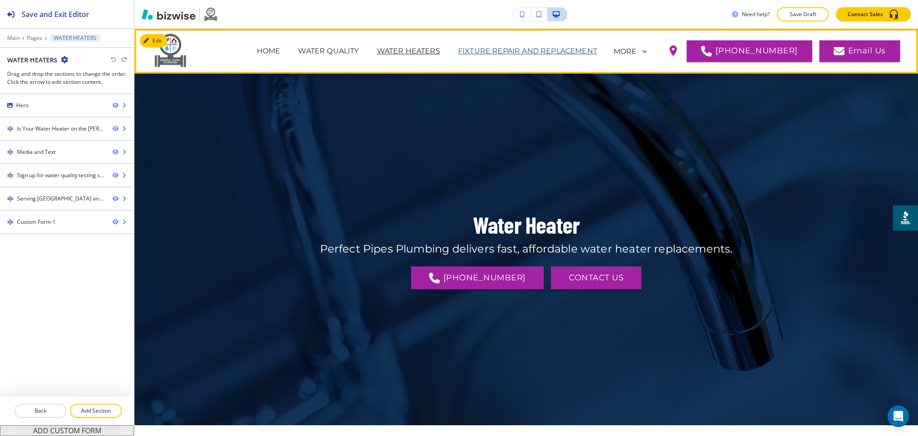
click at [503, 51] on p "FIXTURE REPAIR AND REPLACEMENT" at bounding box center [527, 51] width 139 height 11
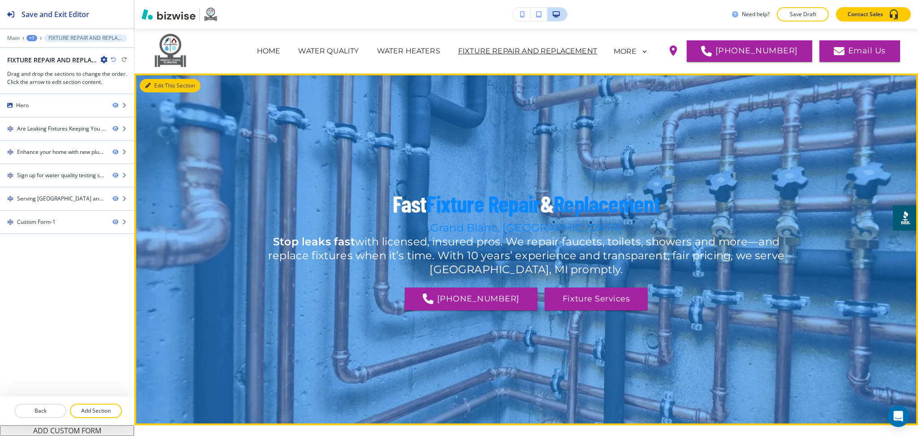
click at [148, 83] on icon "button" at bounding box center [147, 85] width 5 height 5
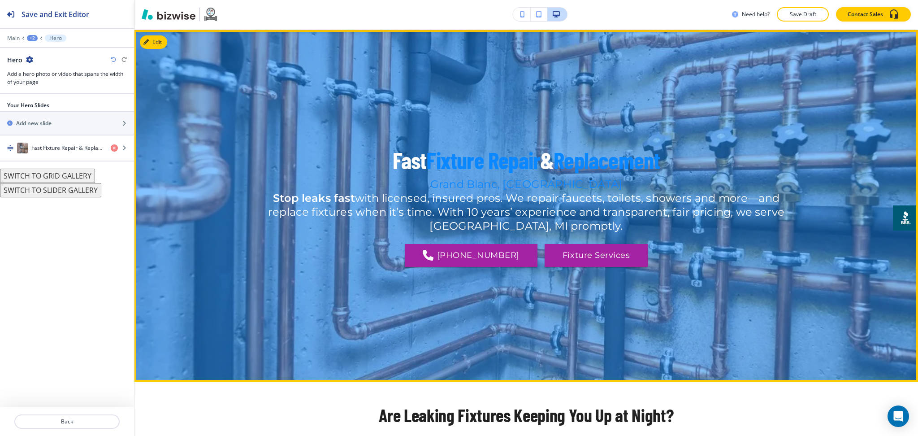
scroll to position [45, 0]
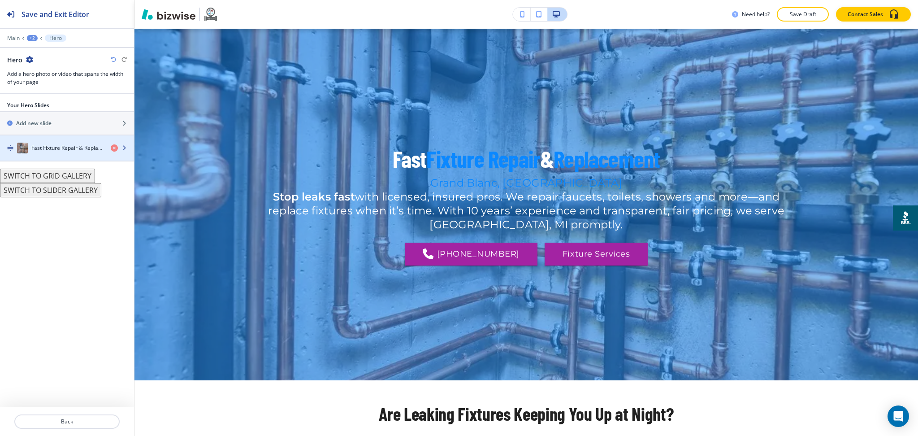
click at [57, 147] on h4 "Fast Fixture Repair & Replacement" at bounding box center [67, 148] width 72 height 8
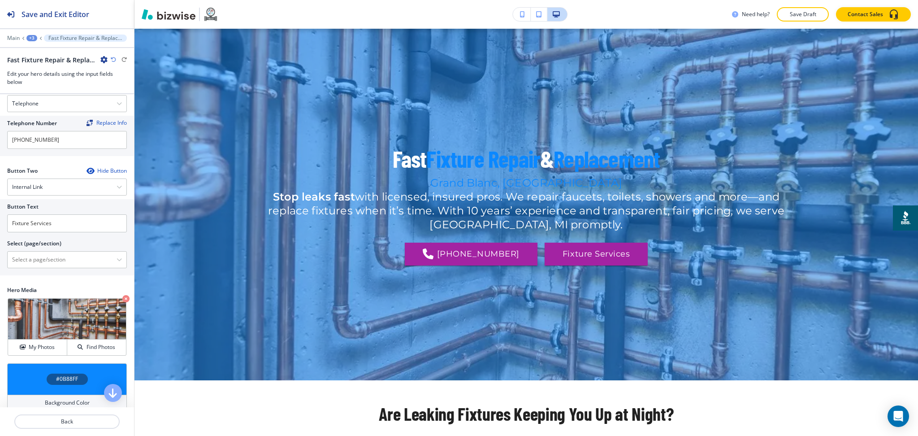
scroll to position [245, 0]
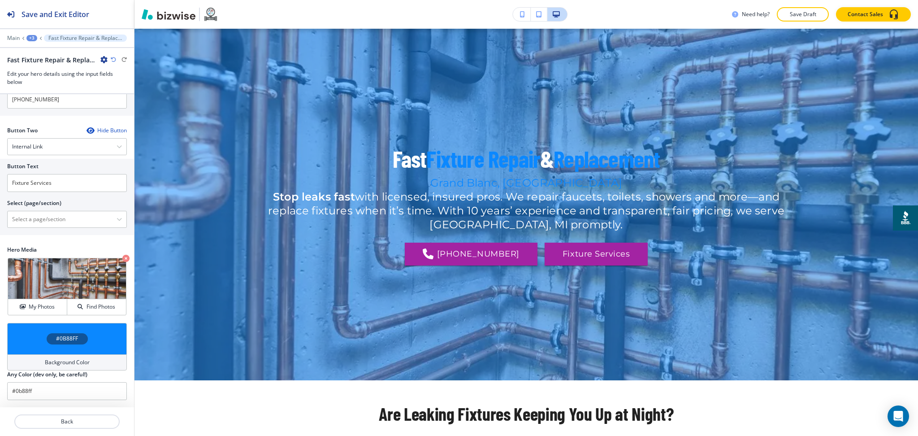
click at [69, 362] on h4 "Background Color" at bounding box center [67, 362] width 45 height 8
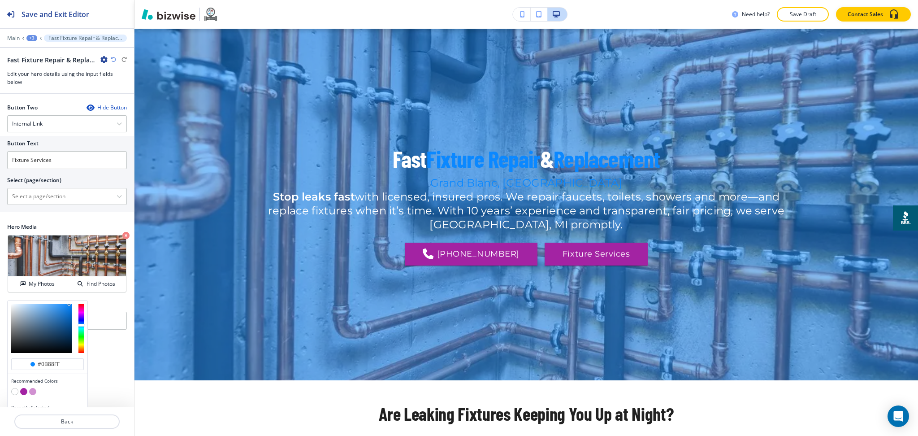
scroll to position [288, 0]
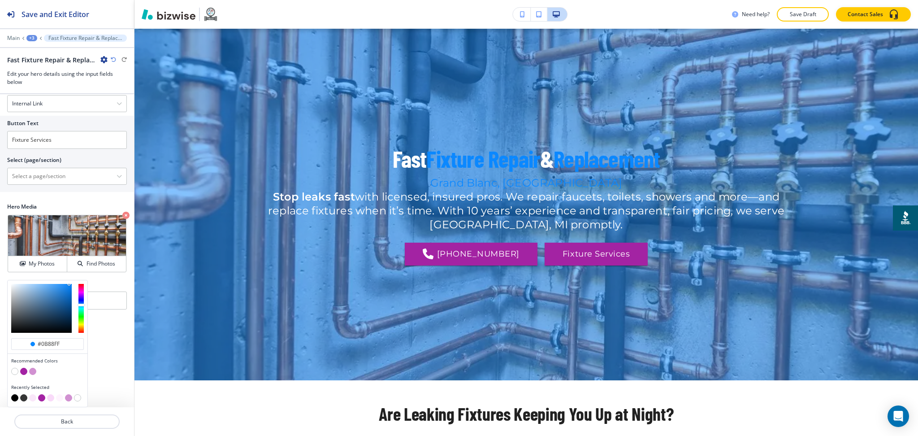
click at [16, 397] on button "button" at bounding box center [14, 397] width 7 height 7
type input "#000000"
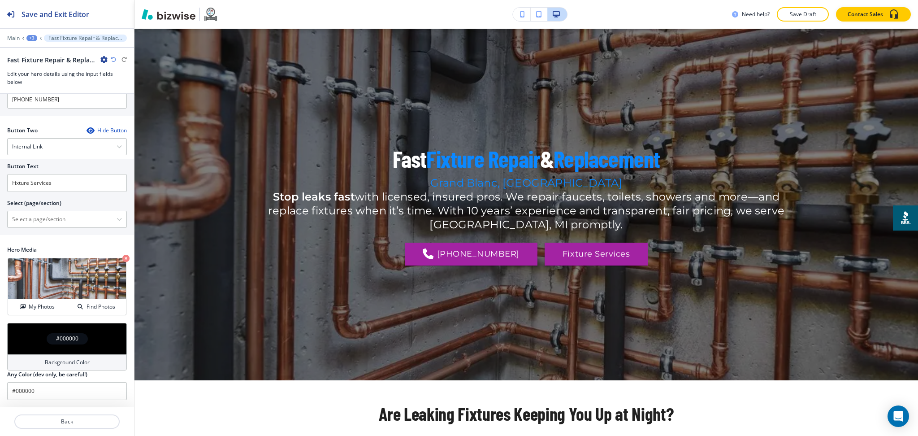
scroll to position [245, 0]
click at [31, 308] on h4 "My Photos" at bounding box center [42, 307] width 26 height 8
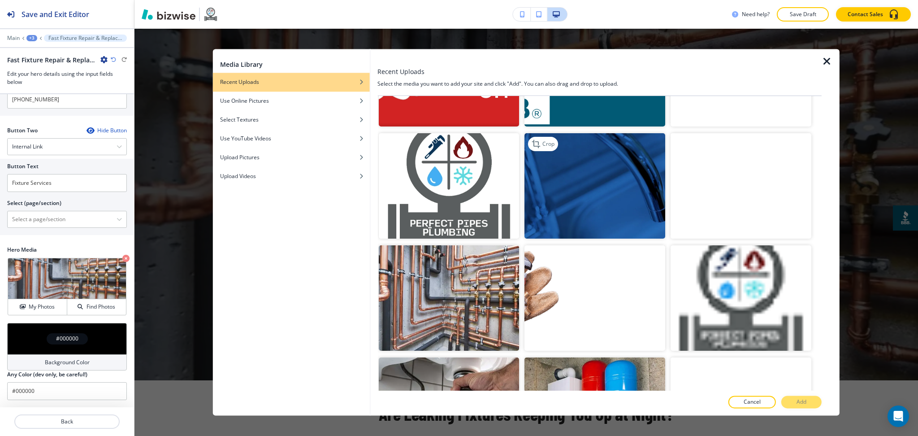
scroll to position [418, 0]
click at [646, 198] on img "button" at bounding box center [595, 185] width 141 height 105
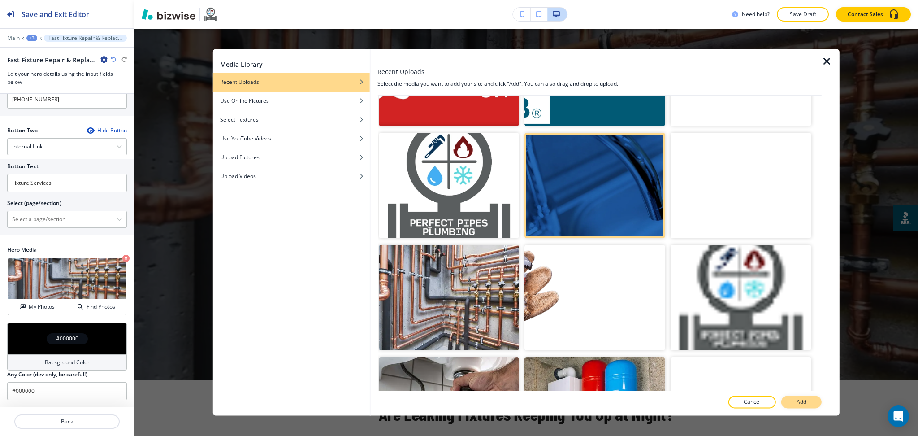
click at [793, 403] on button "Add" at bounding box center [801, 402] width 40 height 13
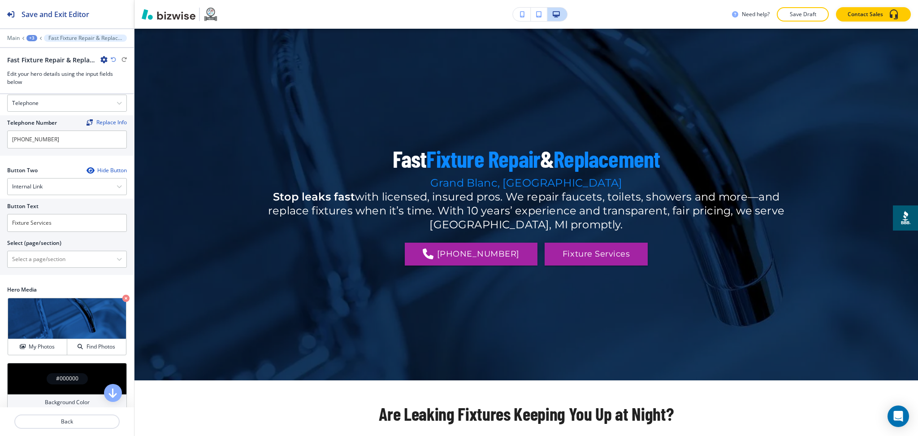
scroll to position [0, 0]
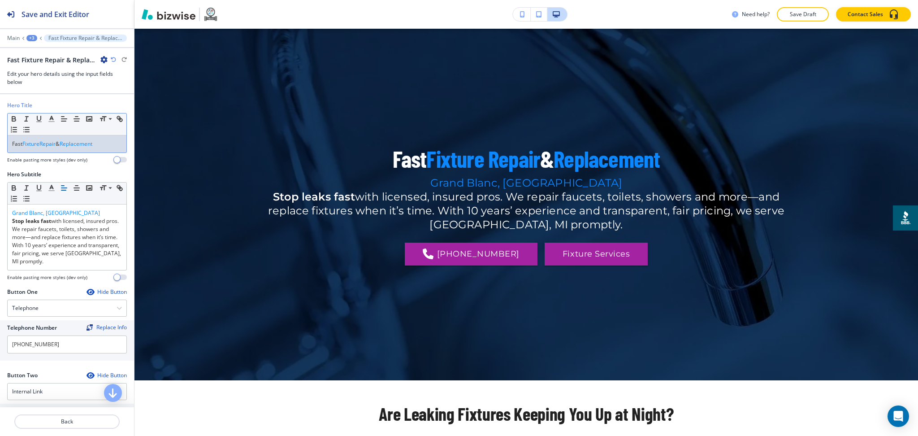
click at [66, 144] on span "Replacement" at bounding box center [76, 144] width 33 height 8
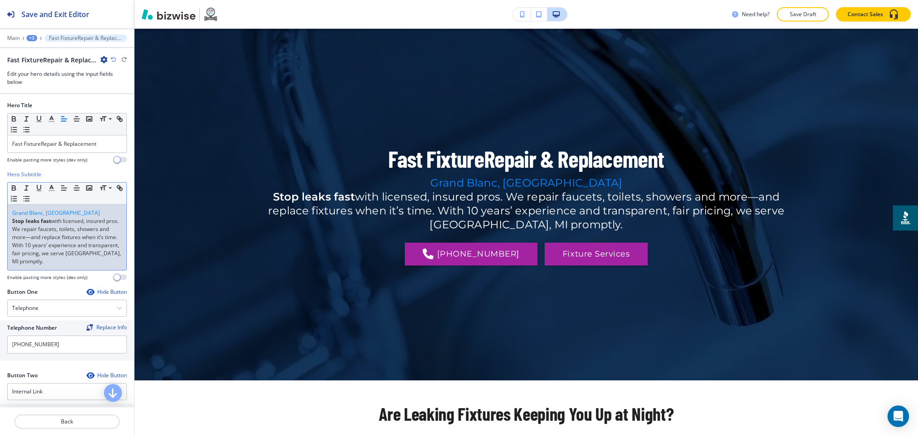
drag, startPoint x: 11, startPoint y: 221, endPoint x: 0, endPoint y: 182, distance: 40.6
click at [0, 195] on div "Hero Subtitle Small Normal Large Huge Grand Blanc, MI Stop leaks fast with lice…" at bounding box center [67, 228] width 134 height 117
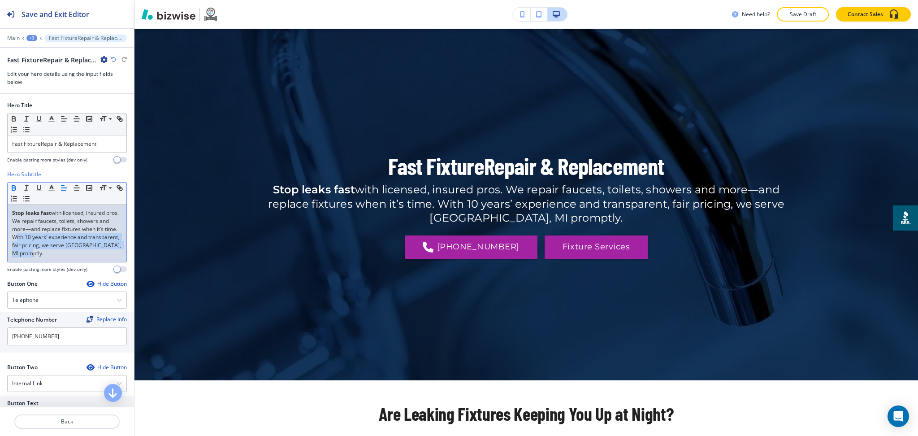
drag, startPoint x: 90, startPoint y: 257, endPoint x: 34, endPoint y: 240, distance: 58.6
click at [34, 240] on p "Stop leaks fast with licensed, insured pros. We repair faucets, toilets, shower…" at bounding box center [67, 233] width 110 height 48
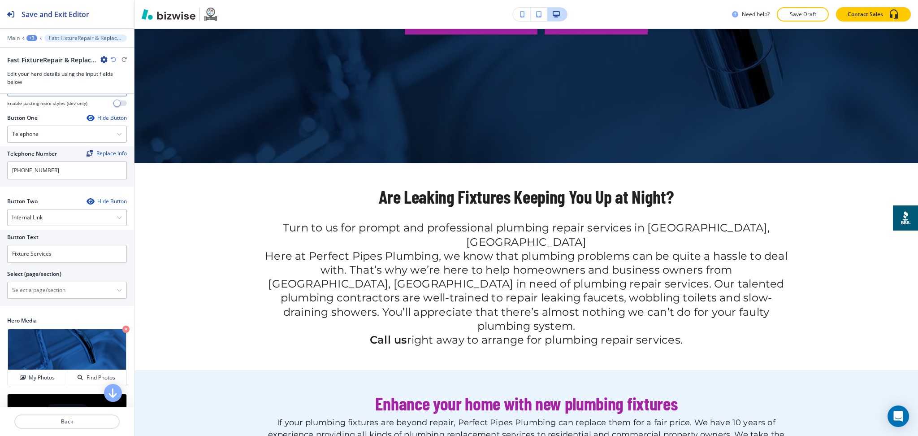
scroll to position [148, 0]
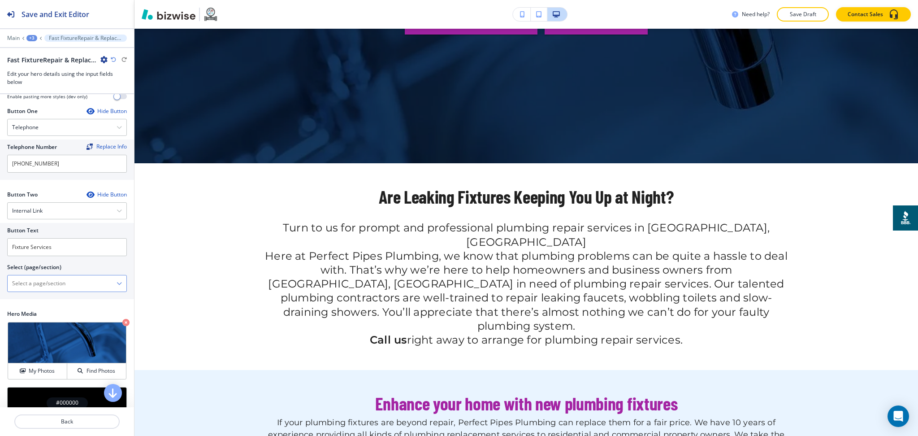
drag, startPoint x: 73, startPoint y: 291, endPoint x: 73, endPoint y: 284, distance: 6.3
click at [73, 291] on \(page\/section\) "Manual Input" at bounding box center [62, 283] width 109 height 15
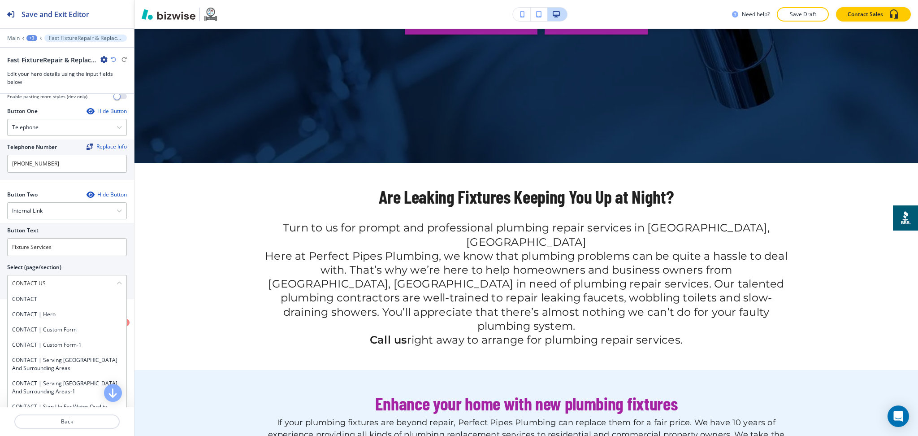
drag, startPoint x: 52, startPoint y: 291, endPoint x: 0, endPoint y: 285, distance: 52.4
click at [0, 285] on div "Button Text Fixture Services Select (page/section) CONTACT US CONTACT CONTACT |…" at bounding box center [67, 261] width 134 height 76
click at [30, 303] on h4 "CONTACT" at bounding box center [67, 299] width 110 height 8
type \(page\/section\) "CONTACT"
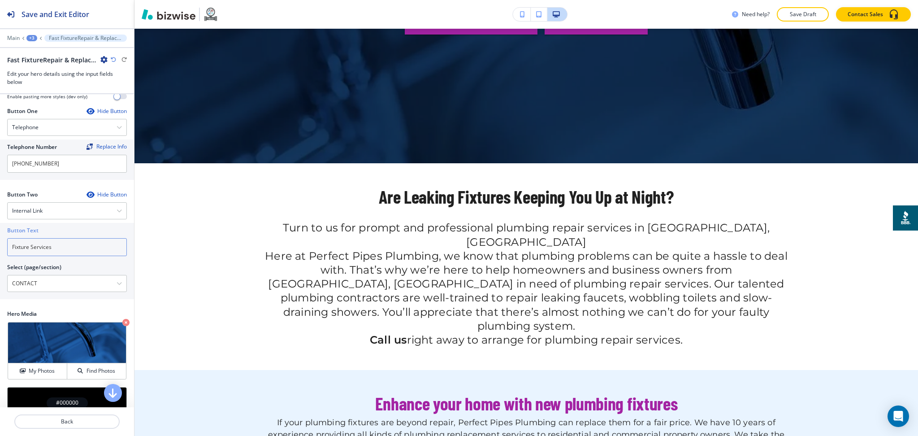
click at [48, 256] on input "Fixture Services" at bounding box center [67, 247] width 120 height 18
paste input "CONTACT US"
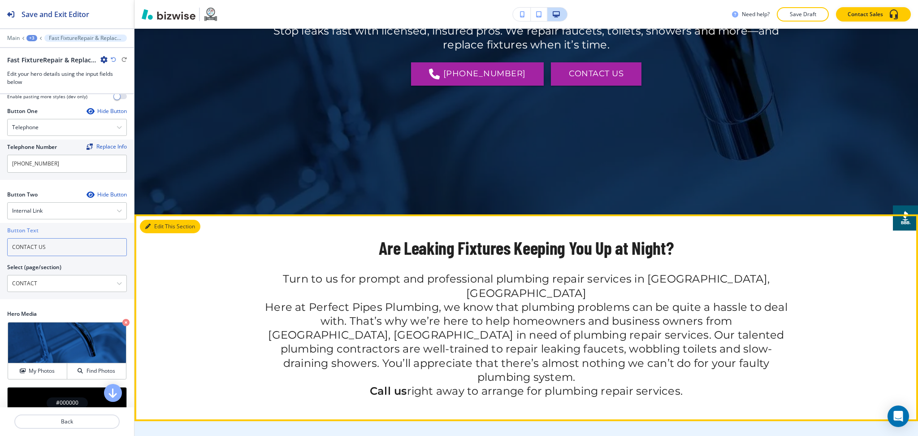
type input "CONTACT US"
click at [153, 229] on button "Edit This Section" at bounding box center [170, 226] width 61 height 13
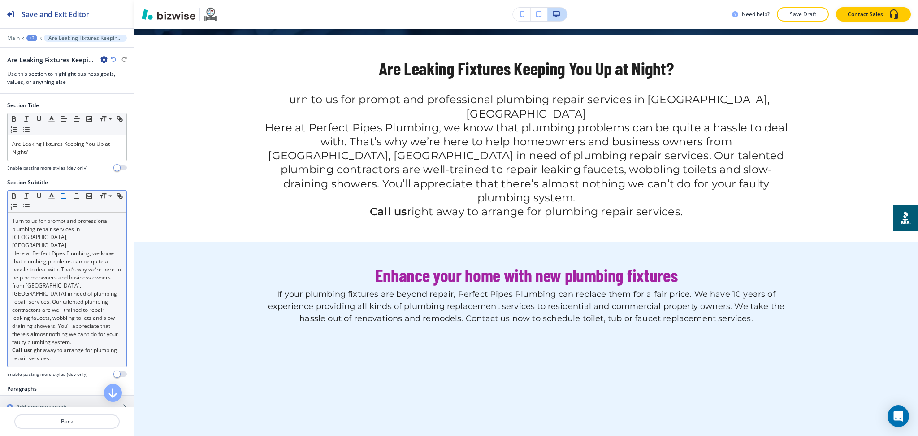
scroll to position [397, 0]
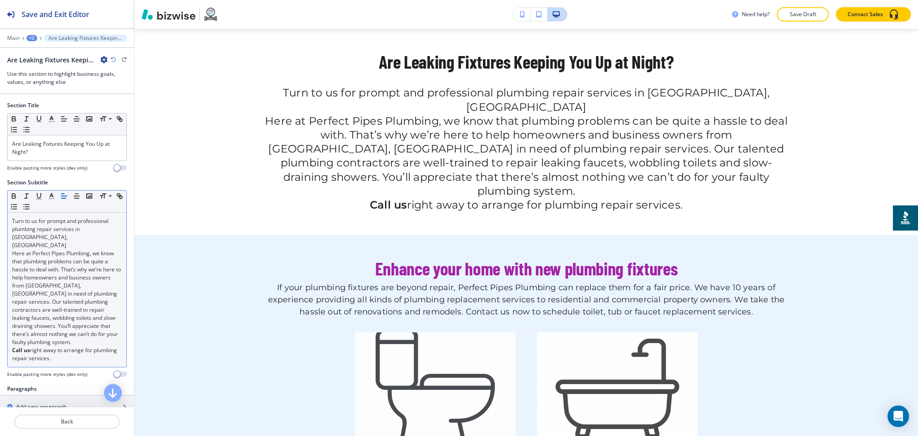
click at [57, 249] on p "Here at Perfect Pipes Plumbing, we know that plumbing problems can be quite a h…" at bounding box center [67, 297] width 110 height 97
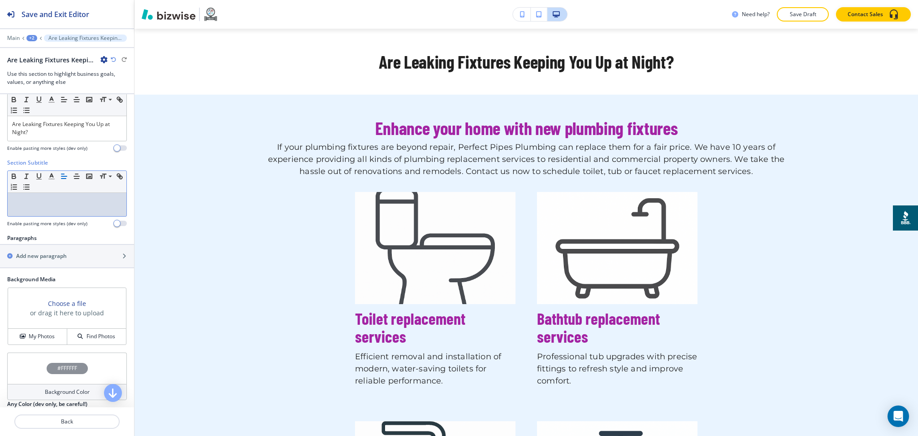
scroll to position [106, 0]
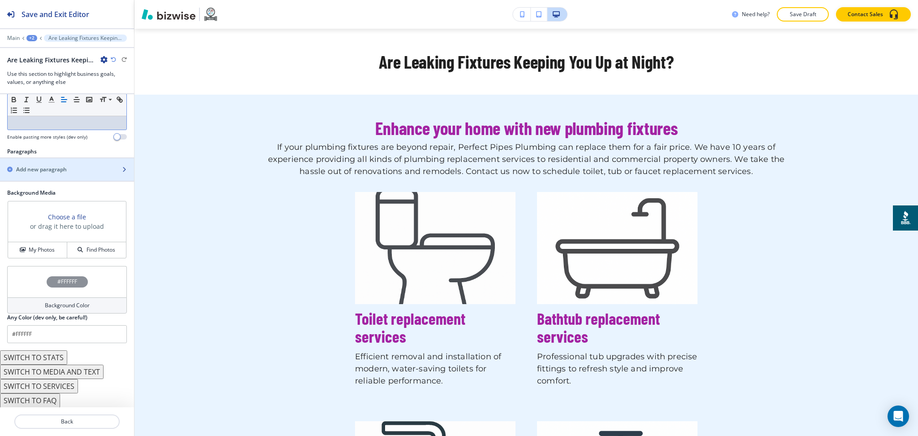
click at [46, 169] on h2 "Add new paragraph" at bounding box center [41, 169] width 51 height 8
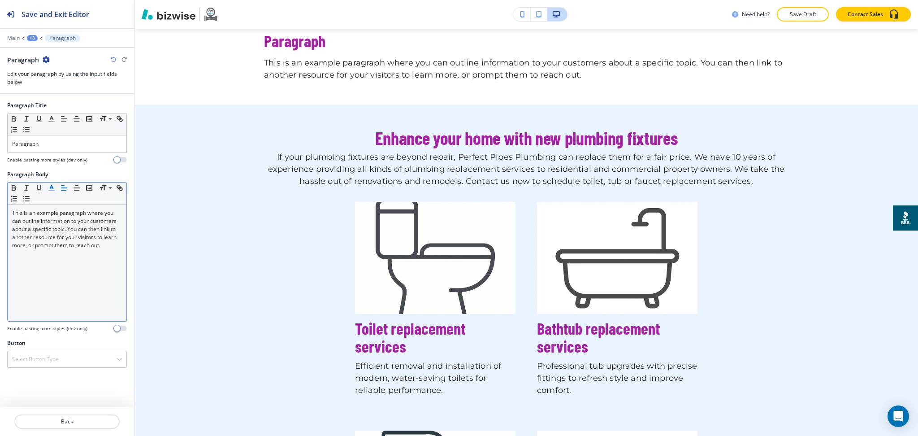
scroll to position [464, 0]
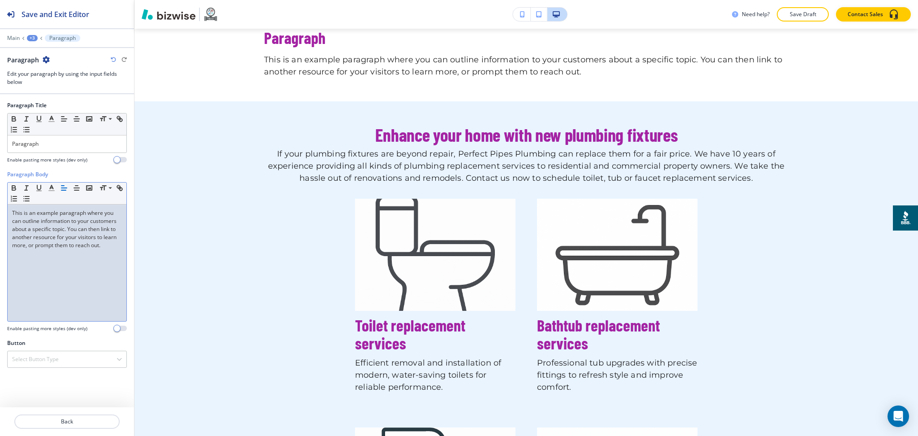
click at [73, 239] on p "This is an example paragraph where you can outline information to your customer…" at bounding box center [67, 229] width 110 height 40
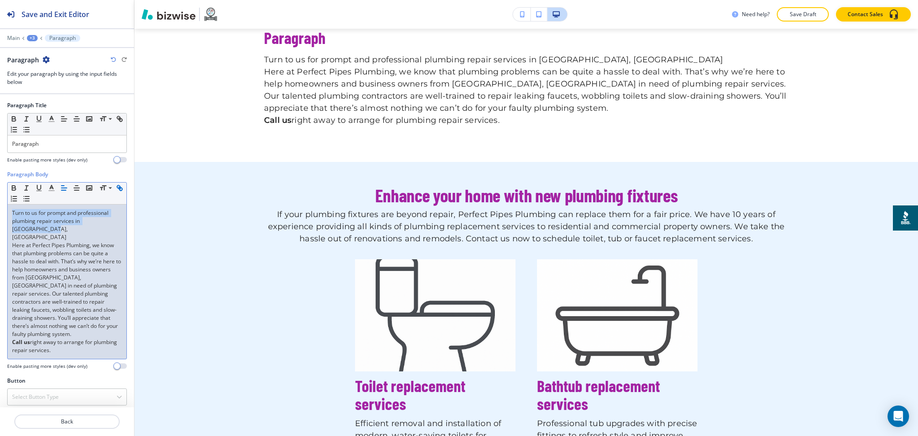
drag, startPoint x: 123, startPoint y: 218, endPoint x: 0, endPoint y: 195, distance: 124.9
click at [0, 195] on div "Paragraph Body Small Normal Large Huge Turn to us for prompt and professional p…" at bounding box center [67, 273] width 134 height 206
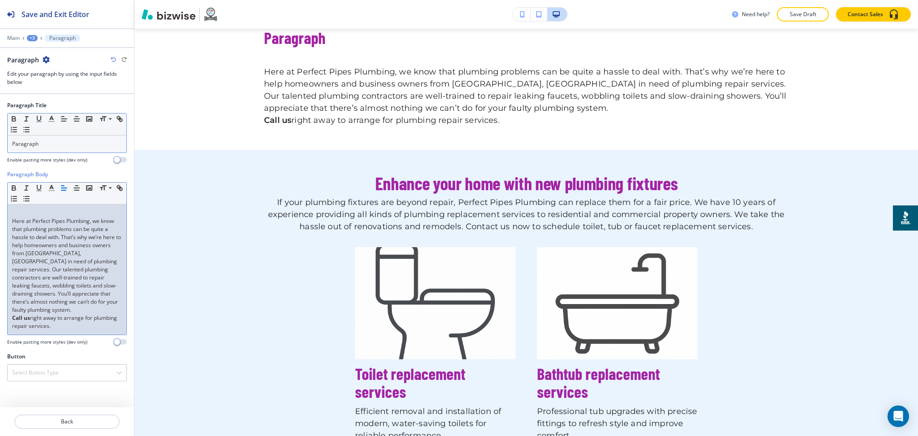
click at [37, 143] on p "Paragraph" at bounding box center [67, 144] width 110 height 8
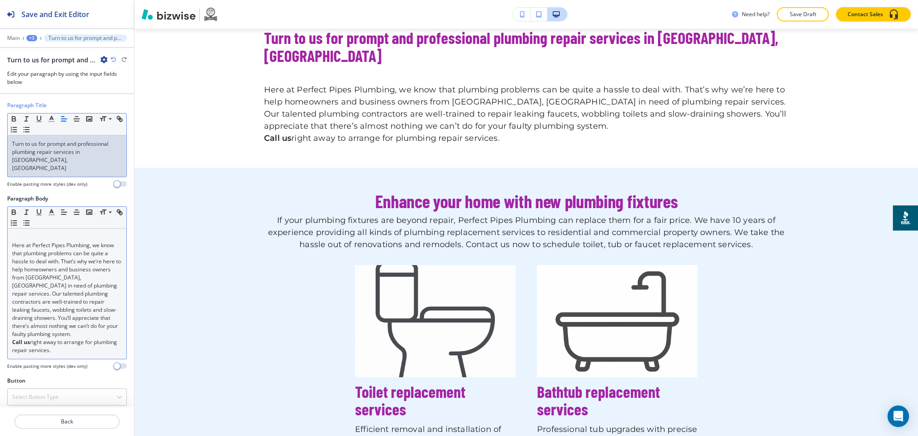
click at [13, 241] on p "Here at Perfect Pipes Plumbing, we know that plumbing problems can be quite a h…" at bounding box center [67, 289] width 110 height 97
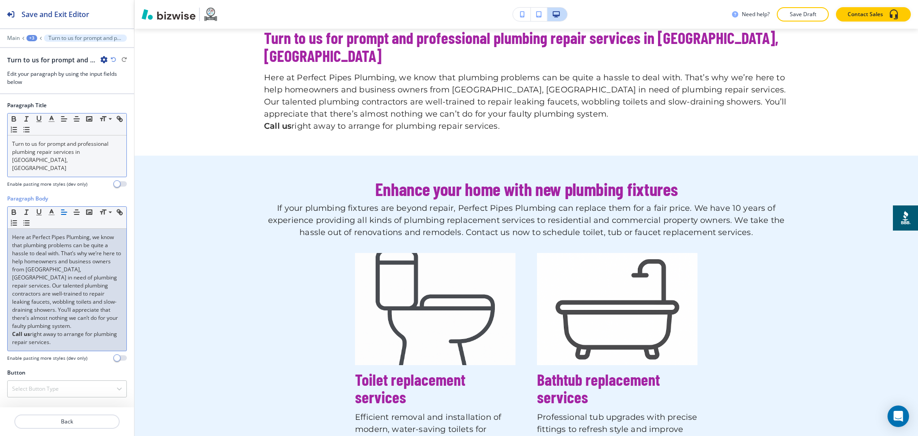
click at [14, 330] on strong "Call us" at bounding box center [21, 334] width 18 height 8
click at [12, 330] on strong "Call us" at bounding box center [21, 334] width 18 height 8
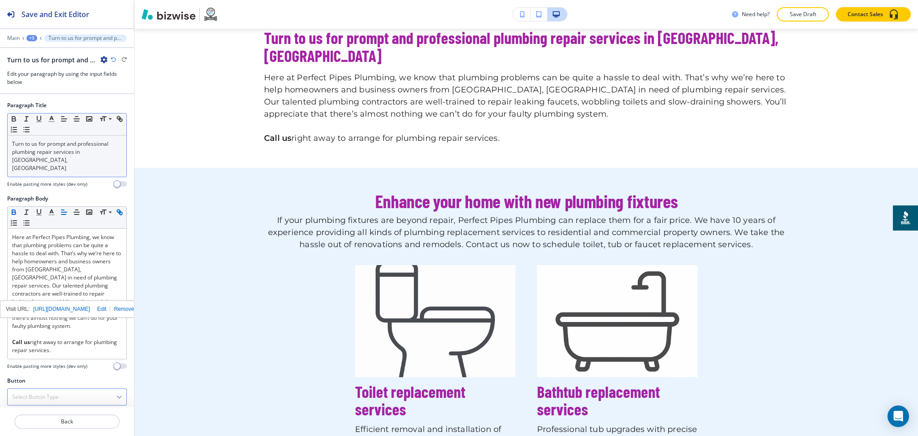
click at [55, 393] on h4 "Select Button Type" at bounding box center [35, 397] width 47 height 8
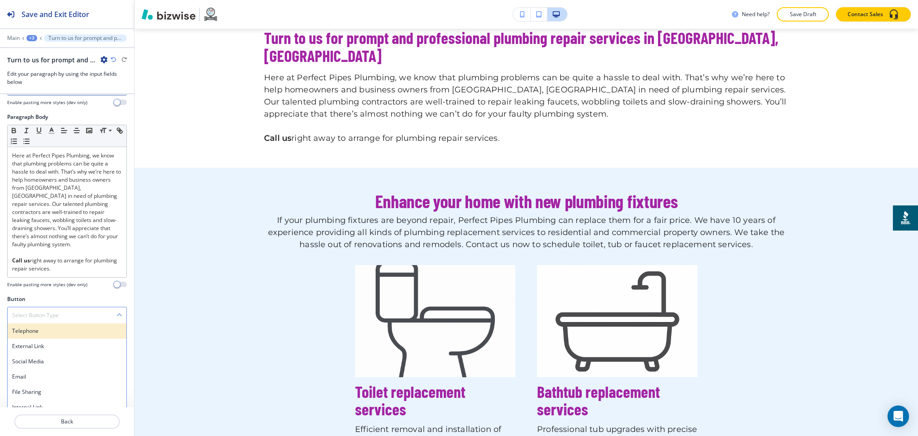
click at [52, 327] on h4 "Telephone" at bounding box center [67, 331] width 110 height 8
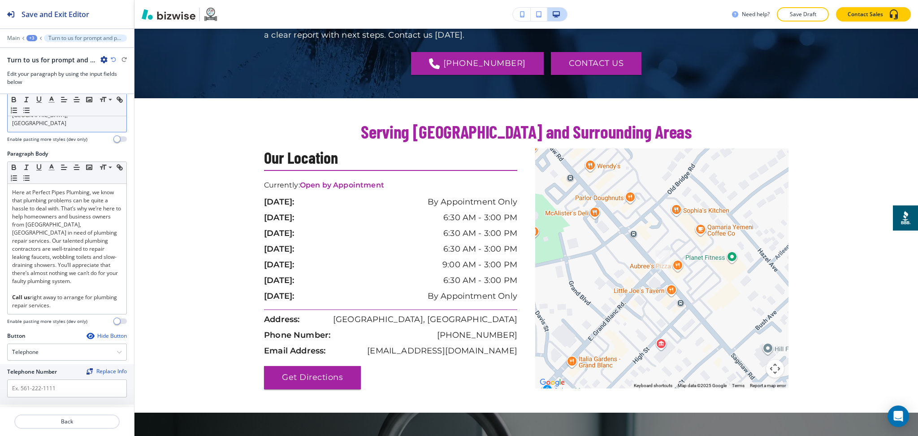
scroll to position [1238, 0]
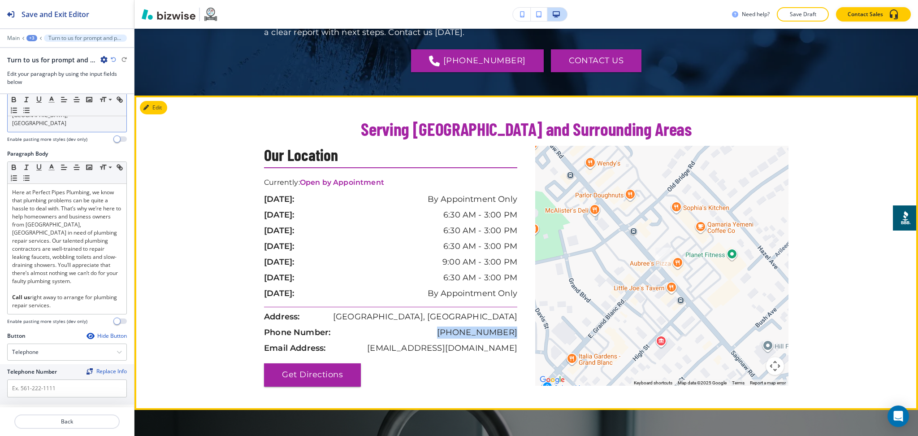
drag, startPoint x: 518, startPoint y: 314, endPoint x: 379, endPoint y: 298, distance: 139.5
click at [449, 315] on div "Our Location Currently: Open by Appointment [DATE]: By Appointment Only [DATE]:…" at bounding box center [395, 266] width 262 height 240
copy p "[PHONE_NUMBER]"
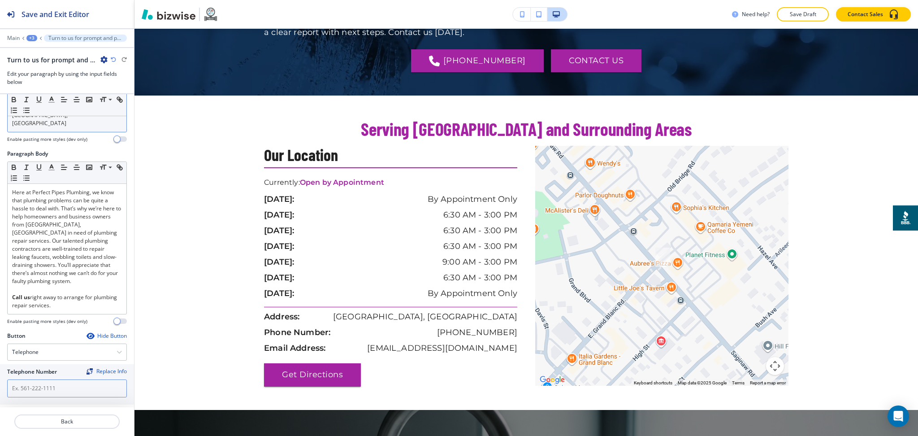
click at [49, 381] on input "text" at bounding box center [67, 388] width 120 height 18
paste input "[PHONE_NUMBER]"
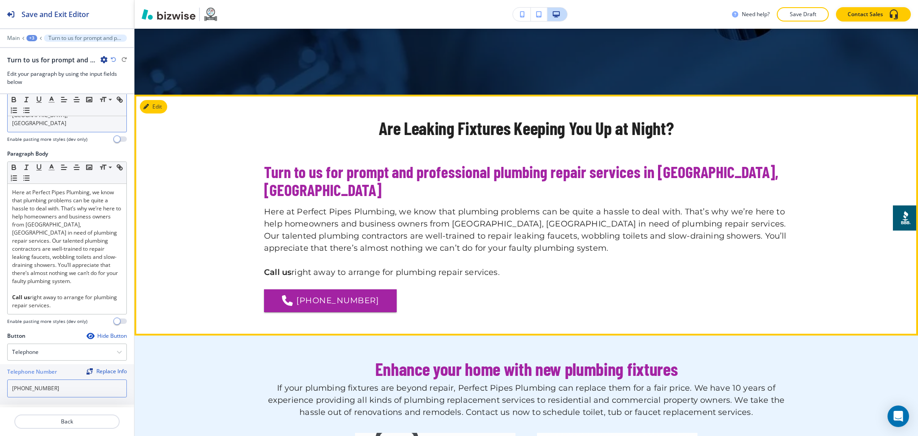
scroll to position [329, 0]
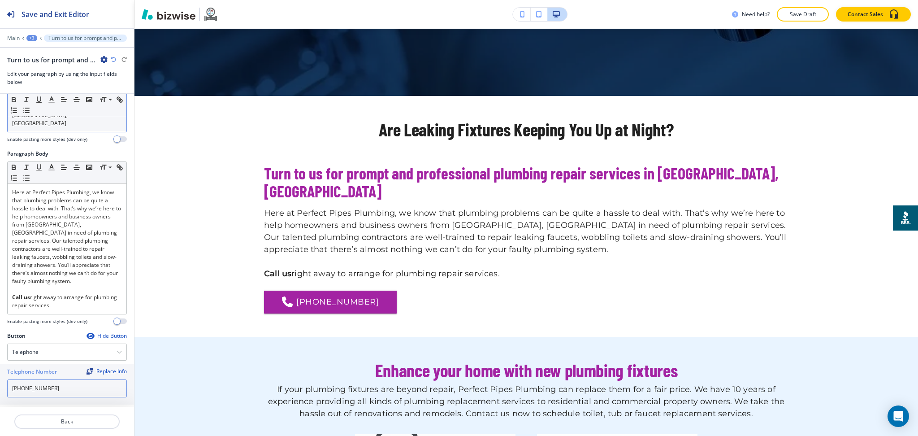
type input "[PHONE_NUMBER]"
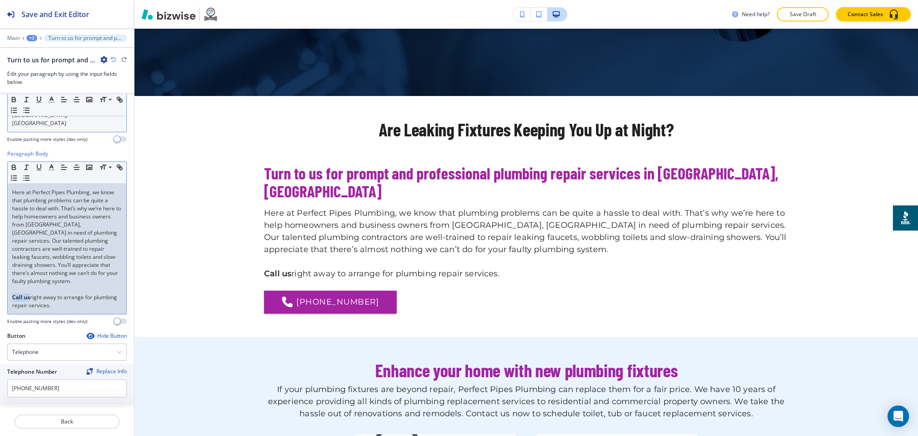
drag, startPoint x: 30, startPoint y: 291, endPoint x: 0, endPoint y: 288, distance: 30.1
click at [0, 288] on div "Paragraph Body Small Normal Large Huge Here at Perfect Pipes Plumbing, we know …" at bounding box center [67, 241] width 134 height 182
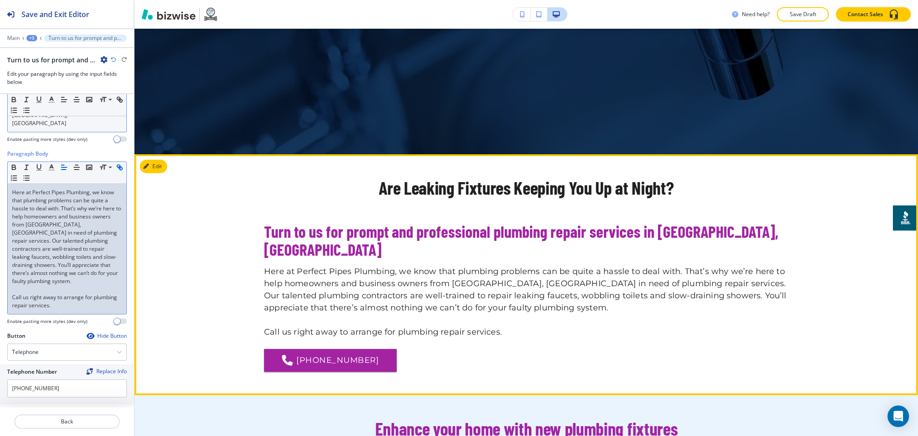
scroll to position [269, 0]
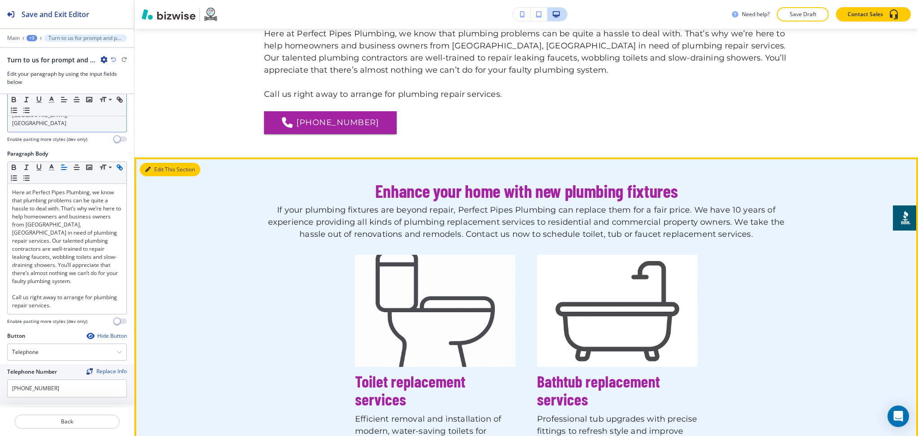
click at [158, 163] on button "Edit This Section" at bounding box center [170, 169] width 61 height 13
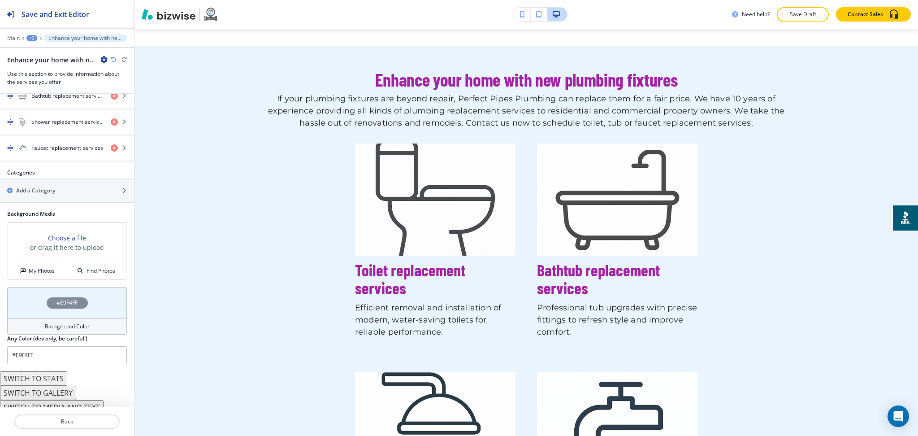
scroll to position [421, 0]
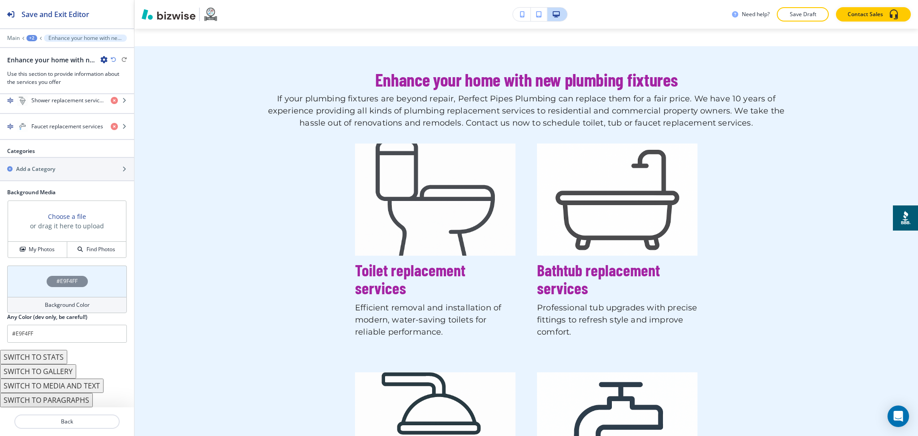
click at [81, 386] on button "SWITCH TO MEDIA AND TEXT" at bounding box center [52, 385] width 104 height 14
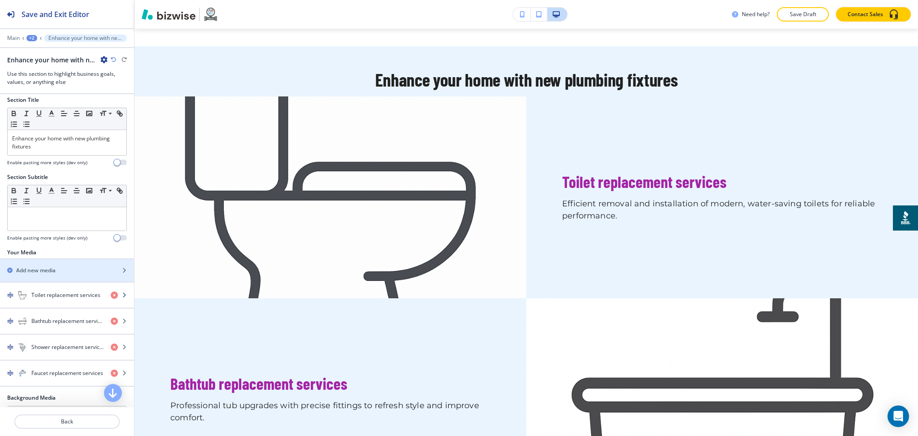
scroll to position [5, 0]
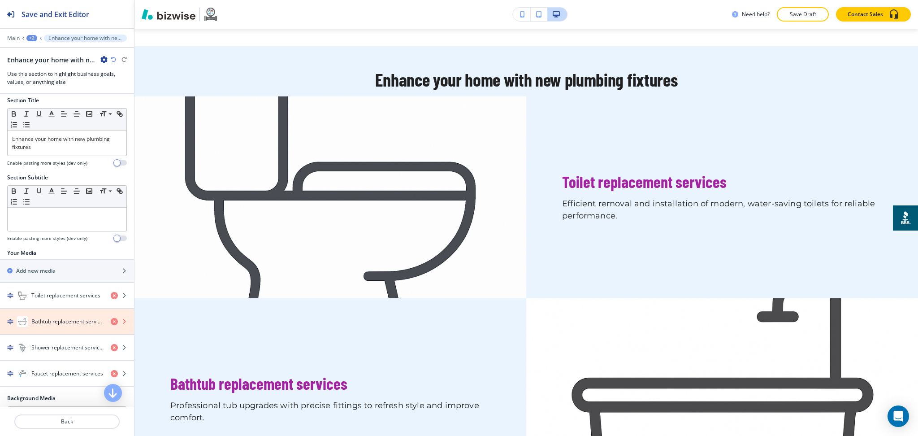
click at [111, 322] on icon "button" at bounding box center [114, 321] width 7 height 7
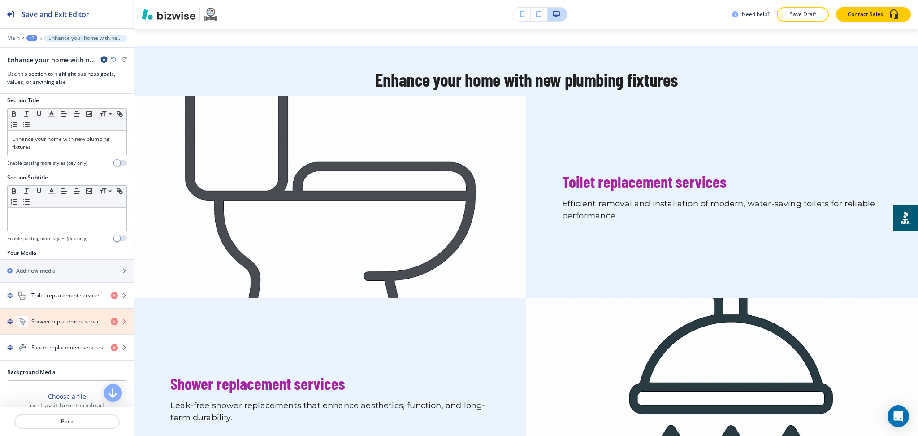
click at [111, 322] on icon "button" at bounding box center [114, 321] width 7 height 7
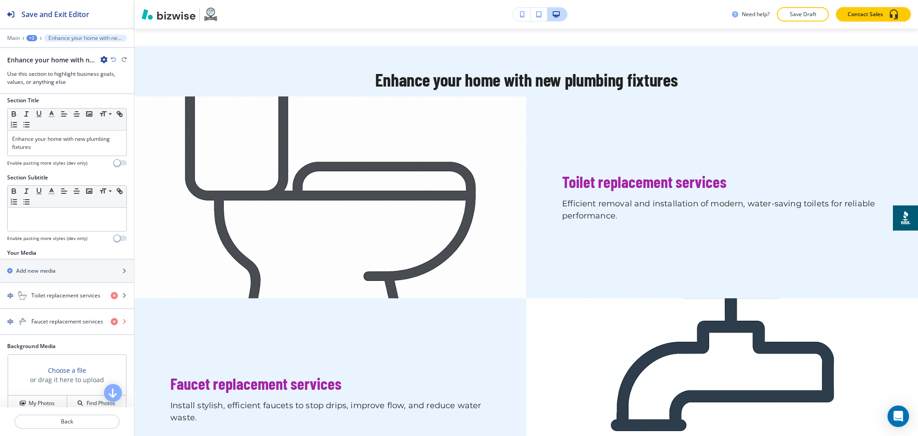
click at [111, 322] on icon "button" at bounding box center [114, 321] width 7 height 7
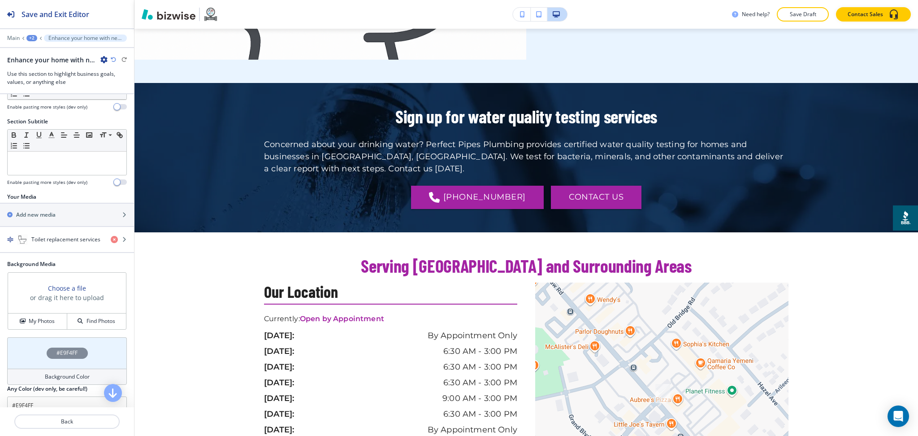
scroll to position [118, 0]
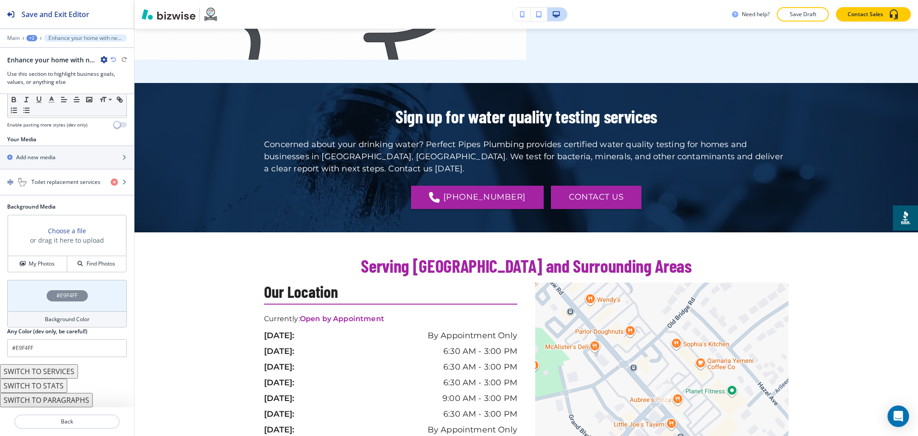
click at [67, 321] on h4 "Background Color" at bounding box center [67, 319] width 45 height 8
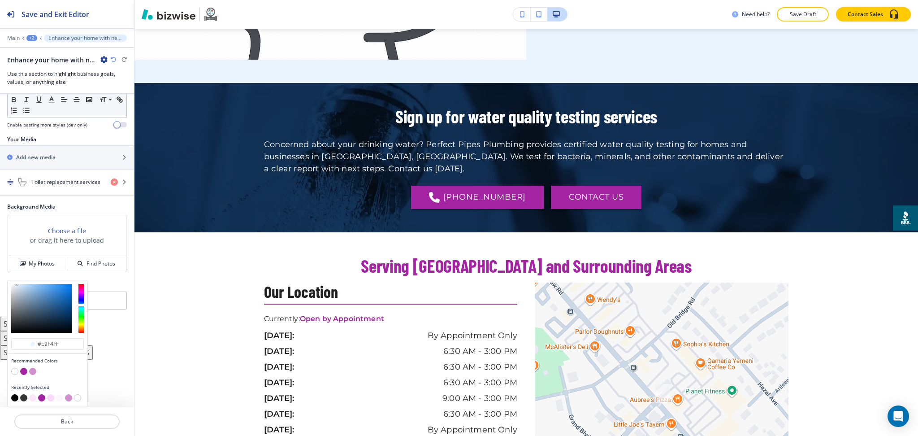
click at [31, 399] on button "button" at bounding box center [32, 397] width 7 height 7
type input "#f9e7f9"
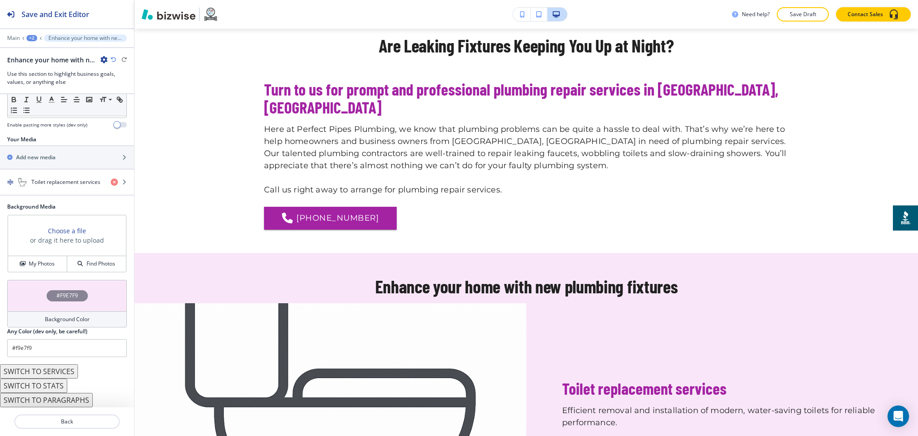
scroll to position [412, 0]
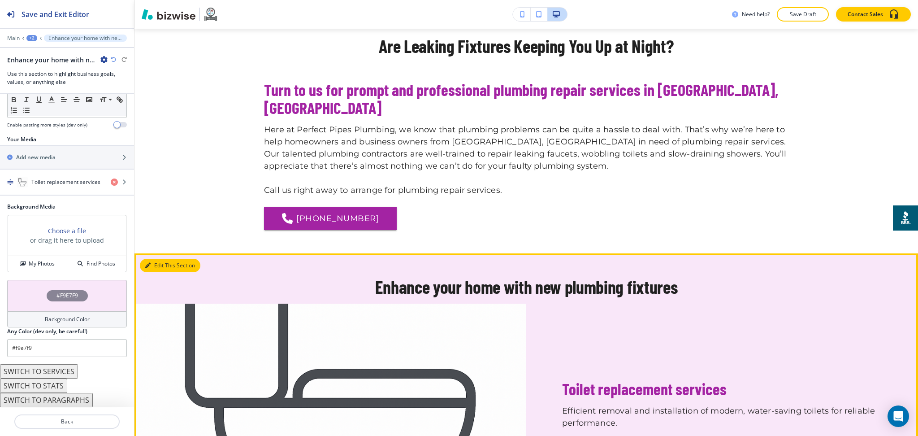
click at [151, 259] on button "Edit This Section" at bounding box center [170, 265] width 61 height 13
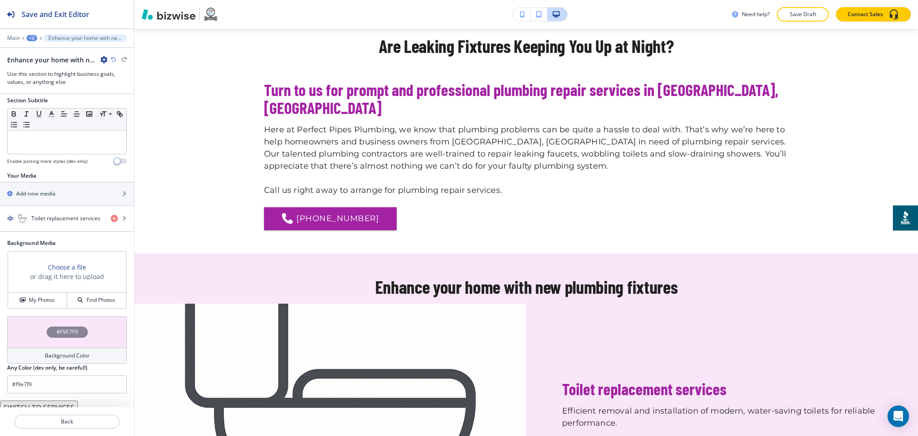
scroll to position [0, 0]
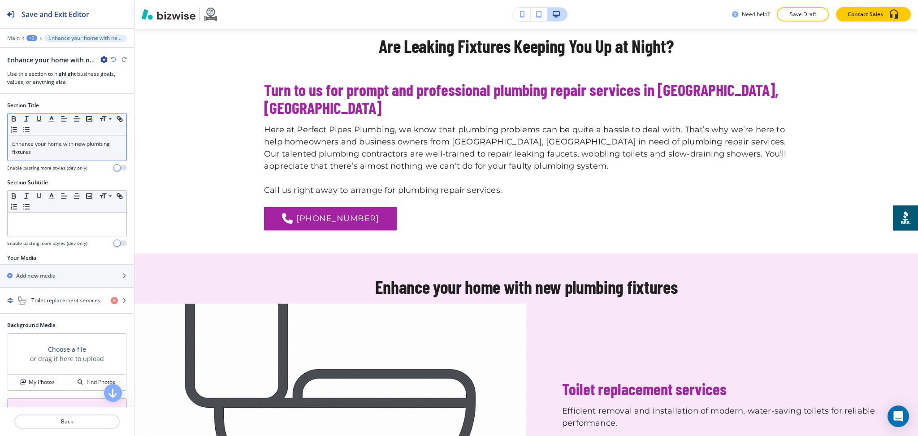
click at [63, 154] on p "Enhance your home with new plumbing fixtures" at bounding box center [67, 148] width 110 height 16
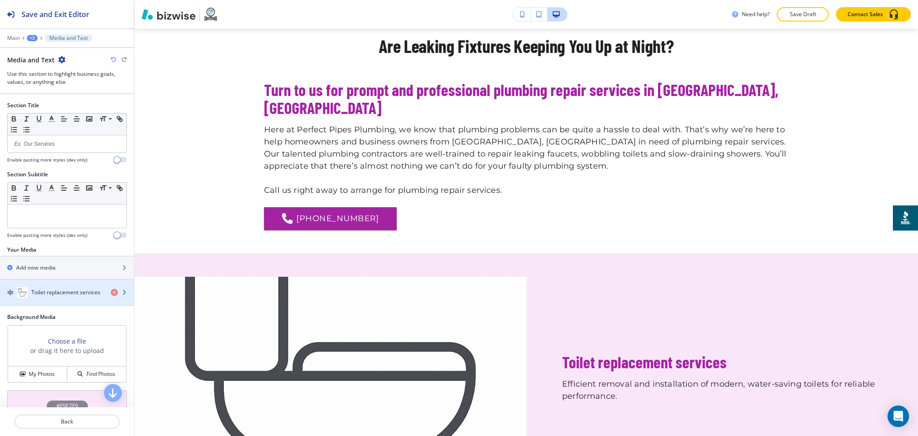
click at [52, 301] on div "button" at bounding box center [67, 301] width 134 height 7
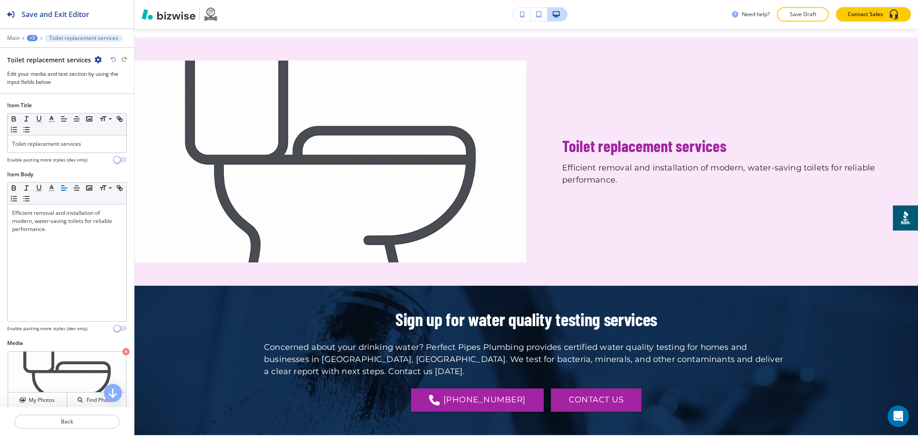
scroll to position [642, 0]
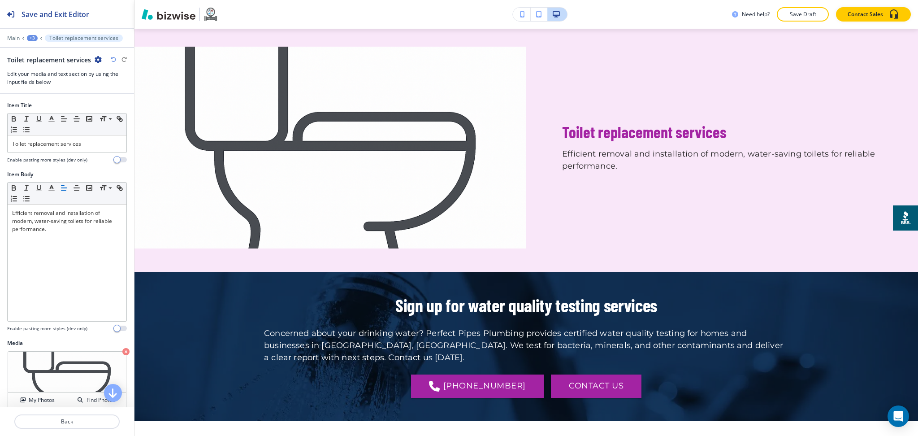
click at [78, 153] on div at bounding box center [67, 155] width 120 height 4
click at [87, 143] on p "Toilet replacement services" at bounding box center [67, 144] width 110 height 8
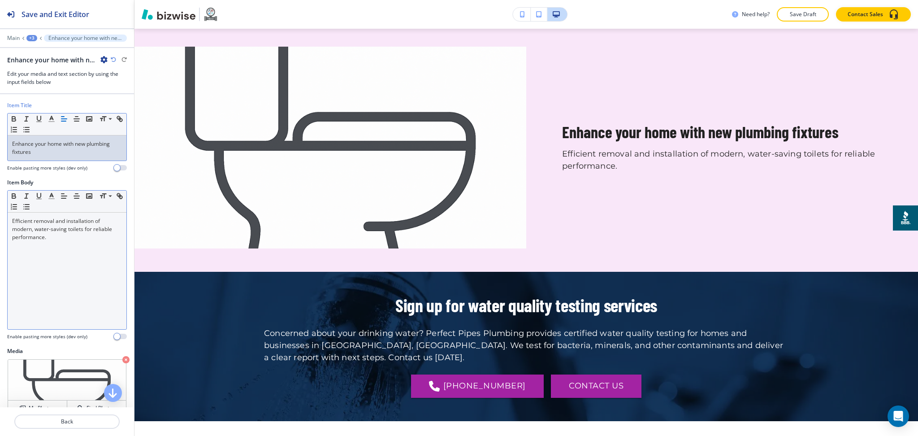
click at [85, 243] on div "Efficient removal and installation of modern, water-saving toilets for reliable…" at bounding box center [67, 271] width 119 height 117
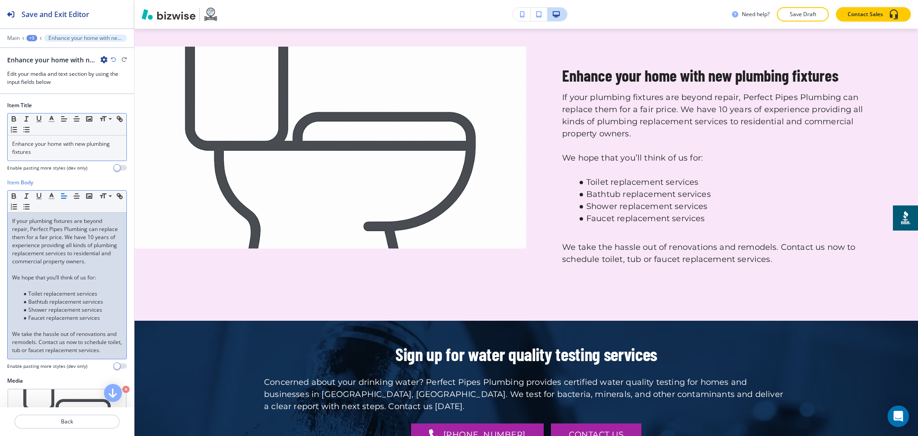
scroll to position [0, 0]
click at [38, 290] on p at bounding box center [67, 286] width 110 height 8
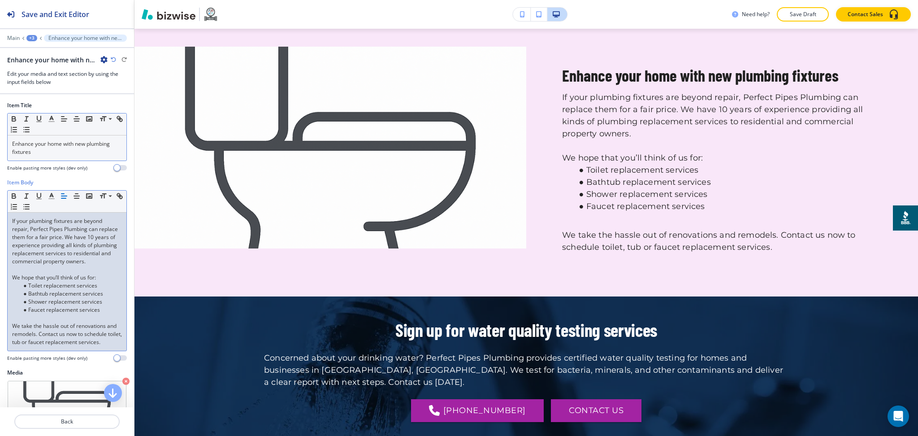
click at [40, 322] on p at bounding box center [67, 318] width 110 height 8
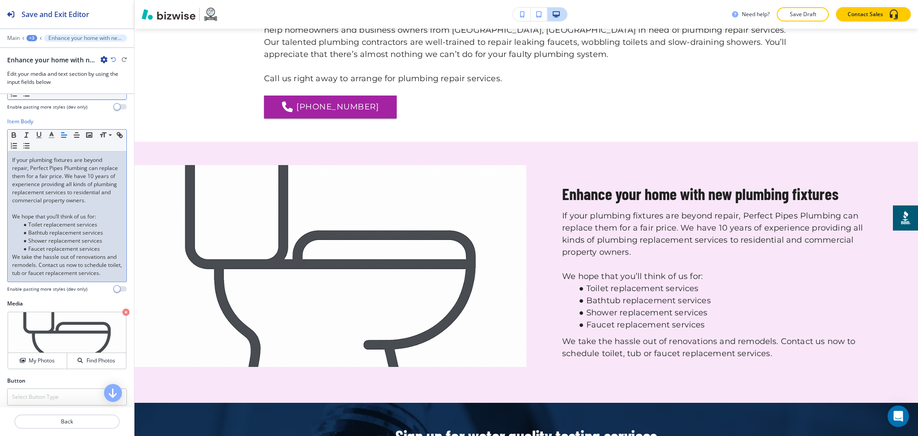
scroll to position [62, 0]
click at [26, 364] on div "My Photos" at bounding box center [37, 360] width 59 height 8
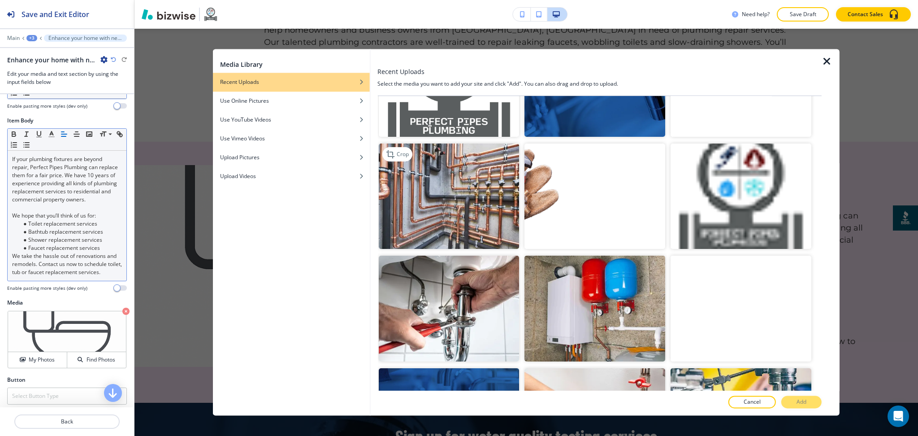
click at [482, 190] on img "button" at bounding box center [448, 196] width 141 height 105
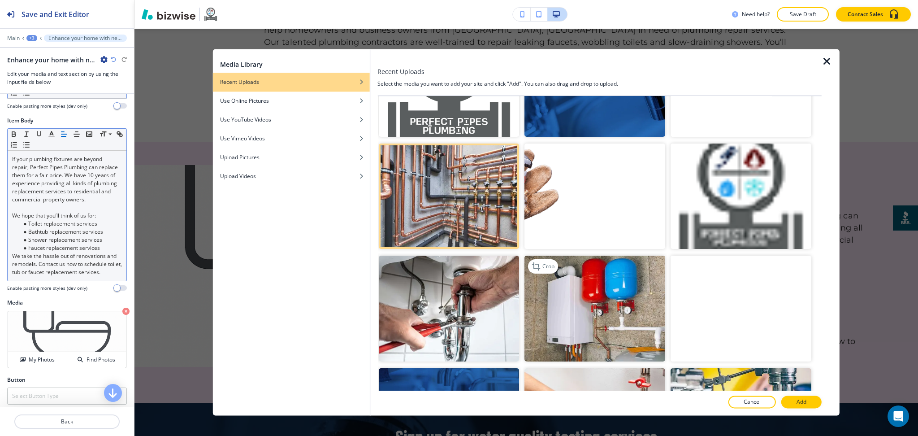
scroll to position [520, 0]
click at [792, 404] on button "Add" at bounding box center [801, 402] width 40 height 13
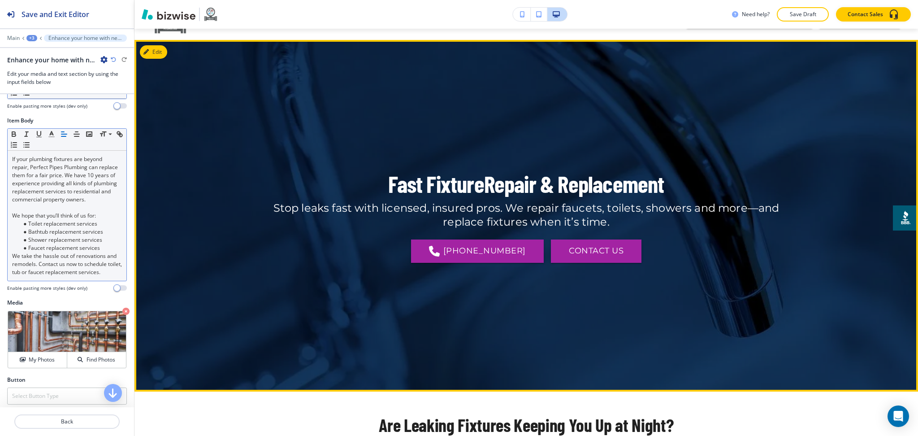
scroll to position [0, 0]
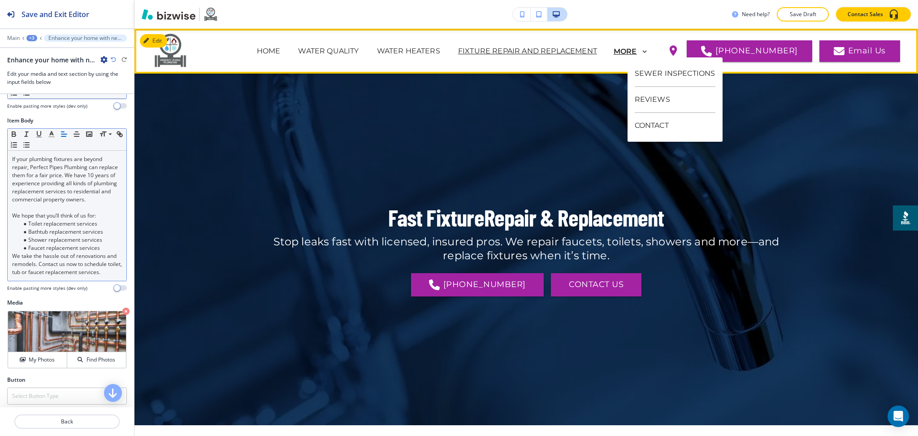
click at [637, 49] on p "MORE" at bounding box center [625, 52] width 23 height 8
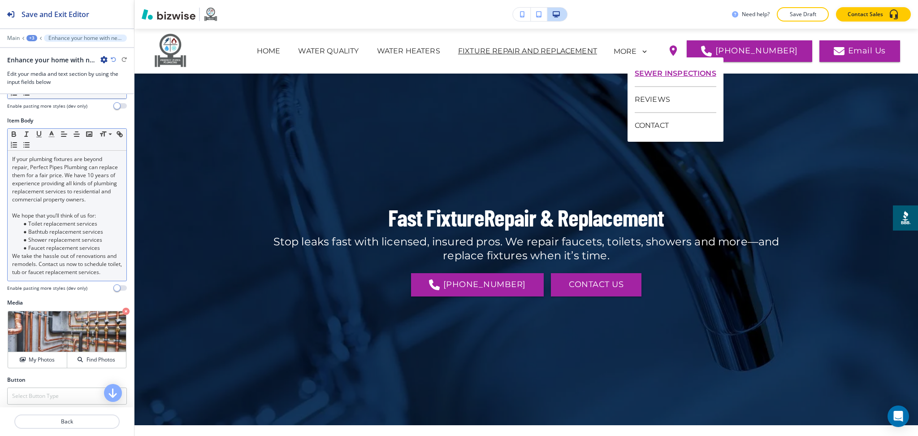
click at [645, 70] on p "SEWER INSPECTIONS" at bounding box center [676, 74] width 82 height 26
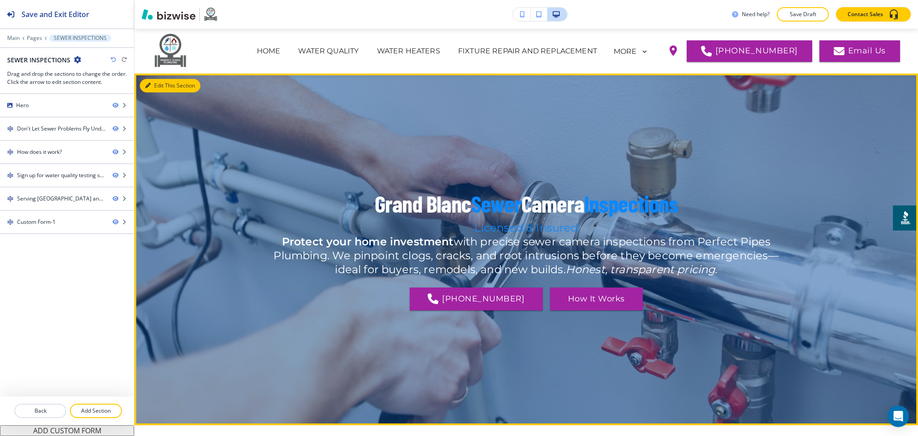
click at [156, 83] on button "Edit This Section" at bounding box center [170, 85] width 61 height 13
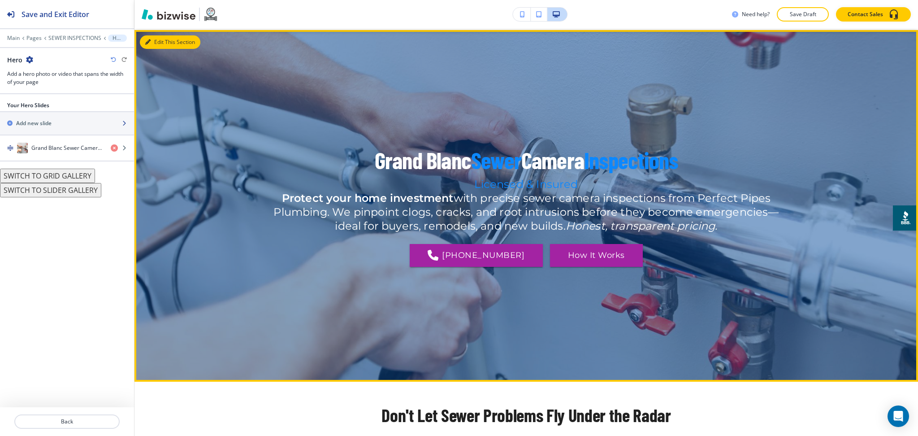
scroll to position [45, 0]
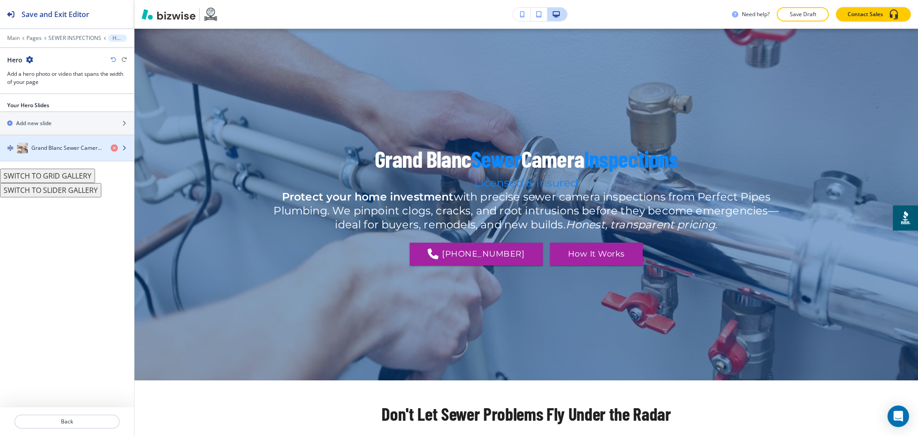
click at [61, 146] on h4 "Grand Blanc Sewer Camera Inspections" at bounding box center [67, 148] width 72 height 8
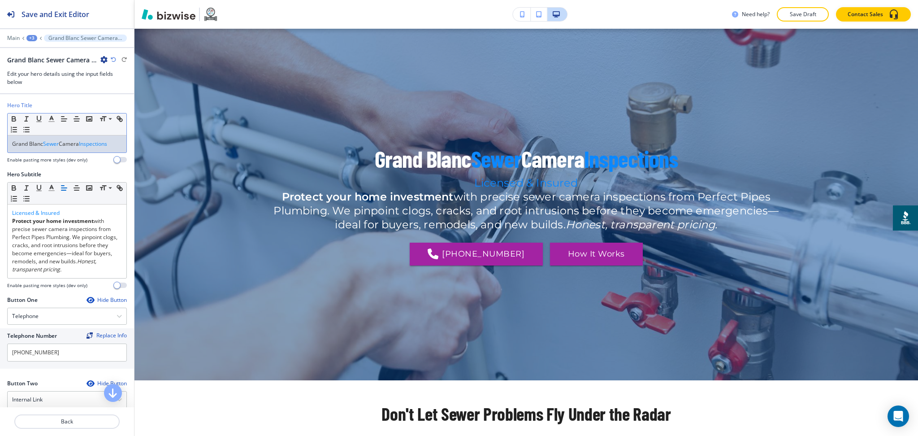
drag, startPoint x: 44, startPoint y: 144, endPoint x: 0, endPoint y: 139, distance: 44.2
click at [0, 140] on div "Hero Title Small Normal Large Huge Grand Blanc Sewer Camera Inspections Enable …" at bounding box center [67, 135] width 134 height 69
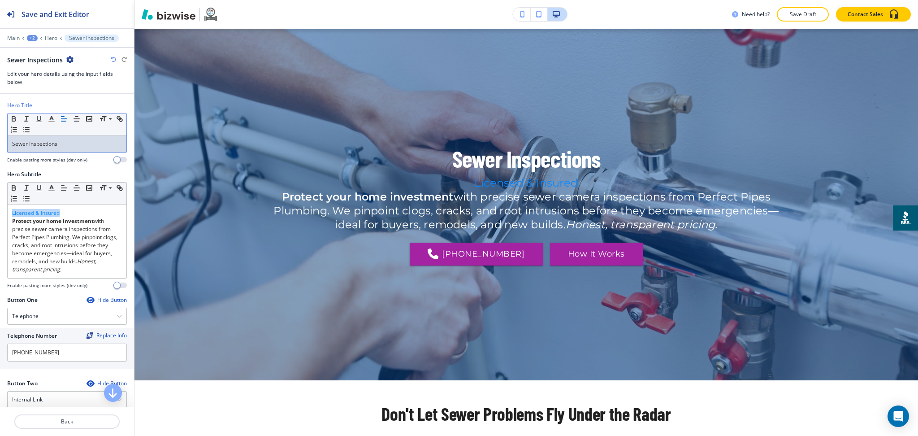
drag, startPoint x: 13, startPoint y: 223, endPoint x: 0, endPoint y: 199, distance: 27.3
click at [0, 199] on div "Hero Subtitle Small Normal Large Huge Licensed & Insured Protect your home inve…" at bounding box center [67, 233] width 134 height 126
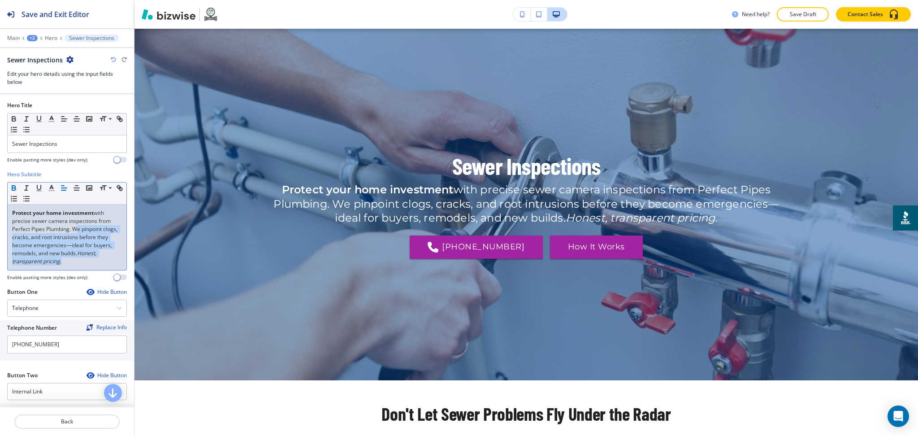
drag, startPoint x: 94, startPoint y: 265, endPoint x: 74, endPoint y: 230, distance: 40.4
click at [74, 230] on p "Protect your home investment with precise sewer camera inspections from Perfect…" at bounding box center [67, 237] width 110 height 56
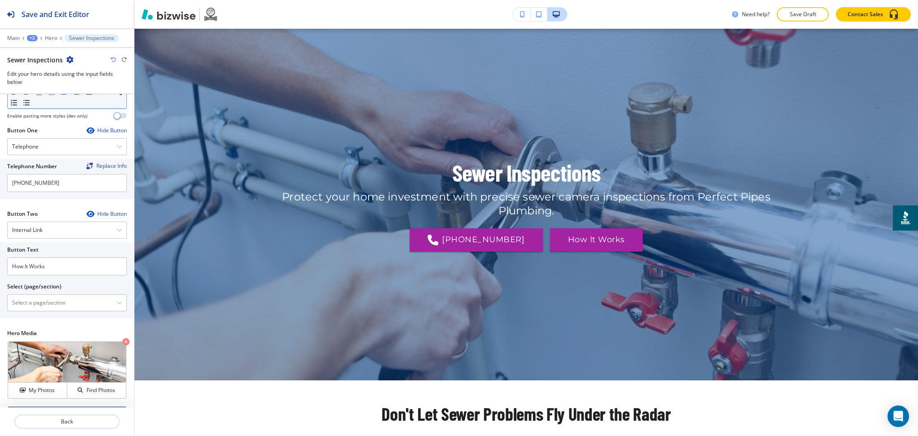
scroll to position [213, 0]
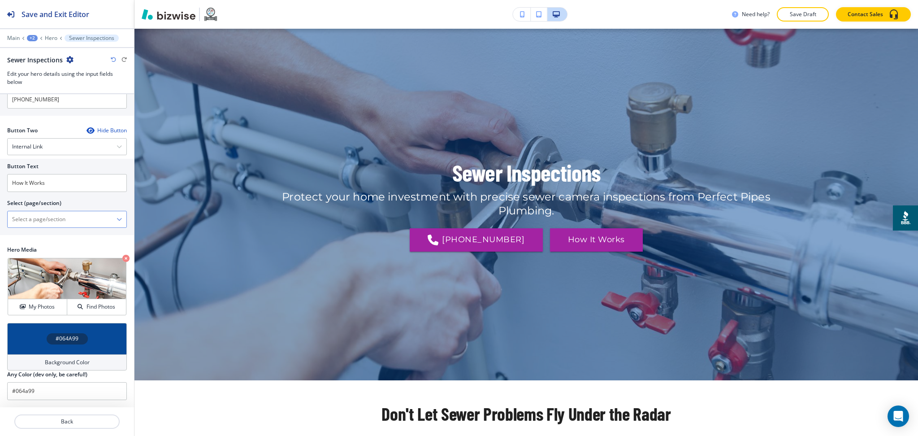
drag, startPoint x: 65, startPoint y: 223, endPoint x: 69, endPoint y: 224, distance: 4.7
click at [65, 223] on \(page\/section\) "Manual Input" at bounding box center [62, 219] width 109 height 15
drag, startPoint x: 59, startPoint y: 216, endPoint x: 51, endPoint y: 216, distance: 8.5
click at [51, 216] on \(page\/section\) "Manual Input" at bounding box center [62, 219] width 109 height 15
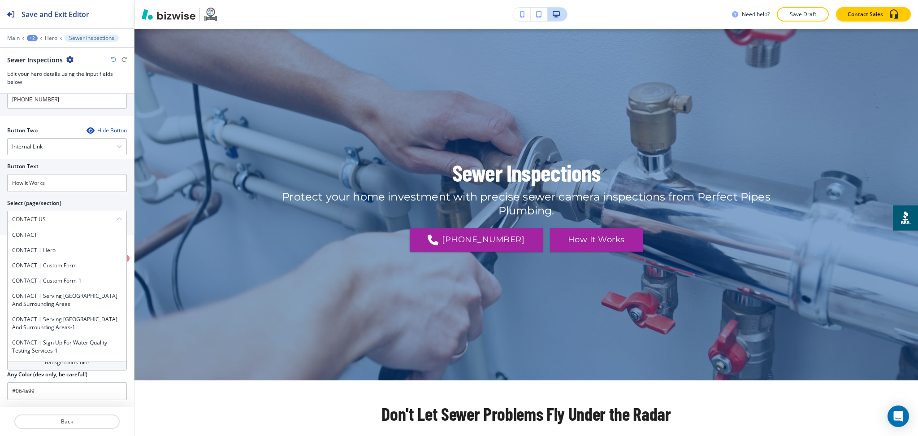
drag, startPoint x: 51, startPoint y: 219, endPoint x: 0, endPoint y: 221, distance: 50.7
click at [0, 221] on div "Button Text How It Works Select (page/section) CONTACT US CONTACT CONTACT | Her…" at bounding box center [67, 197] width 134 height 76
click at [20, 233] on h4 "CONTACT" at bounding box center [67, 235] width 110 height 8
type \(page\/section\) "CONTACT"
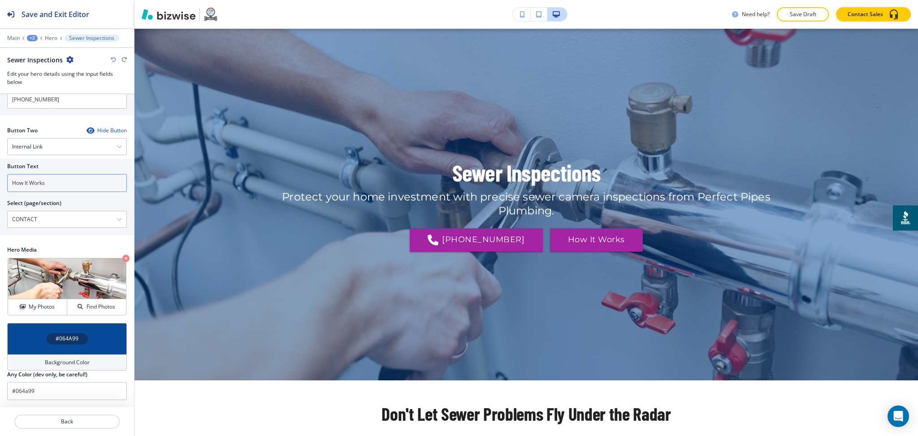
click at [56, 183] on input "How It Works" at bounding box center [67, 183] width 120 height 18
paste input "CONTACT US"
type input "CONTACT US"
click at [46, 307] on h4 "My Photos" at bounding box center [42, 307] width 26 height 8
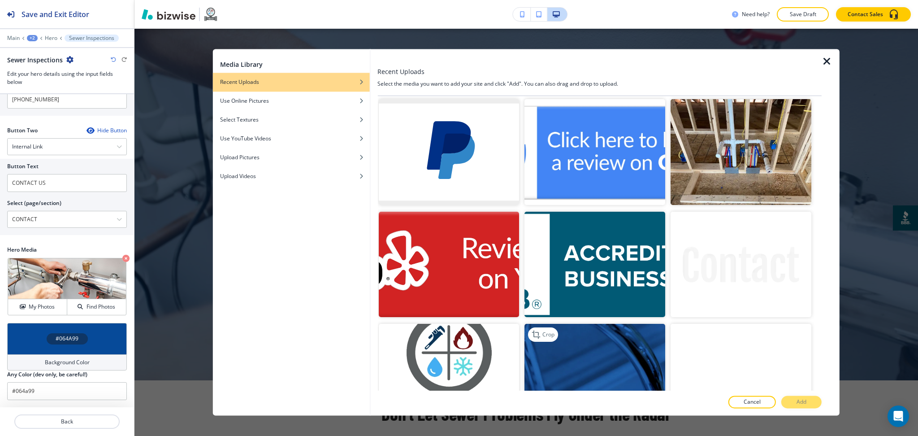
scroll to position [228, 0]
click at [542, 358] on img "button" at bounding box center [595, 375] width 141 height 105
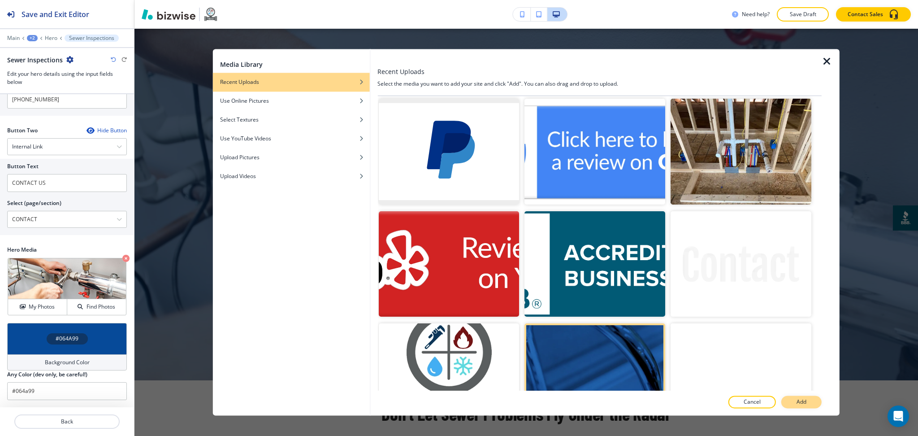
drag, startPoint x: 812, startPoint y: 399, endPoint x: 804, endPoint y: 397, distance: 7.8
click at [811, 399] on button "Add" at bounding box center [801, 402] width 40 height 13
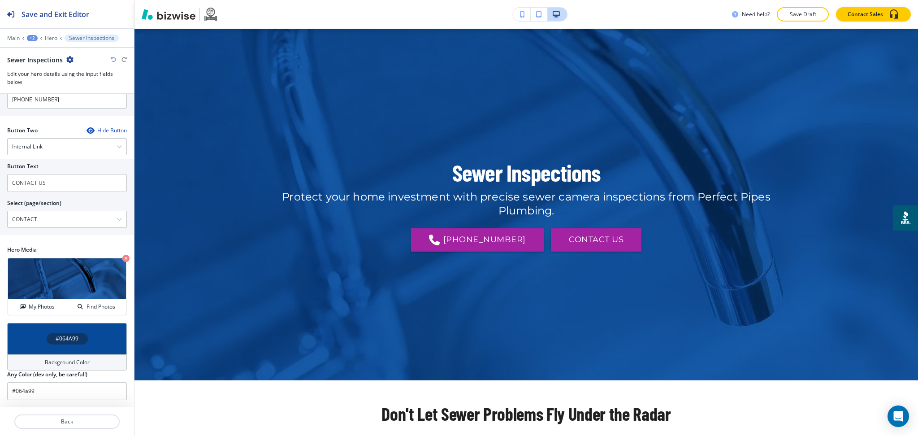
click at [60, 359] on h4 "Background Color" at bounding box center [67, 362] width 45 height 8
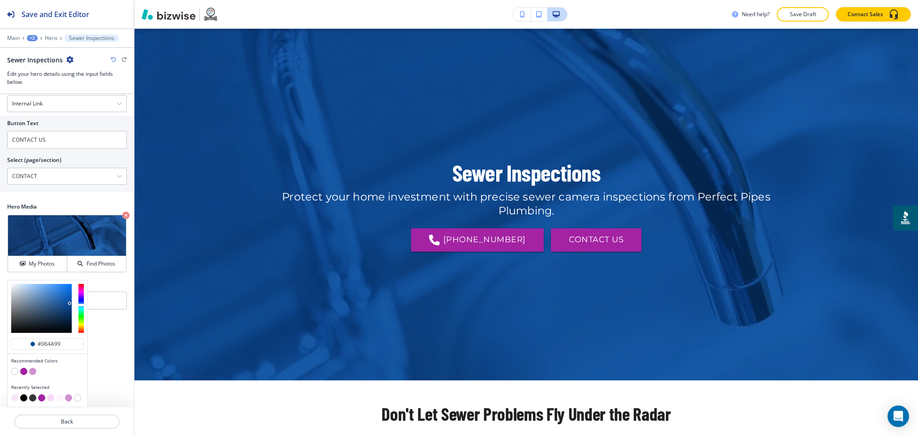
click at [24, 397] on button "button" at bounding box center [23, 397] width 7 height 7
type input "#000000"
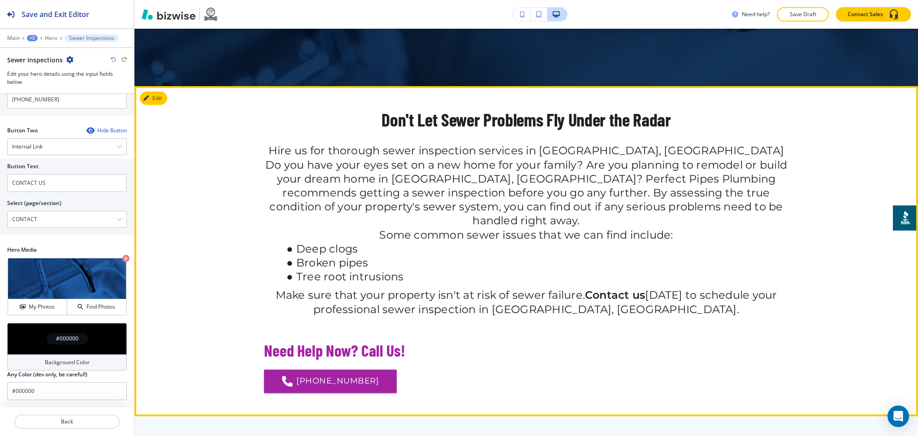
scroll to position [339, 0]
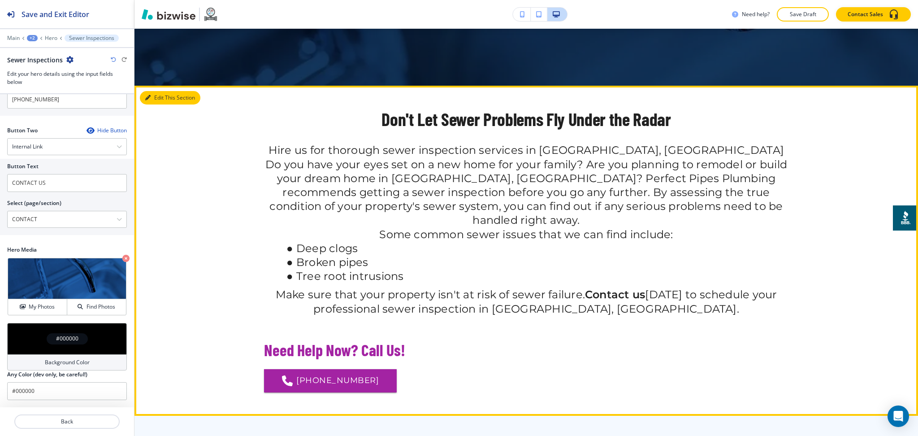
click at [158, 98] on button "Edit This Section" at bounding box center [170, 97] width 61 height 13
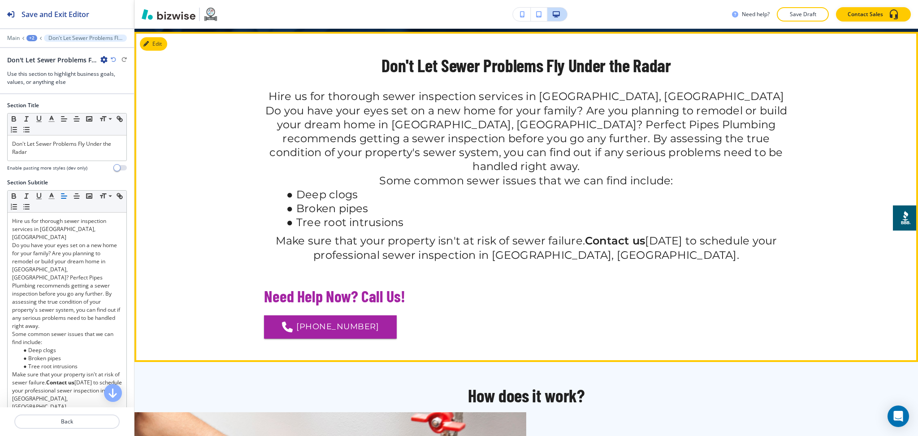
scroll to position [397, 0]
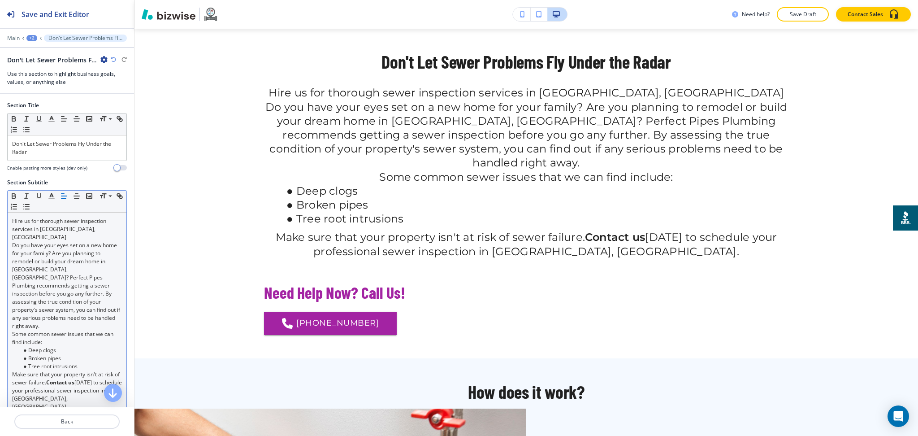
click at [71, 241] on p "Do you have your eyes set on a new home for your family? Are you planning to re…" at bounding box center [67, 285] width 110 height 89
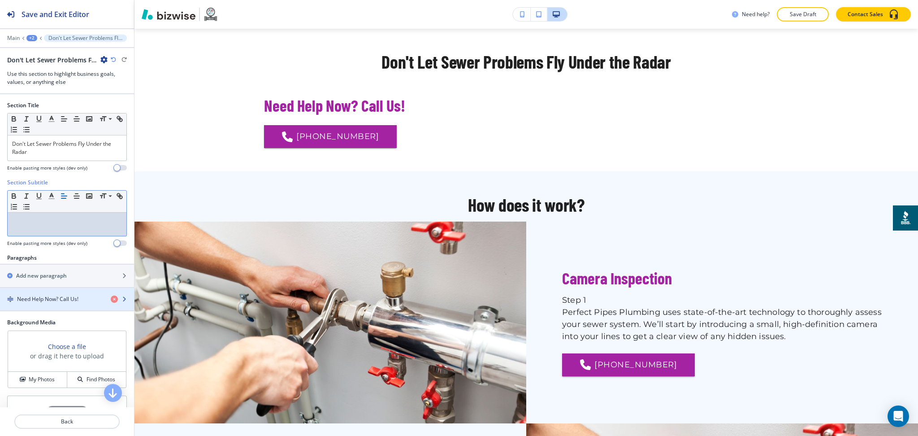
click at [68, 301] on h4 "Need Help Now? Call Us!" at bounding box center [47, 299] width 61 height 8
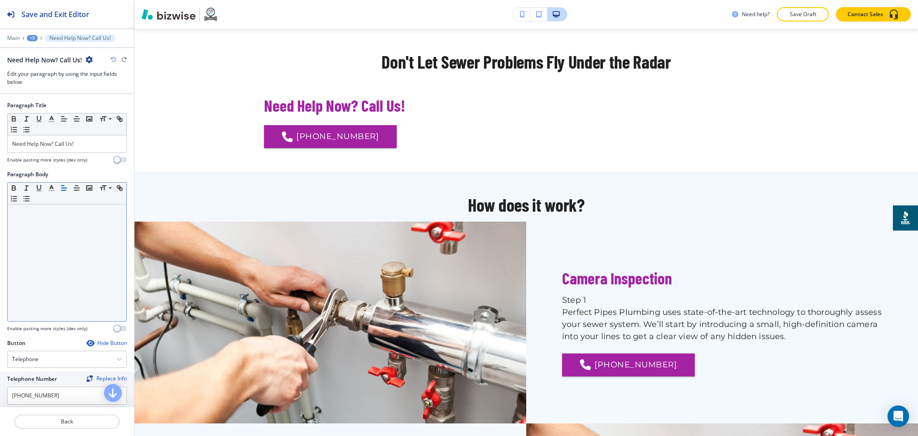
scroll to position [464, 0]
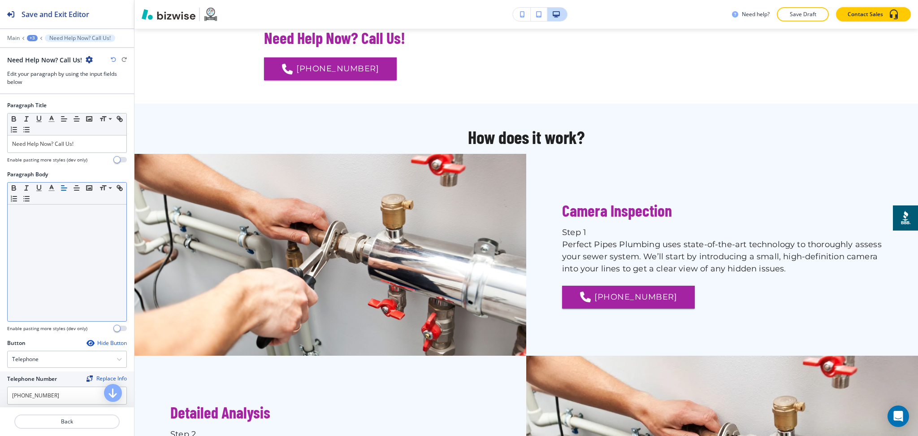
click at [65, 243] on div at bounding box center [67, 262] width 119 height 117
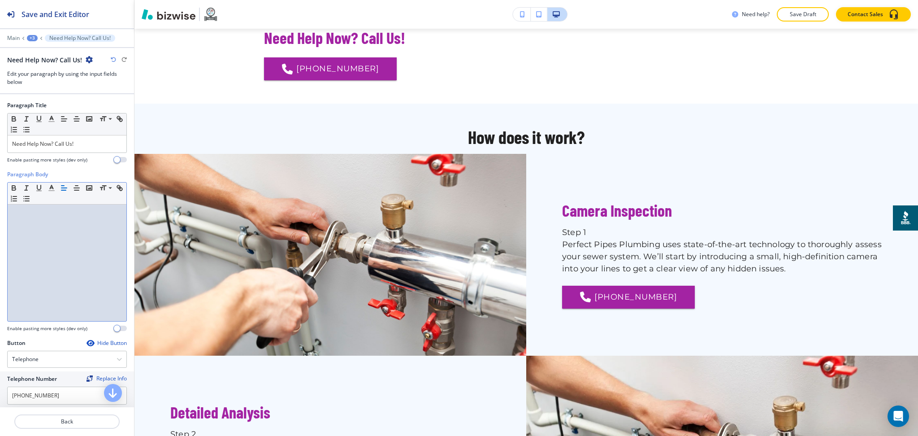
scroll to position [0, 0]
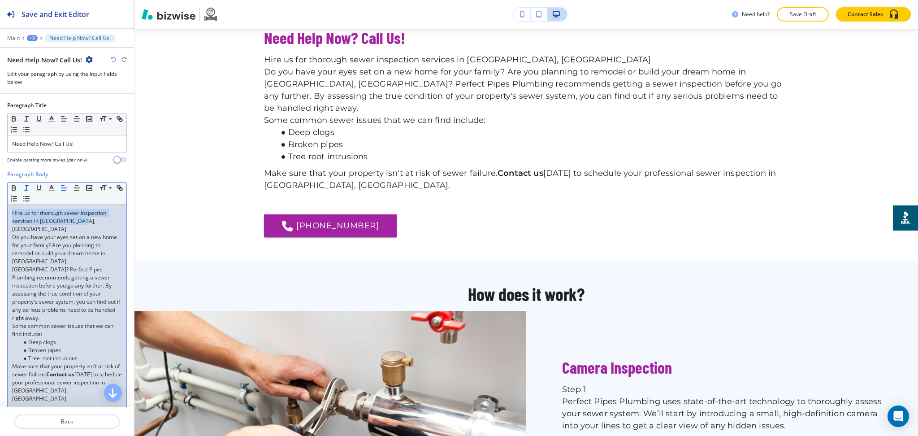
drag, startPoint x: 81, startPoint y: 218, endPoint x: 29, endPoint y: 188, distance: 60.3
click at [0, 195] on div "Paragraph Body Small Normal Large Huge Hire us for thorough sewer inspection se…" at bounding box center [67, 297] width 134 height 255
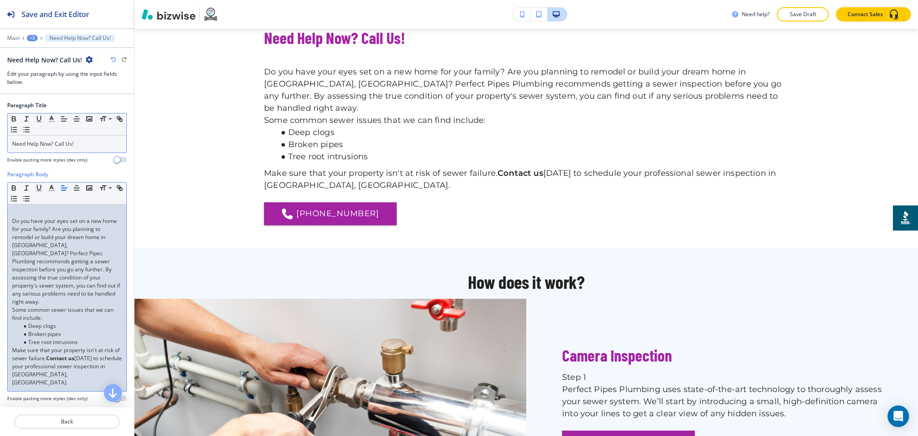
click at [91, 144] on p "Need Help Now? Call Us!" at bounding box center [67, 144] width 110 height 8
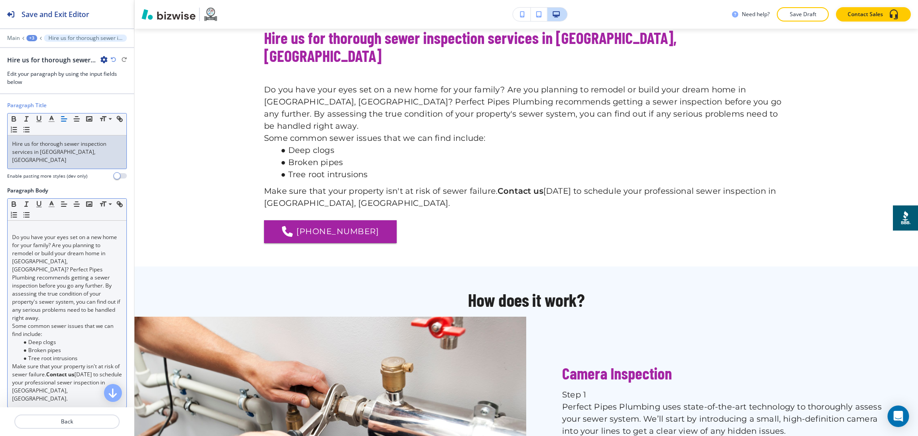
click at [13, 233] on p "Do you have your eyes set on a new home for your family? Are you planning to re…" at bounding box center [67, 277] width 110 height 89
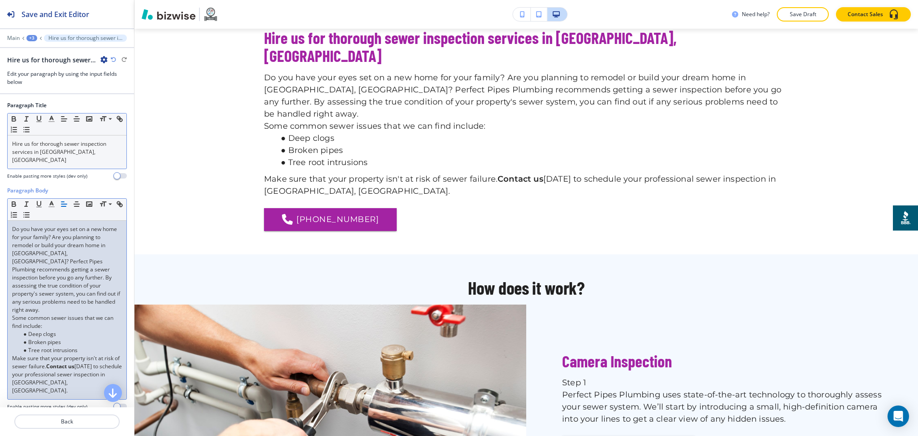
click at [11, 301] on div "Do you have your eyes set on a new home for your family? Are you planning to re…" at bounding box center [67, 310] width 119 height 178
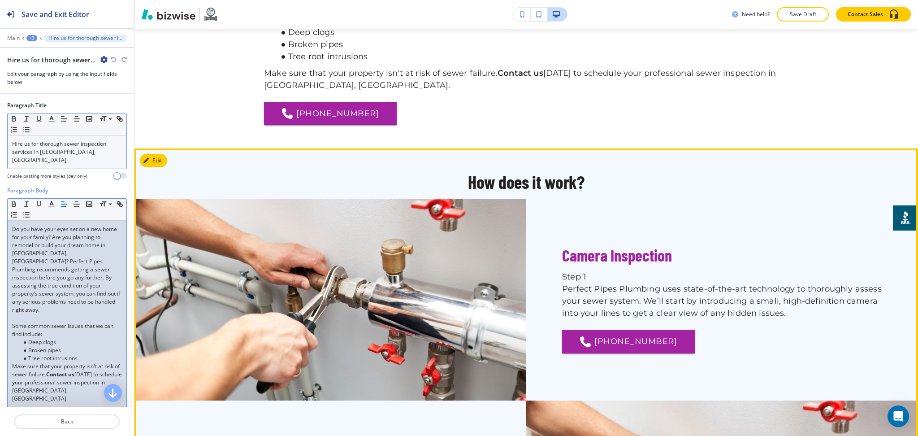
click at [156, 154] on button "Edit" at bounding box center [153, 160] width 27 height 13
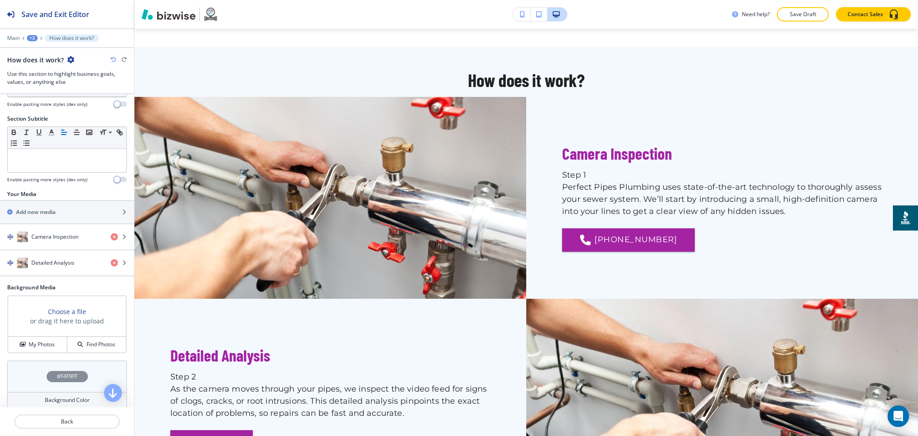
scroll to position [137, 0]
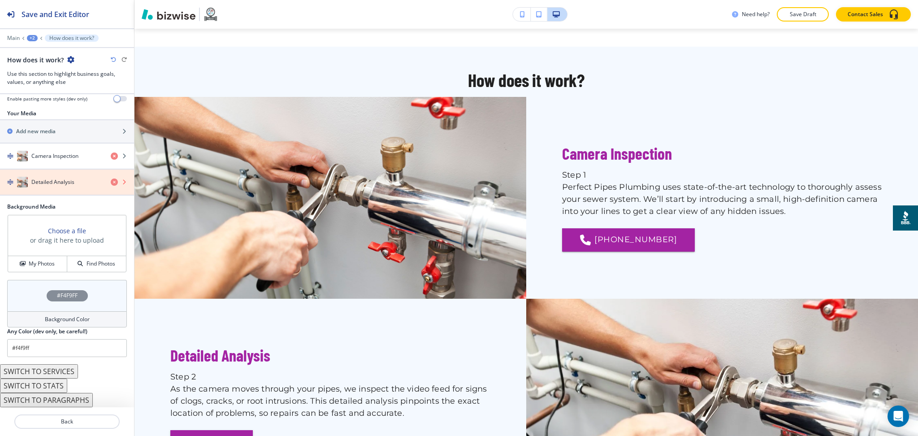
click at [111, 183] on icon "button" at bounding box center [114, 181] width 7 height 7
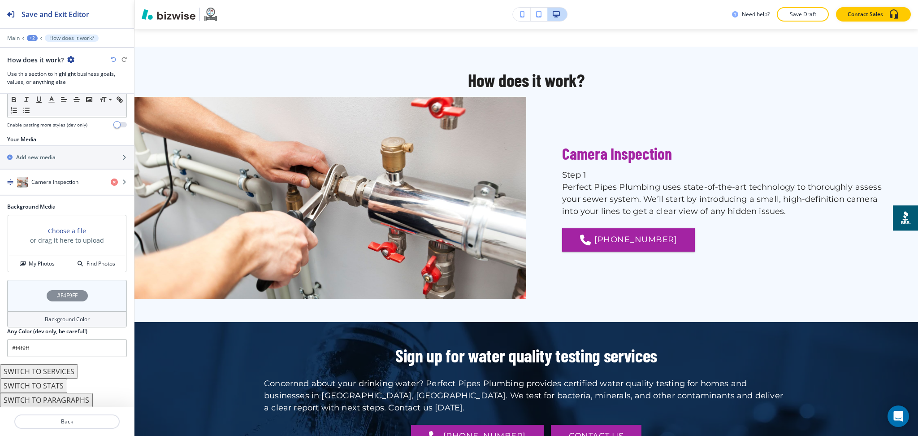
click at [56, 320] on h4 "Background Color" at bounding box center [67, 319] width 45 height 8
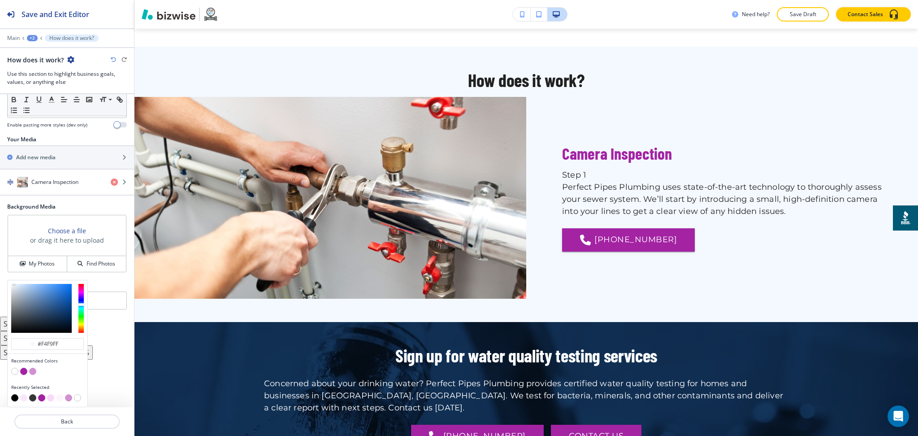
click at [24, 399] on button "button" at bounding box center [23, 397] width 7 height 7
type input "#f9e7f9"
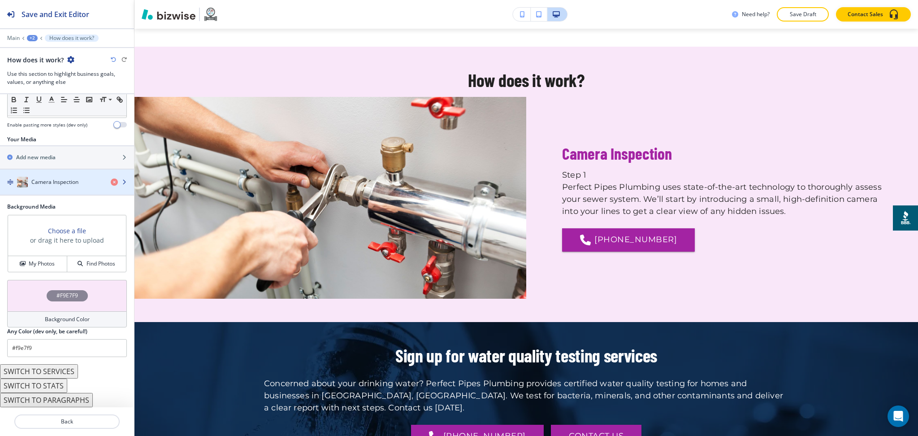
click at [66, 183] on h4 "Camera Inspection" at bounding box center [54, 182] width 47 height 8
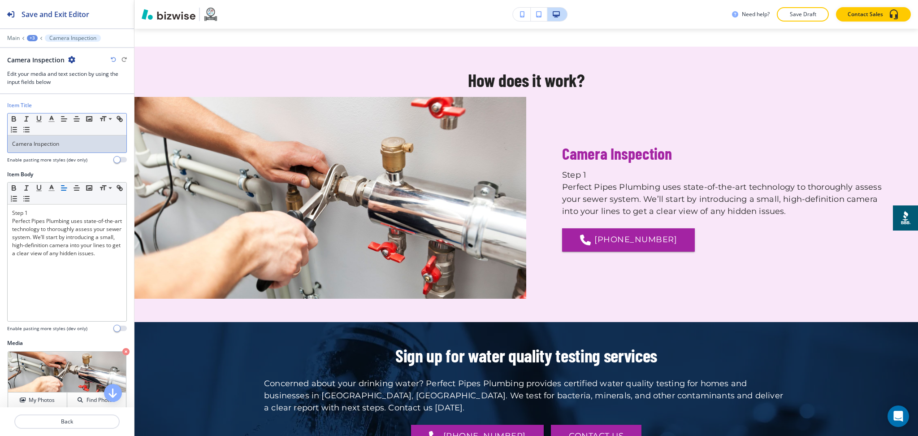
click at [61, 143] on p "Camera Inspection" at bounding box center [67, 144] width 110 height 8
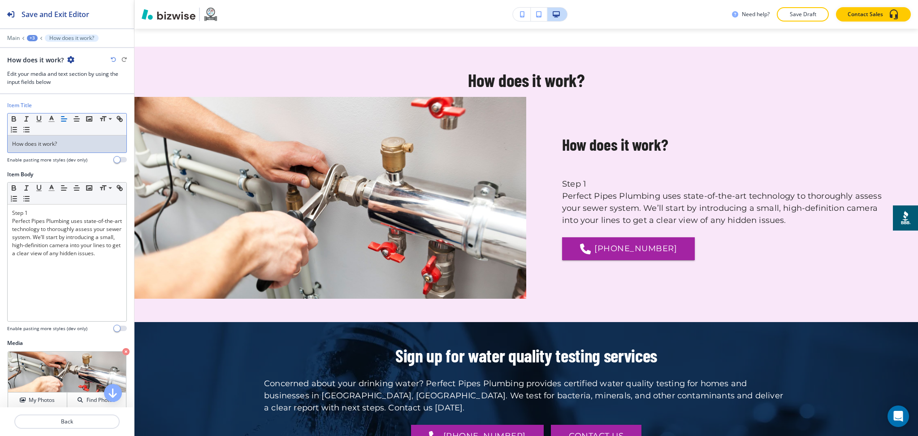
scroll to position [0, 0]
click at [65, 417] on p "Back" at bounding box center [67, 421] width 104 height 8
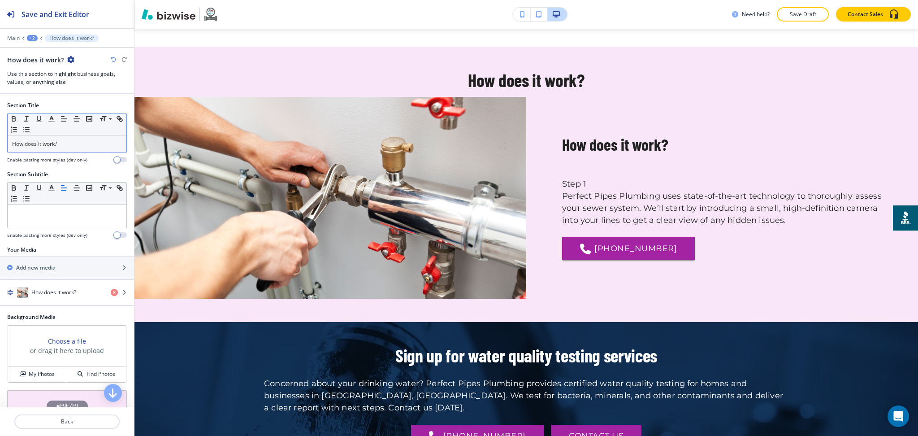
click at [70, 149] on div "How does it work?" at bounding box center [67, 143] width 119 height 17
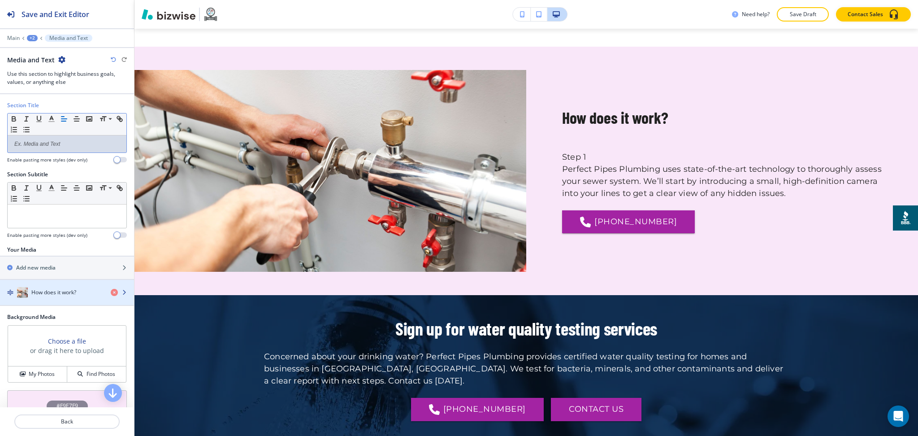
click at [59, 299] on div "button" at bounding box center [67, 301] width 134 height 7
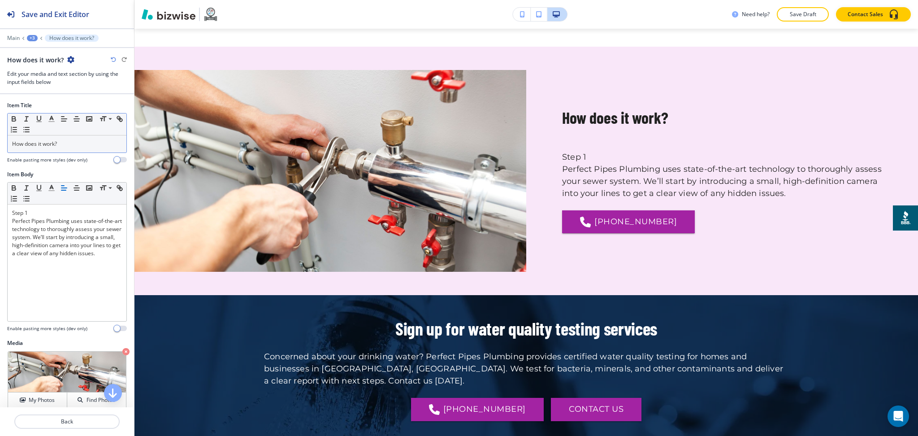
click at [67, 147] on p "How does it work?" at bounding box center [67, 144] width 110 height 8
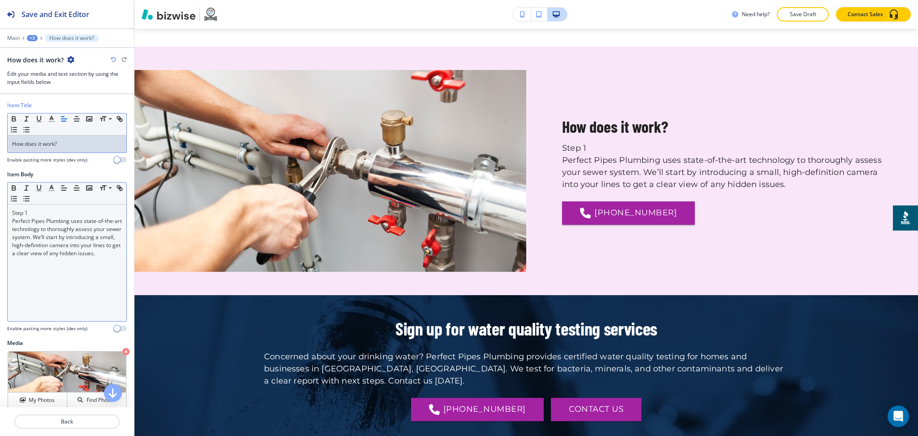
click at [61, 274] on div "Step 1 Perfect Pipes Plumbing uses state-of-the-art technology to thoroughly as…" at bounding box center [67, 262] width 119 height 117
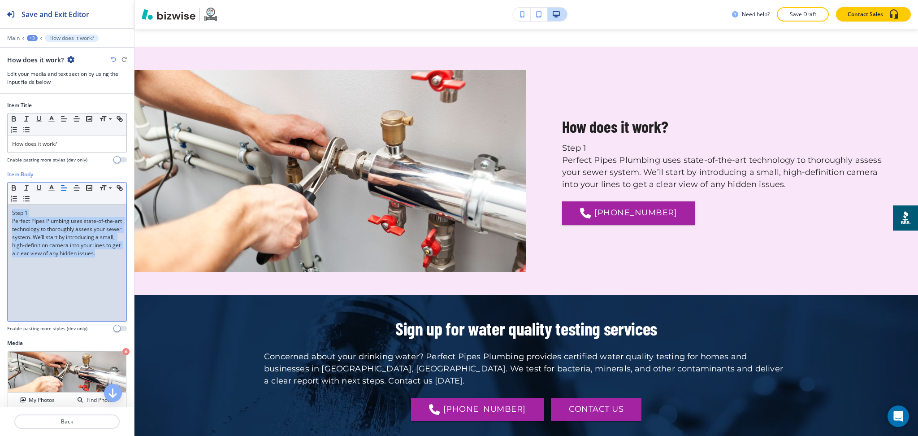
paste div
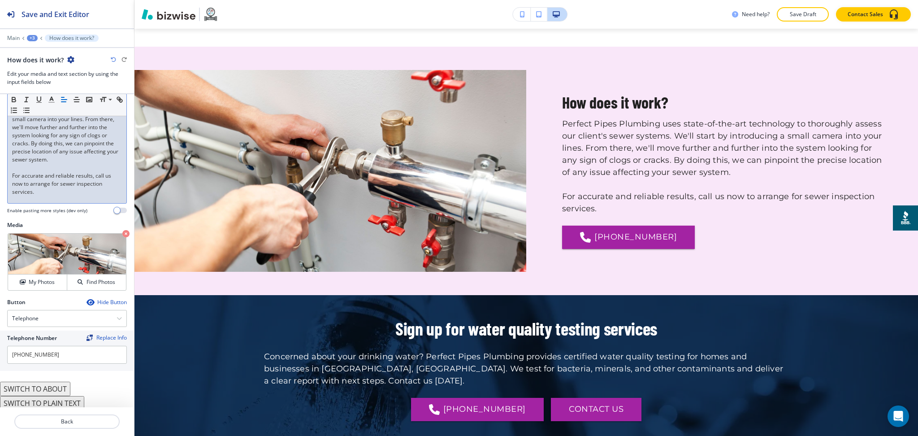
scroll to position [126, 0]
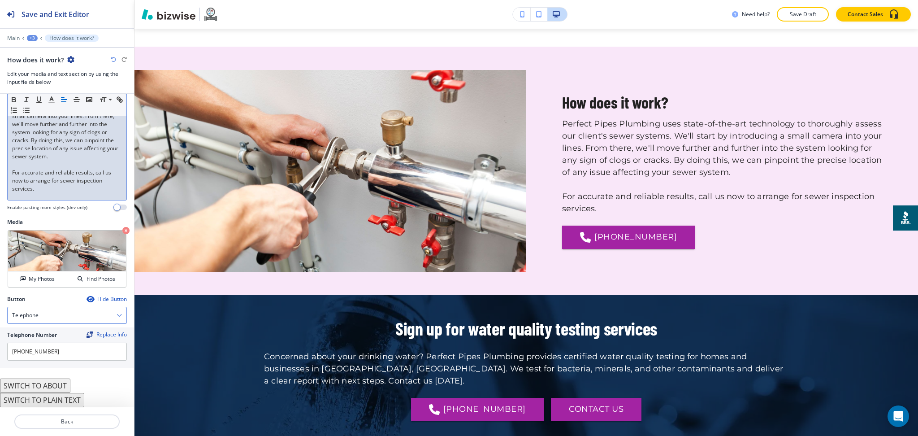
click at [59, 312] on div "Telephone" at bounding box center [67, 315] width 119 height 16
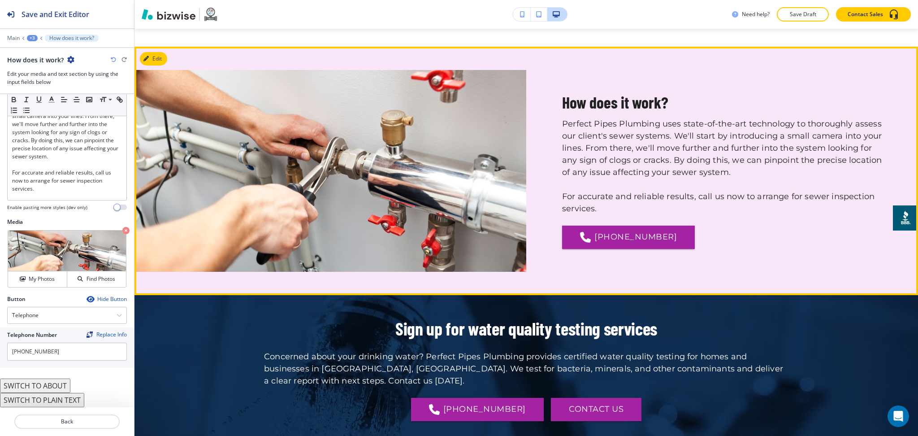
click at [646, 157] on p "Perfect Pipes Plumbing uses state-of-the-art technology to thoroughly assess ou…" at bounding box center [722, 148] width 320 height 61
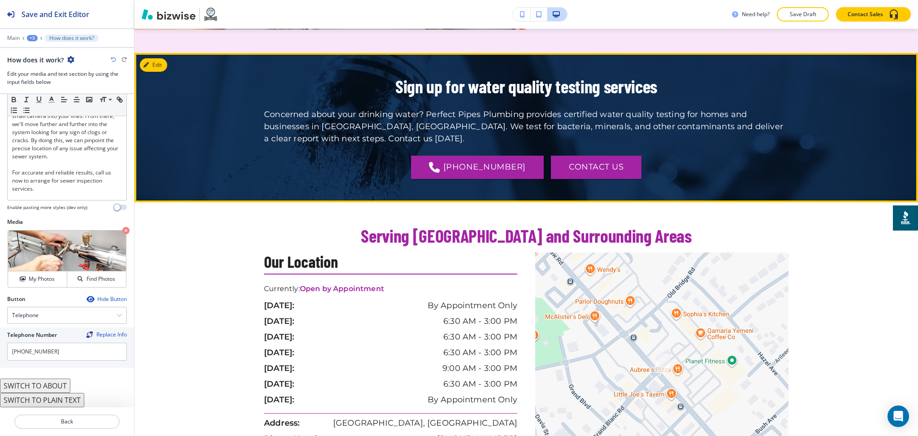
scroll to position [927, 0]
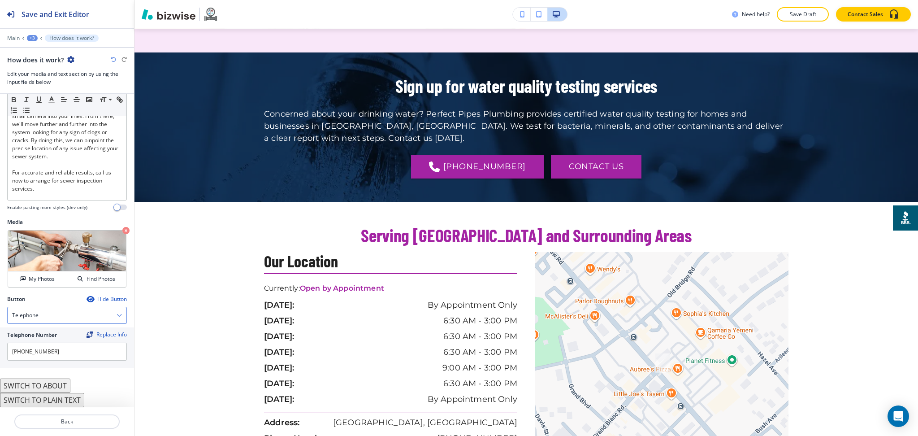
click at [39, 312] on div "Telephone" at bounding box center [67, 315] width 119 height 16
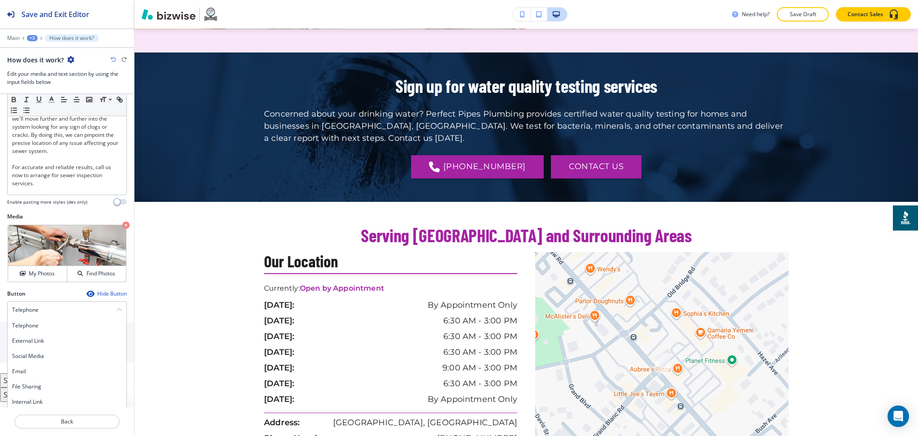
click at [47, 402] on div "Internal Link" at bounding box center [67, 401] width 119 height 15
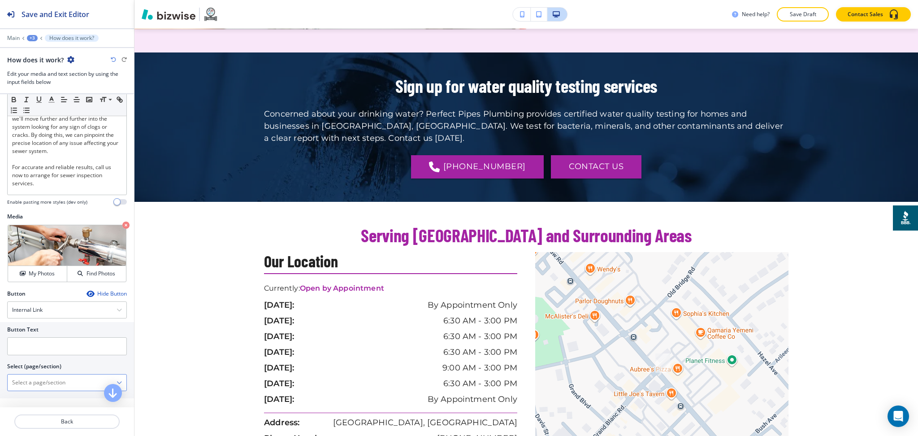
click at [45, 390] on \(page\/section\) "Manual Input" at bounding box center [62, 382] width 109 height 15
drag, startPoint x: 7, startPoint y: 381, endPoint x: 0, endPoint y: 381, distance: 7.2
click at [0, 381] on div "Button Text Select (page/section) CONTACT US CONTACT CONTACT | Hero CONTACT | C…" at bounding box center [67, 360] width 134 height 76
drag, startPoint x: 22, startPoint y: 404, endPoint x: 19, endPoint y: 395, distance: 9.4
click at [21, 402] on h4 "CONTACT" at bounding box center [67, 398] width 110 height 8
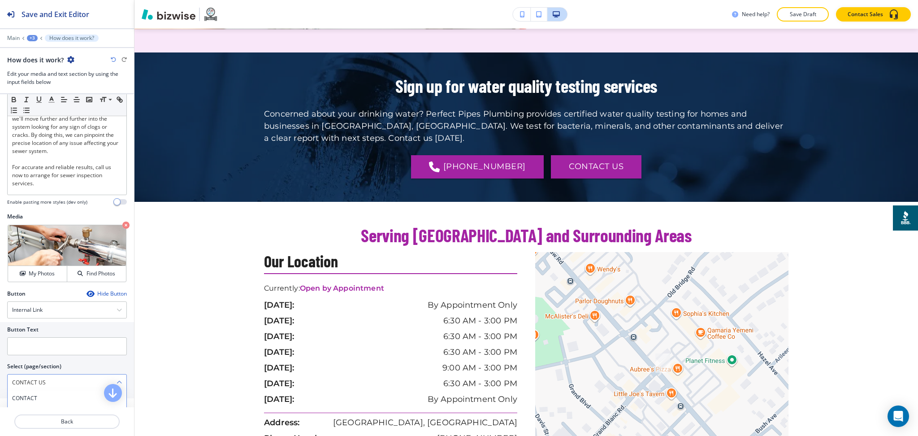
type \(page\/section\) "CONTACT"
click at [31, 351] on input "text" at bounding box center [67, 346] width 120 height 18
paste input "CONTACT US"
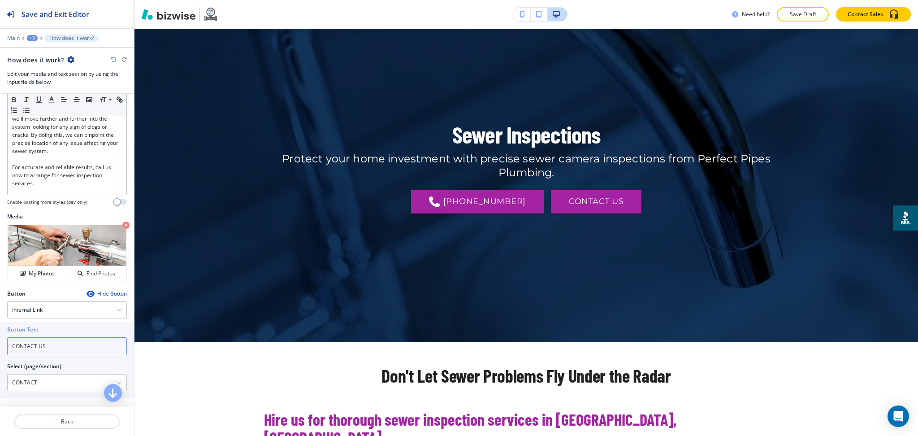
scroll to position [0, 0]
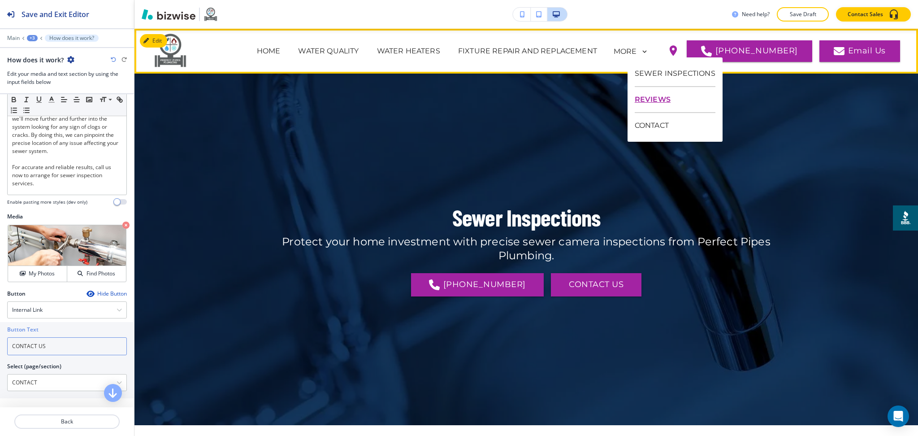
type input "CONTACT US"
click at [660, 97] on p "REVIEWS" at bounding box center [675, 100] width 81 height 26
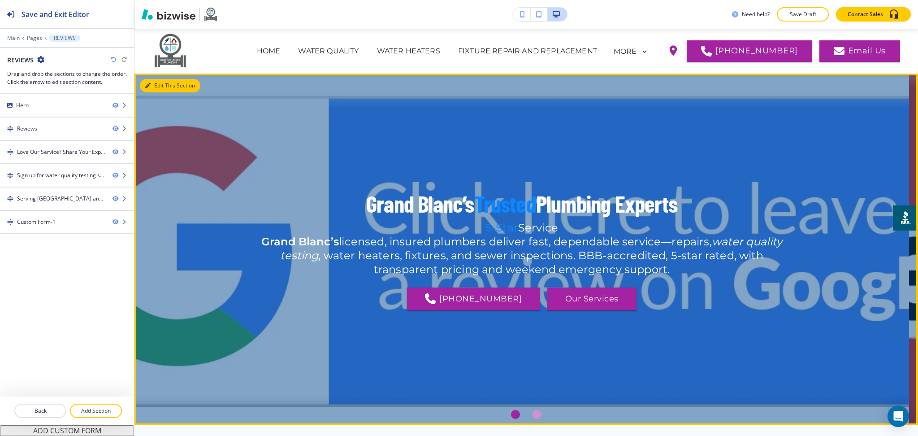
click at [165, 80] on button "Edit This Section" at bounding box center [170, 85] width 61 height 13
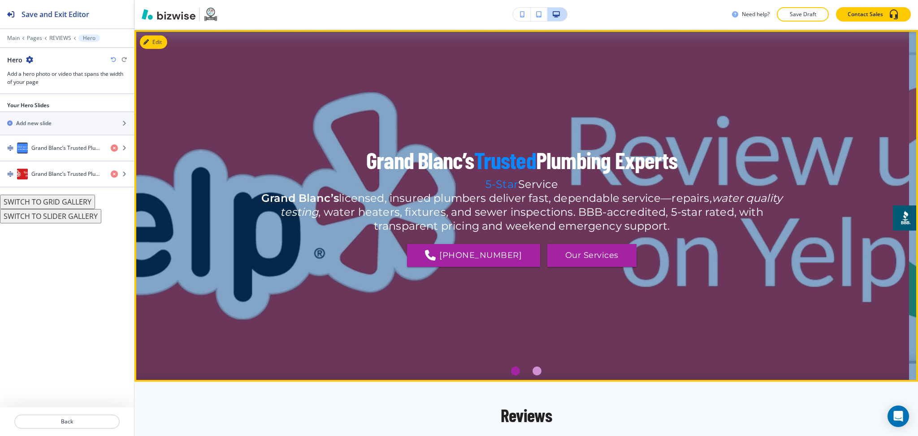
scroll to position [45, 0]
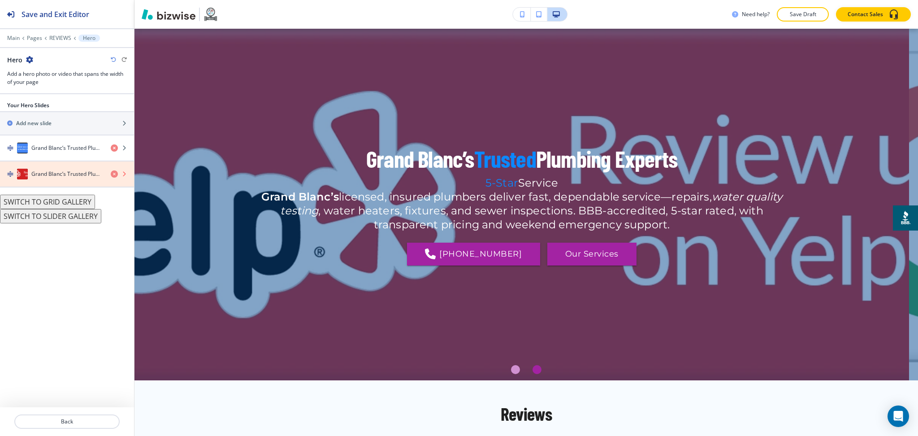
click at [115, 174] on icon "button" at bounding box center [114, 173] width 7 height 7
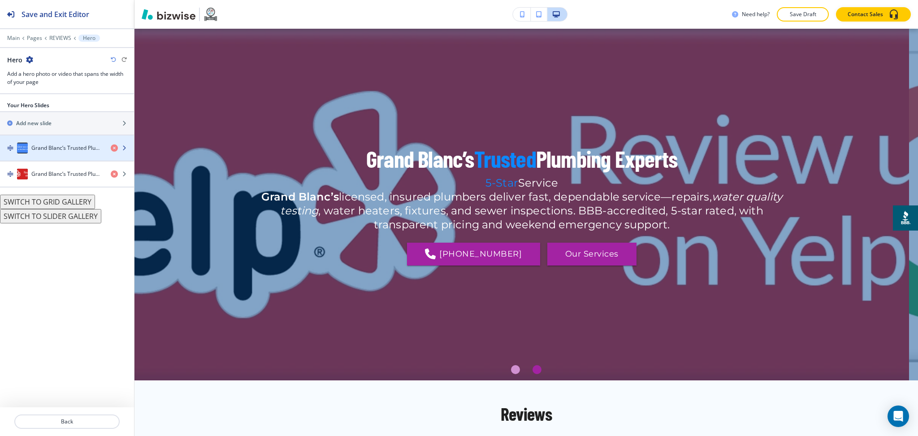
click at [62, 143] on div "Grand Blanc’s Trusted Plumbing Experts" at bounding box center [52, 148] width 104 height 11
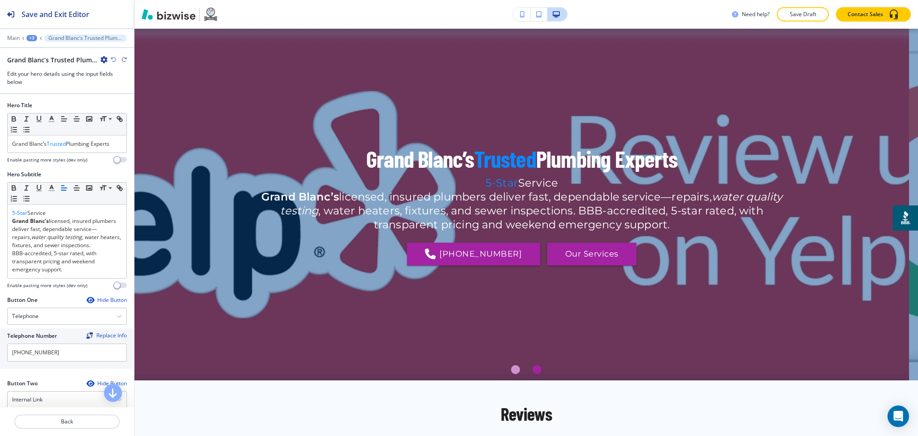
scroll to position [68, 0]
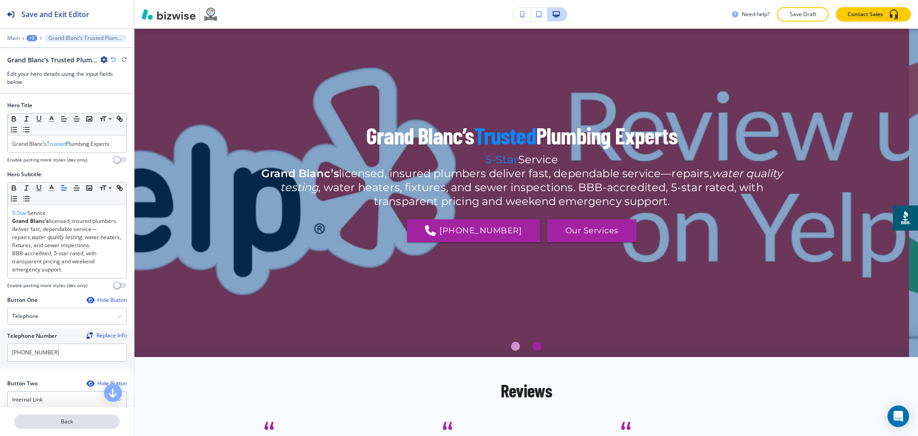
click at [75, 421] on p "Back" at bounding box center [67, 421] width 104 height 8
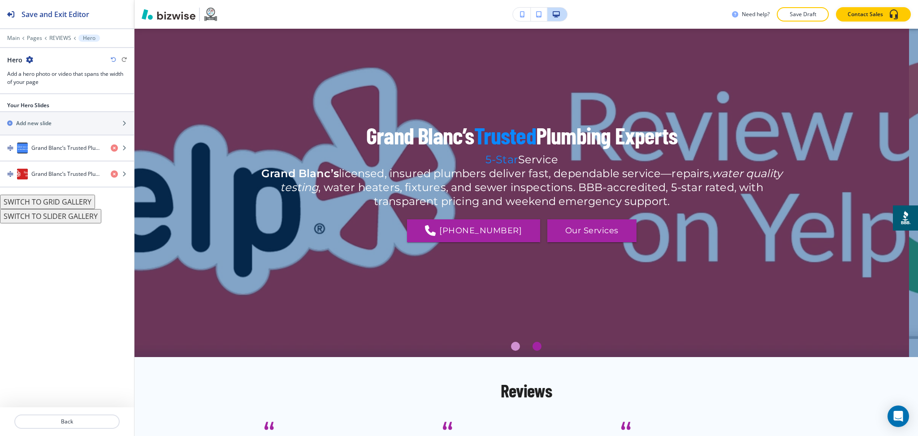
scroll to position [45, 0]
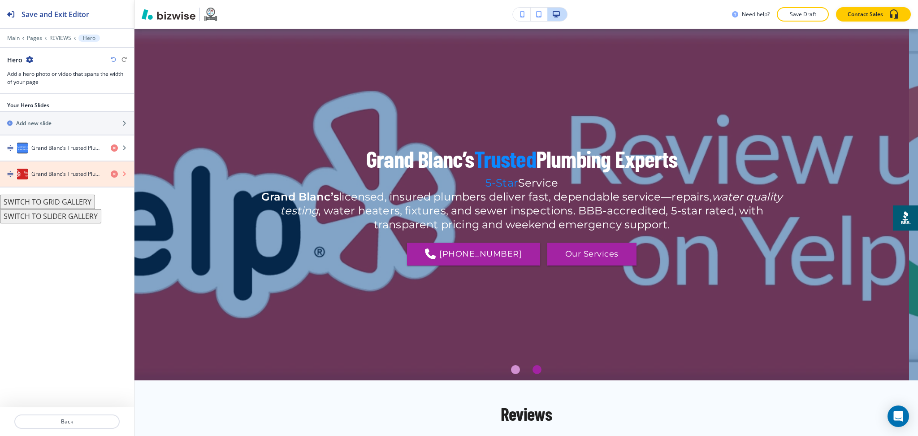
click at [114, 175] on icon "button" at bounding box center [114, 173] width 7 height 7
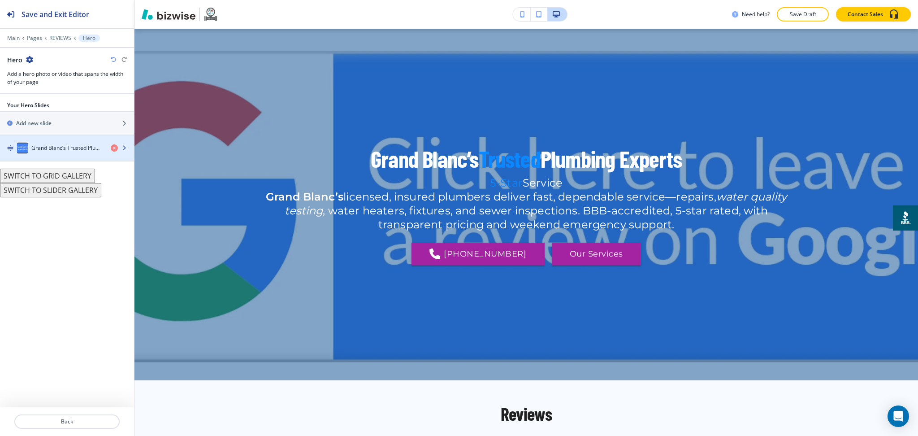
click at [60, 145] on h4 "Grand Blanc’s Trusted Plumbing Experts" at bounding box center [67, 148] width 72 height 8
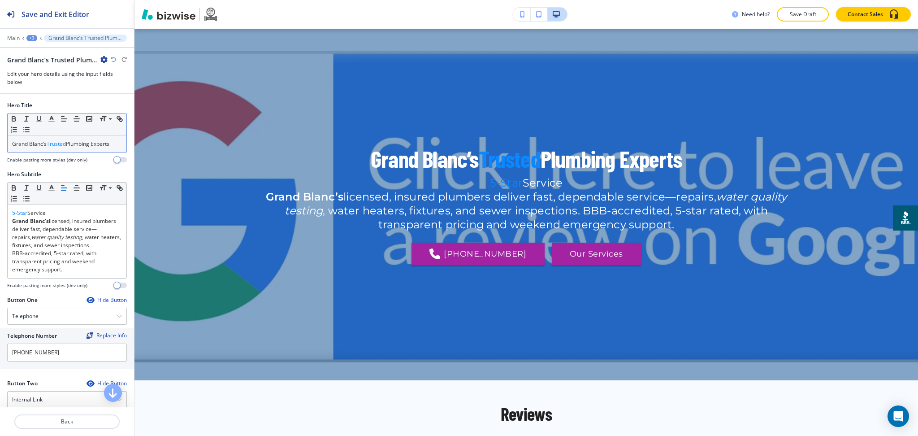
click at [83, 143] on p "Grand Blanc’s Trusted Plumbing Experts" at bounding box center [67, 144] width 110 height 8
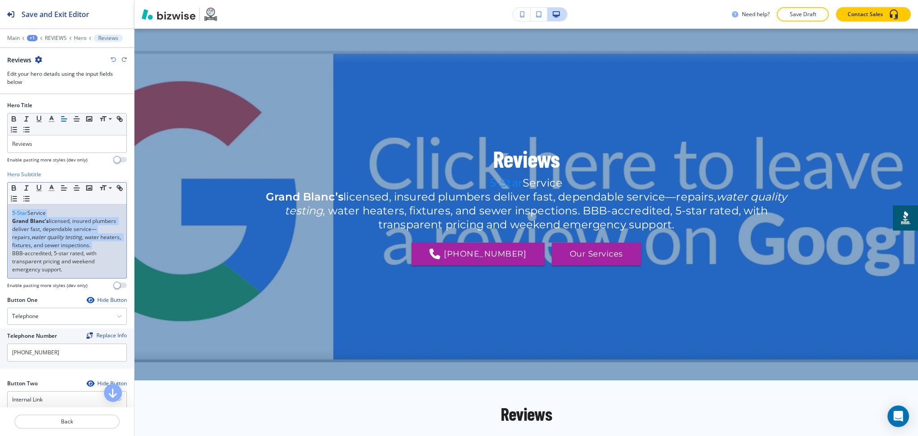
drag, startPoint x: 44, startPoint y: 254, endPoint x: 0, endPoint y: 185, distance: 81.8
click at [0, 185] on div "Hero Subtitle Small Normal Large Huge 5‑Star Service Grand Blanc’s licensed, in…" at bounding box center [67, 233] width 134 height 126
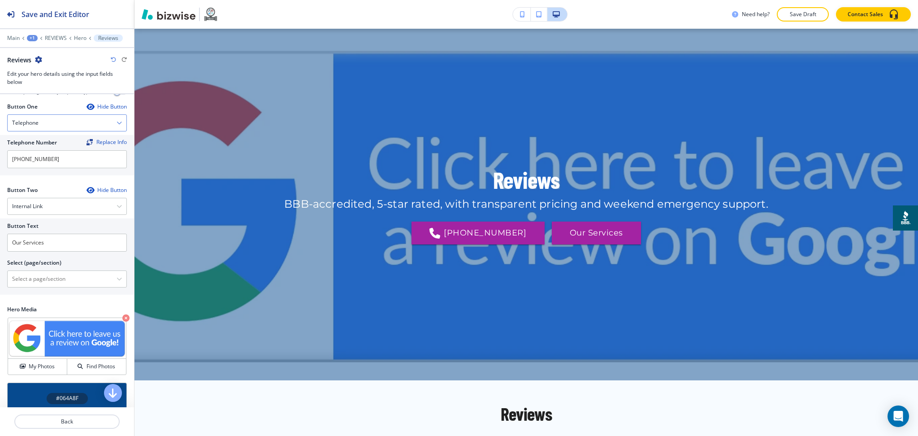
scroll to position [213, 0]
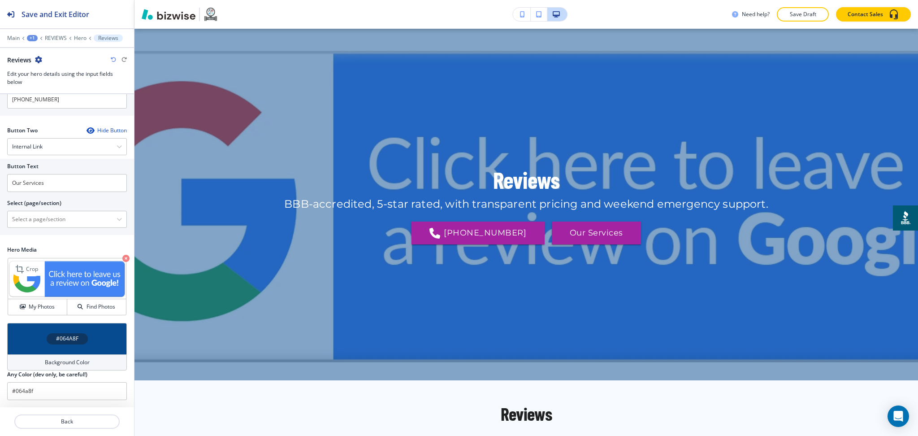
click at [122, 259] on icon "button" at bounding box center [125, 258] width 7 height 7
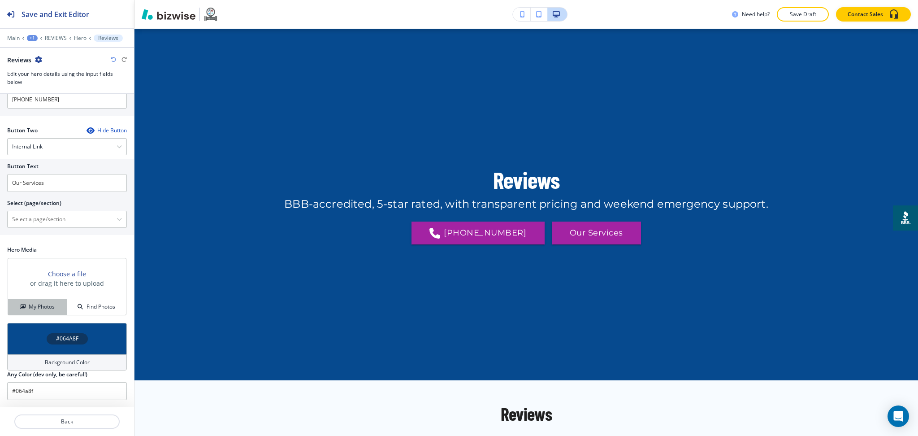
click at [29, 305] on h4 "My Photos" at bounding box center [42, 307] width 26 height 8
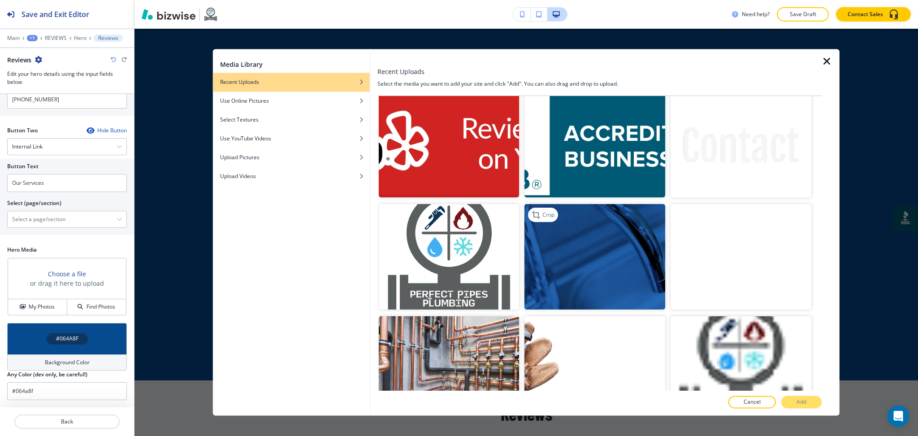
click at [612, 247] on img "button" at bounding box center [595, 256] width 141 height 105
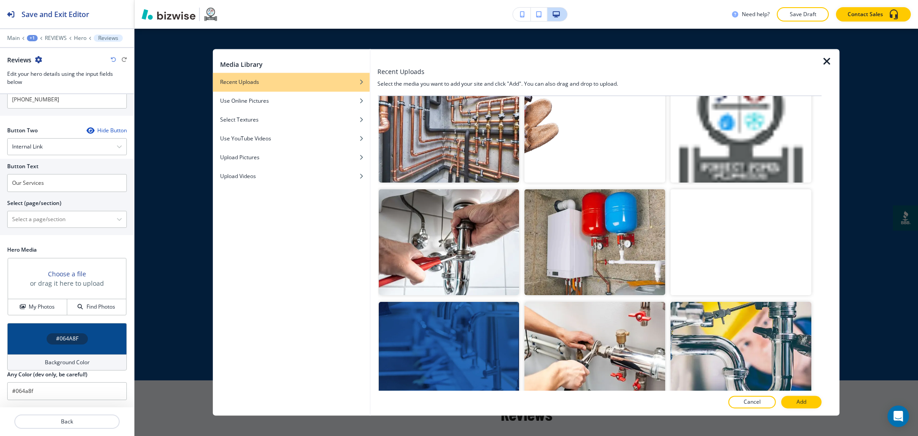
scroll to position [587, 0]
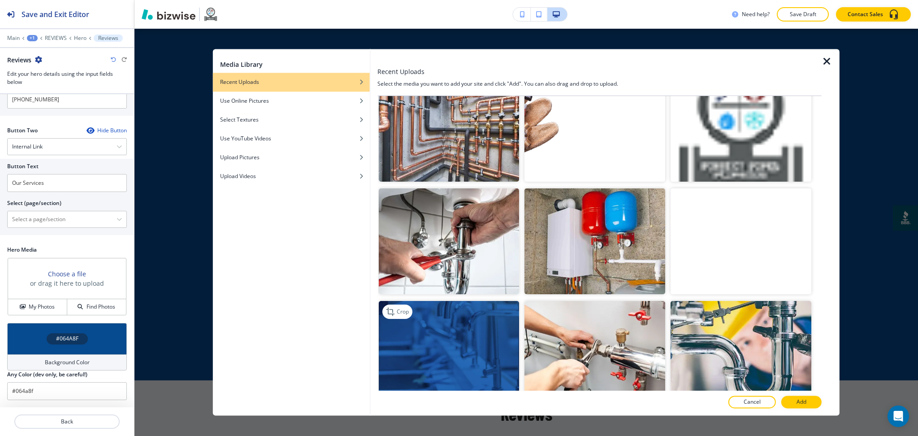
click at [463, 322] on img "button" at bounding box center [448, 353] width 141 height 105
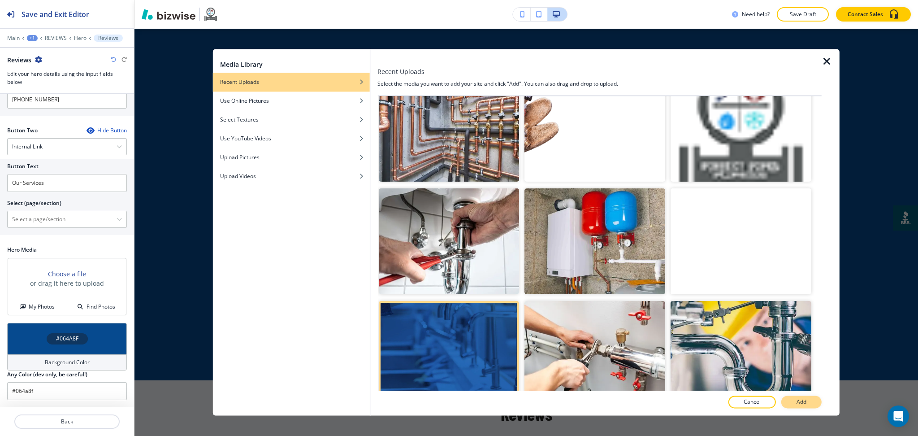
click at [810, 401] on button "Add" at bounding box center [801, 402] width 40 height 13
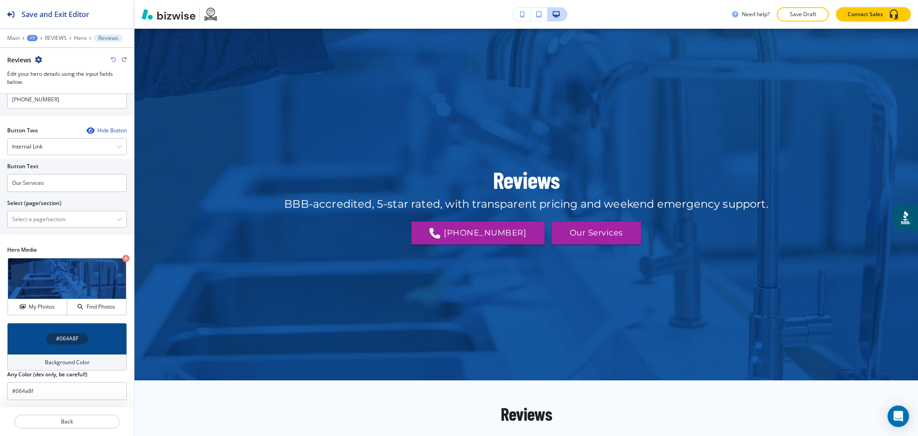
click at [45, 360] on h4 "Background Color" at bounding box center [67, 362] width 45 height 8
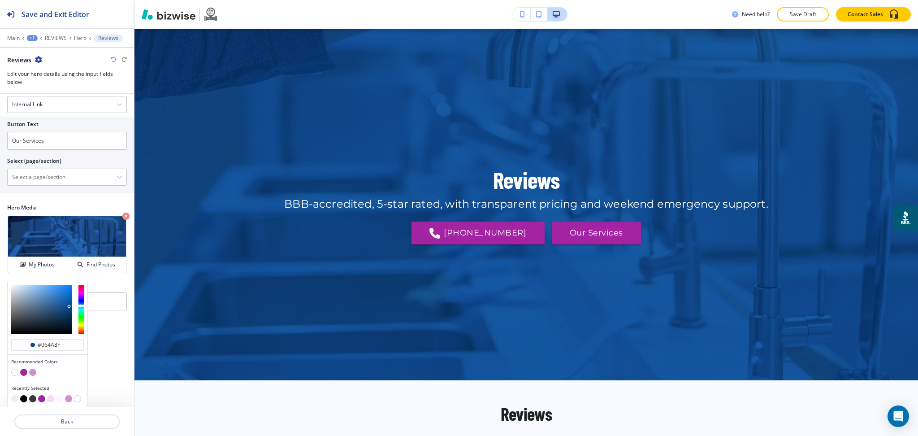
scroll to position [256, 0]
click at [26, 395] on button "button" at bounding box center [23, 397] width 7 height 7
type input "#000000"
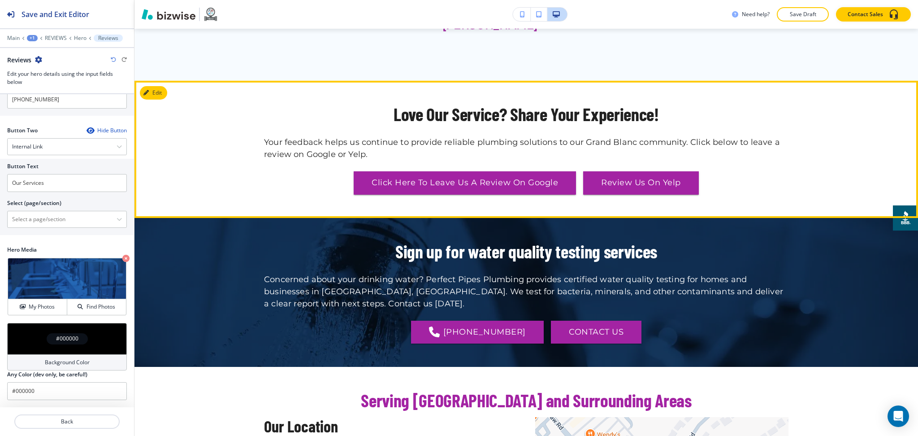
scroll to position [1073, 0]
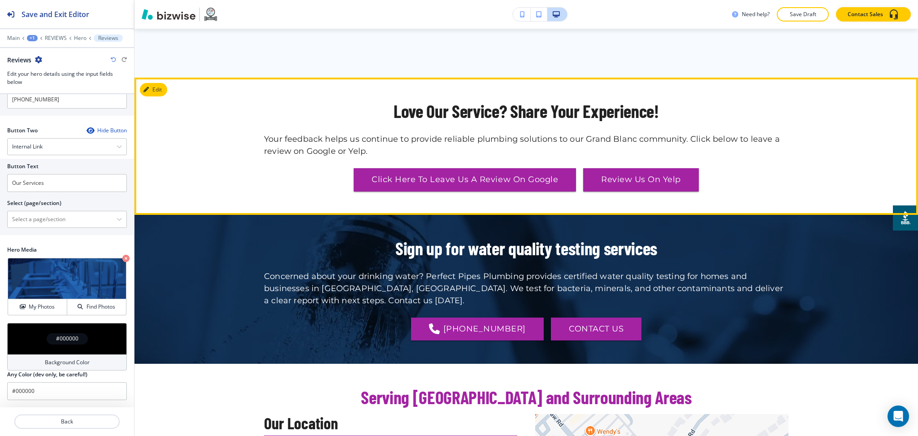
click at [167, 78] on section "Love Our Service? Share Your Experience! Your feedback helps us continue to pro…" at bounding box center [527, 146] width 784 height 137
click at [167, 83] on button "Edit This Section" at bounding box center [170, 89] width 61 height 13
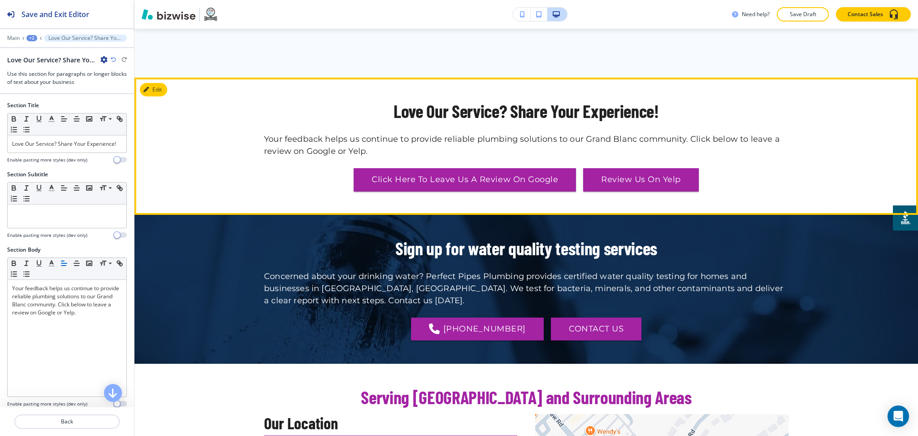
scroll to position [1097, 0]
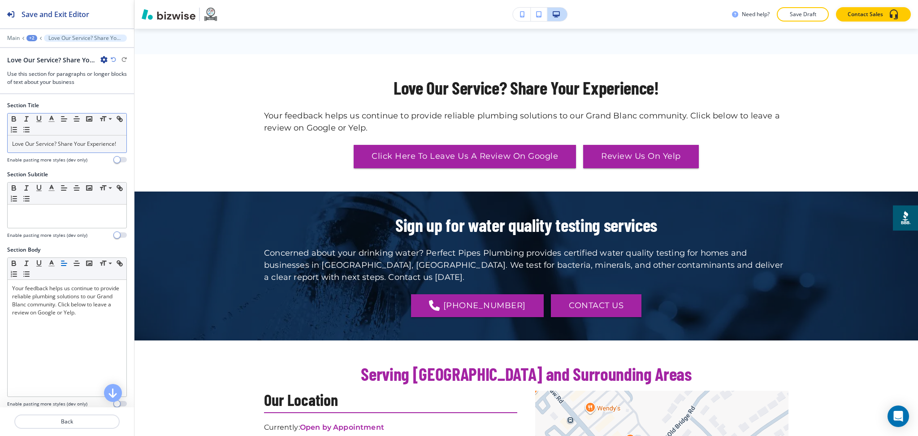
click at [80, 148] on p "Love Our Service? Share Your Experience!" at bounding box center [67, 144] width 110 height 8
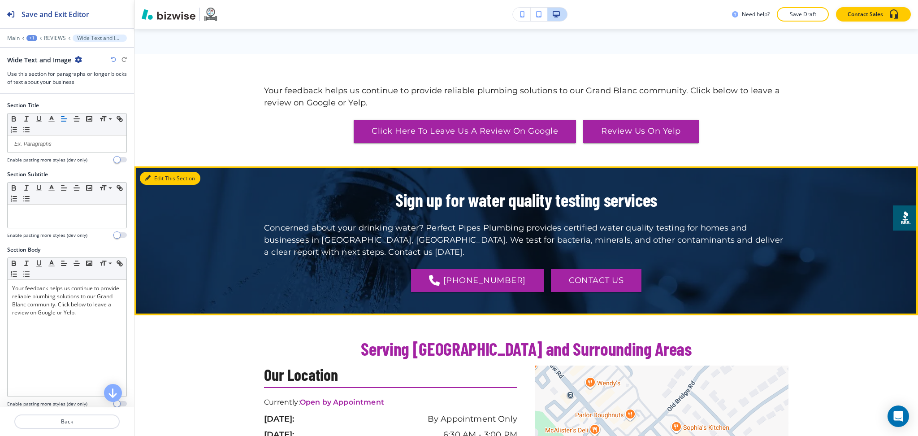
click at [159, 172] on button "Edit This Section" at bounding box center [170, 178] width 61 height 13
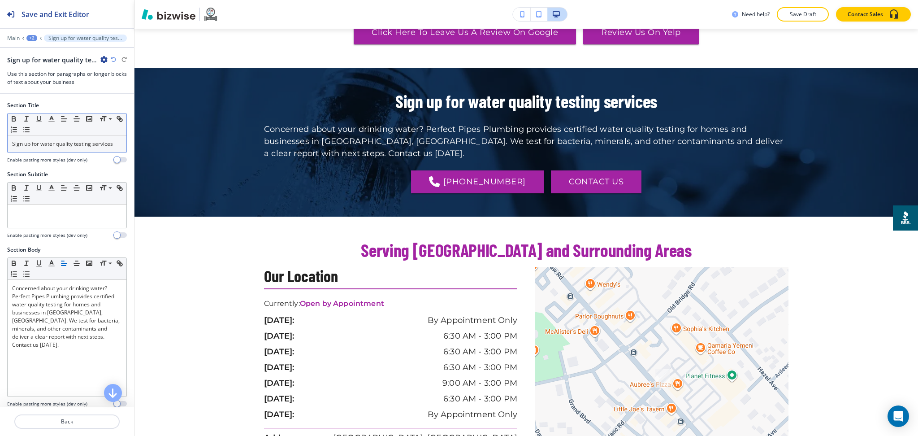
scroll to position [1209, 0]
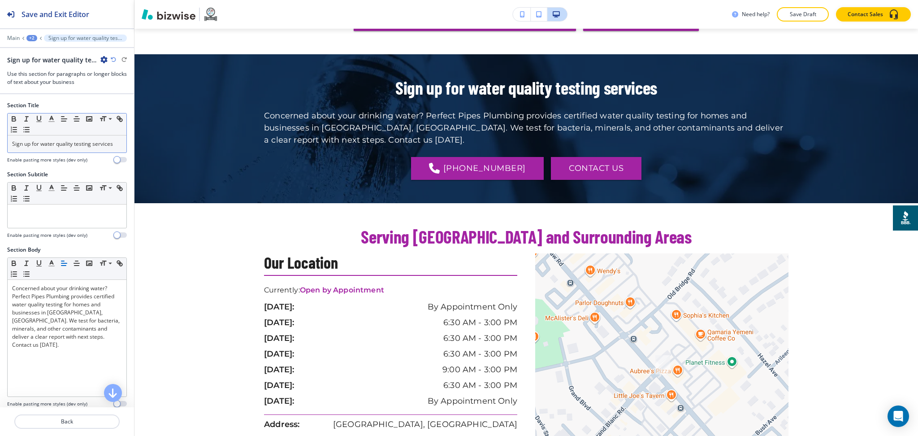
click at [82, 148] on p "Sign up for water quality testing services" at bounding box center [67, 144] width 110 height 8
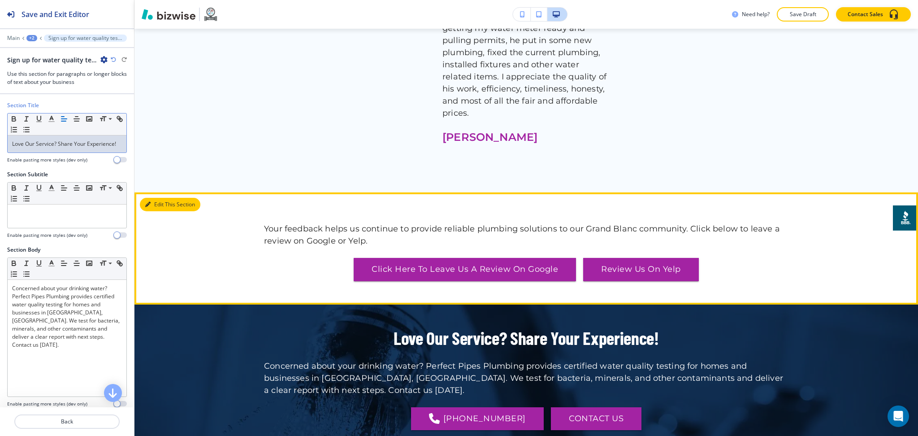
click at [156, 198] on button "Edit This Section" at bounding box center [170, 204] width 61 height 13
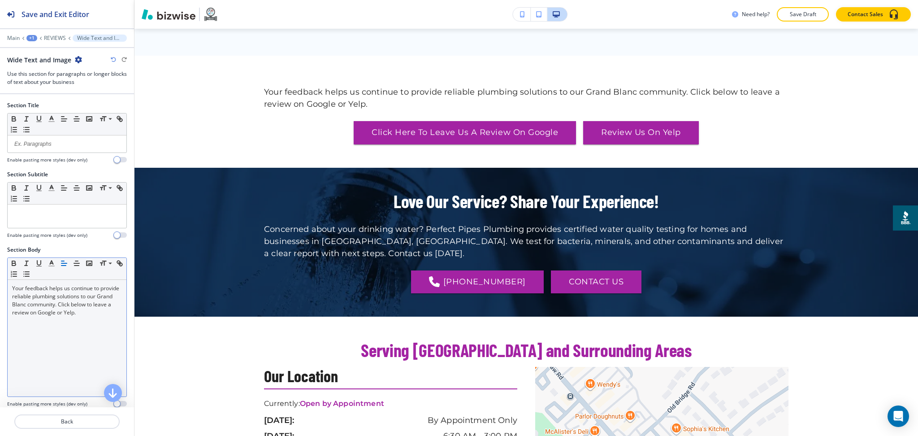
scroll to position [1097, 0]
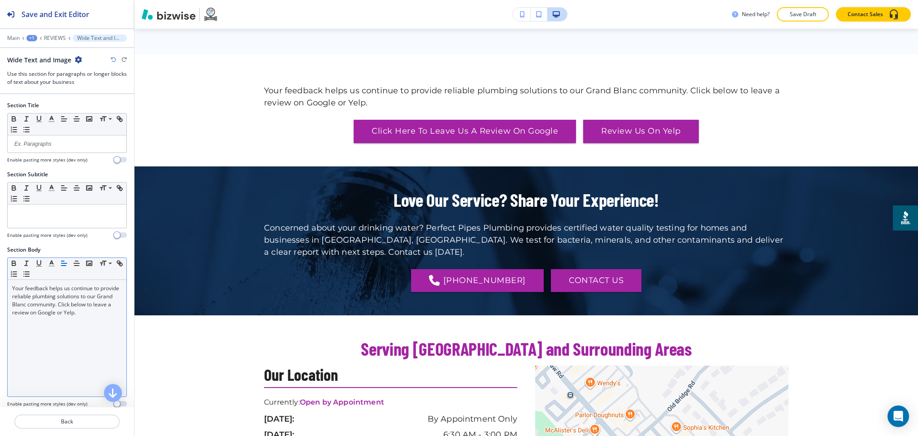
click at [101, 276] on div "Small Normal Large Huge" at bounding box center [67, 269] width 119 height 22
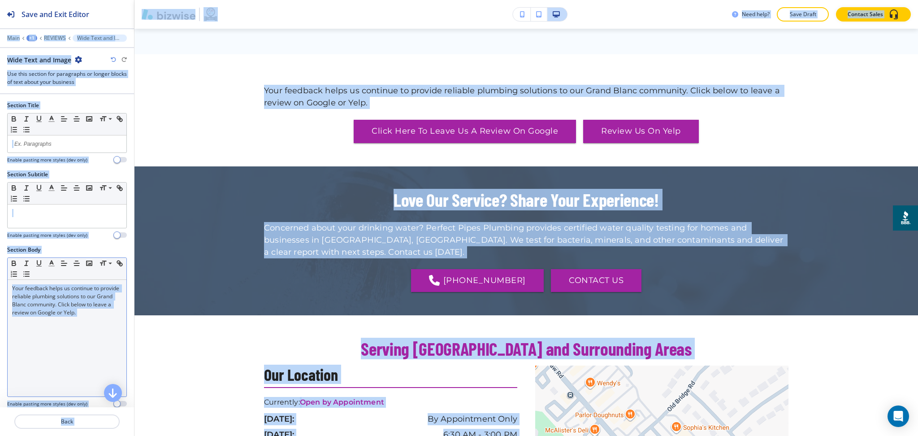
click at [102, 289] on p "Your feedback helps us continue to provide reliable plumbing solutions to our G…" at bounding box center [67, 300] width 110 height 32
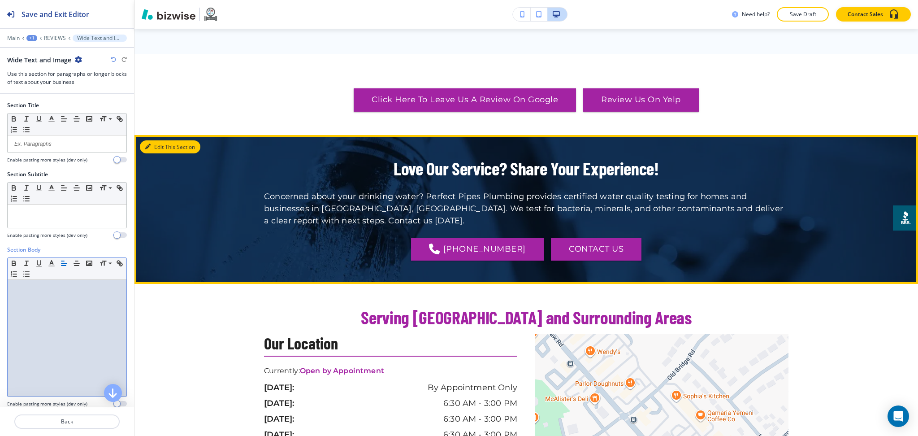
click at [156, 140] on button "Edit This Section" at bounding box center [170, 146] width 61 height 13
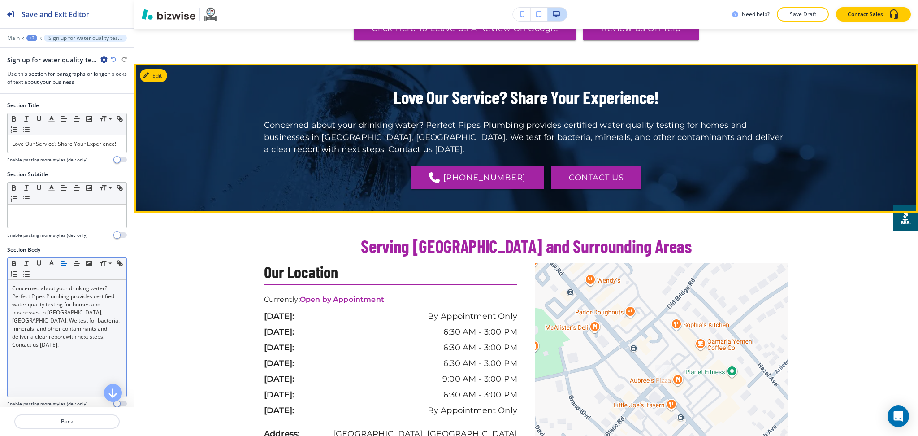
scroll to position [1177, 0]
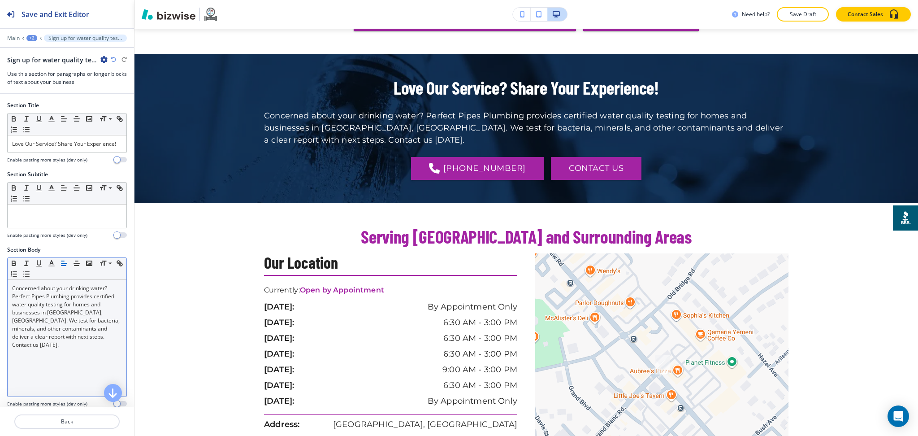
click at [79, 325] on p "Concerned about your drinking water? Perfect Pipes Plumbing provides certified …" at bounding box center [67, 316] width 110 height 65
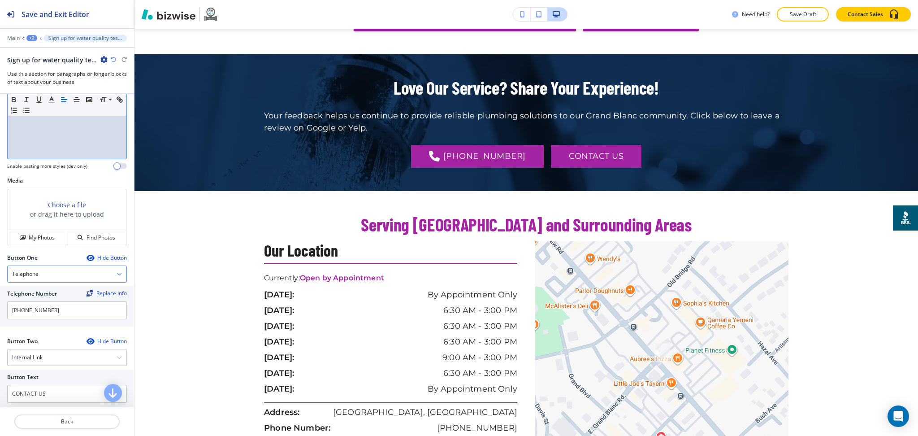
scroll to position [238, 0]
click at [58, 282] on div "Telephone" at bounding box center [67, 273] width 119 height 16
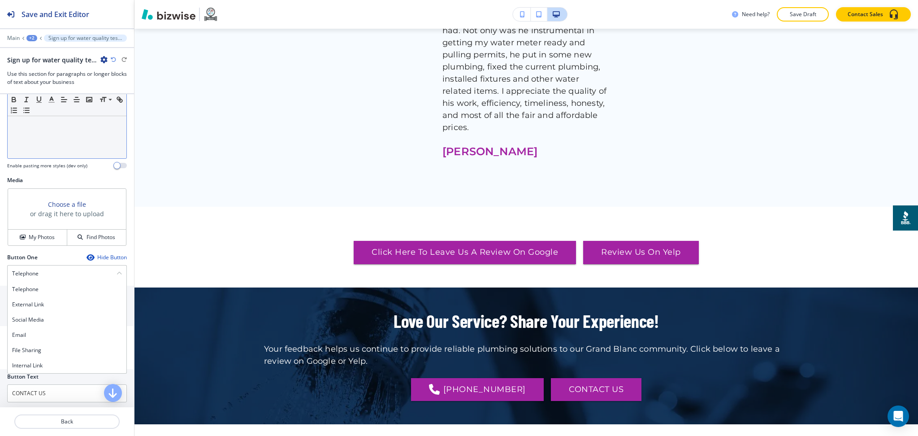
scroll to position [944, 0]
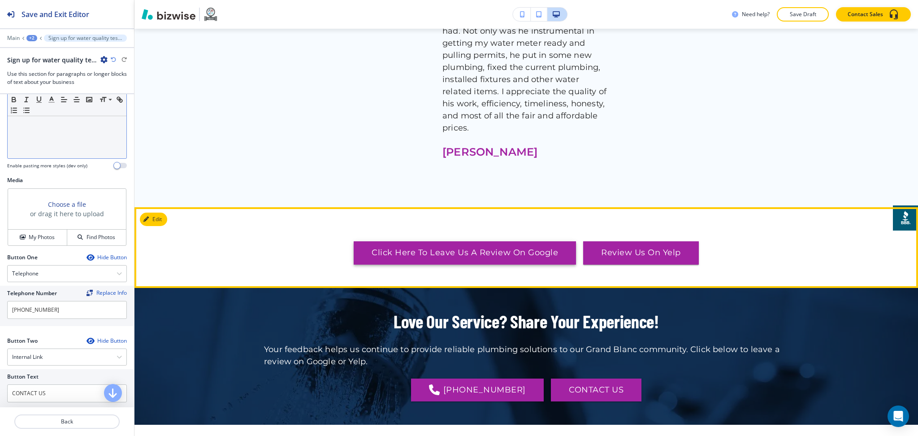
click at [524, 241] on link "Click Here To Leave Us A Review On Google" at bounding box center [465, 252] width 222 height 23
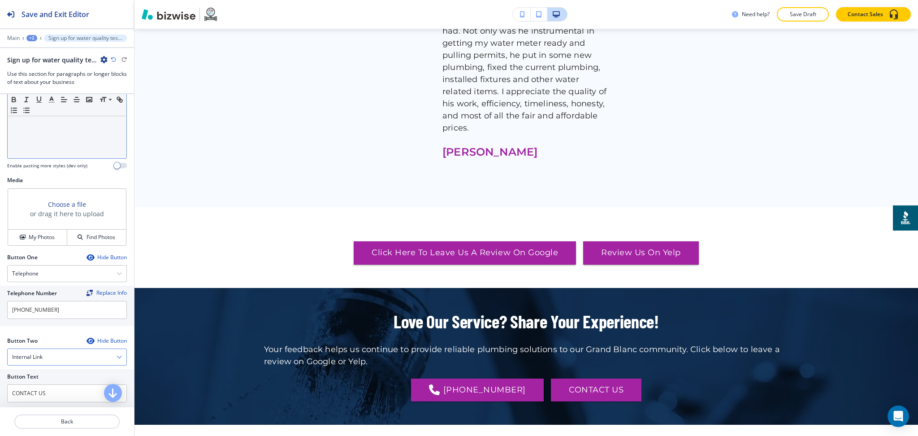
click at [35, 361] on h4 "Internal Link" at bounding box center [27, 357] width 30 height 8
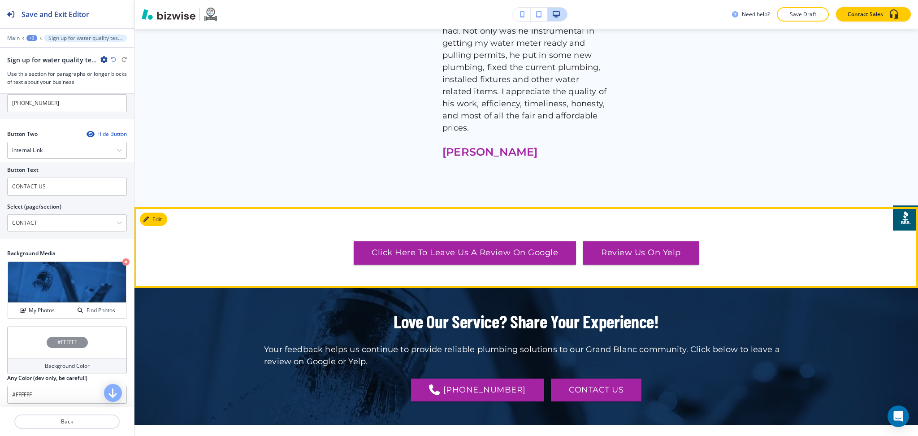
click at [189, 230] on div "Click Here To Leave Us A Review On Google Review Us On Yelp" at bounding box center [527, 247] width 784 height 34
click at [154, 213] on button "Edit This Section" at bounding box center [170, 219] width 61 height 13
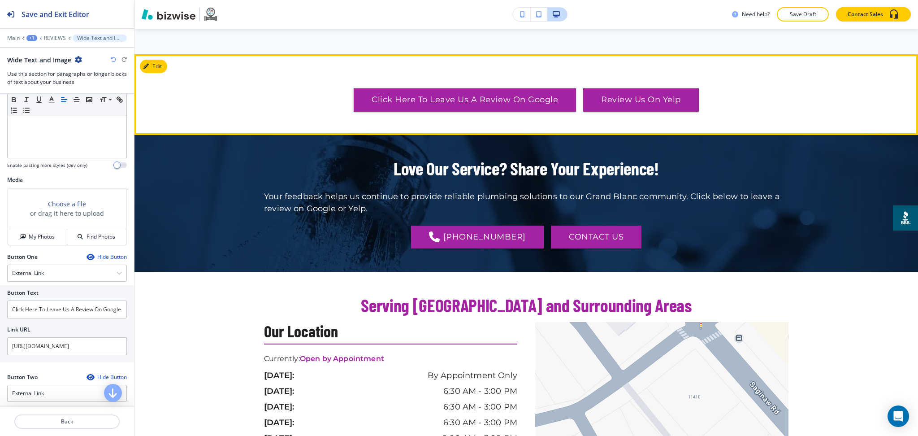
scroll to position [239, 0]
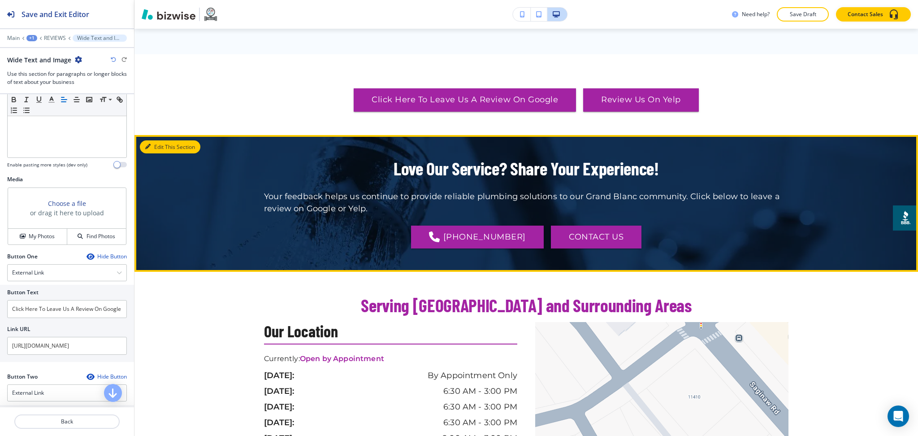
click at [157, 140] on button "Edit This Section" at bounding box center [170, 146] width 61 height 13
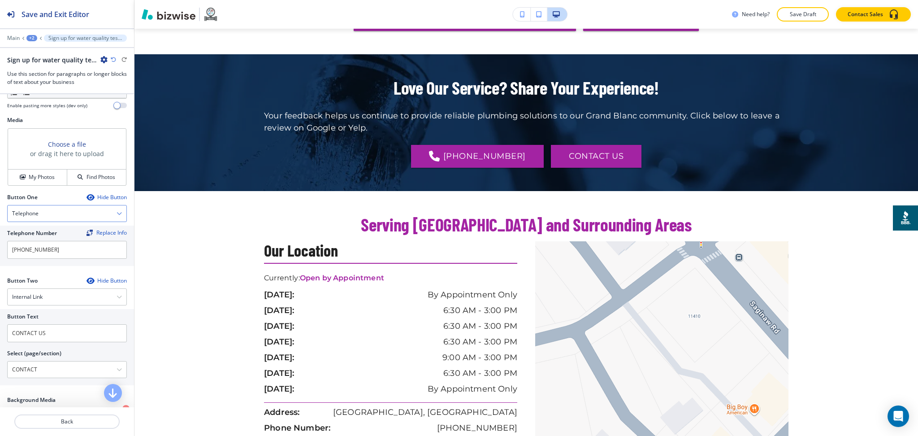
scroll to position [299, 0]
click at [62, 219] on div "Telephone" at bounding box center [67, 213] width 119 height 16
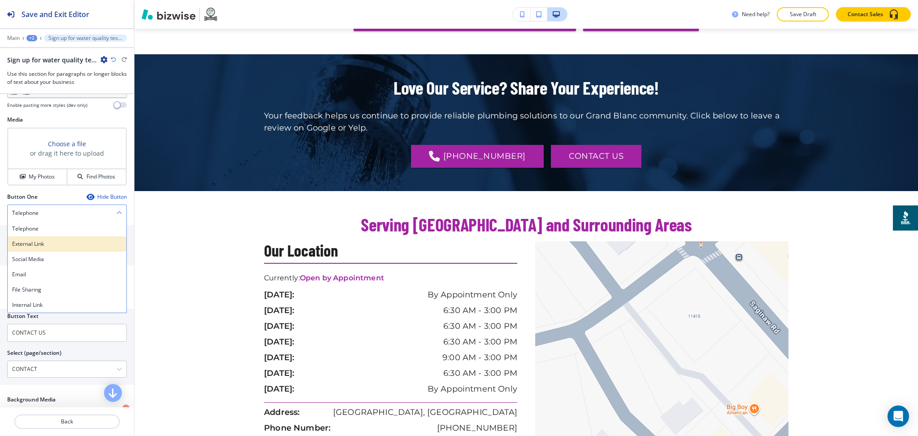
click at [39, 248] on h4 "External Link" at bounding box center [67, 244] width 110 height 8
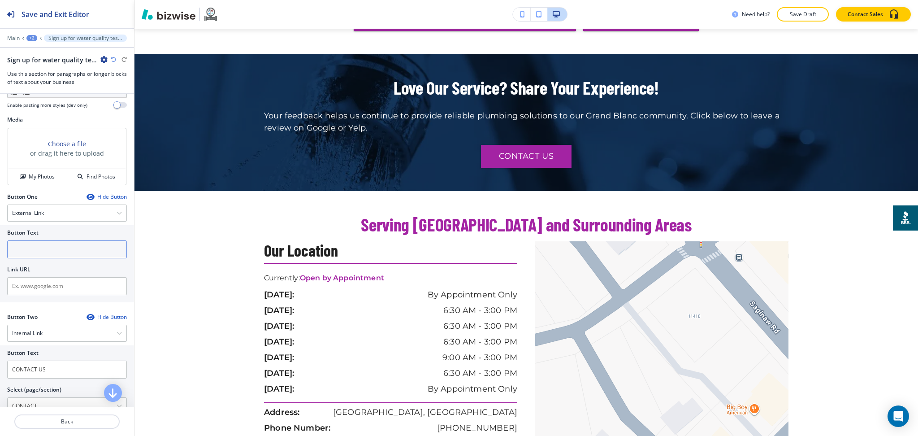
click at [43, 257] on input "text" at bounding box center [67, 249] width 120 height 18
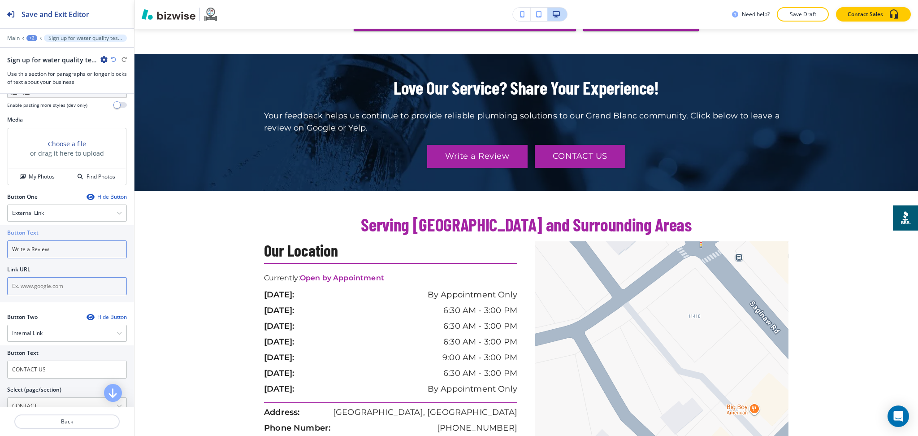
type input "Write a Review"
click at [37, 288] on input "text" at bounding box center [67, 286] width 120 height 18
paste input "https://www.yelp.com/biz/perfect-pipes-plumbing-grand-blanc"
type input "https://www.yelp.com/biz/perfect-pipes-plumbing-grand-blanc"
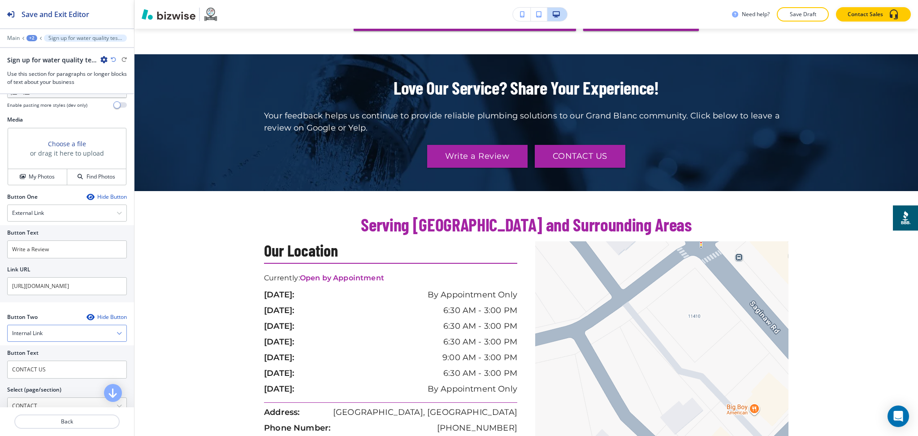
click at [53, 341] on div "Internal Link" at bounding box center [67, 333] width 119 height 16
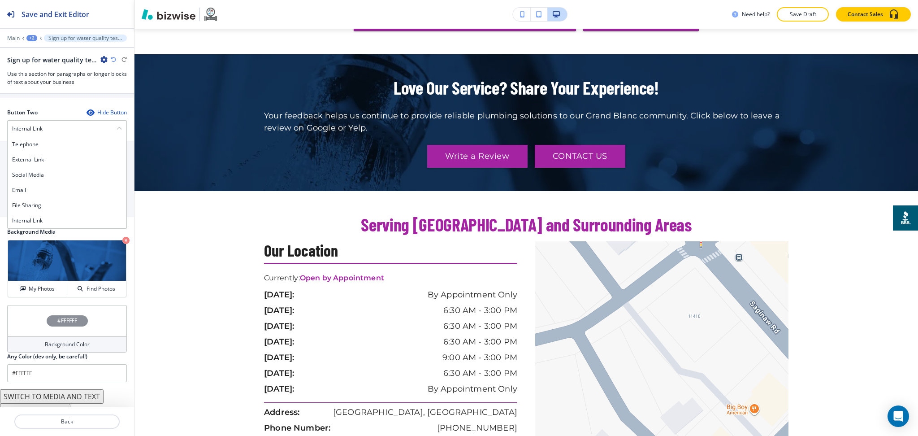
scroll to position [522, 0]
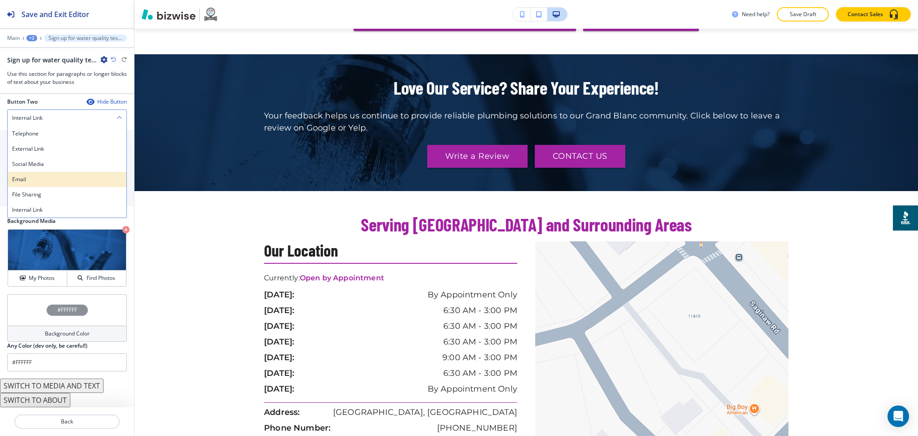
click at [35, 176] on h4 "Email" at bounding box center [67, 179] width 110 height 8
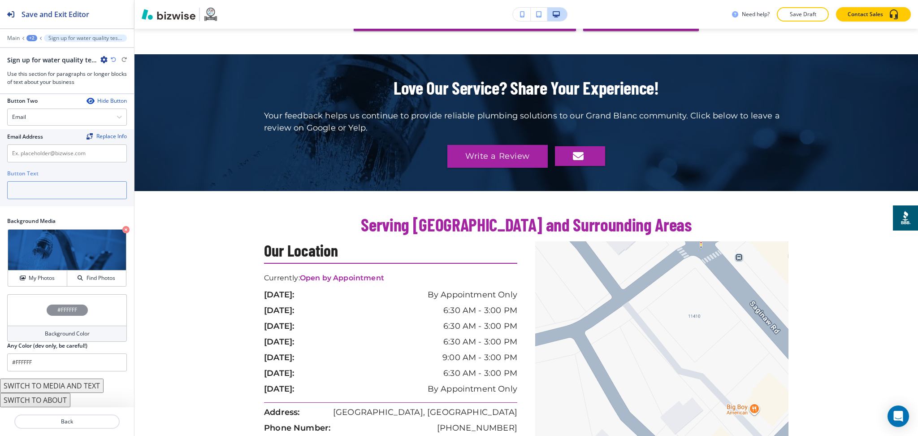
click at [31, 183] on input "text" at bounding box center [67, 190] width 120 height 18
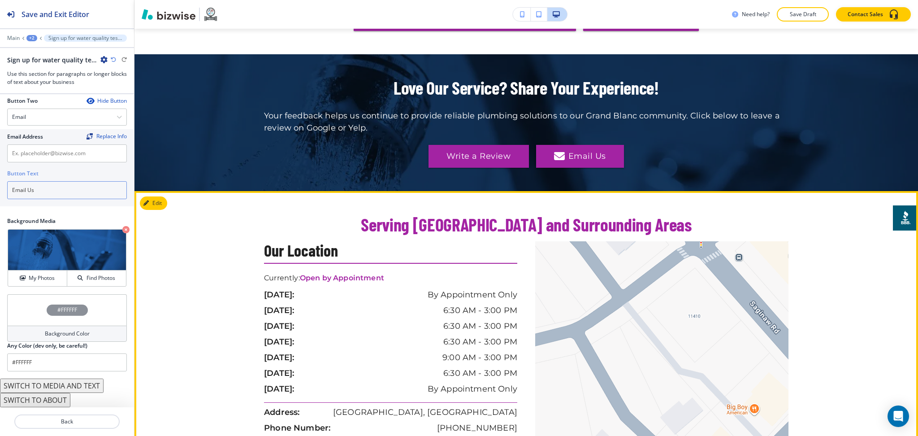
type input "Email Us"
drag, startPoint x: 517, startPoint y: 418, endPoint x: 389, endPoint y: 421, distance: 128.7
click at [389, 421] on div "Our Location Currently: Open by Appointment [DATE]: By Appointment Only [DATE]:…" at bounding box center [395, 361] width 262 height 240
copy p "[EMAIL_ADDRESS][DOMAIN_NAME]"
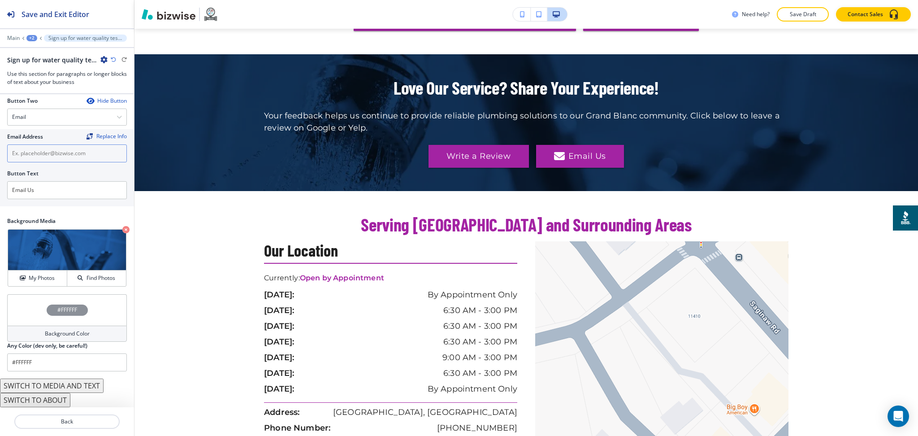
click at [91, 158] on input "text" at bounding box center [67, 153] width 120 height 18
paste input "[EMAIL_ADDRESS][DOMAIN_NAME]"
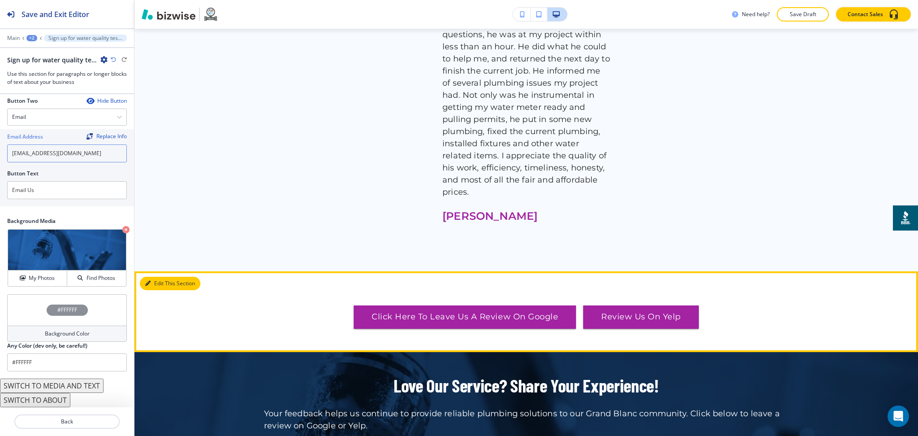
type input "[EMAIL_ADDRESS][DOMAIN_NAME]"
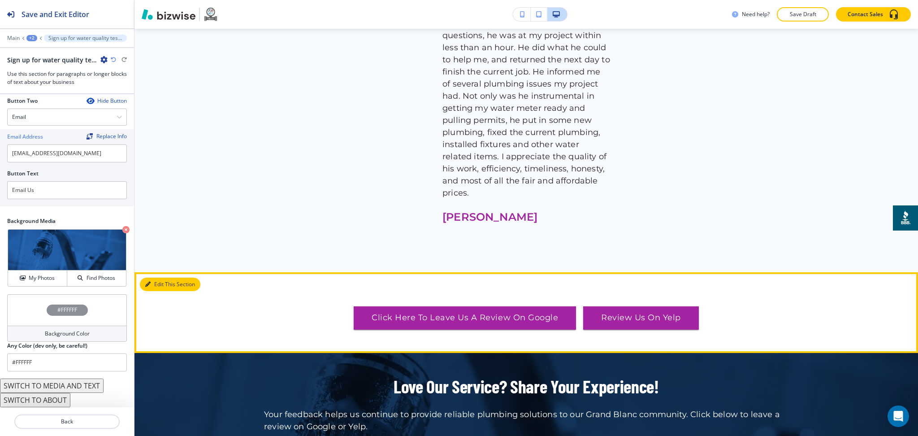
click at [147, 278] on button "Edit This Section" at bounding box center [170, 284] width 61 height 13
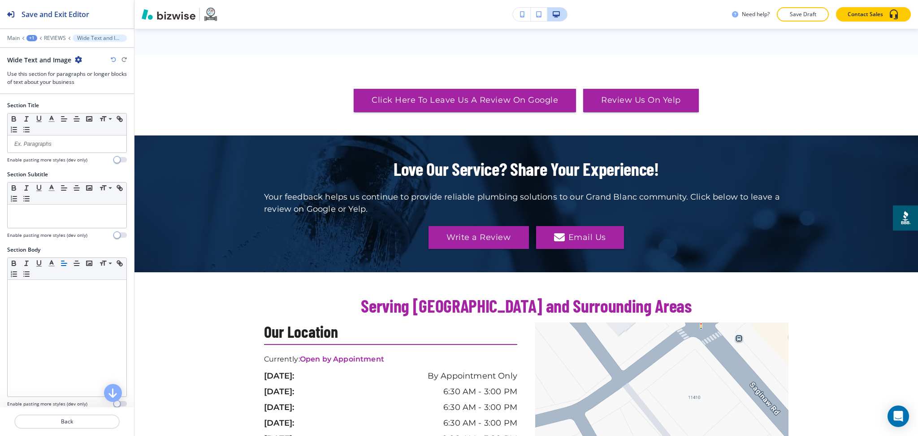
scroll to position [1097, 0]
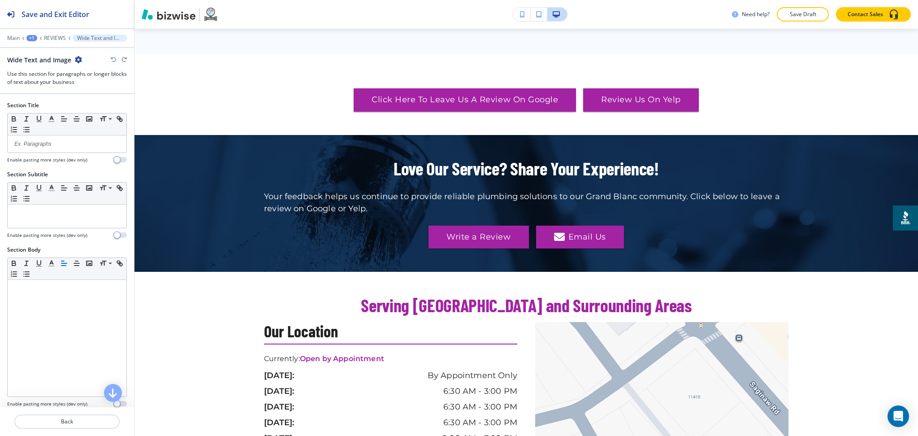
click at [77, 59] on icon "button" at bounding box center [78, 59] width 7 height 7
click at [91, 109] on p "Delete Section" at bounding box center [103, 107] width 46 height 8
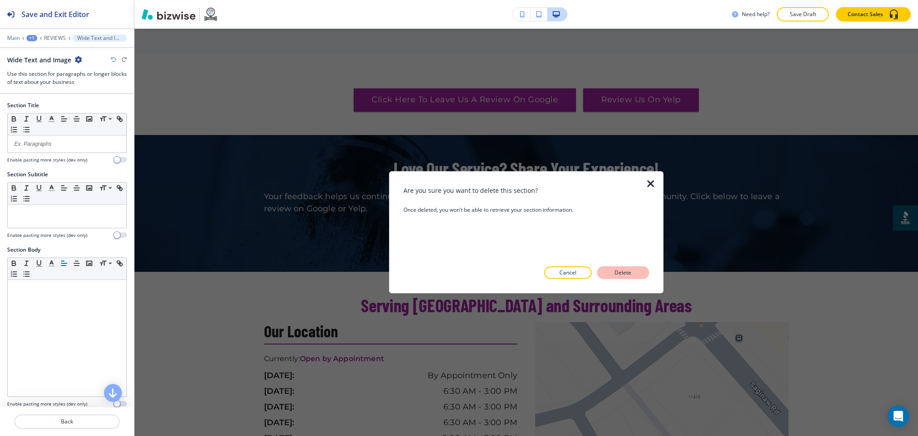
click at [636, 274] on button "Delete" at bounding box center [623, 272] width 52 height 13
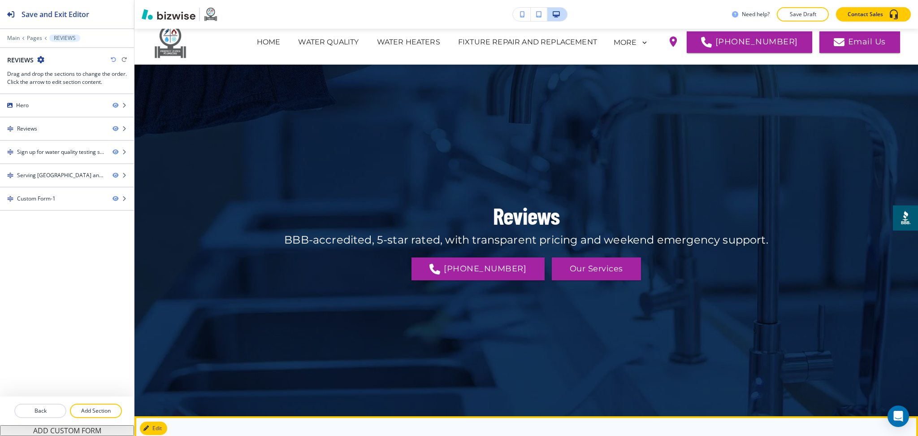
scroll to position [0, 0]
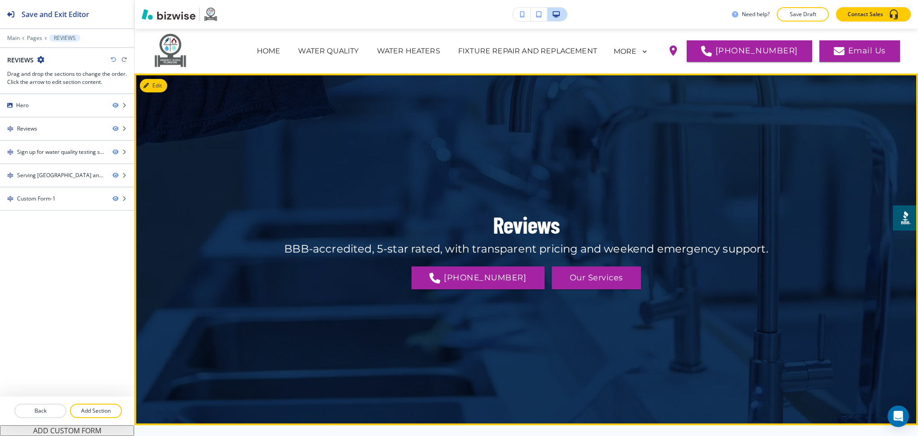
click at [167, 86] on button "Edit" at bounding box center [153, 85] width 27 height 13
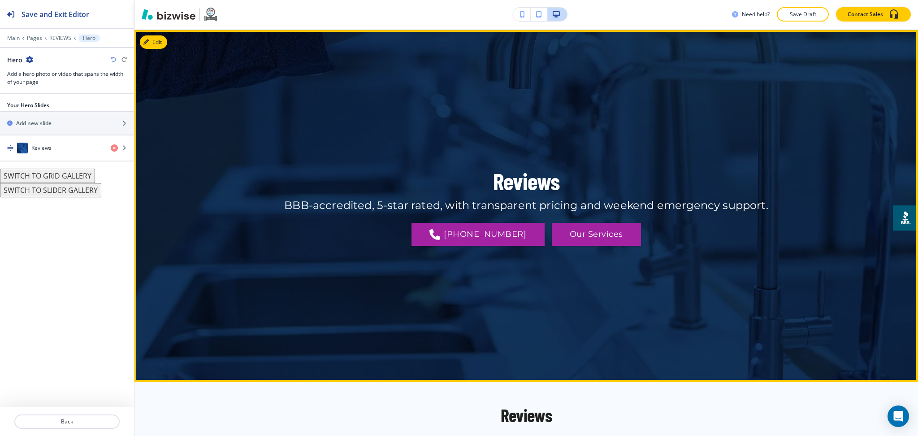
scroll to position [45, 0]
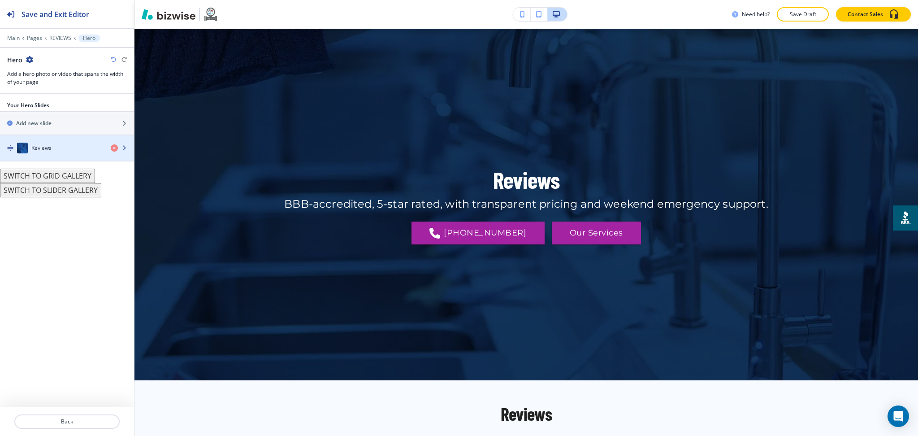
click at [61, 147] on div "Reviews" at bounding box center [52, 148] width 104 height 11
click at [49, 144] on h4 "Reviews" at bounding box center [41, 148] width 20 height 8
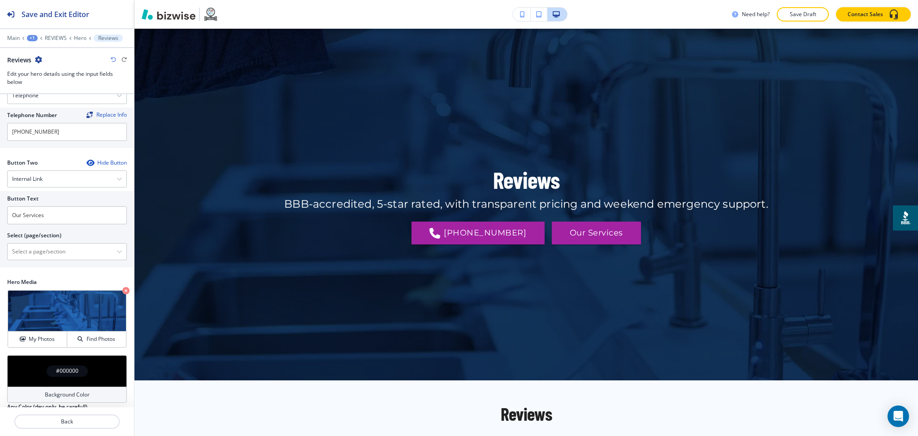
scroll to position [213, 0]
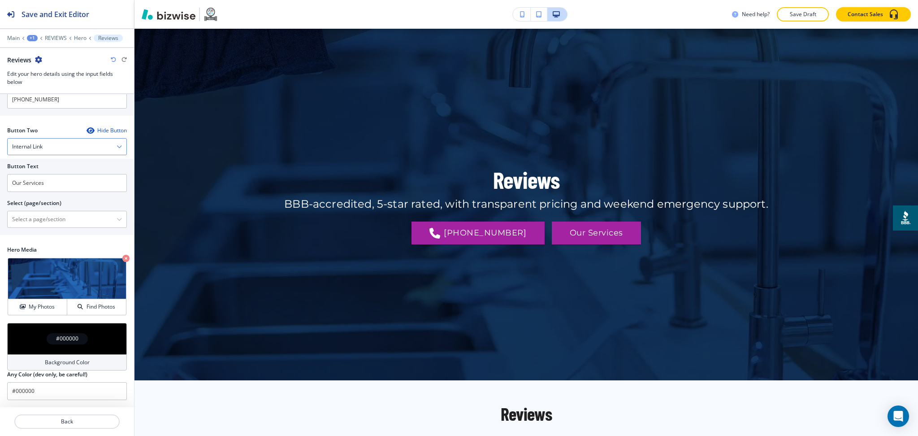
click at [42, 139] on div "Internal Link" at bounding box center [67, 147] width 119 height 16
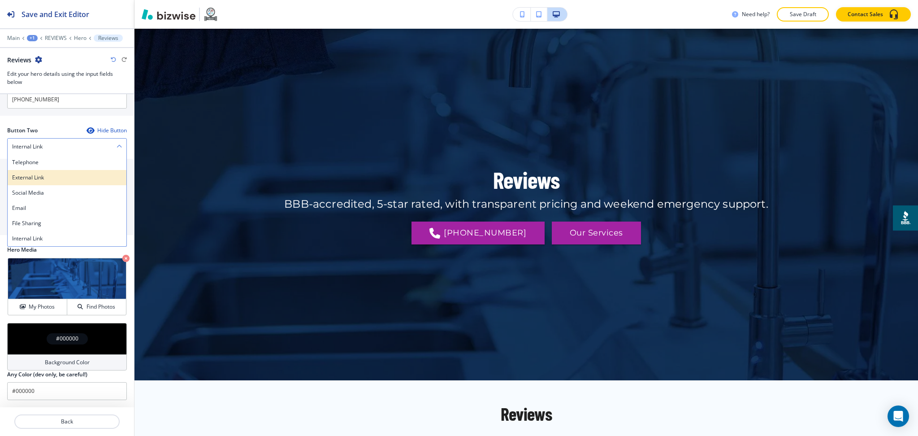
click at [36, 178] on h4 "External Link" at bounding box center [67, 178] width 110 height 8
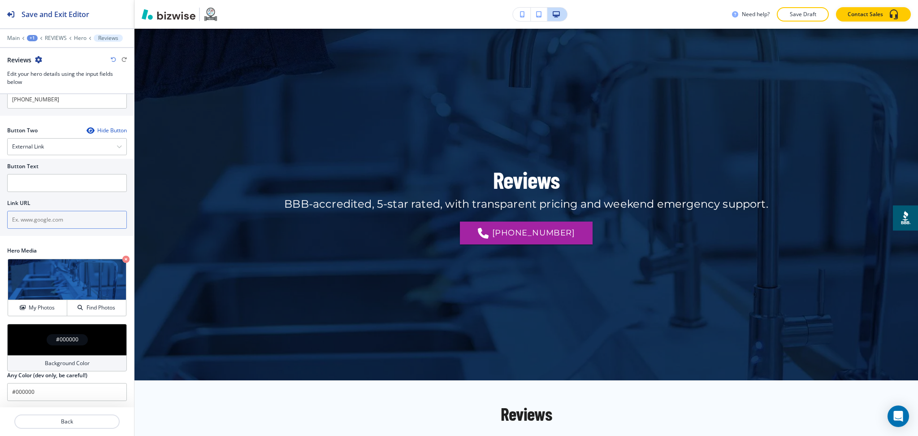
click at [51, 224] on input "text" at bounding box center [67, 220] width 120 height 18
paste input "https://www.yelp.com/biz/perfect-pipes-plumbing-grand-blanc"
type input "https://www.yelp.com/biz/perfect-pipes-plumbing-grand-blanc"
click at [46, 182] on input "text" at bounding box center [67, 183] width 120 height 18
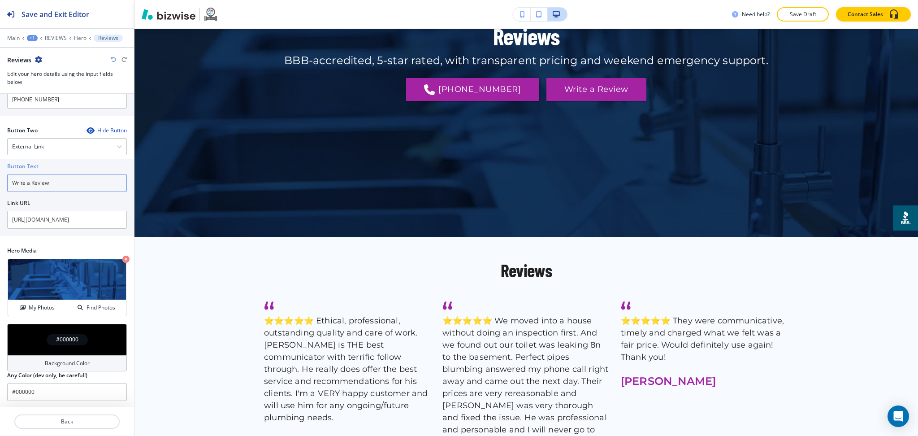
scroll to position [0, 0]
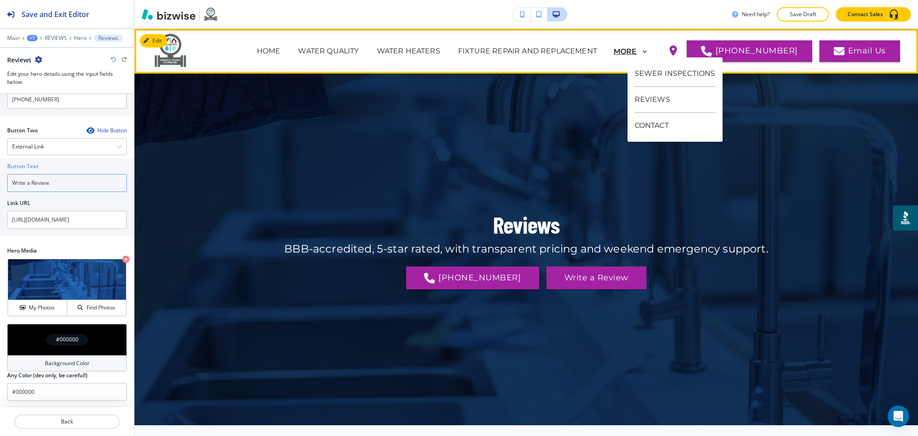
type input "Write a Review"
click at [637, 51] on p "MORE" at bounding box center [625, 52] width 23 height 8
click at [656, 125] on p "CONTACT" at bounding box center [675, 125] width 81 height 25
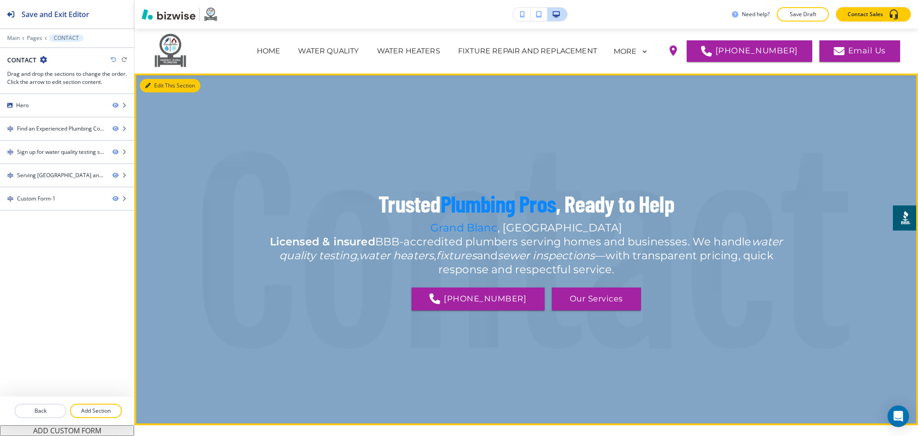
click at [155, 88] on button "Edit This Section" at bounding box center [170, 85] width 61 height 13
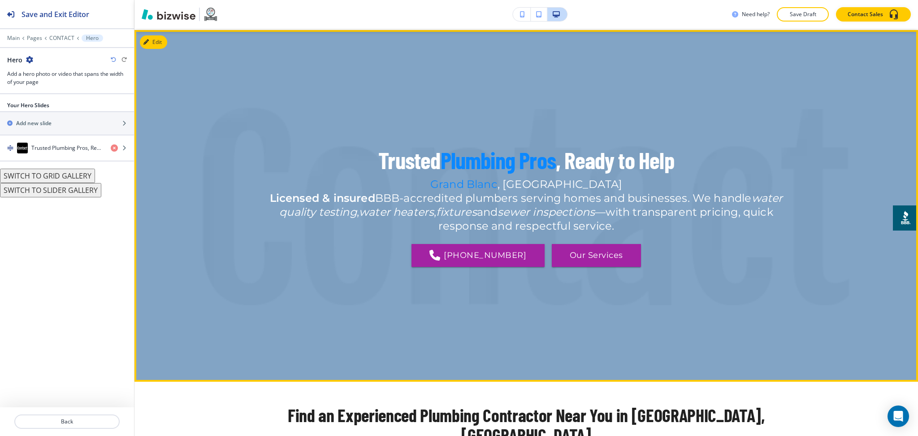
scroll to position [45, 0]
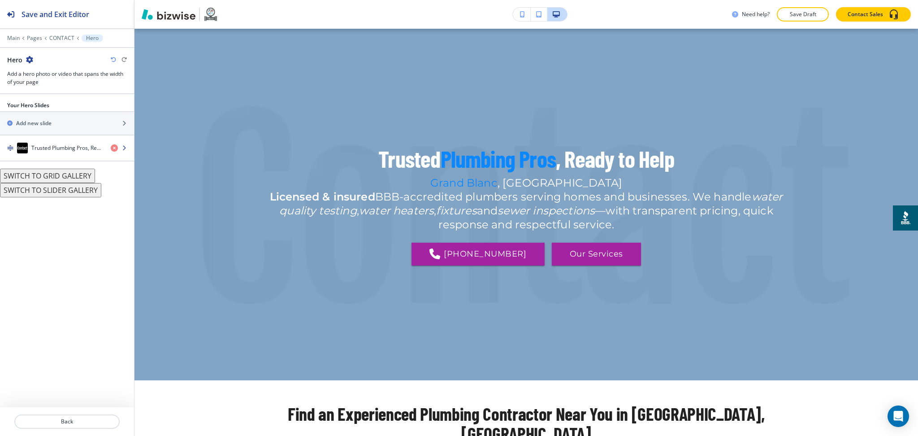
click at [61, 139] on div "button" at bounding box center [67, 138] width 134 height 7
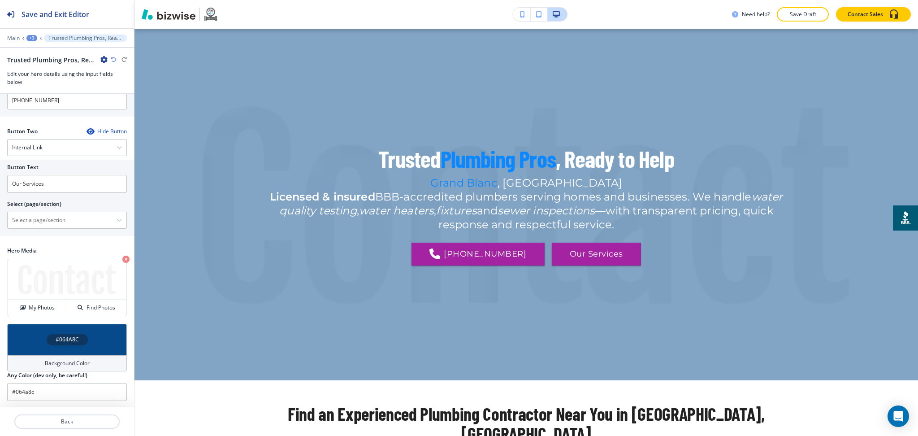
scroll to position [253, 0]
click at [49, 144] on div "Internal Link" at bounding box center [67, 147] width 119 height 16
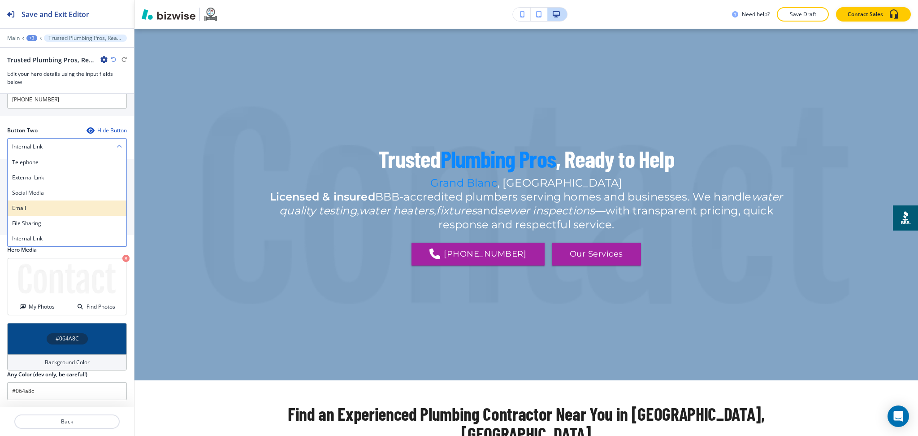
click at [49, 207] on h4 "Email" at bounding box center [67, 208] width 110 height 8
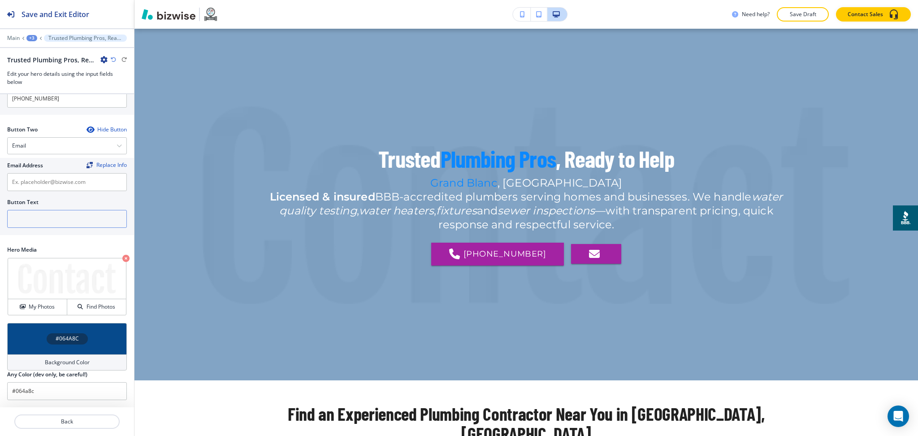
click at [49, 217] on input "text" at bounding box center [67, 219] width 120 height 18
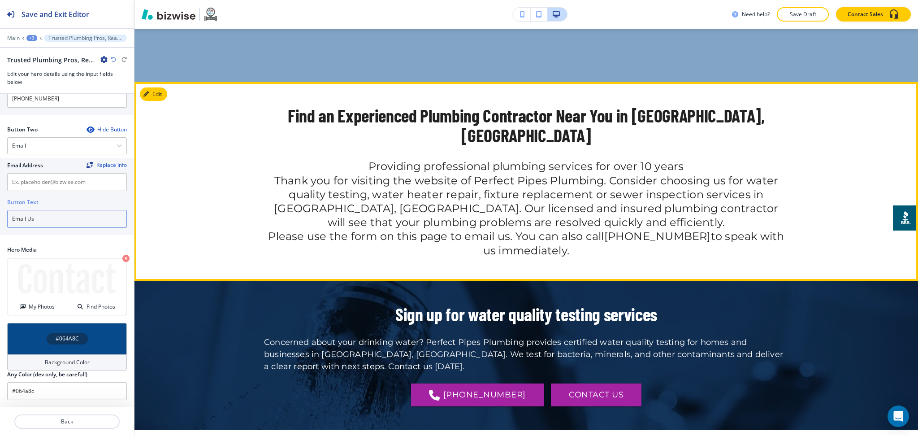
scroll to position [343, 0]
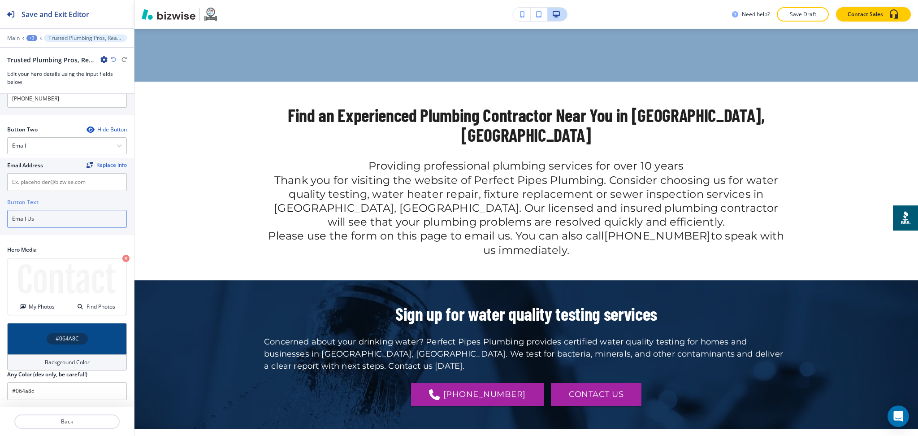
type input "Email Us"
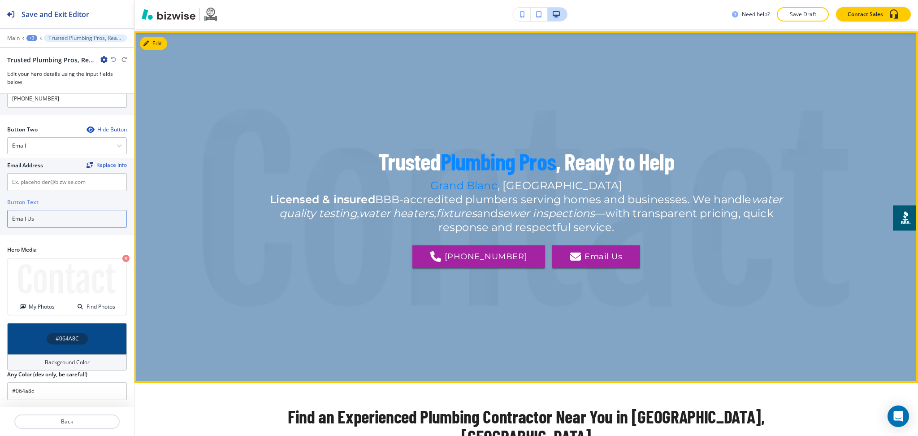
scroll to position [0, 0]
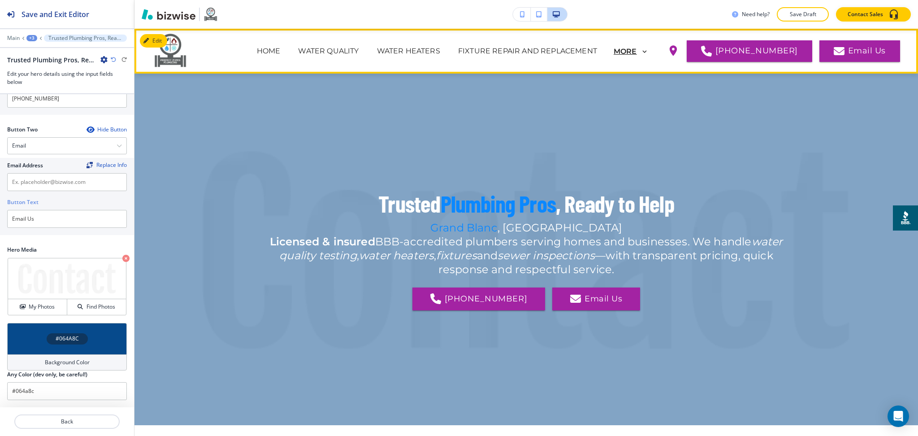
click at [637, 51] on p "MORE" at bounding box center [625, 52] width 23 height 8
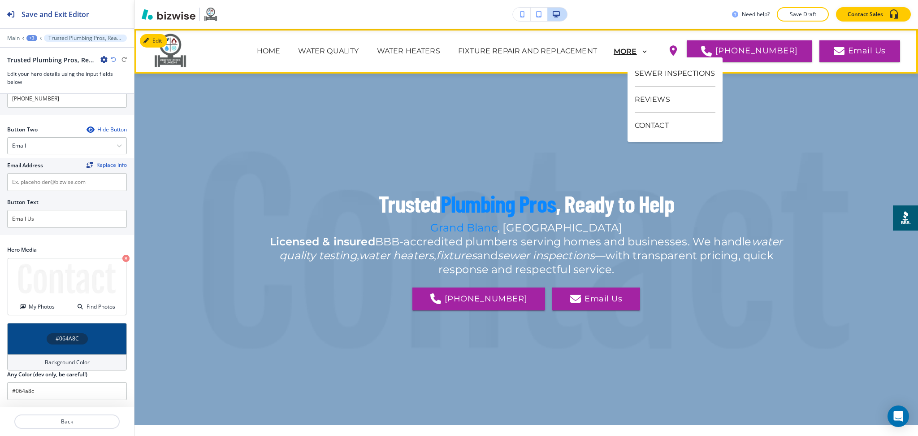
click at [637, 48] on p "MORE" at bounding box center [625, 52] width 23 height 8
click at [652, 103] on p "REVIEWS" at bounding box center [675, 100] width 81 height 26
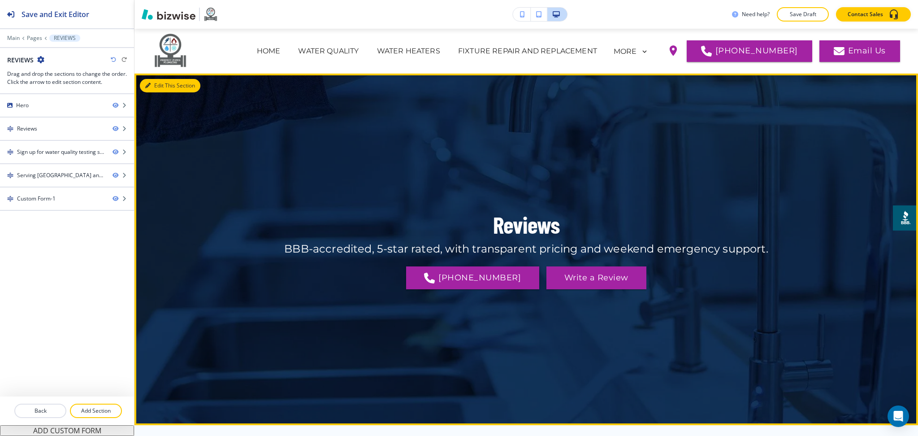
click at [152, 79] on button "Edit This Section" at bounding box center [170, 85] width 61 height 13
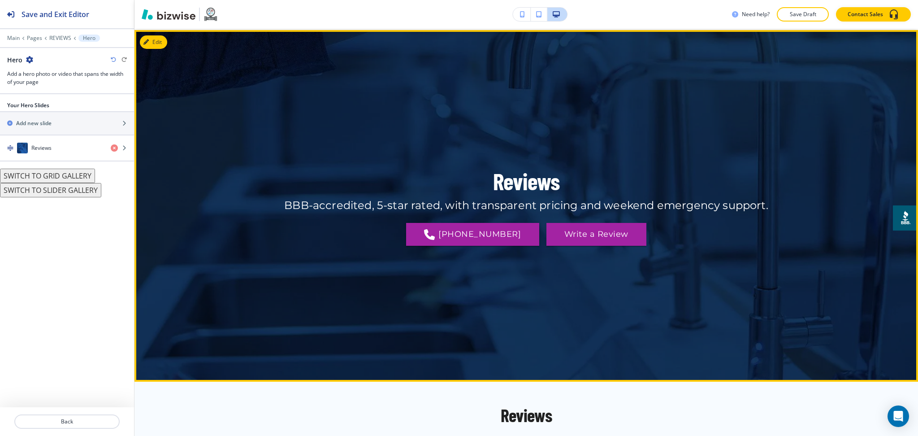
scroll to position [45, 0]
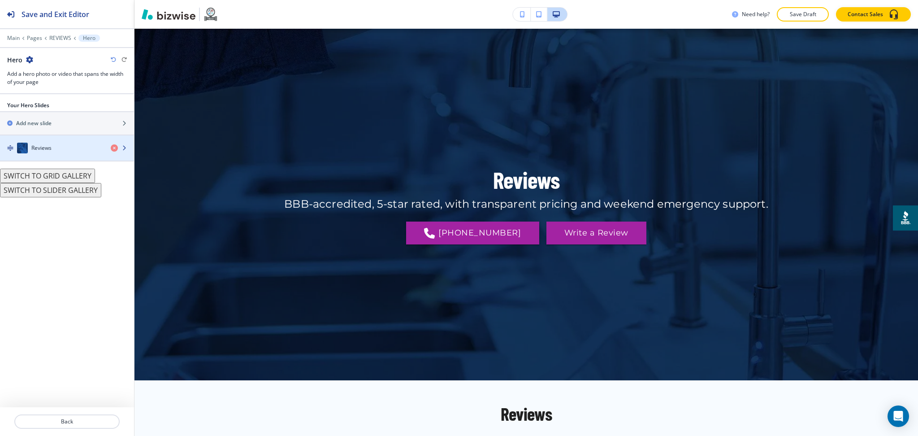
click at [52, 150] on div "Reviews" at bounding box center [52, 148] width 104 height 11
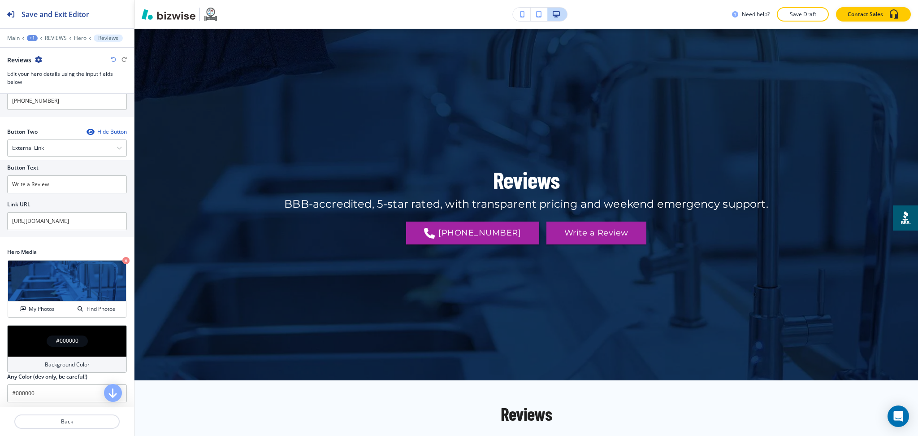
scroll to position [213, 0]
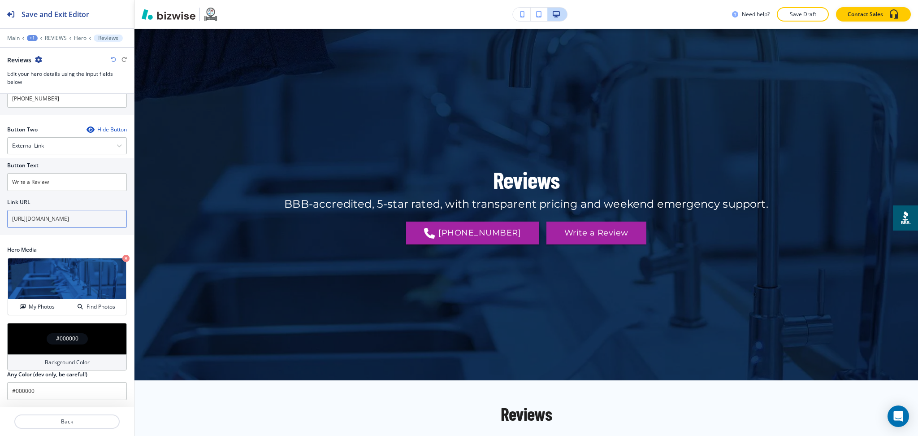
click at [58, 217] on input "https://www.yelp.com/biz/perfect-pipes-plumbing-grand-blanc" at bounding box center [67, 219] width 120 height 18
paste input "writeareview/biz/0YgdLdqKXph4wGmU1joaKQ?return_url=%2Fbiz%2F0YgdLdqKXph4wGmU1jo…"
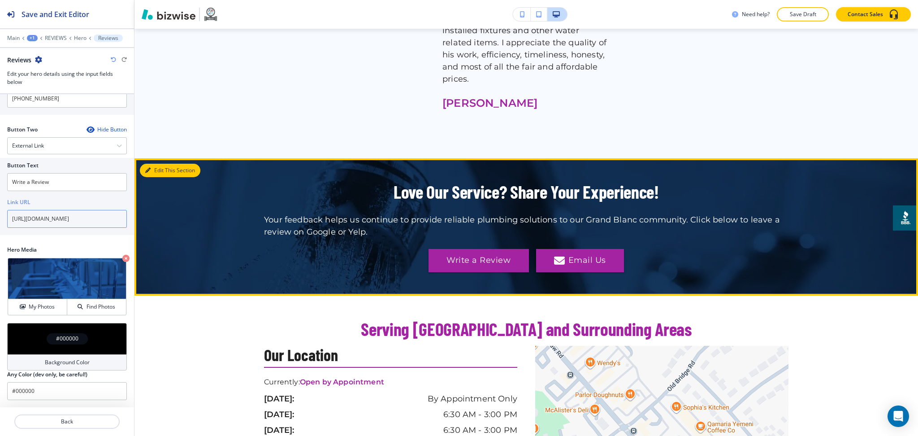
scroll to position [992, 0]
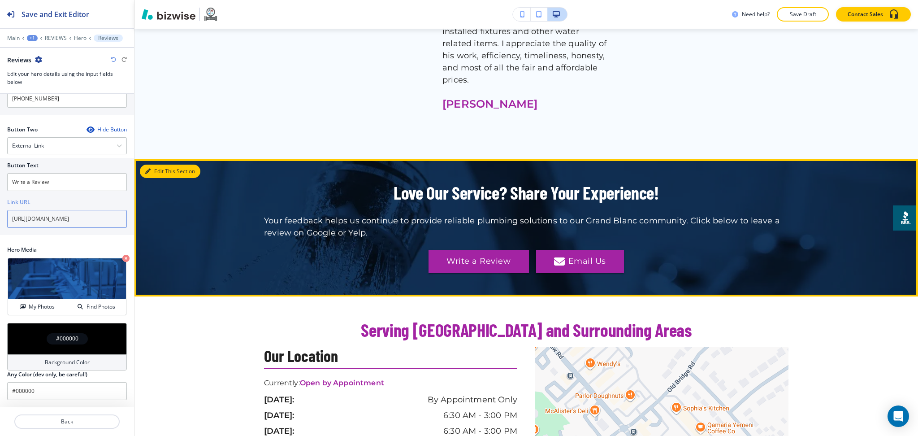
type input "https://www.yelp.com/writeareview/biz/0YgdLdqKXph4wGmU1joaKQ?return_url=%2Fbiz%…"
click at [161, 165] on button "Edit This Section" at bounding box center [170, 171] width 61 height 13
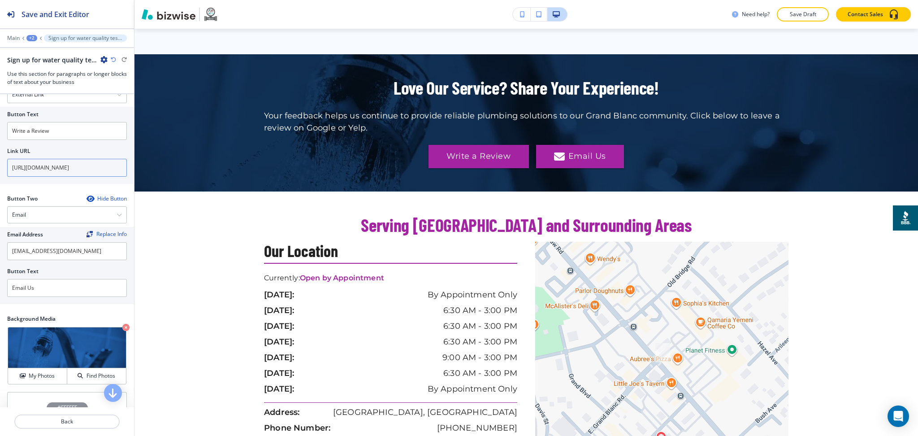
scroll to position [418, 0]
click at [72, 174] on input "https://www.yelp.com/biz/perfect-pipes-plumbing-grand-blanc" at bounding box center [67, 167] width 120 height 18
paste input "writeareview/biz/0YgdLdqKXph4wGmU1joaKQ?return_url=%2Fbiz%2F0YgdLdqKXph4wGmU1jo…"
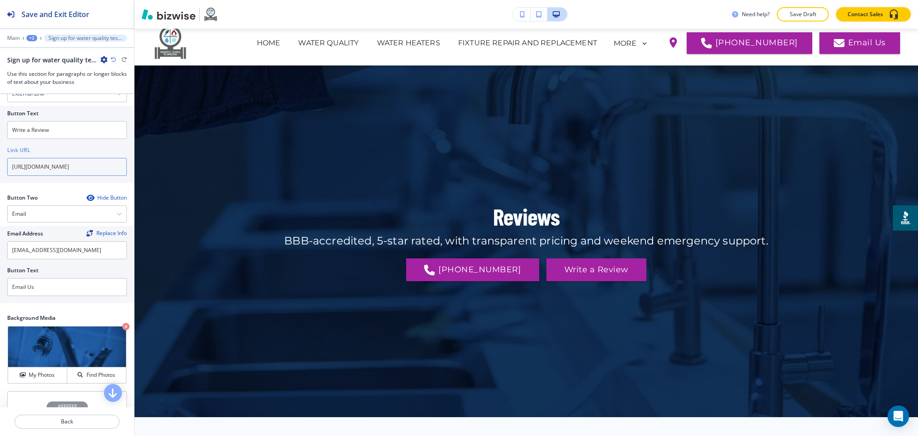
scroll to position [0, 0]
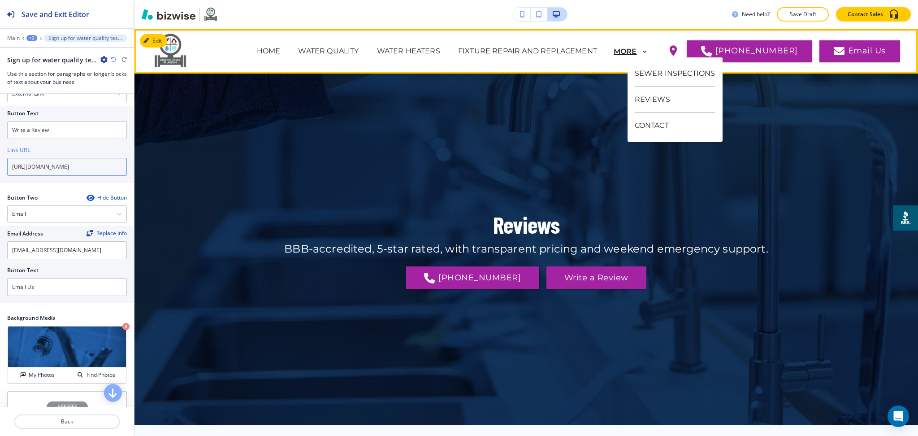
type input "https://www.yelp.com/writeareview/biz/0YgdLdqKXph4wGmU1joaKQ?return_url=%2Fbiz%…"
click at [637, 55] on p "MORE" at bounding box center [625, 52] width 23 height 8
click at [647, 99] on p "REVIEWS" at bounding box center [675, 100] width 81 height 26
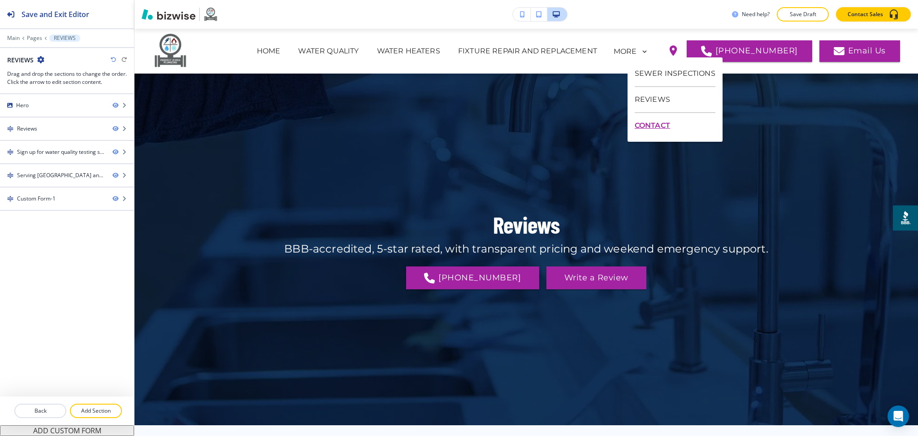
click at [657, 121] on p "CONTACT" at bounding box center [675, 125] width 81 height 25
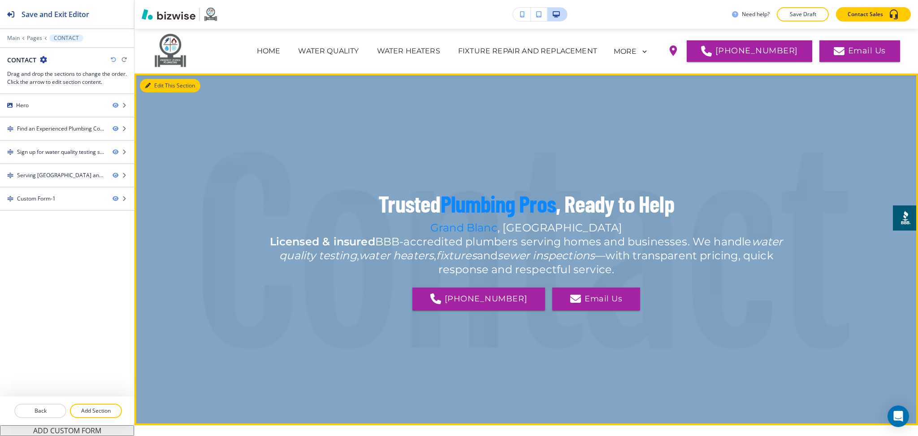
click at [154, 83] on button "Edit This Section" at bounding box center [170, 85] width 61 height 13
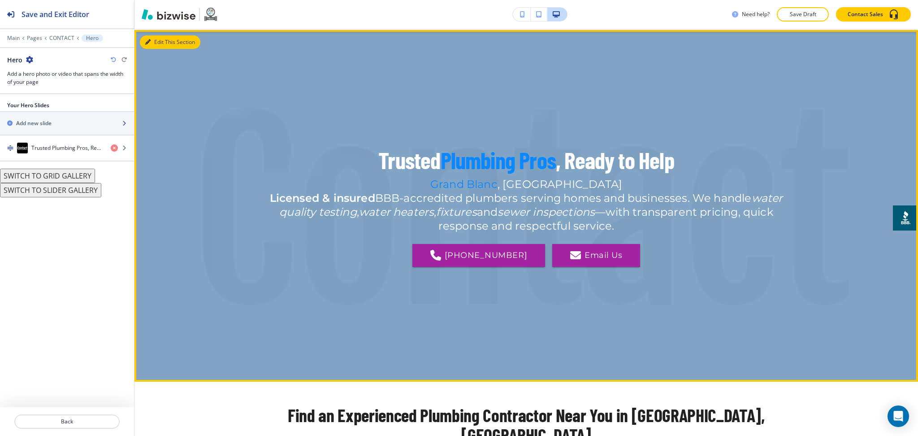
scroll to position [45, 0]
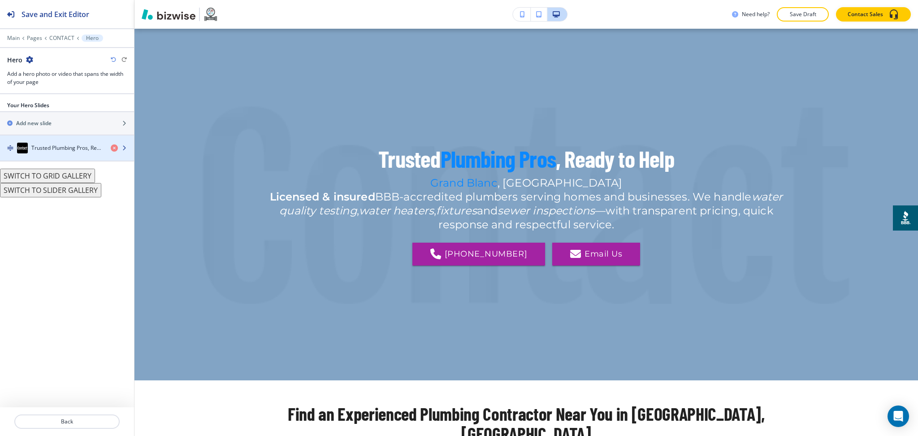
click at [48, 152] on div "Trusted Plumbing Pros, Ready to Help" at bounding box center [52, 148] width 104 height 11
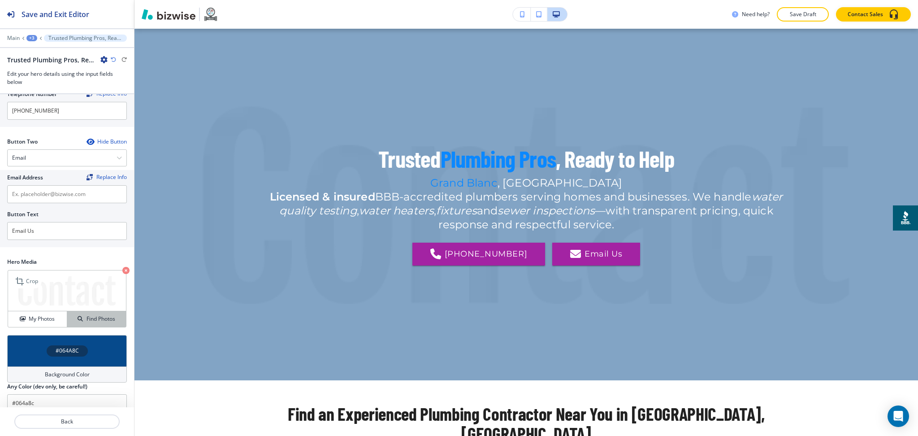
scroll to position [254, 0]
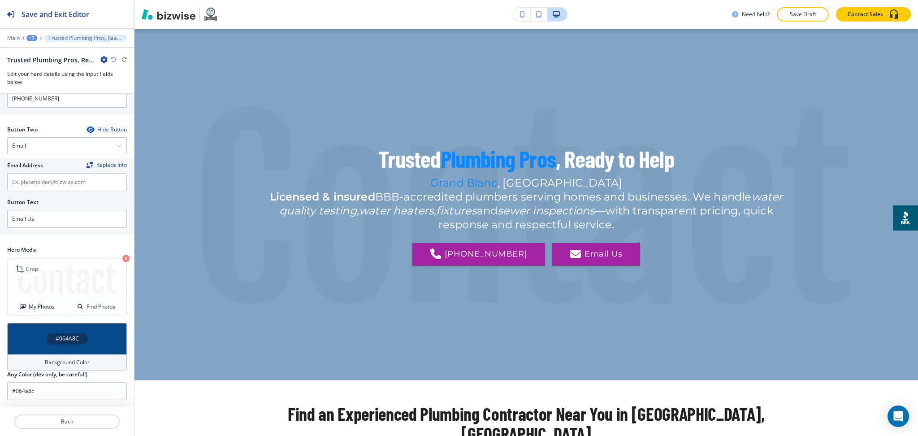
click at [122, 256] on icon "button" at bounding box center [125, 258] width 7 height 7
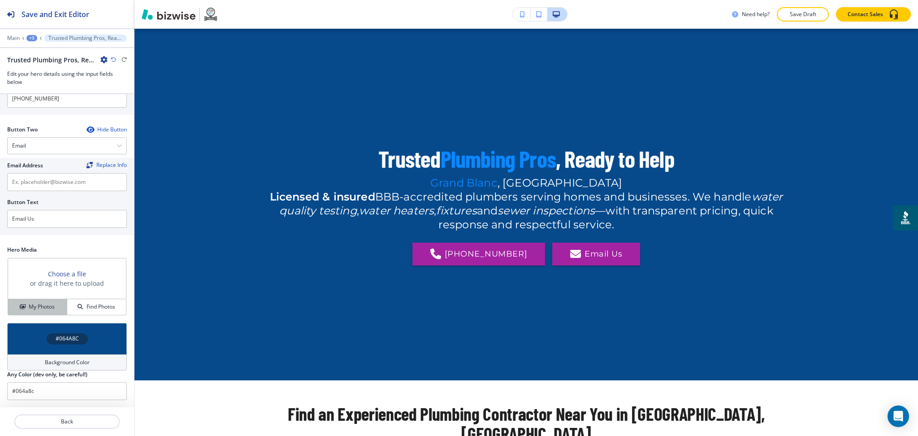
click at [45, 302] on button "My Photos" at bounding box center [37, 307] width 59 height 16
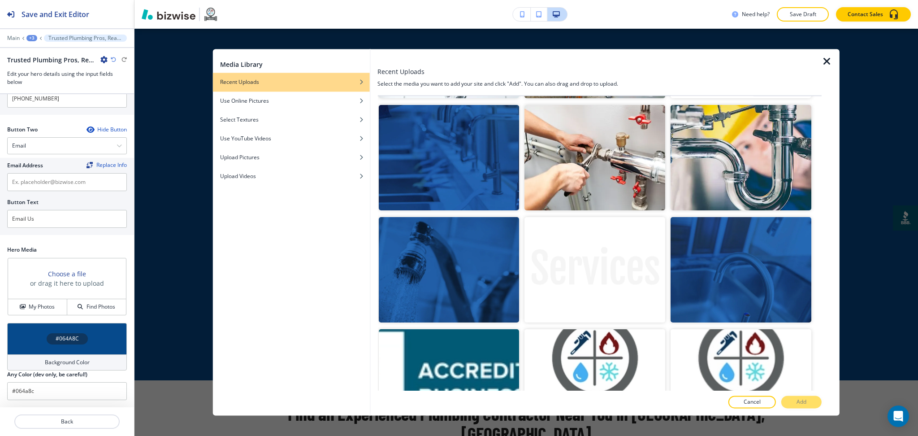
scroll to position [814, 0]
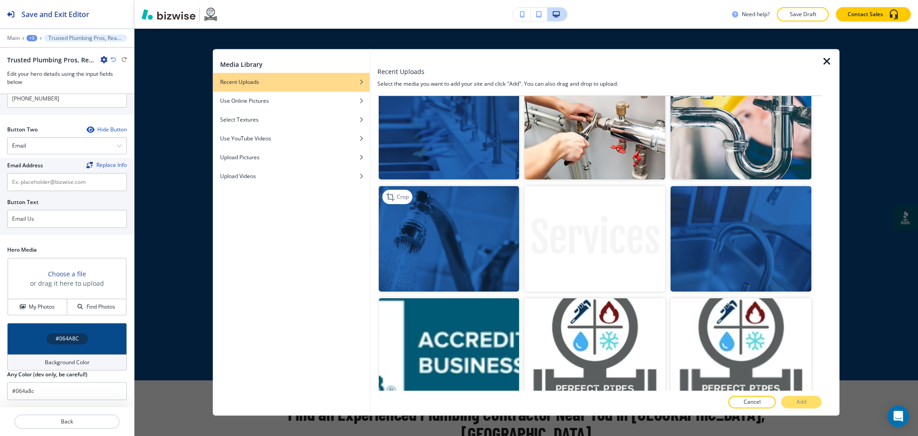
click at [485, 228] on img "button" at bounding box center [448, 238] width 141 height 105
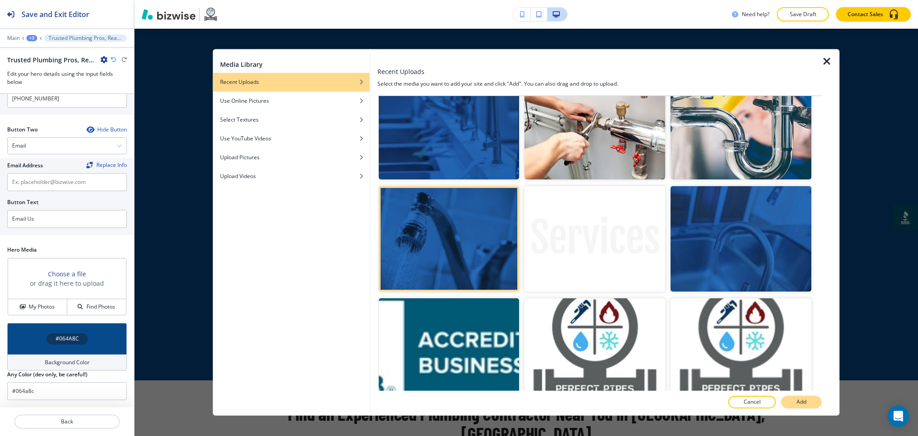
click at [801, 404] on p "Add" at bounding box center [802, 402] width 10 height 8
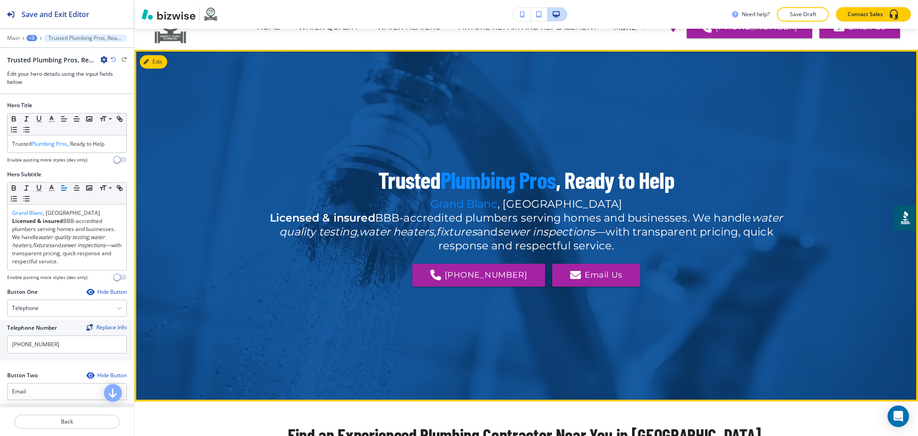
scroll to position [0, 0]
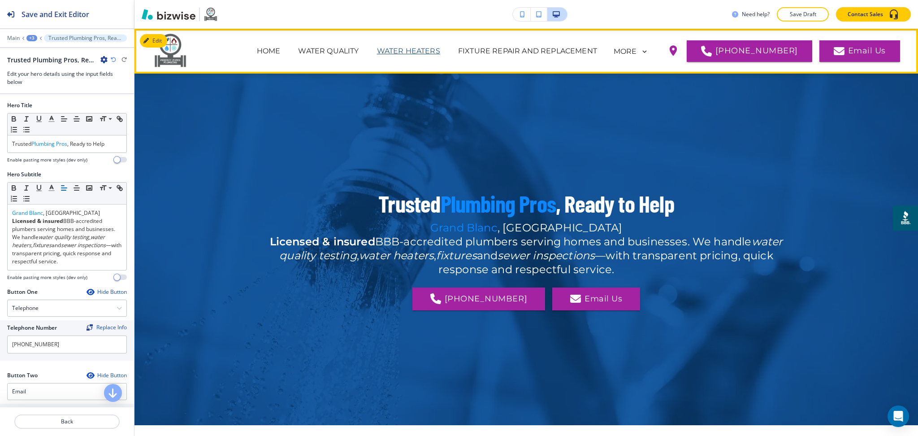
click at [408, 52] on p "WATER HEATERS" at bounding box center [408, 51] width 63 height 11
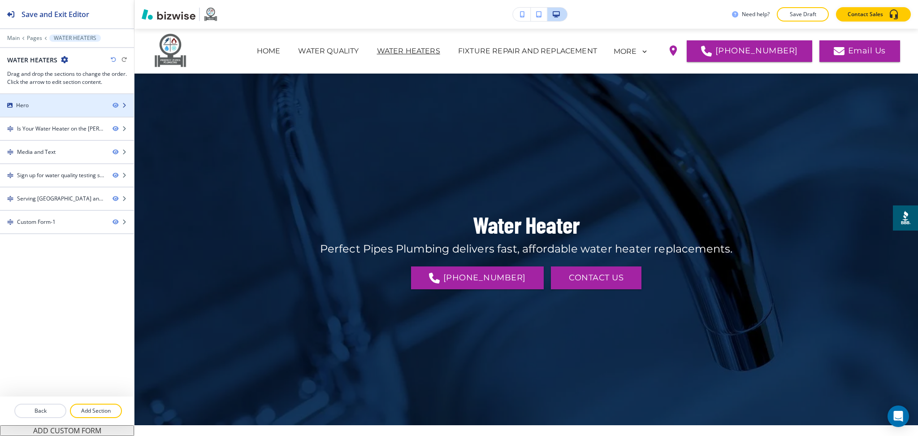
click at [68, 108] on div "Hero" at bounding box center [52, 105] width 105 height 8
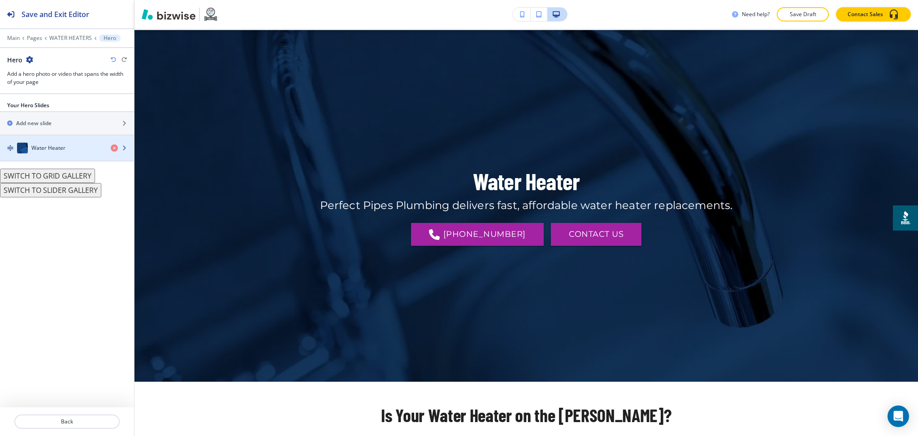
scroll to position [45, 0]
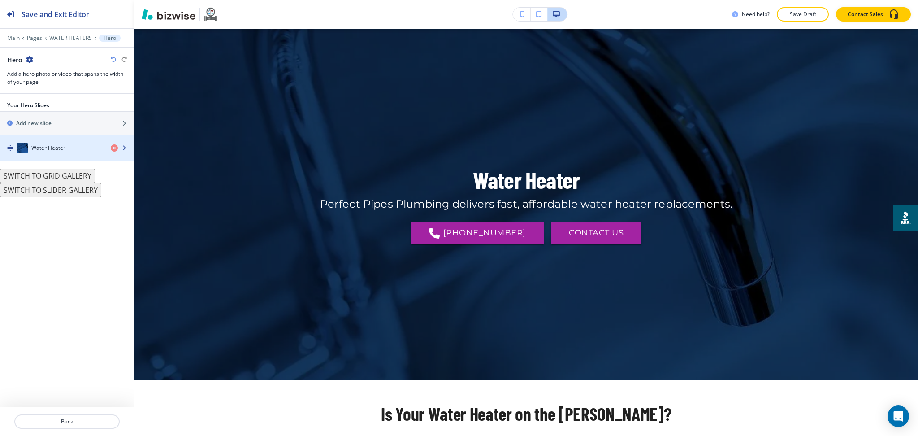
click at [56, 155] on div "button" at bounding box center [67, 156] width 134 height 7
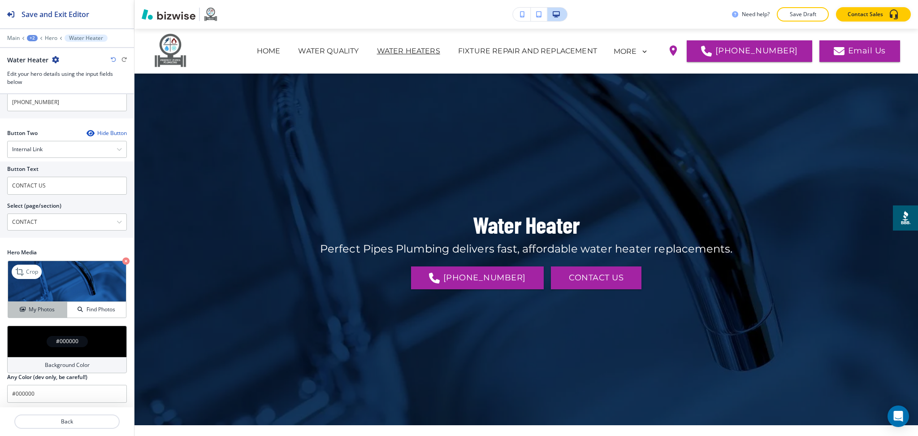
scroll to position [201, 0]
click at [45, 312] on h4 "My Photos" at bounding box center [42, 310] width 26 height 8
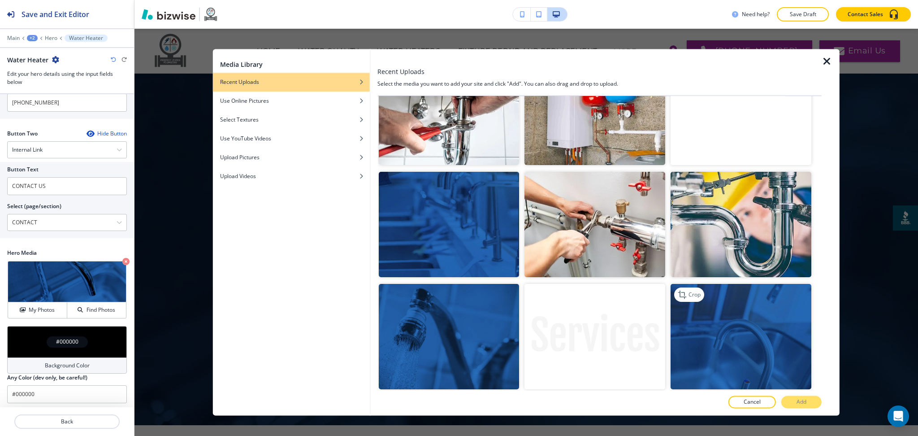
scroll to position [716, 0]
click at [435, 240] on img "button" at bounding box center [448, 223] width 141 height 105
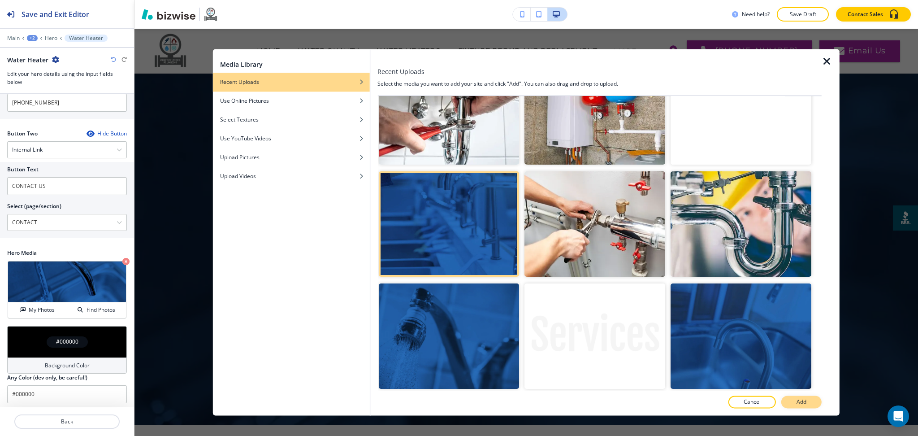
click at [799, 401] on p "Add" at bounding box center [802, 402] width 10 height 8
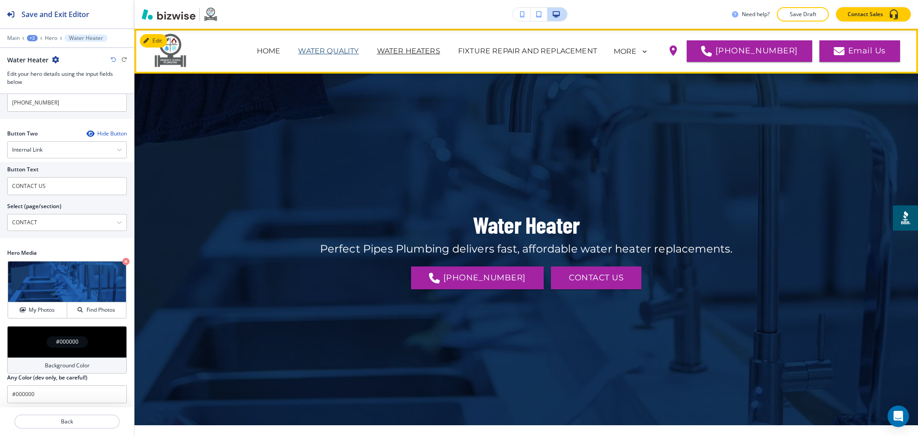
click at [326, 50] on p "WATER QUALITY" at bounding box center [328, 51] width 61 height 11
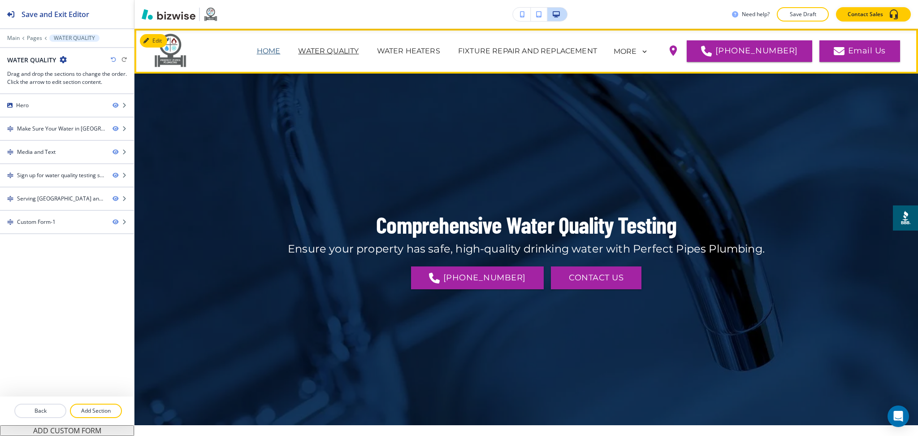
click at [274, 50] on p "HOME" at bounding box center [269, 51] width 24 height 11
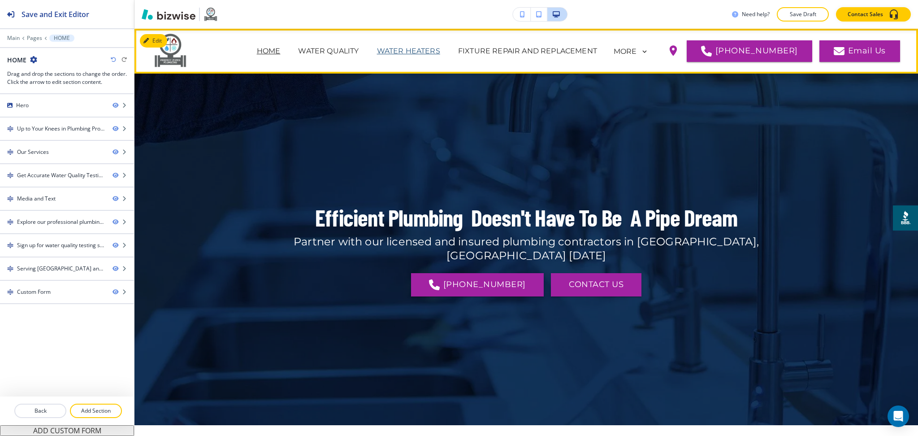
click at [430, 49] on p "WATER HEATERS" at bounding box center [408, 51] width 63 height 11
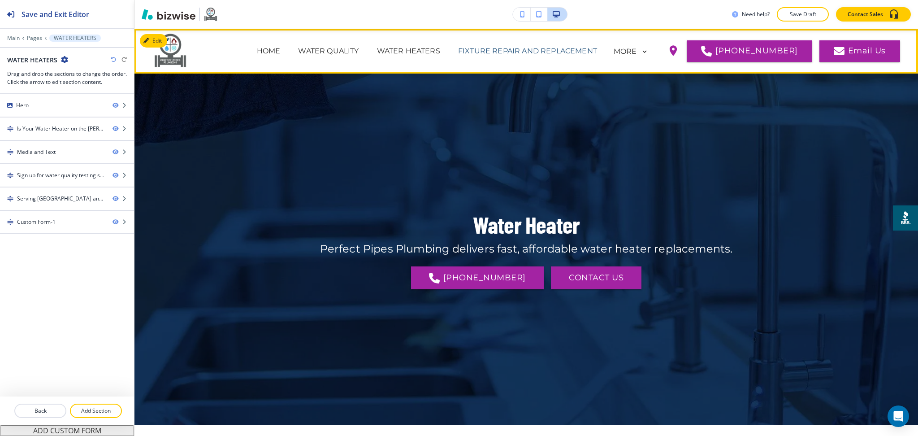
click at [521, 48] on p "FIXTURE REPAIR AND REPLACEMENT" at bounding box center [527, 51] width 139 height 11
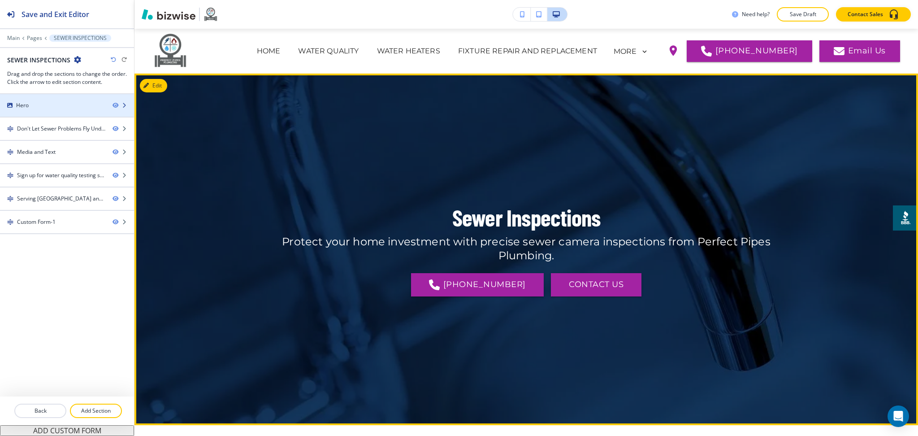
click at [41, 100] on div at bounding box center [67, 97] width 134 height 7
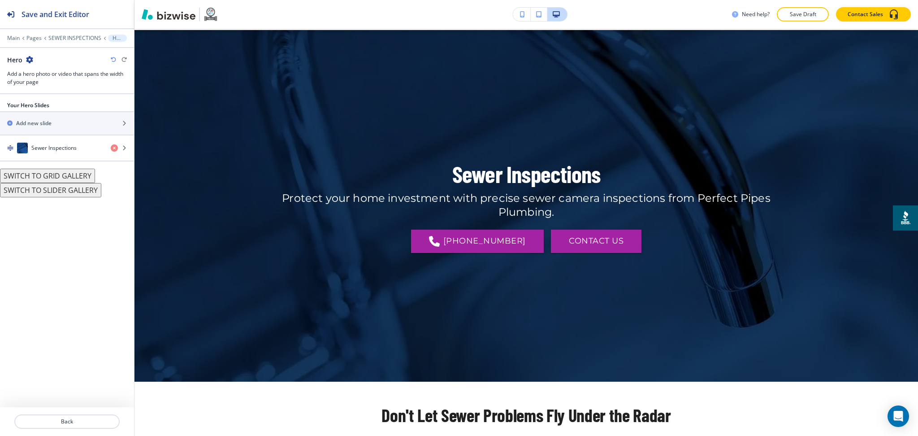
scroll to position [45, 0]
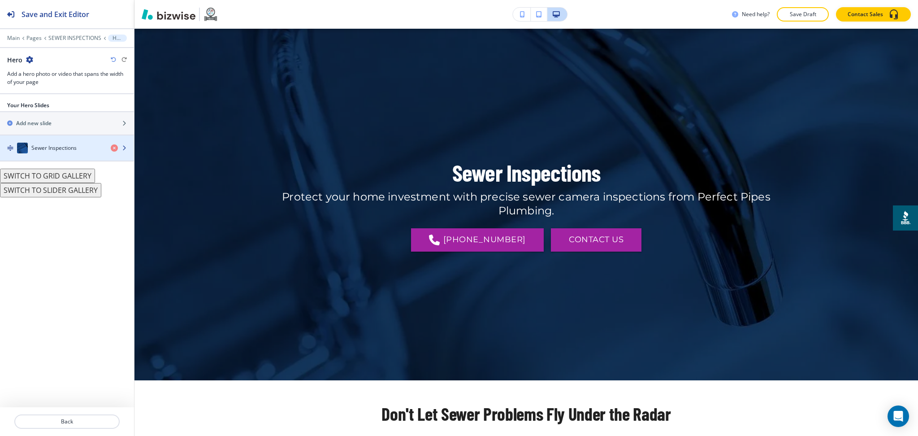
click at [37, 149] on h4 "Sewer Inspections" at bounding box center [53, 148] width 45 height 8
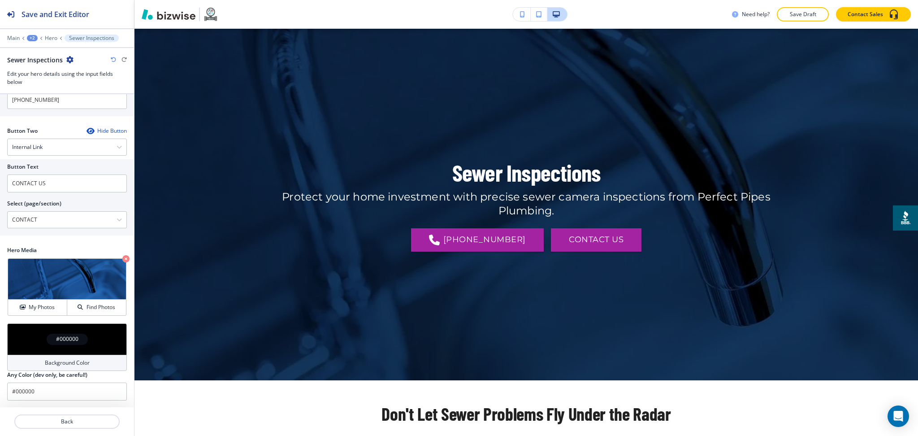
scroll to position [213, 0]
click at [46, 309] on h4 "My Photos" at bounding box center [42, 307] width 26 height 8
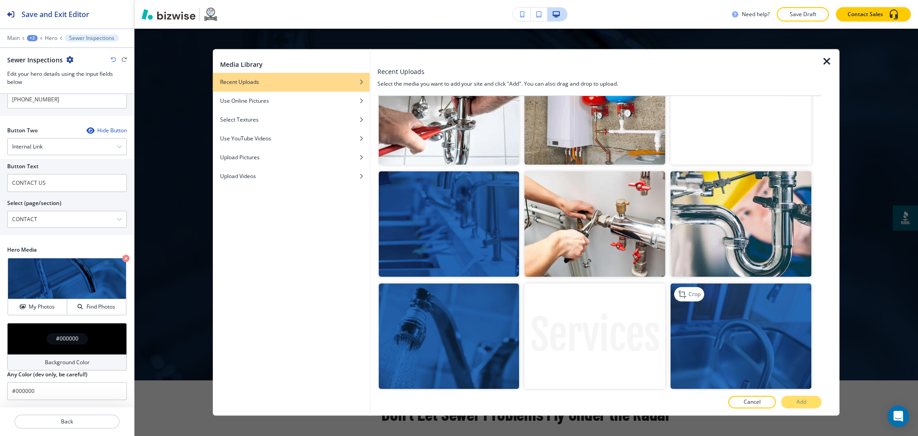
scroll to position [717, 0]
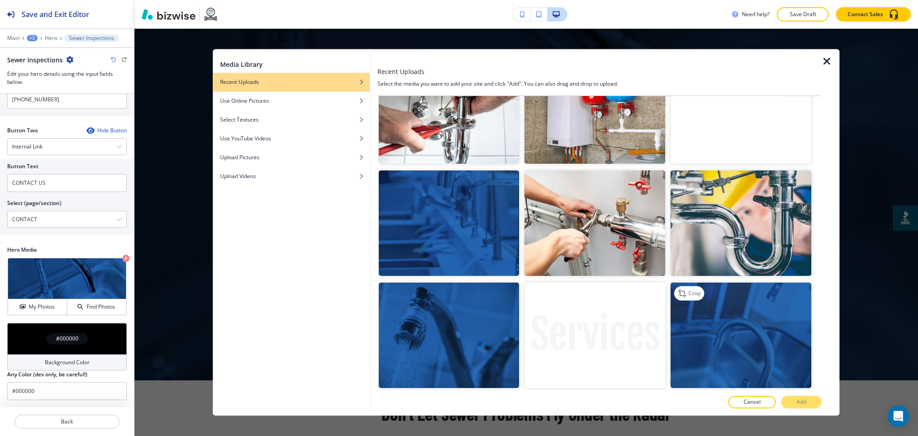
click at [739, 311] on img "button" at bounding box center [741, 334] width 141 height 105
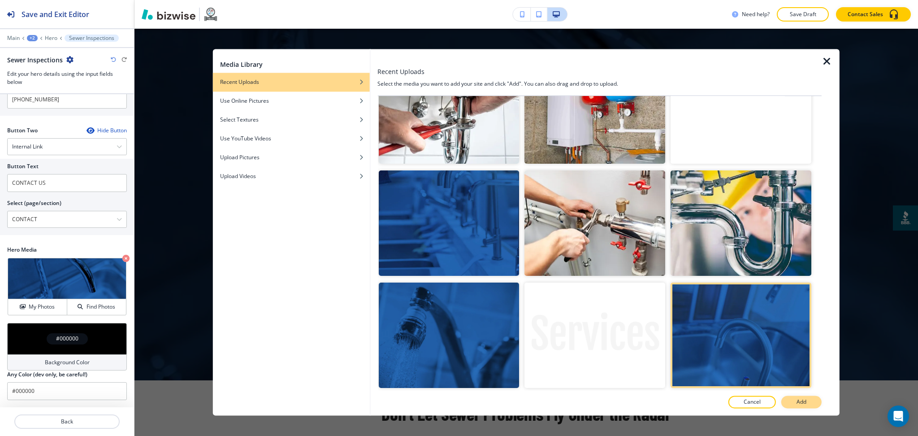
click at [811, 404] on button "Add" at bounding box center [801, 402] width 40 height 13
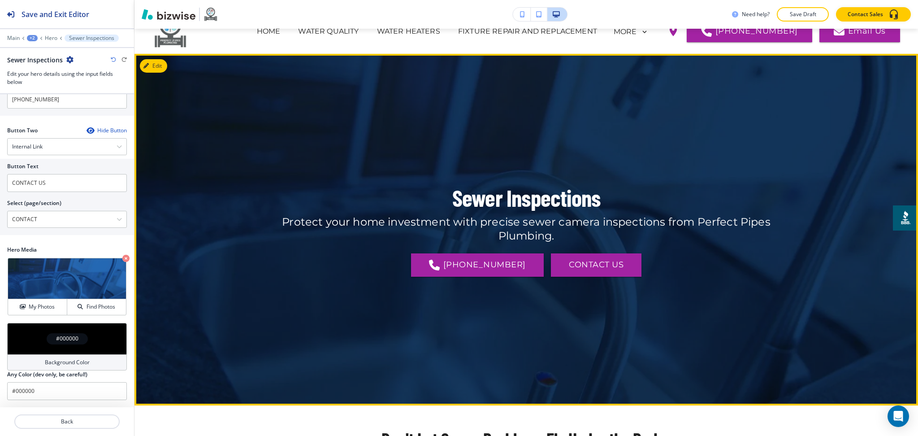
scroll to position [0, 0]
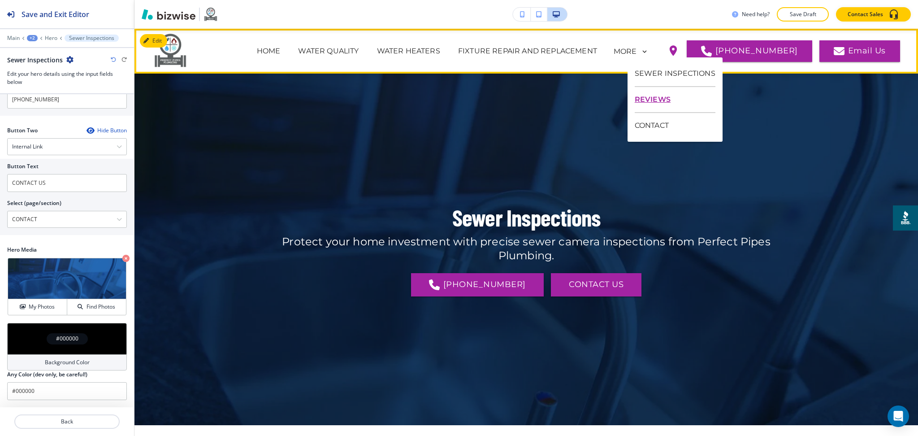
click at [651, 104] on p "REVIEWS" at bounding box center [675, 100] width 81 height 26
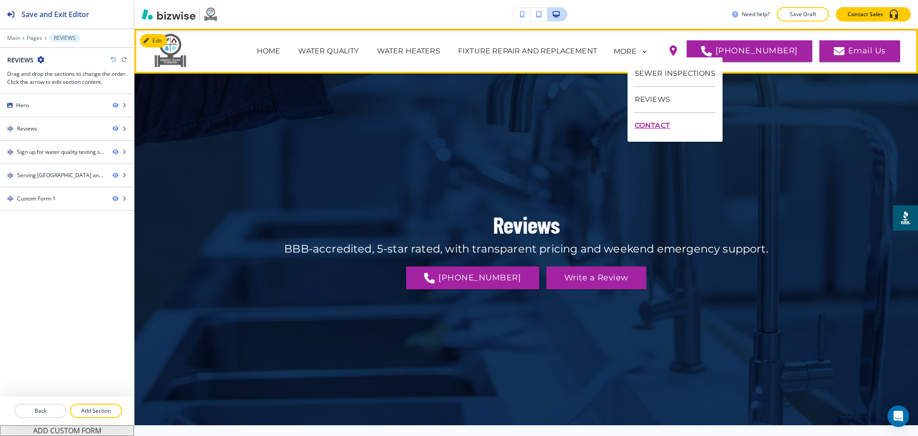
click at [654, 124] on p "CONTACT" at bounding box center [675, 125] width 81 height 25
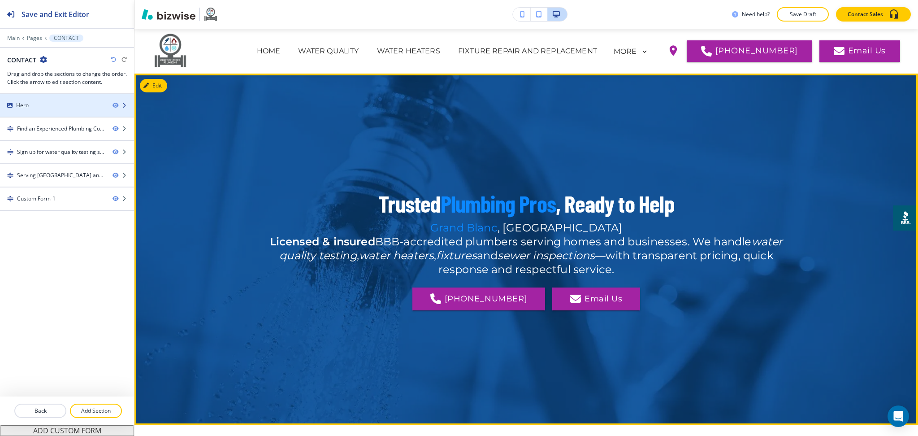
click at [55, 103] on div "Hero" at bounding box center [52, 105] width 105 height 8
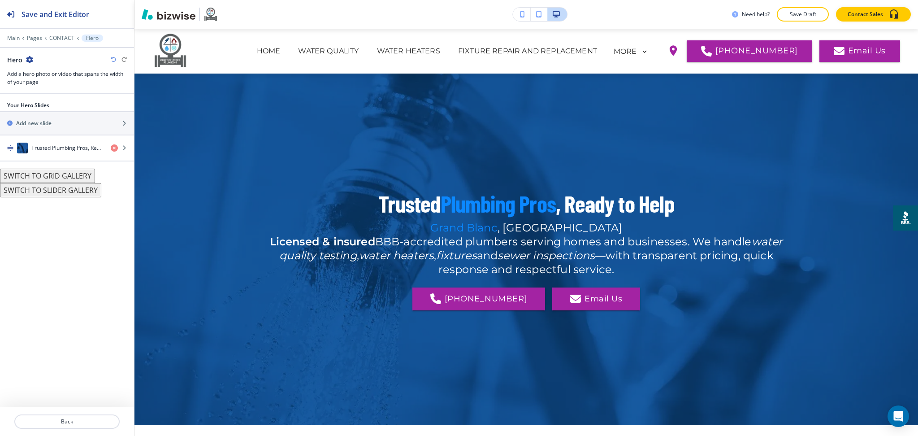
scroll to position [45, 0]
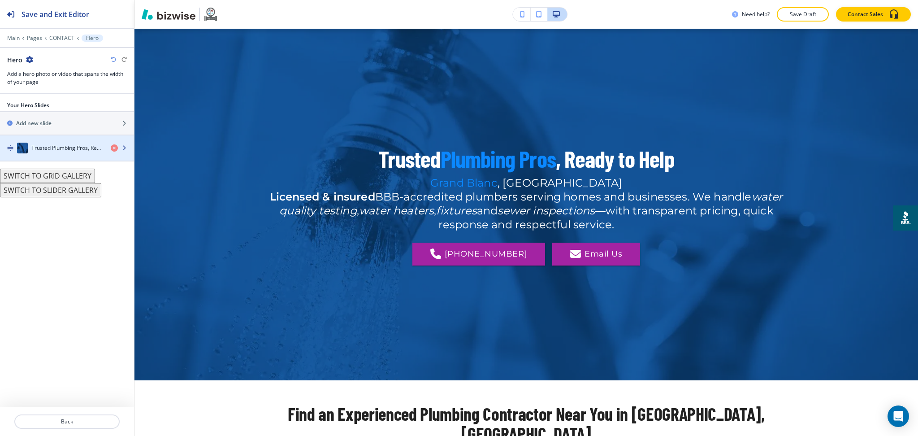
click at [51, 143] on div "Trusted Plumbing Pros, Ready to Help" at bounding box center [52, 148] width 104 height 11
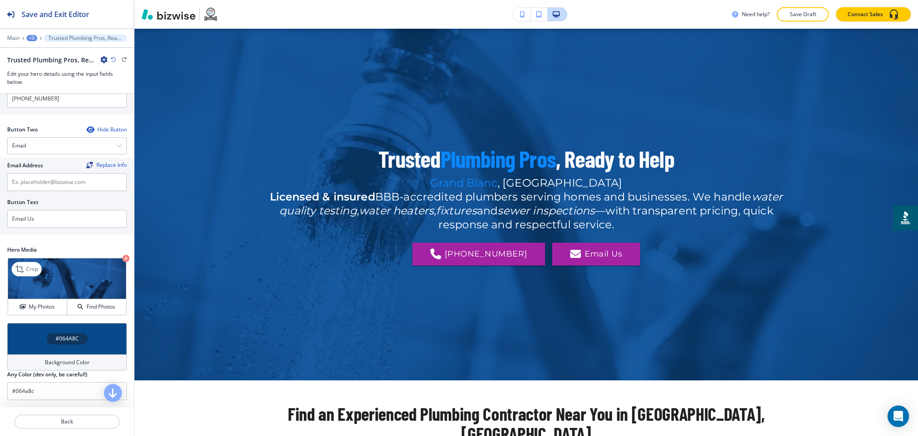
scroll to position [254, 0]
click at [77, 359] on h4 "Background Color" at bounding box center [67, 362] width 45 height 8
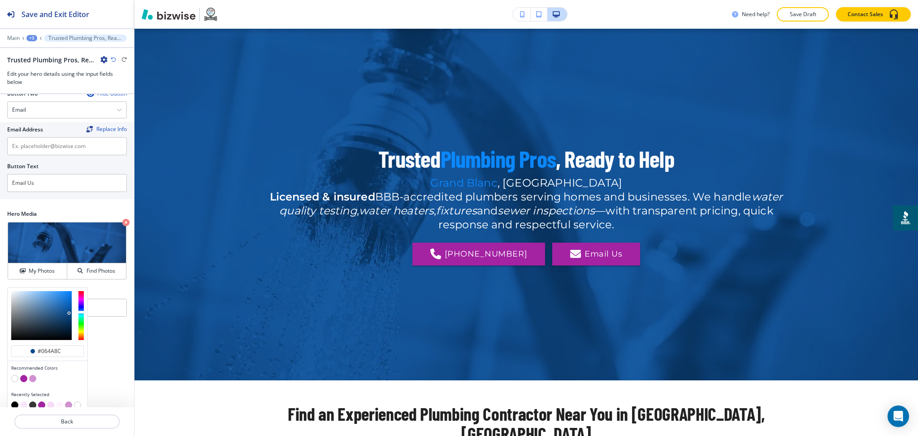
scroll to position [297, 0]
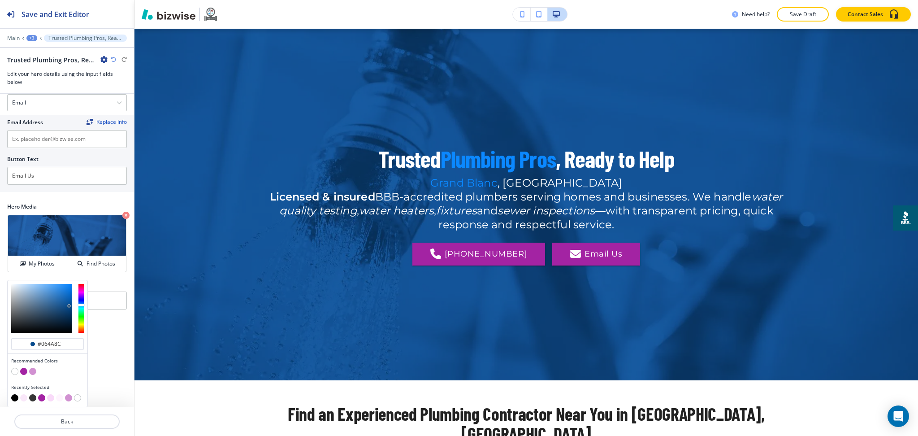
click at [12, 395] on div at bounding box center [47, 398] width 73 height 9
click at [13, 396] on button "button" at bounding box center [14, 397] width 7 height 7
type input "#000000"
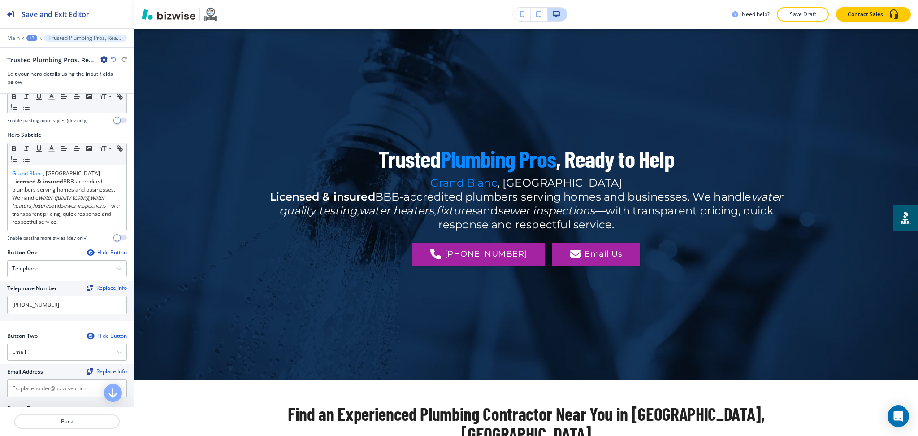
scroll to position [0, 0]
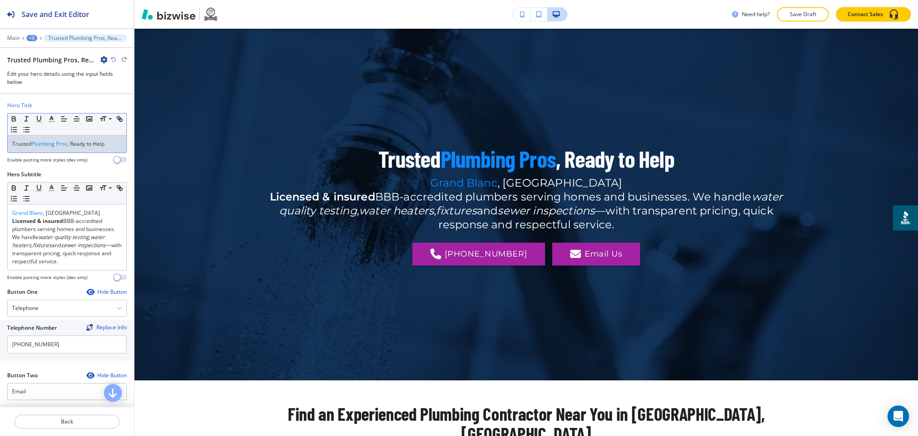
click at [84, 144] on p "Trusted Plumbing Pros , Ready to Help" at bounding box center [67, 144] width 110 height 8
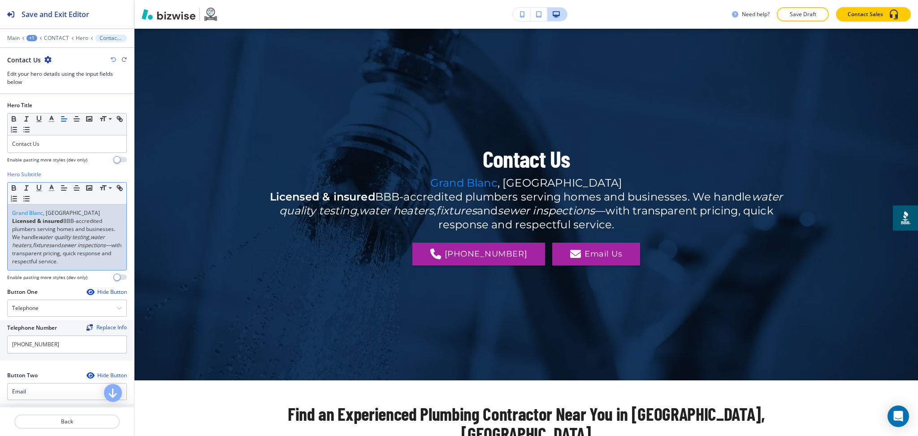
click at [41, 237] on p "Licensed & insured BBB-accredited plumbers serving homes and businesses. We han…" at bounding box center [67, 241] width 110 height 48
drag, startPoint x: 43, startPoint y: 239, endPoint x: 0, endPoint y: 201, distance: 57.2
click at [0, 201] on div "Hero Subtitle Small Normal Large Huge Grand Blanc , MI Licensed & insured BBB-a…" at bounding box center [67, 228] width 134 height 117
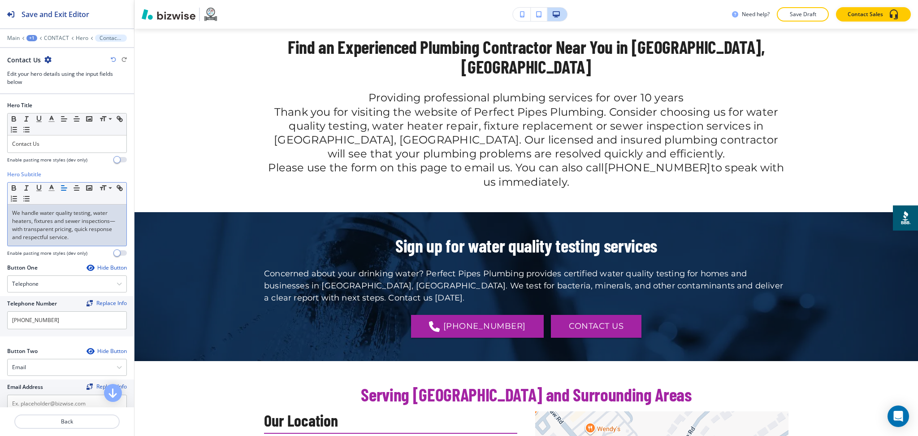
scroll to position [384, 0]
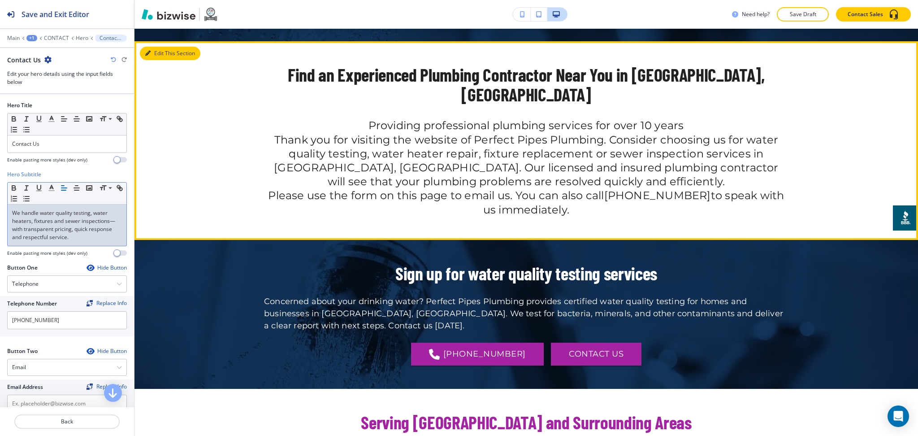
click at [162, 53] on button "Edit This Section" at bounding box center [170, 53] width 61 height 13
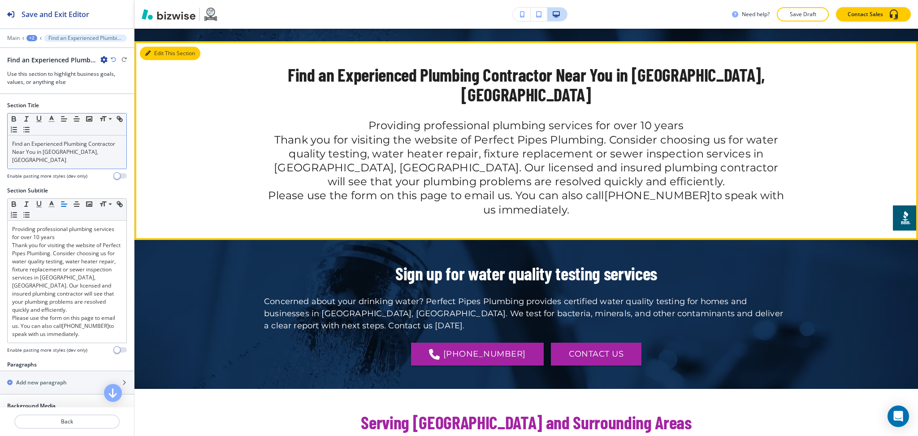
scroll to position [397, 0]
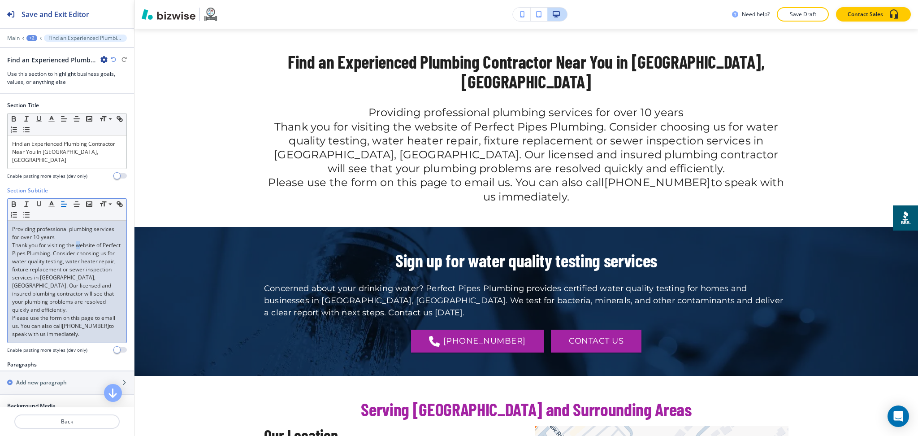
click at [79, 241] on p "Thank you for visiting the website of Perfect Pipes Plumbing. Consider choosing…" at bounding box center [67, 277] width 110 height 73
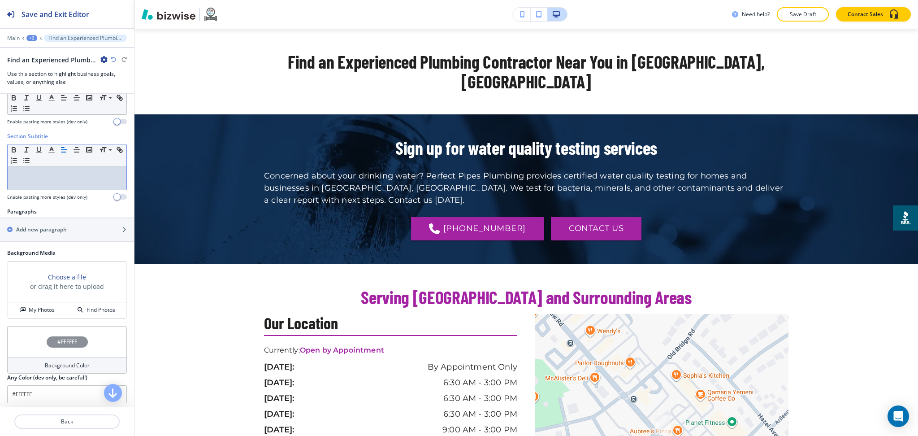
scroll to position [56, 0]
click at [53, 231] on div "button" at bounding box center [67, 234] width 134 height 7
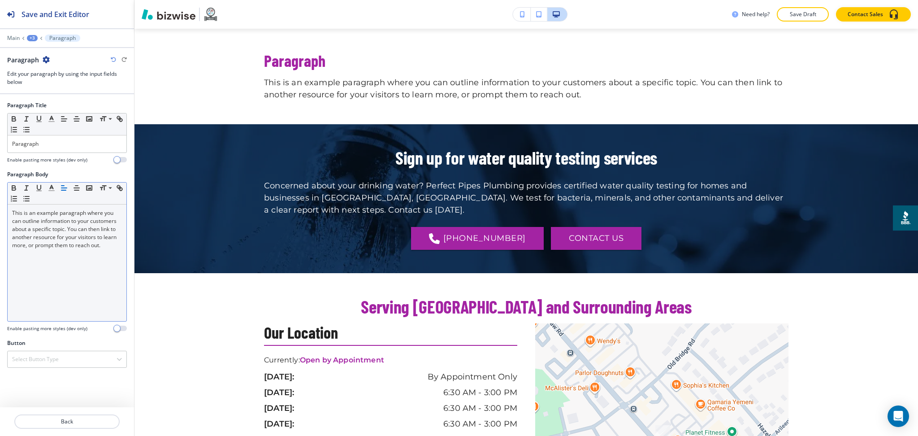
scroll to position [464, 0]
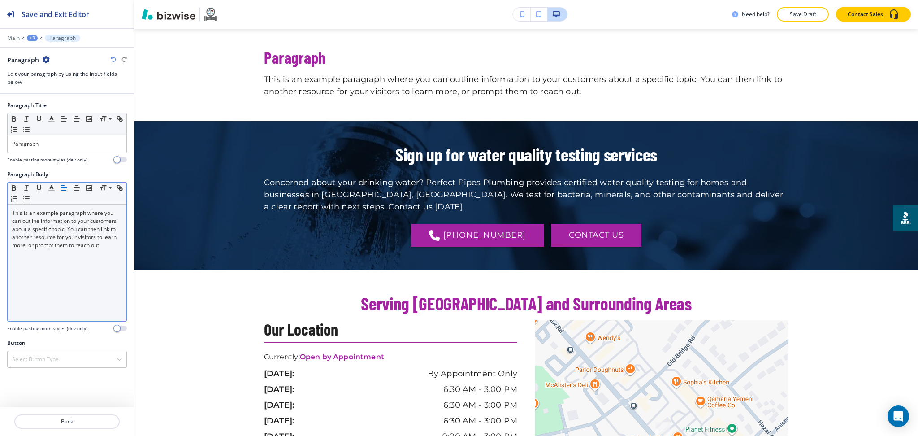
click at [78, 247] on p "This is an example paragraph where you can outline information to your customer…" at bounding box center [67, 229] width 110 height 40
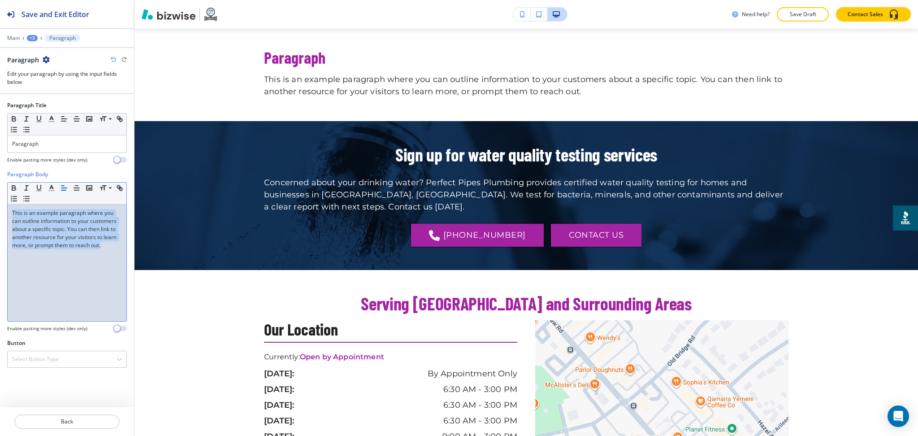
scroll to position [0, 0]
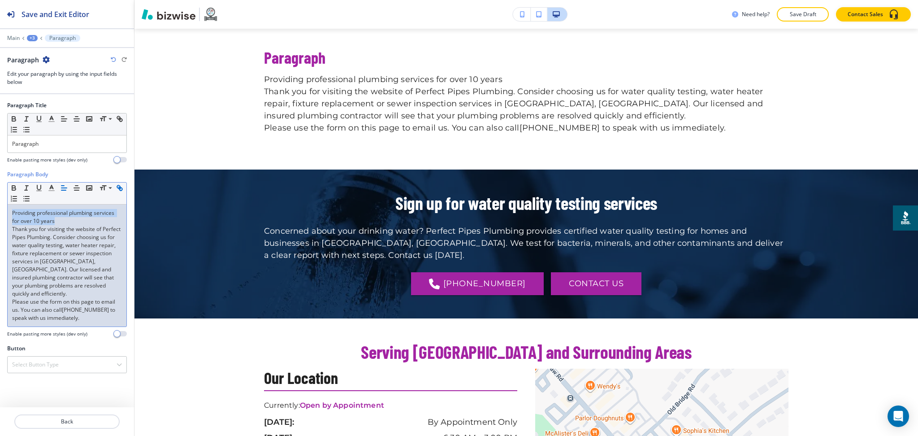
drag, startPoint x: 59, startPoint y: 223, endPoint x: 0, endPoint y: 204, distance: 62.4
click at [0, 204] on div "Paragraph Body Small Normal Large Huge Providing professional plumbing services…" at bounding box center [67, 257] width 134 height 174
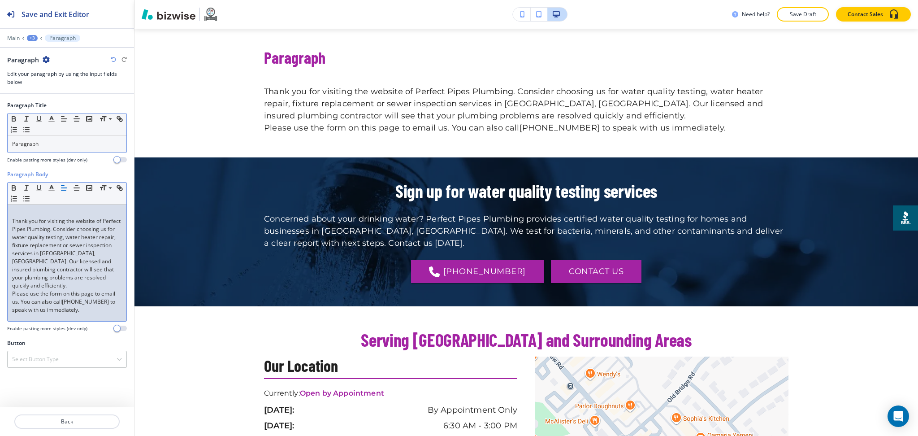
click at [54, 142] on p "Paragraph" at bounding box center [67, 144] width 110 height 8
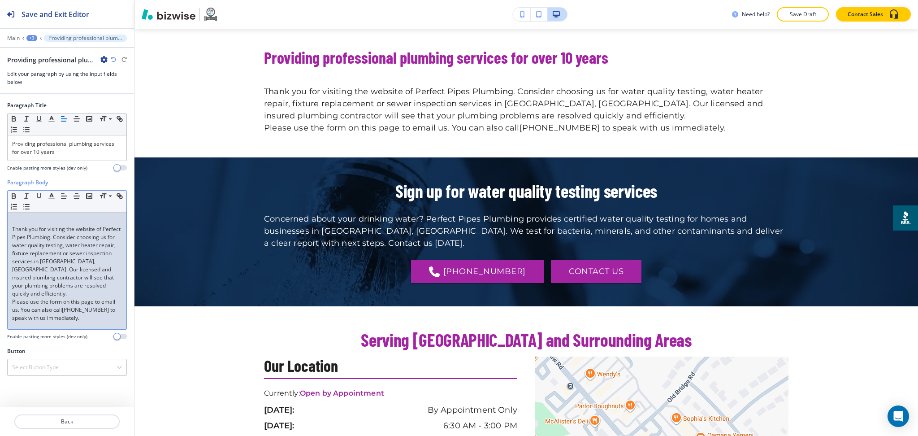
click at [11, 229] on div "Thank you for visiting the website of Perfect Pipes Plumbing. Consider choosing…" at bounding box center [67, 271] width 119 height 117
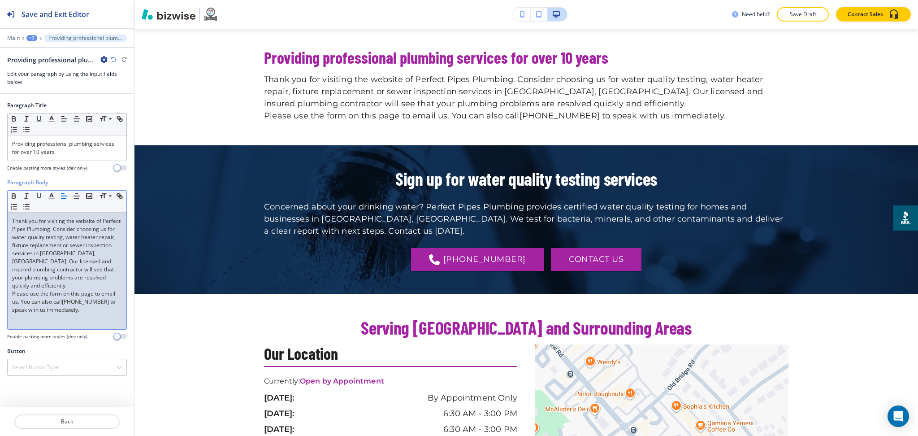
click at [84, 279] on p "Thank you for visiting the website of Perfect Pipes Plumbing. Consider choosing…" at bounding box center [67, 253] width 110 height 73
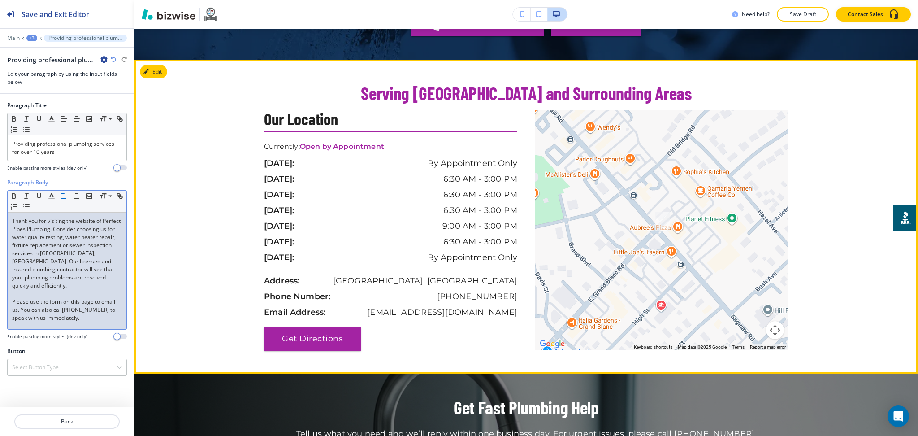
scroll to position [711, 0]
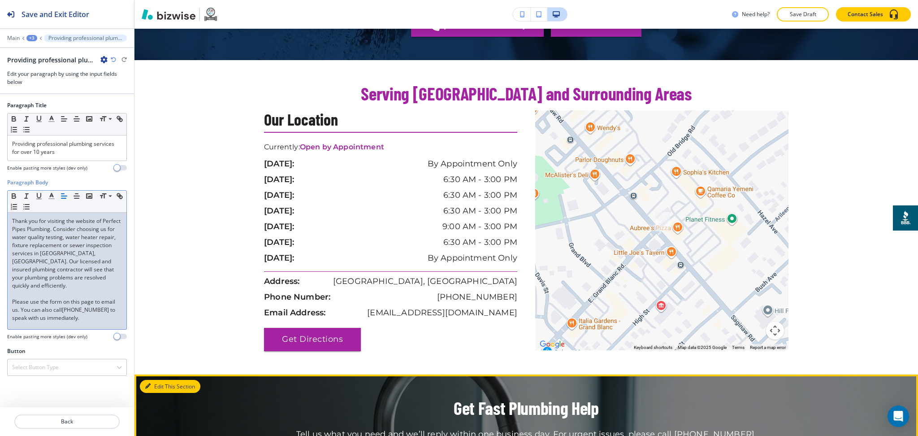
click at [163, 380] on button "Edit This Section" at bounding box center [170, 386] width 61 height 13
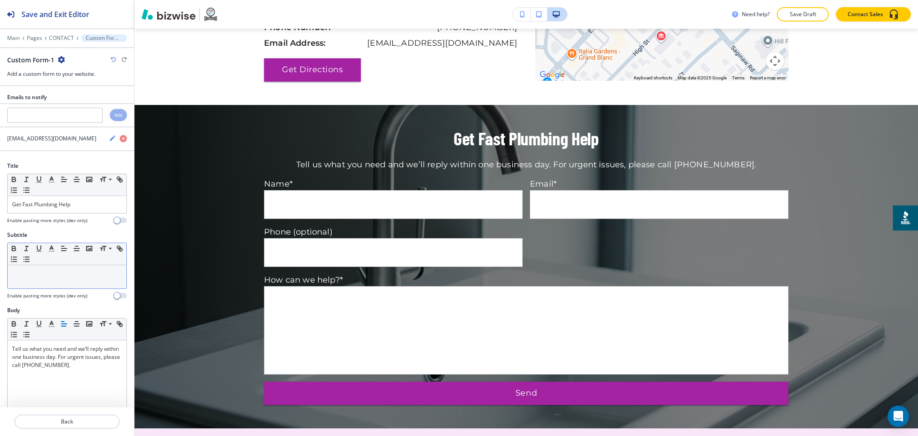
scroll to position [1036, 0]
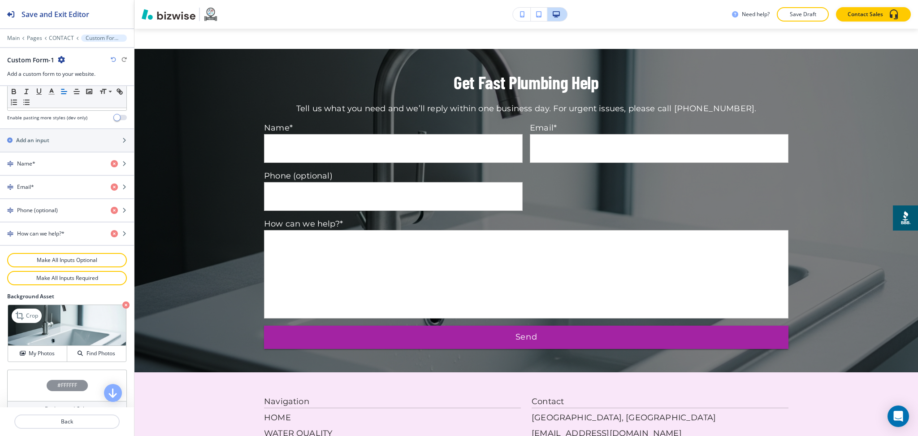
click at [122, 304] on icon "button" at bounding box center [125, 304] width 7 height 7
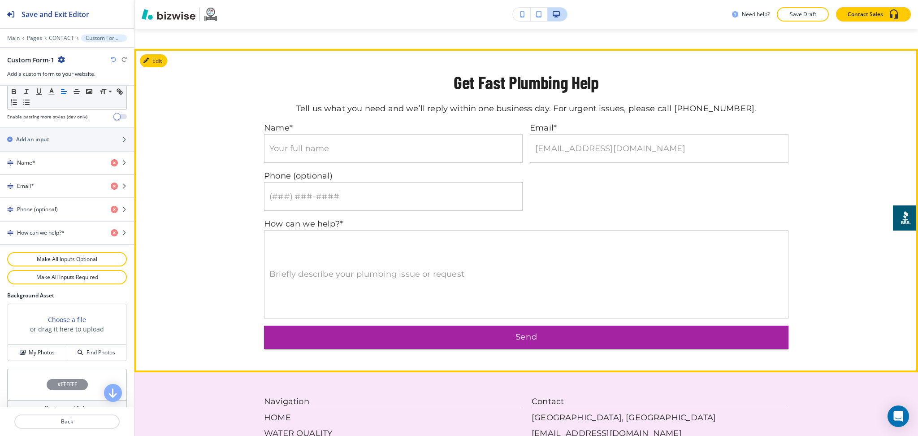
scroll to position [348, 0]
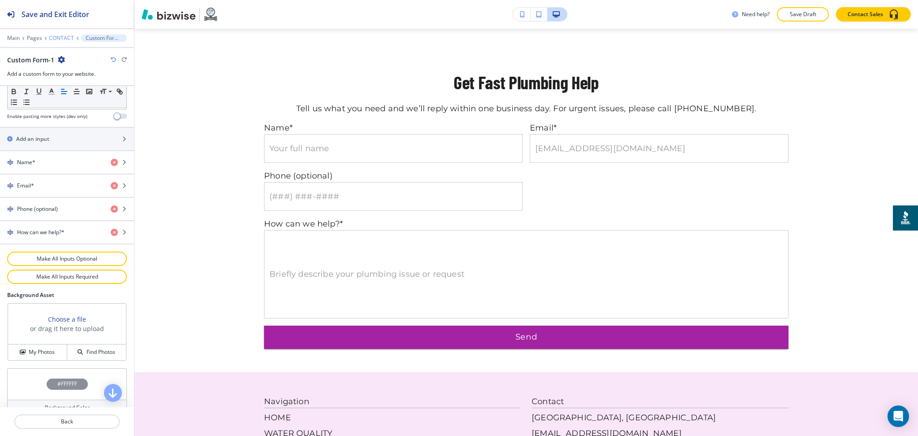
click at [63, 35] on p "CONTACT" at bounding box center [61, 38] width 25 height 6
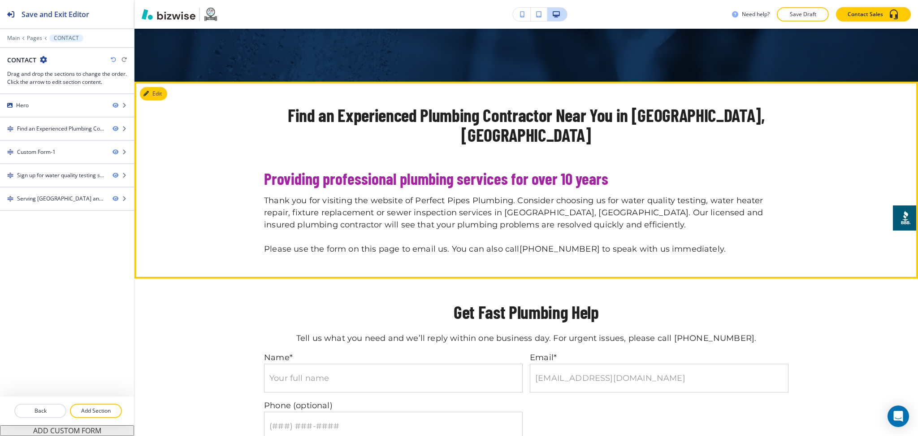
scroll to position [343, 0]
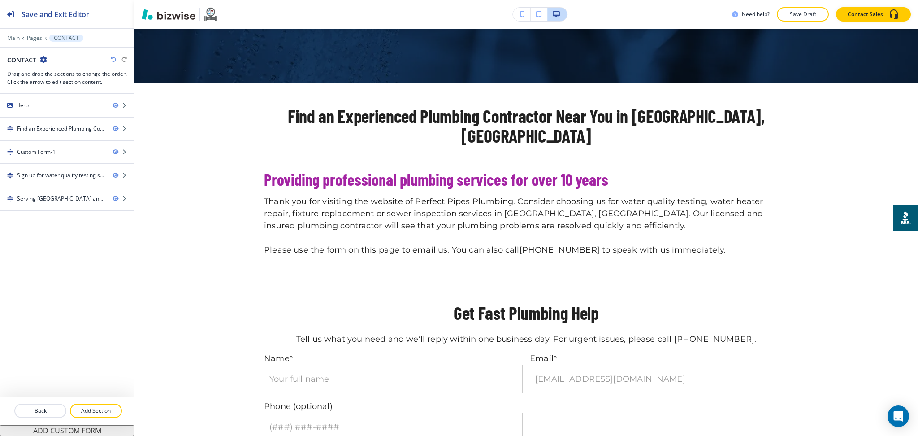
click at [113, 61] on icon "button" at bounding box center [113, 59] width 5 height 5
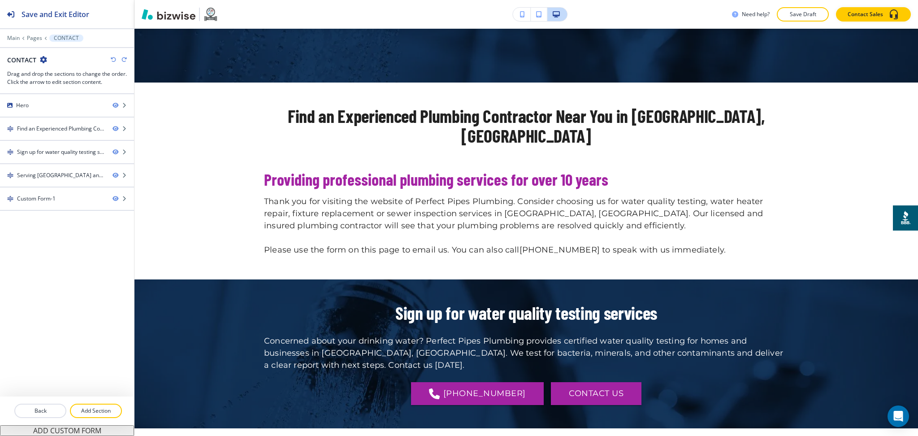
click at [113, 61] on icon "button" at bounding box center [113, 59] width 5 height 5
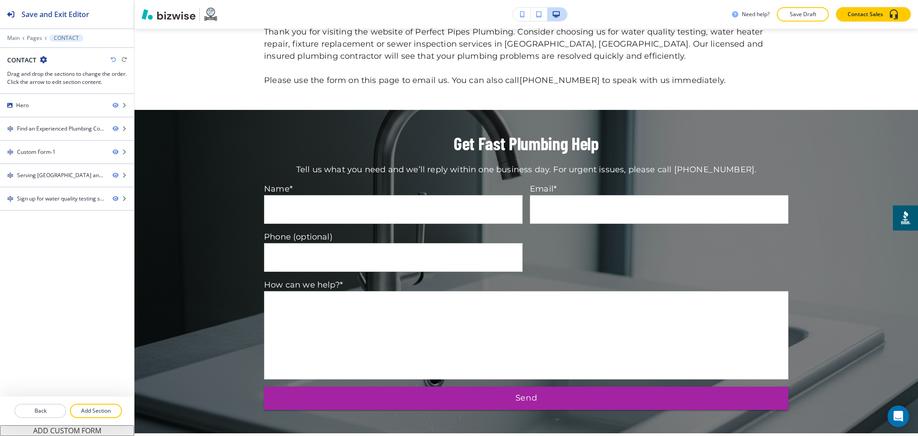
scroll to position [524, 0]
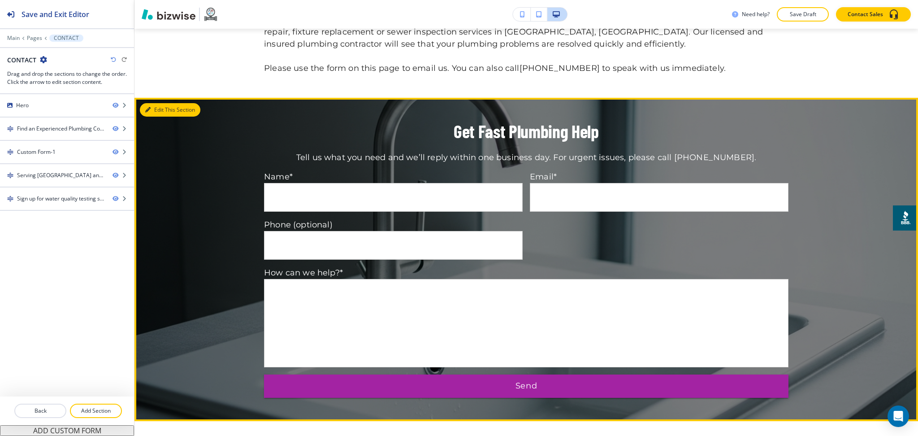
click at [159, 103] on button "Edit This Section" at bounding box center [170, 109] width 61 height 13
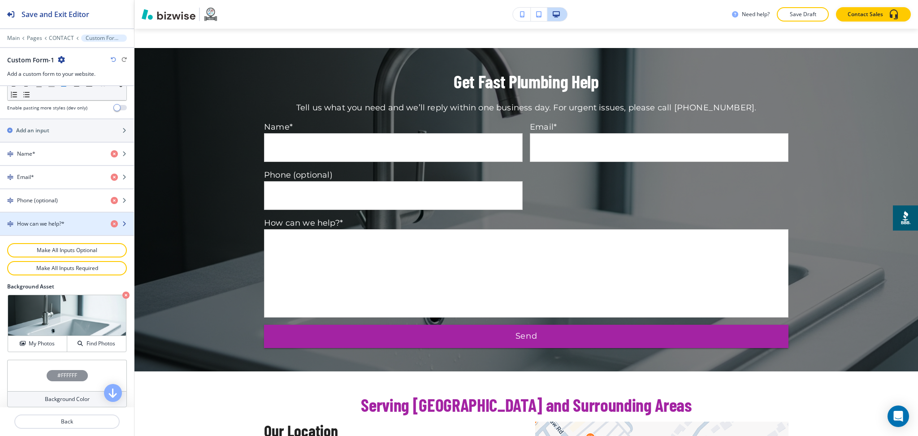
scroll to position [358, 0]
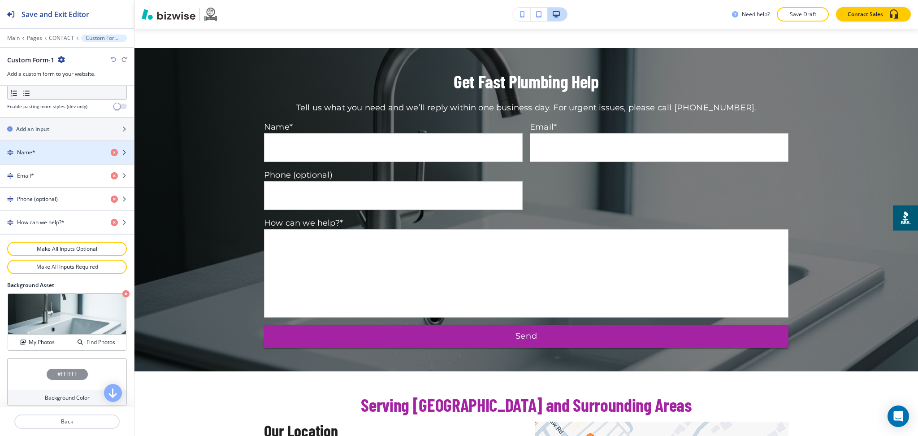
click at [54, 158] on div "button" at bounding box center [67, 159] width 134 height 7
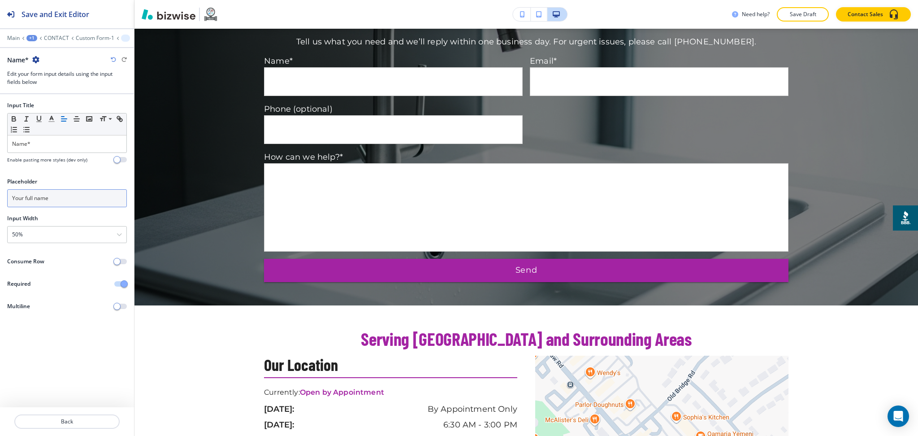
scroll to position [646, 0]
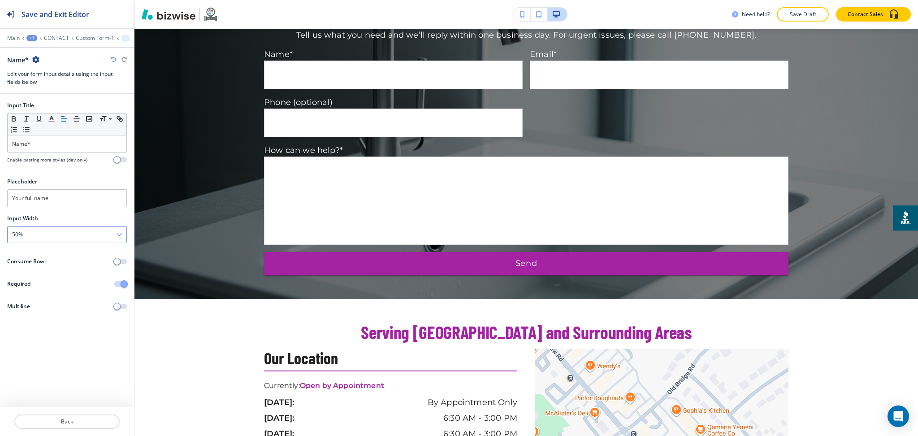
click at [63, 226] on div "50%" at bounding box center [67, 234] width 119 height 16
click at [48, 294] on h4 "100%" at bounding box center [67, 296] width 110 height 8
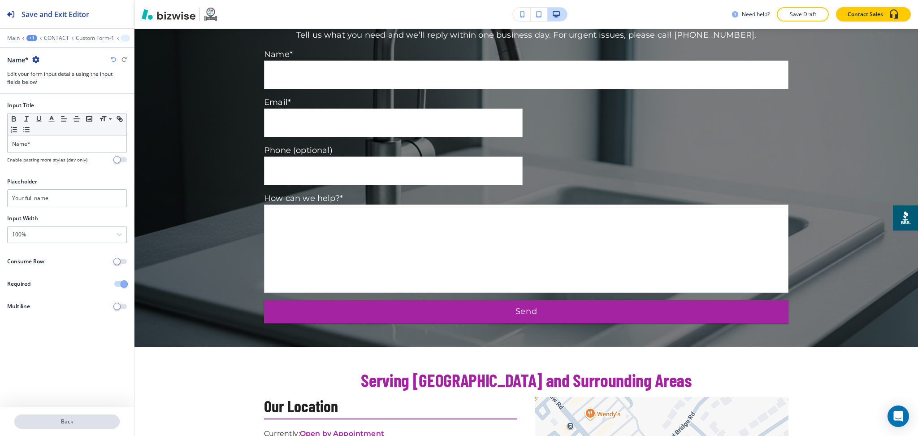
click at [90, 417] on button "Back" at bounding box center [66, 421] width 105 height 14
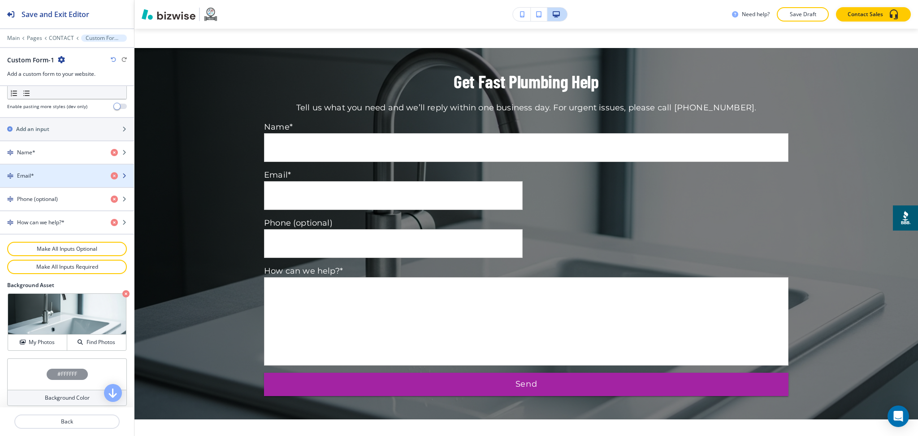
scroll to position [359, 0]
click at [41, 165] on div "button" at bounding box center [67, 167] width 134 height 7
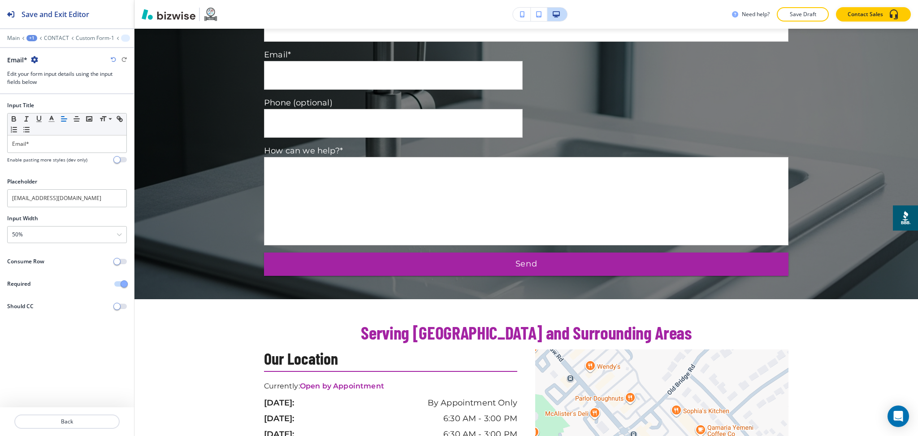
scroll to position [694, 0]
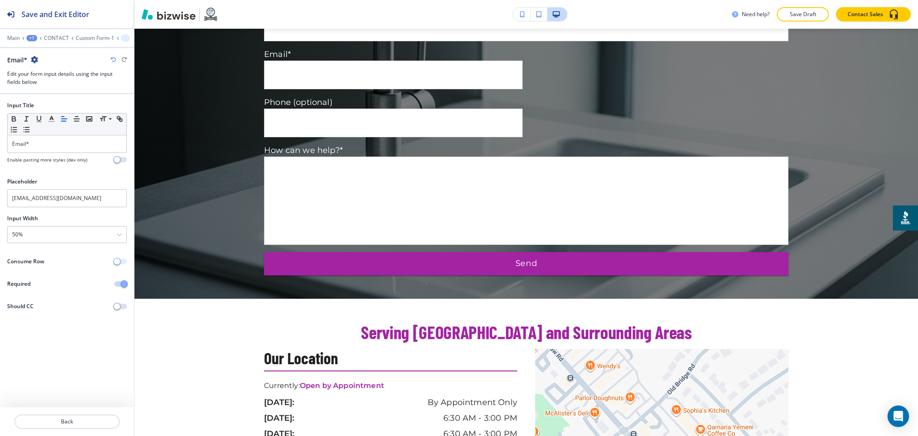
click at [116, 260] on span "button" at bounding box center [116, 261] width 7 height 7
click at [116, 260] on button "button" at bounding box center [120, 261] width 13 height 5
click at [64, 423] on p "Back" at bounding box center [67, 421] width 104 height 8
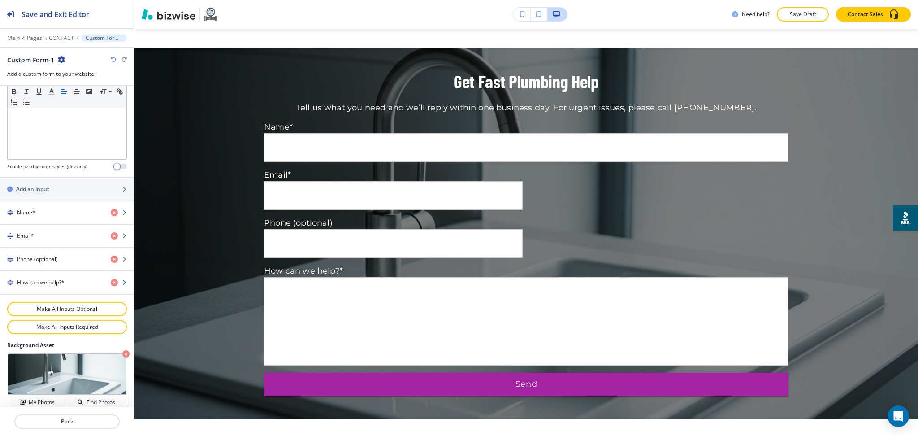
scroll to position [299, 0]
click at [53, 259] on h4 "Phone (optional)" at bounding box center [37, 258] width 41 height 8
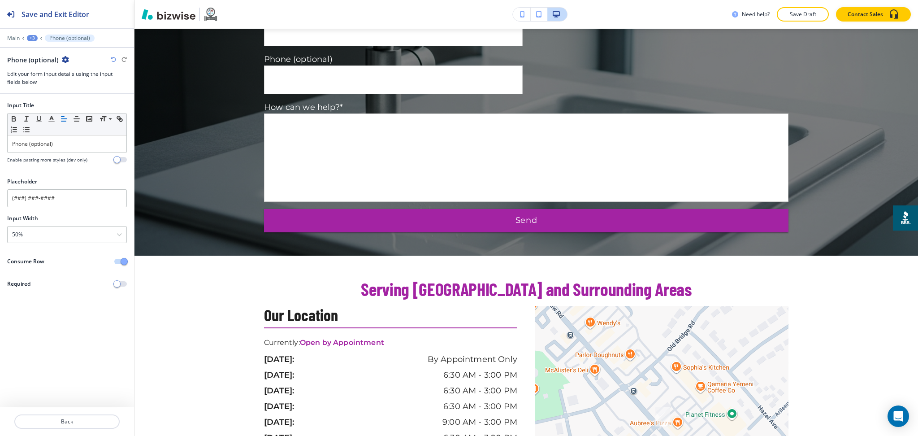
scroll to position [742, 0]
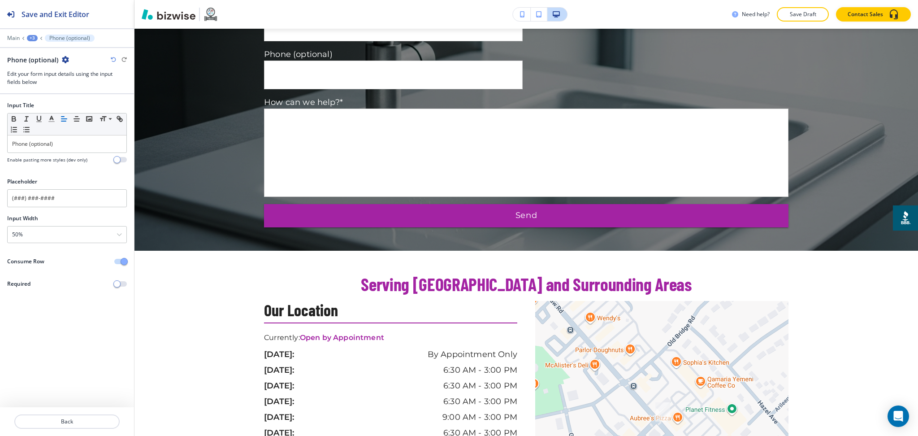
click at [122, 263] on span "button" at bounding box center [124, 261] width 7 height 7
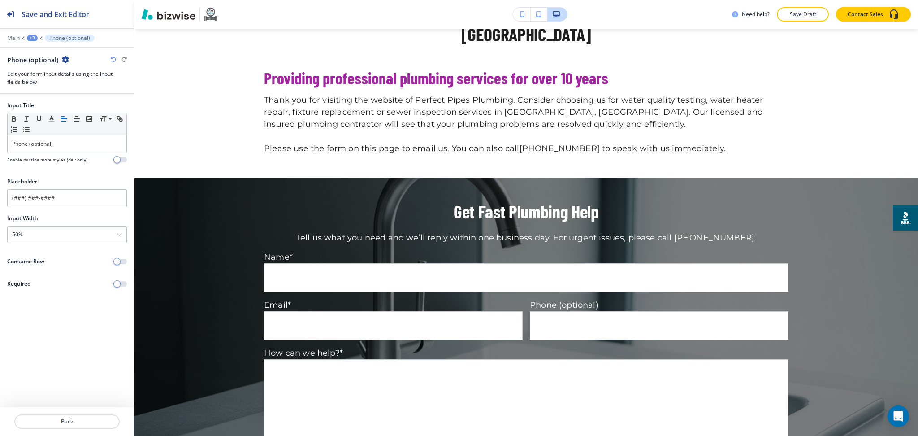
scroll to position [0, 0]
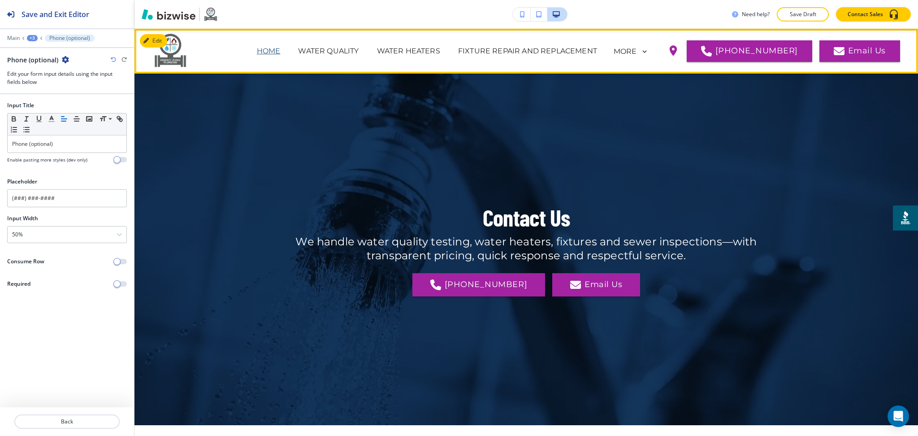
click at [281, 52] on p "HOME" at bounding box center [269, 51] width 24 height 11
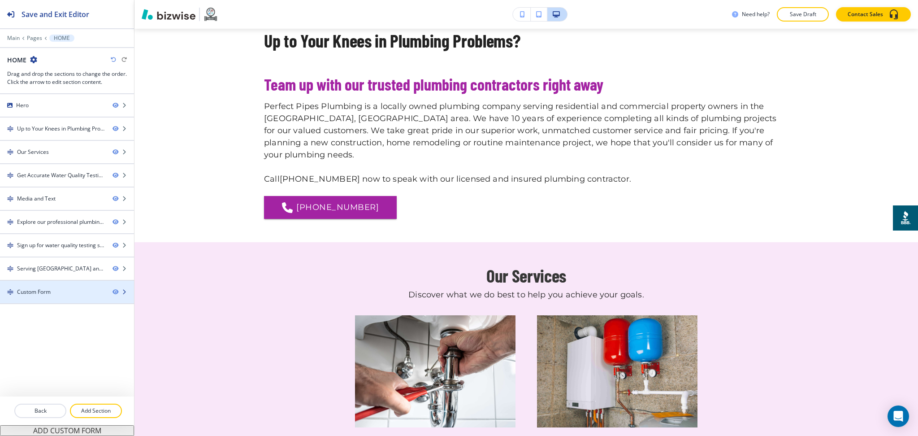
click at [30, 294] on div "Custom Form" at bounding box center [34, 292] width 34 height 8
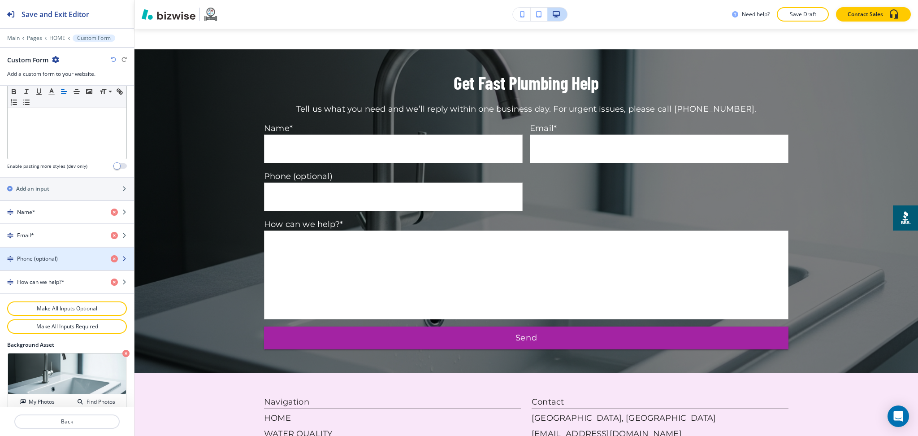
scroll to position [299, 0]
click at [63, 259] on div "Phone (optional)" at bounding box center [52, 258] width 104 height 8
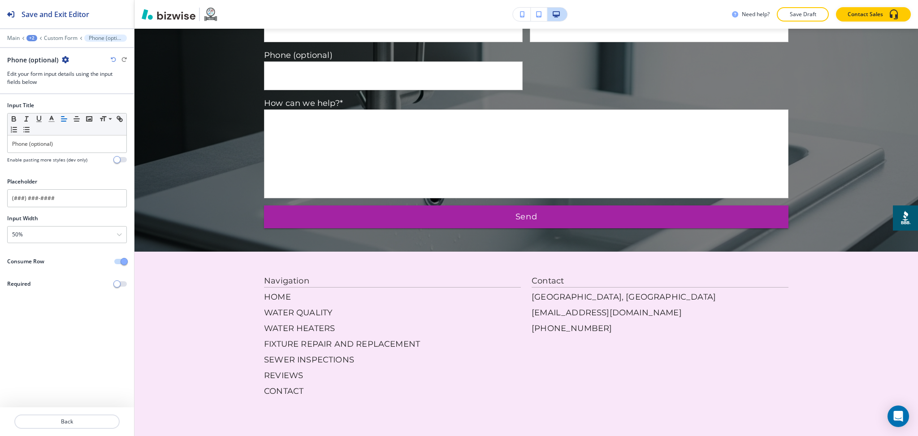
scroll to position [2664, 0]
click at [125, 261] on span "button" at bounding box center [124, 261] width 7 height 7
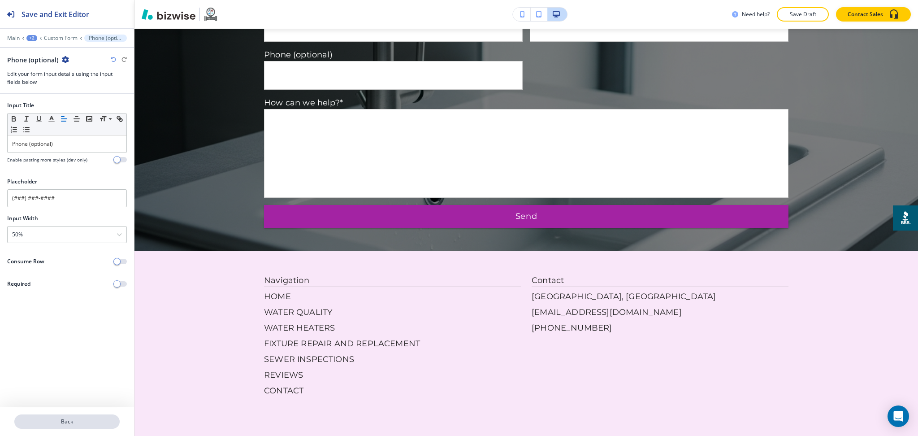
click at [69, 420] on p "Back" at bounding box center [67, 421] width 104 height 8
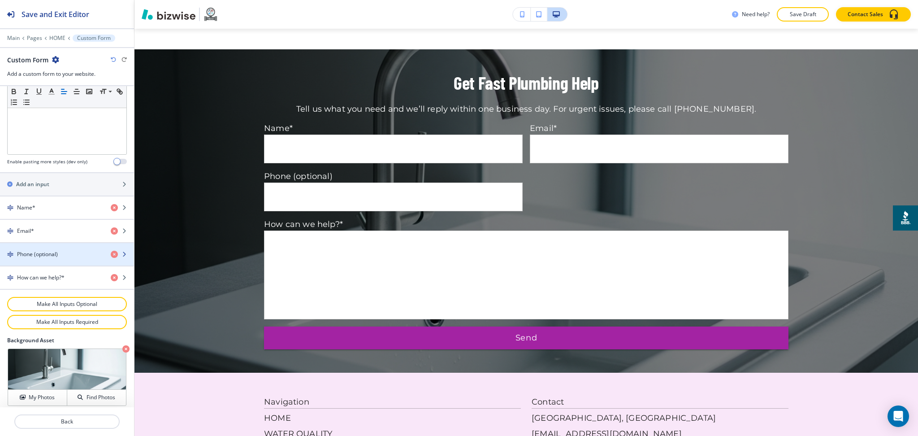
scroll to position [304, 0]
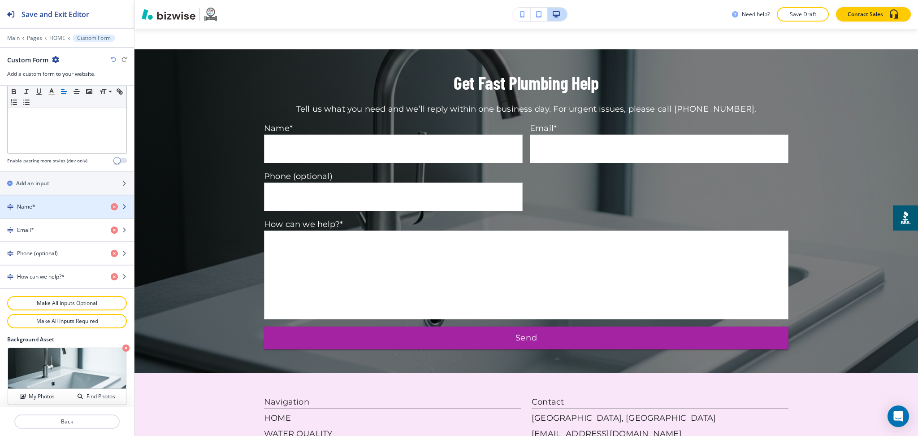
click at [48, 209] on div "Name*" at bounding box center [52, 207] width 104 height 8
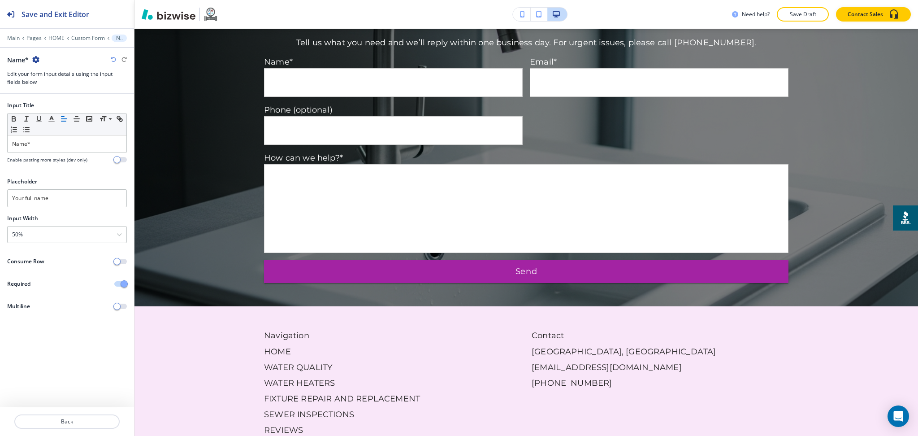
scroll to position [2616, 0]
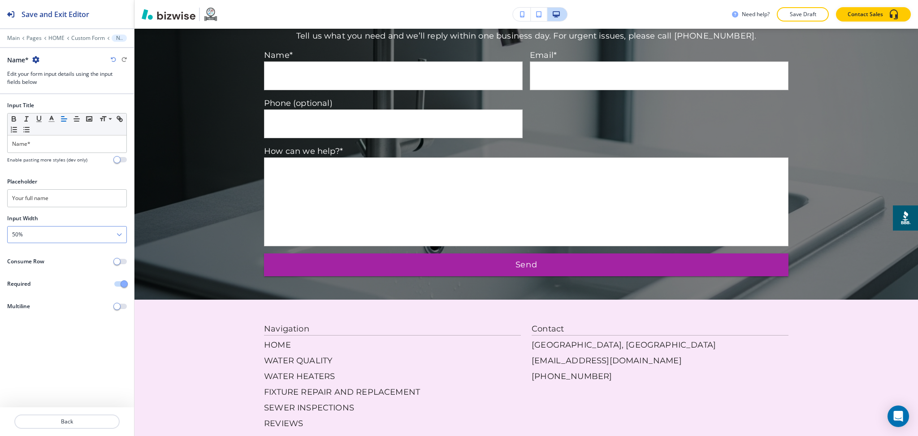
click at [60, 229] on div "50%" at bounding box center [67, 234] width 119 height 16
click at [41, 301] on div "100%" at bounding box center [67, 295] width 119 height 15
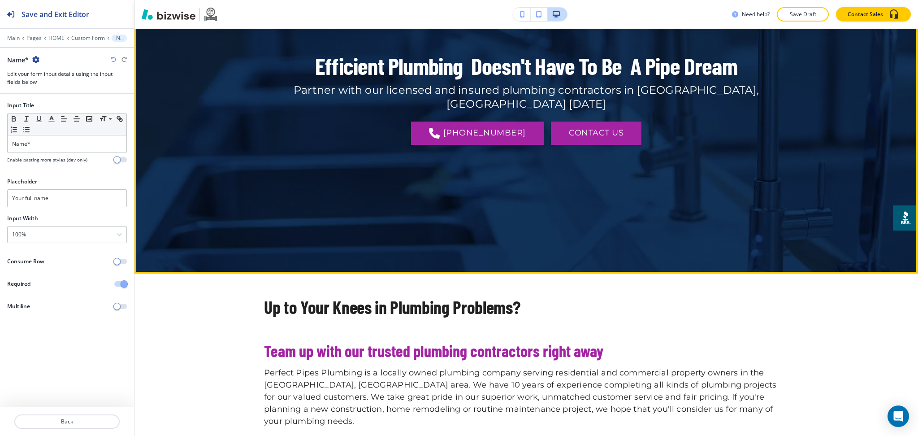
scroll to position [0, 0]
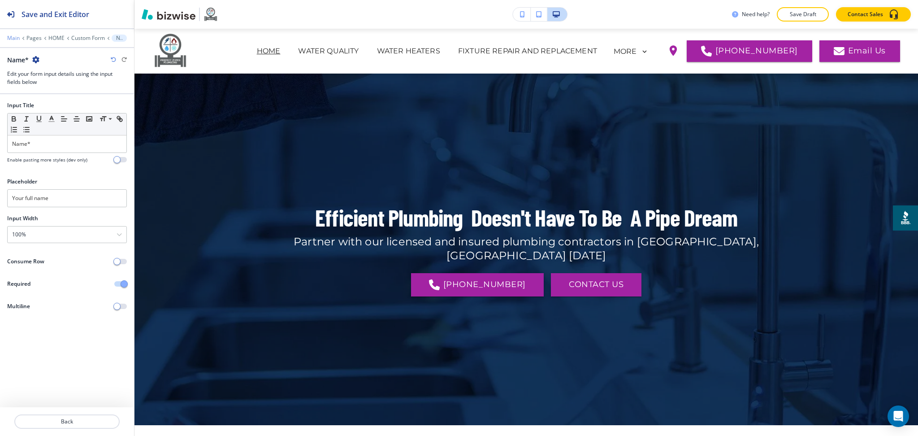
click at [12, 36] on p "Main" at bounding box center [13, 38] width 13 height 6
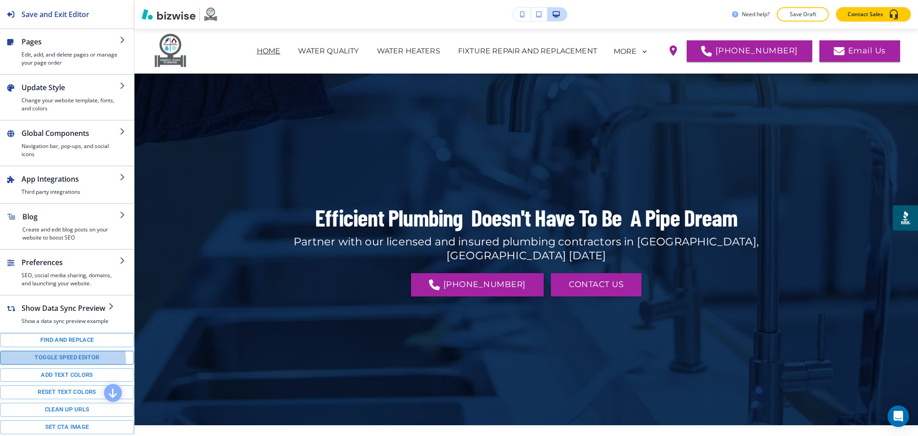
click at [60, 364] on button "Toggle speed editor" at bounding box center [67, 358] width 134 height 14
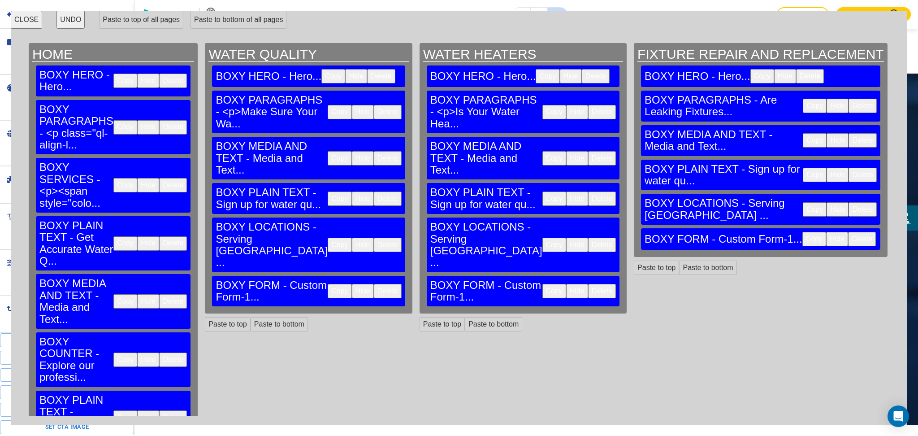
click at [374, 289] on button "Delete" at bounding box center [388, 291] width 28 height 14
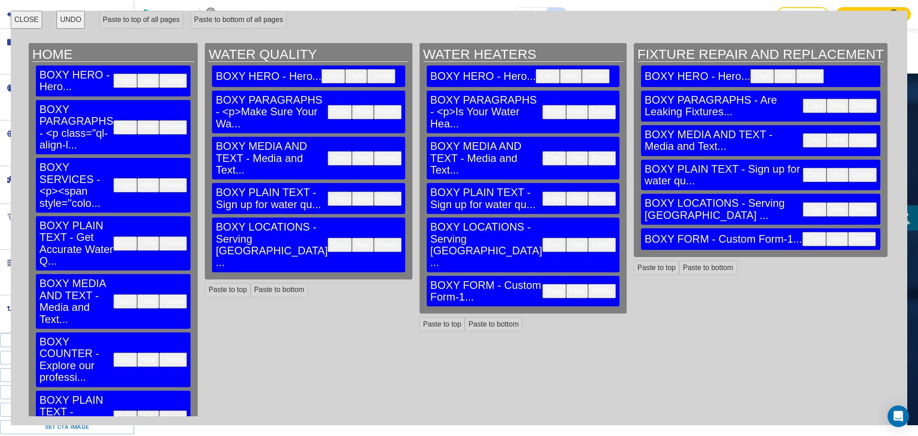
click at [588, 286] on button "Delete" at bounding box center [602, 291] width 28 height 14
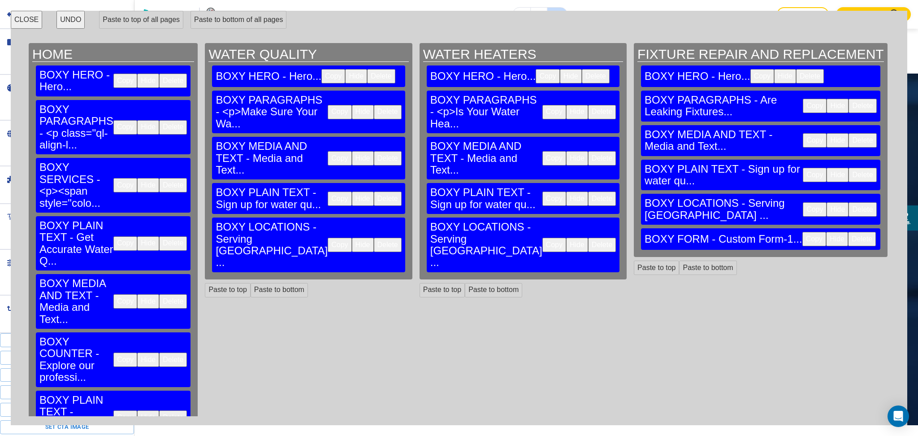
click at [848, 232] on button "Delete" at bounding box center [862, 239] width 28 height 14
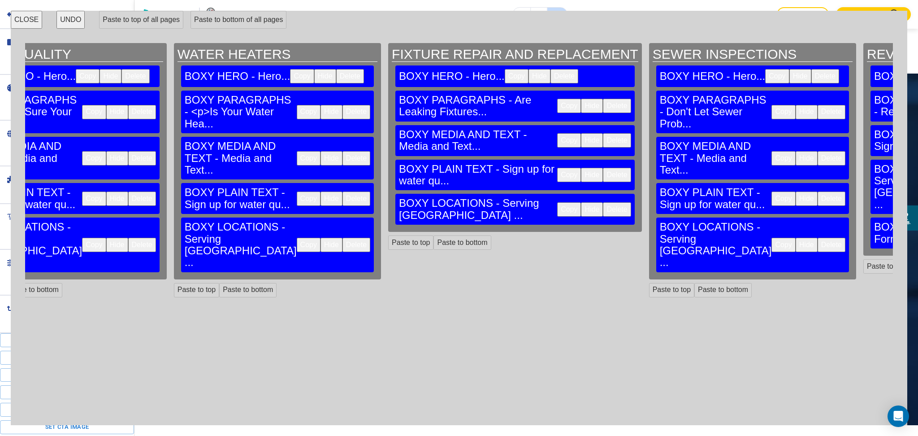
scroll to position [0, 288]
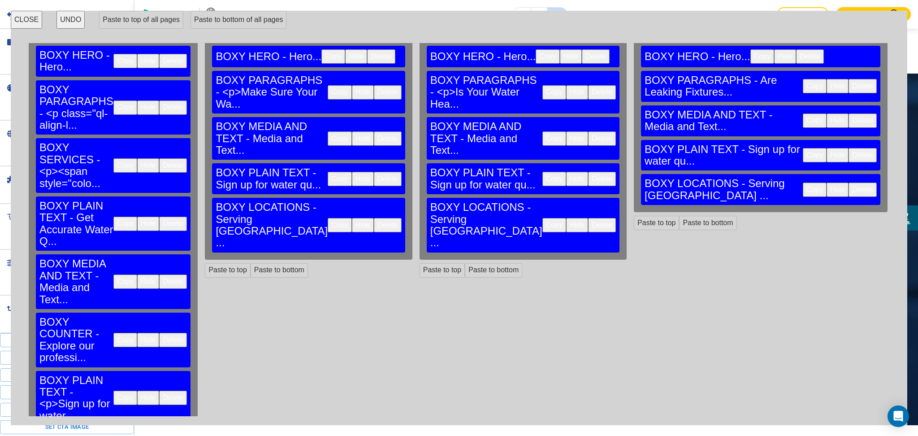
scroll to position [49, 0]
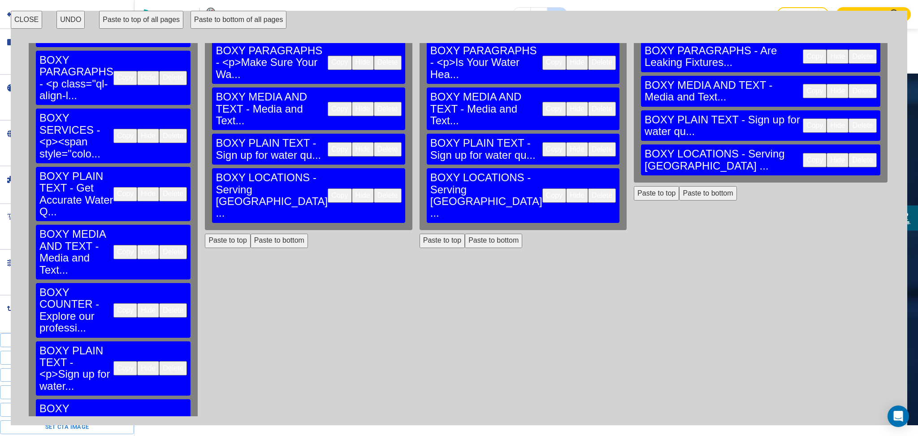
click at [204, 20] on button "Paste to bottom of all pages" at bounding box center [239, 20] width 96 height 18
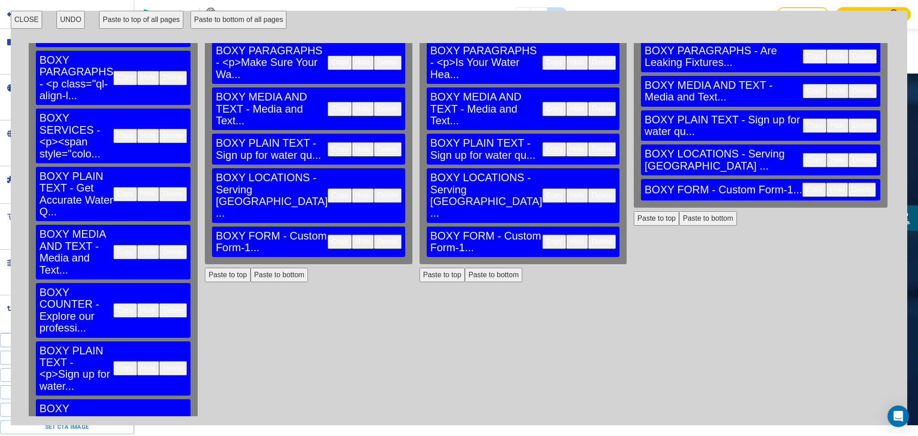
click at [26, 19] on button "CLOSE" at bounding box center [26, 20] width 31 height 18
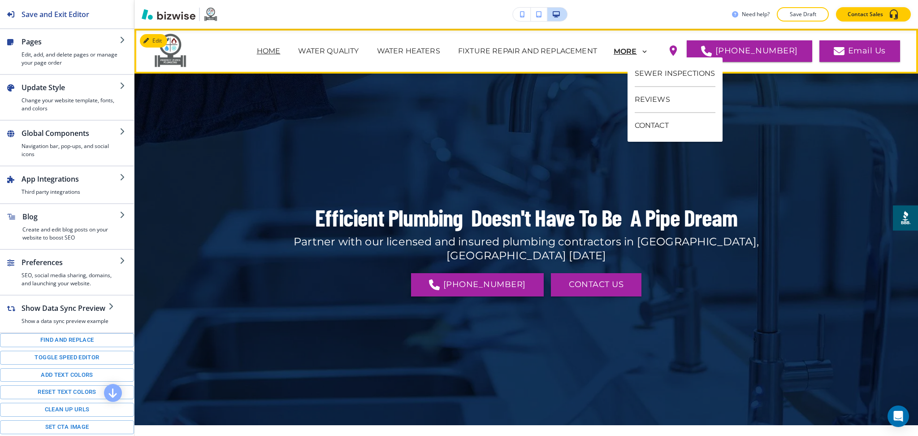
click at [637, 49] on p "MORE" at bounding box center [625, 52] width 23 height 8
click at [654, 128] on p "CONTACT" at bounding box center [675, 125] width 81 height 25
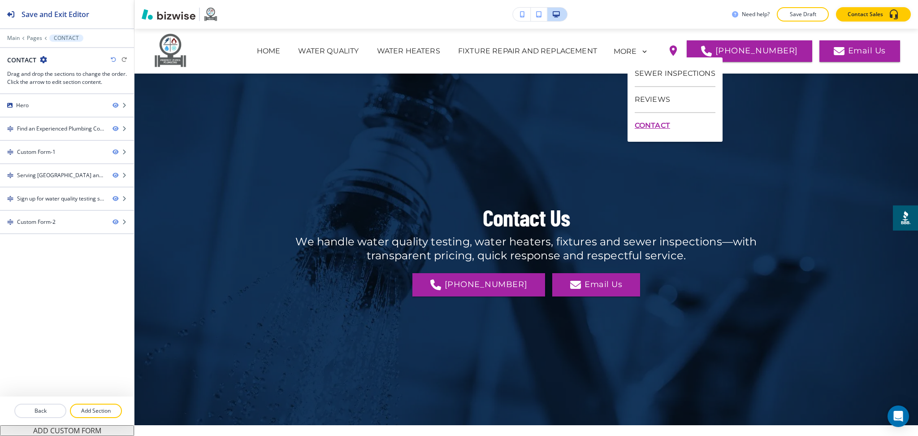
click at [650, 128] on p "CONTACT" at bounding box center [675, 125] width 81 height 25
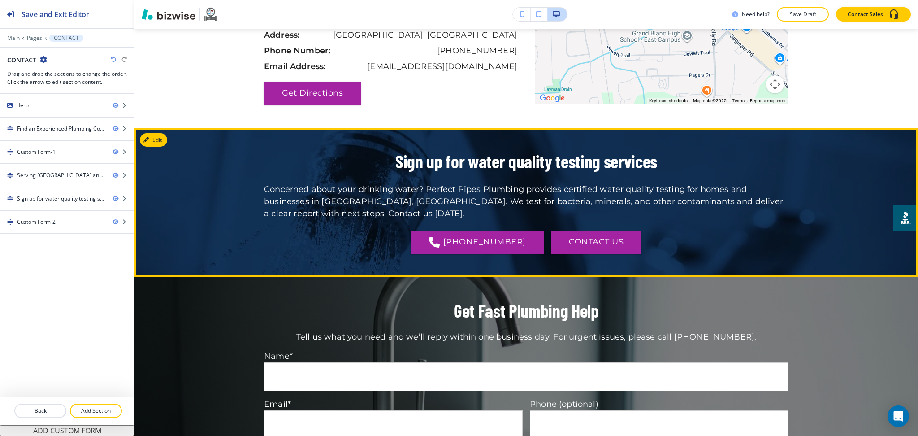
scroll to position [1132, 0]
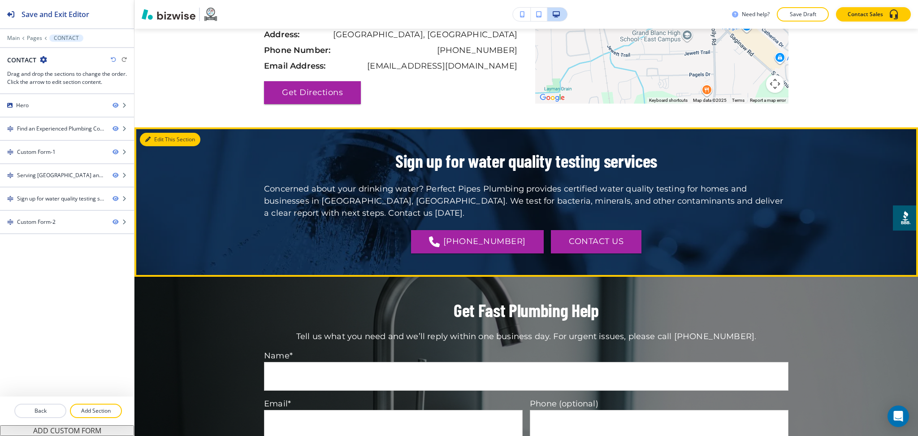
click at [154, 133] on button "Edit This Section" at bounding box center [170, 139] width 61 height 13
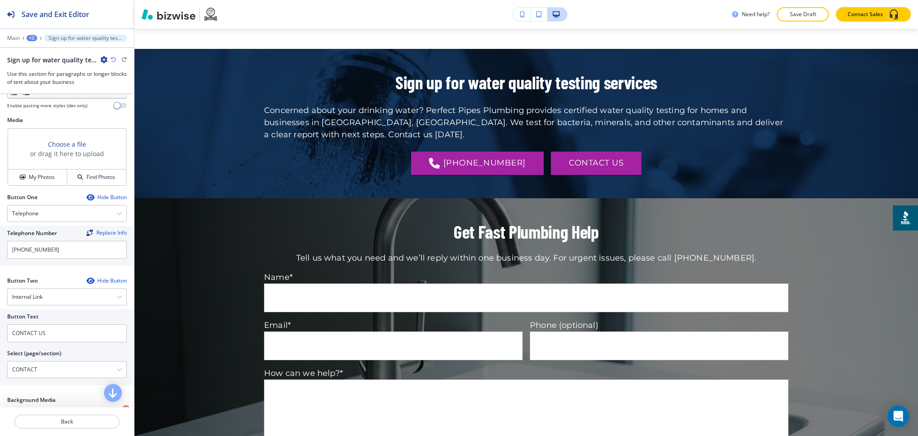
scroll to position [299, 0]
click at [56, 342] on input "CONTACT US" at bounding box center [67, 333] width 120 height 18
click at [49, 302] on div "Internal Link" at bounding box center [67, 296] width 119 height 16
click at [40, 362] on h4 "Email" at bounding box center [67, 358] width 110 height 8
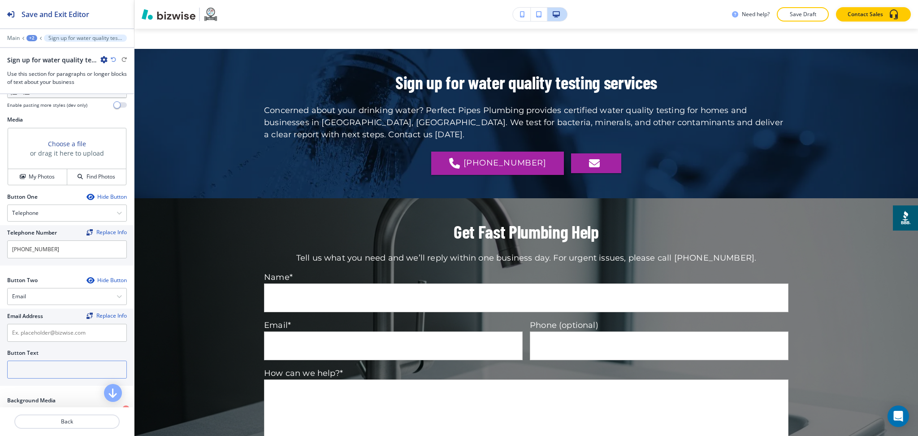
click at [43, 373] on input "text" at bounding box center [67, 369] width 120 height 18
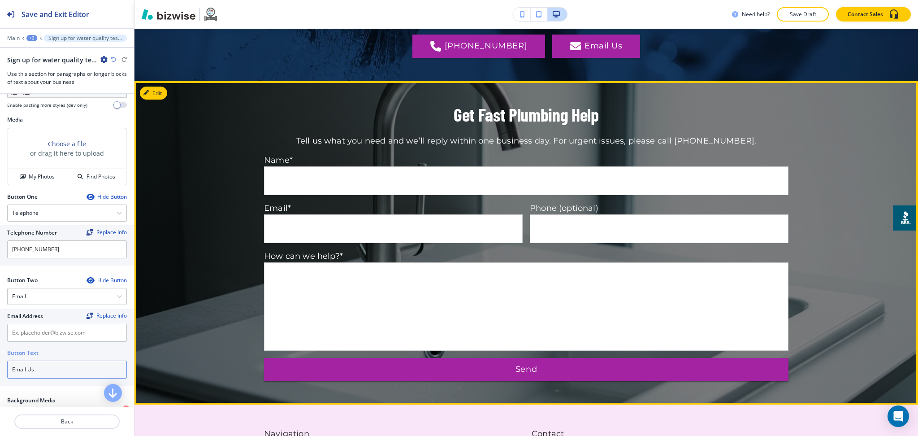
scroll to position [1519, 0]
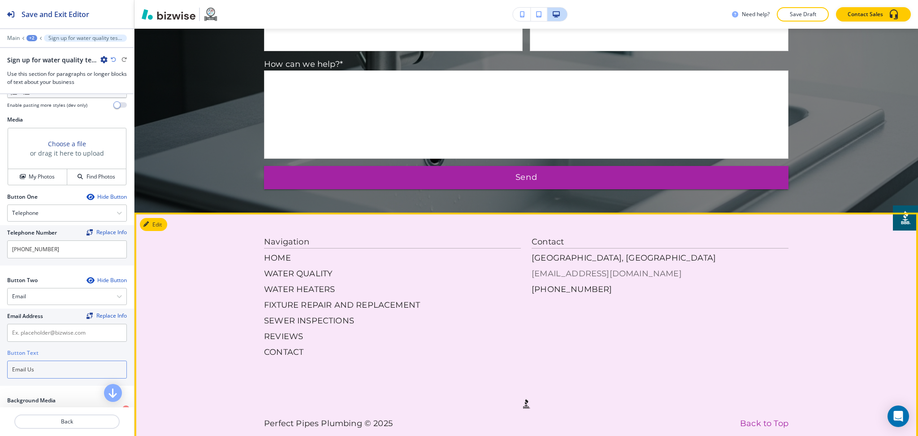
type input "Email Us"
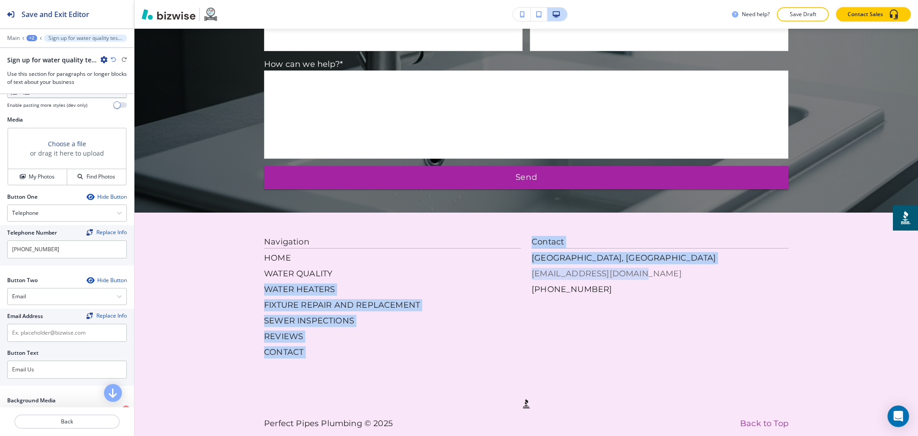
drag, startPoint x: 519, startPoint y: 250, endPoint x: 635, endPoint y: 250, distance: 116.1
click at [635, 250] on div "Navigation HOME WATER QUALITY WATER HEATERS FIXTURE REPAIR AND REPLACEMENT SEWE…" at bounding box center [526, 297] width 525 height 122
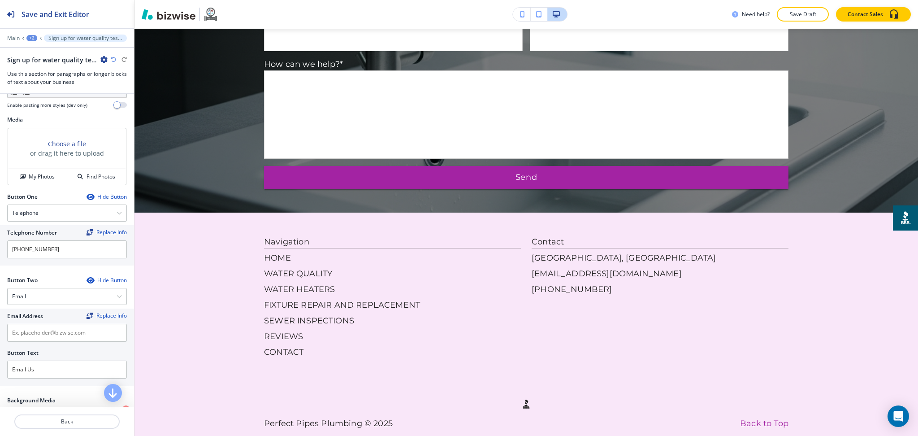
click at [521, 332] on div "Navigation HOME WATER QUALITY WATER HEATERS FIXTURE REPAIR AND REPLACEMENT SEWE…" at bounding box center [526, 297] width 525 height 122
drag, startPoint x: 525, startPoint y: 254, endPoint x: 647, endPoint y: 253, distance: 122.4
click at [649, 253] on div "Navigation HOME WATER QUALITY WATER HEATERS FIXTURE REPAIR AND REPLACEMENT SEWE…" at bounding box center [526, 297] width 525 height 122
copy p "[EMAIL_ADDRESS][DOMAIN_NAME]"
click at [49, 338] on input "text" at bounding box center [67, 333] width 120 height 18
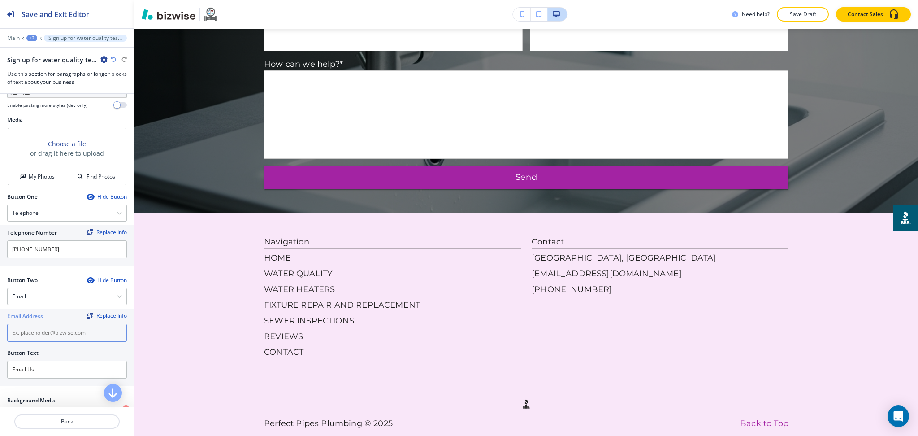
paste input "[EMAIL_ADDRESS][DOMAIN_NAME]"
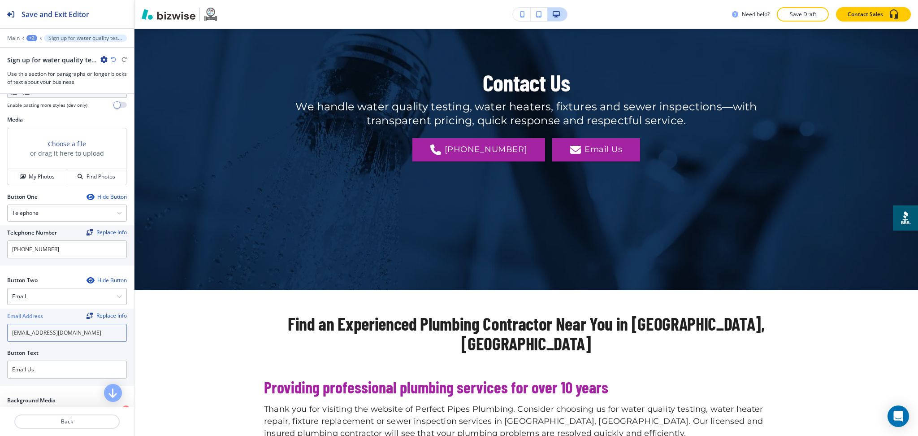
scroll to position [0, 0]
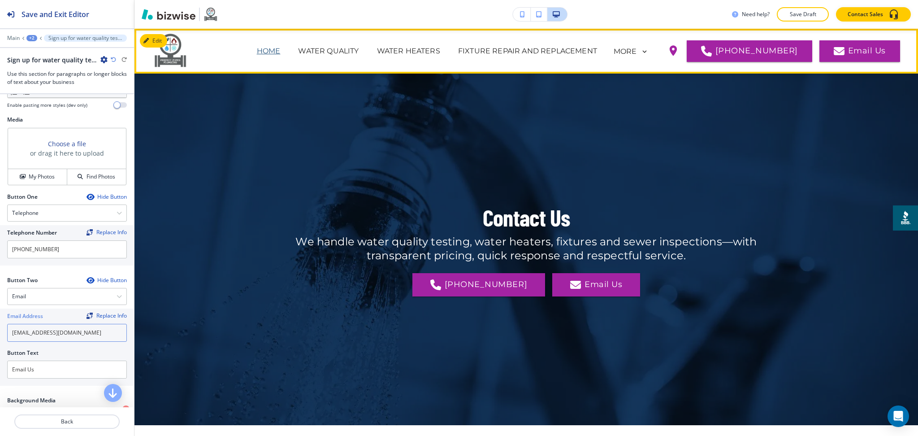
type input "[EMAIL_ADDRESS][DOMAIN_NAME]"
click at [271, 52] on p "HOME" at bounding box center [269, 51] width 24 height 11
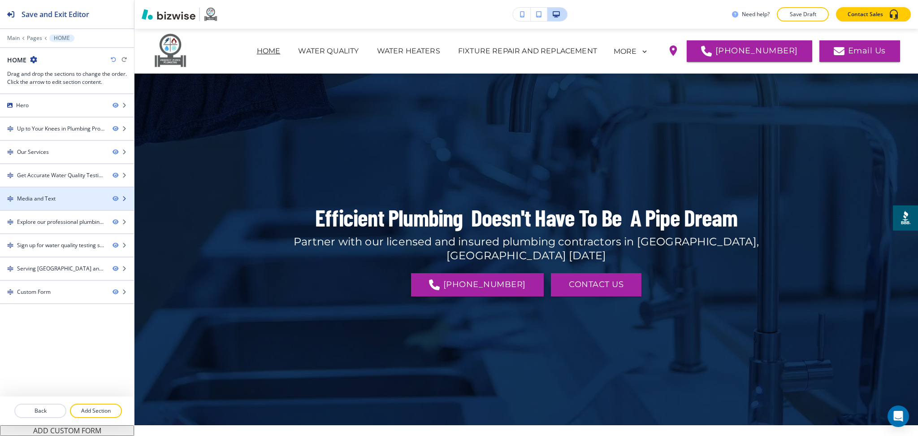
click at [42, 197] on div "Media and Text" at bounding box center [36, 199] width 39 height 8
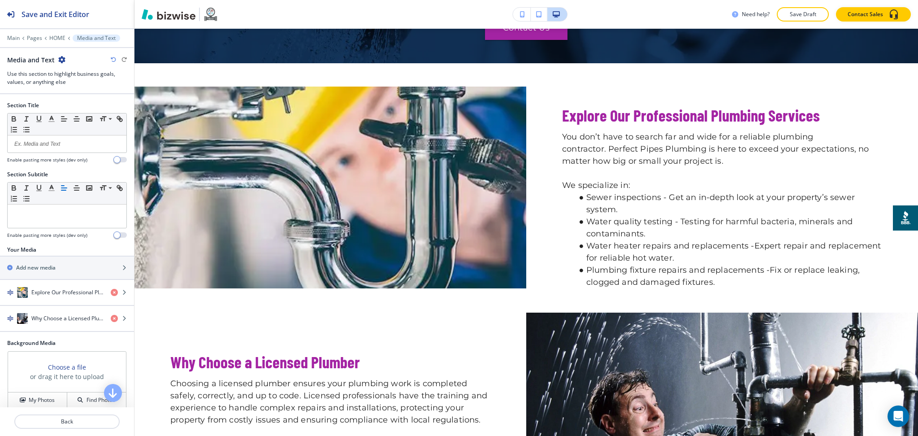
scroll to position [1277, 0]
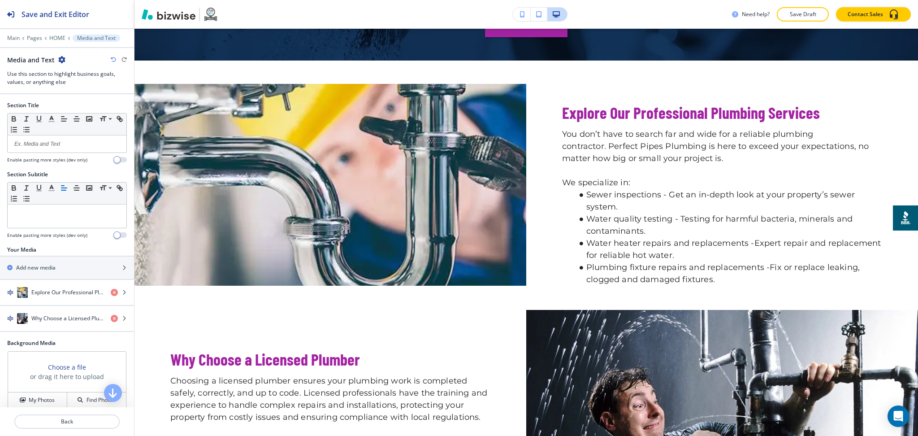
click at [61, 61] on icon "button" at bounding box center [61, 59] width 7 height 7
click at [77, 92] on p "Duplicate Section" at bounding box center [86, 91] width 46 height 8
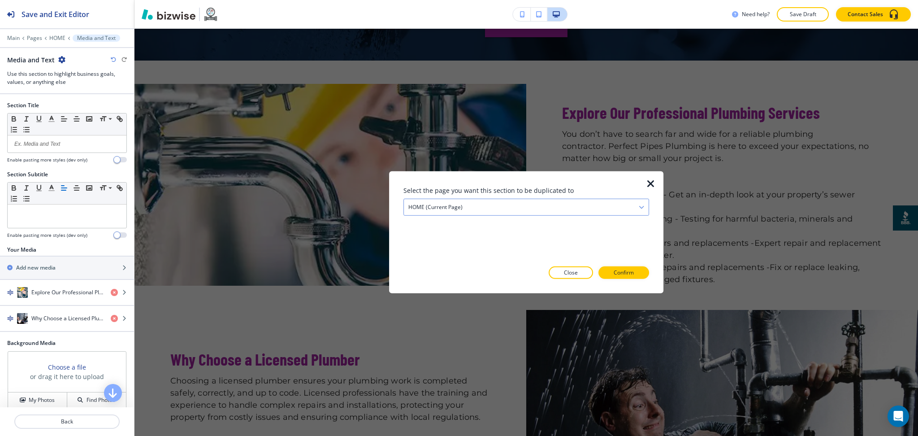
click at [498, 209] on div "HOME (current page)" at bounding box center [526, 207] width 245 height 16
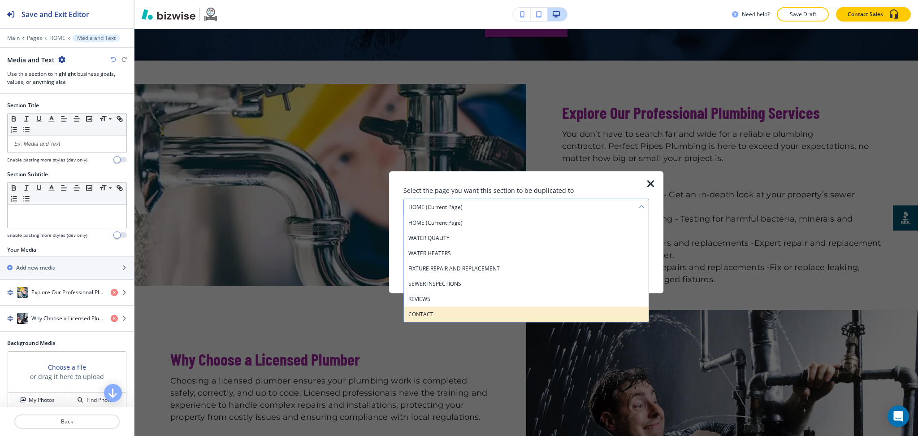
click at [453, 311] on h4 "CONTACT" at bounding box center [526, 314] width 236 height 8
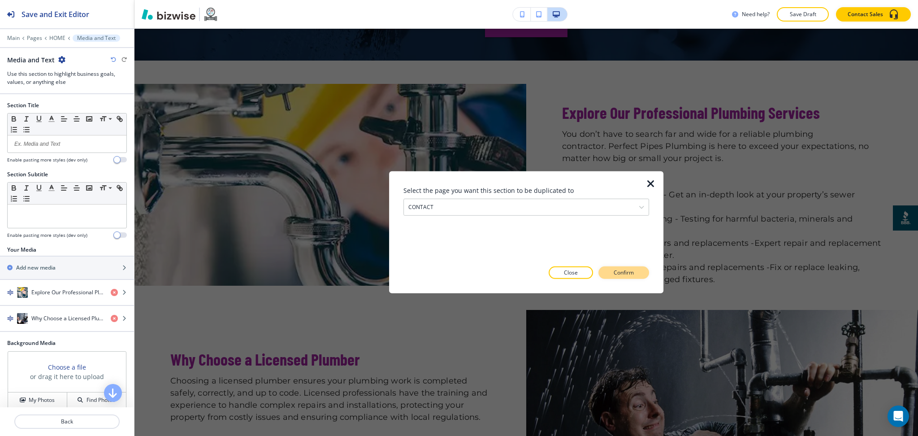
drag, startPoint x: 617, startPoint y: 280, endPoint x: 621, endPoint y: 277, distance: 5.1
click at [617, 279] on div at bounding box center [527, 286] width 246 height 14
click at [623, 273] on p "Confirm" at bounding box center [624, 273] width 20 height 8
click at [628, 275] on p "Take me there" at bounding box center [616, 273] width 36 height 8
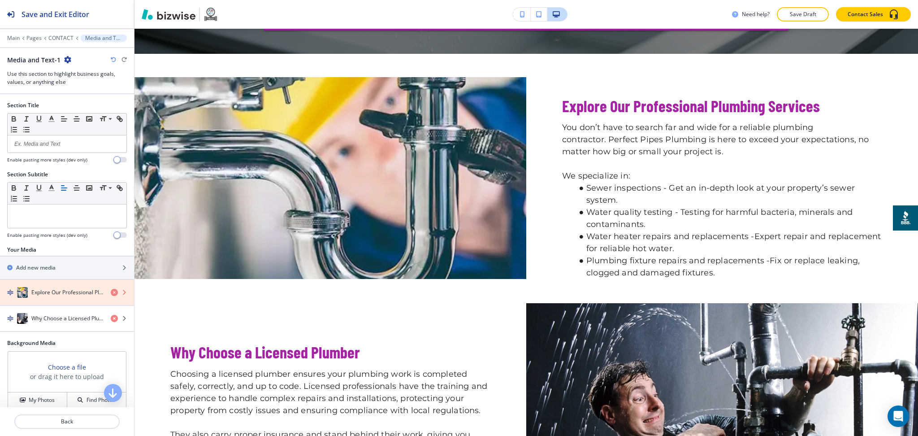
scroll to position [1683, 0]
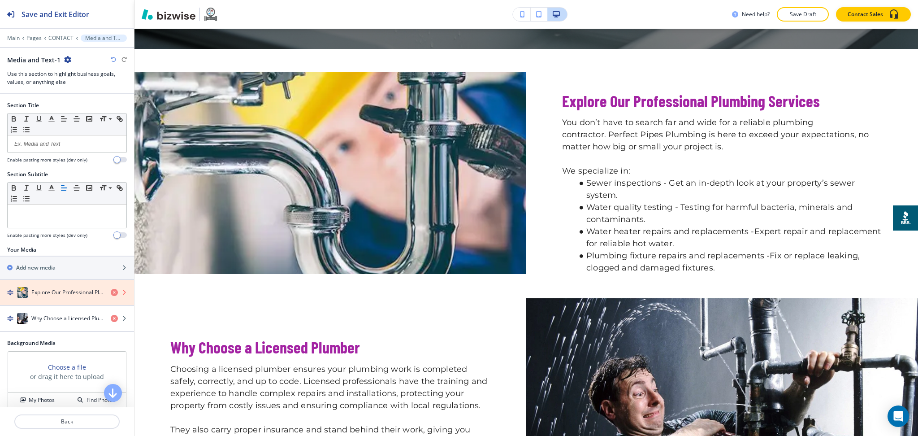
click at [111, 293] on icon "button" at bounding box center [114, 292] width 7 height 7
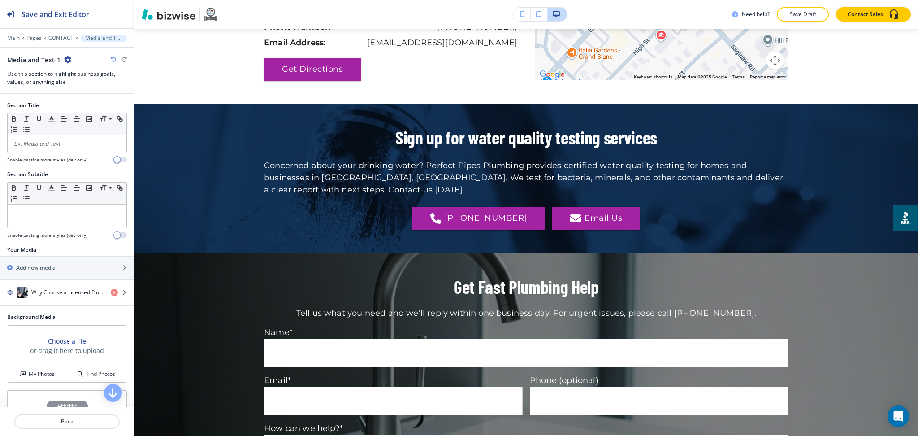
scroll to position [1181, 0]
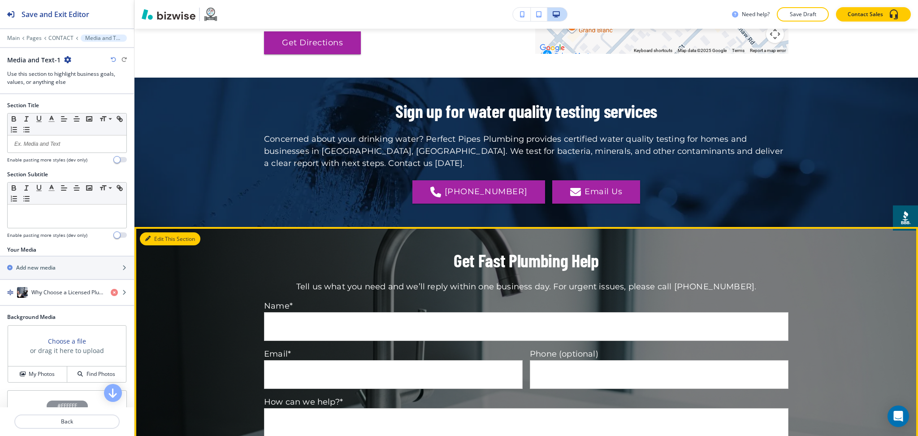
click at [160, 232] on button "Edit This Section" at bounding box center [170, 238] width 61 height 13
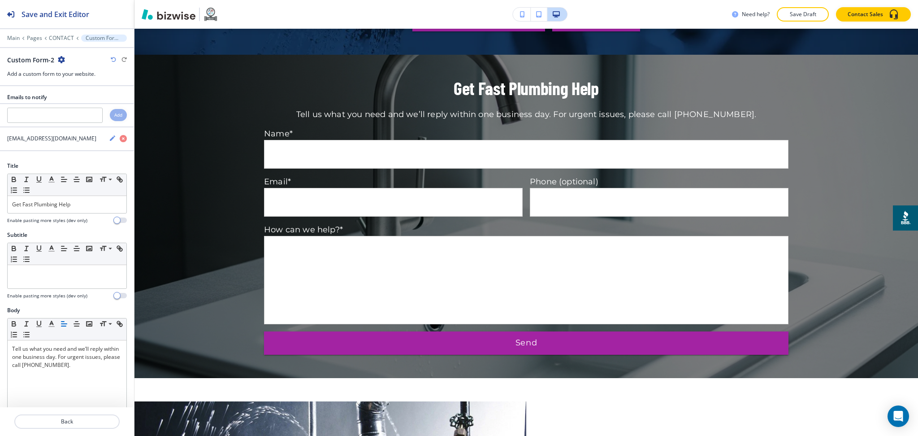
scroll to position [1359, 0]
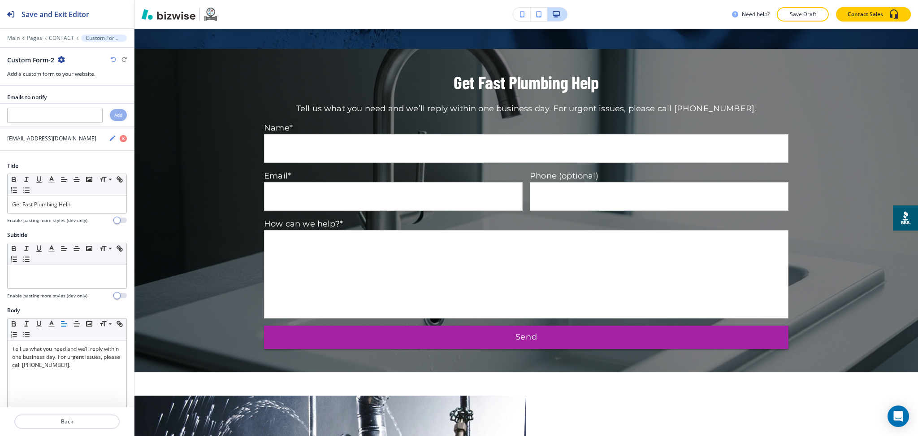
click at [60, 57] on icon "button" at bounding box center [61, 59] width 7 height 7
click at [87, 111] on button "Delete Section" at bounding box center [85, 107] width 57 height 16
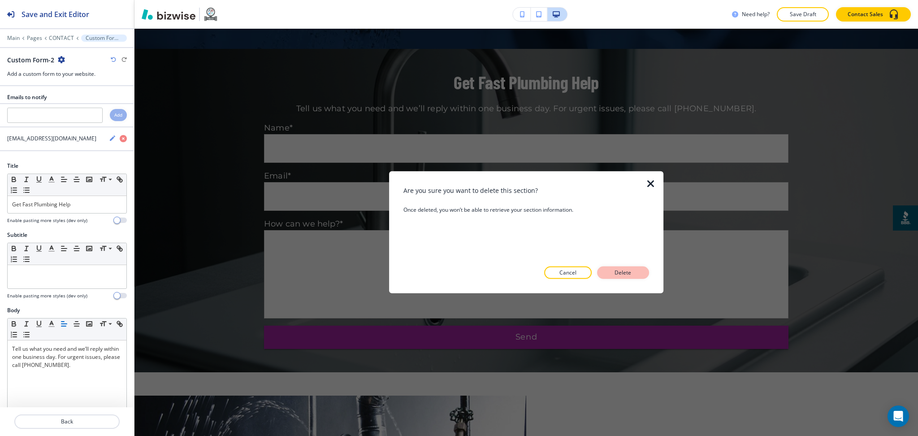
click at [633, 269] on p "Delete" at bounding box center [623, 273] width 22 height 8
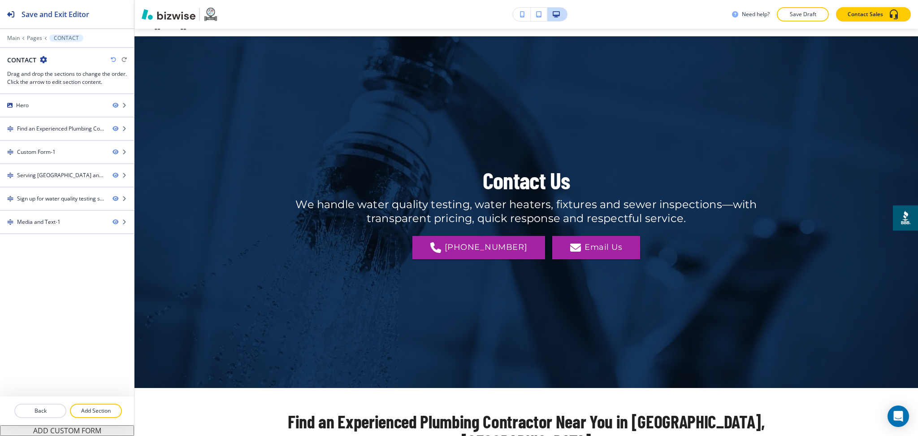
scroll to position [0, 0]
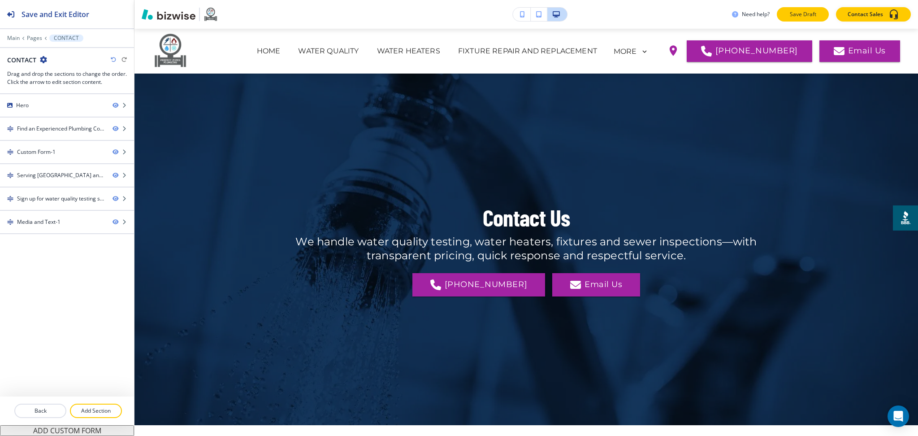
click at [800, 15] on p "Save Draft" at bounding box center [803, 14] width 29 height 8
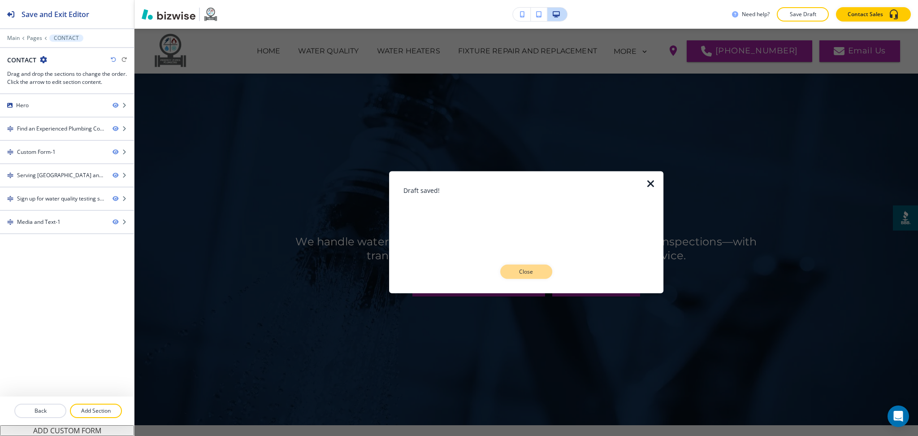
click at [512, 273] on p "Close" at bounding box center [526, 272] width 29 height 8
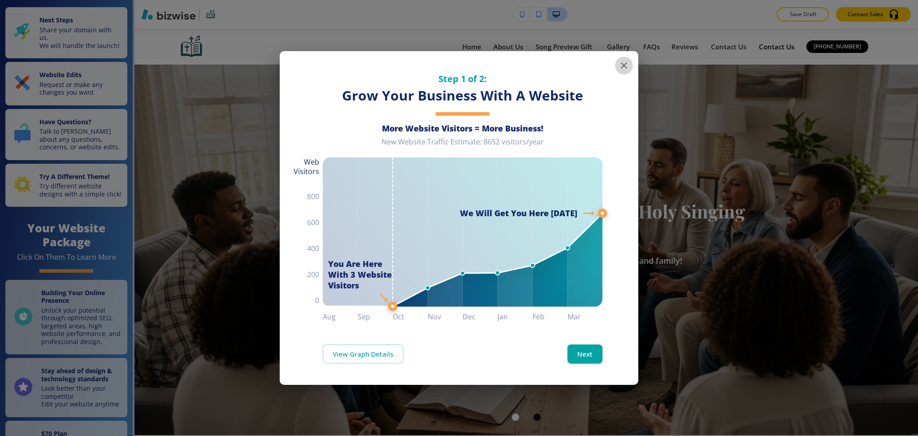
click at [627, 65] on icon "button" at bounding box center [624, 65] width 11 height 11
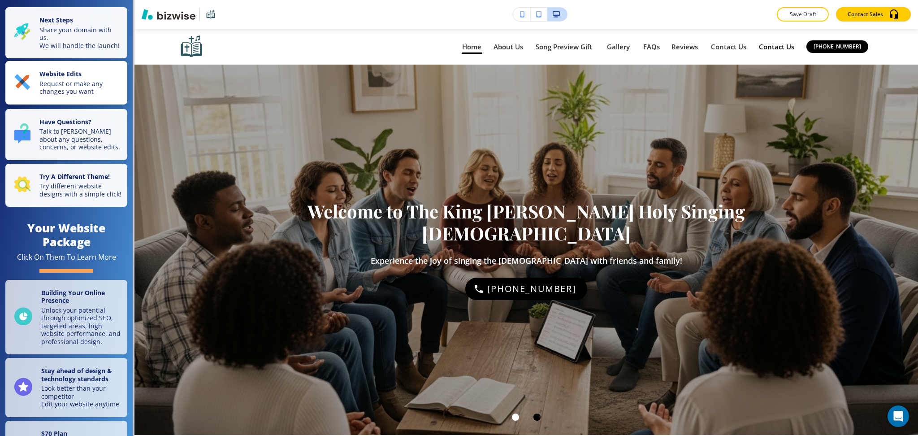
click at [96, 93] on p "Request or make any changes you want" at bounding box center [80, 88] width 82 height 16
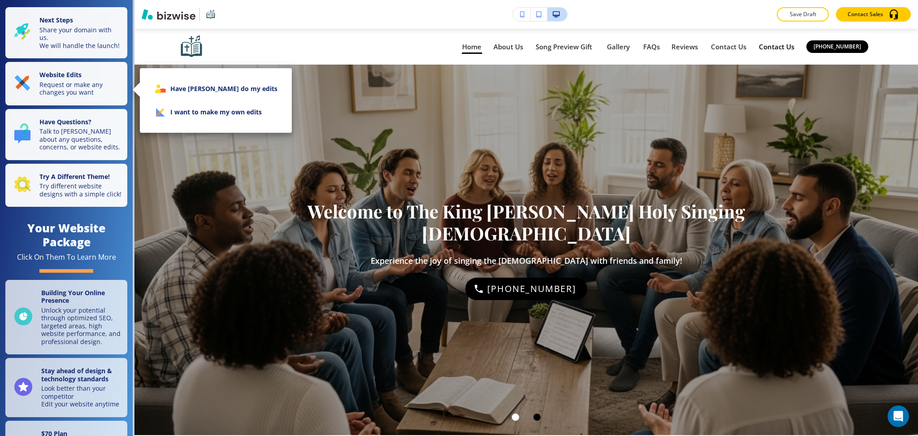
click at [169, 119] on li "I want to make my own edits" at bounding box center [216, 111] width 138 height 23
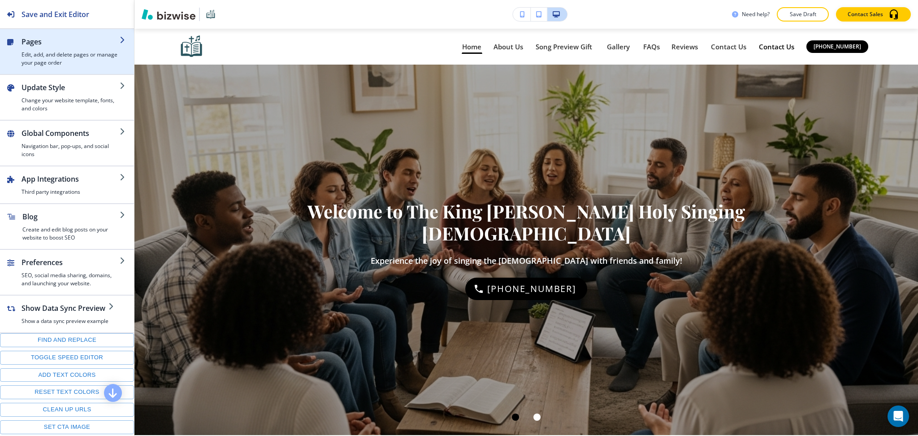
click at [69, 54] on h4 "Edit, add, and delete pages or manage your page order" at bounding box center [71, 59] width 98 height 16
